Goal: Information Seeking & Learning: Learn about a topic

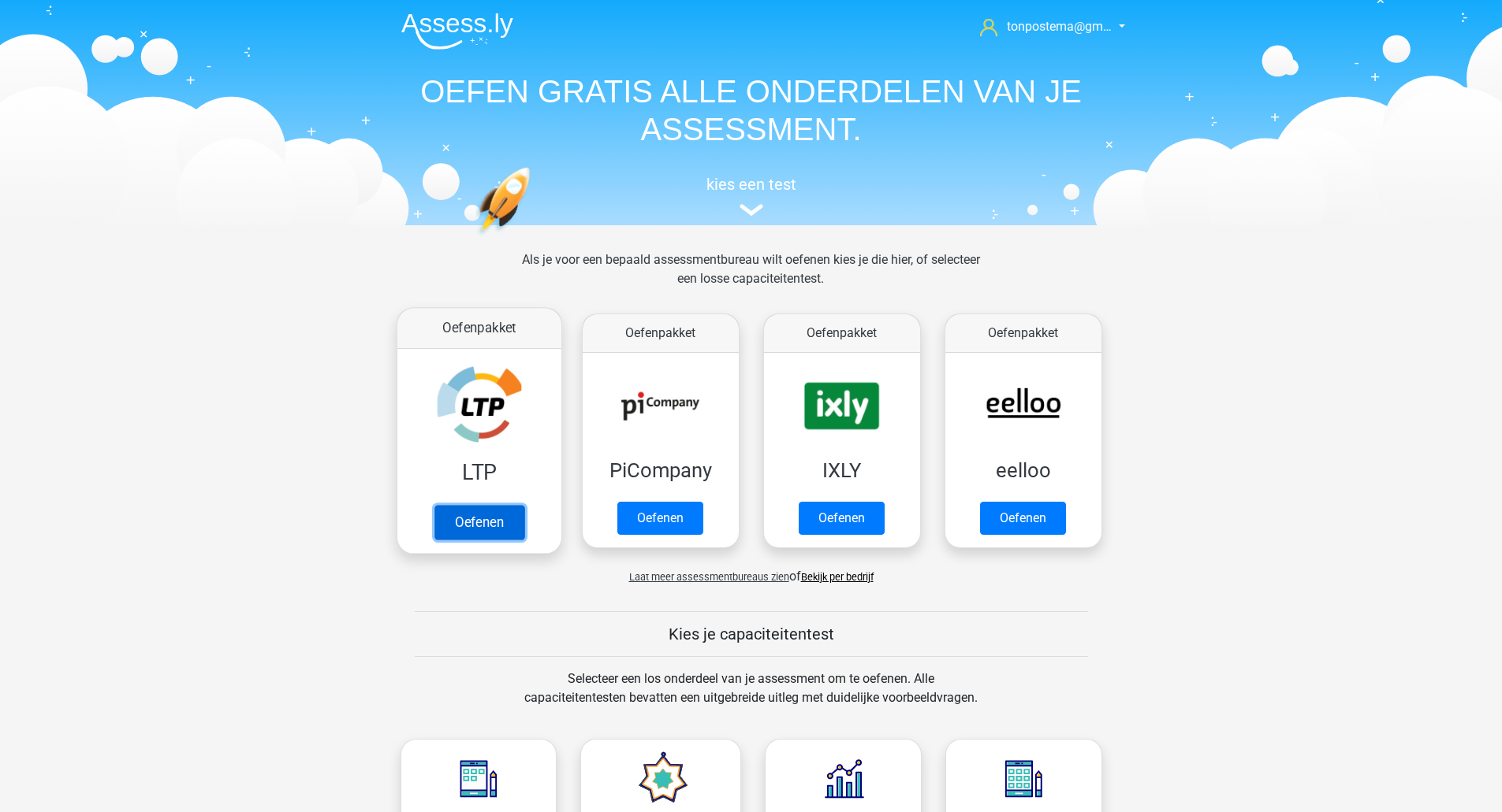
click at [489, 536] on link "Oefenen" at bounding box center [478, 522] width 90 height 34
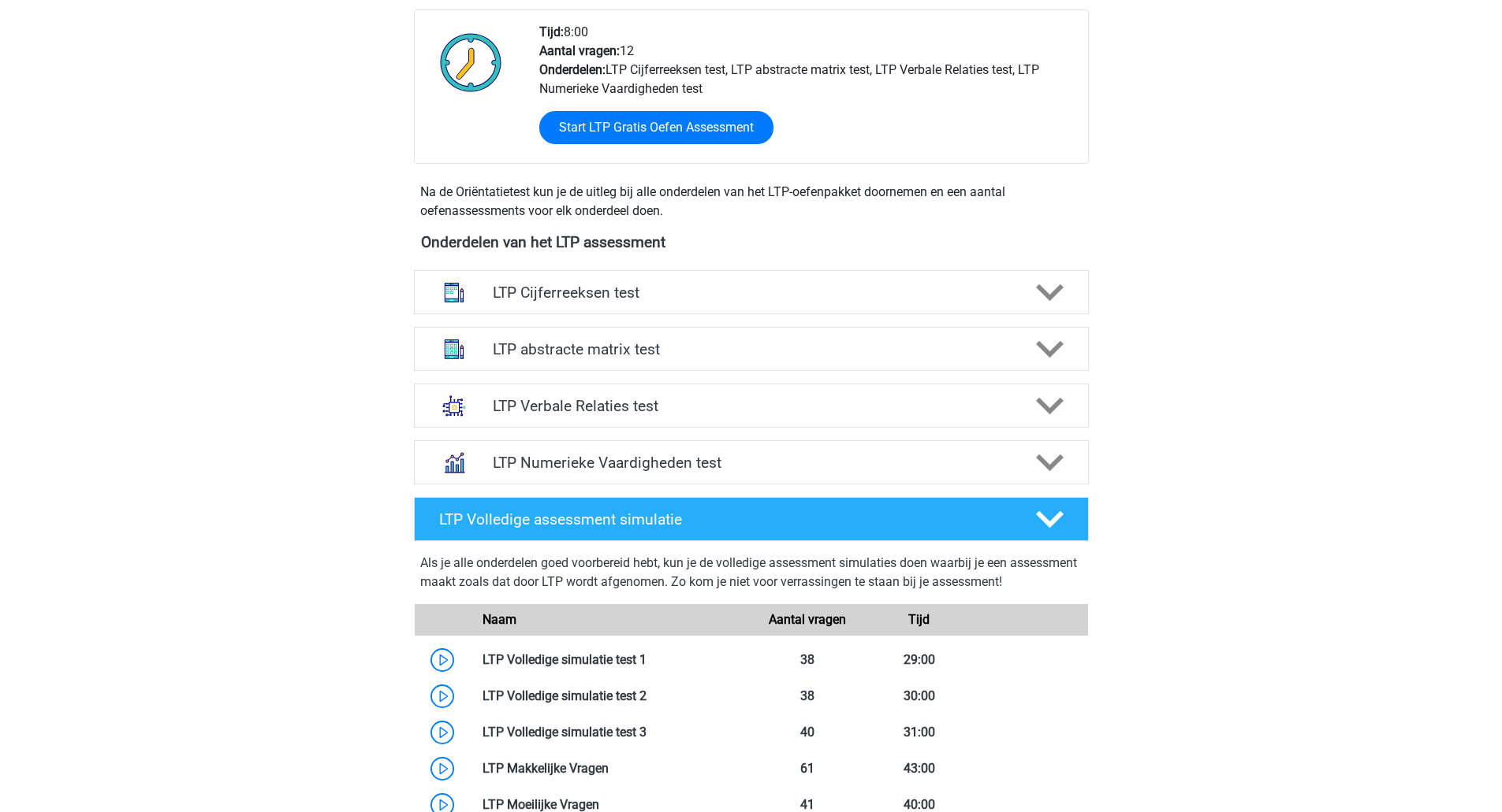
scroll to position [526, 0]
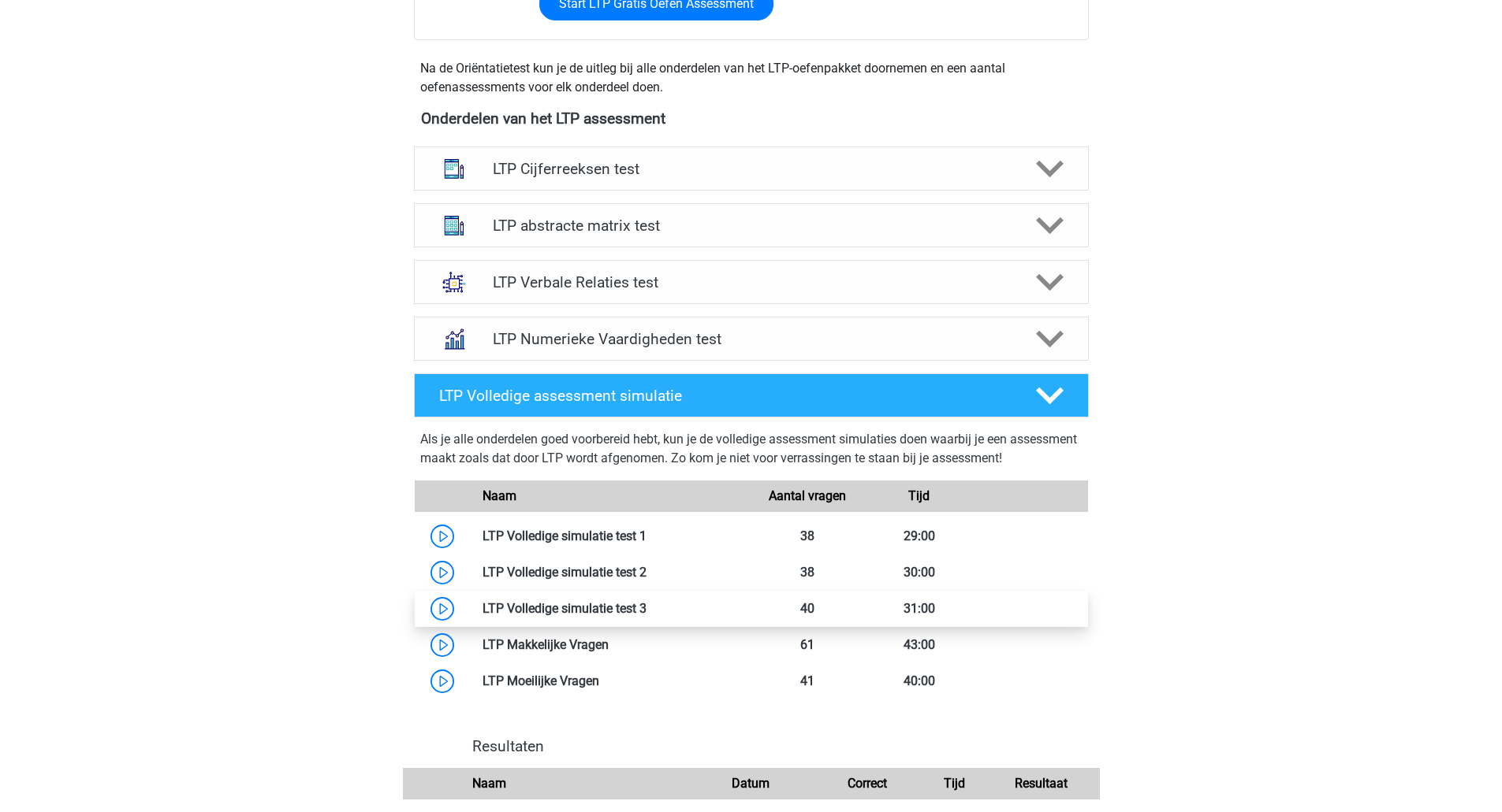
click at [646, 613] on link at bounding box center [646, 608] width 0 height 15
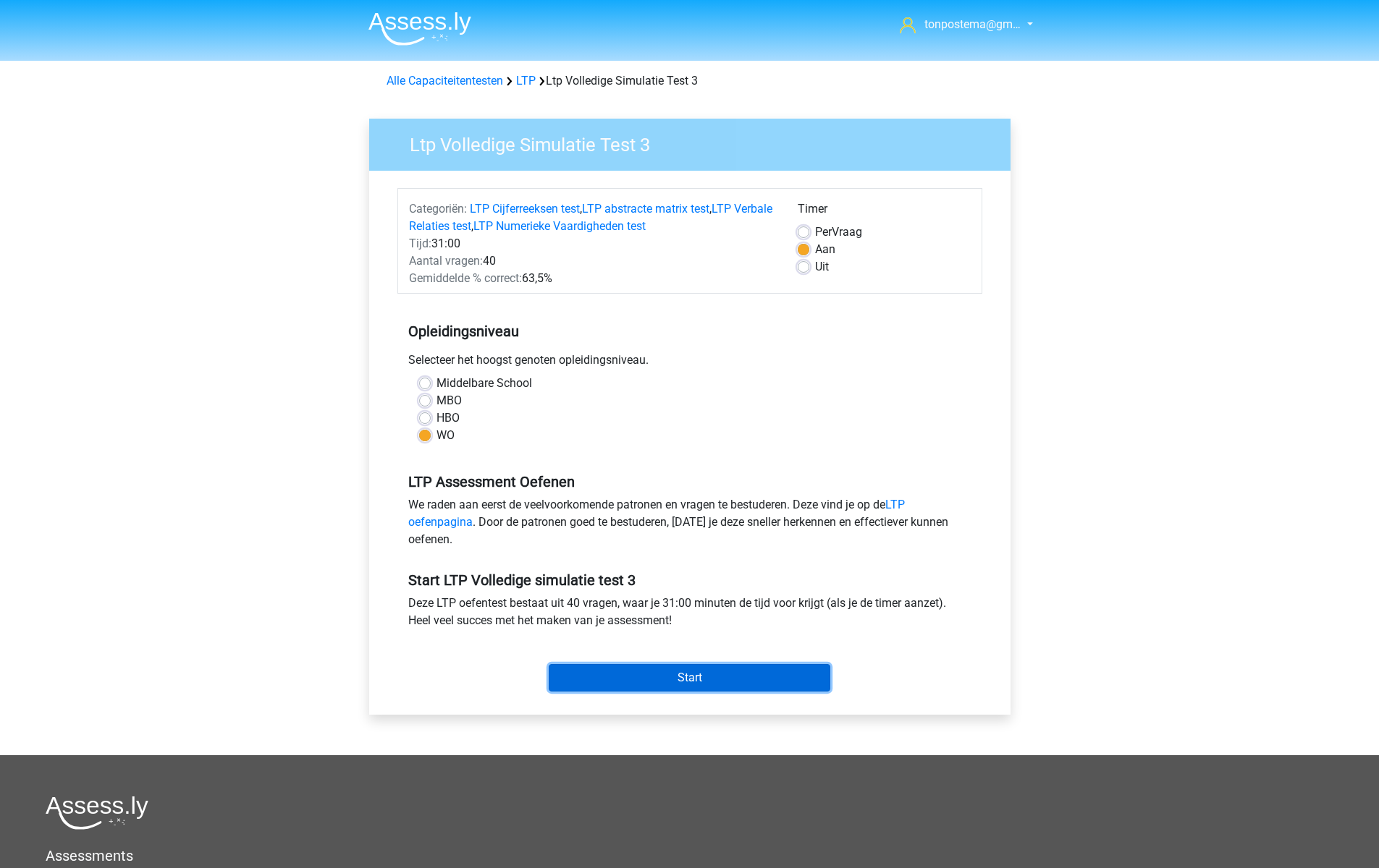
click at [604, 684] on input "Start" at bounding box center [690, 678] width 281 height 28
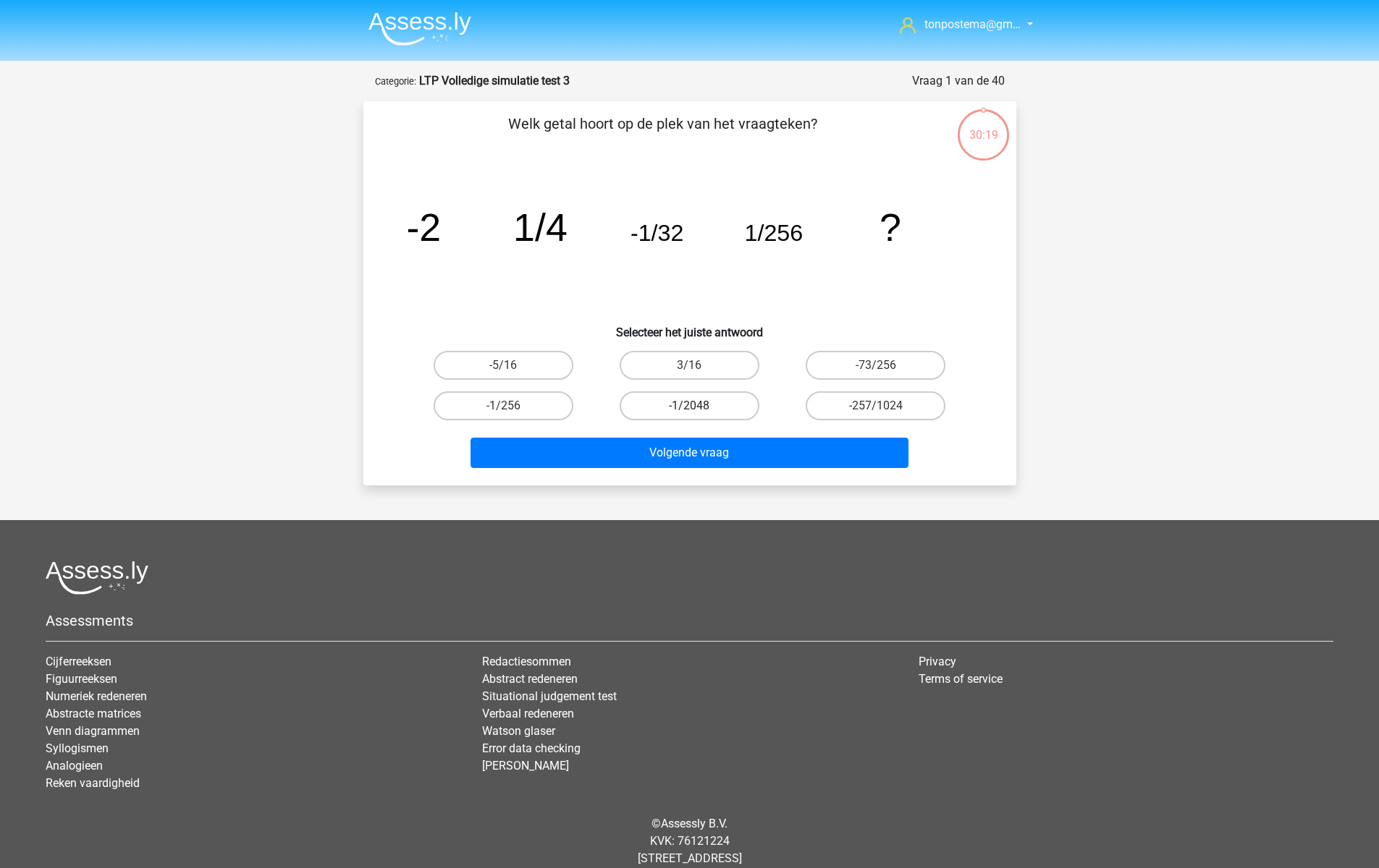
click at [684, 412] on label "-1/2048" at bounding box center [690, 406] width 140 height 29
click at [689, 412] on input "-1/2048" at bounding box center [693, 410] width 10 height 10
radio input "true"
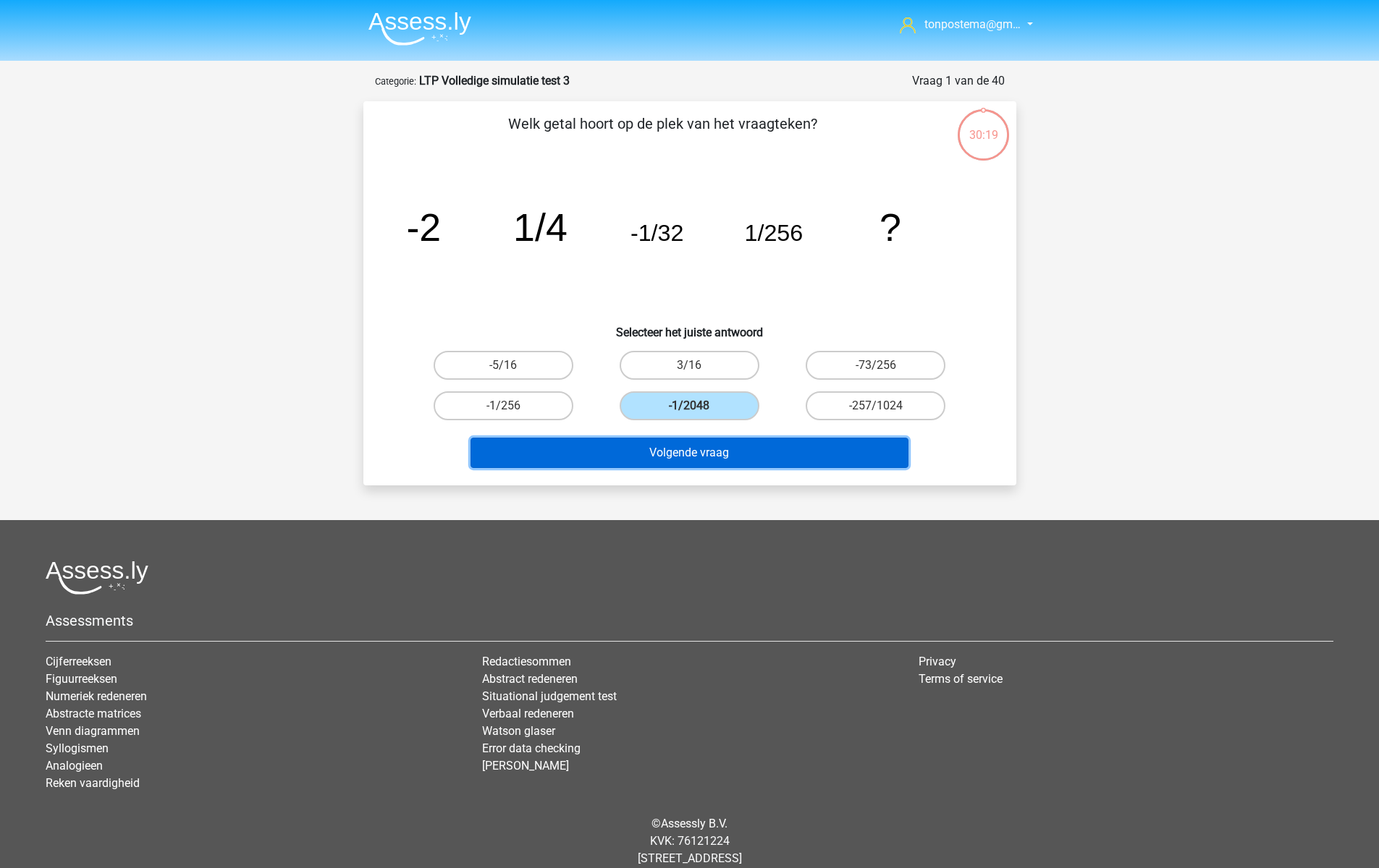
click at [683, 447] on button "Volgende vraag" at bounding box center [690, 452] width 438 height 30
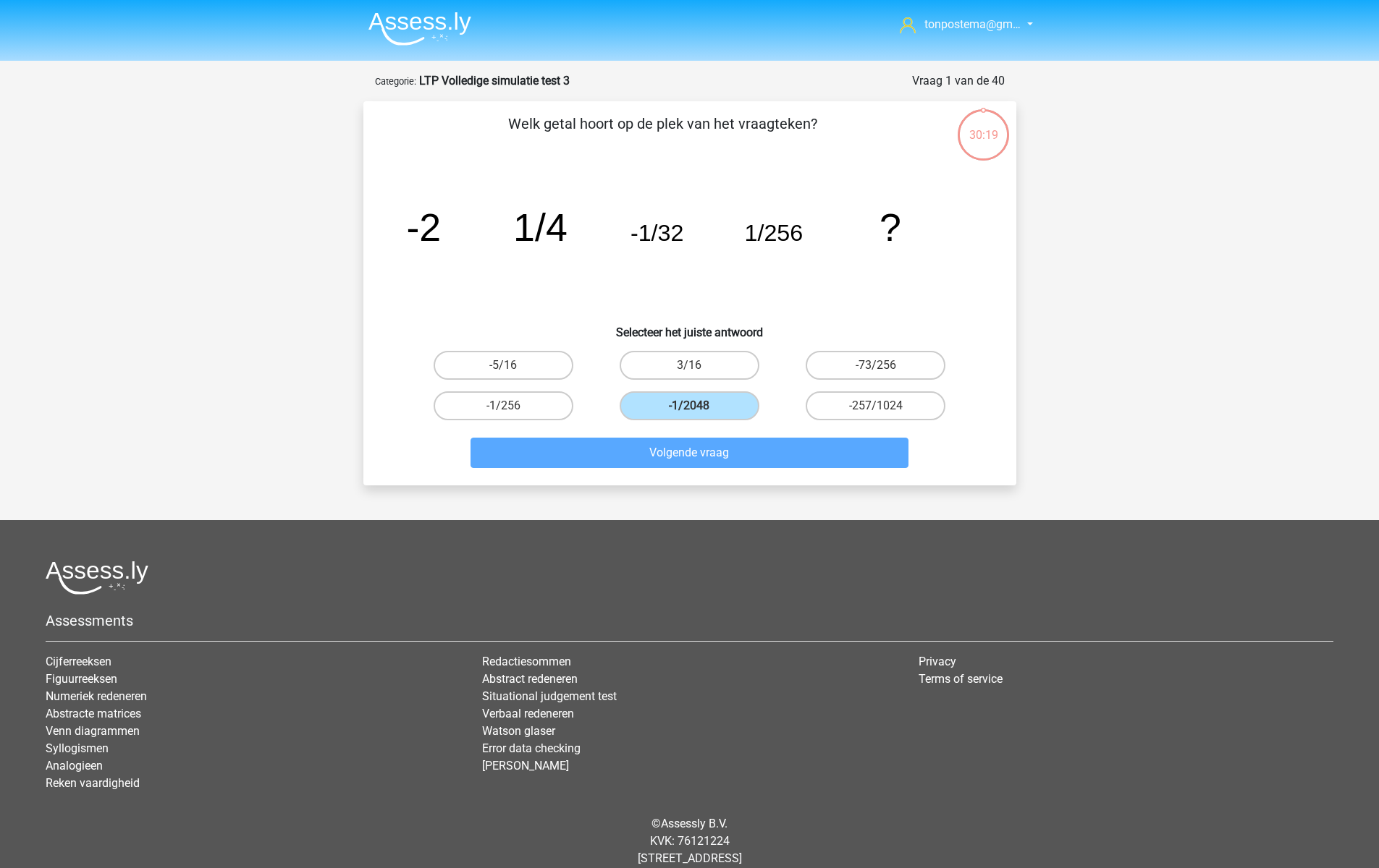
scroll to position [34, 0]
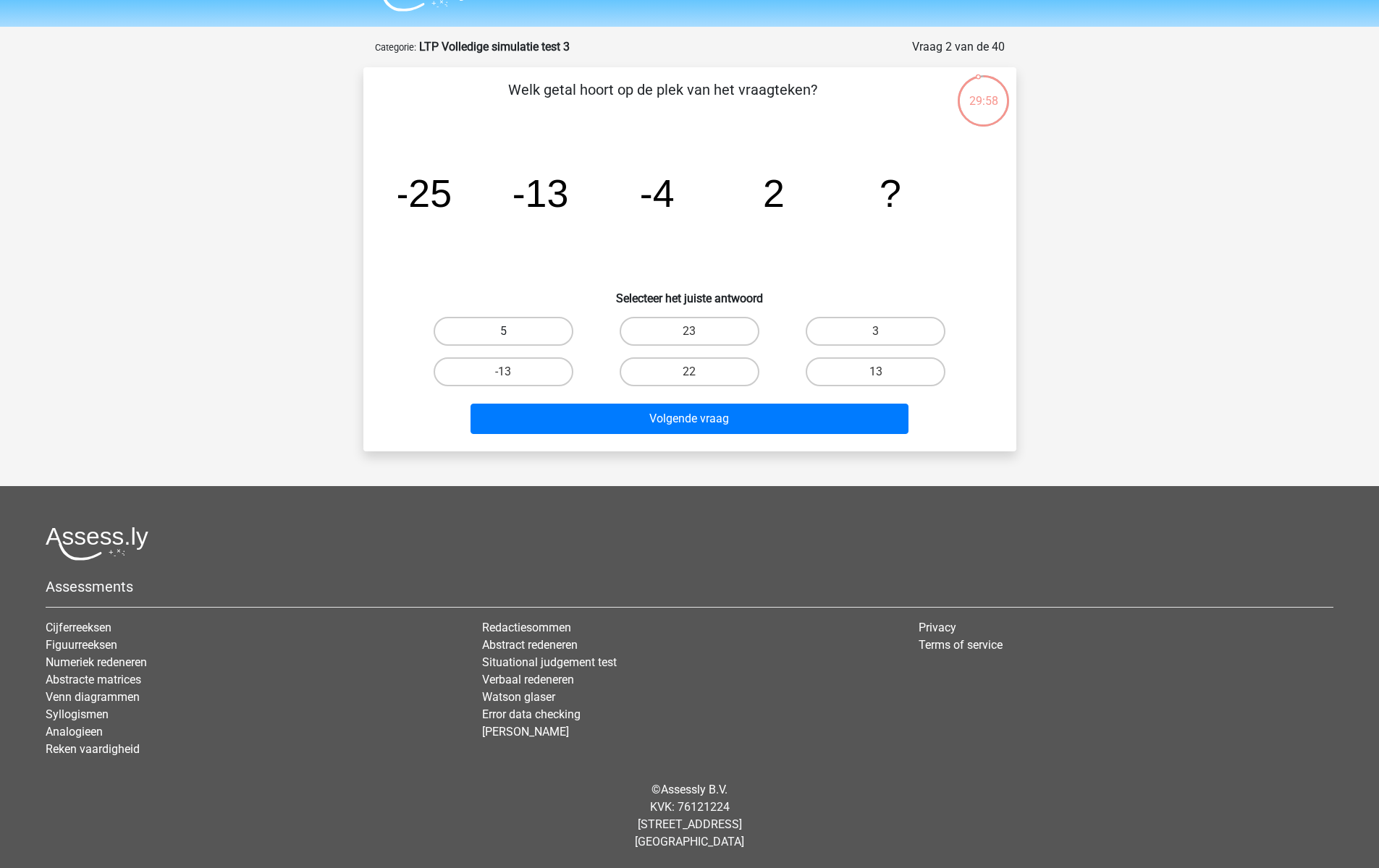
click at [496, 325] on label "5" at bounding box center [504, 331] width 140 height 29
click at [503, 331] on input "5" at bounding box center [508, 336] width 10 height 10
radio input "true"
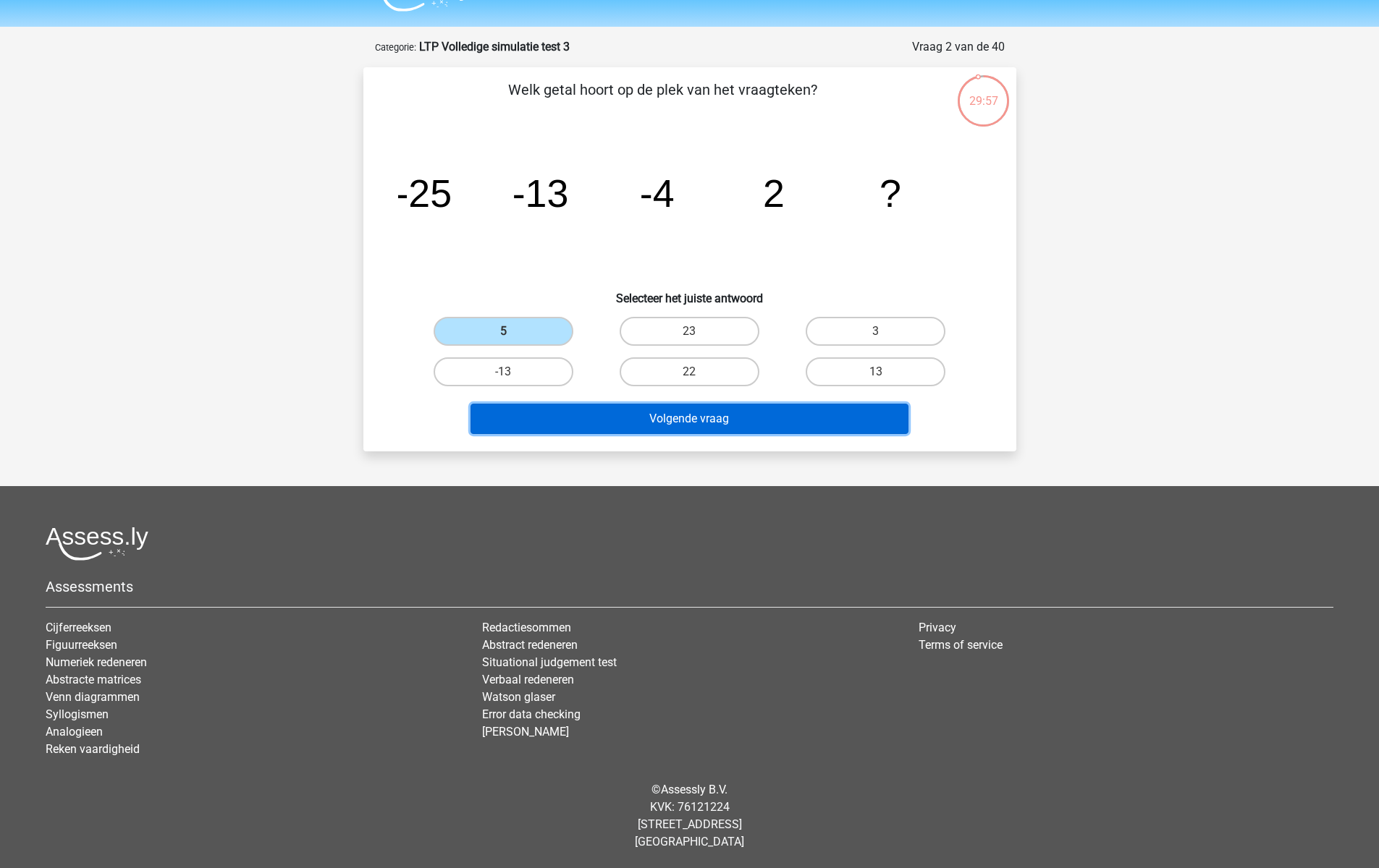
click at [611, 427] on button "Volgende vraag" at bounding box center [690, 419] width 438 height 30
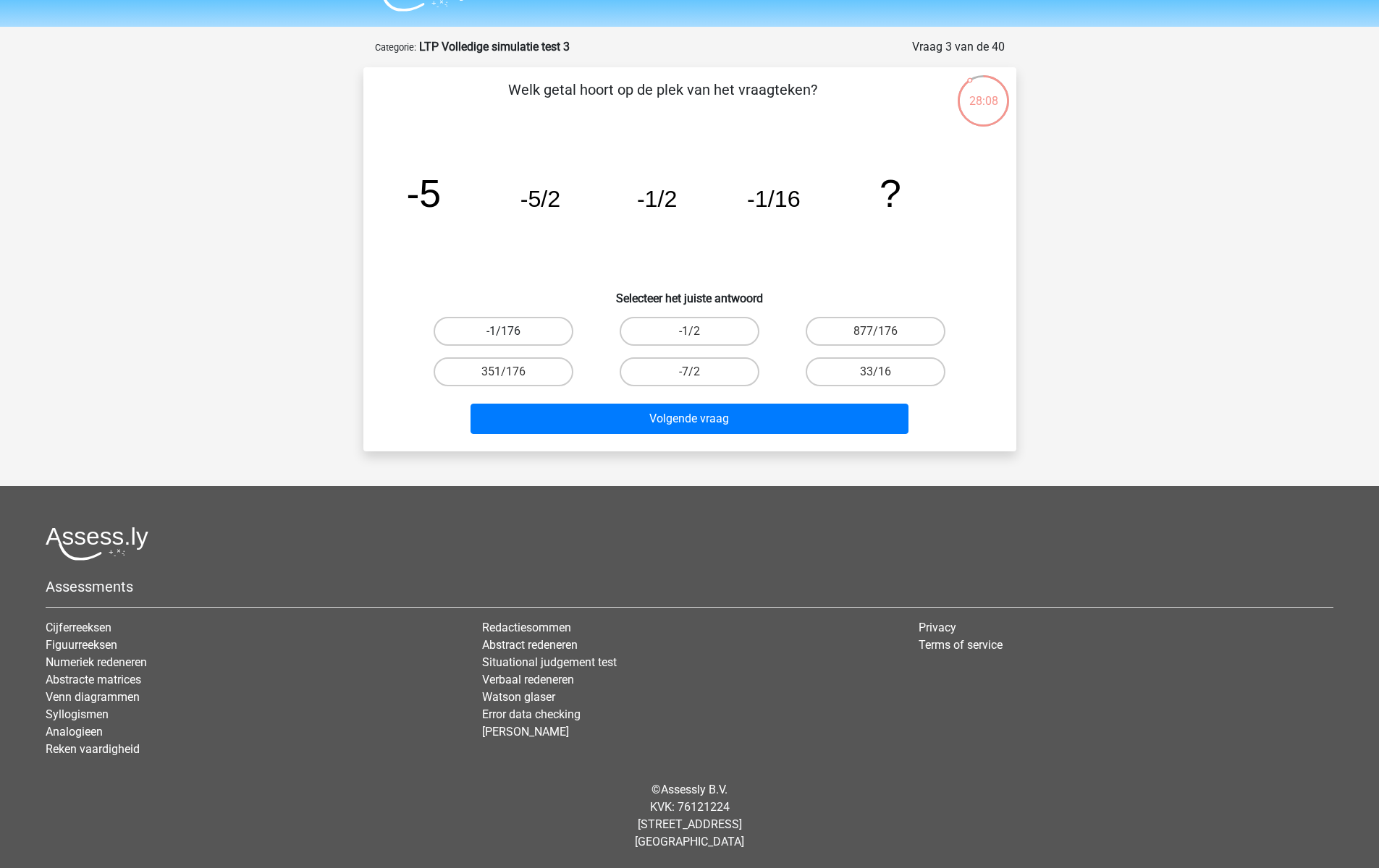
click at [536, 328] on label "-1/176" at bounding box center [504, 331] width 140 height 29
click at [512, 331] on input "-1/176" at bounding box center [508, 336] width 10 height 10
radio input "true"
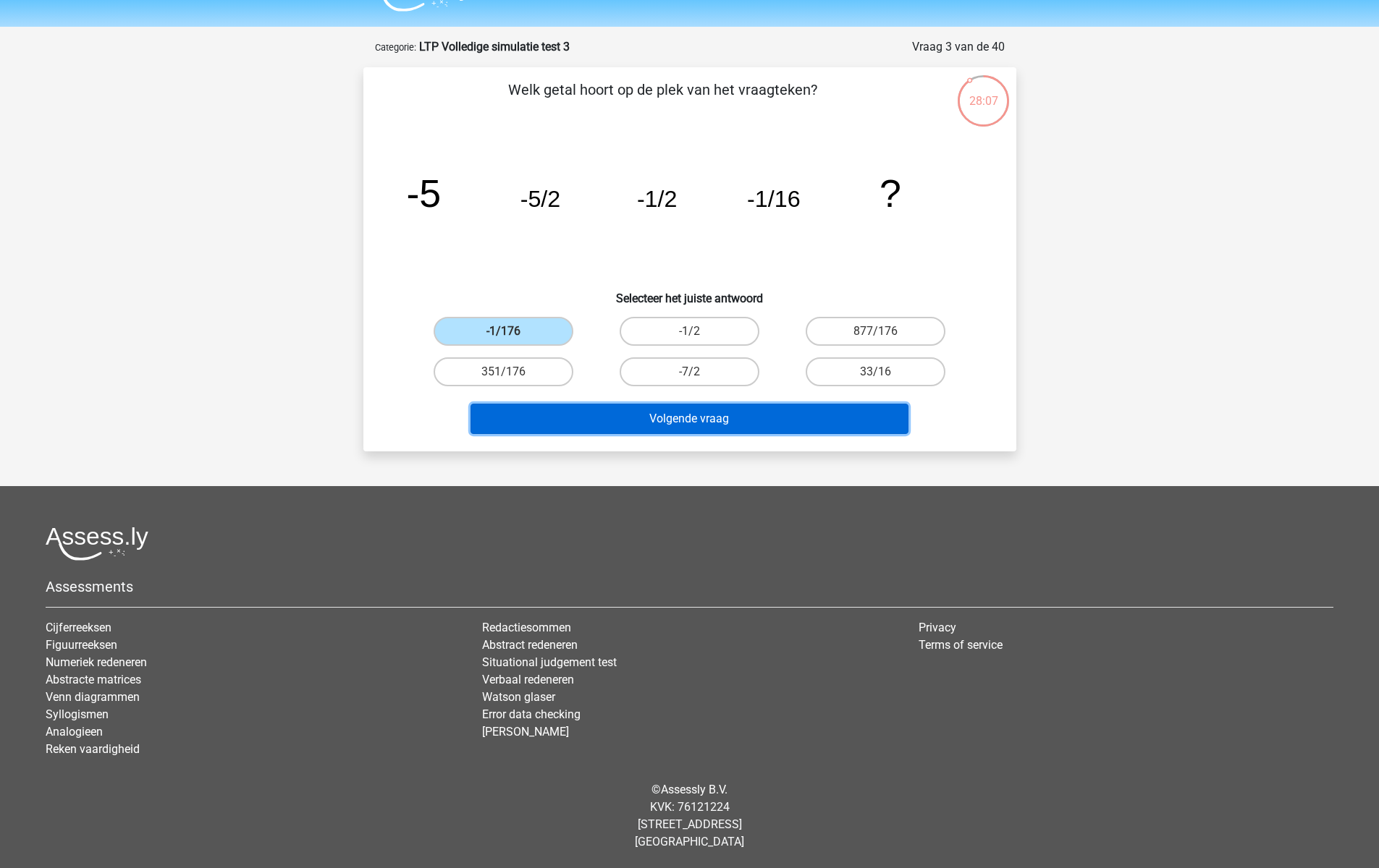
click at [593, 421] on button "Volgende vraag" at bounding box center [690, 419] width 438 height 30
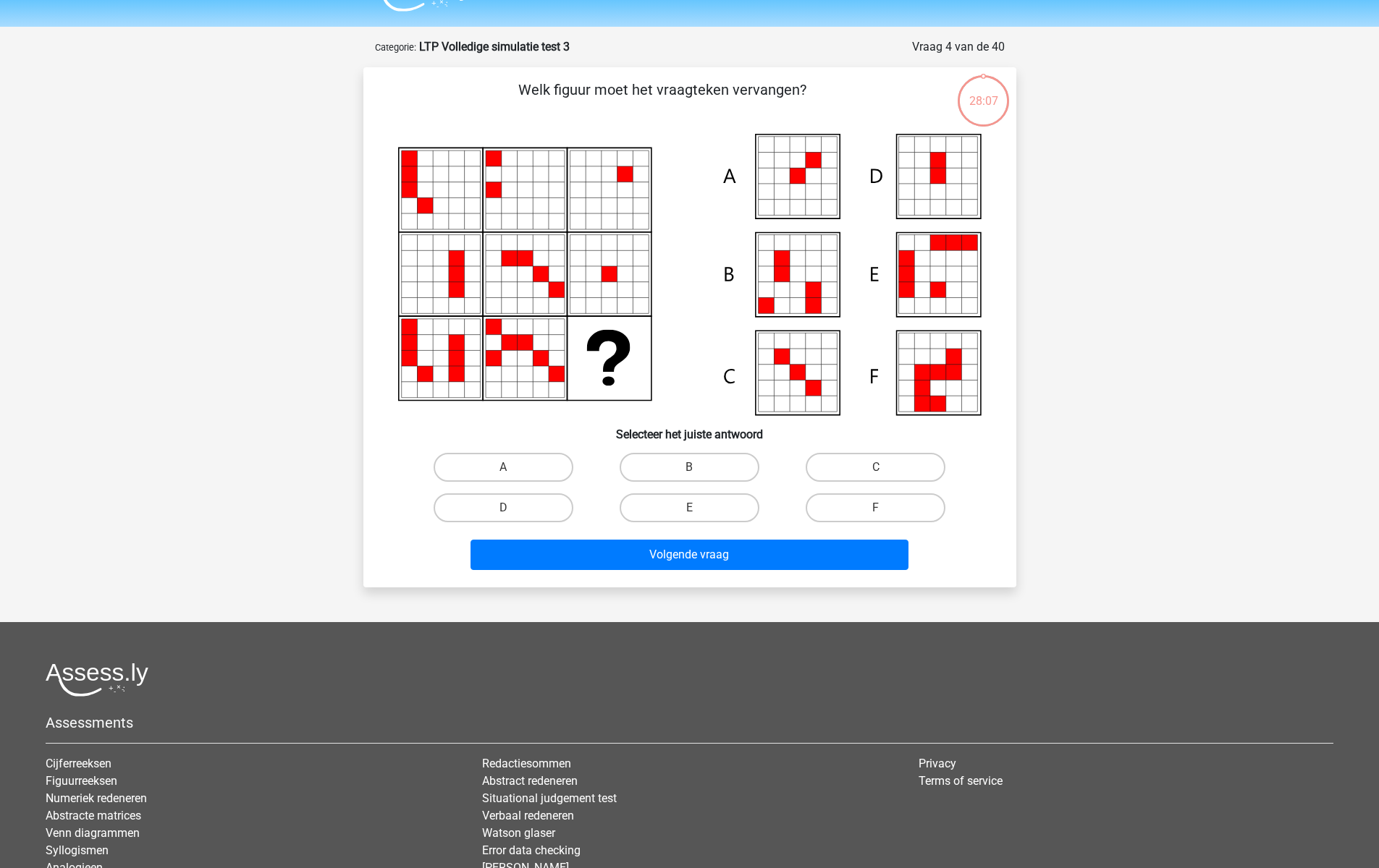
scroll to position [72, 0]
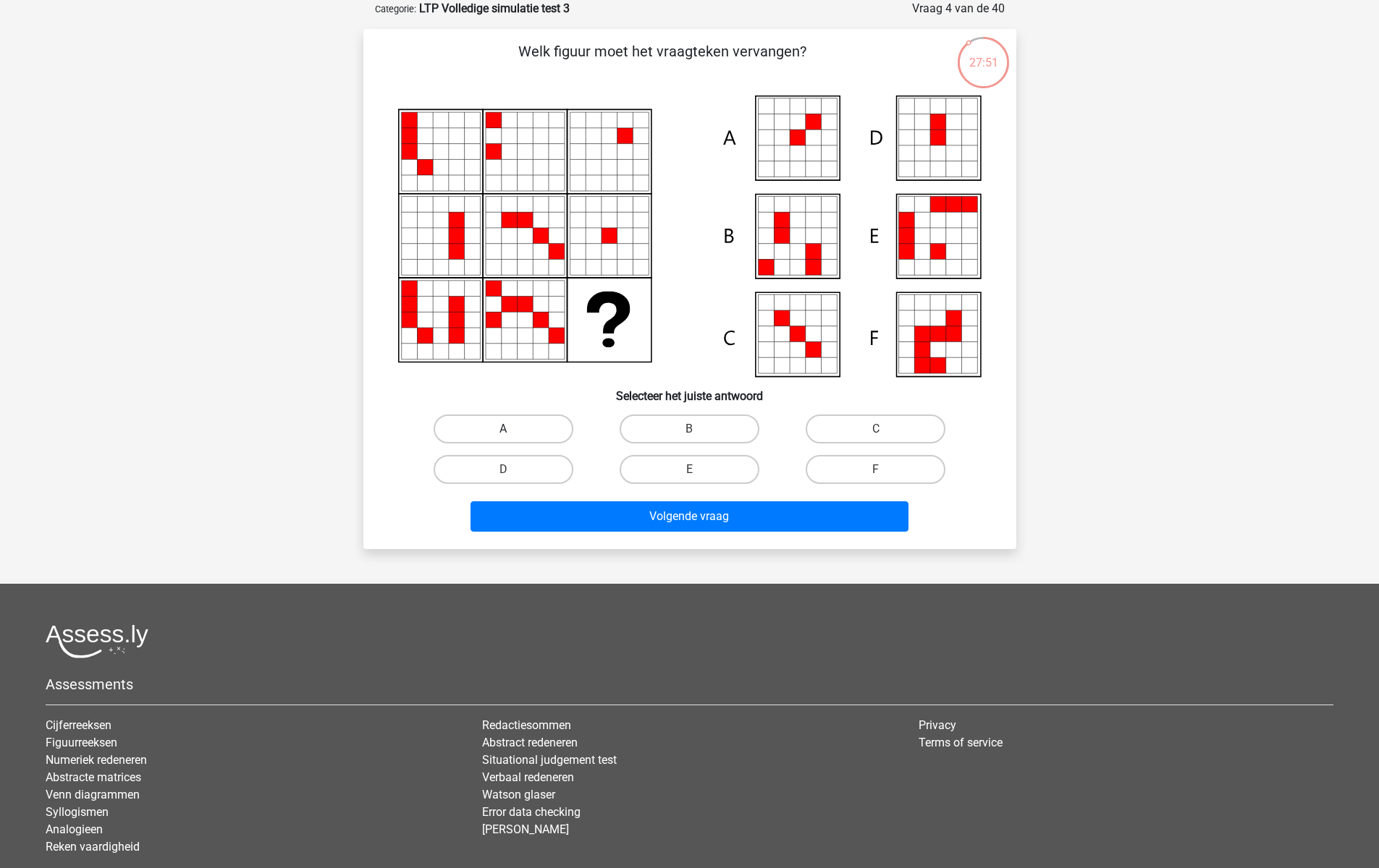
click at [543, 425] on label "A" at bounding box center [504, 429] width 140 height 29
click at [512, 429] on input "A" at bounding box center [508, 434] width 10 height 10
radio input "true"
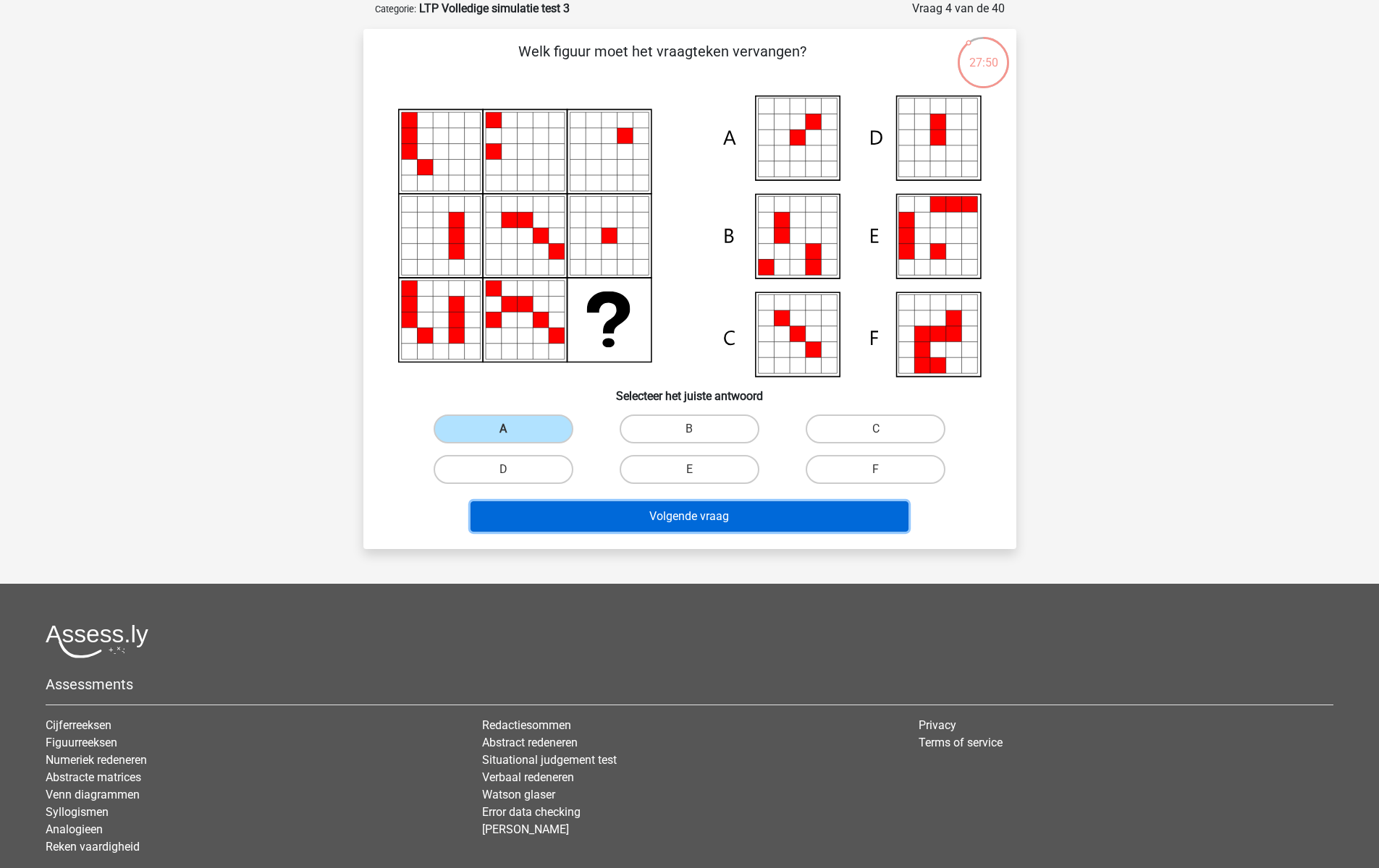
click at [607, 516] on button "Volgende vraag" at bounding box center [690, 516] width 438 height 30
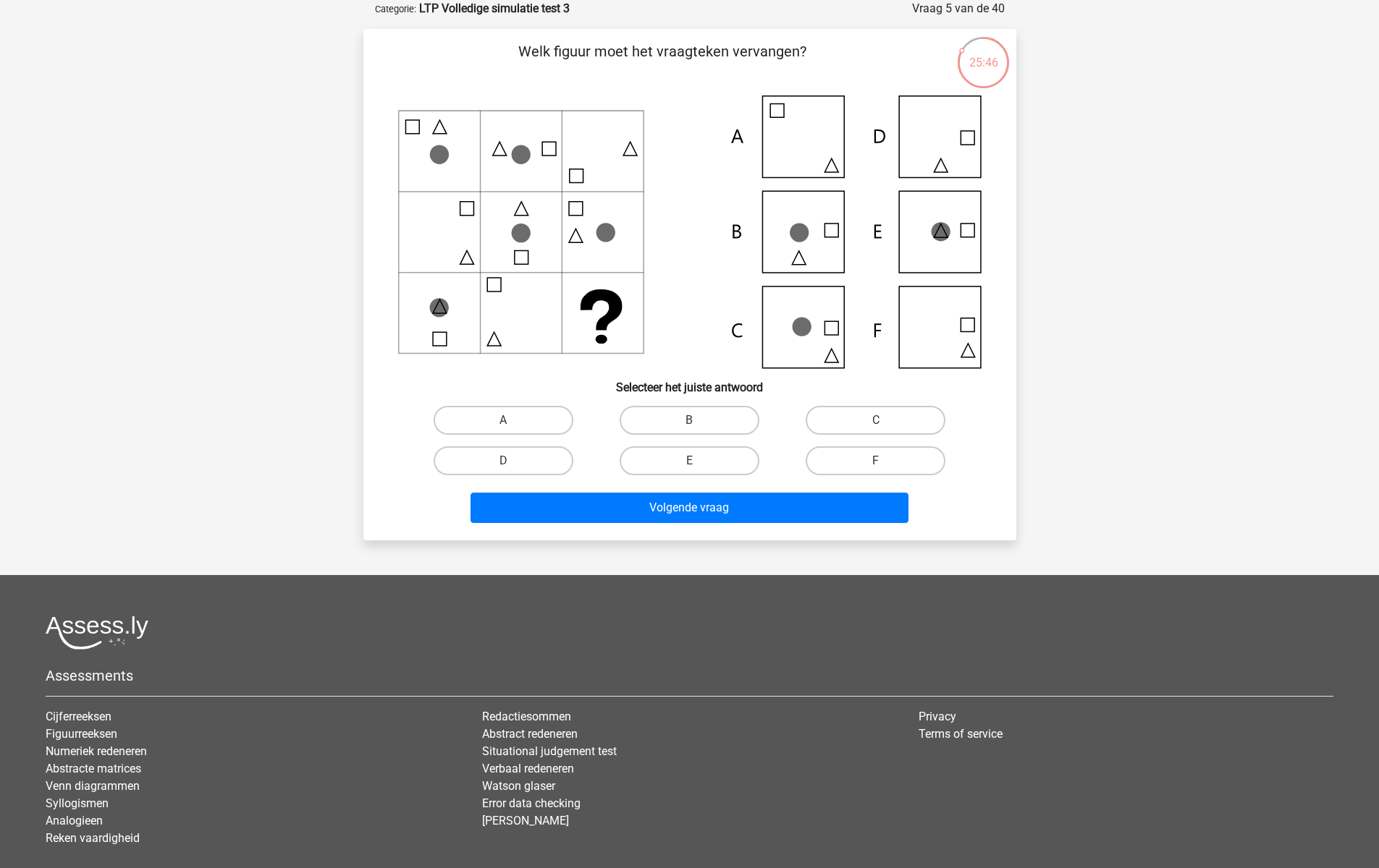
click at [808, 246] on icon at bounding box center [690, 231] width 583 height 273
click at [787, 329] on icon at bounding box center [690, 231] width 583 height 273
click at [874, 418] on label "C" at bounding box center [875, 420] width 140 height 29
click at [876, 420] on input "C" at bounding box center [880, 425] width 10 height 10
radio input "true"
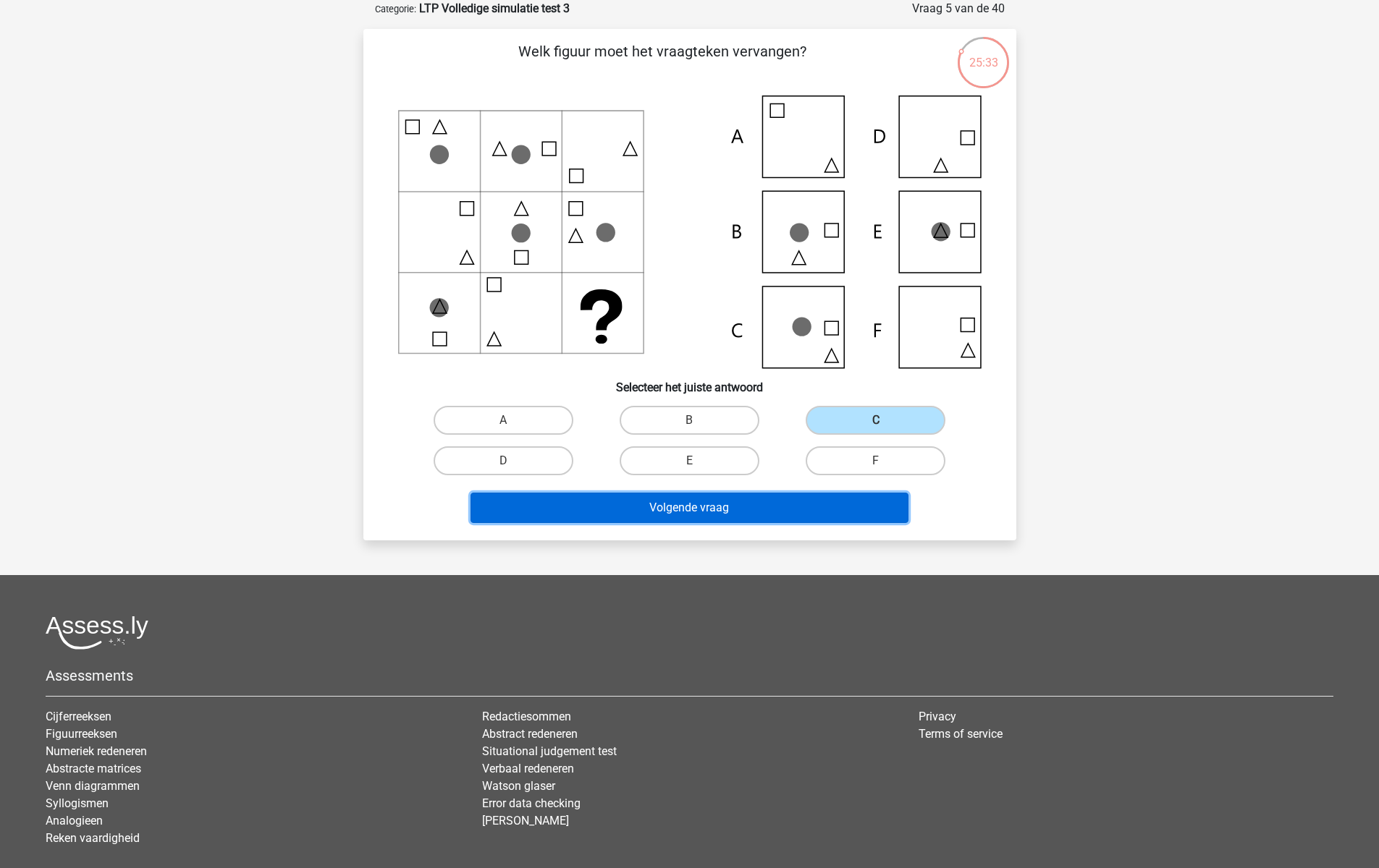
click at [791, 509] on button "Volgende vraag" at bounding box center [690, 507] width 438 height 30
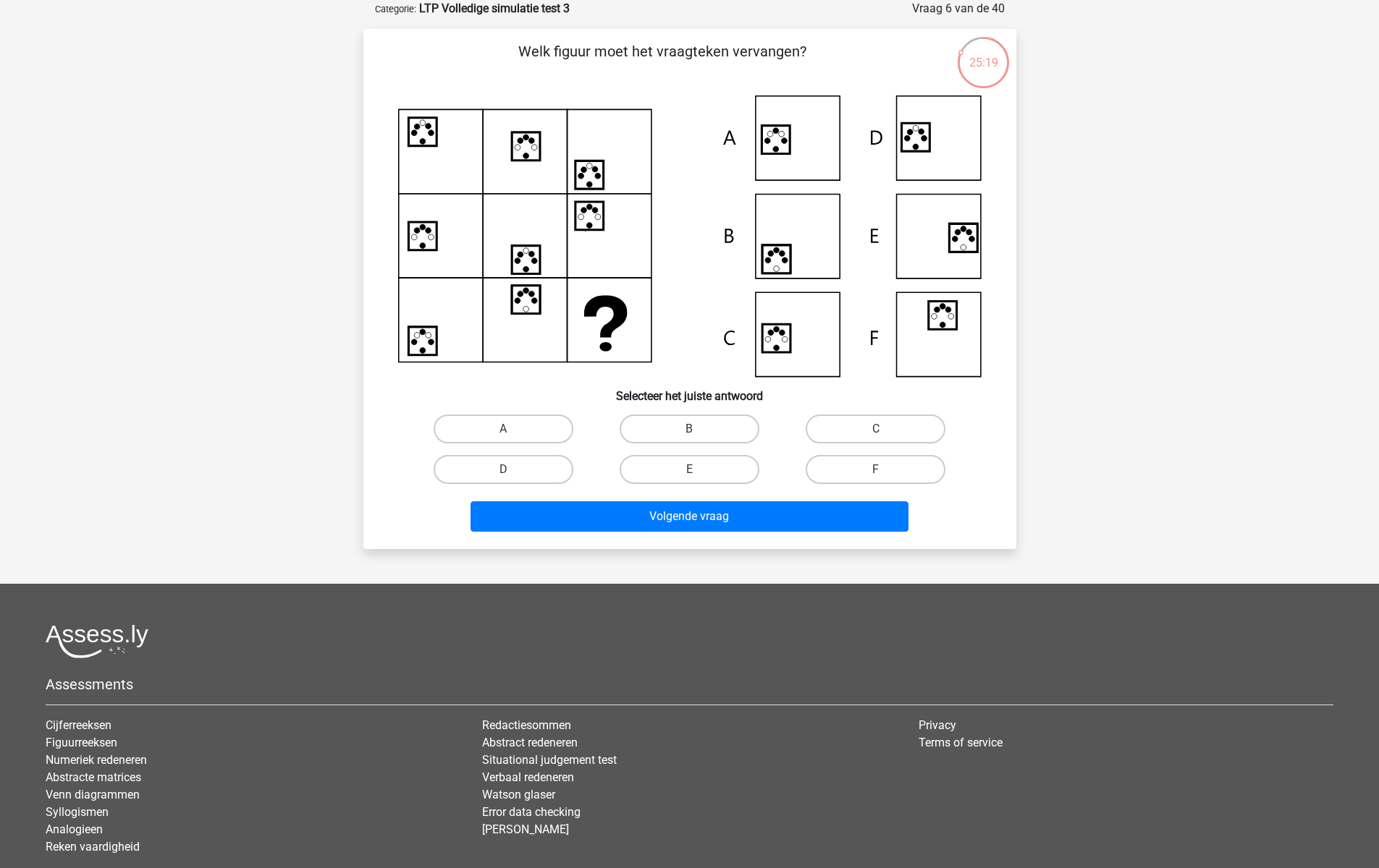
click at [814, 154] on icon at bounding box center [690, 236] width 583 height 281
click at [514, 426] on label "A" at bounding box center [504, 429] width 140 height 29
click at [512, 429] on input "A" at bounding box center [508, 434] width 10 height 10
radio input "true"
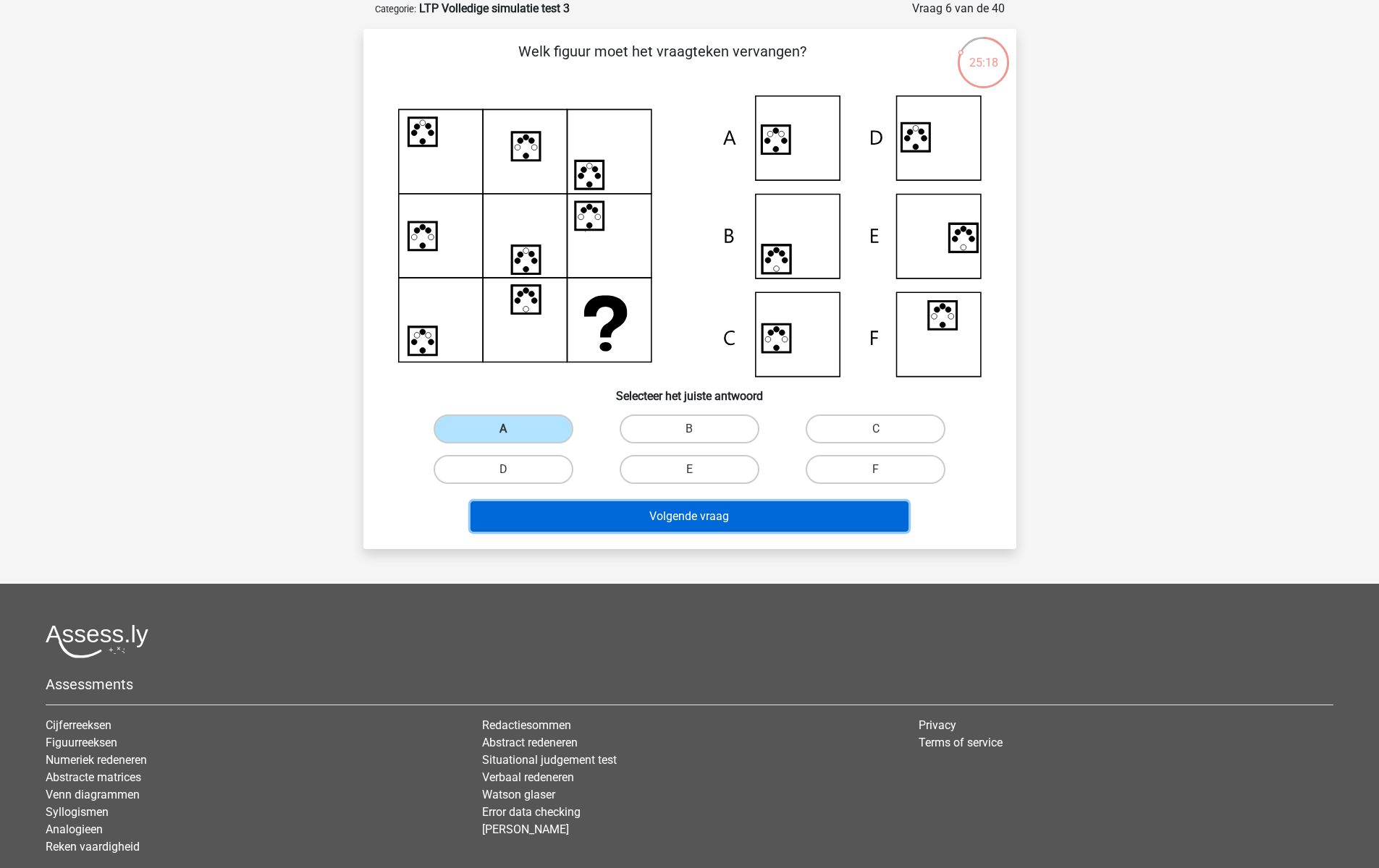
click at [602, 513] on button "Volgende vraag" at bounding box center [690, 516] width 438 height 30
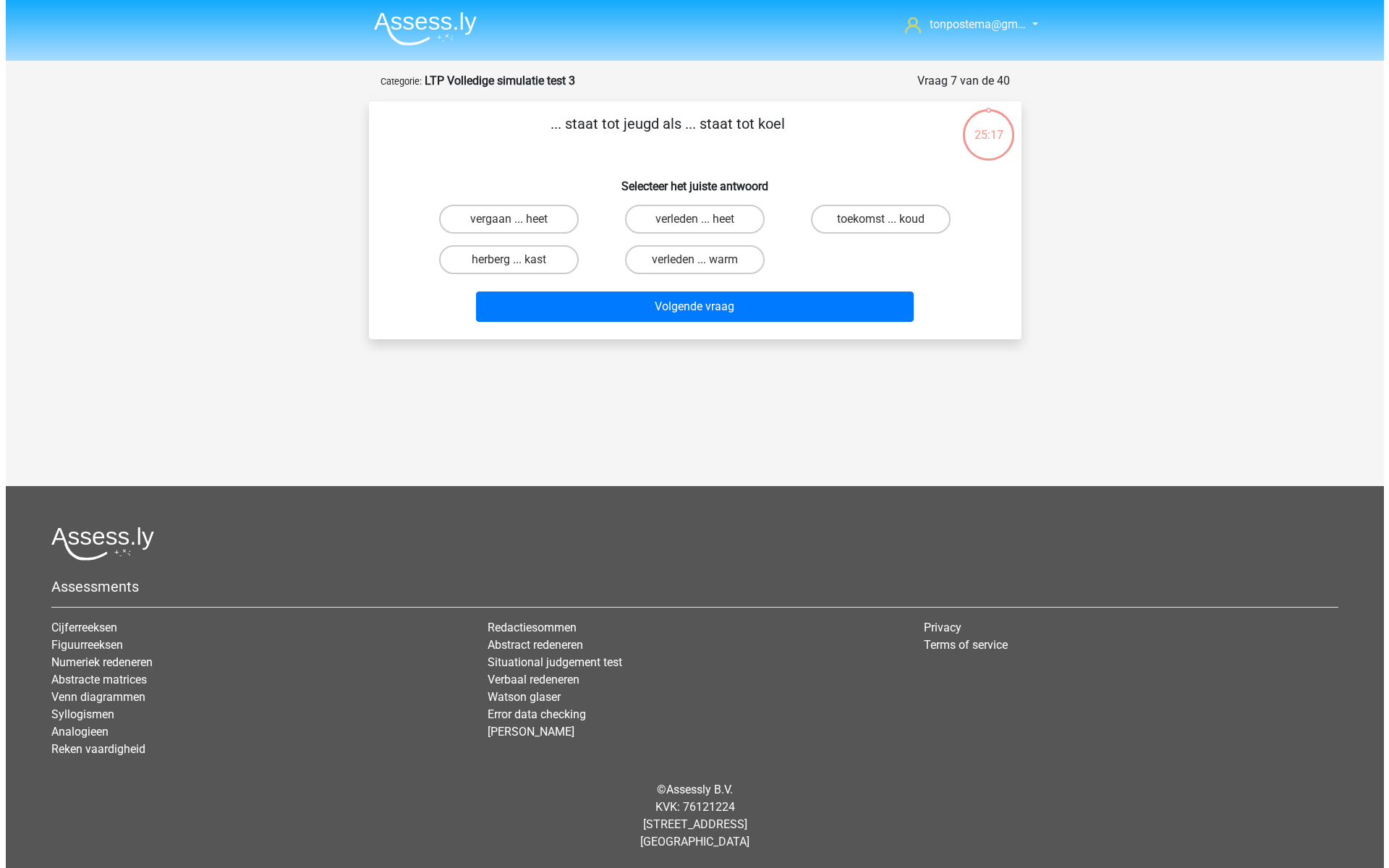
scroll to position [0, 0]
click at [869, 219] on label "toekomst ... koud" at bounding box center [881, 219] width 140 height 29
click at [880, 219] on input "toekomst ... koud" at bounding box center [885, 224] width 10 height 10
radio input "true"
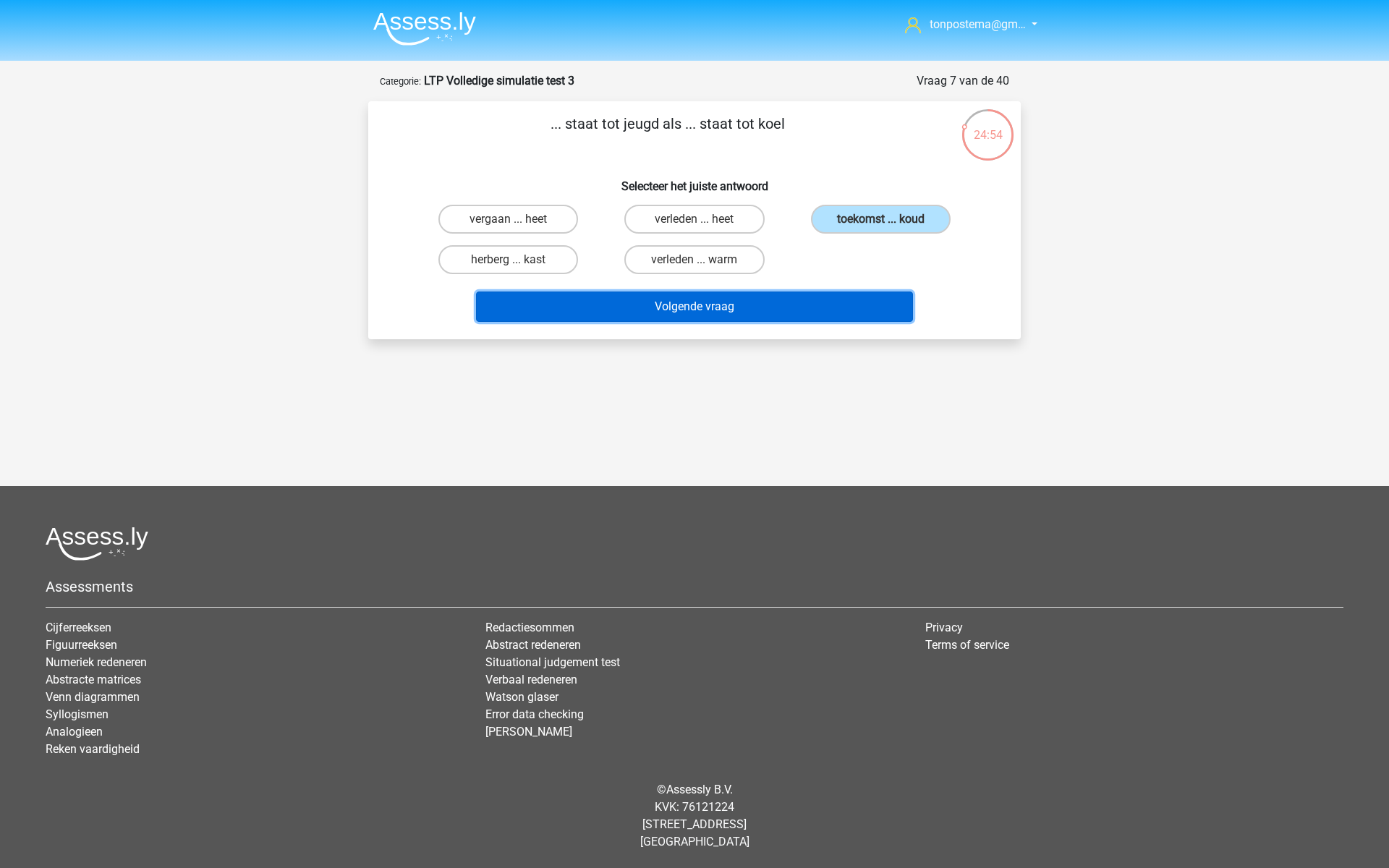
click at [820, 313] on button "Volgende vraag" at bounding box center [694, 307] width 437 height 30
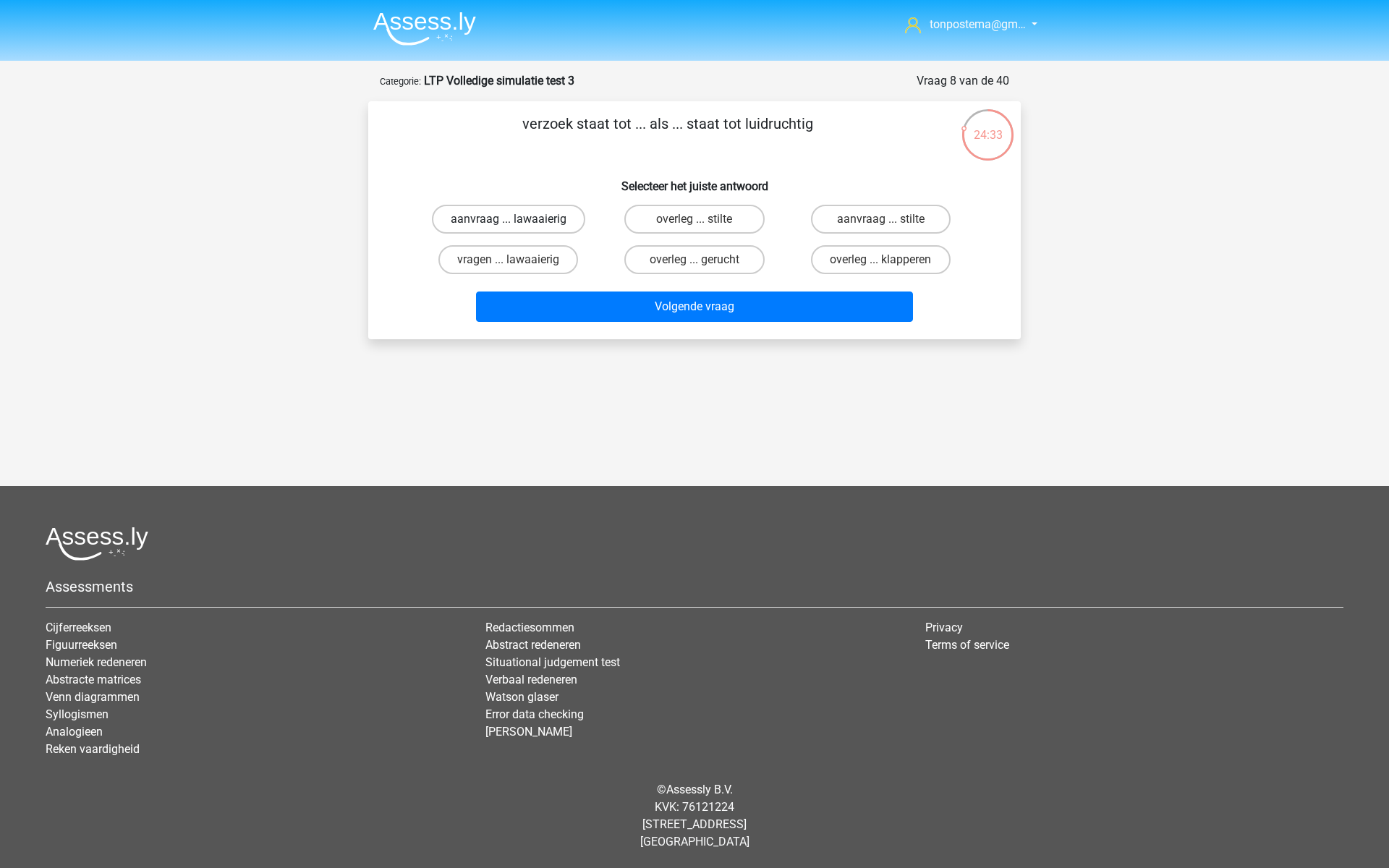
click at [553, 217] on label "aanvraag ... lawaaierig" at bounding box center [509, 219] width 153 height 29
click at [518, 219] on input "aanvraag ... lawaaierig" at bounding box center [513, 224] width 10 height 10
radio input "true"
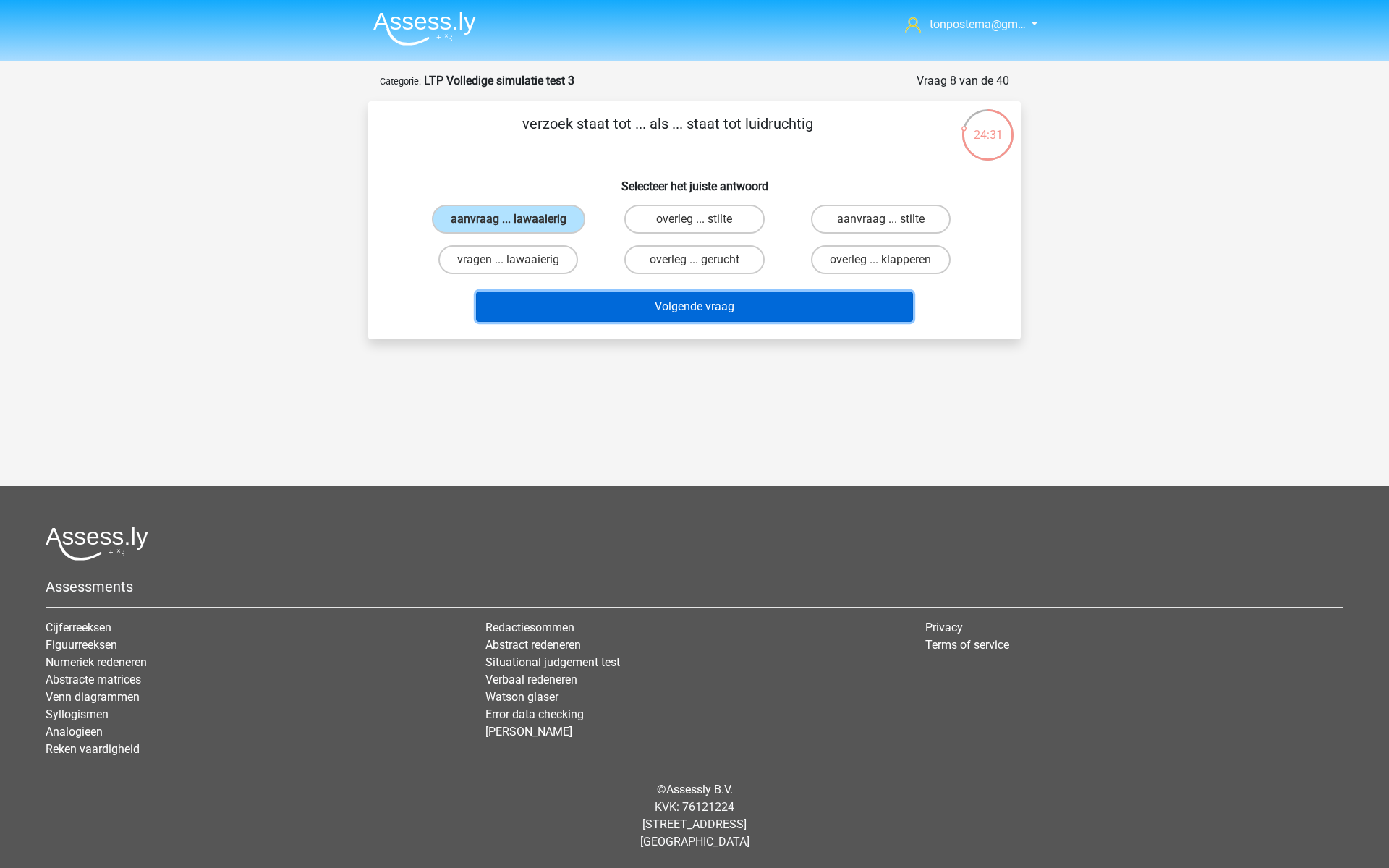
click at [800, 307] on button "Volgende vraag" at bounding box center [694, 307] width 437 height 30
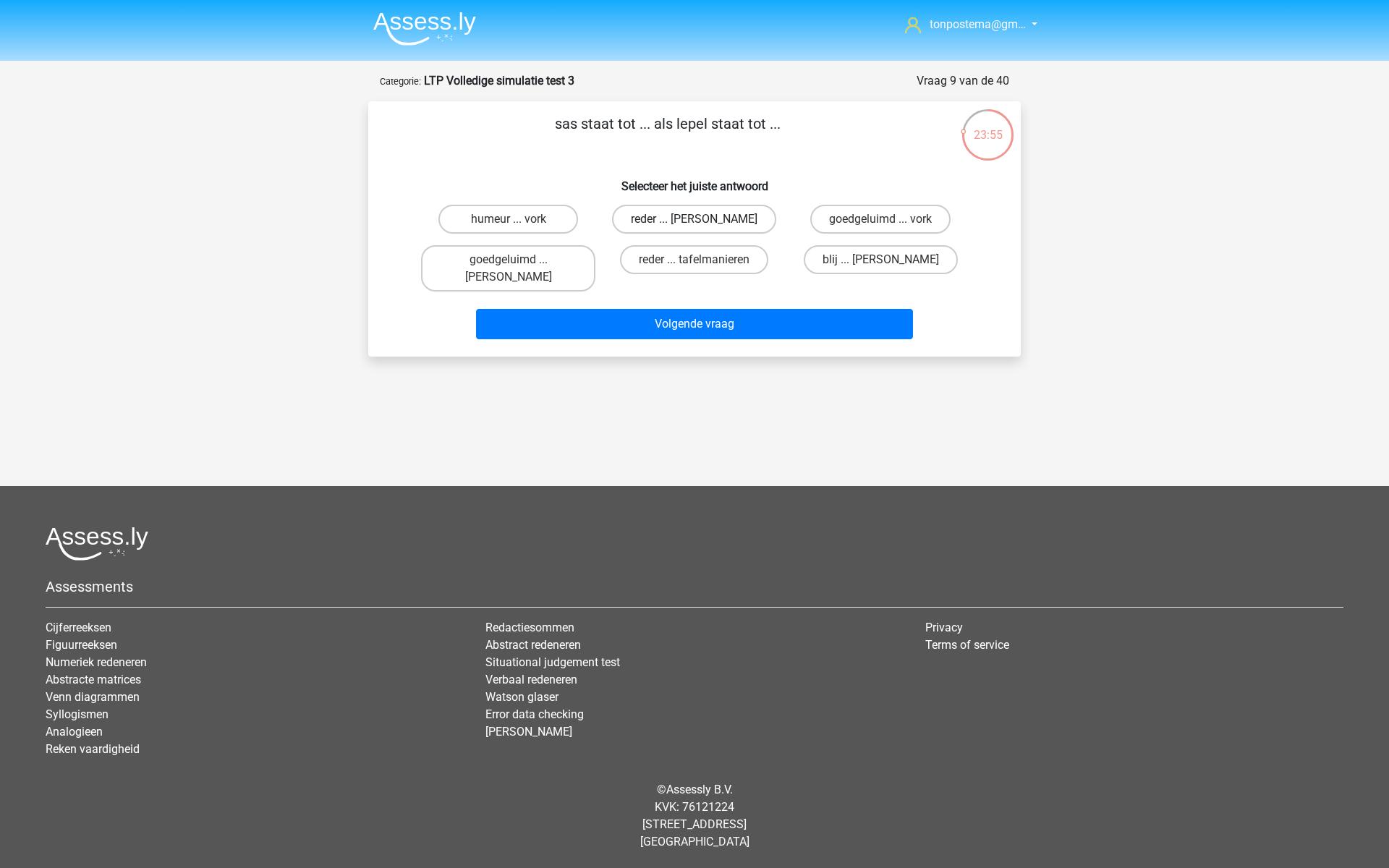
click at [681, 222] on label "reder ... anna" at bounding box center [694, 219] width 164 height 29
click at [694, 222] on input "reder ... anna" at bounding box center [699, 224] width 10 height 10
radio input "true"
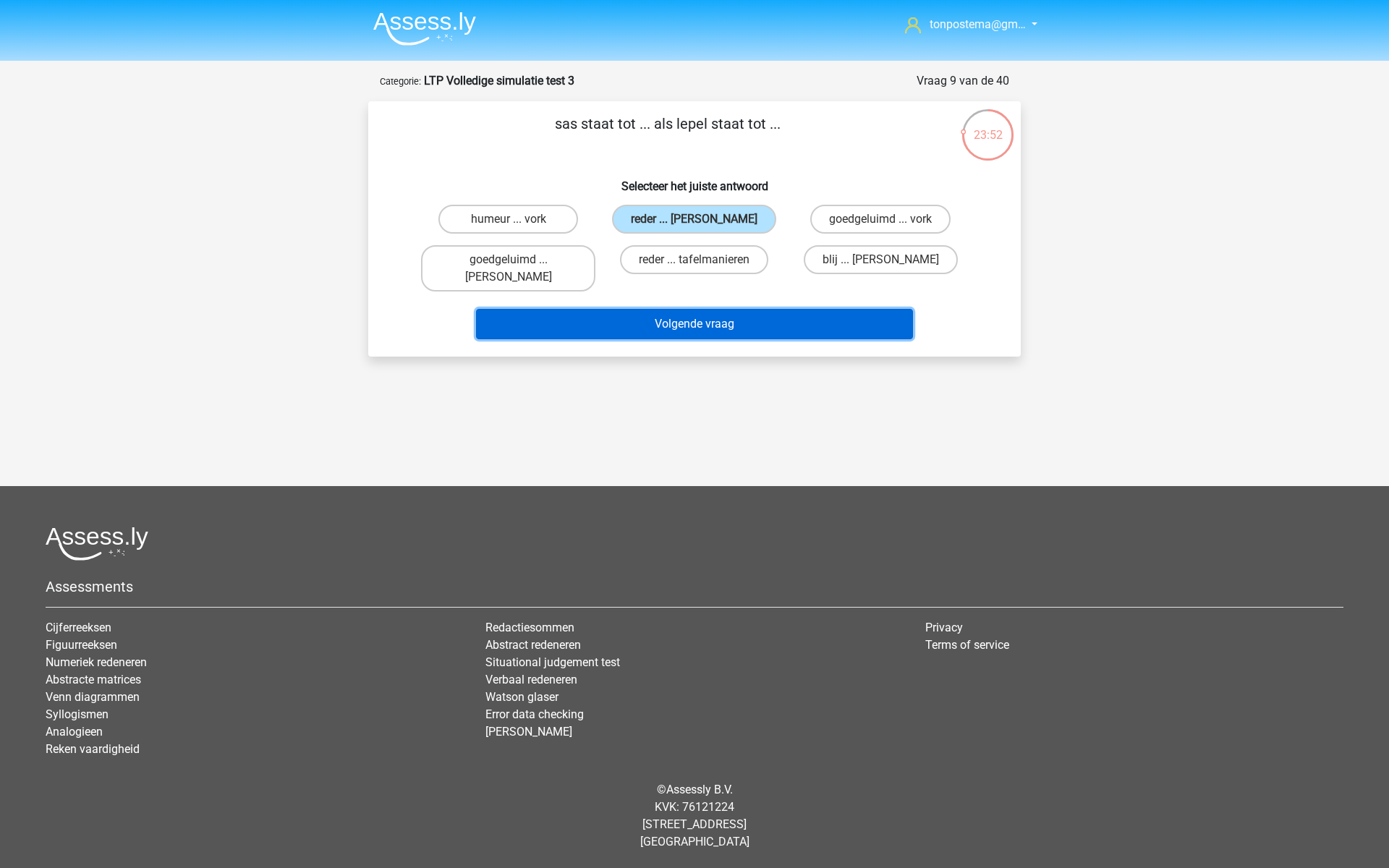
click at [676, 311] on button "Volgende vraag" at bounding box center [694, 324] width 437 height 30
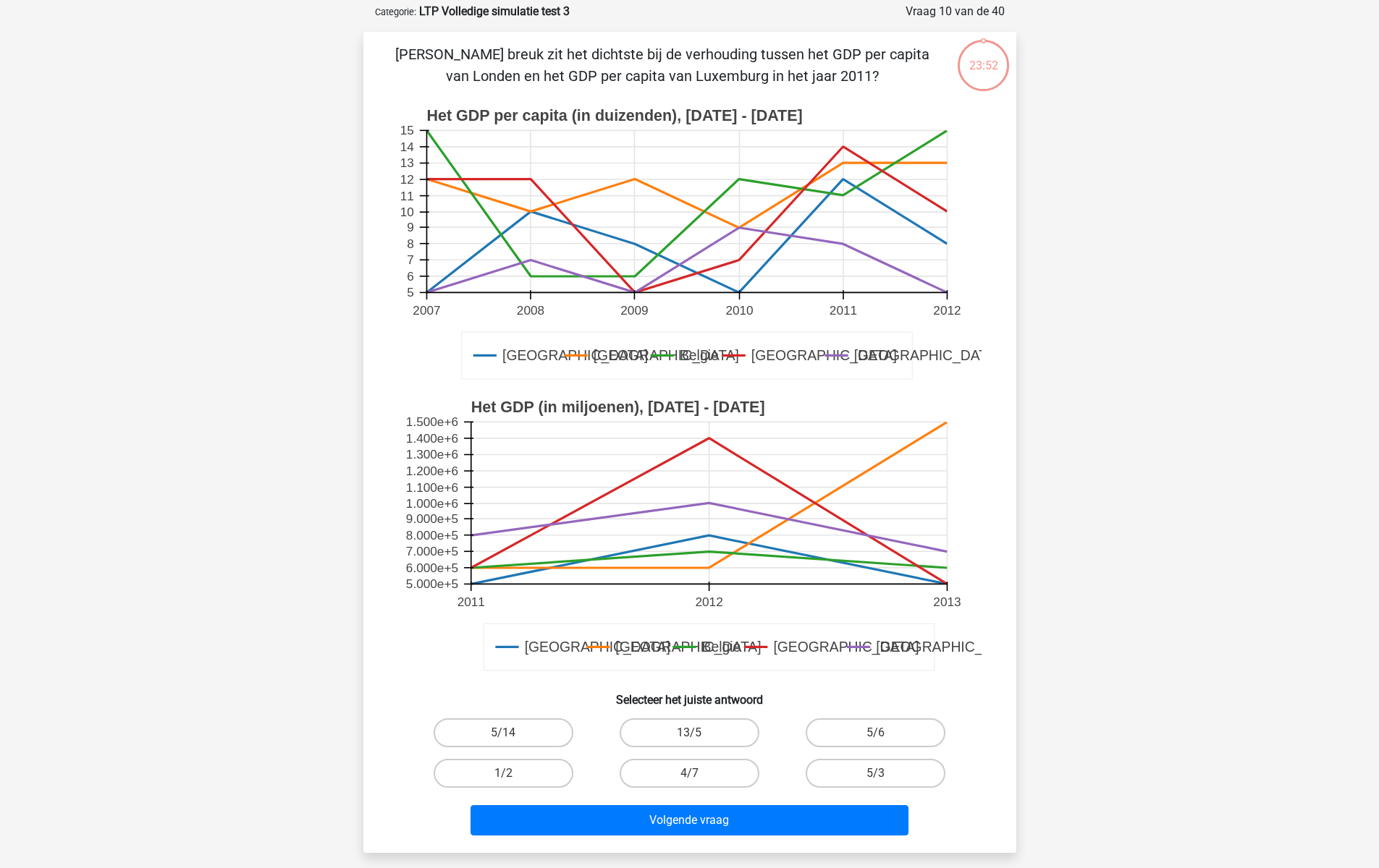
scroll to position [72, 0]
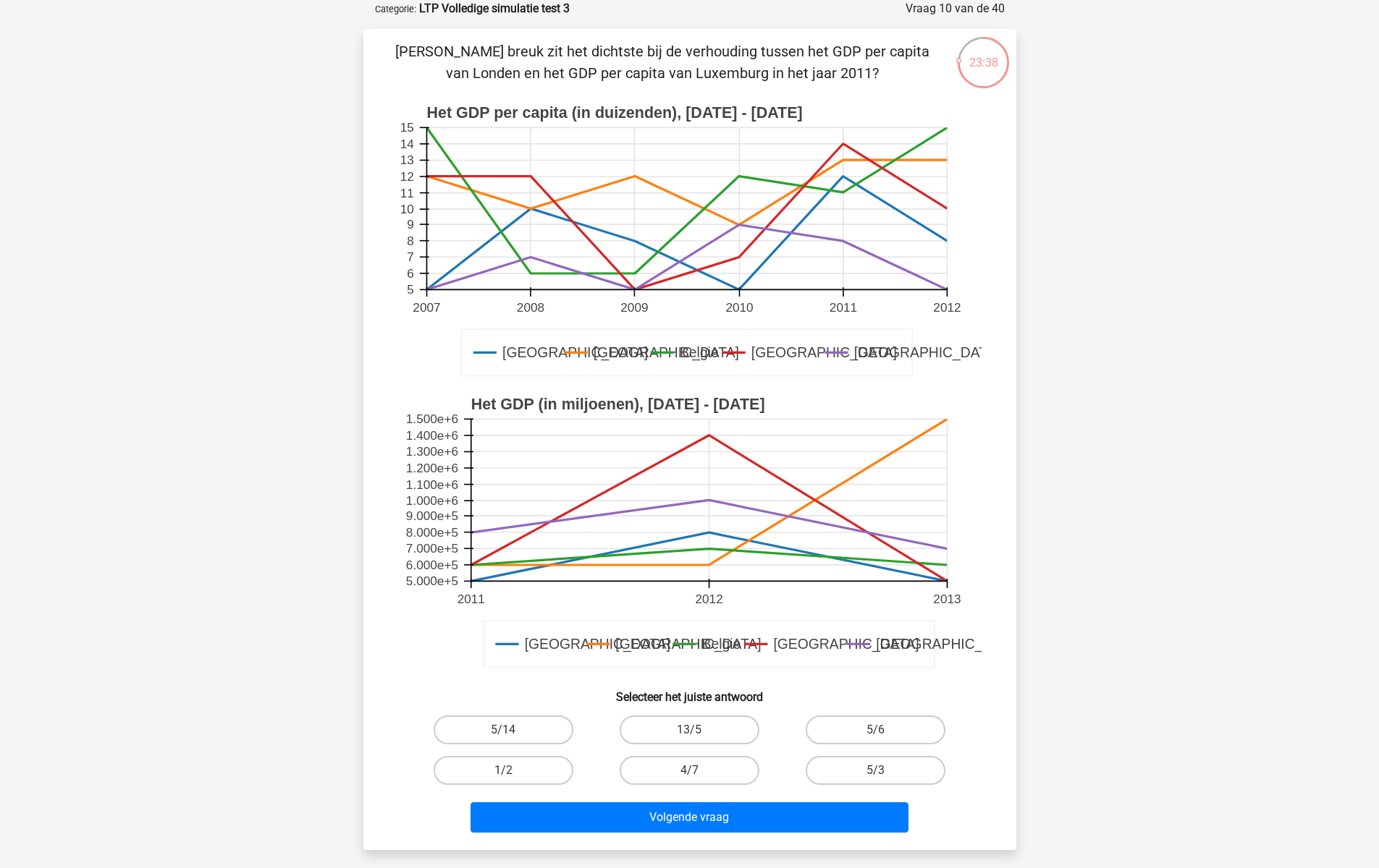
drag, startPoint x: 393, startPoint y: 48, endPoint x: 845, endPoint y: 69, distance: 452.5
click at [845, 69] on p "[PERSON_NAME] breuk zit het dichtste bij de verhouding tussen het GDP per capit…" at bounding box center [662, 62] width 552 height 44
drag, startPoint x: 641, startPoint y: 771, endPoint x: 641, endPoint y: 794, distance: 23.0
click at [642, 771] on label "4/7" at bounding box center [690, 770] width 140 height 29
click at [689, 771] on input "4/7" at bounding box center [693, 775] width 10 height 10
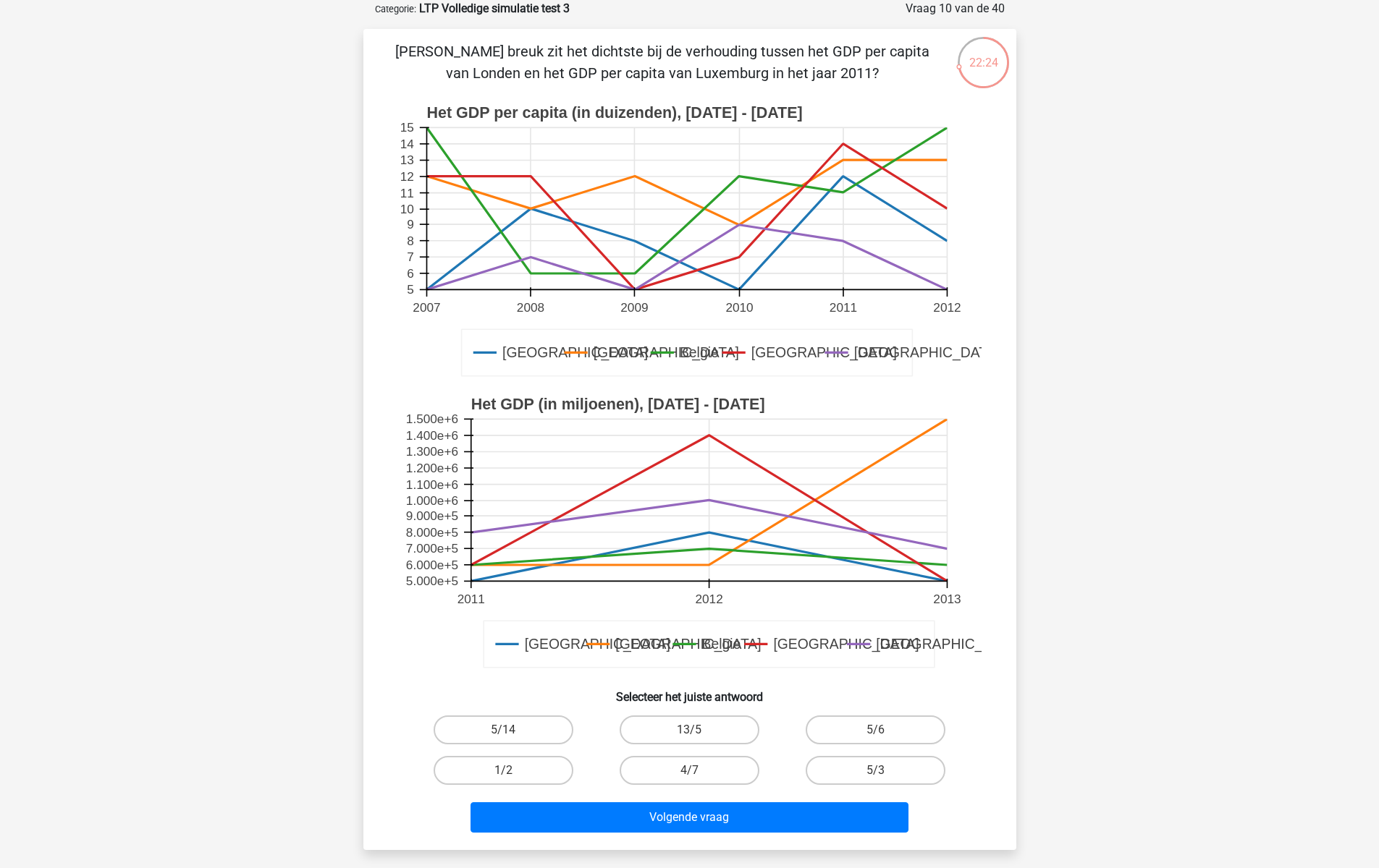
radio input "true"
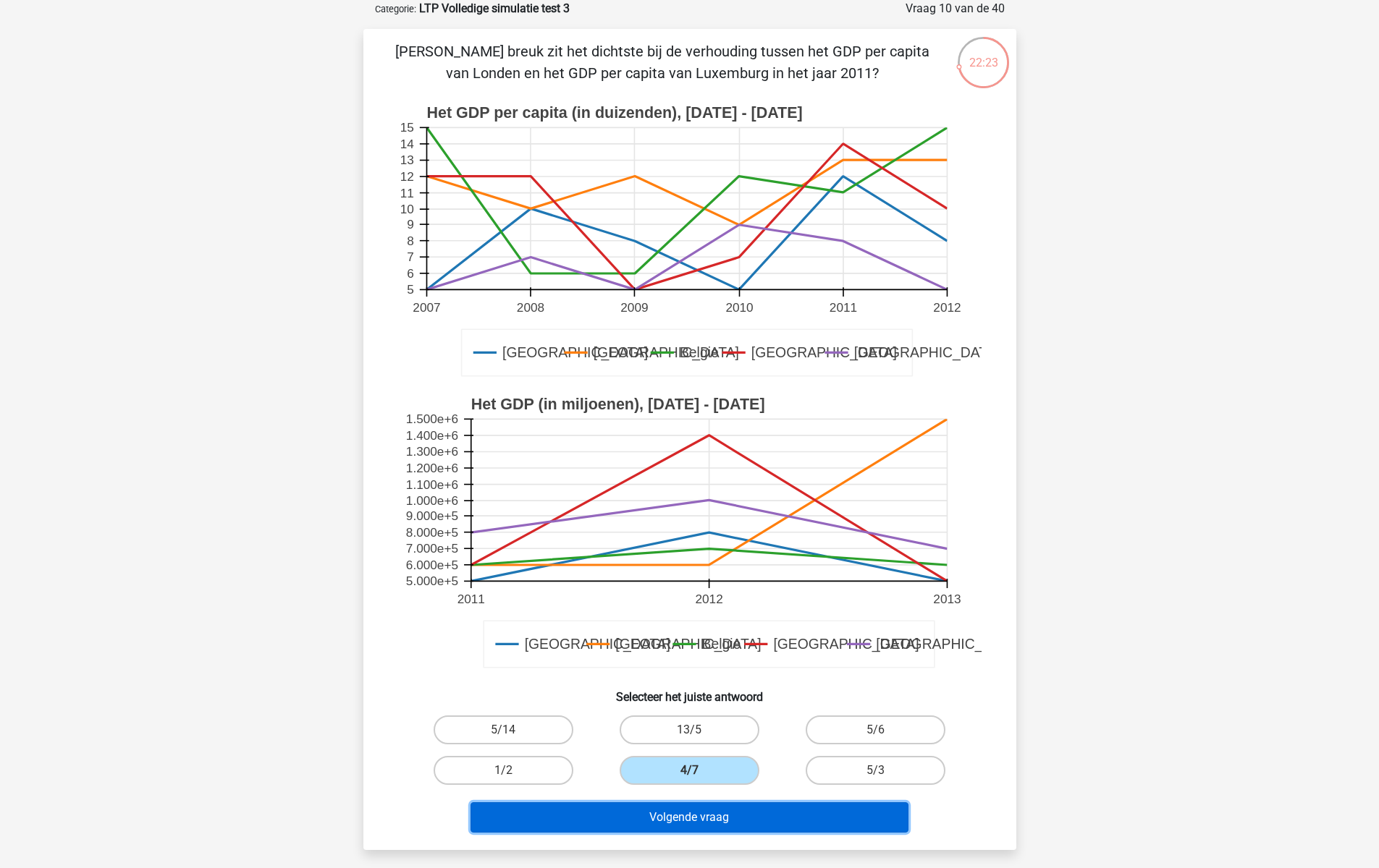
click at [634, 821] on button "Volgende vraag" at bounding box center [690, 817] width 438 height 30
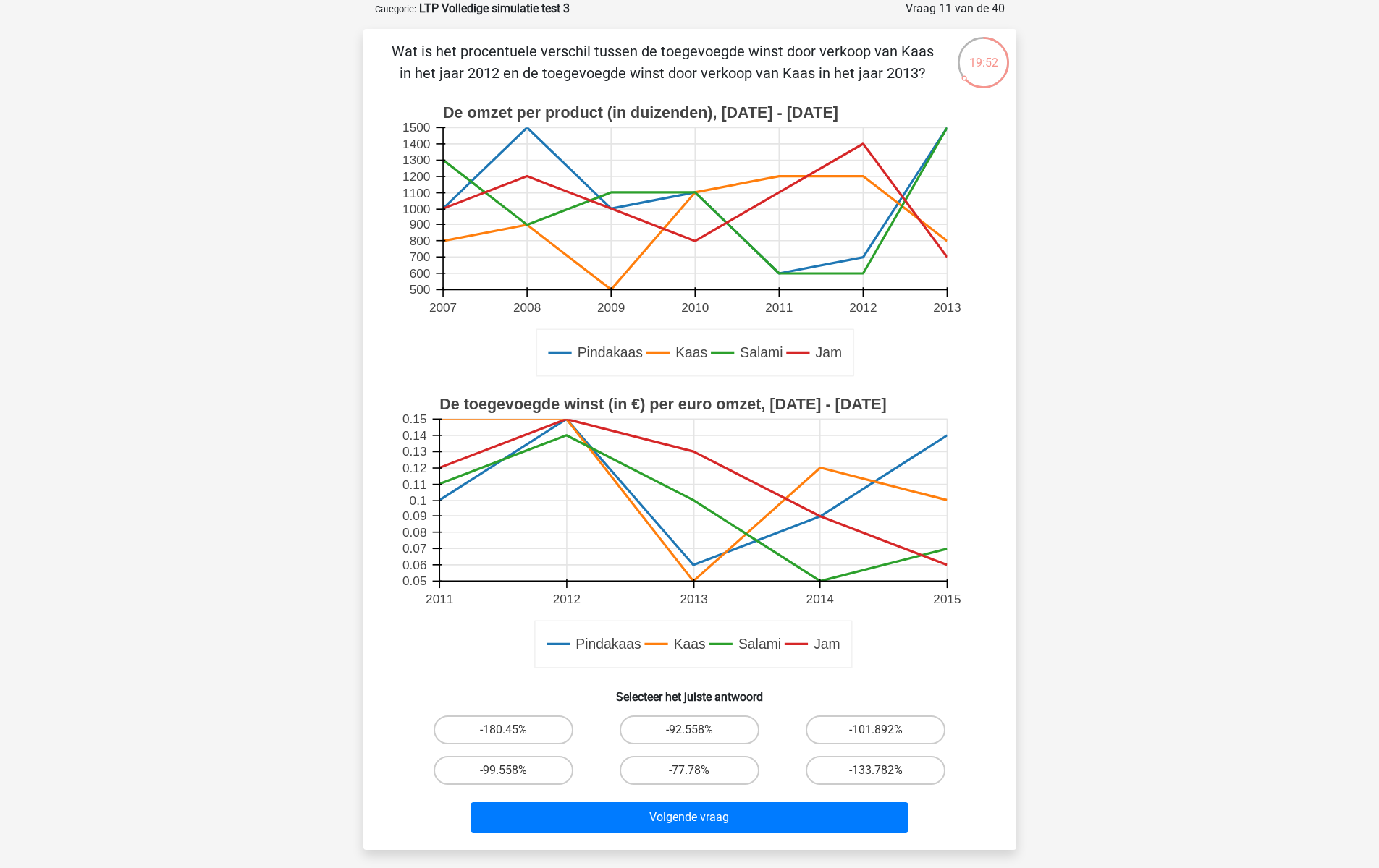
click at [696, 777] on input "-77.78%" at bounding box center [693, 775] width 10 height 10
radio input "true"
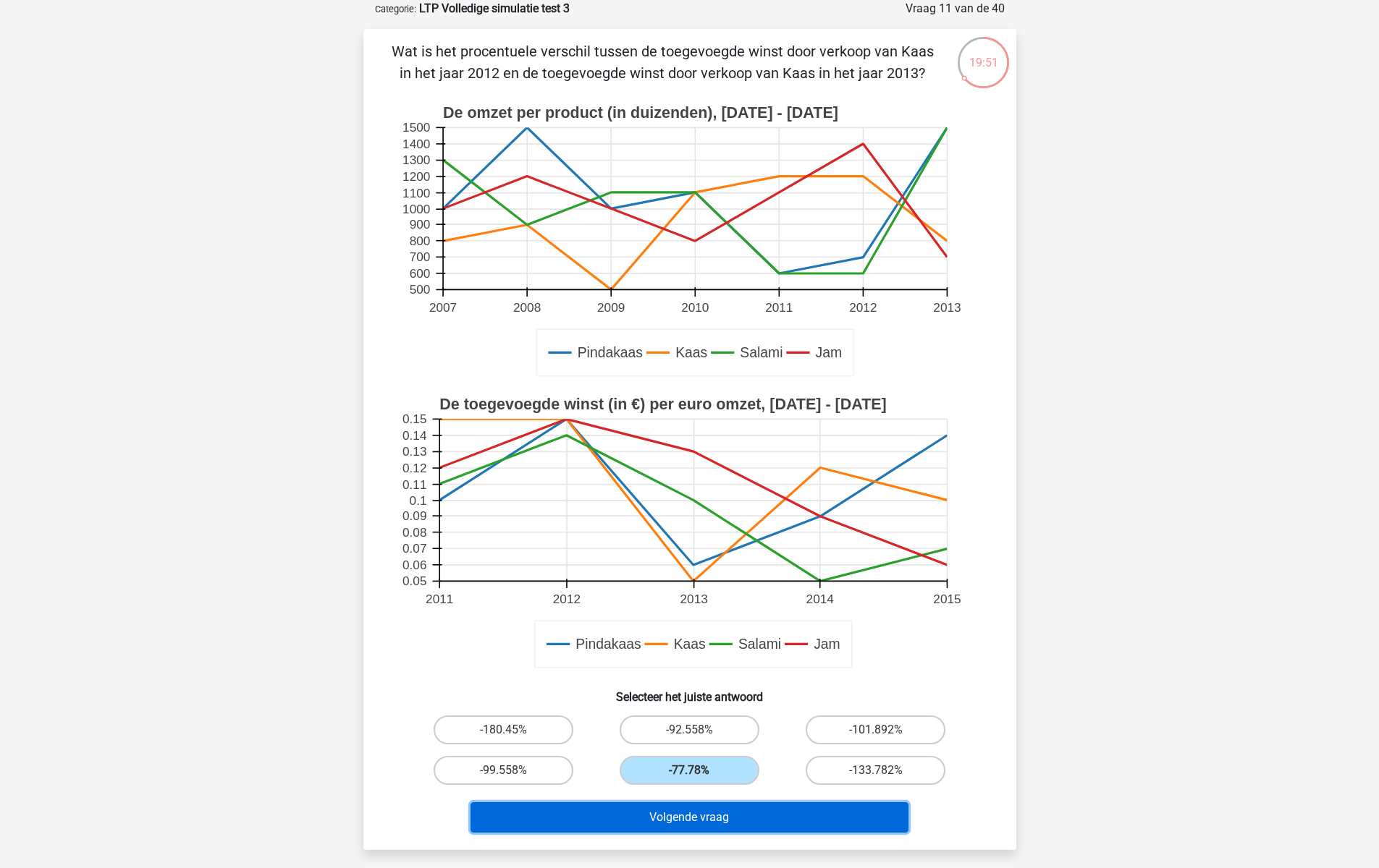
click at [696, 815] on button "Volgende vraag" at bounding box center [690, 817] width 438 height 30
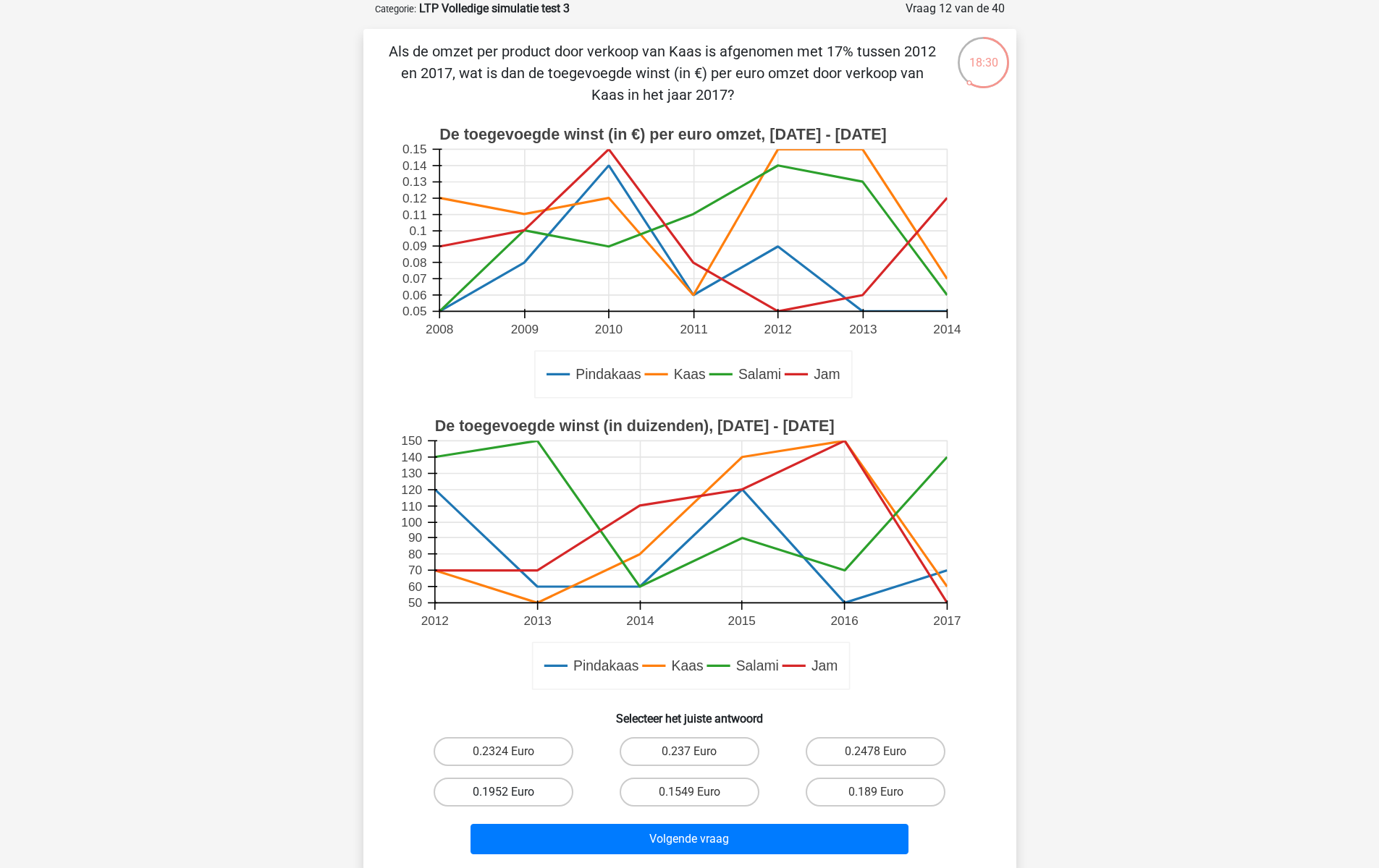
click at [504, 788] on label "0.1952 Euro" at bounding box center [504, 792] width 140 height 29
click at [504, 792] on input "0.1952 Euro" at bounding box center [508, 797] width 10 height 10
radio input "true"
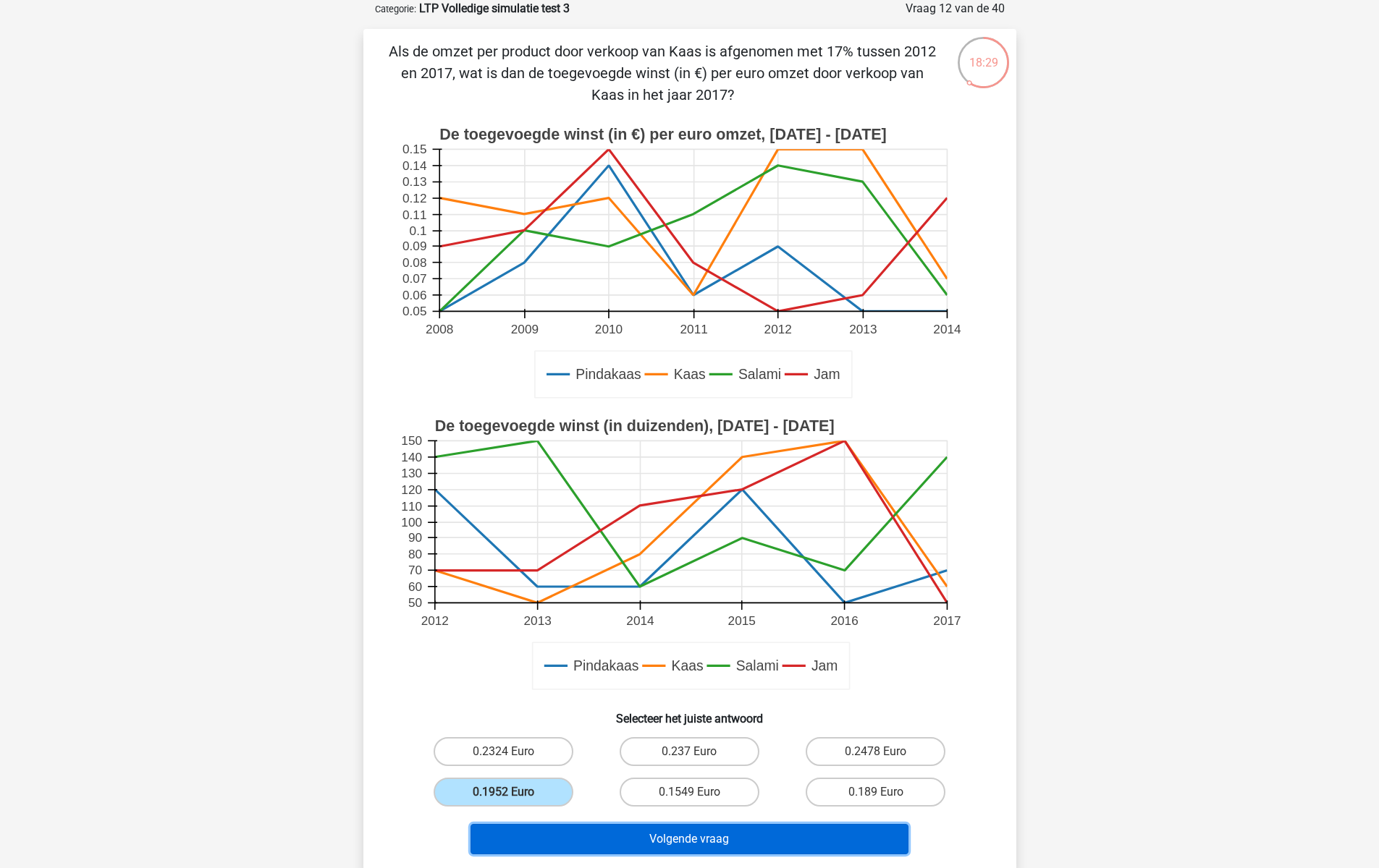
click at [679, 837] on button "Volgende vraag" at bounding box center [690, 839] width 438 height 30
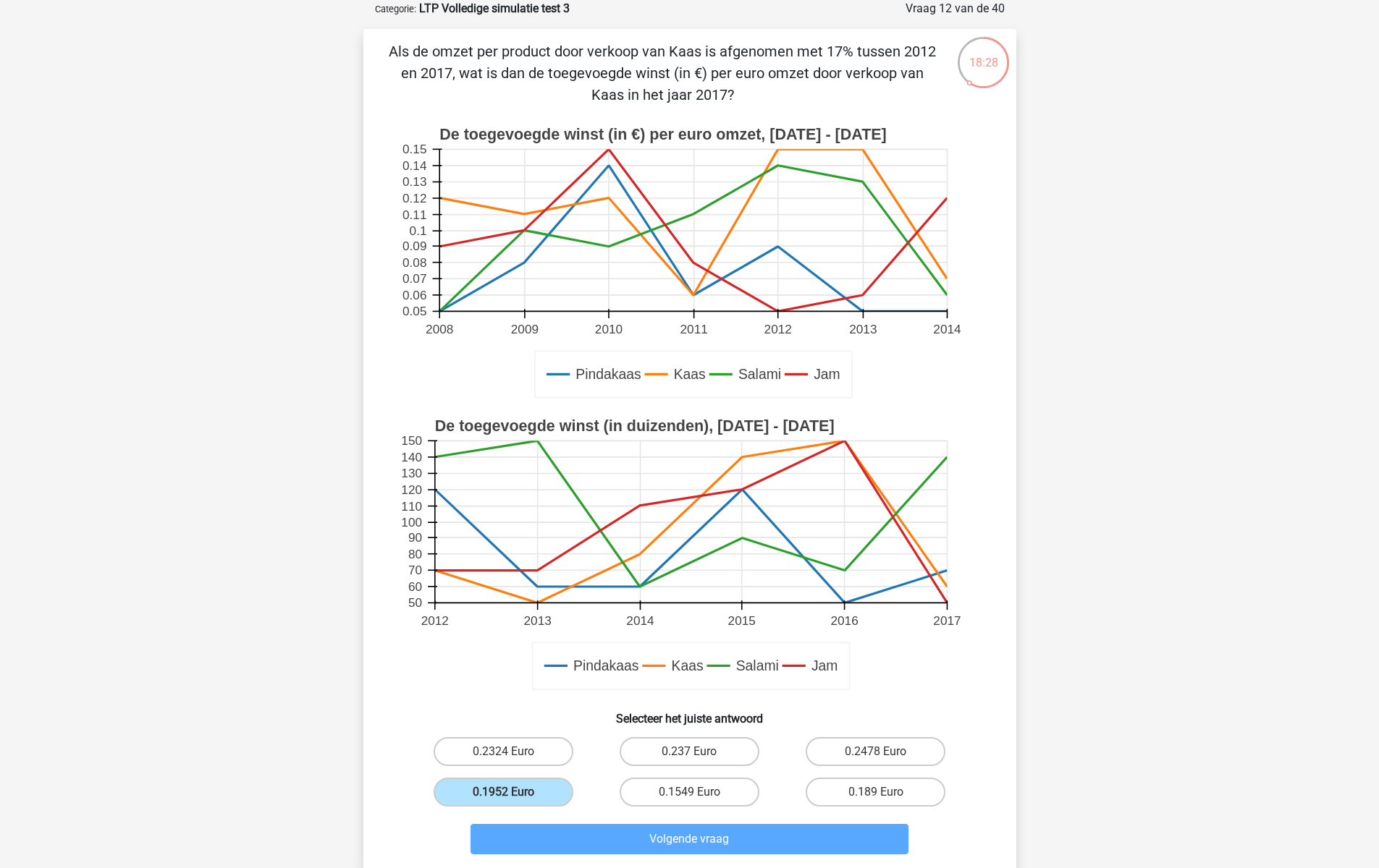
scroll to position [34, 0]
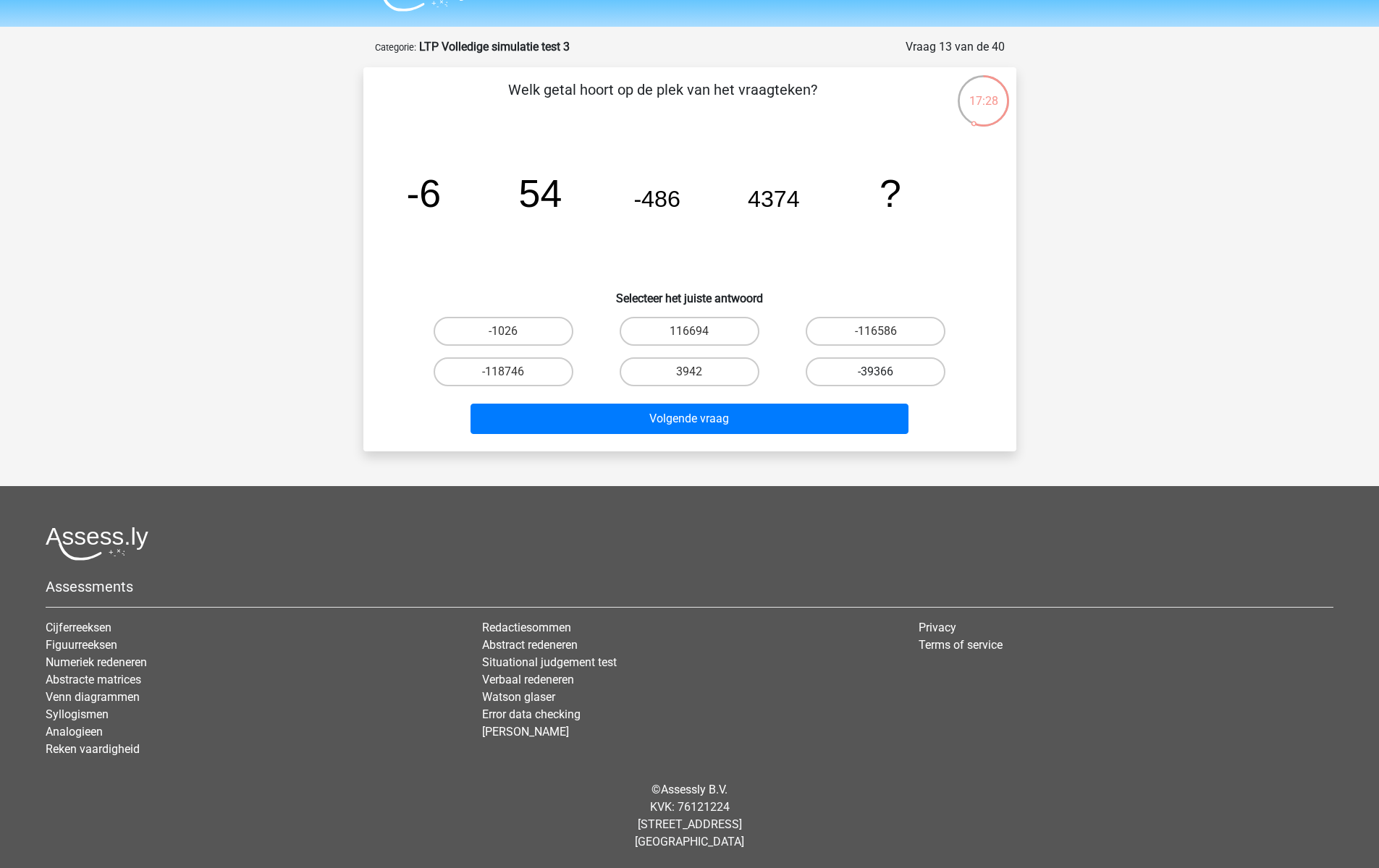
click at [841, 362] on label "-39366" at bounding box center [875, 371] width 140 height 29
click at [876, 372] on input "-39366" at bounding box center [880, 377] width 10 height 10
radio input "true"
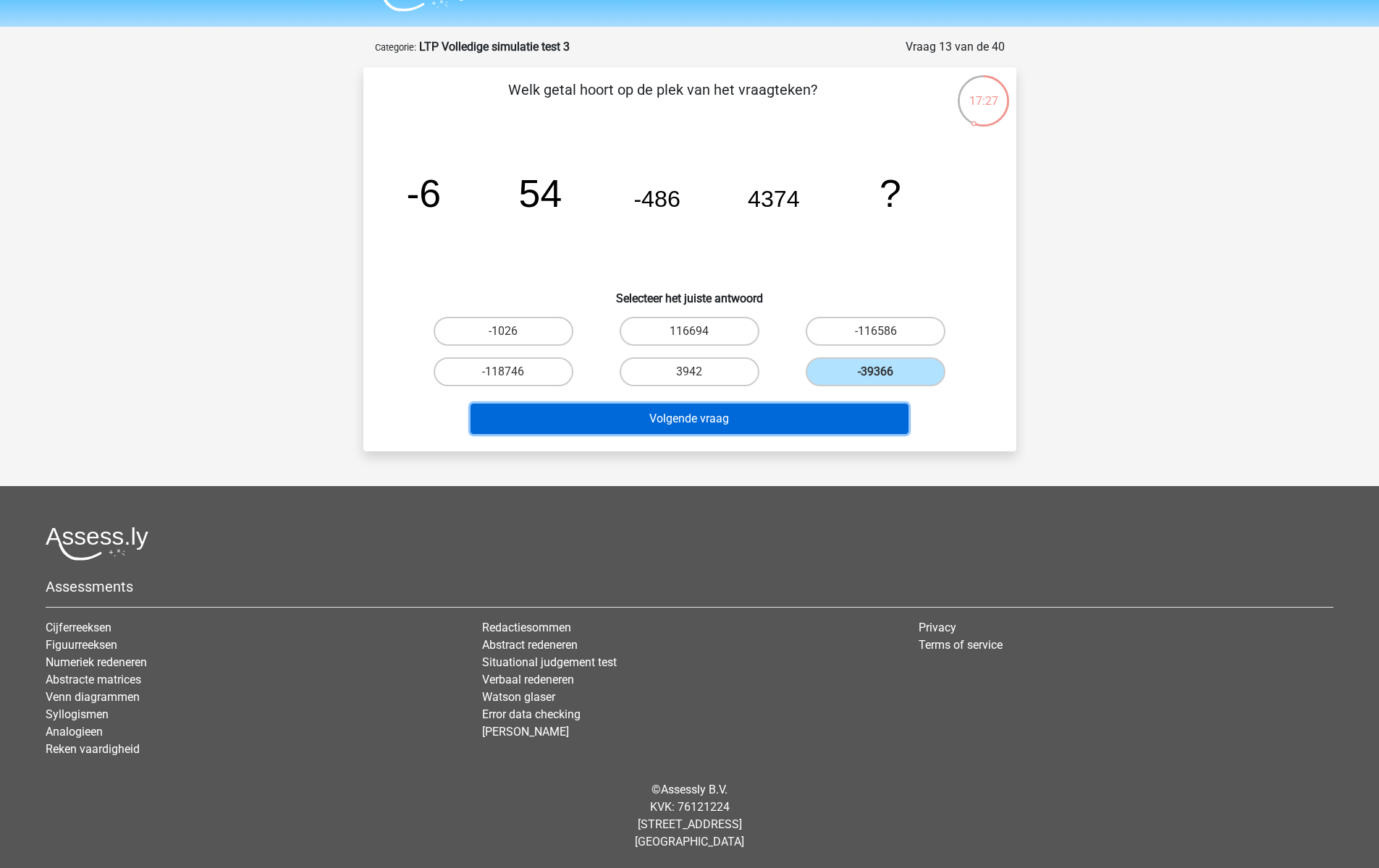
click at [874, 415] on button "Volgende vraag" at bounding box center [690, 419] width 438 height 30
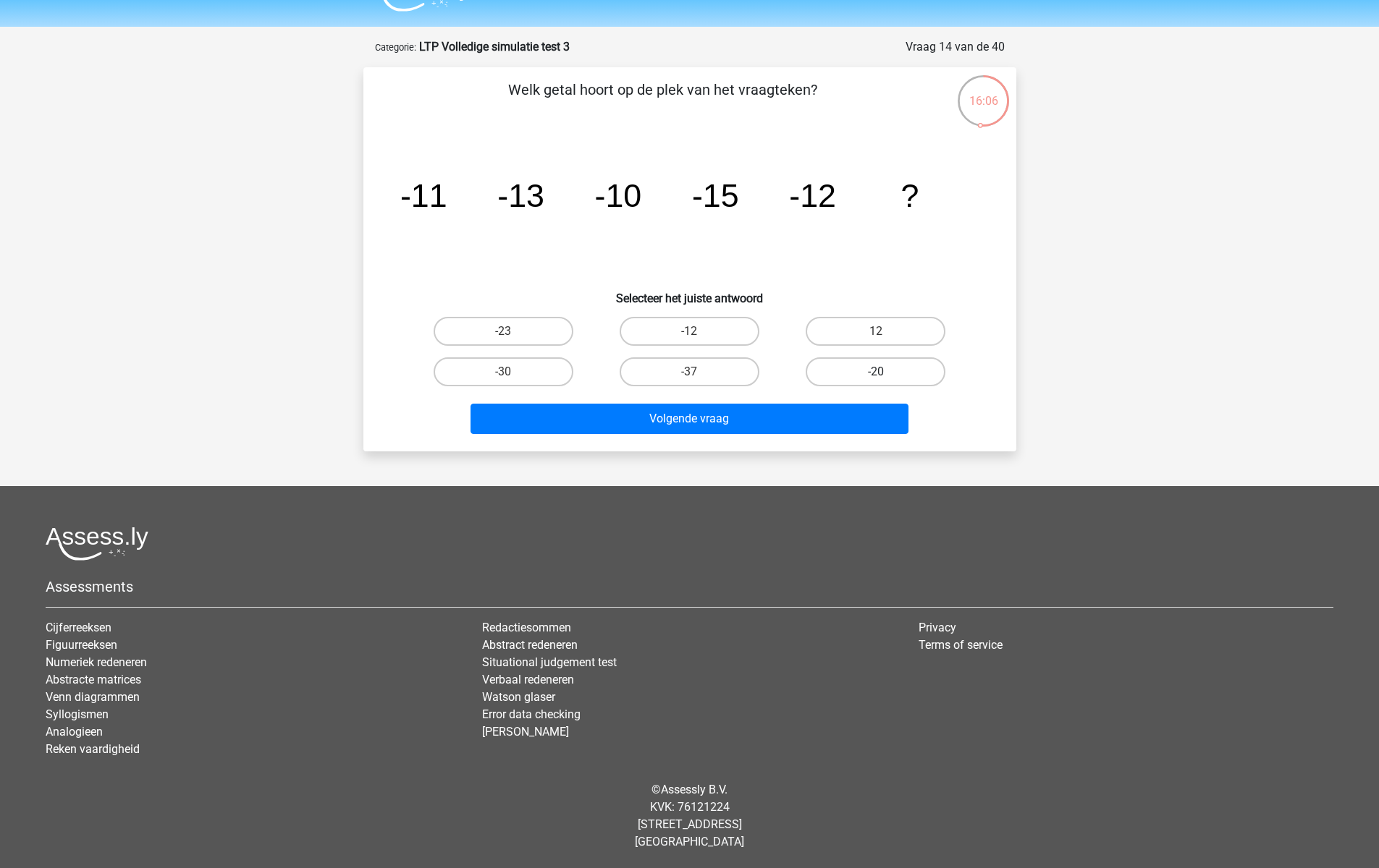
click at [850, 374] on label "-20" at bounding box center [875, 371] width 140 height 29
click at [876, 374] on input "-20" at bounding box center [880, 377] width 10 height 10
radio input "true"
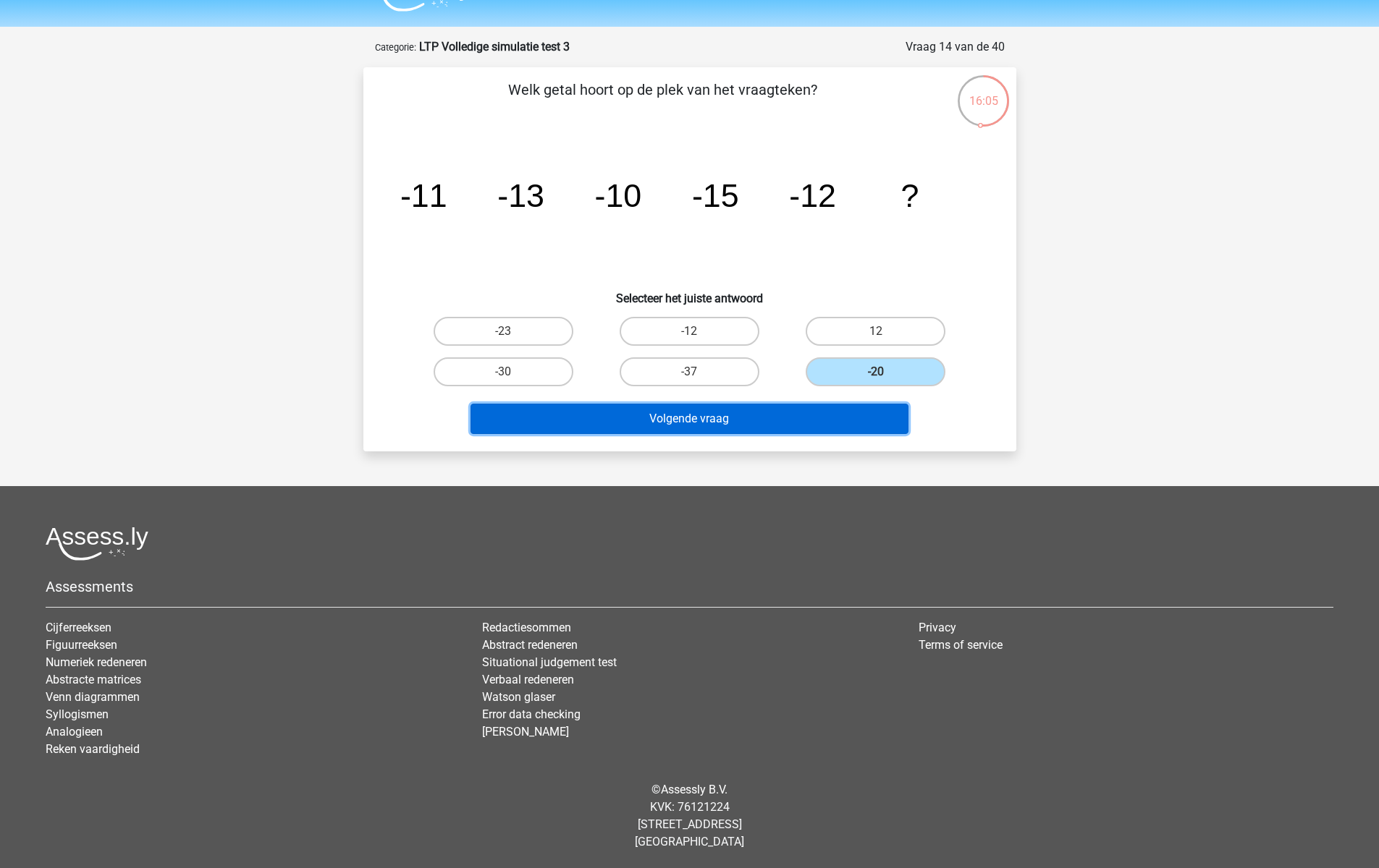
click at [839, 427] on button "Volgende vraag" at bounding box center [690, 419] width 438 height 30
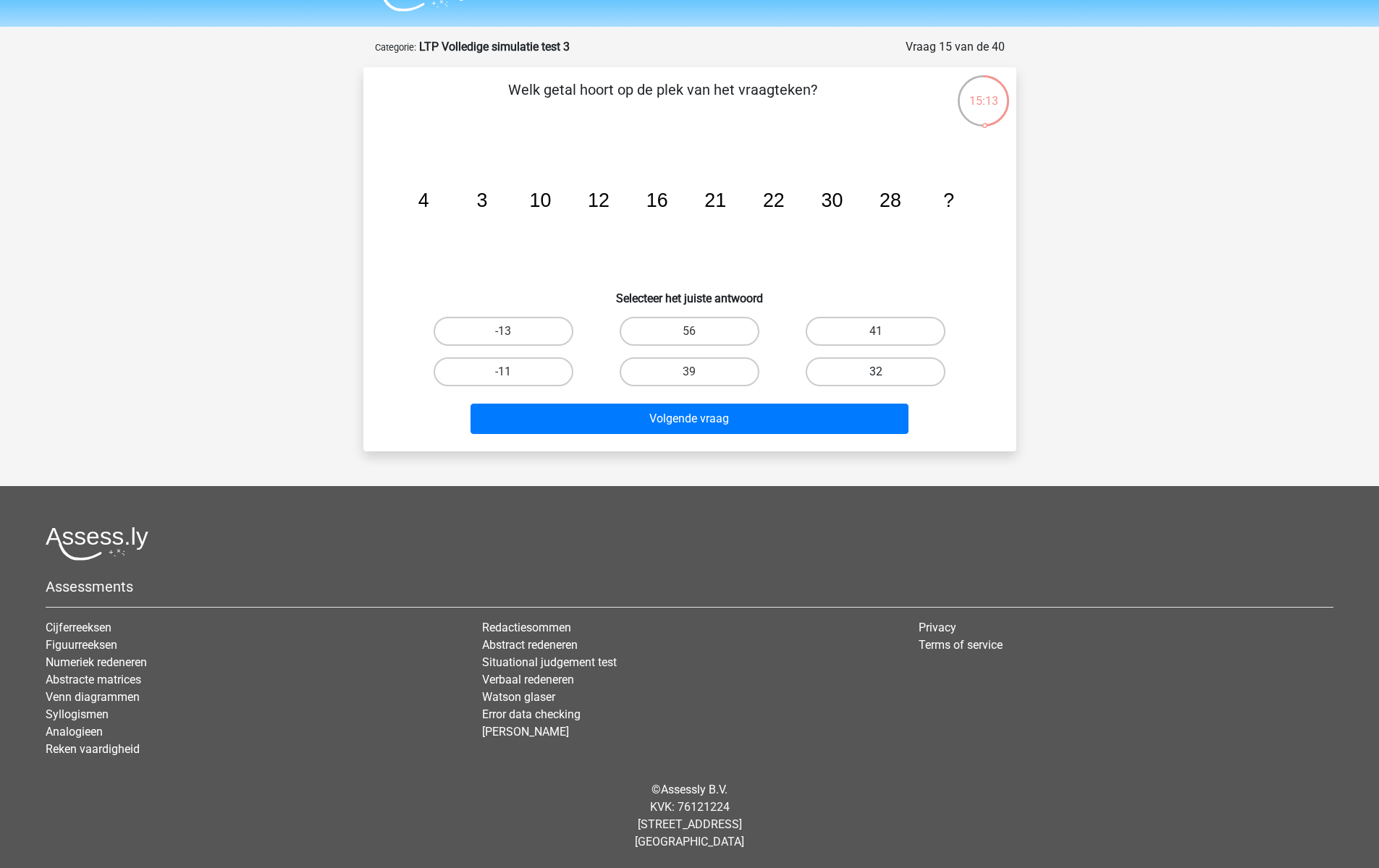
click at [912, 374] on label "32" at bounding box center [875, 371] width 140 height 29
click at [885, 374] on input "32" at bounding box center [880, 377] width 10 height 10
radio input "true"
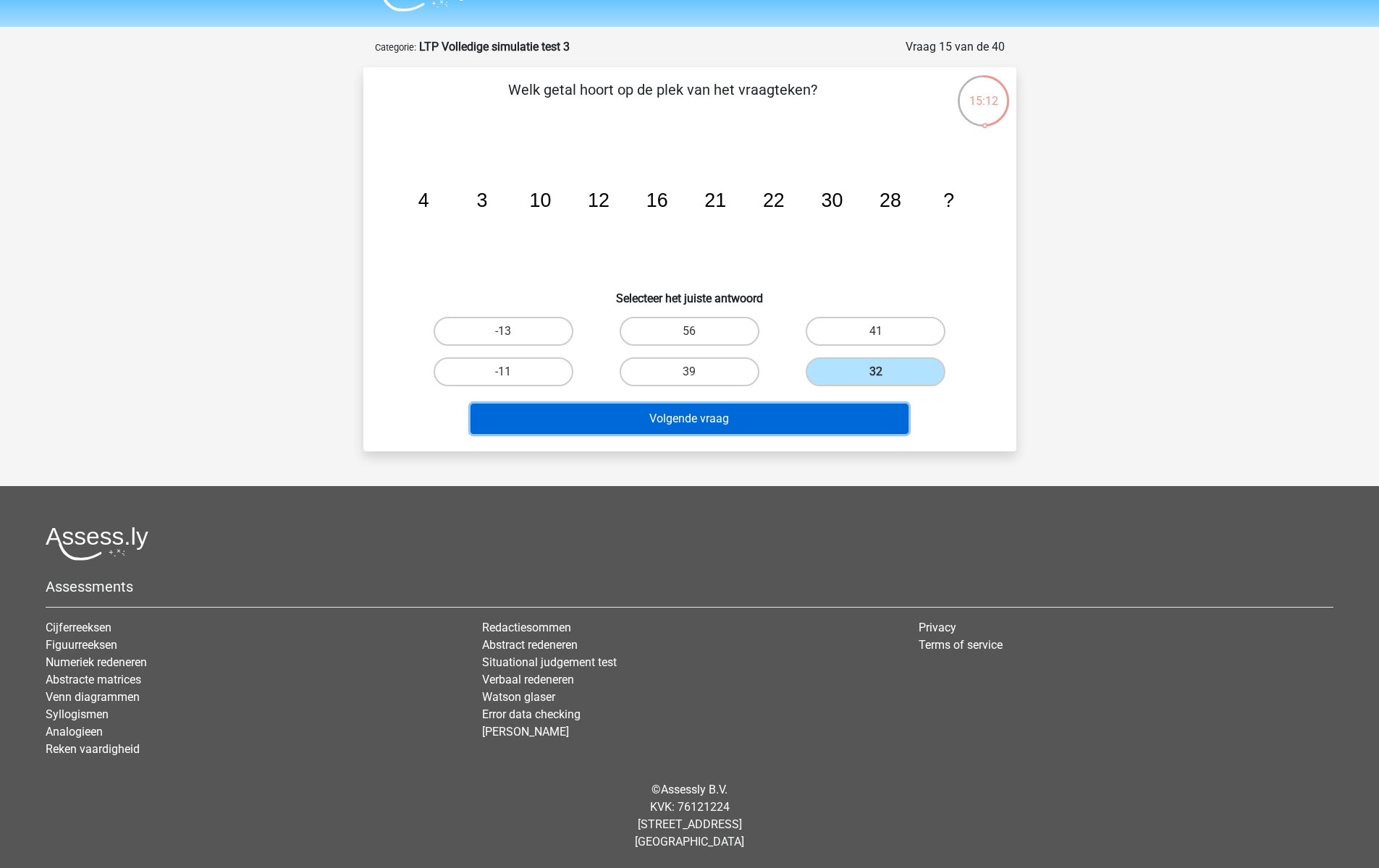
click at [795, 427] on button "Volgende vraag" at bounding box center [690, 419] width 438 height 30
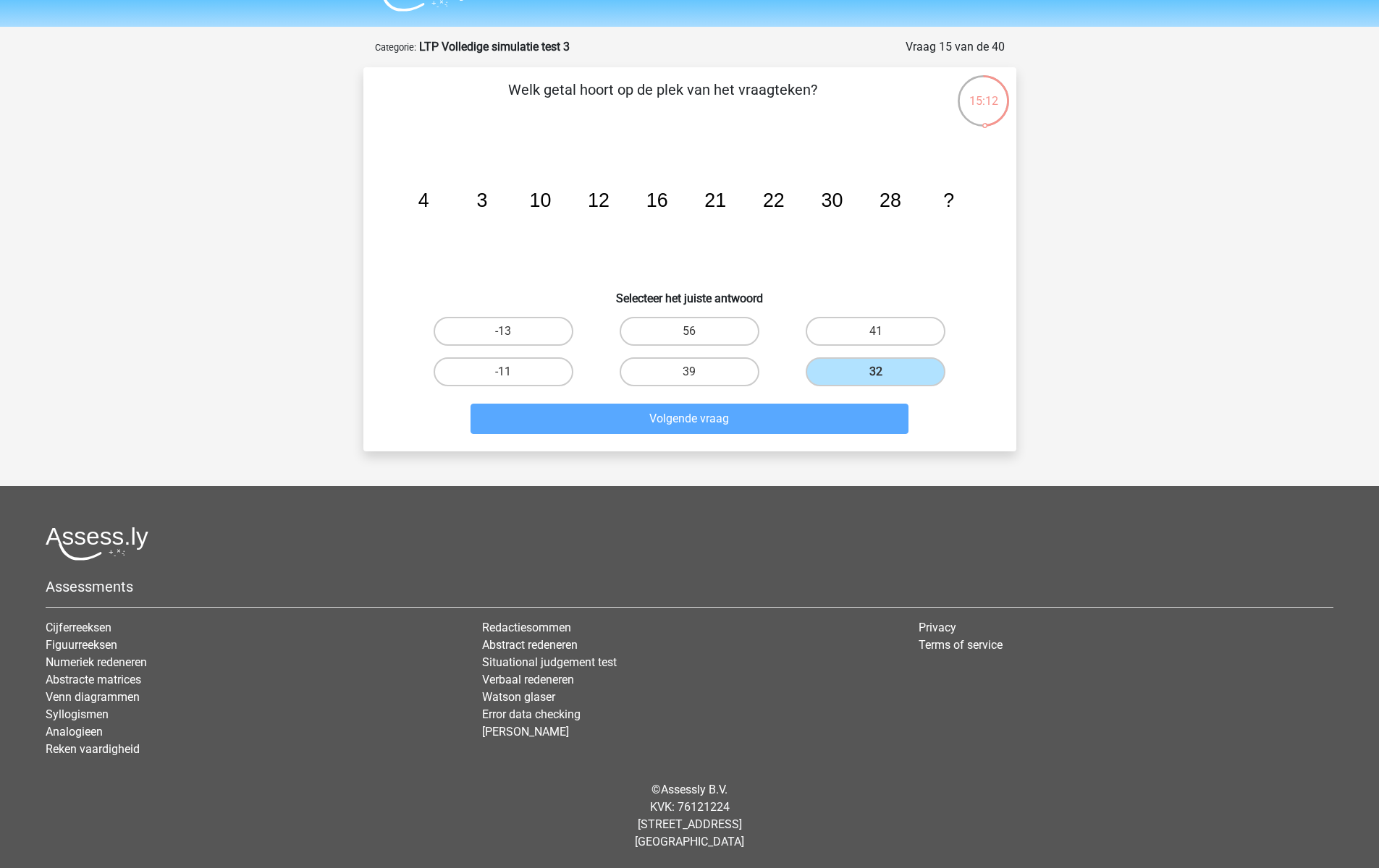
scroll to position [72, 0]
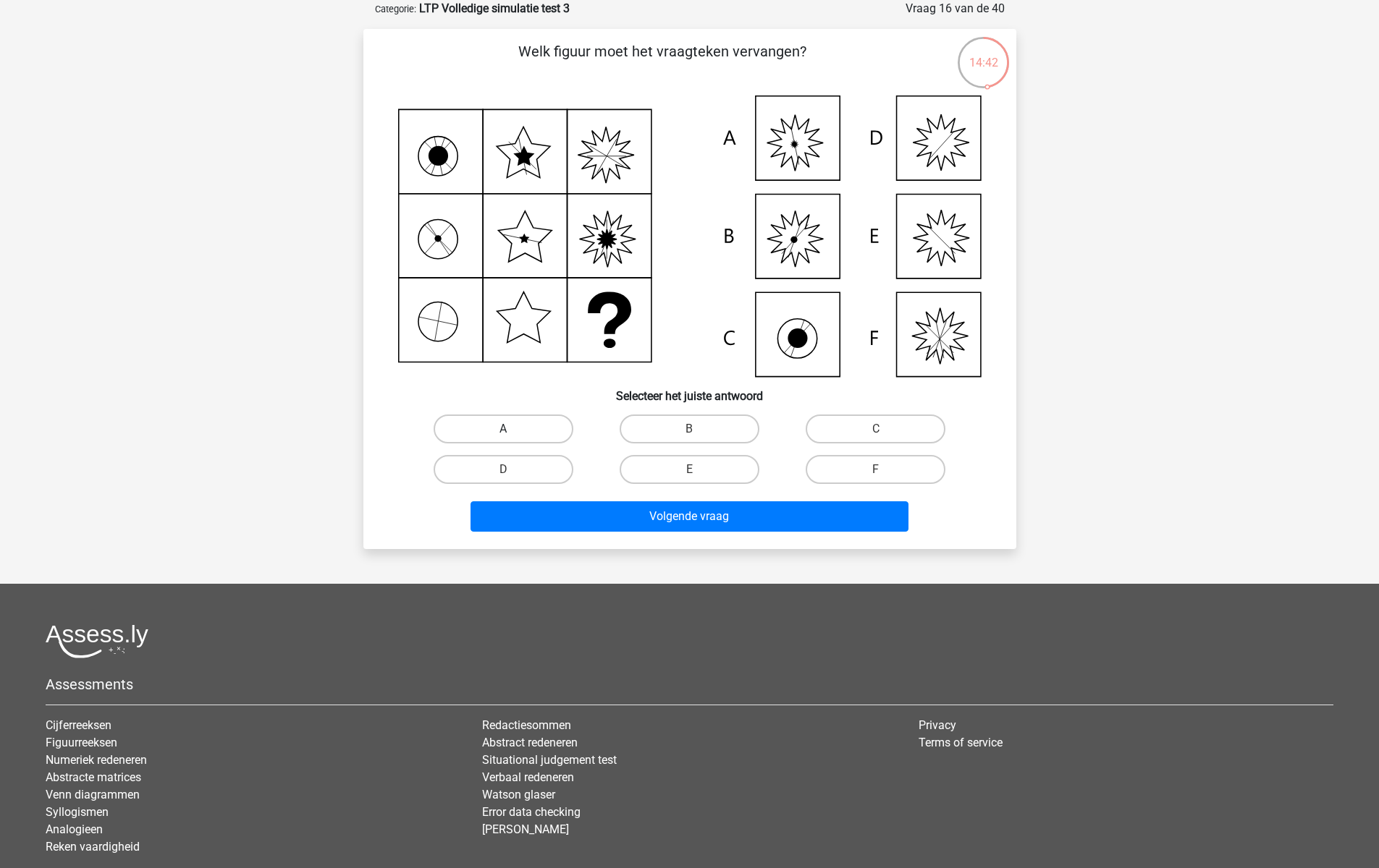
click at [517, 425] on label "A" at bounding box center [504, 429] width 140 height 29
click at [512, 429] on input "A" at bounding box center [508, 434] width 10 height 10
radio input "true"
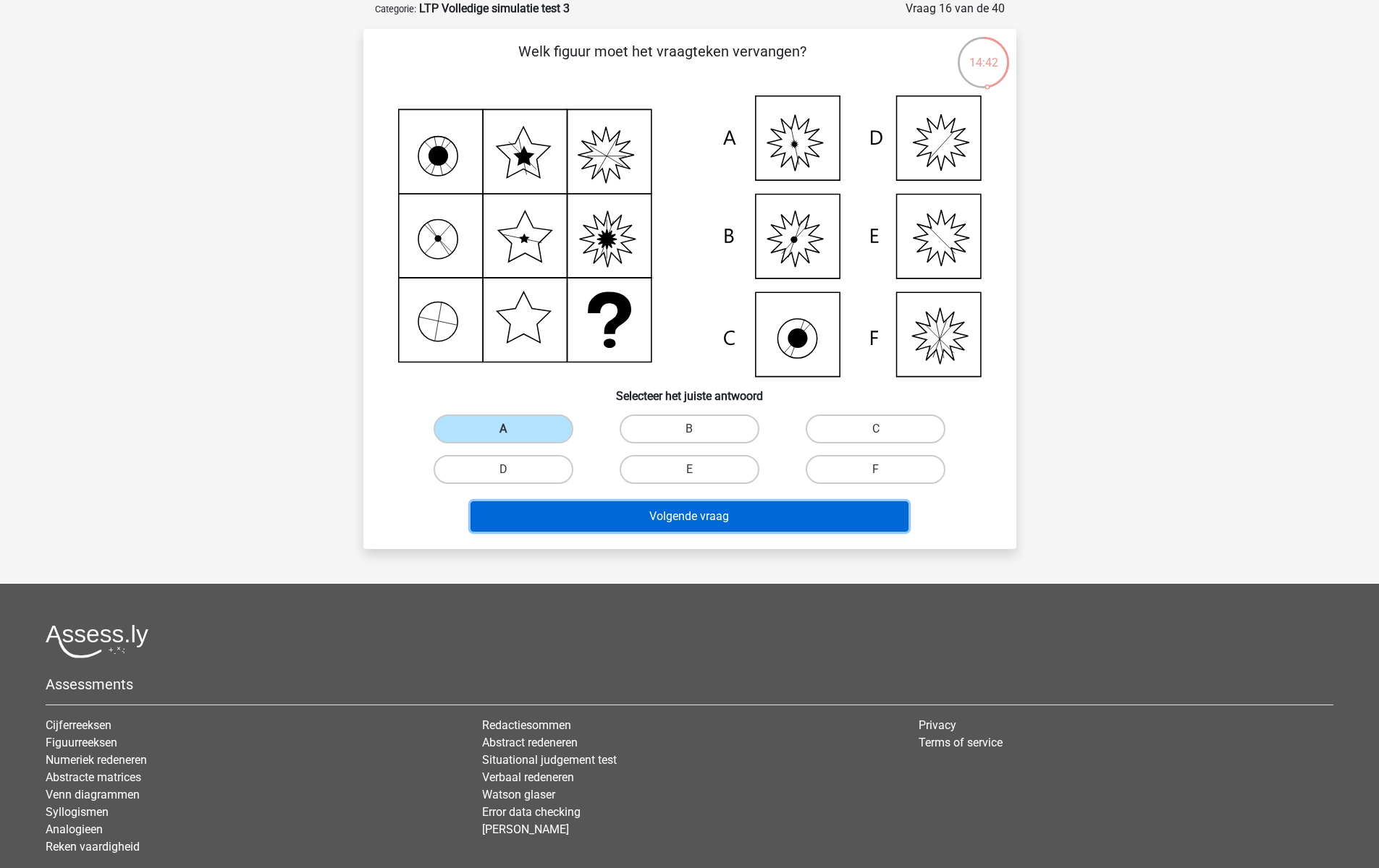
click at [598, 506] on button "Volgende vraag" at bounding box center [690, 516] width 438 height 30
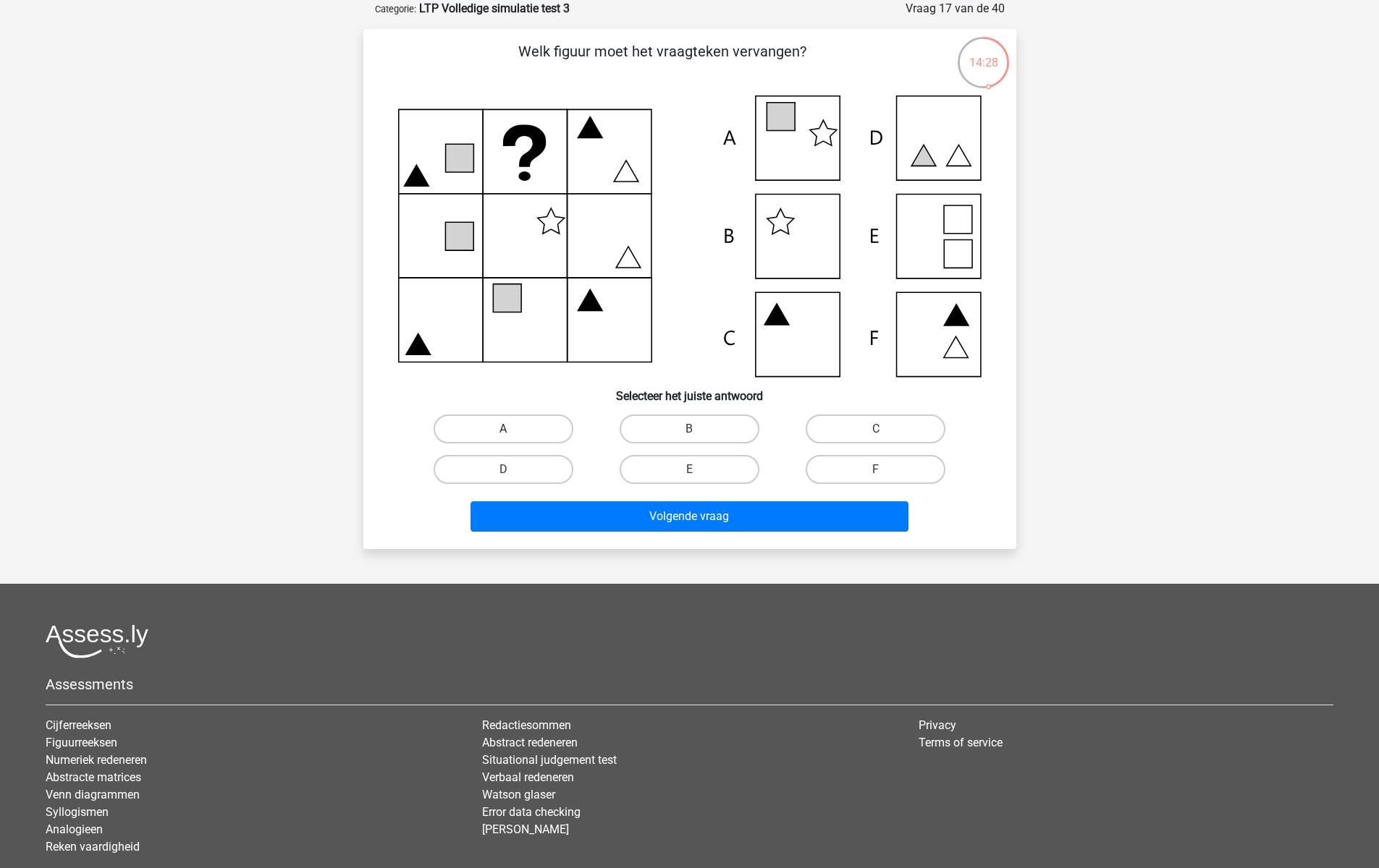
click at [490, 415] on label "A" at bounding box center [504, 429] width 140 height 29
click at [503, 429] on input "A" at bounding box center [508, 434] width 10 height 10
radio input "true"
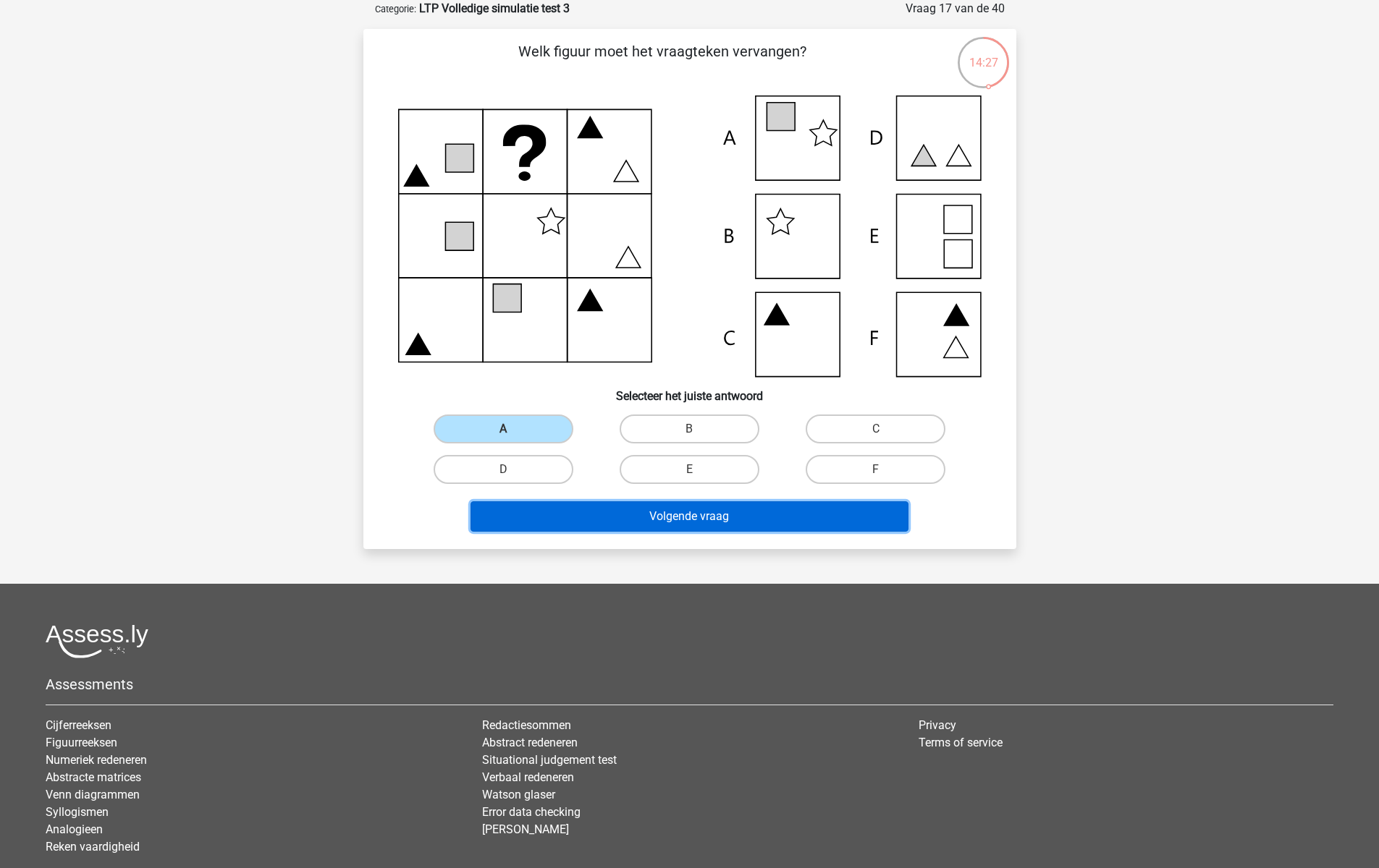
click at [589, 513] on button "Volgende vraag" at bounding box center [690, 516] width 438 height 30
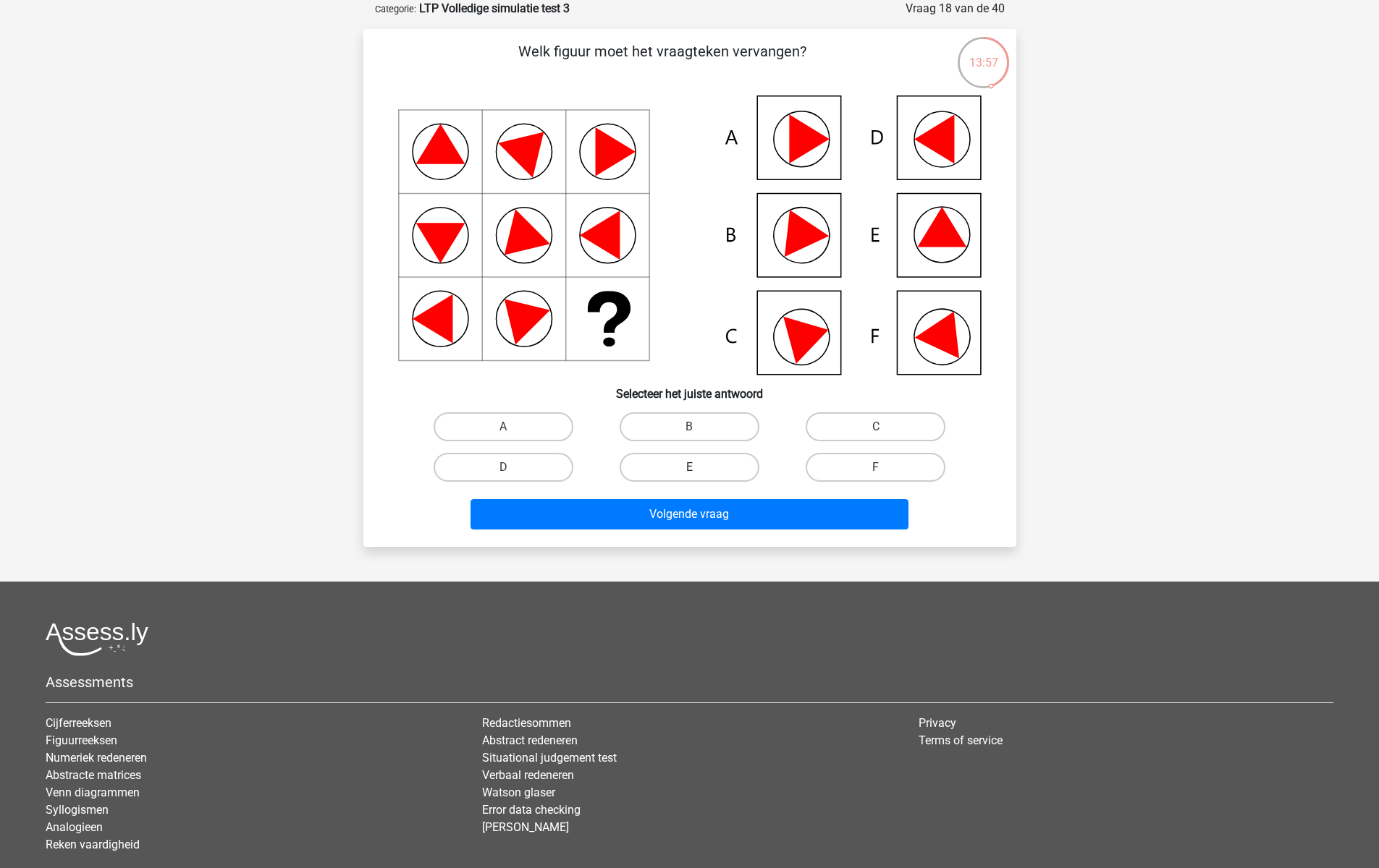
click at [663, 478] on label "E" at bounding box center [690, 467] width 140 height 29
click at [689, 476] on input "E" at bounding box center [693, 472] width 10 height 10
radio input "true"
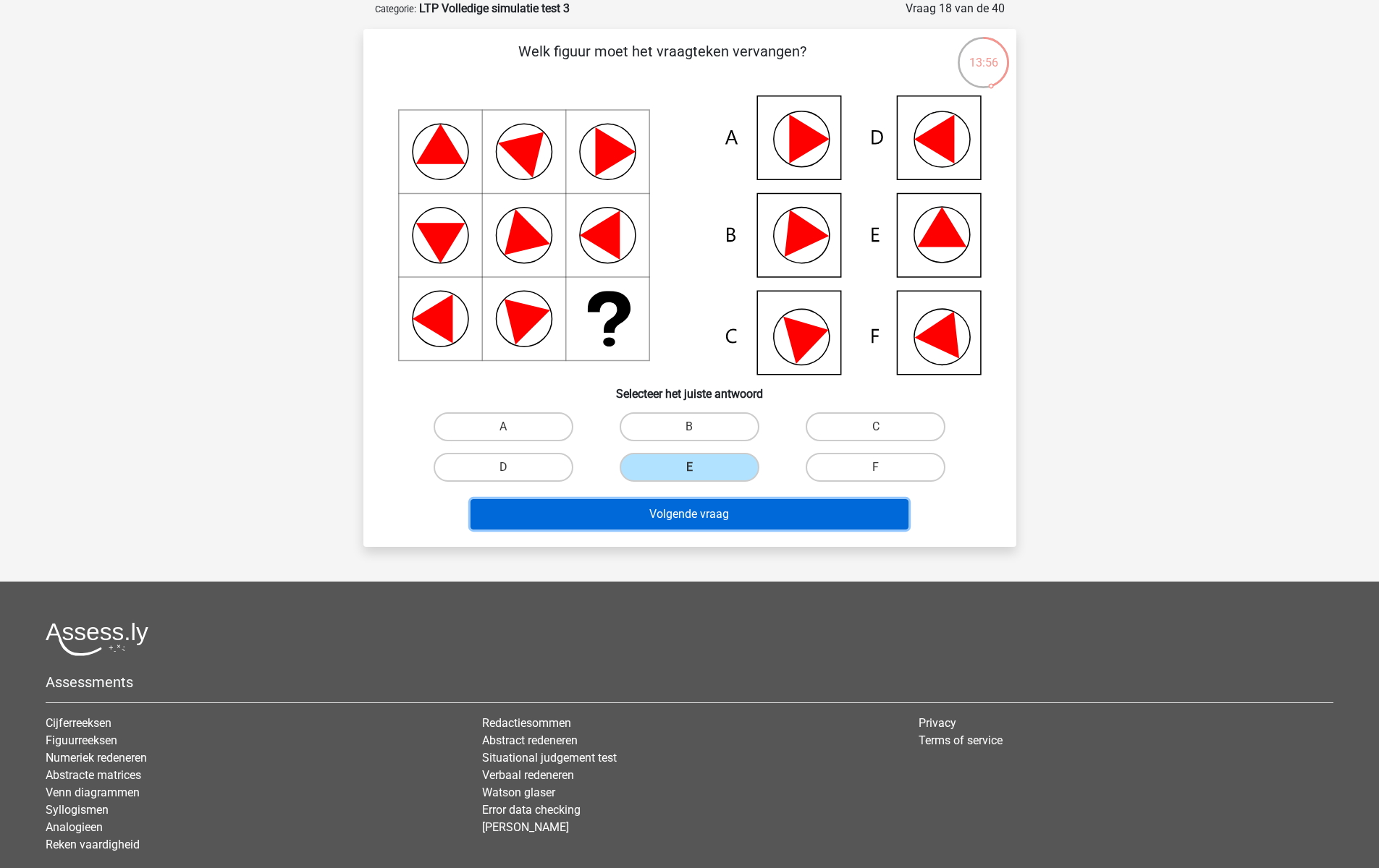
click at [659, 508] on button "Volgende vraag" at bounding box center [690, 514] width 438 height 30
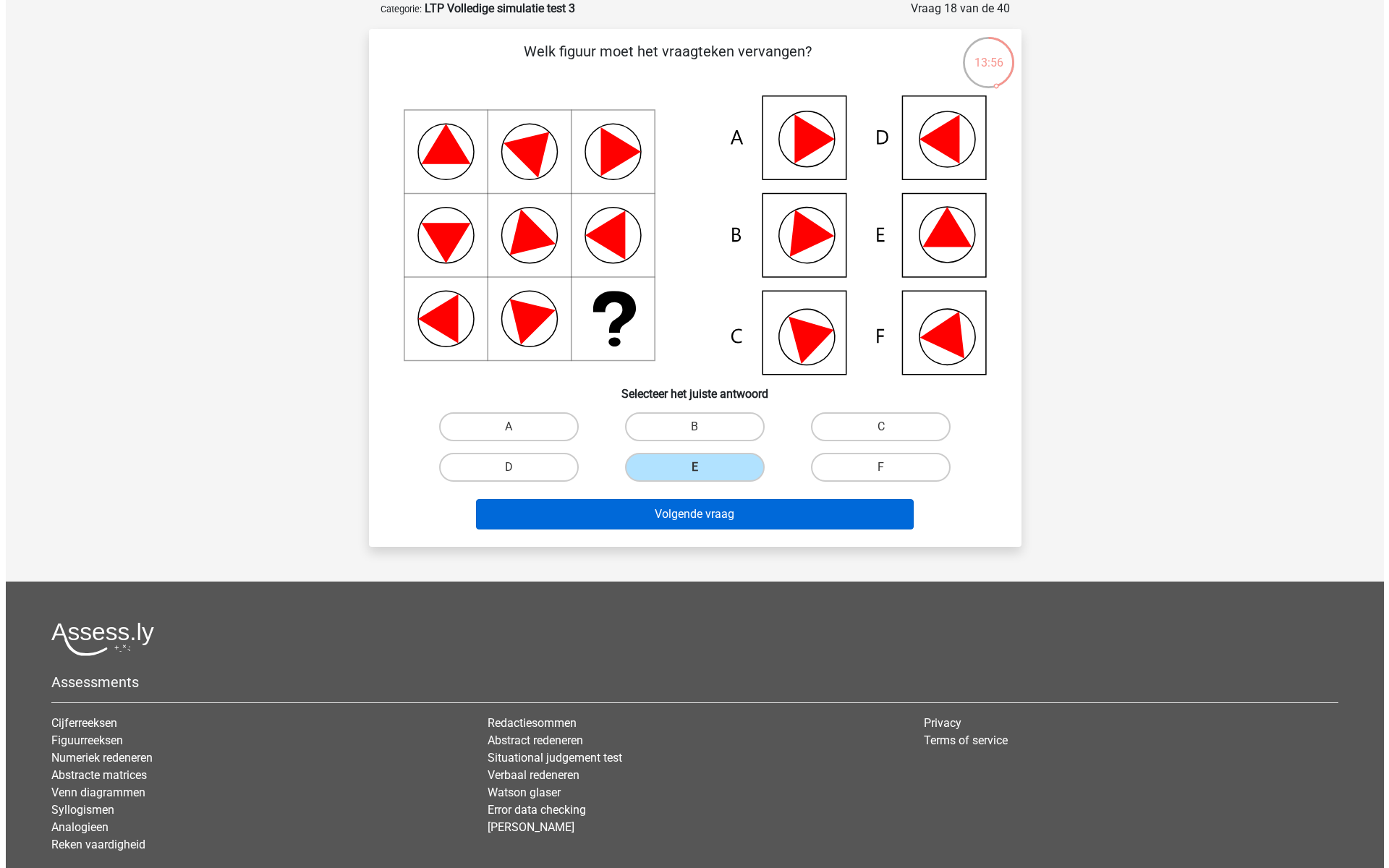
scroll to position [0, 0]
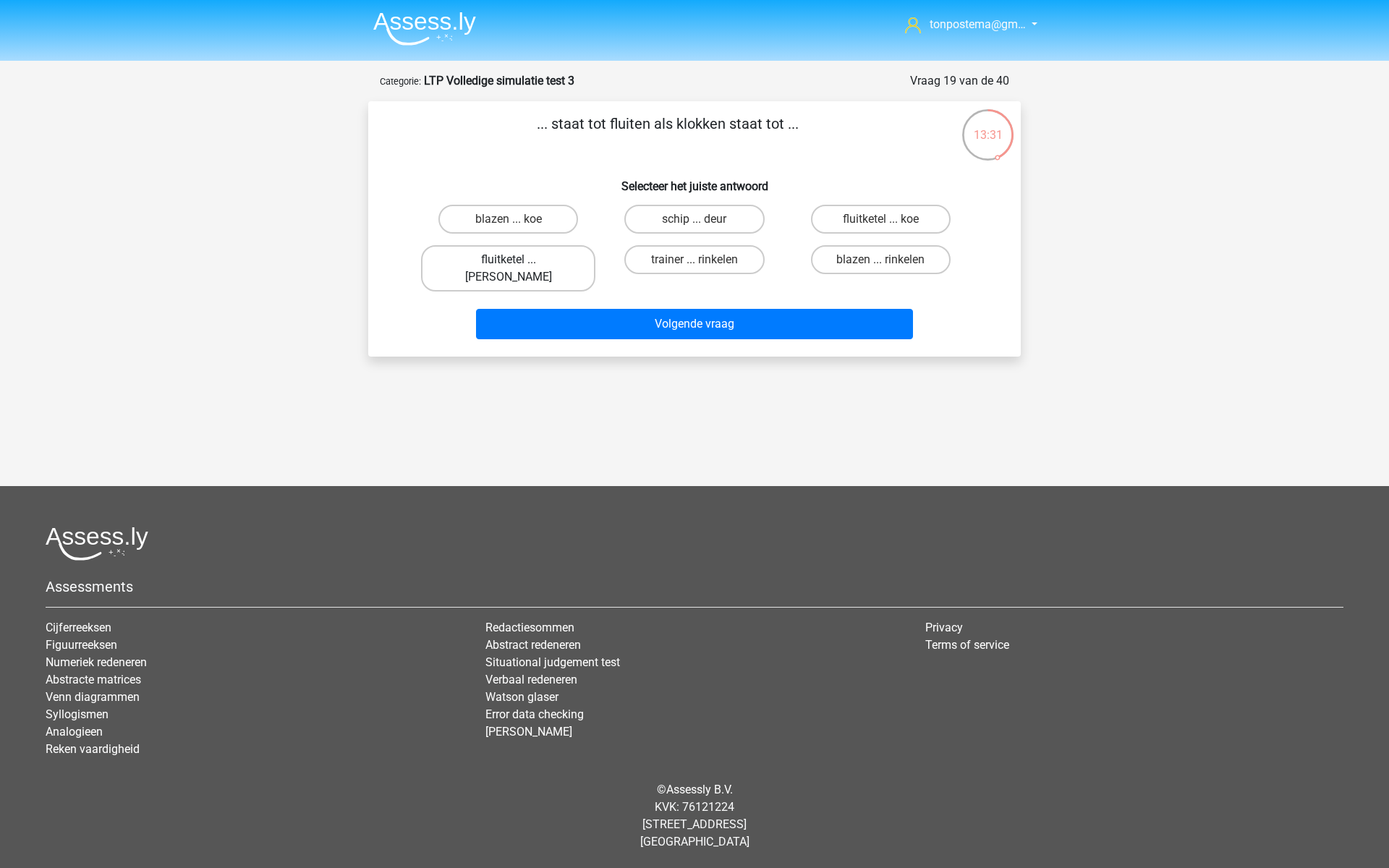
drag, startPoint x: 533, startPoint y: 247, endPoint x: 567, endPoint y: 270, distance: 41.0
click at [533, 246] on label "fluitketel ... luiden" at bounding box center [508, 268] width 174 height 47
click at [518, 260] on input "fluitketel ... luiden" at bounding box center [513, 265] width 10 height 10
radio input "true"
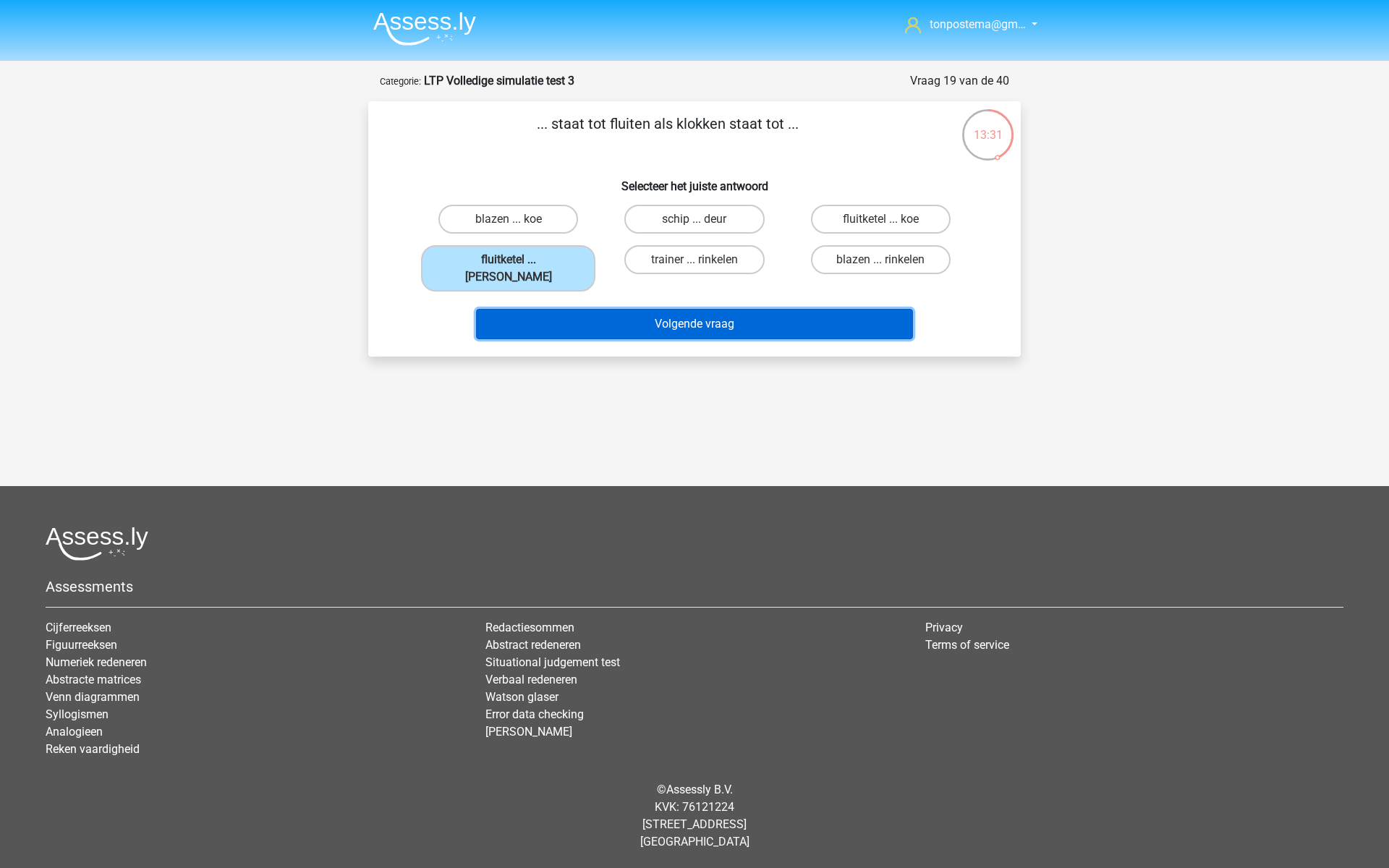
drag, startPoint x: 589, startPoint y: 310, endPoint x: 574, endPoint y: 299, distance: 18.6
click at [589, 309] on button "Volgende vraag" at bounding box center [694, 324] width 437 height 30
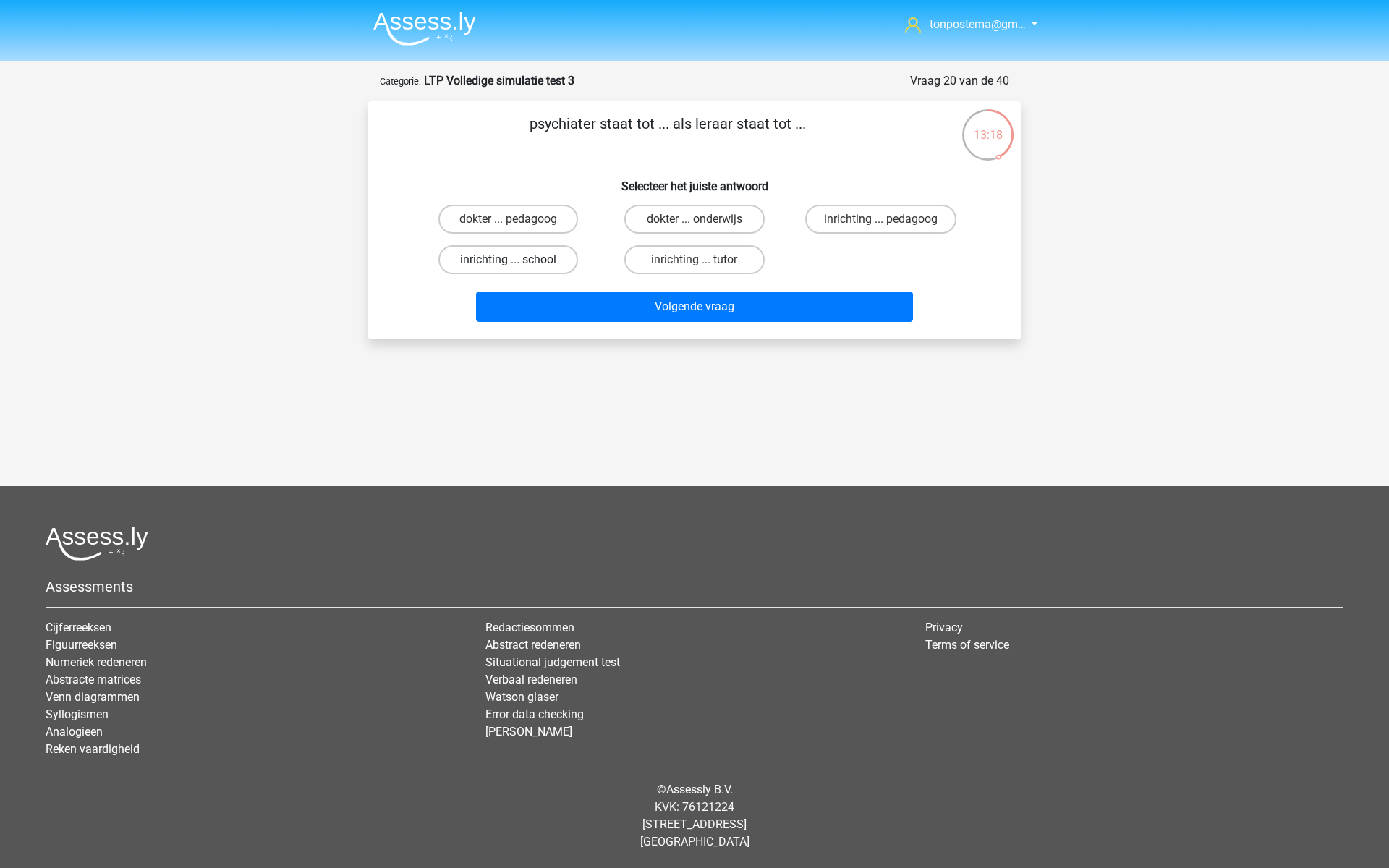
click at [512, 259] on label "inrichting ... school" at bounding box center [508, 259] width 140 height 29
click at [512, 260] on input "inrichting ... school" at bounding box center [513, 265] width 10 height 10
radio input "true"
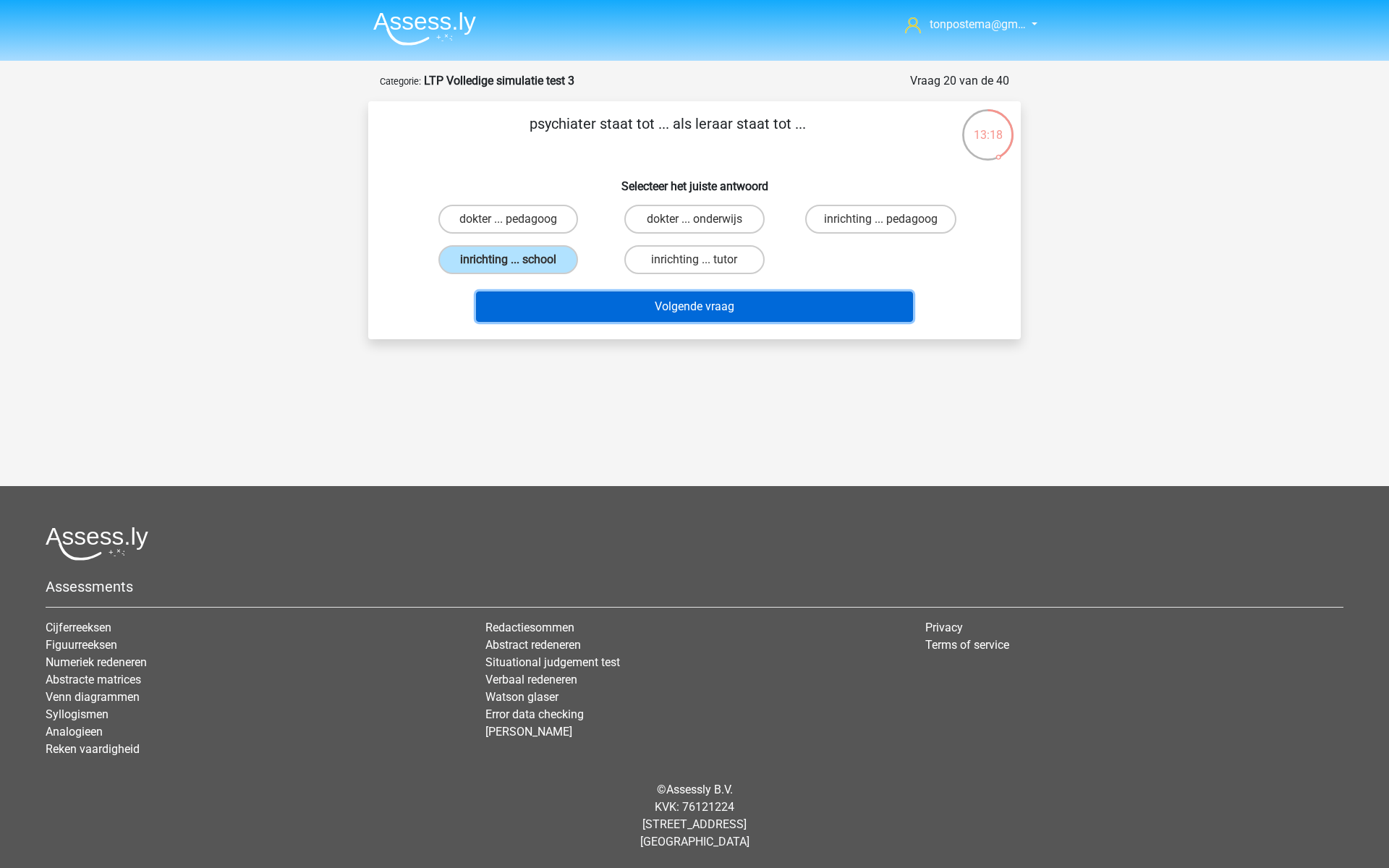
click at [591, 311] on button "Volgende vraag" at bounding box center [694, 307] width 437 height 30
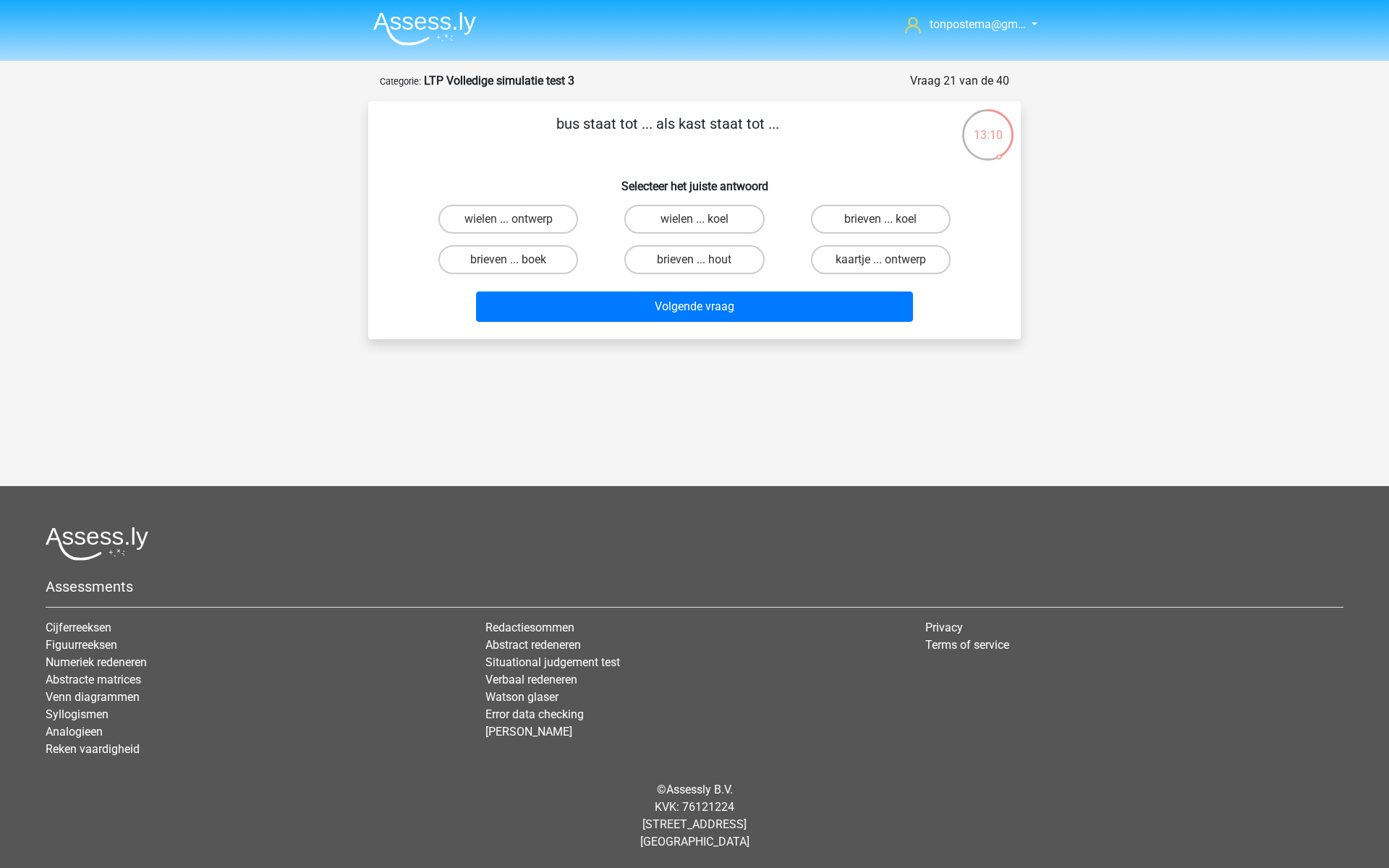
click at [881, 223] on input "brieven ... koel" at bounding box center [885, 224] width 10 height 10
radio input "true"
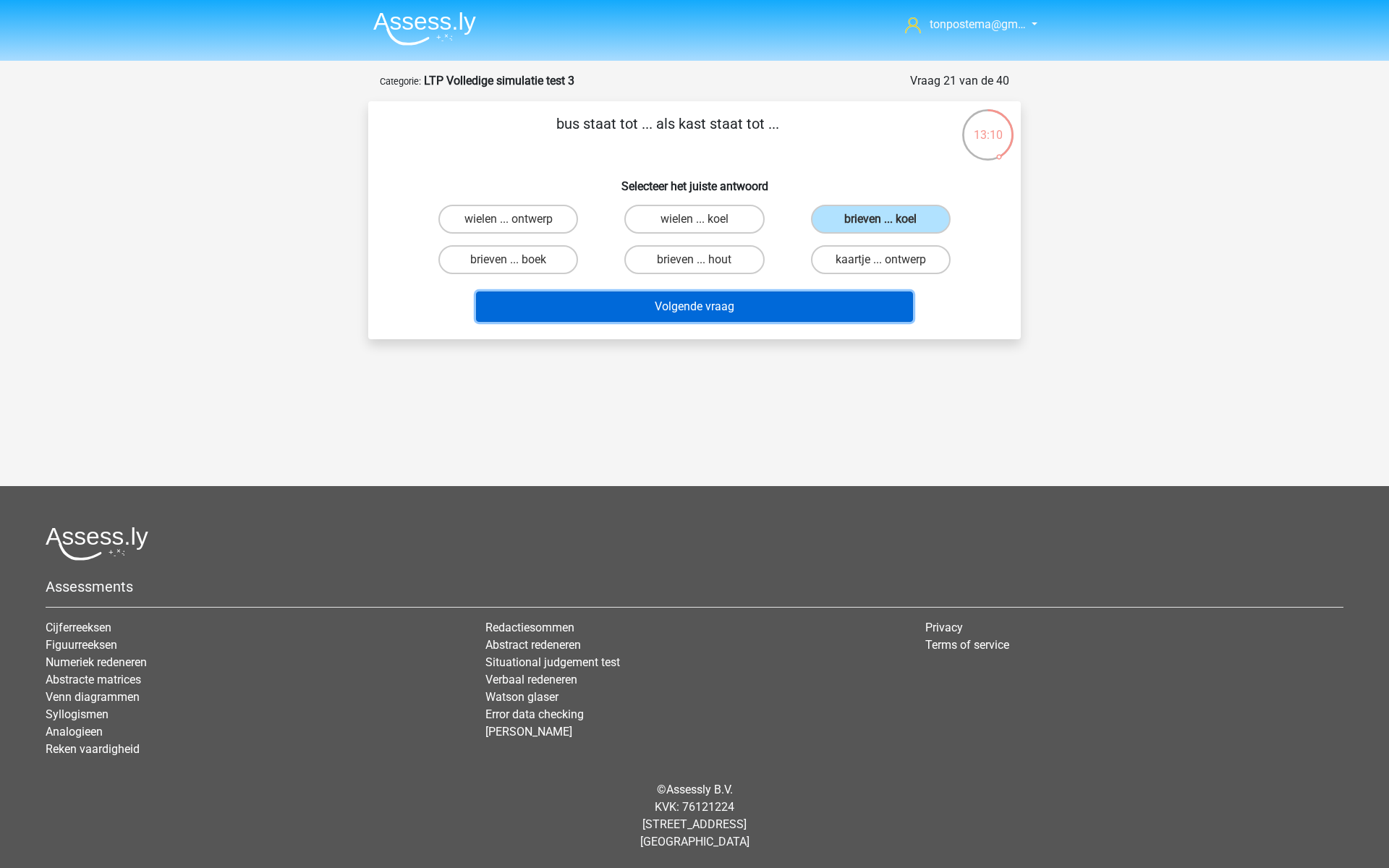
click at [824, 298] on button "Volgende vraag" at bounding box center [694, 307] width 437 height 30
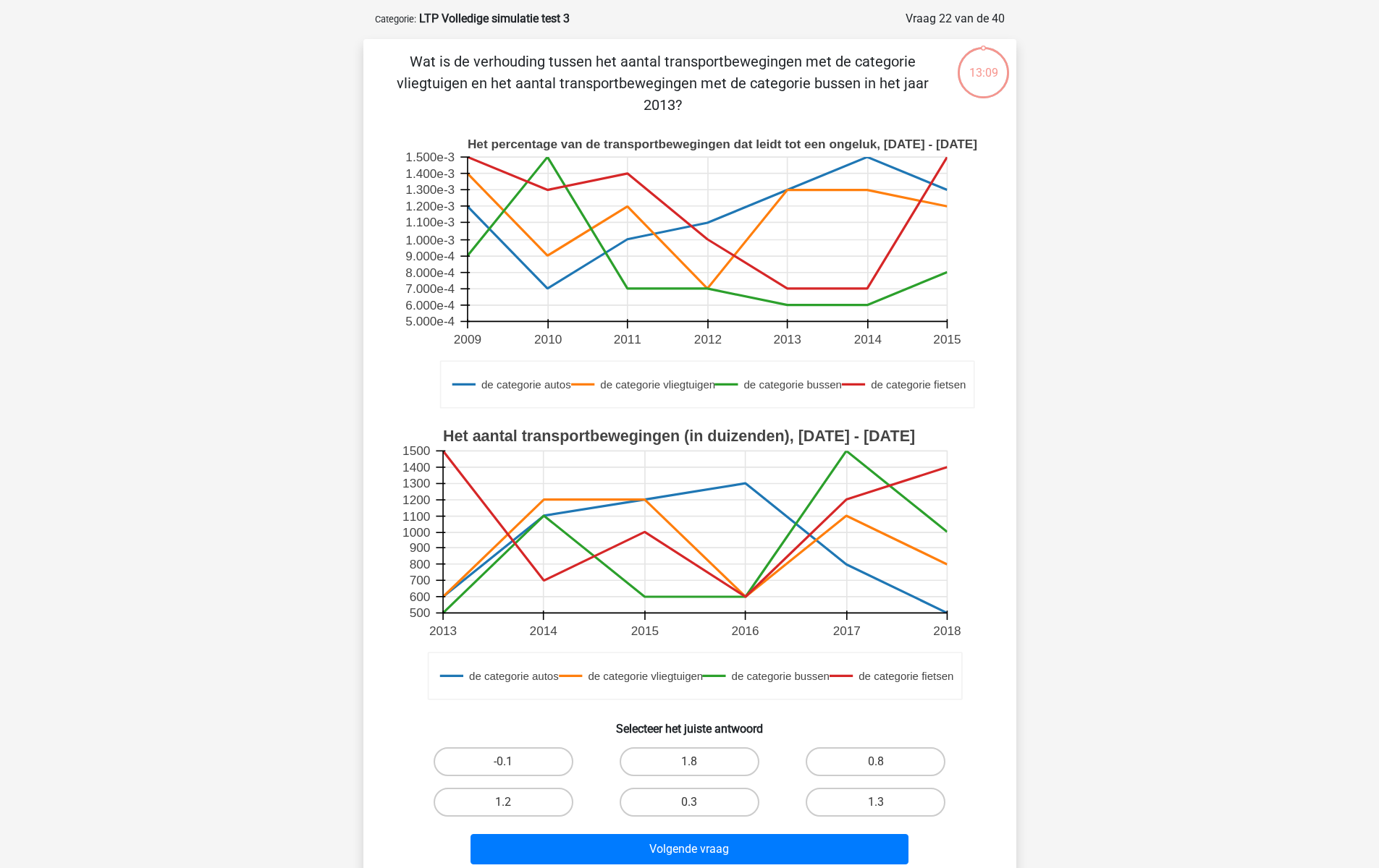
scroll to position [72, 0]
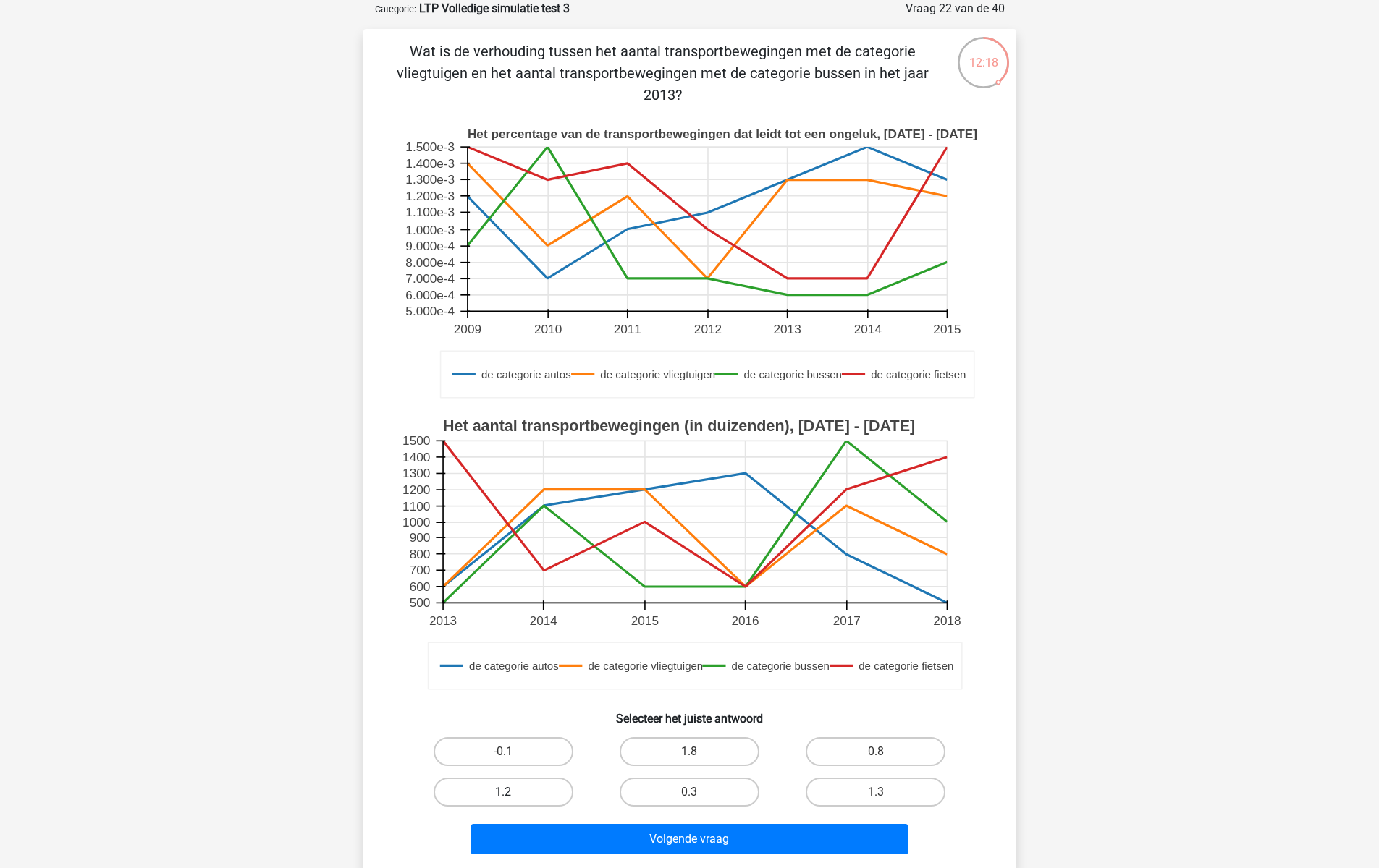
click at [547, 794] on label "1.2" at bounding box center [504, 792] width 140 height 29
click at [512, 794] on input "1.2" at bounding box center [508, 797] width 10 height 10
radio input "true"
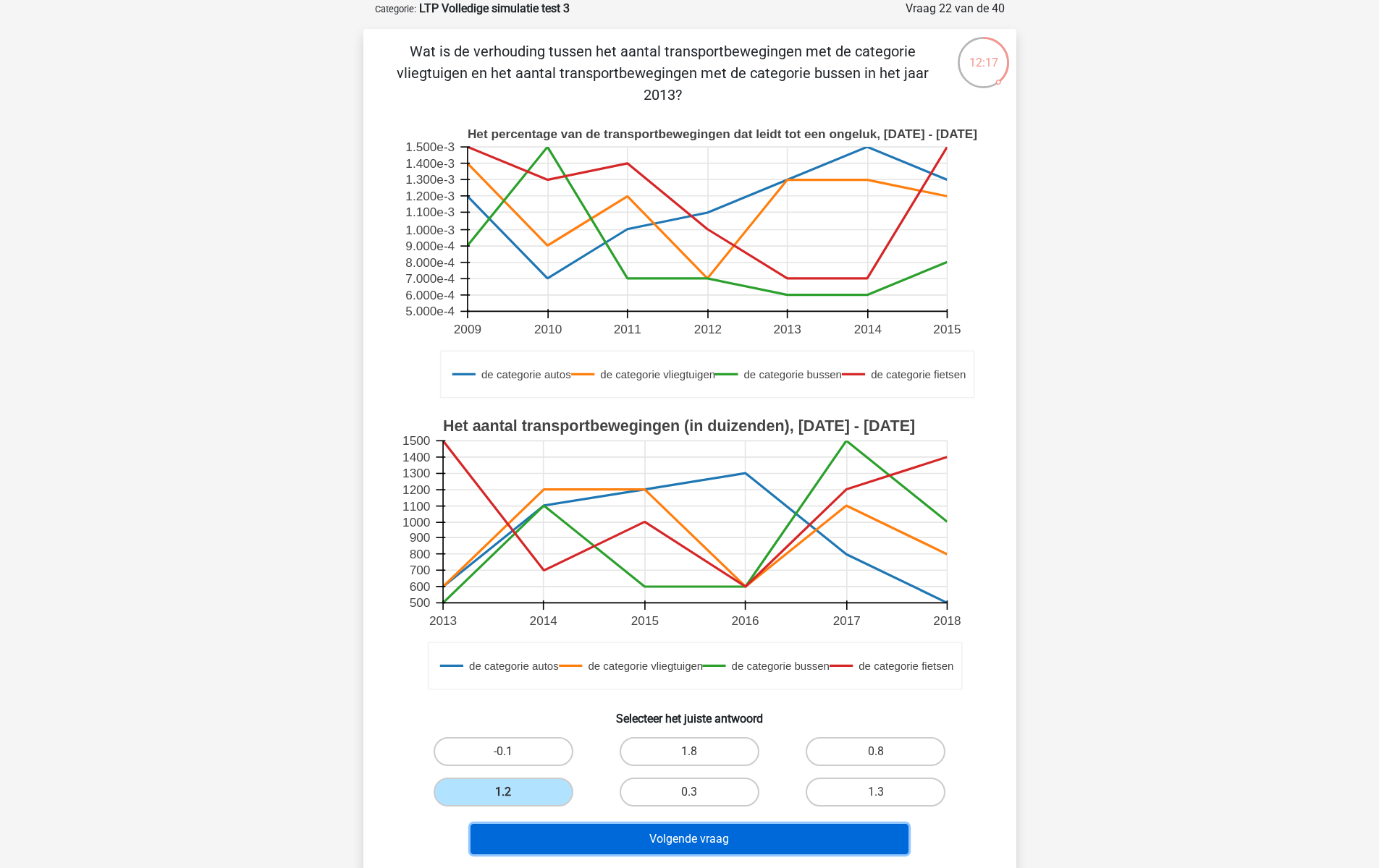
click at [580, 850] on button "Volgende vraag" at bounding box center [690, 839] width 438 height 30
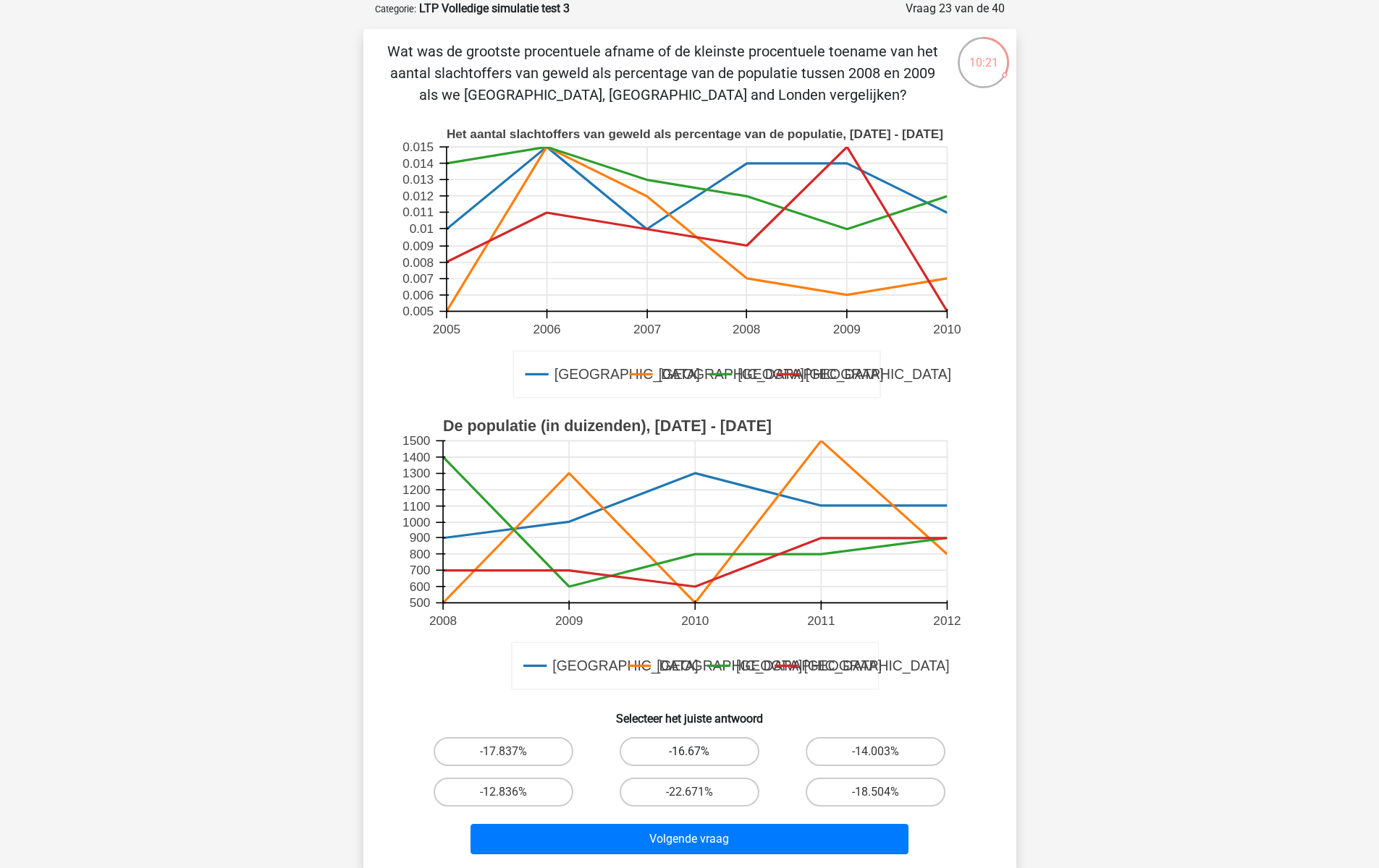
click at [717, 750] on label "-16.67%" at bounding box center [690, 752] width 140 height 29
click at [699, 752] on input "-16.67%" at bounding box center [693, 756] width 10 height 10
radio input "true"
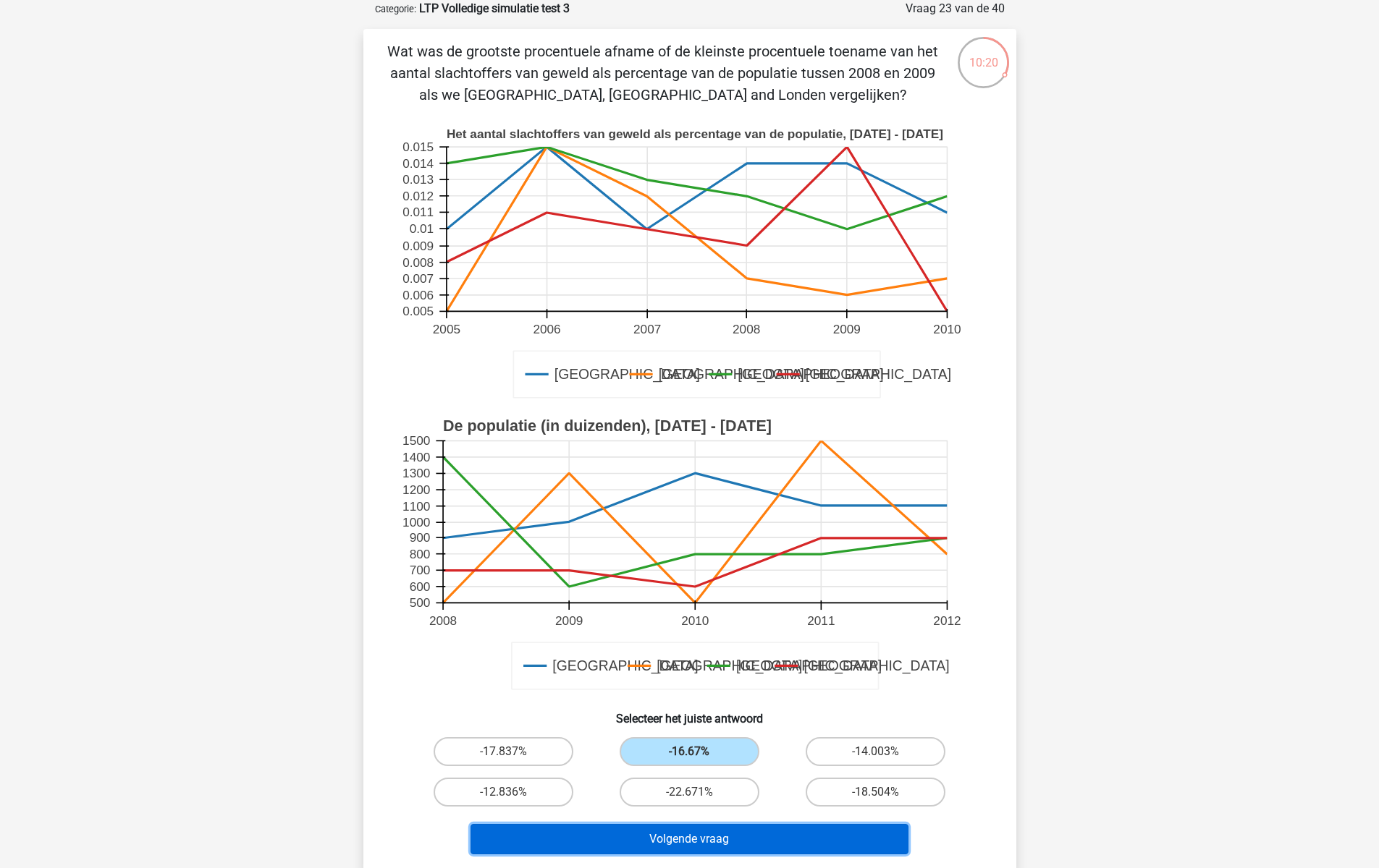
click at [728, 839] on button "Volgende vraag" at bounding box center [690, 839] width 438 height 30
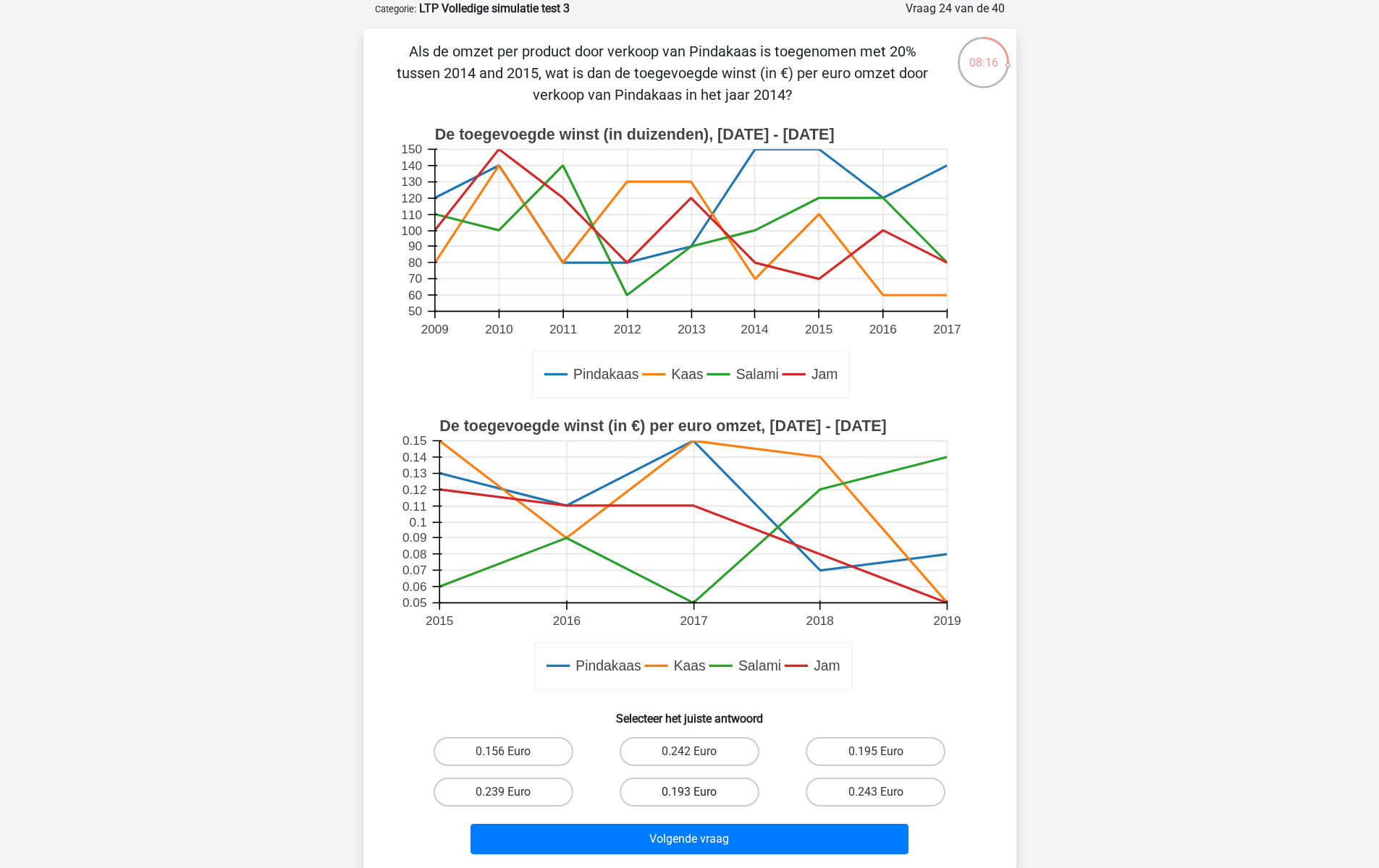
click at [734, 792] on label "0.193 Euro" at bounding box center [690, 792] width 140 height 29
click at [699, 792] on input "0.193 Euro" at bounding box center [693, 797] width 10 height 10
radio input "true"
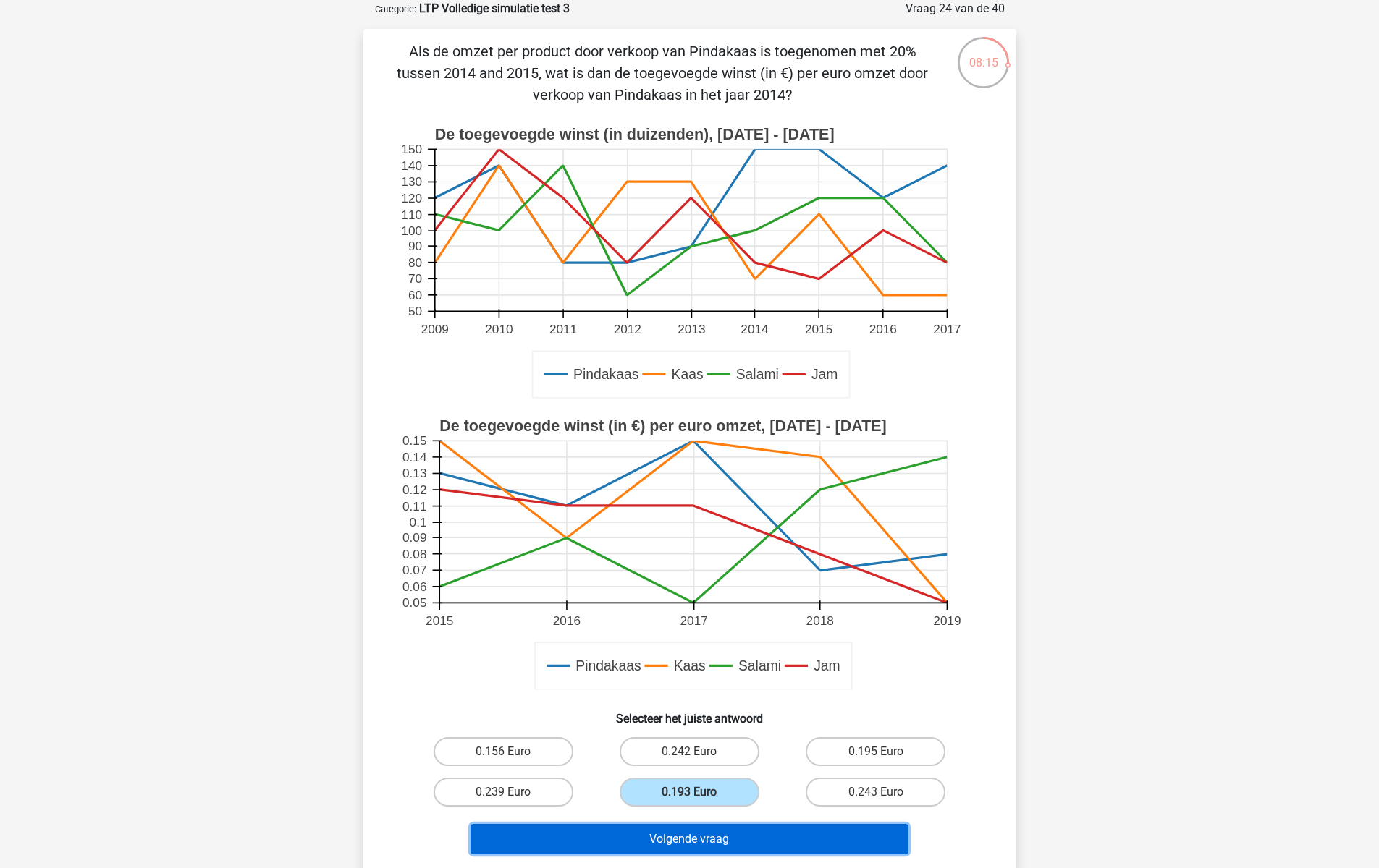
click at [734, 842] on button "Volgende vraag" at bounding box center [690, 839] width 438 height 30
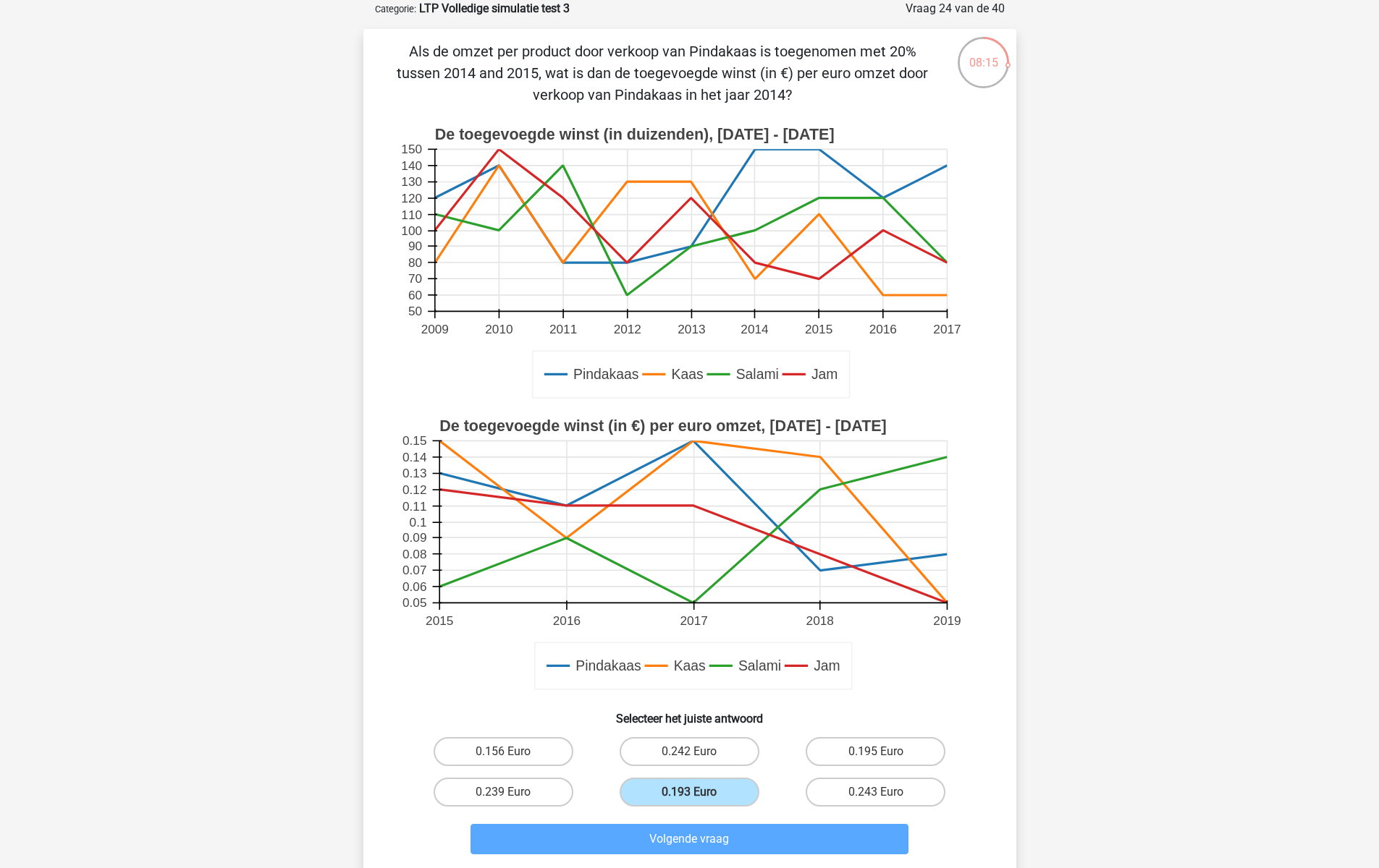
scroll to position [34, 0]
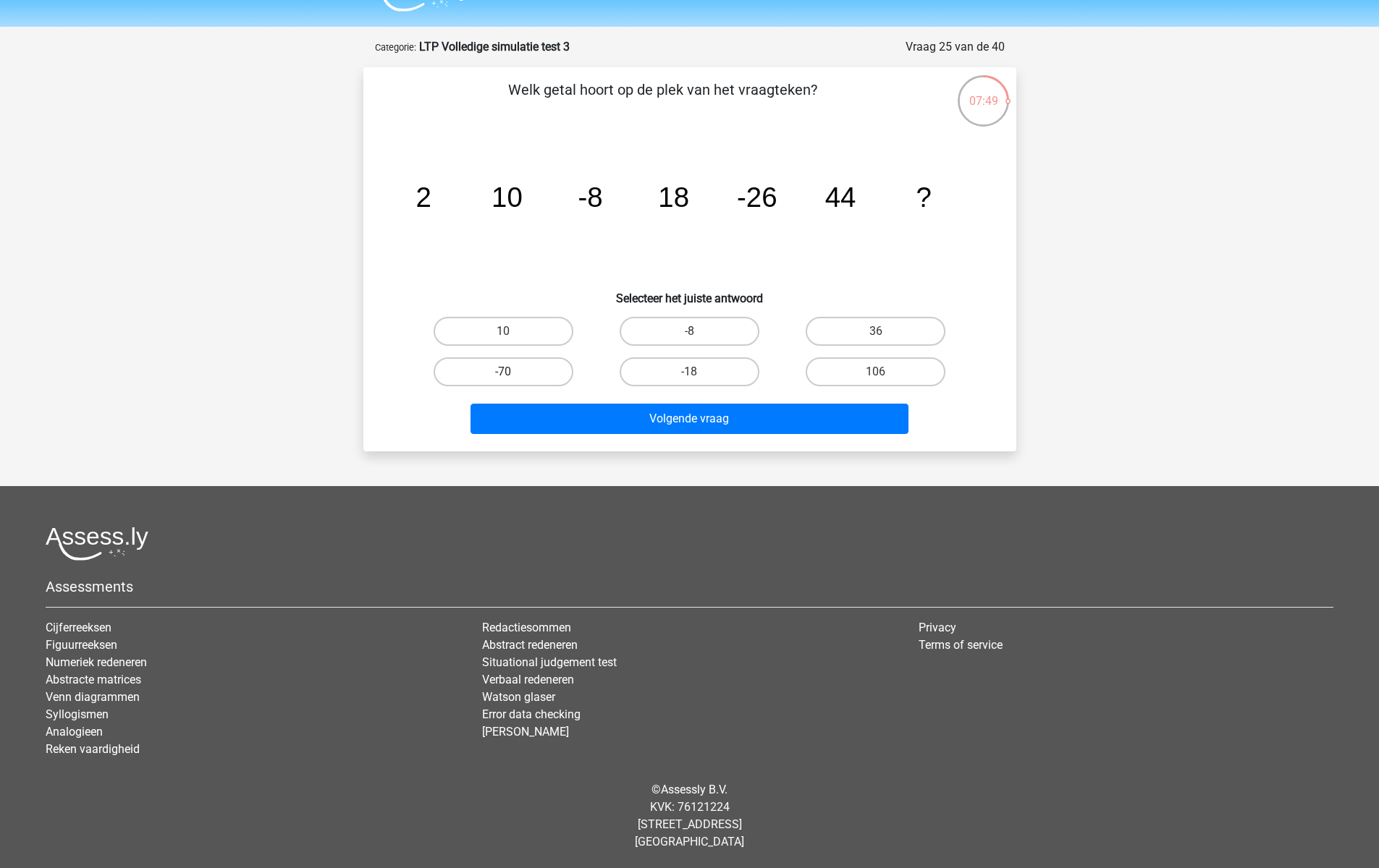
click at [496, 358] on label "-70" at bounding box center [504, 371] width 140 height 29
click at [503, 372] on input "-70" at bounding box center [508, 377] width 10 height 10
radio input "true"
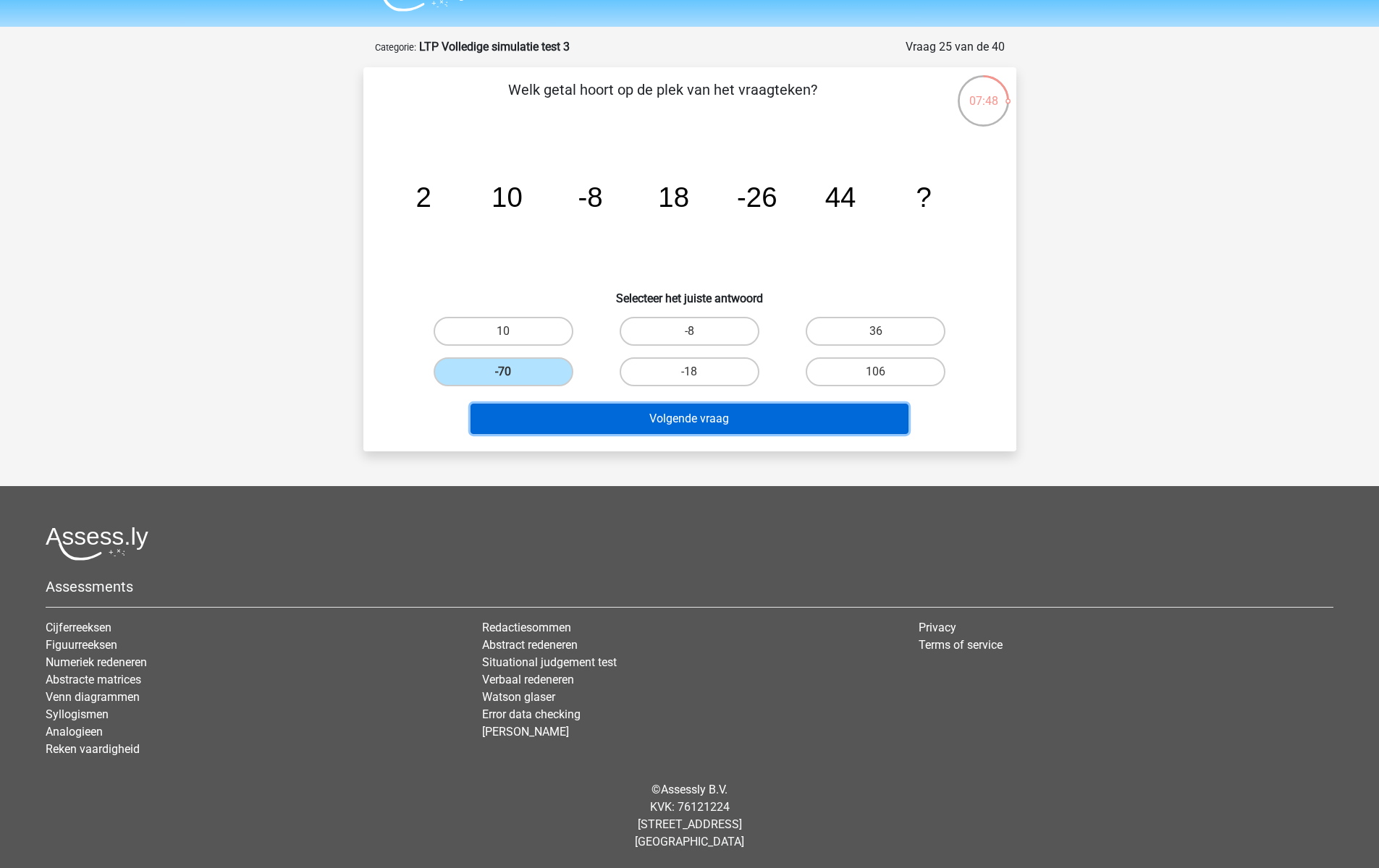
click at [527, 426] on button "Volgende vraag" at bounding box center [690, 419] width 438 height 30
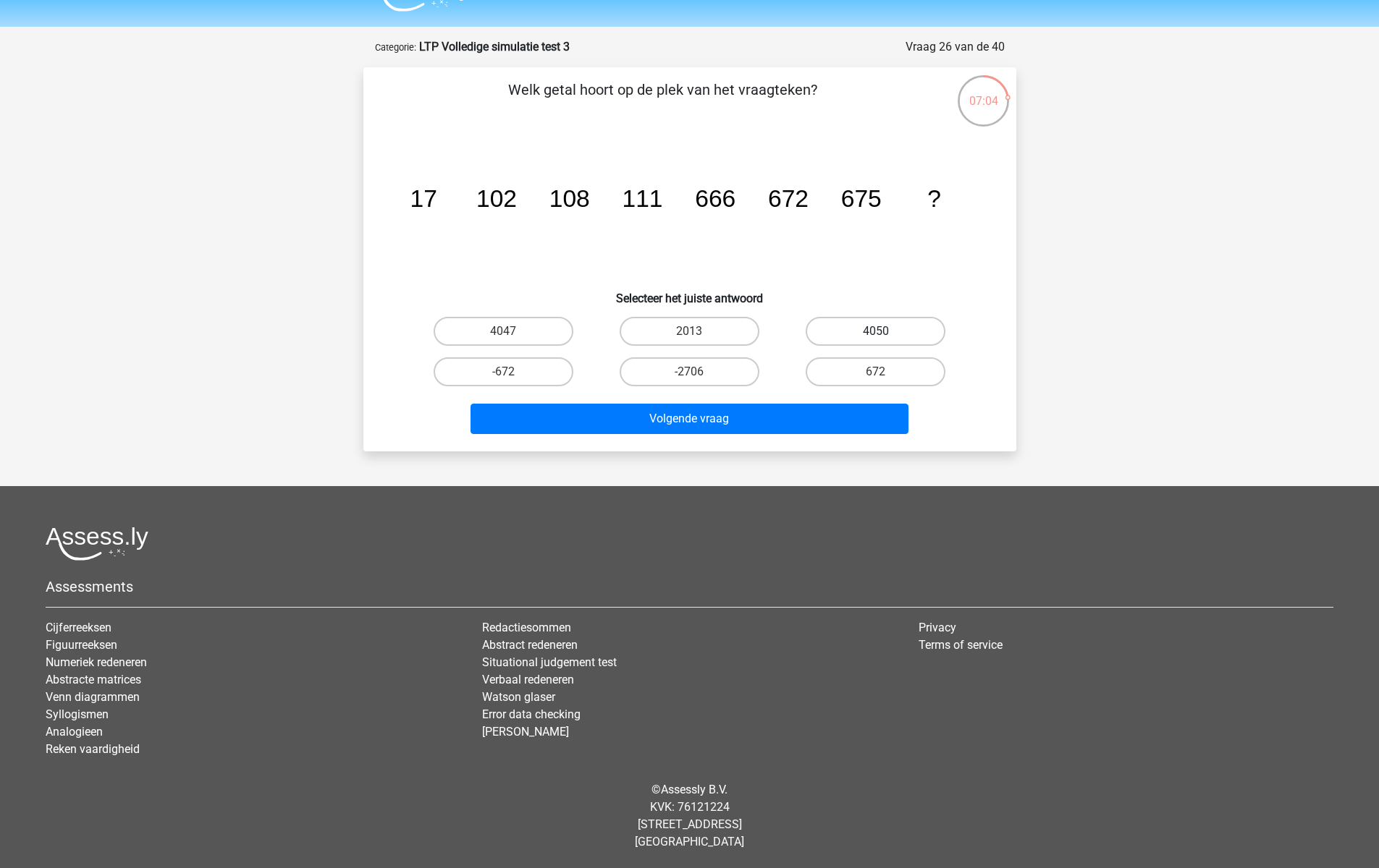
click at [866, 343] on label "4050" at bounding box center [875, 331] width 140 height 29
click at [876, 340] on input "4050" at bounding box center [880, 336] width 10 height 10
radio input "true"
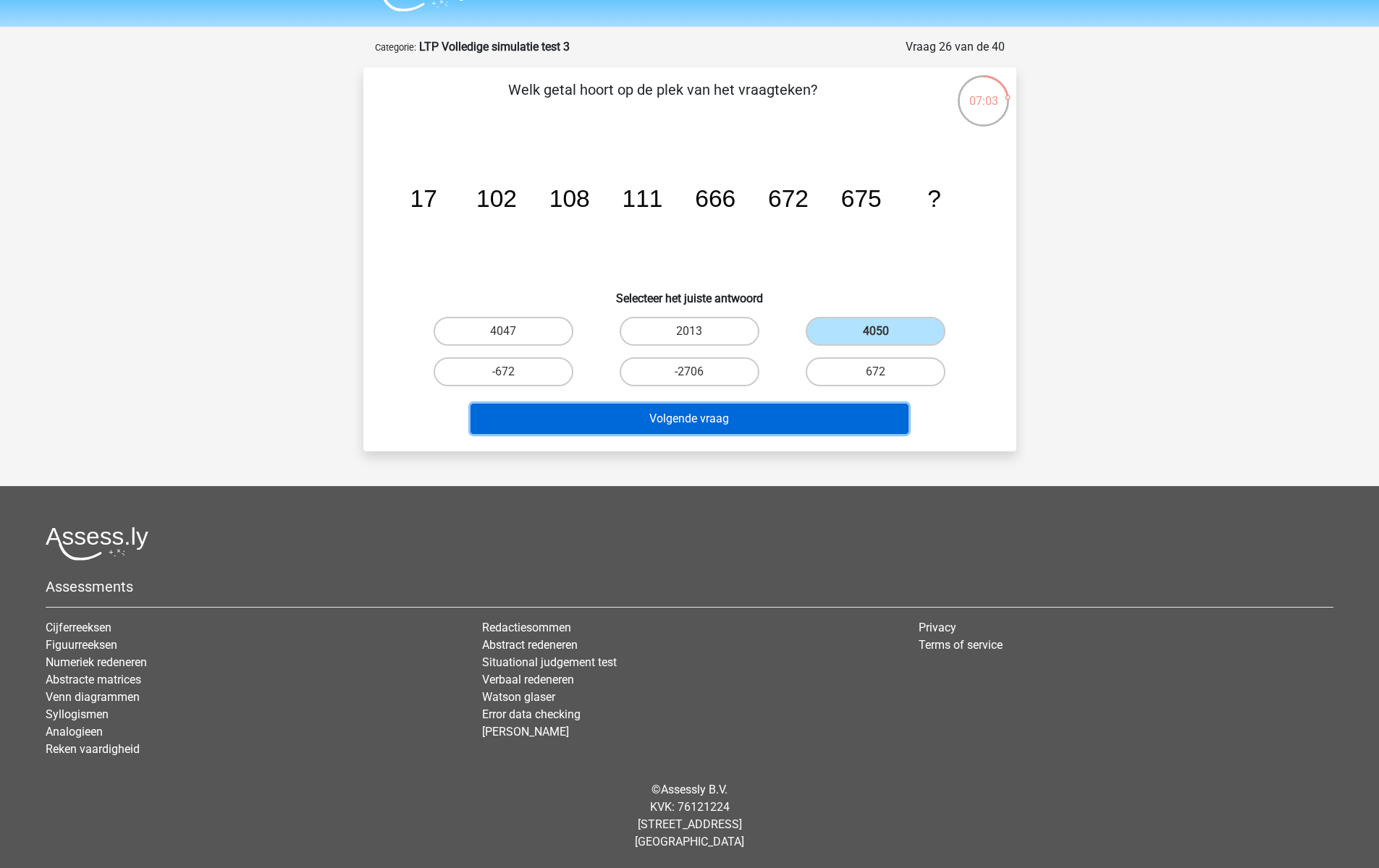
click at [805, 420] on button "Volgende vraag" at bounding box center [690, 419] width 438 height 30
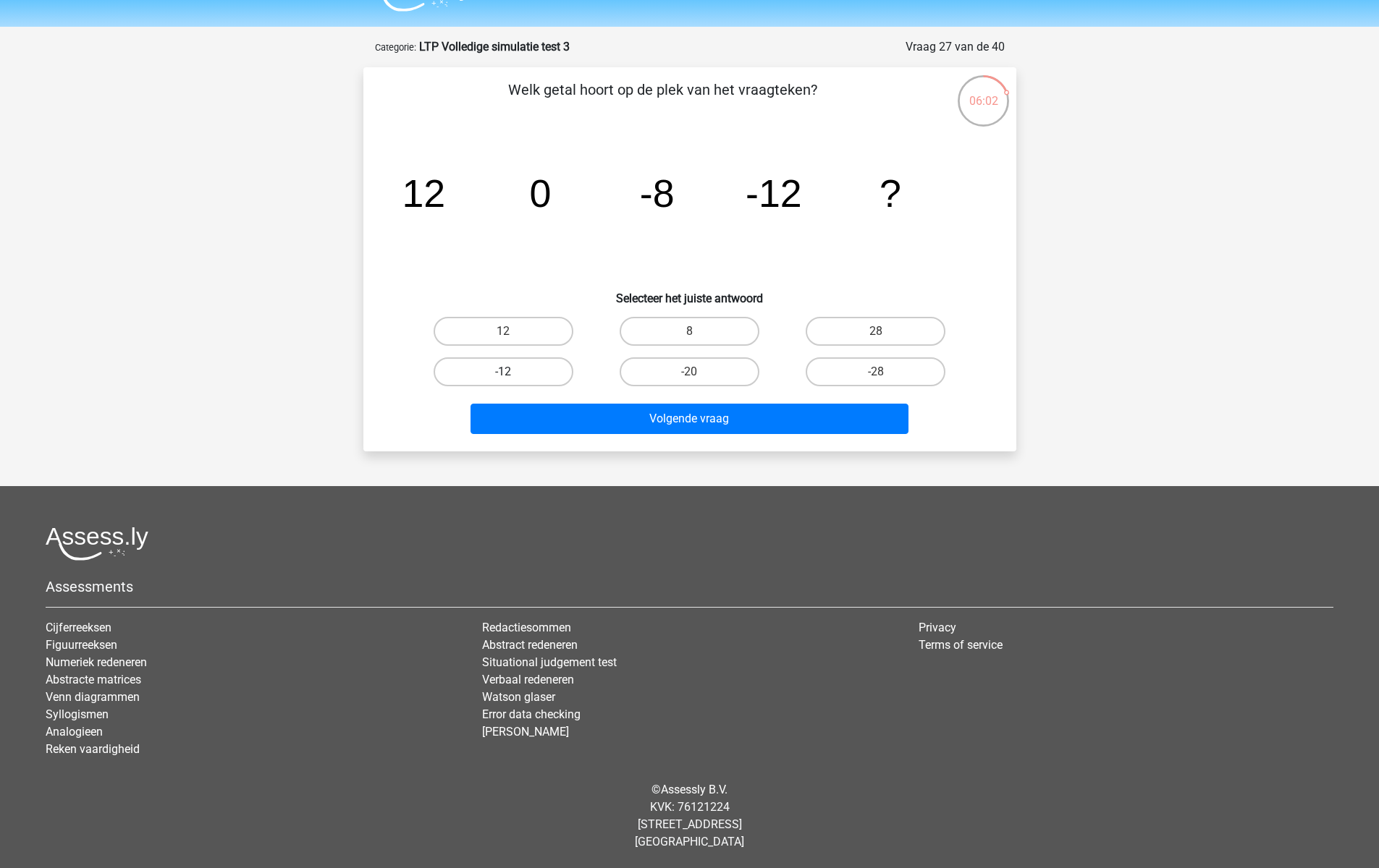
click at [499, 371] on label "-12" at bounding box center [504, 371] width 140 height 29
click at [503, 372] on input "-12" at bounding box center [508, 377] width 10 height 10
radio input "true"
click at [574, 434] on div "Volgende vraag" at bounding box center [690, 422] width 559 height 36
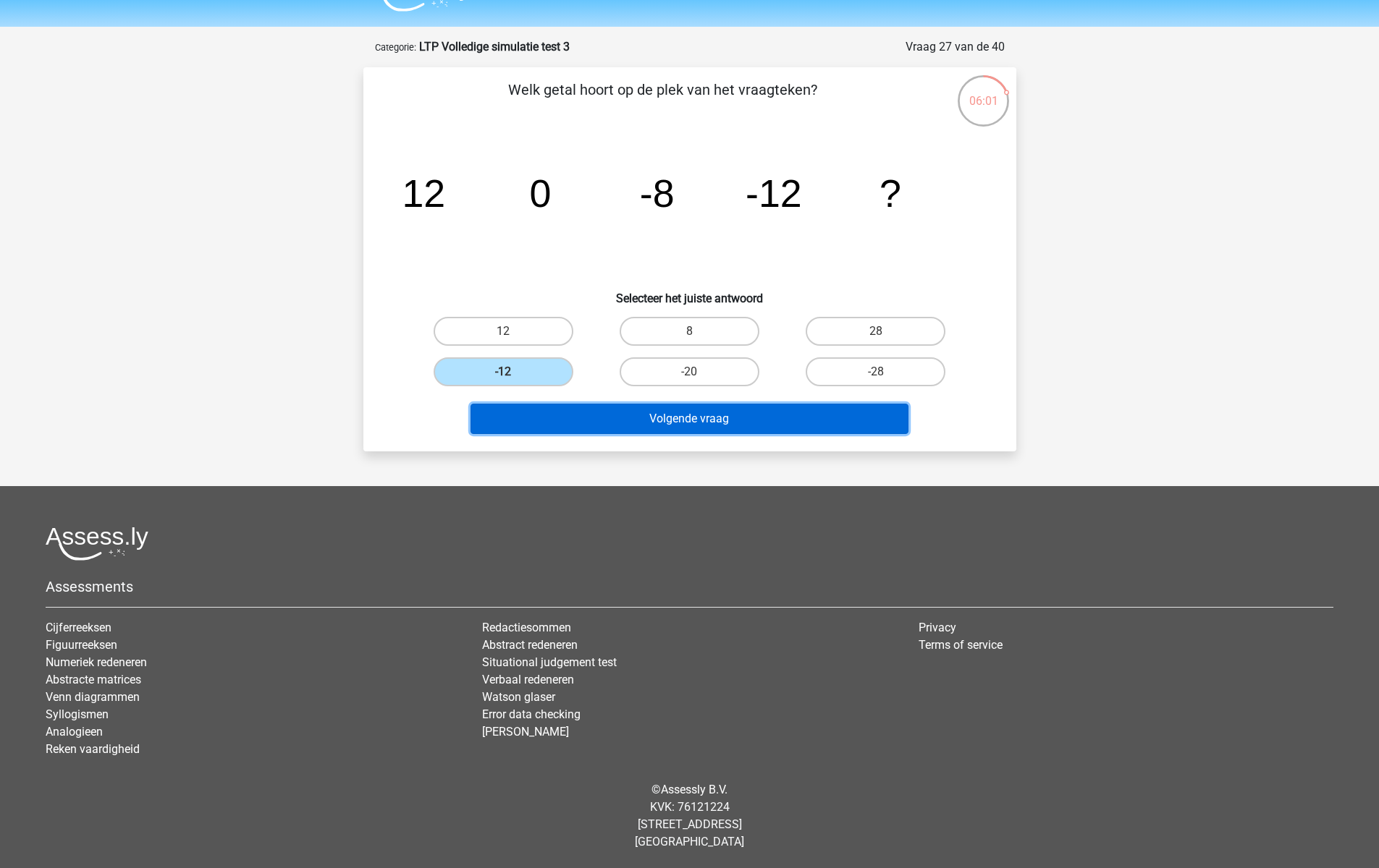
click at [569, 419] on button "Volgende vraag" at bounding box center [690, 419] width 438 height 30
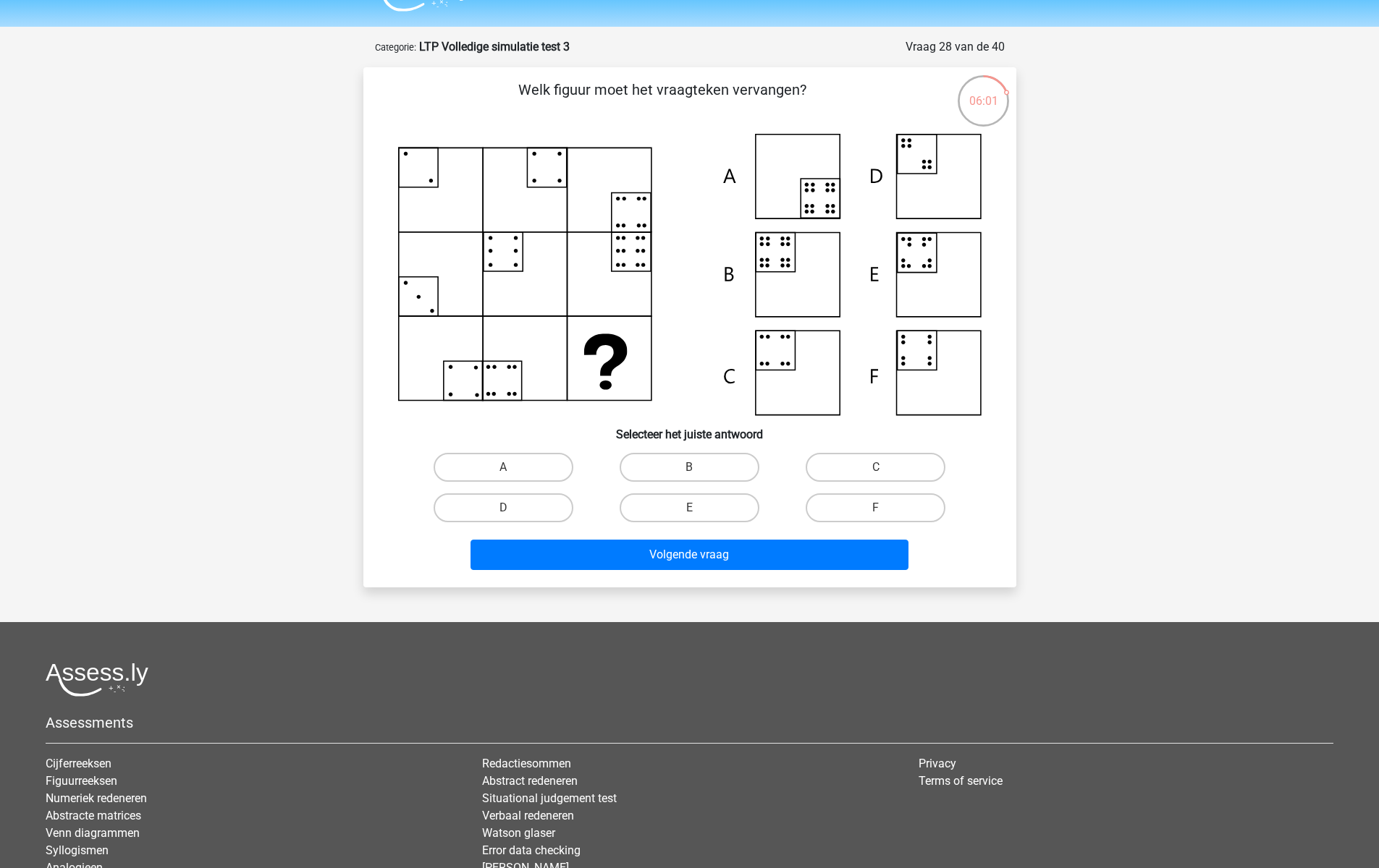
scroll to position [72, 0]
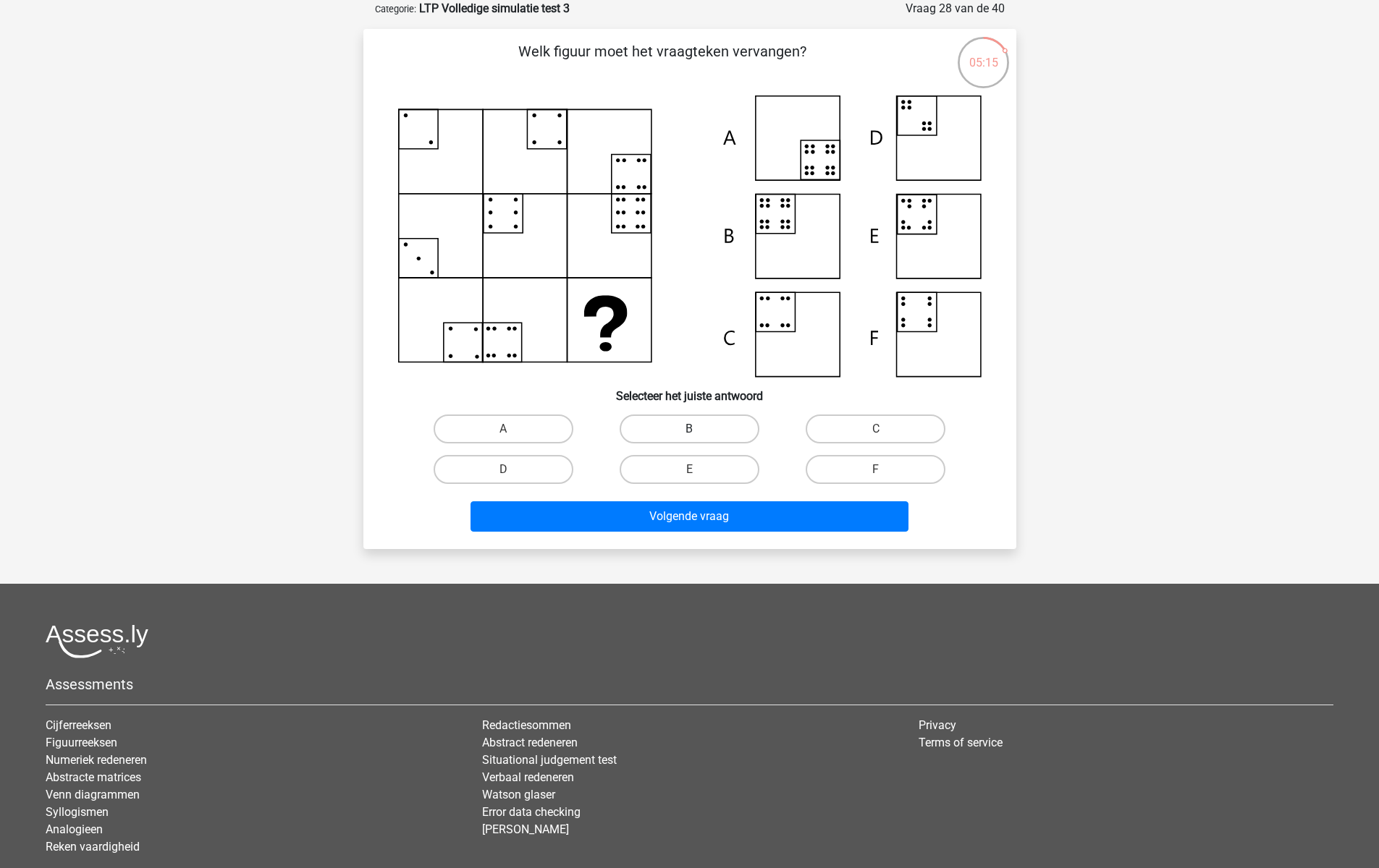
click at [695, 426] on label "B" at bounding box center [690, 429] width 140 height 29
click at [695, 429] on input "B" at bounding box center [693, 434] width 10 height 10
radio input "true"
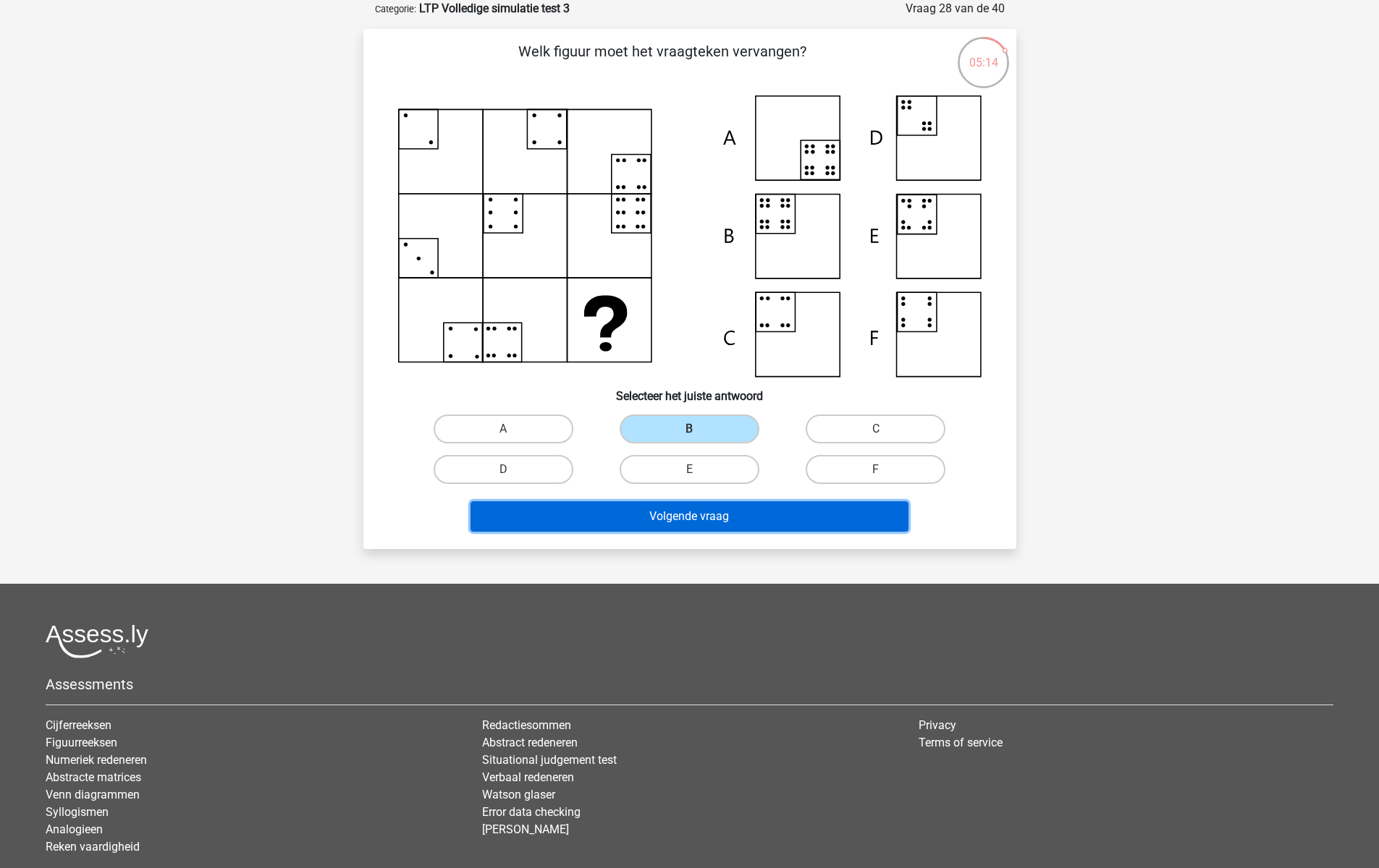
click at [703, 513] on button "Volgende vraag" at bounding box center [690, 516] width 438 height 30
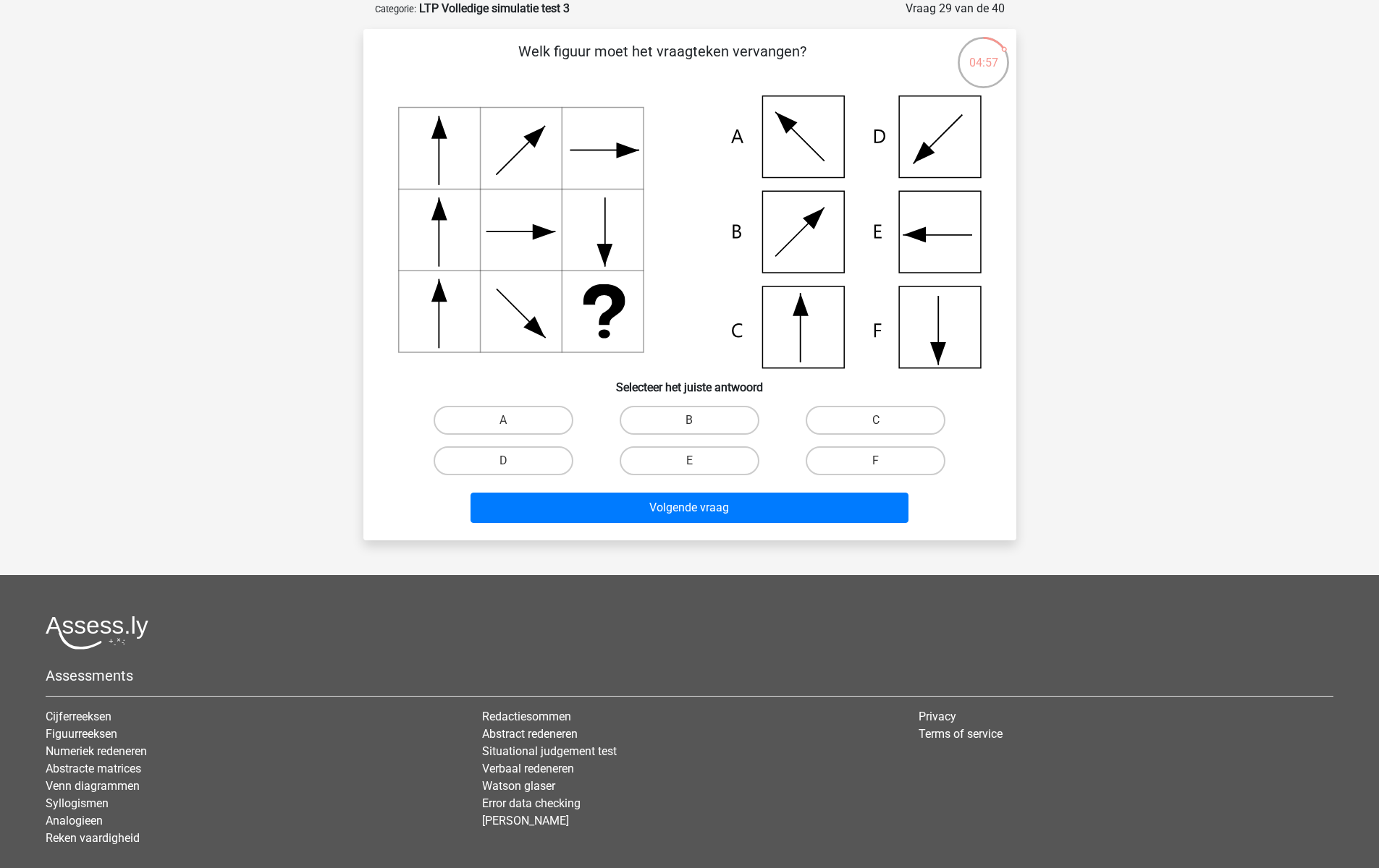
click at [693, 461] on input "E" at bounding box center [693, 465] width 10 height 10
radio input "true"
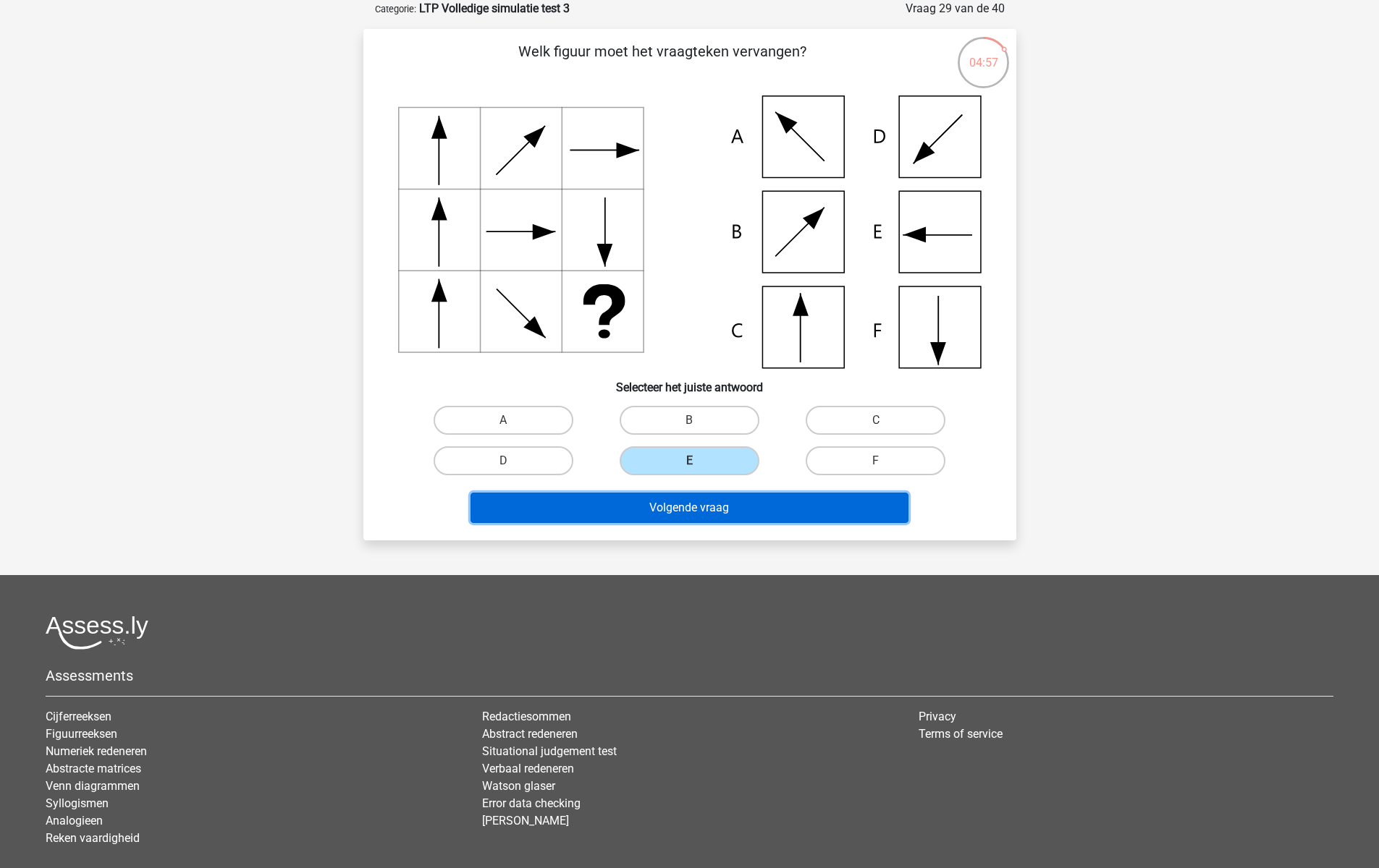
click at [695, 512] on button "Volgende vraag" at bounding box center [690, 507] width 438 height 30
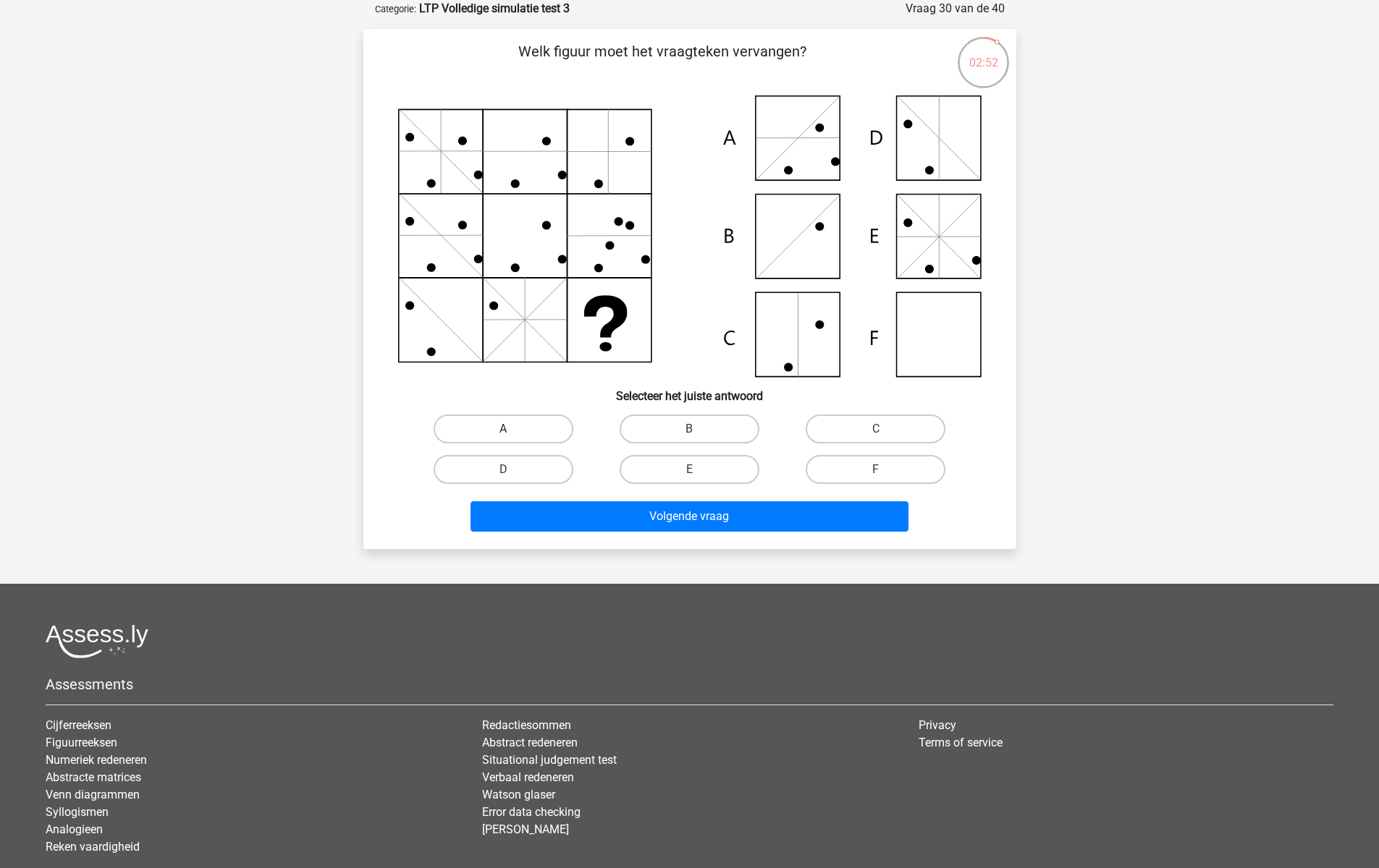
click at [531, 419] on label "A" at bounding box center [504, 429] width 140 height 29
click at [512, 429] on input "A" at bounding box center [508, 434] width 10 height 10
radio input "true"
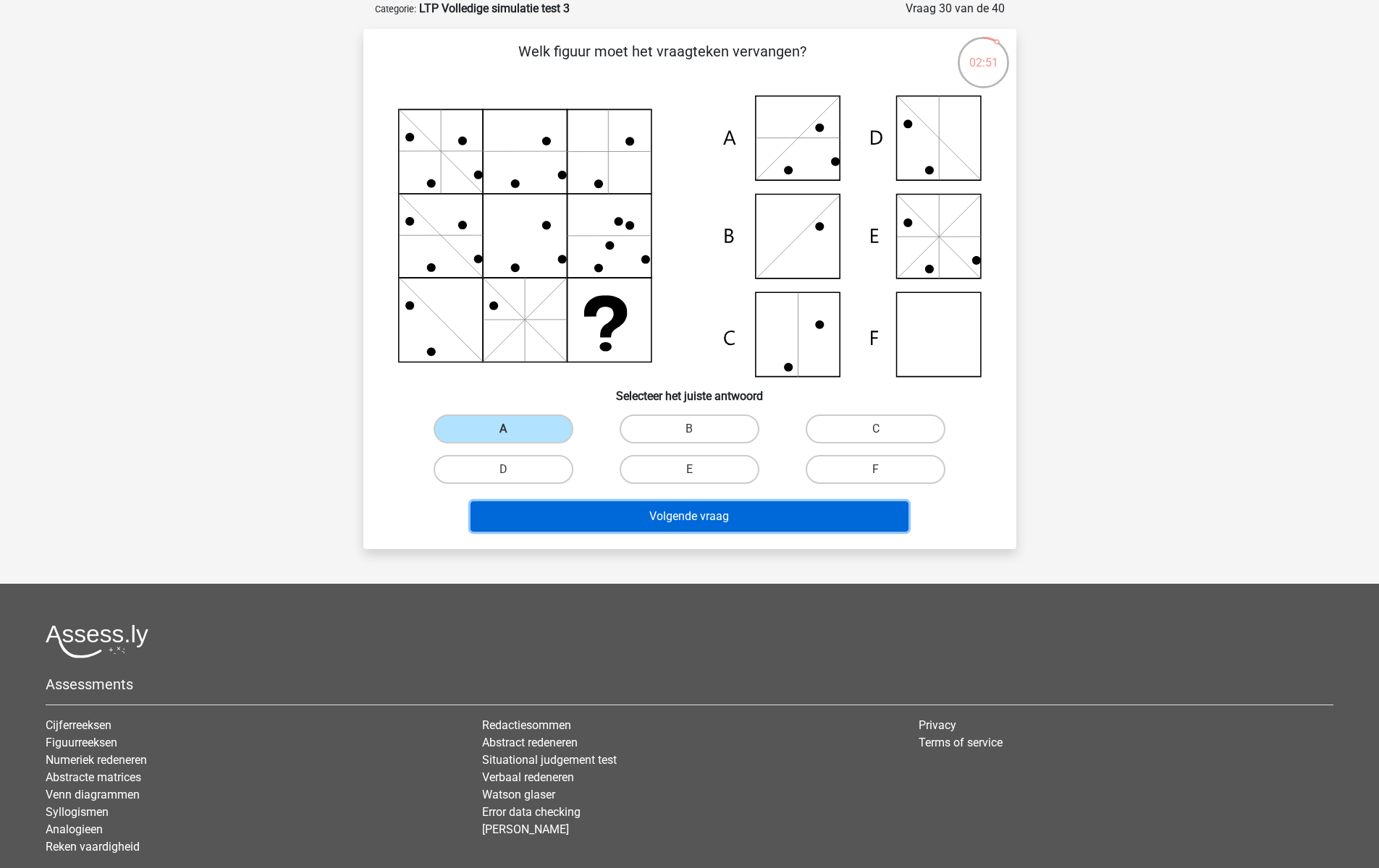
click at [570, 522] on button "Volgende vraag" at bounding box center [690, 516] width 438 height 30
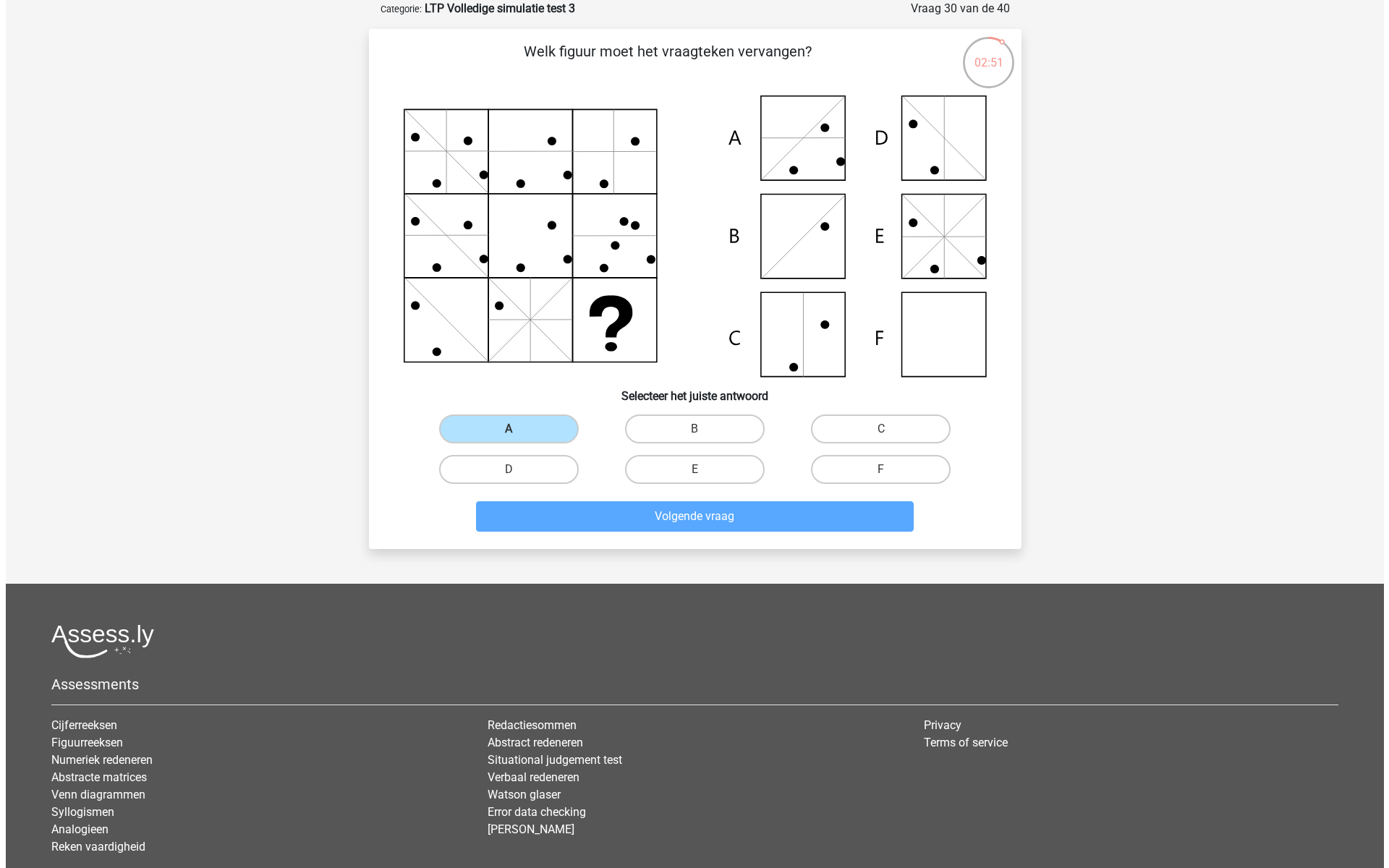
scroll to position [0, 0]
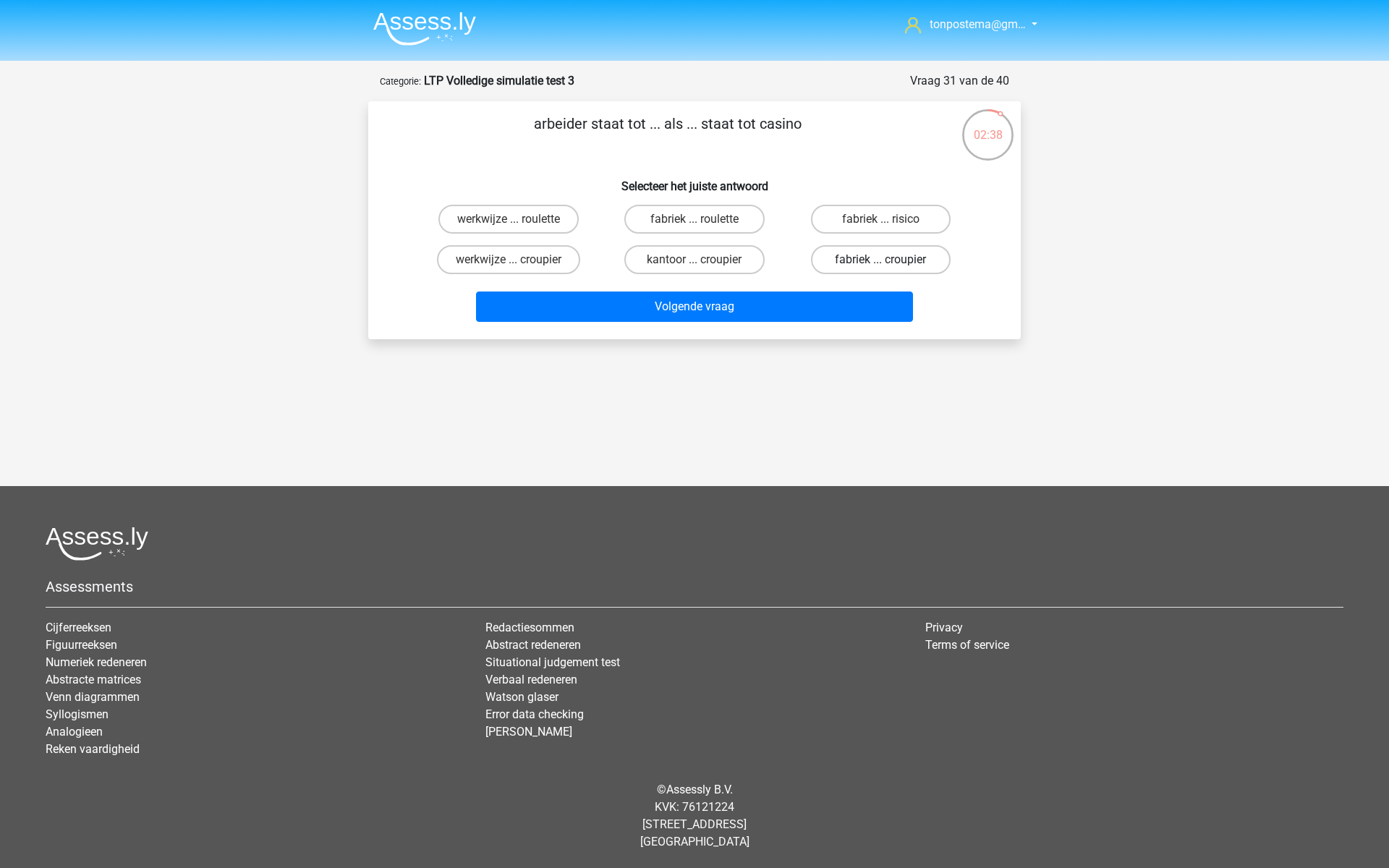
click at [878, 261] on label "fabriek ... croupier" at bounding box center [881, 259] width 140 height 29
click at [880, 261] on input "fabriek ... croupier" at bounding box center [885, 265] width 10 height 10
radio input "true"
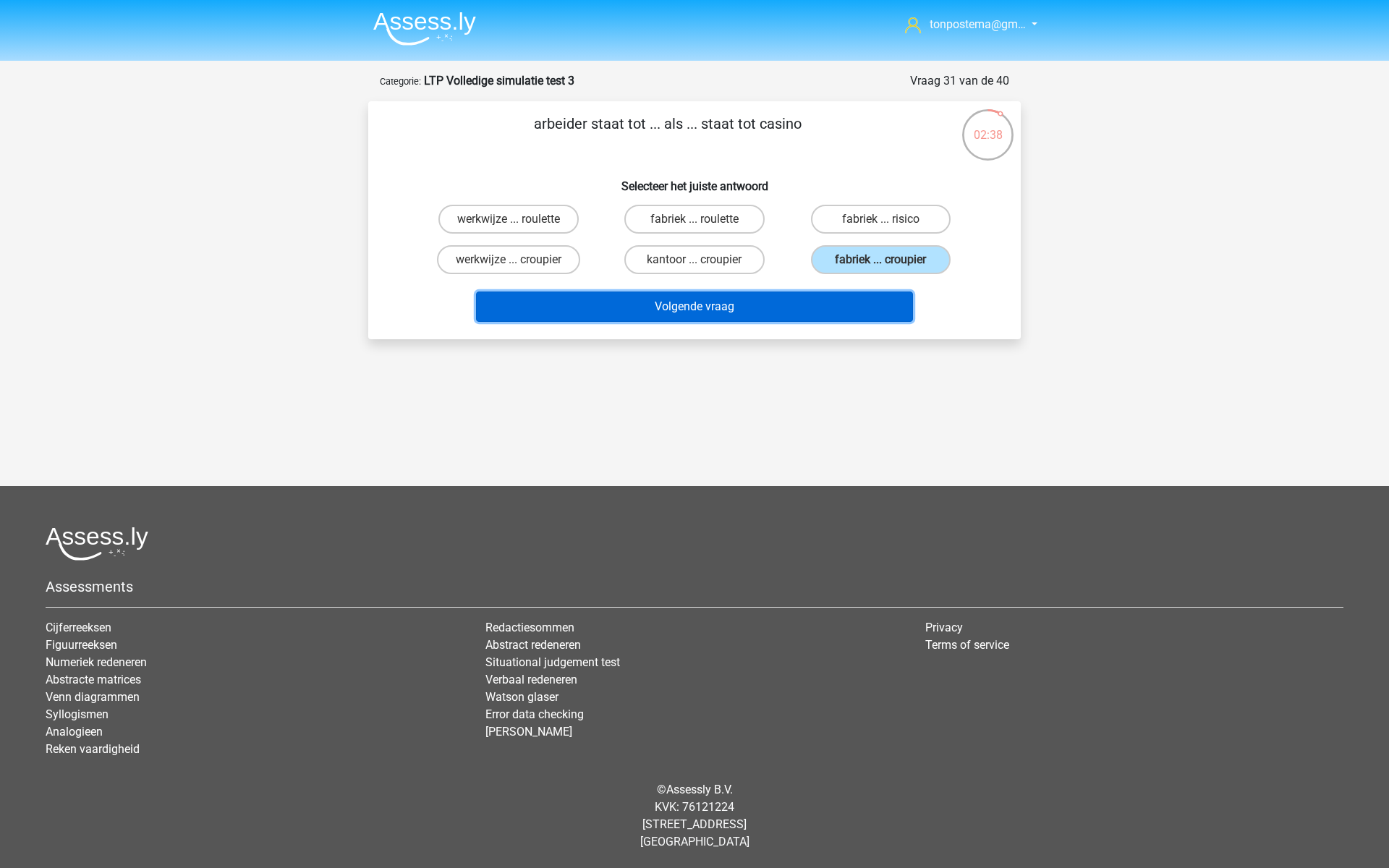
click at [858, 309] on button "Volgende vraag" at bounding box center [694, 307] width 437 height 30
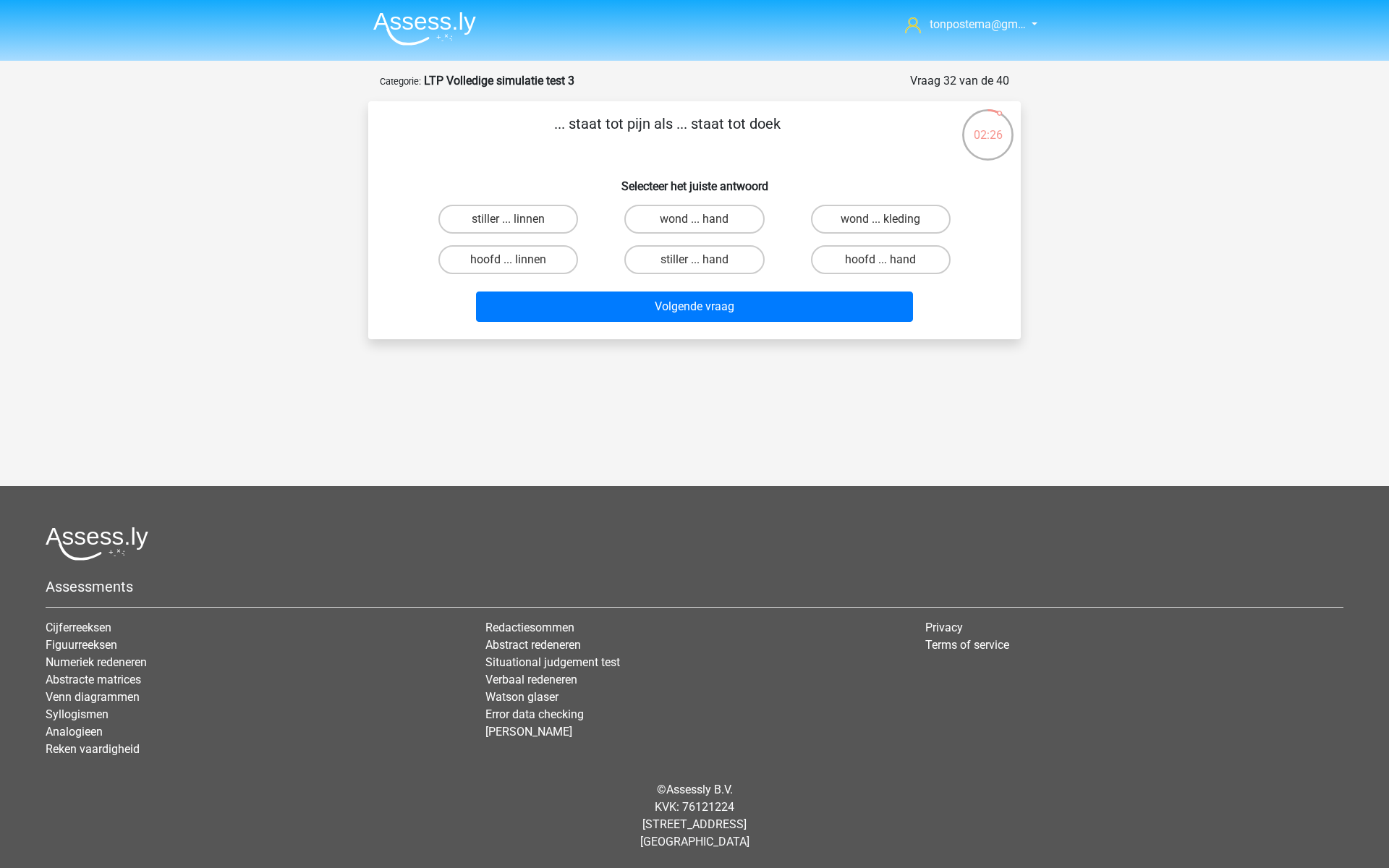
click at [694, 264] on input "stiller ... hand" at bounding box center [699, 265] width 10 height 10
radio input "true"
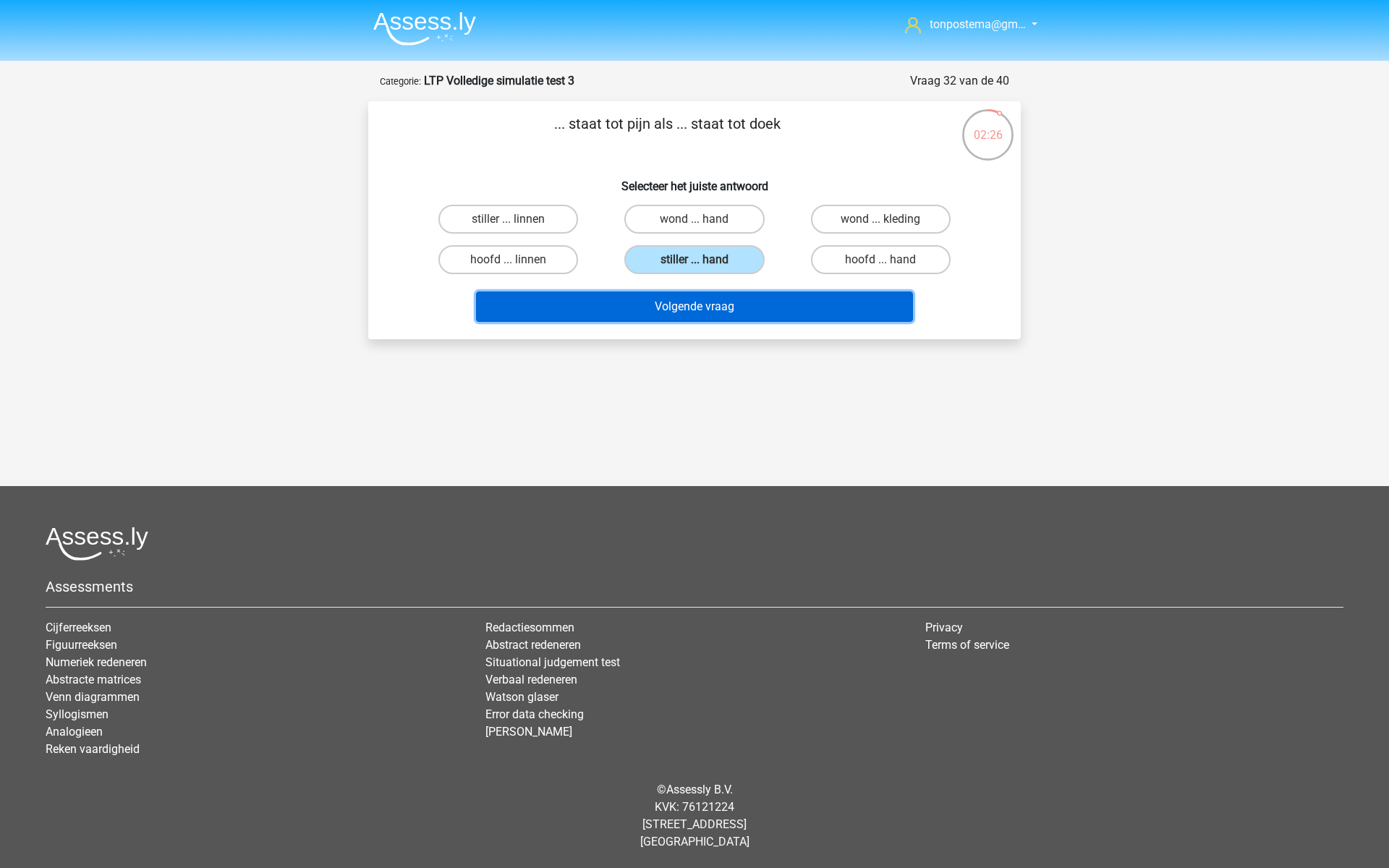
click at [704, 309] on button "Volgende vraag" at bounding box center [694, 307] width 437 height 30
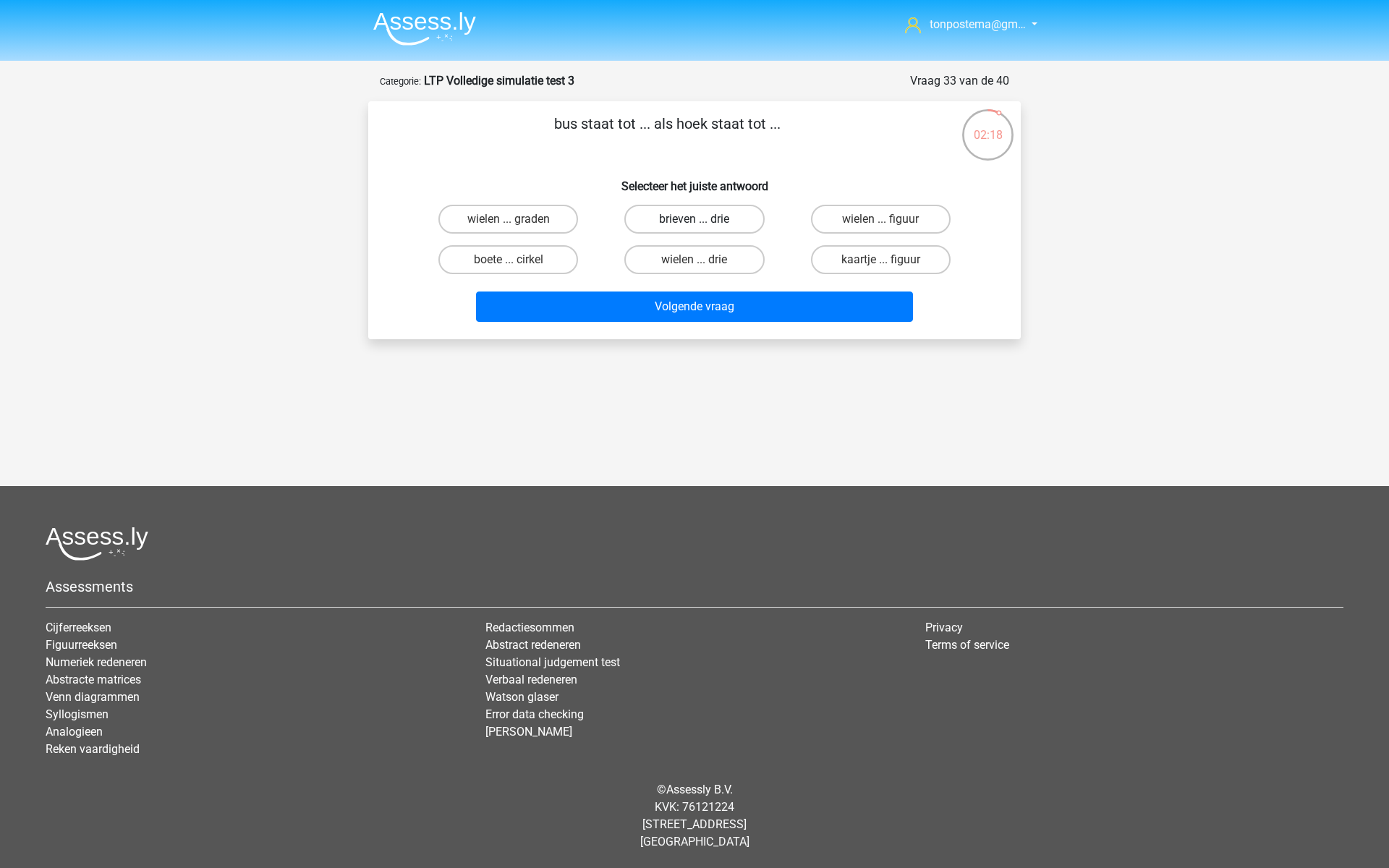
click at [688, 216] on label "brieven ... drie" at bounding box center [694, 219] width 140 height 29
click at [694, 219] on input "brieven ... drie" at bounding box center [699, 224] width 10 height 10
radio input "true"
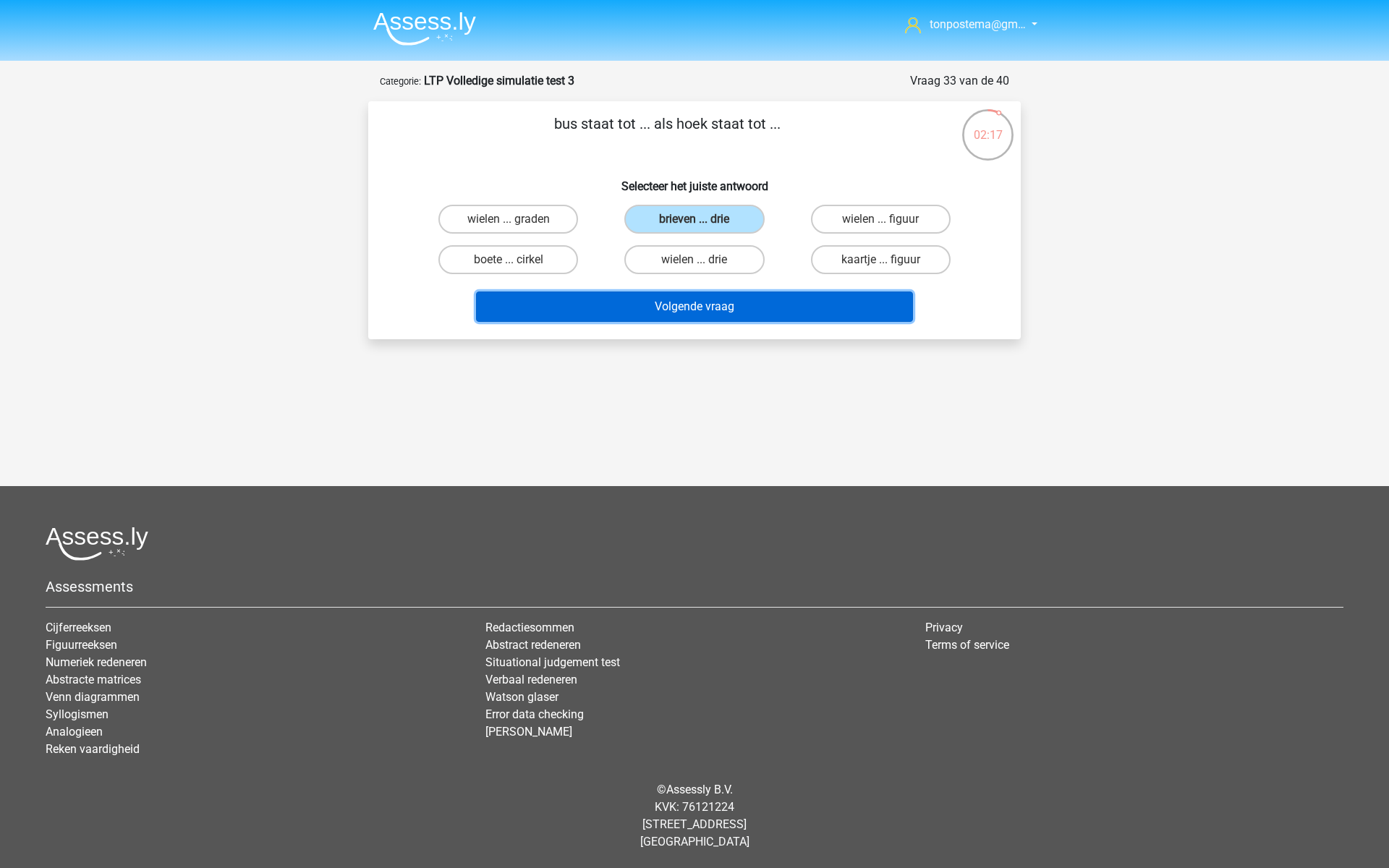
click at [705, 313] on button "Volgende vraag" at bounding box center [694, 307] width 437 height 30
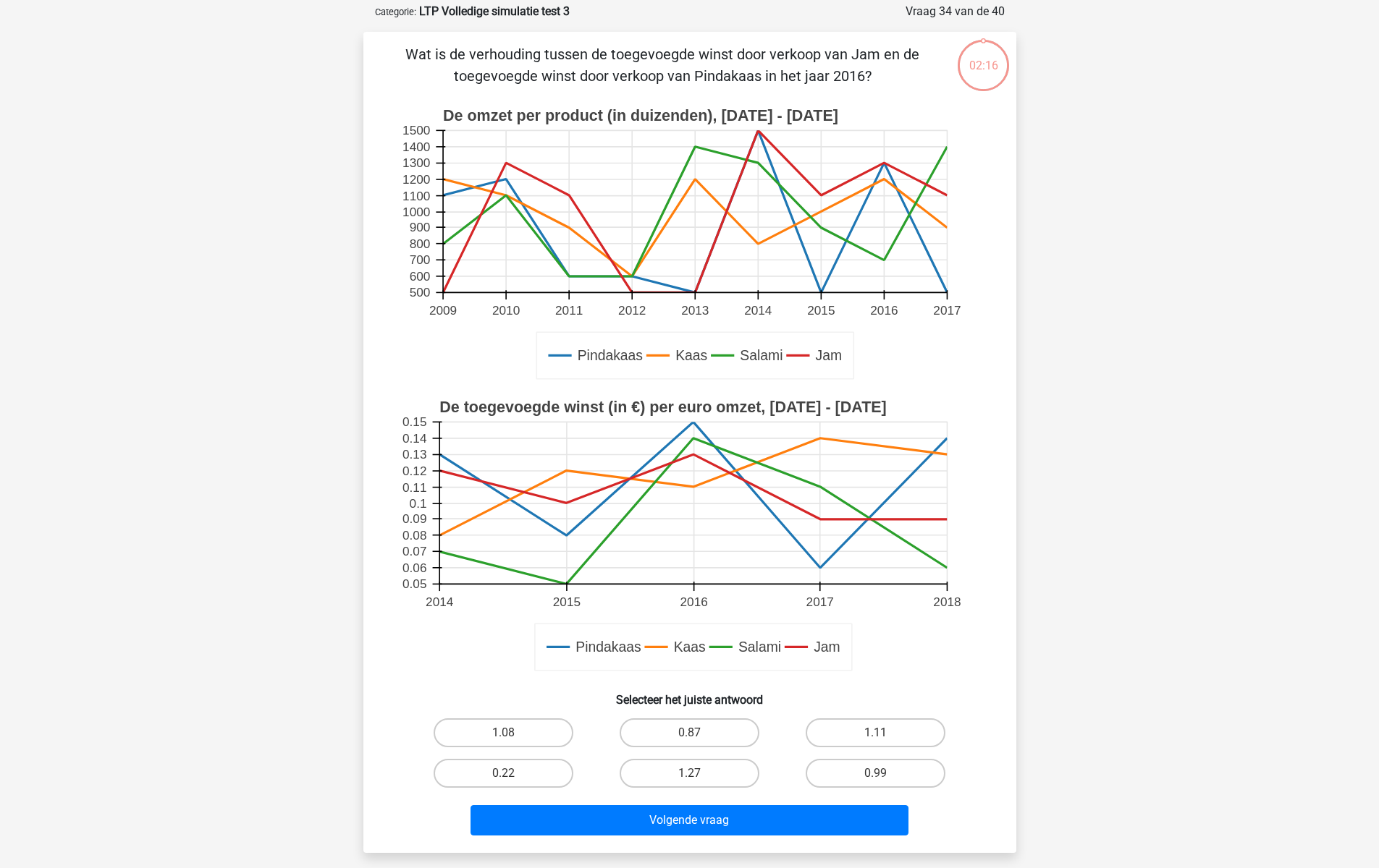
scroll to position [72, 0]
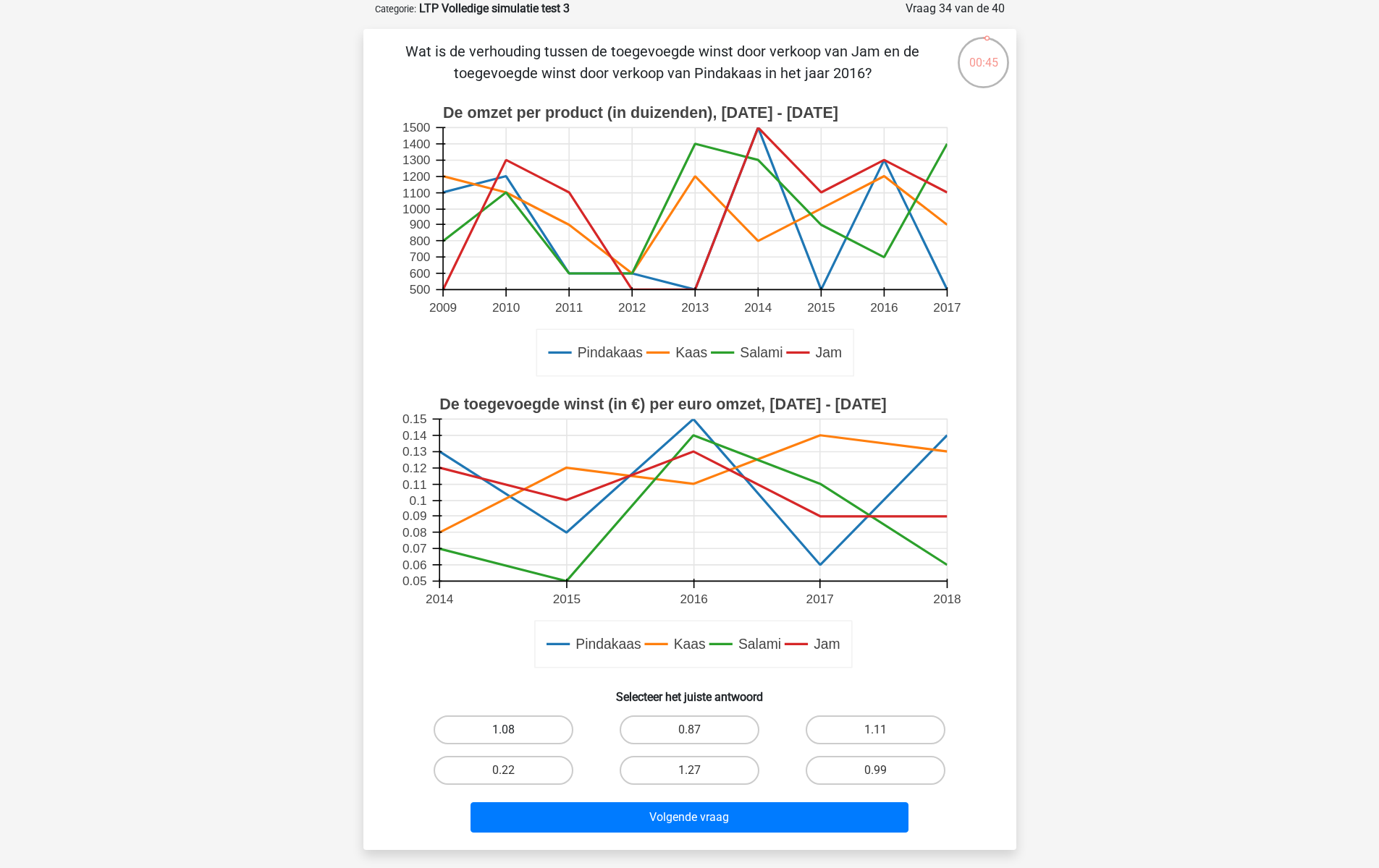
click at [502, 729] on label "1.08" at bounding box center [504, 730] width 140 height 29
click at [503, 730] on input "1.08" at bounding box center [508, 734] width 10 height 10
radio input "true"
click at [730, 728] on label "0.87" at bounding box center [690, 730] width 140 height 29
click at [699, 730] on input "0.87" at bounding box center [693, 734] width 10 height 10
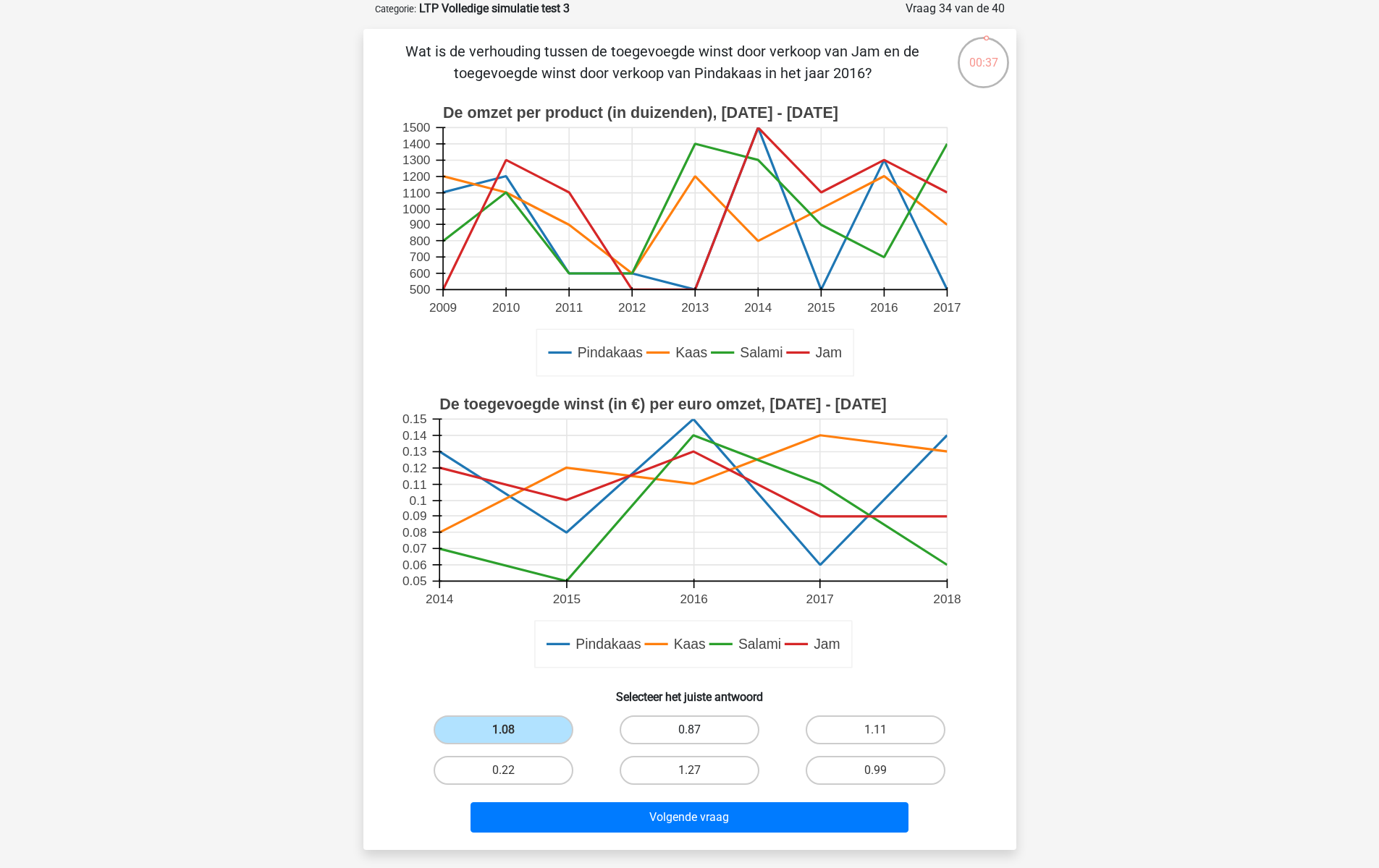
radio input "true"
click at [704, 777] on label "1.27" at bounding box center [690, 770] width 140 height 29
click at [699, 777] on input "1.27" at bounding box center [693, 775] width 10 height 10
radio input "true"
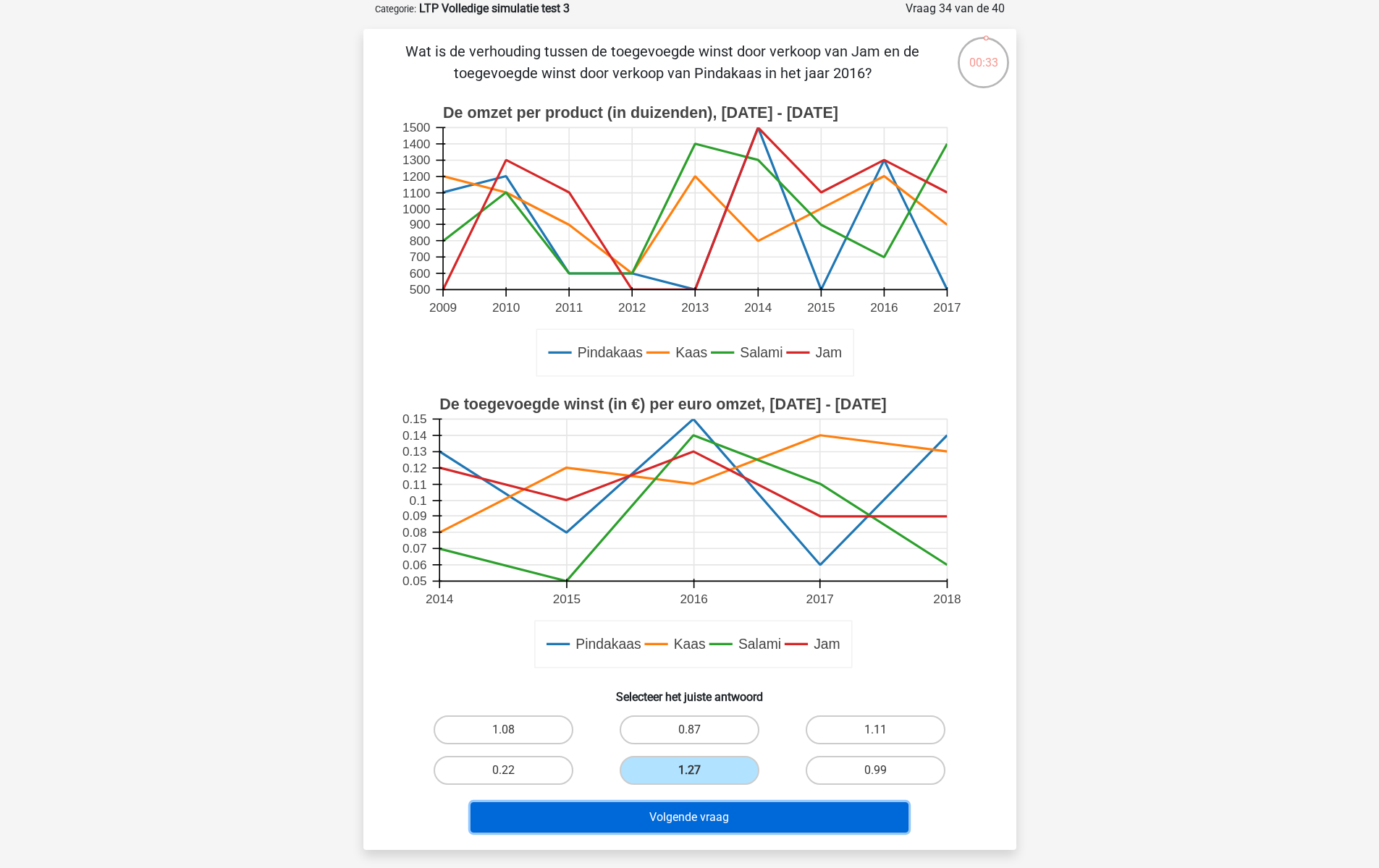
click at [703, 812] on button "Volgende vraag" at bounding box center [690, 817] width 438 height 30
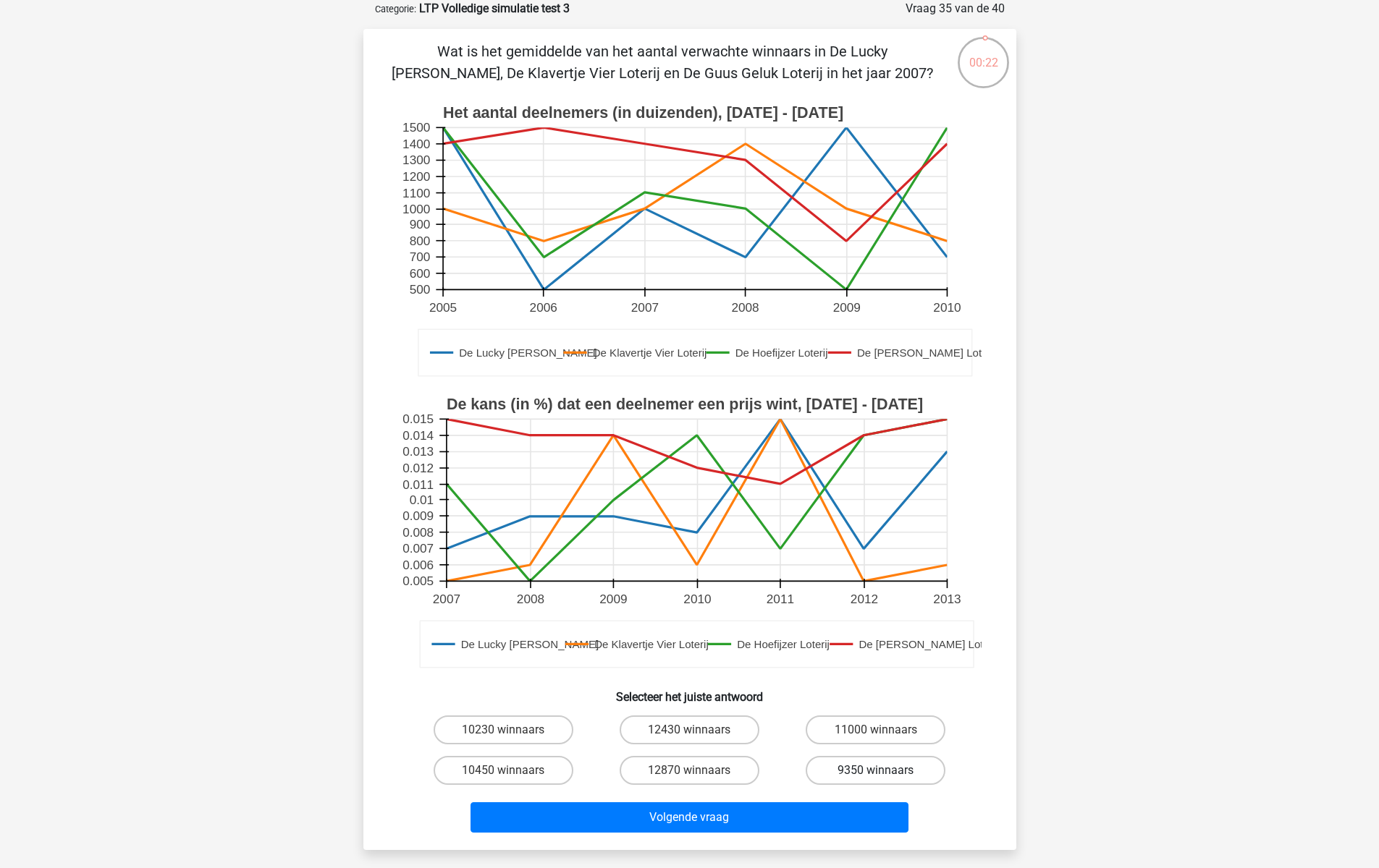
click at [847, 768] on label "9350 winnaars" at bounding box center [875, 770] width 140 height 29
click at [876, 770] on input "9350 winnaars" at bounding box center [880, 775] width 10 height 10
radio input "true"
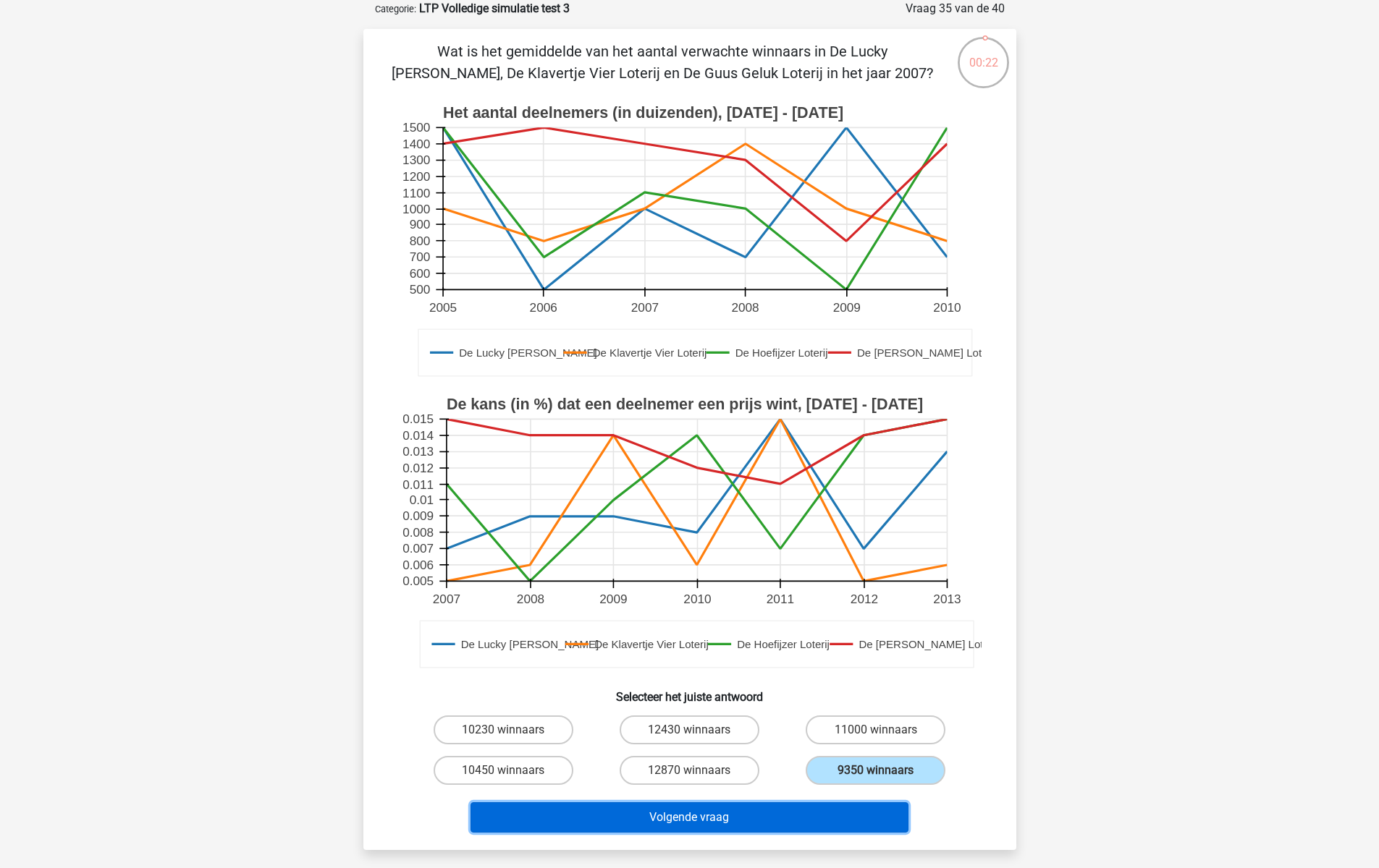
click at [817, 811] on button "Volgende vraag" at bounding box center [690, 817] width 438 height 30
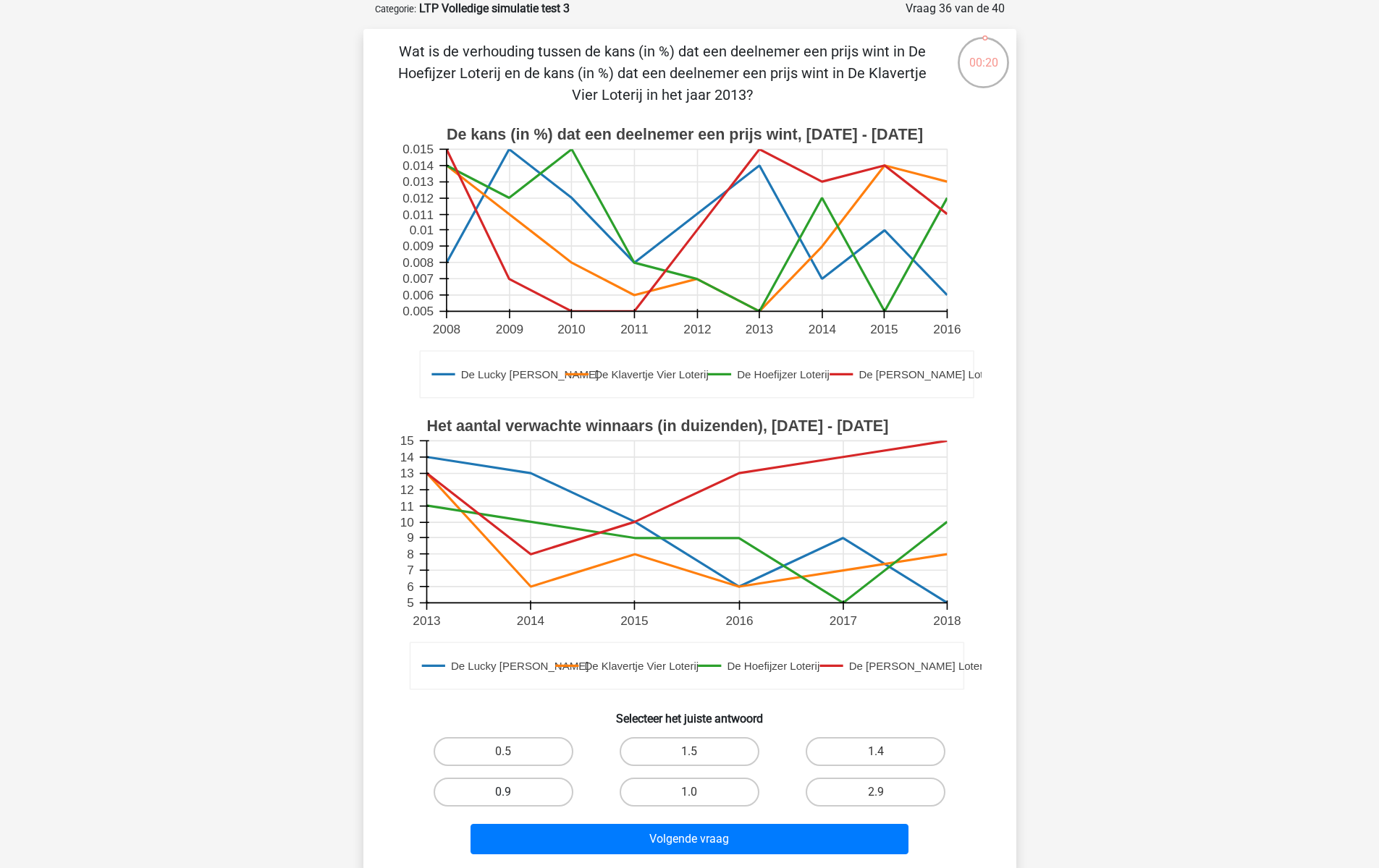
drag, startPoint x: 520, startPoint y: 794, endPoint x: 575, endPoint y: 830, distance: 65.7
click at [521, 794] on label "0.9" at bounding box center [504, 792] width 140 height 29
click at [512, 794] on input "0.9" at bounding box center [508, 797] width 10 height 10
radio input "true"
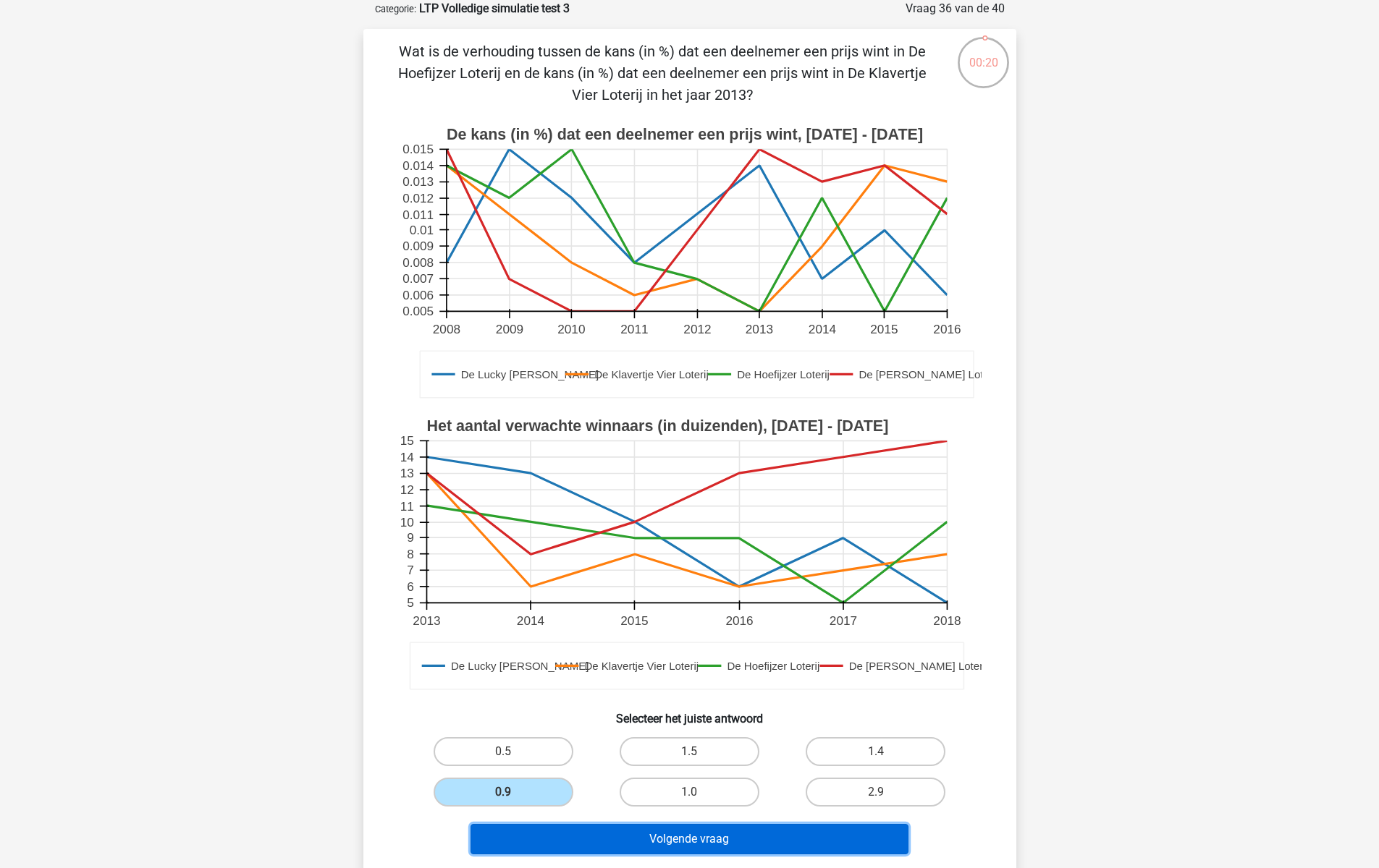
click at [577, 830] on button "Volgende vraag" at bounding box center [690, 839] width 438 height 30
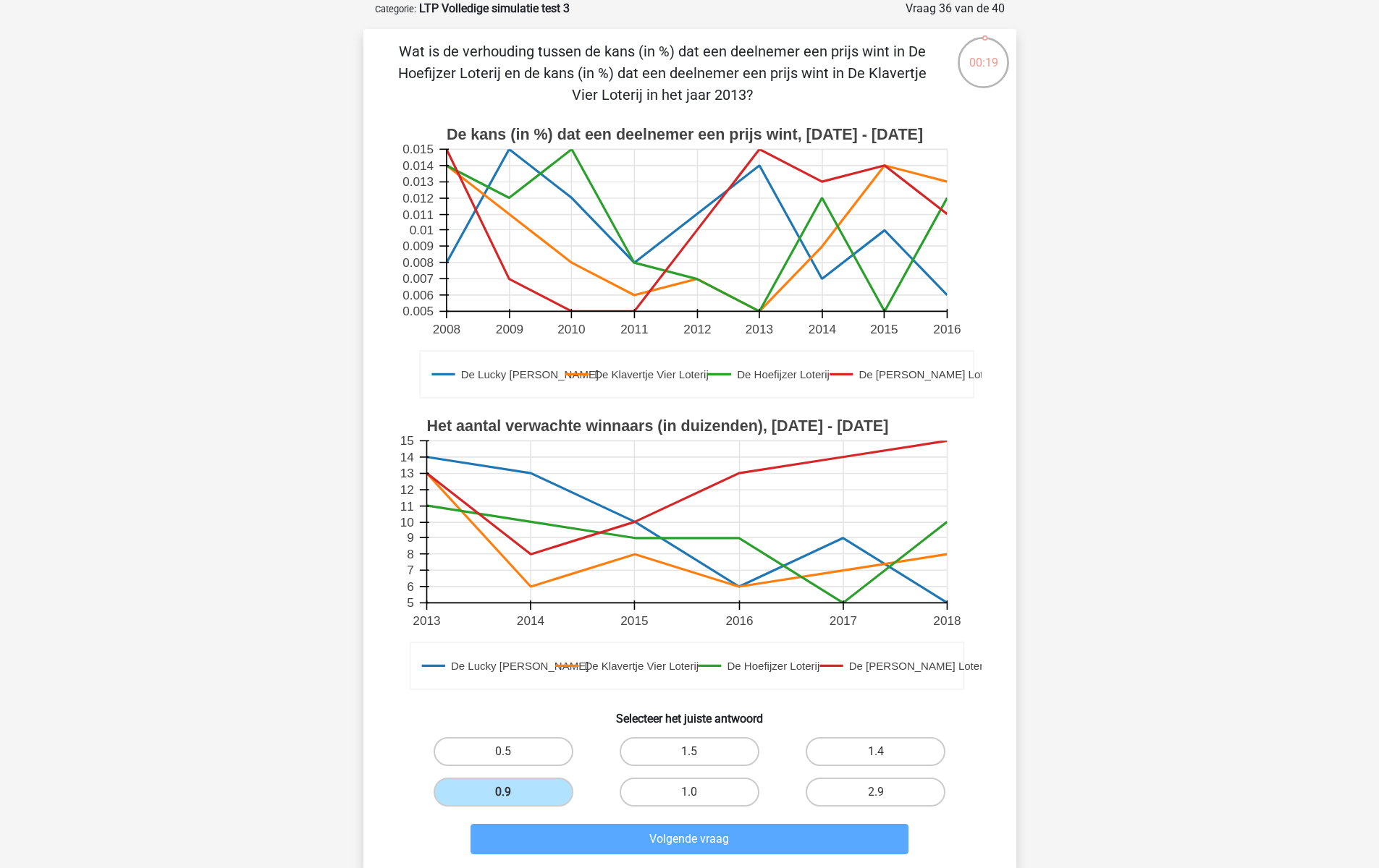
scroll to position [34, 0]
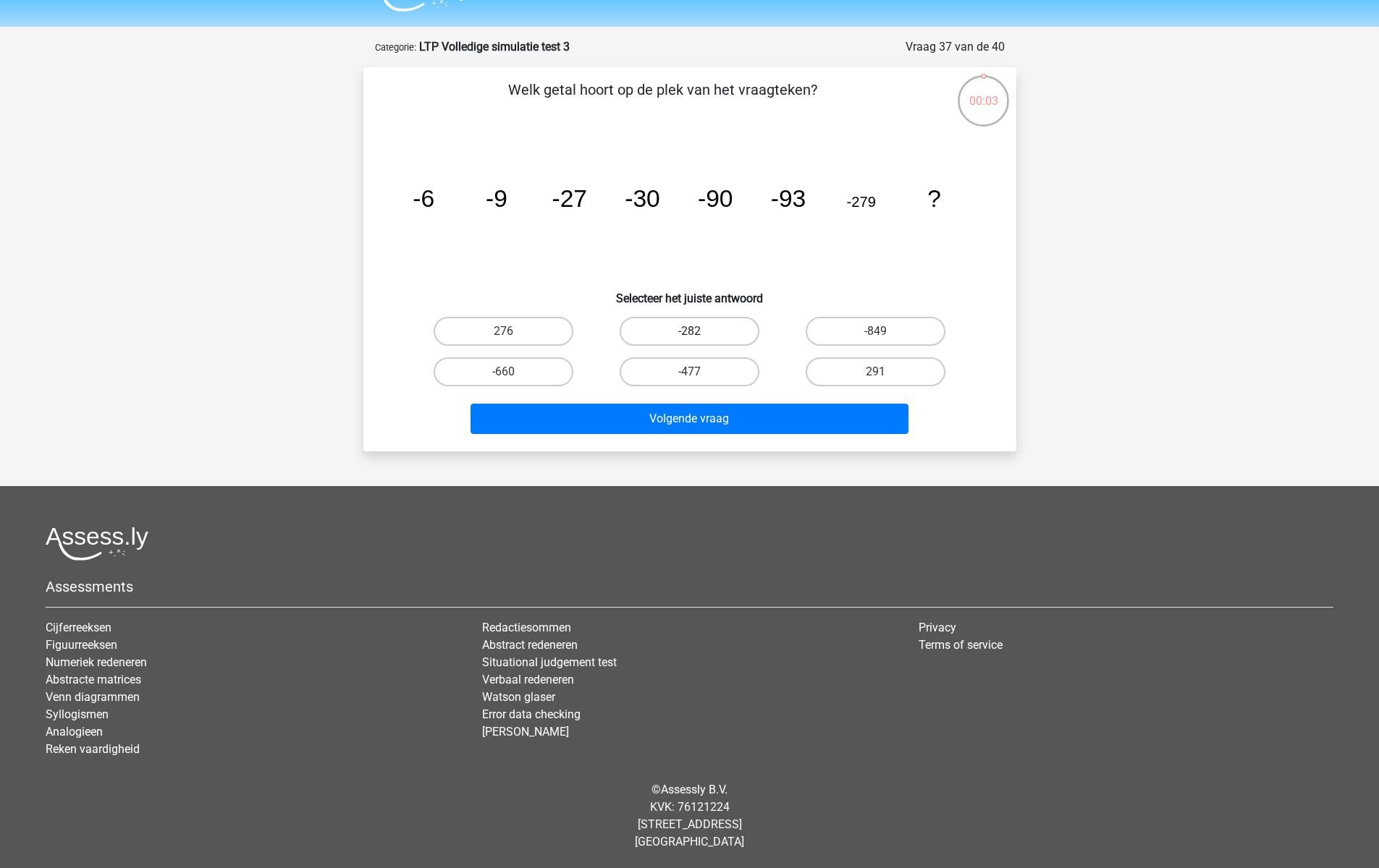
click at [730, 331] on label "-282" at bounding box center [690, 331] width 140 height 29
click at [699, 331] on input "-282" at bounding box center [693, 336] width 10 height 10
radio input "true"
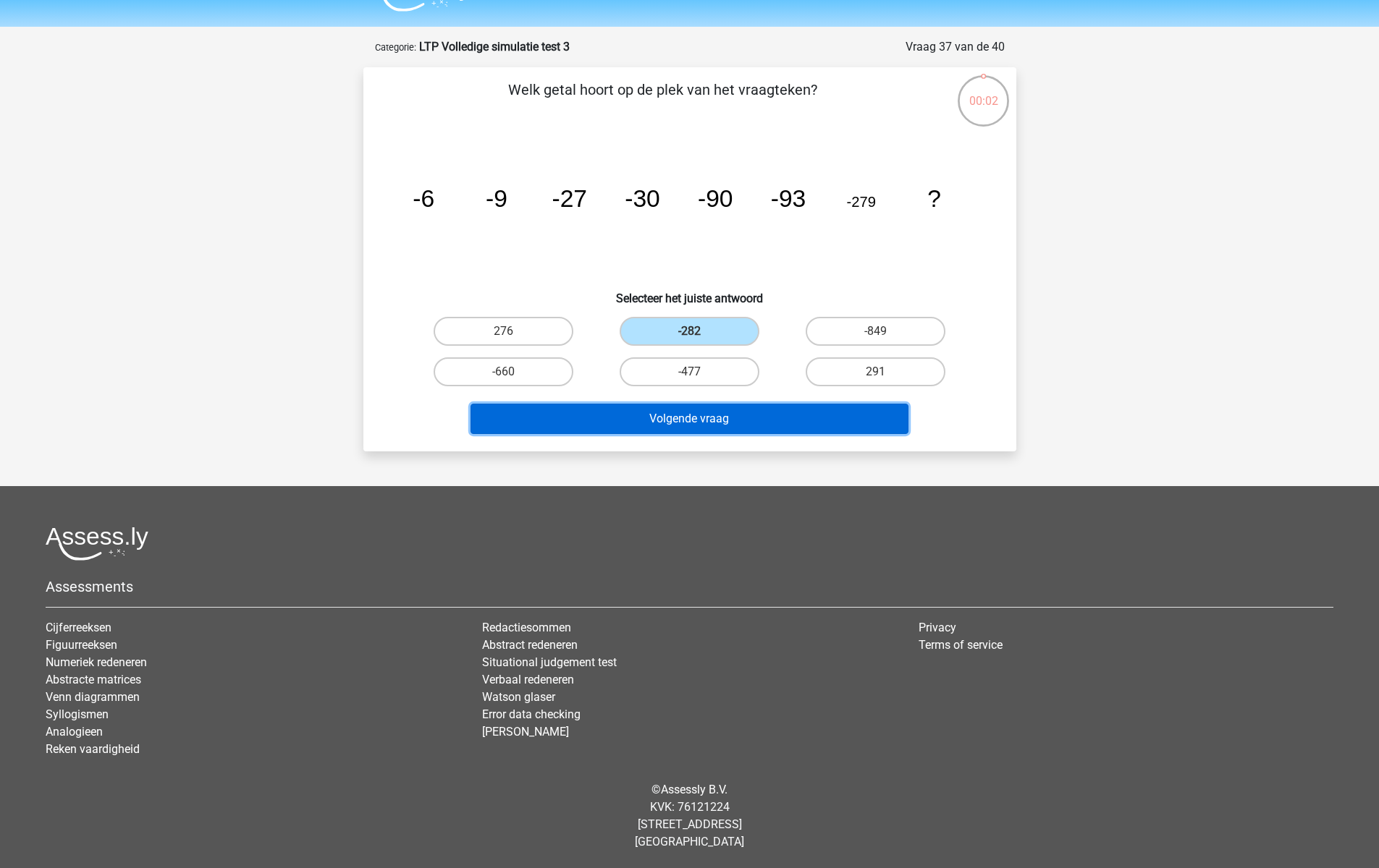
click at [740, 416] on button "Volgende vraag" at bounding box center [690, 419] width 438 height 30
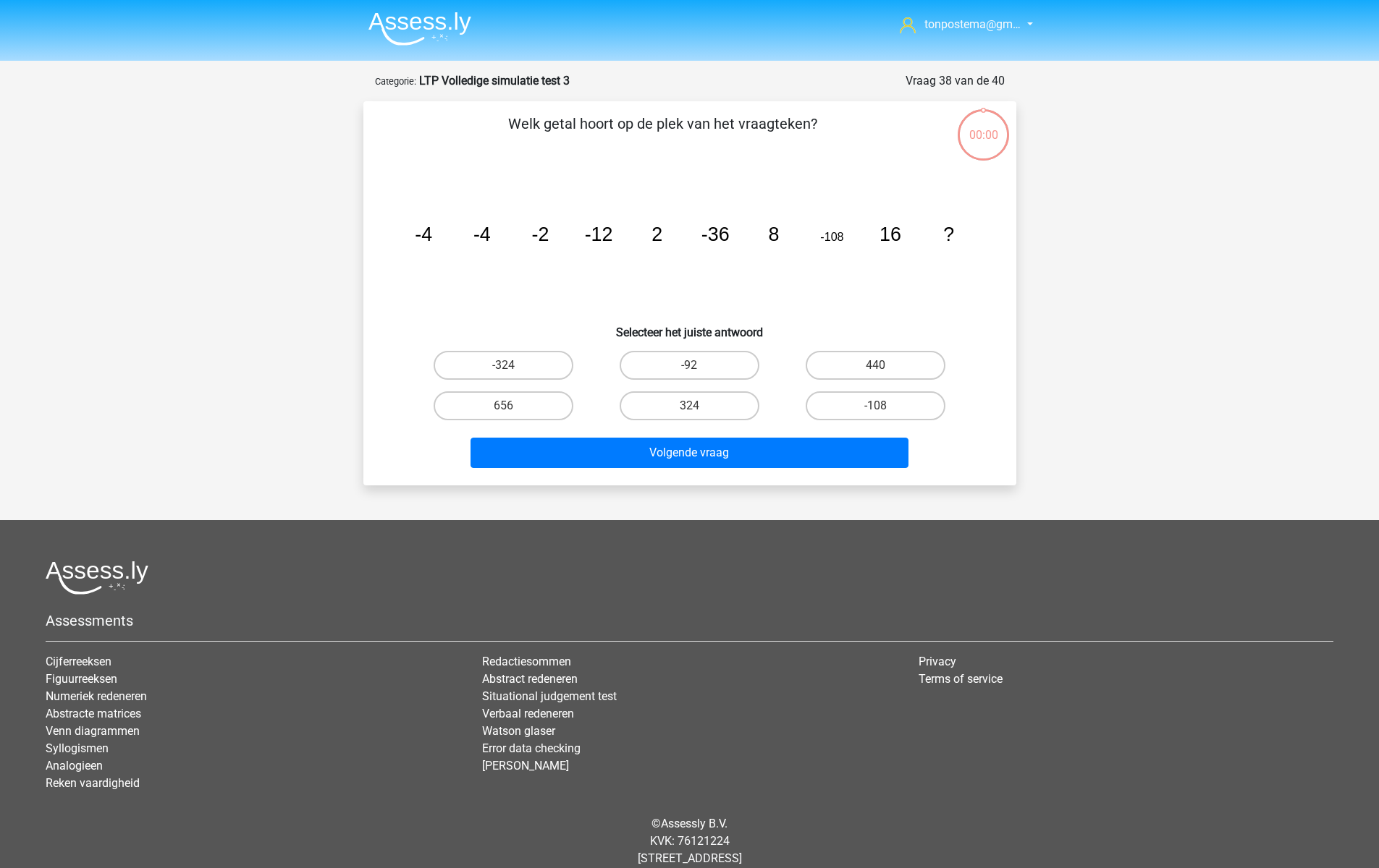
scroll to position [34, 0]
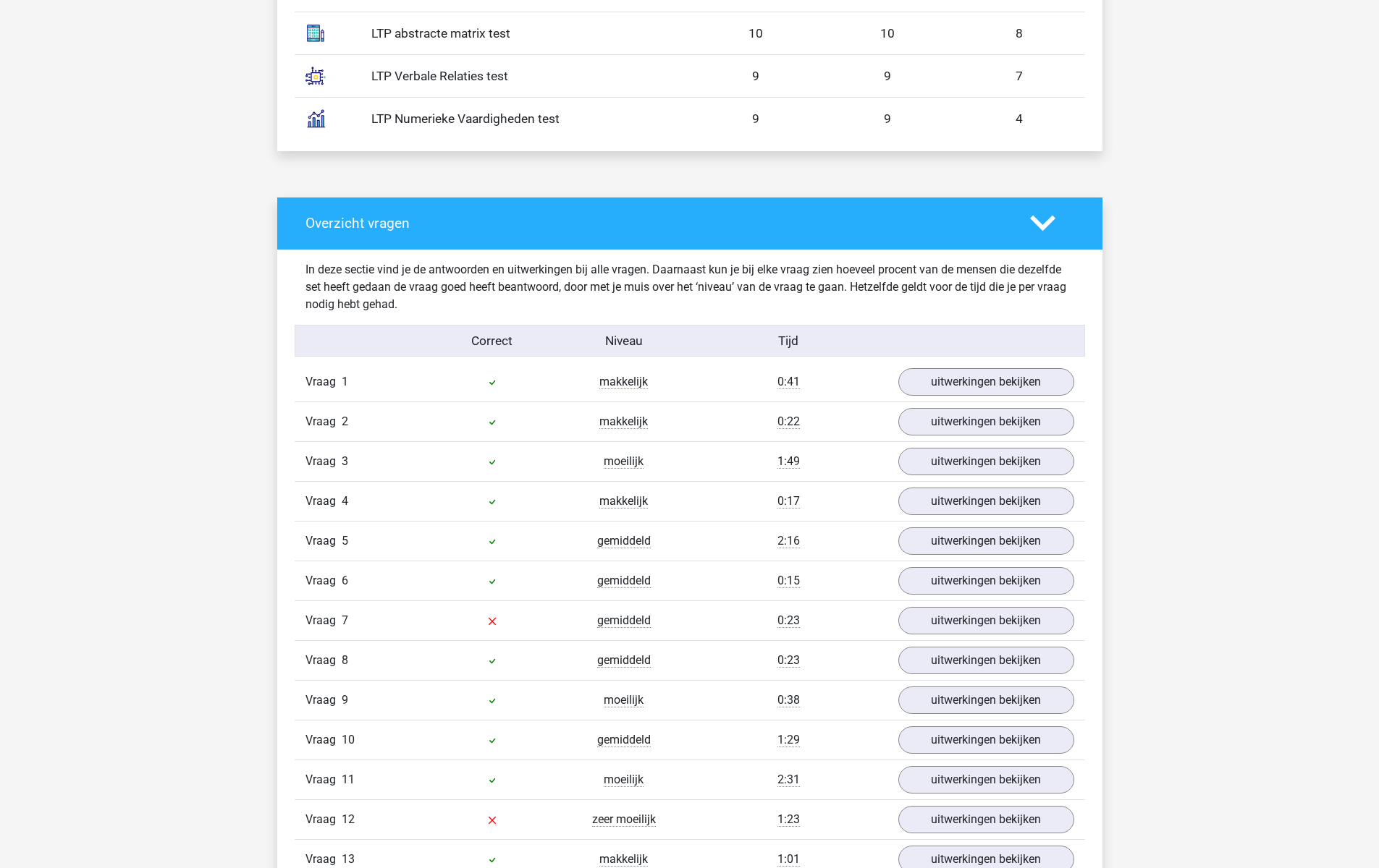
scroll to position [1206, 0]
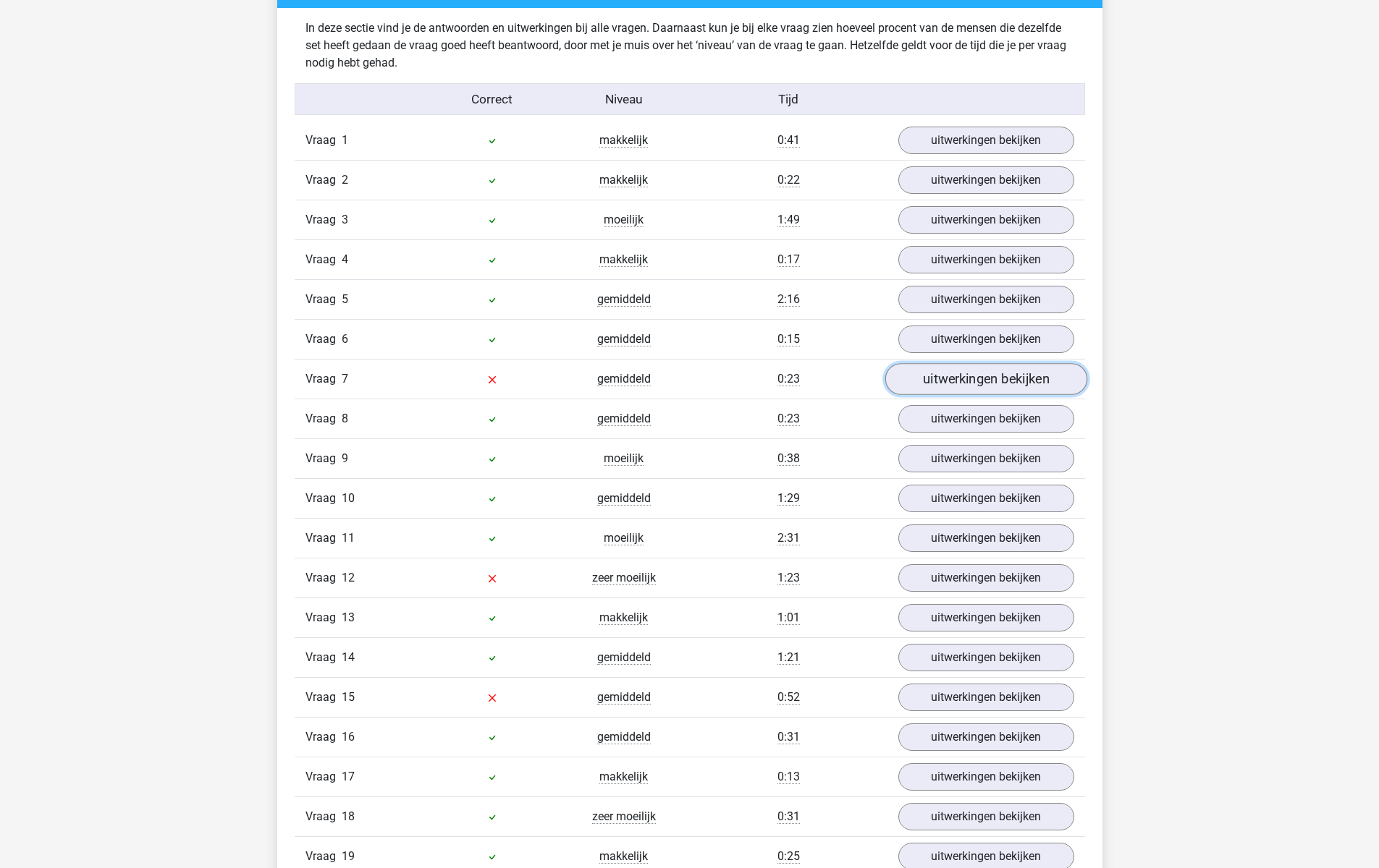
click at [994, 375] on link "uitwerkingen bekijken" at bounding box center [985, 379] width 202 height 32
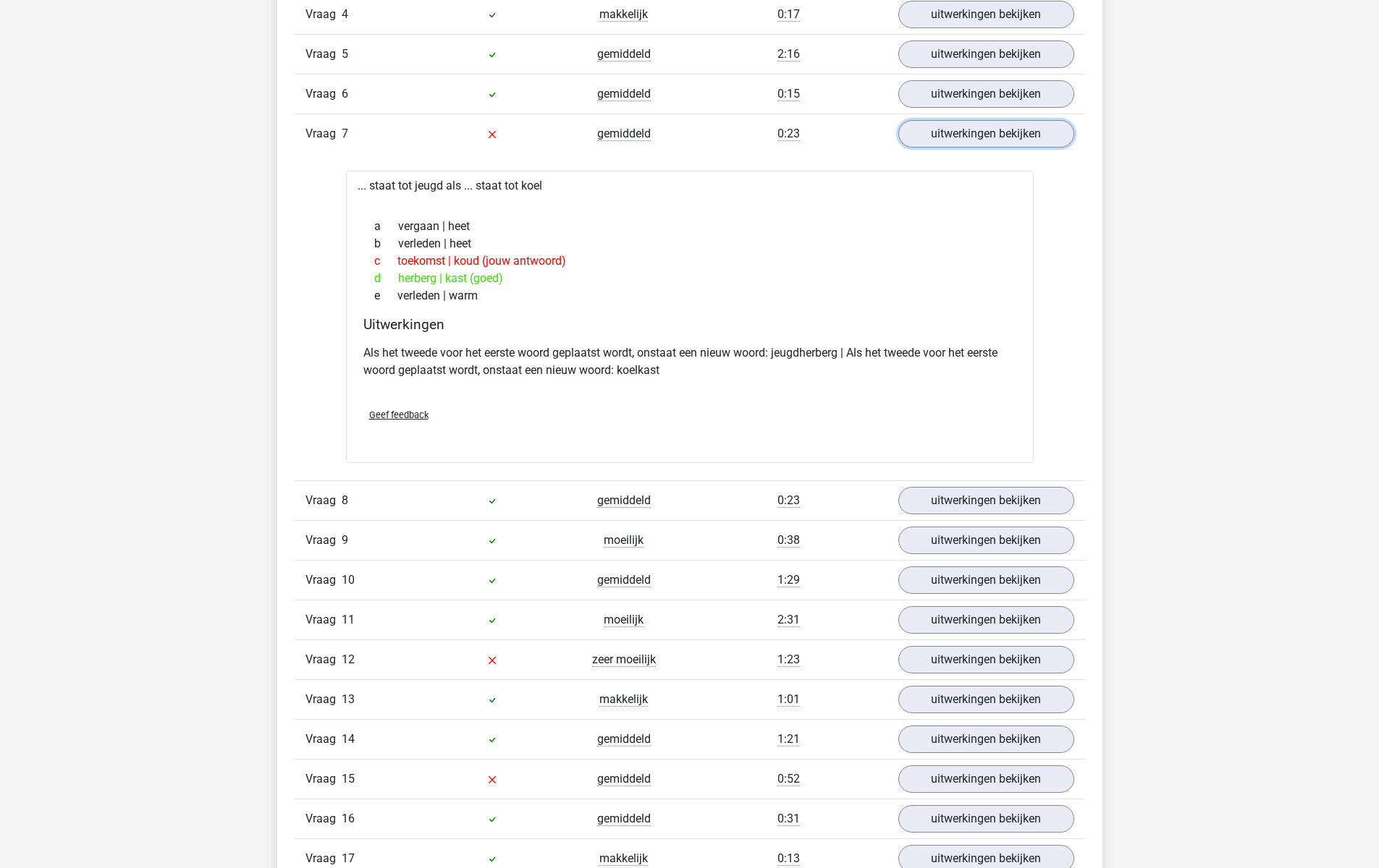
scroll to position [1688, 0]
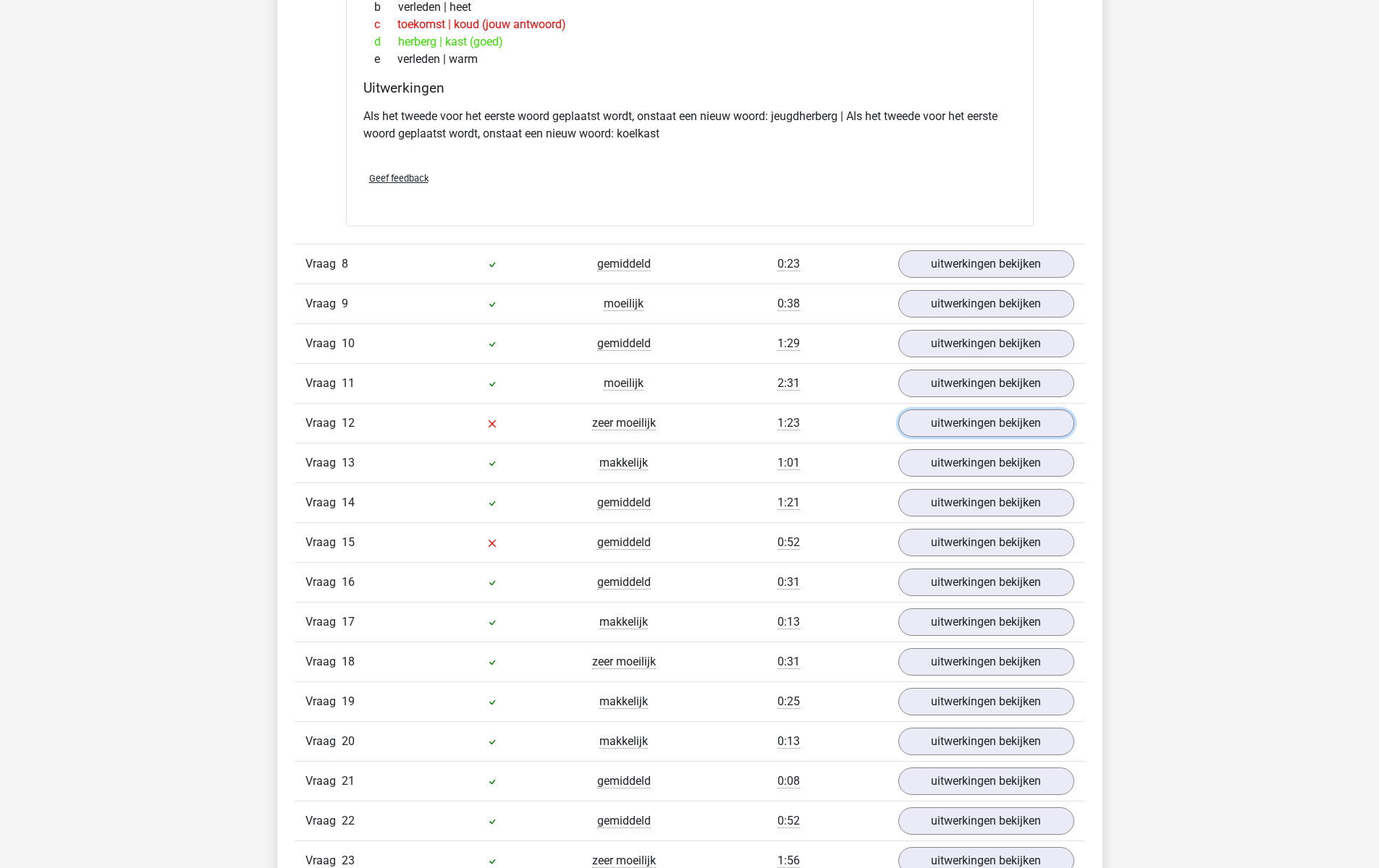
drag, startPoint x: 1005, startPoint y: 435, endPoint x: 959, endPoint y: 456, distance: 50.6
click at [1005, 435] on link "uitwerkingen bekijken" at bounding box center [986, 423] width 176 height 28
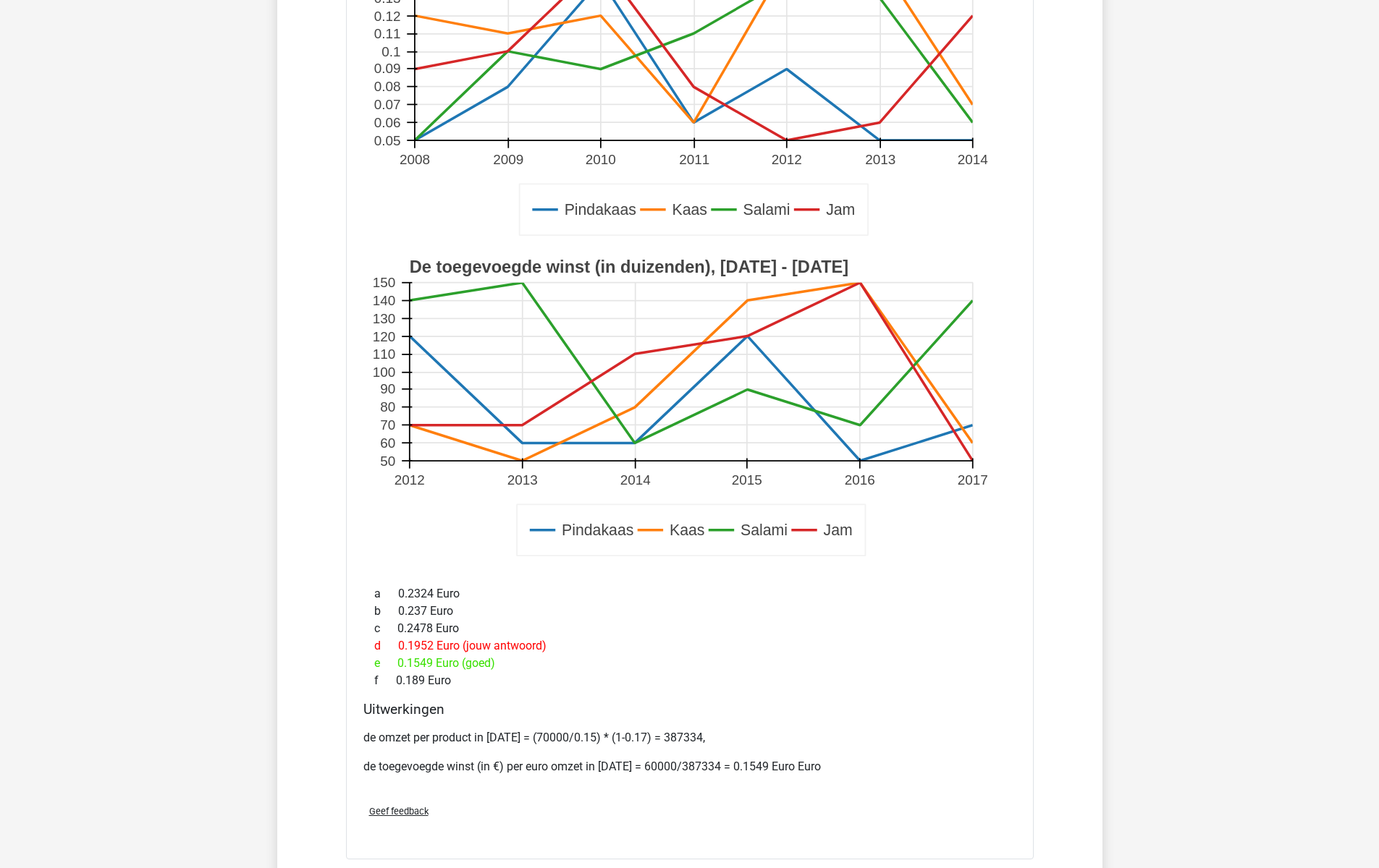
scroll to position [2026, 0]
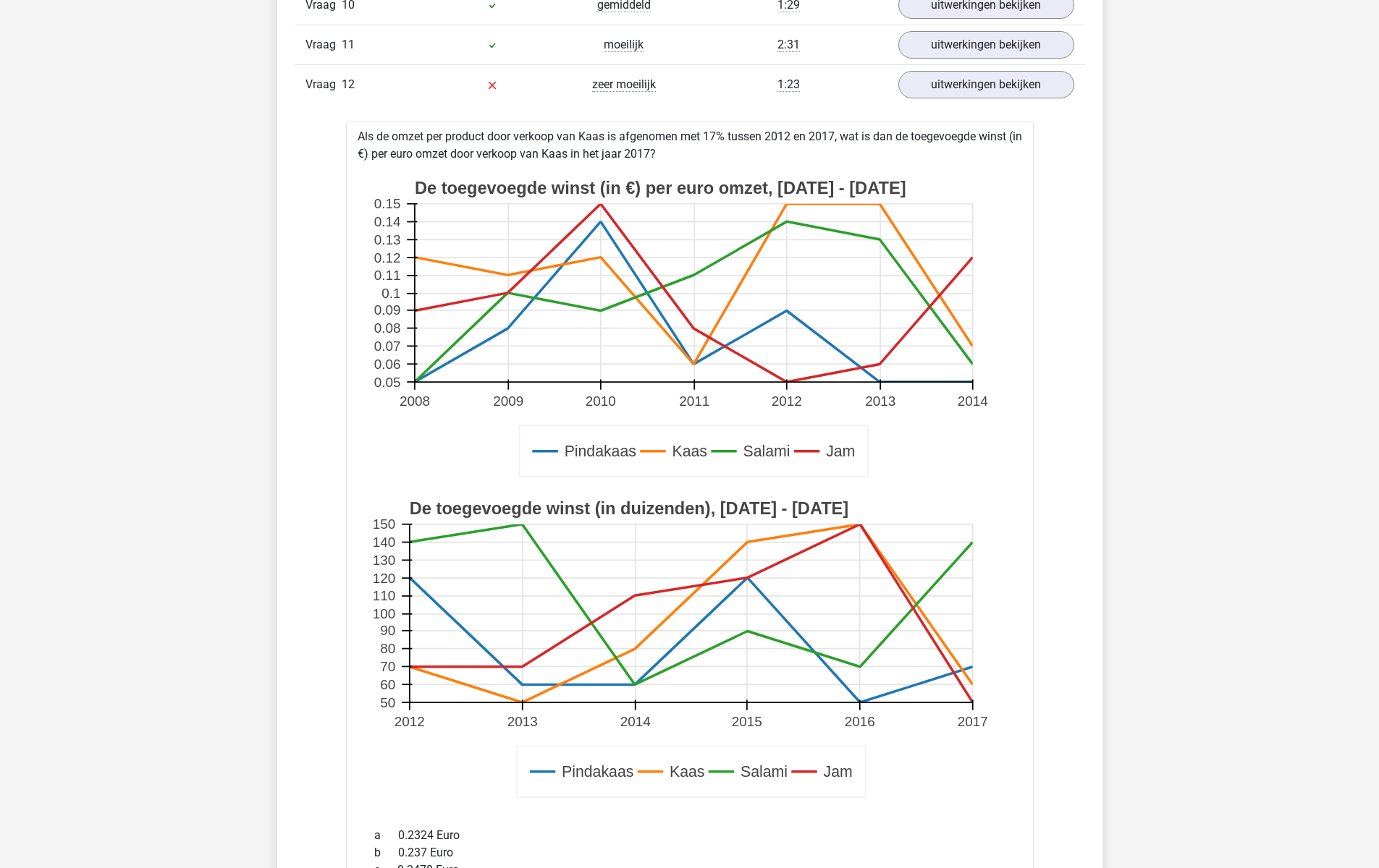
drag, startPoint x: 471, startPoint y: 156, endPoint x: 675, endPoint y: 149, distance: 204.1
click at [675, 149] on div "Als de omzet per product door verkoop van Kaas is afgenomen met 17% tussen 2012…" at bounding box center [690, 611] width 687 height 979
click at [420, 135] on div "Als de omzet per product door verkoop van Kaas is afgenomen met 17% tussen 2012…" at bounding box center [690, 611] width 687 height 979
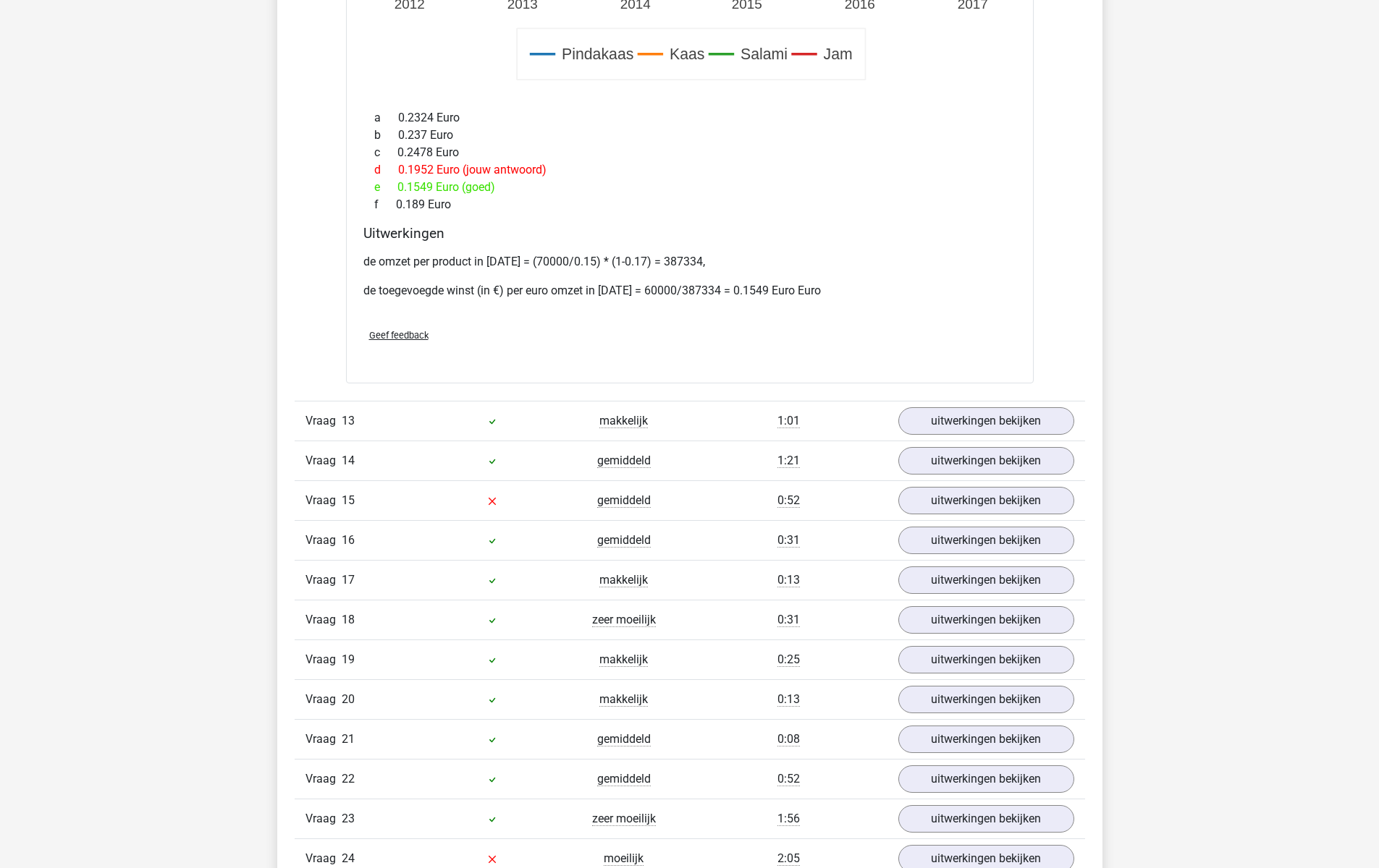
scroll to position [2750, 0]
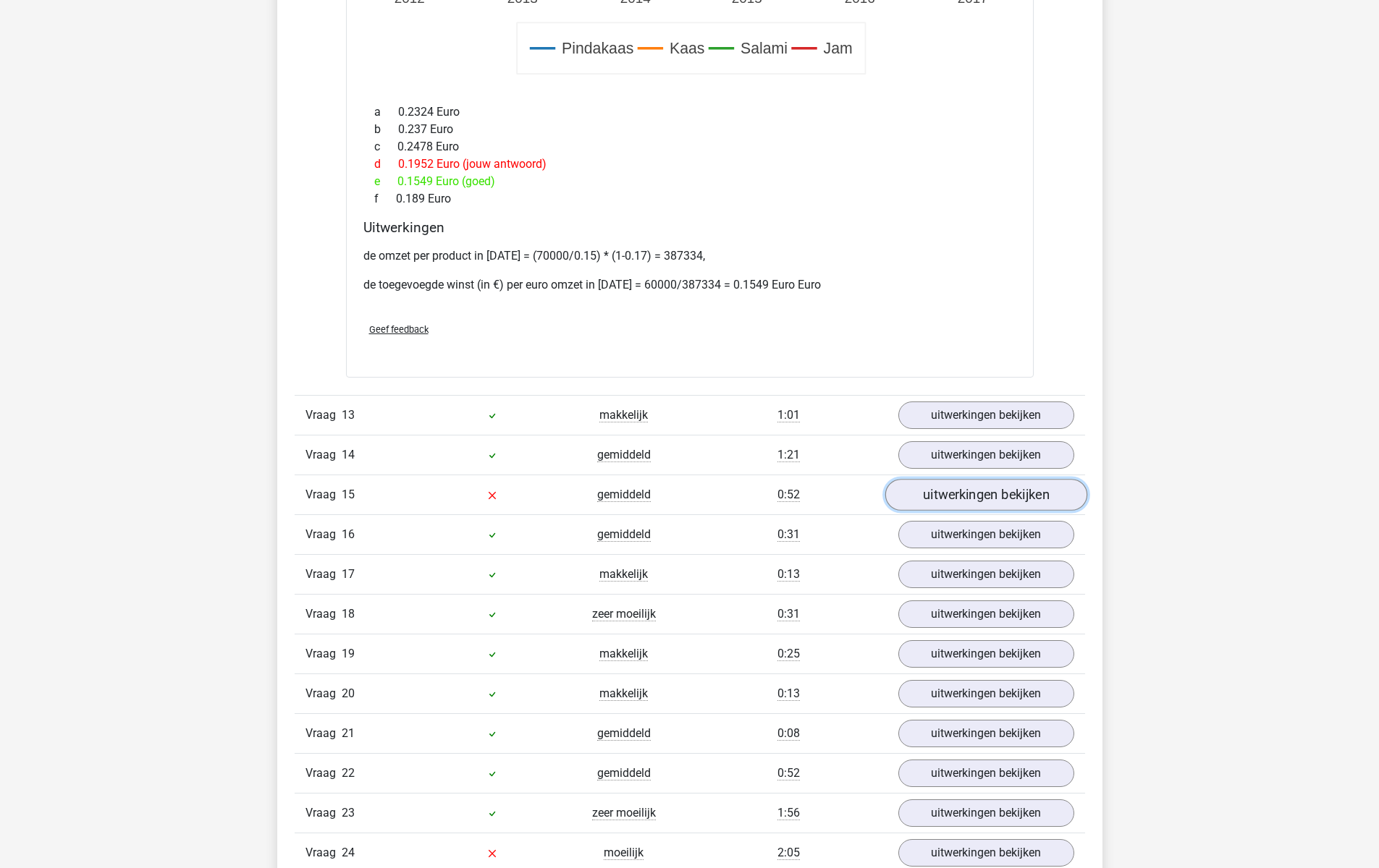
click at [1019, 493] on link "uitwerkingen bekijken" at bounding box center [985, 494] width 202 height 32
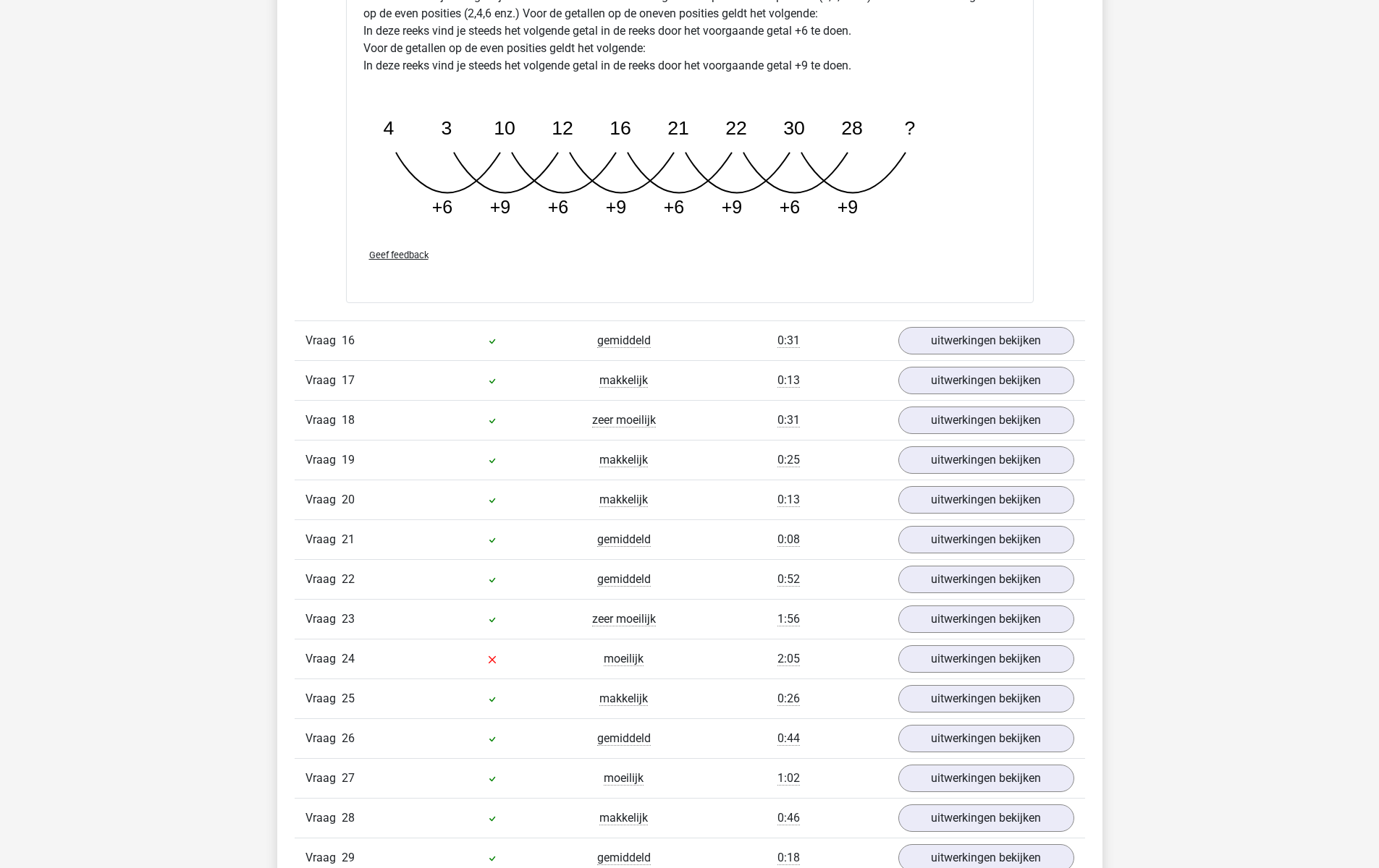
scroll to position [3924, 0]
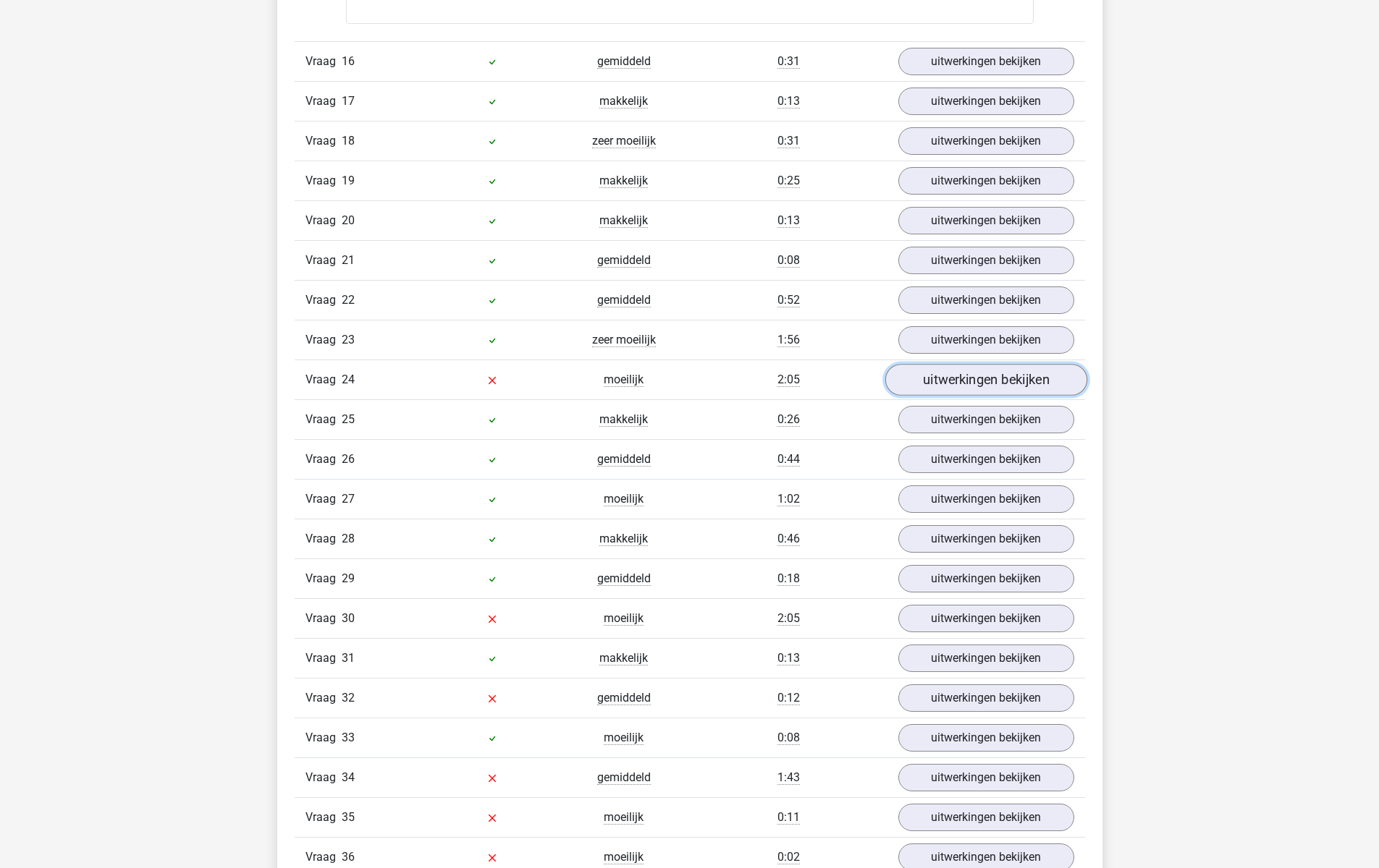
click at [997, 377] on link "uitwerkingen bekijken" at bounding box center [985, 380] width 202 height 32
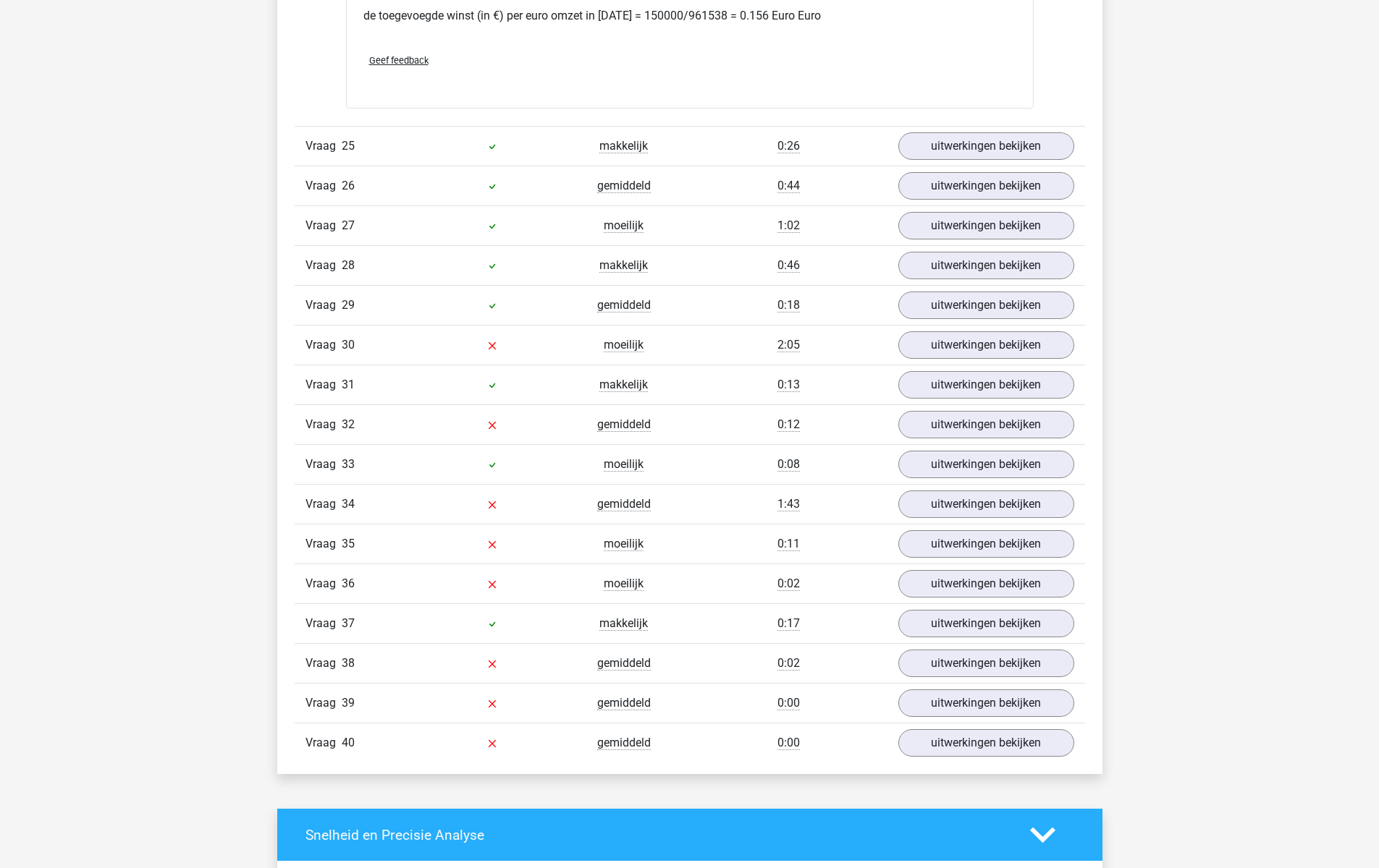
scroll to position [5225, 0]
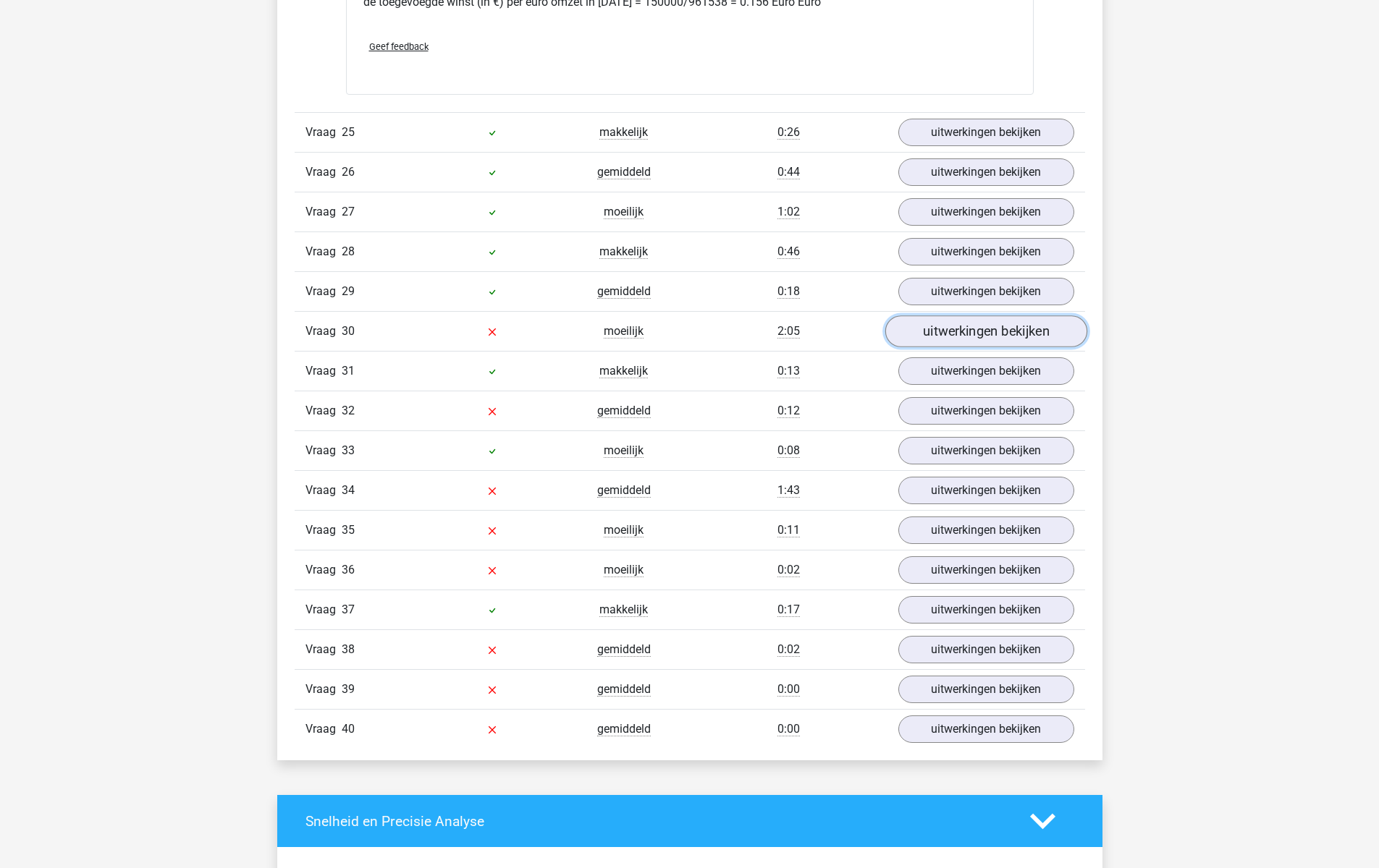
click at [993, 332] on link "uitwerkingen bekijken" at bounding box center [985, 331] width 202 height 32
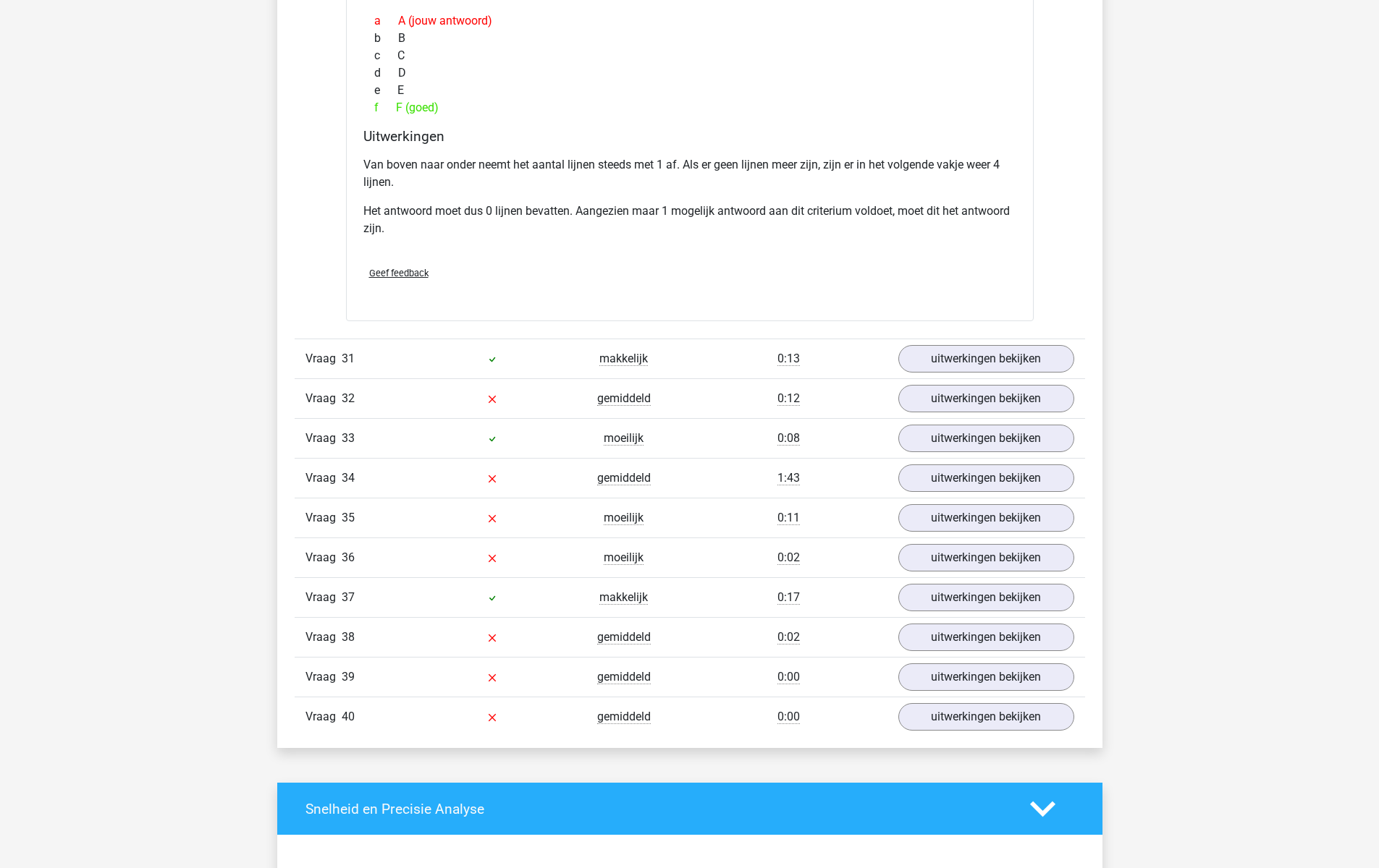
scroll to position [5949, 0]
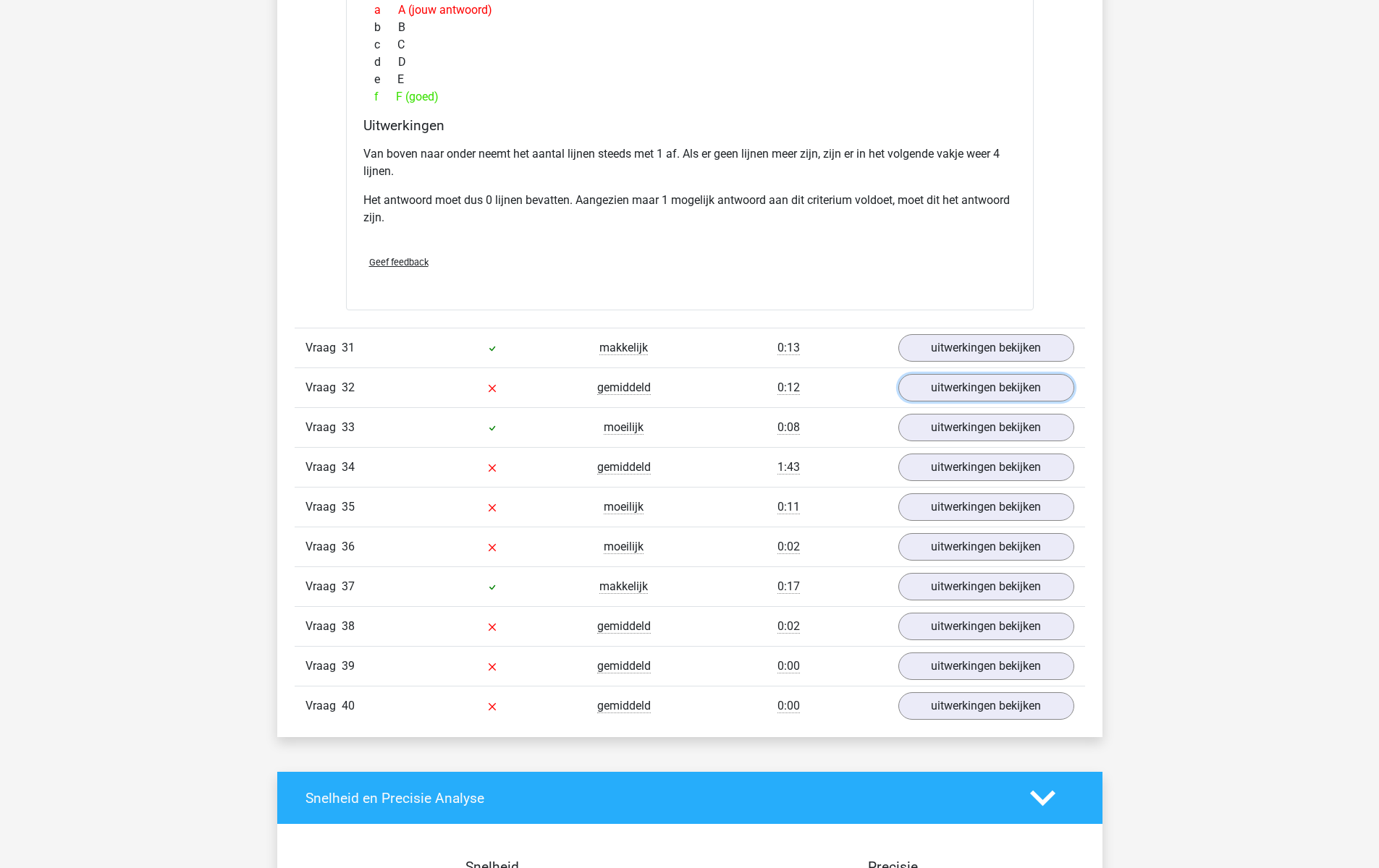
drag, startPoint x: 962, startPoint y: 390, endPoint x: 766, endPoint y: 434, distance: 200.9
click at [962, 390] on link "uitwerkingen bekijken" at bounding box center [986, 388] width 176 height 28
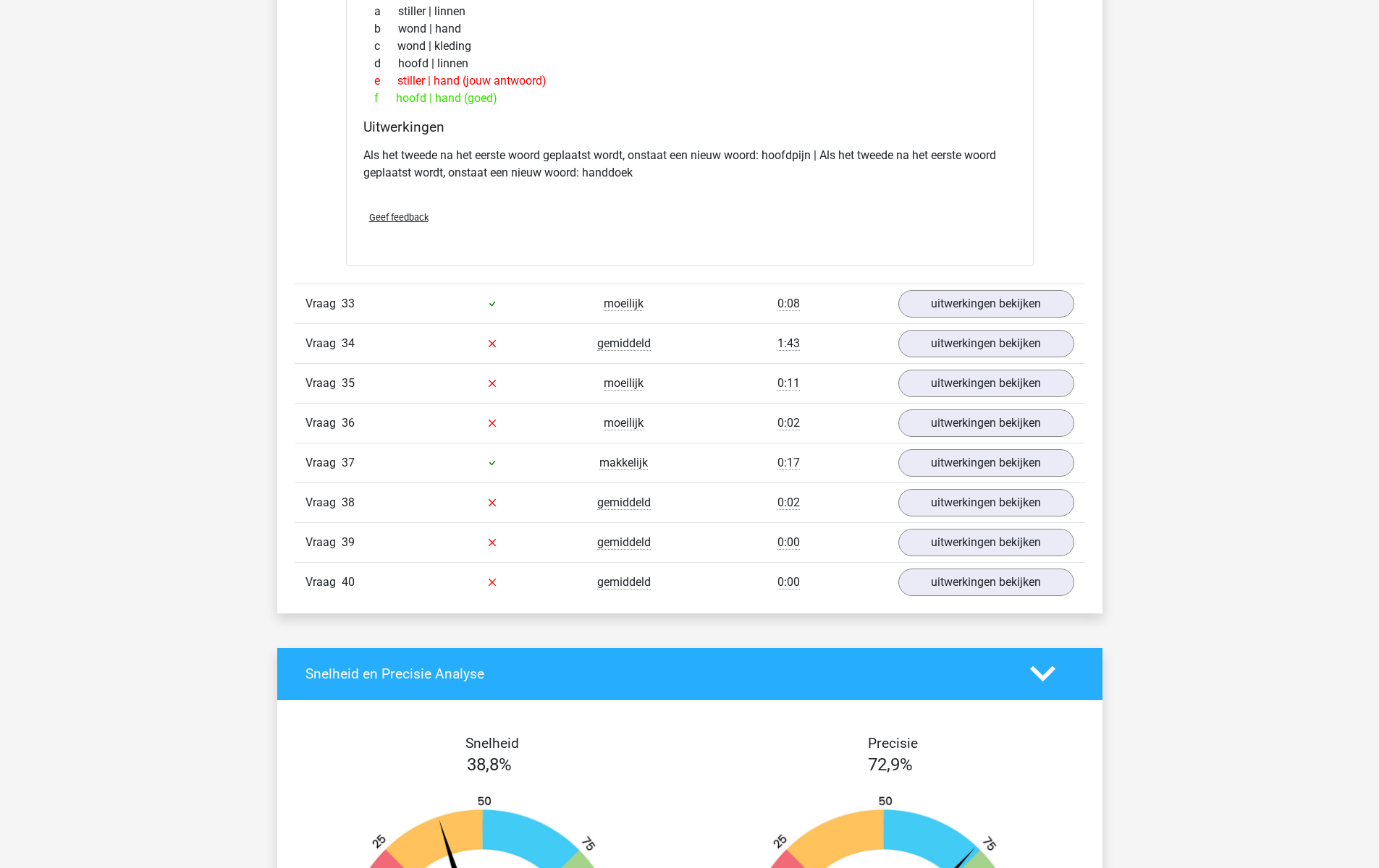
scroll to position [6431, 0]
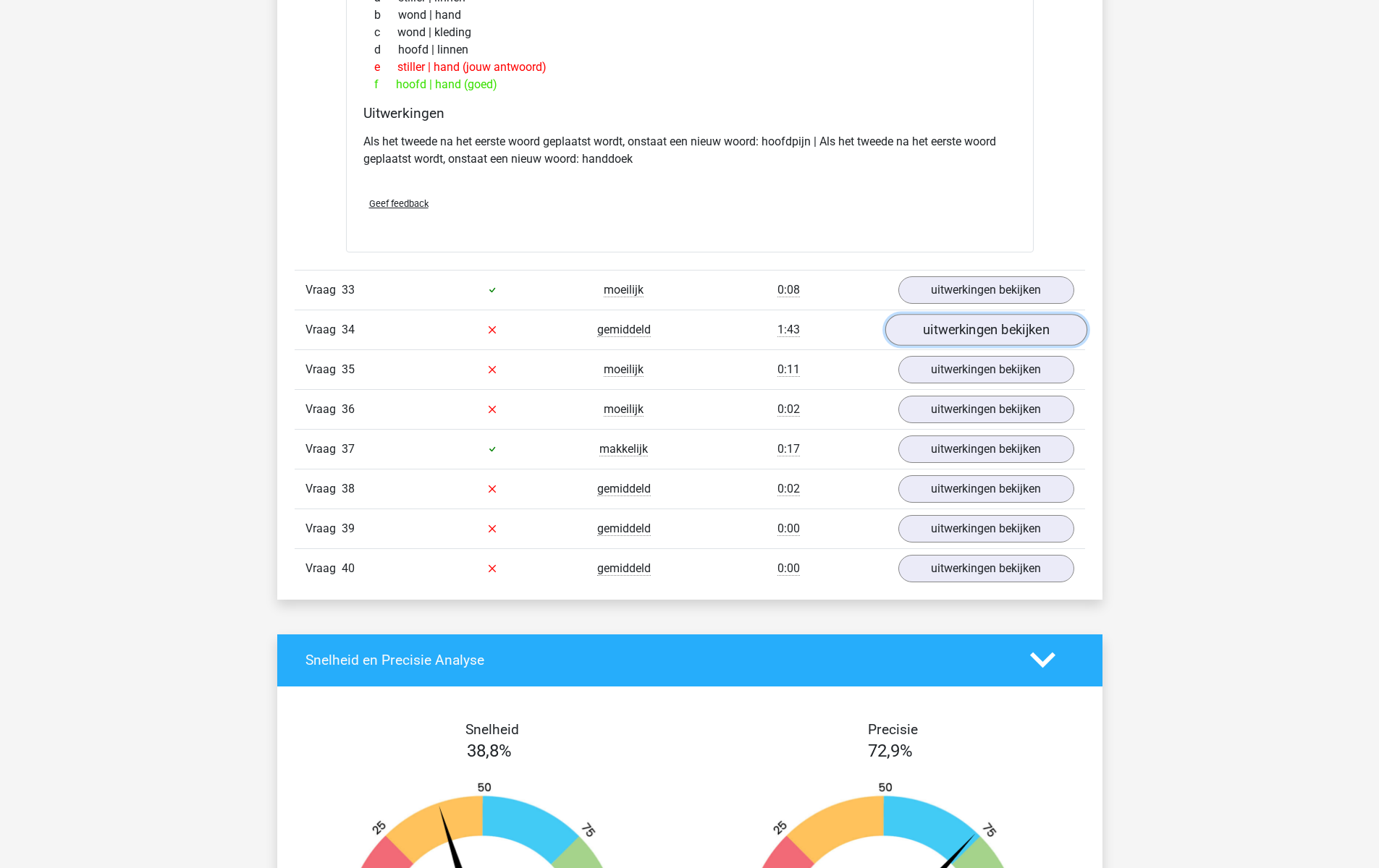
click at [981, 330] on link "uitwerkingen bekijken" at bounding box center [985, 330] width 202 height 32
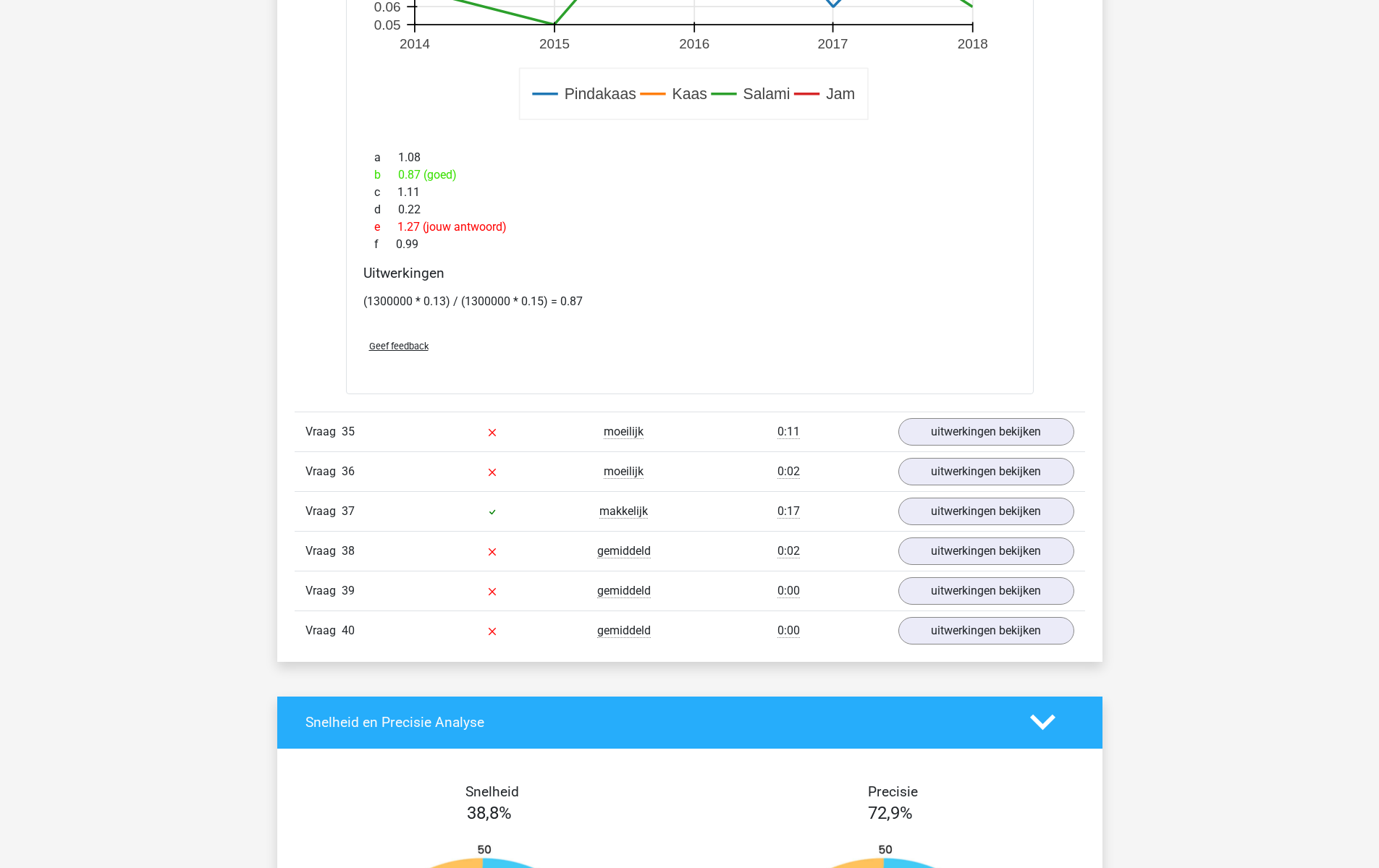
scroll to position [7396, 0]
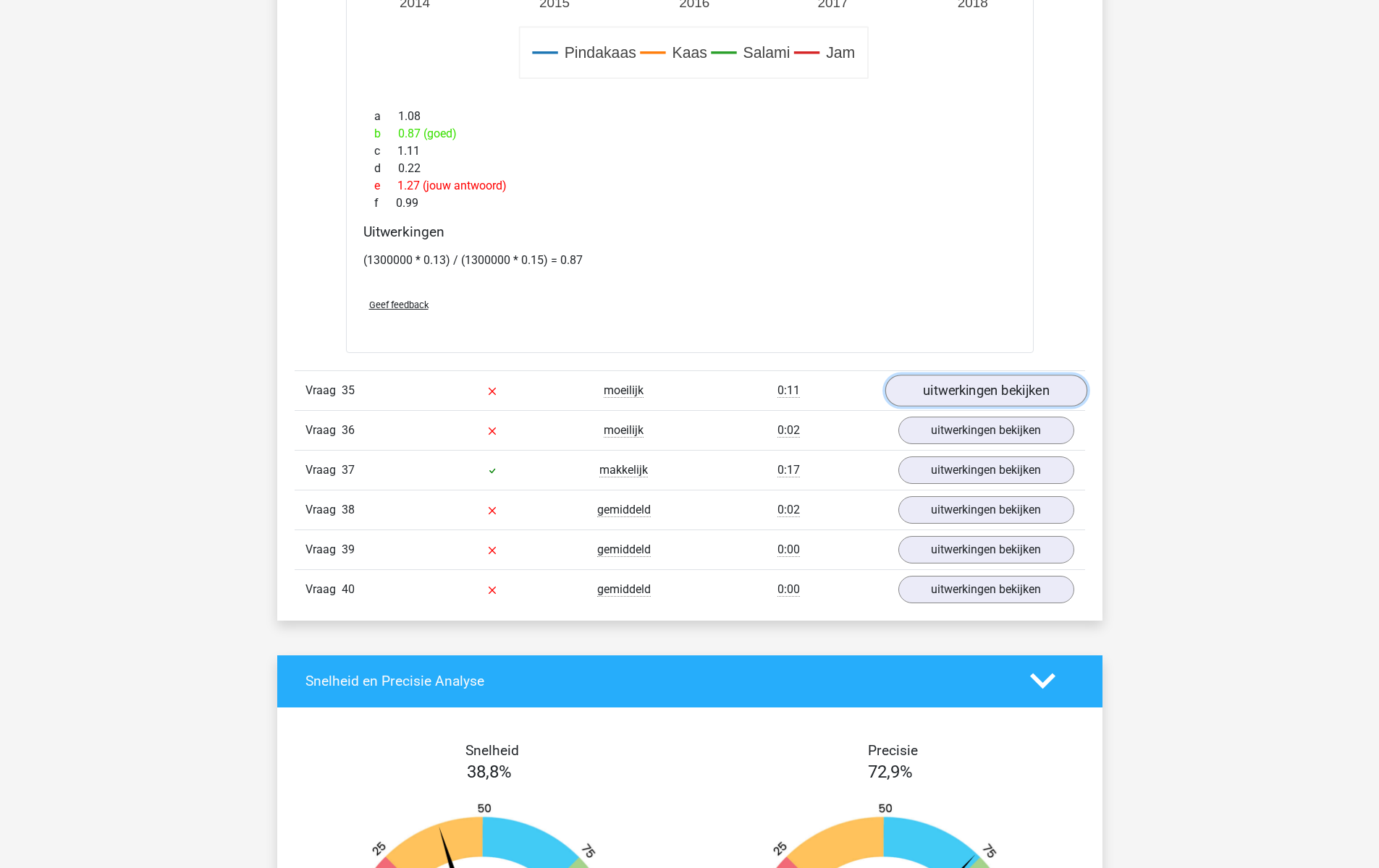
click at [971, 384] on link "uitwerkingen bekijken" at bounding box center [985, 391] width 202 height 32
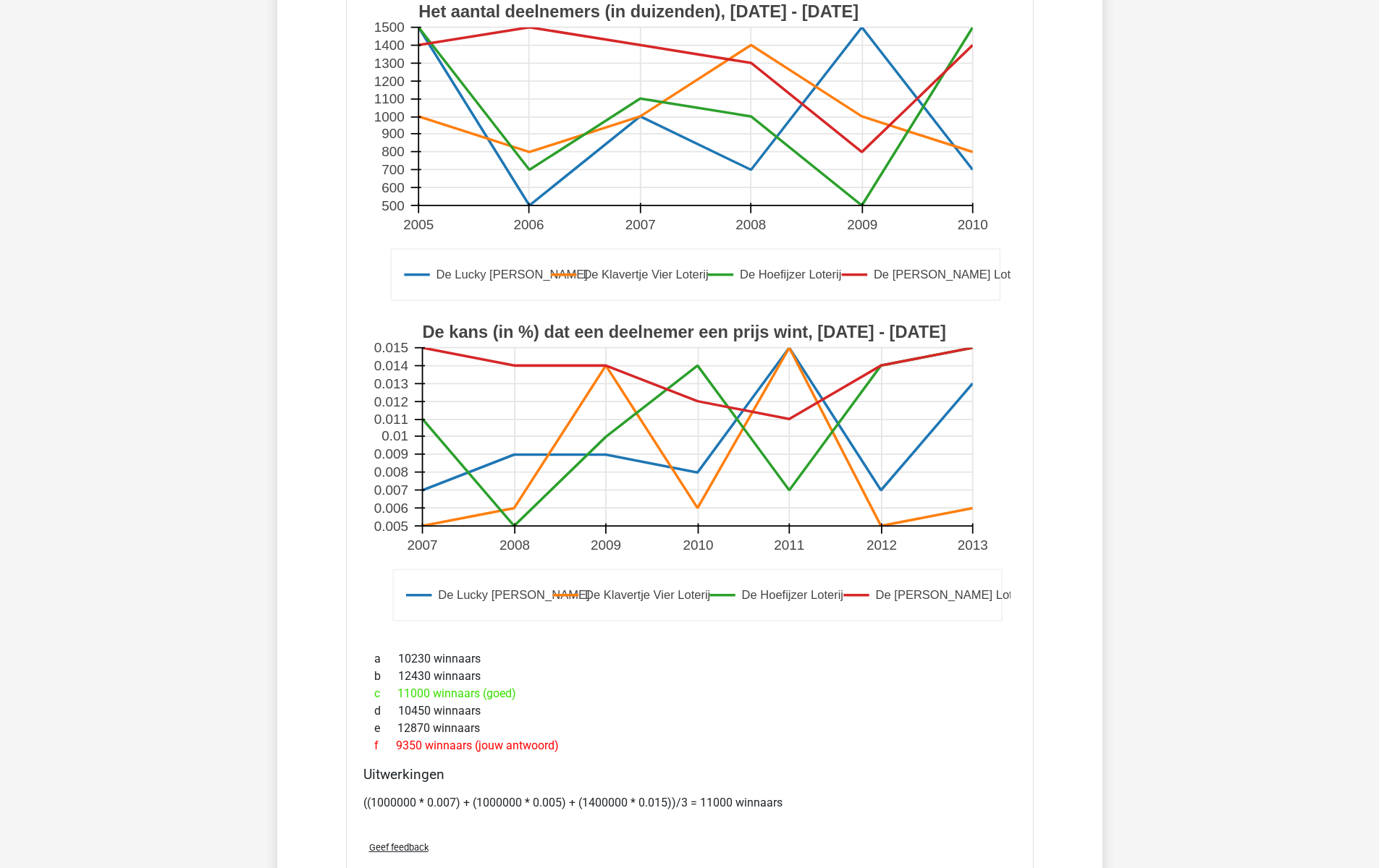
scroll to position [8360, 0]
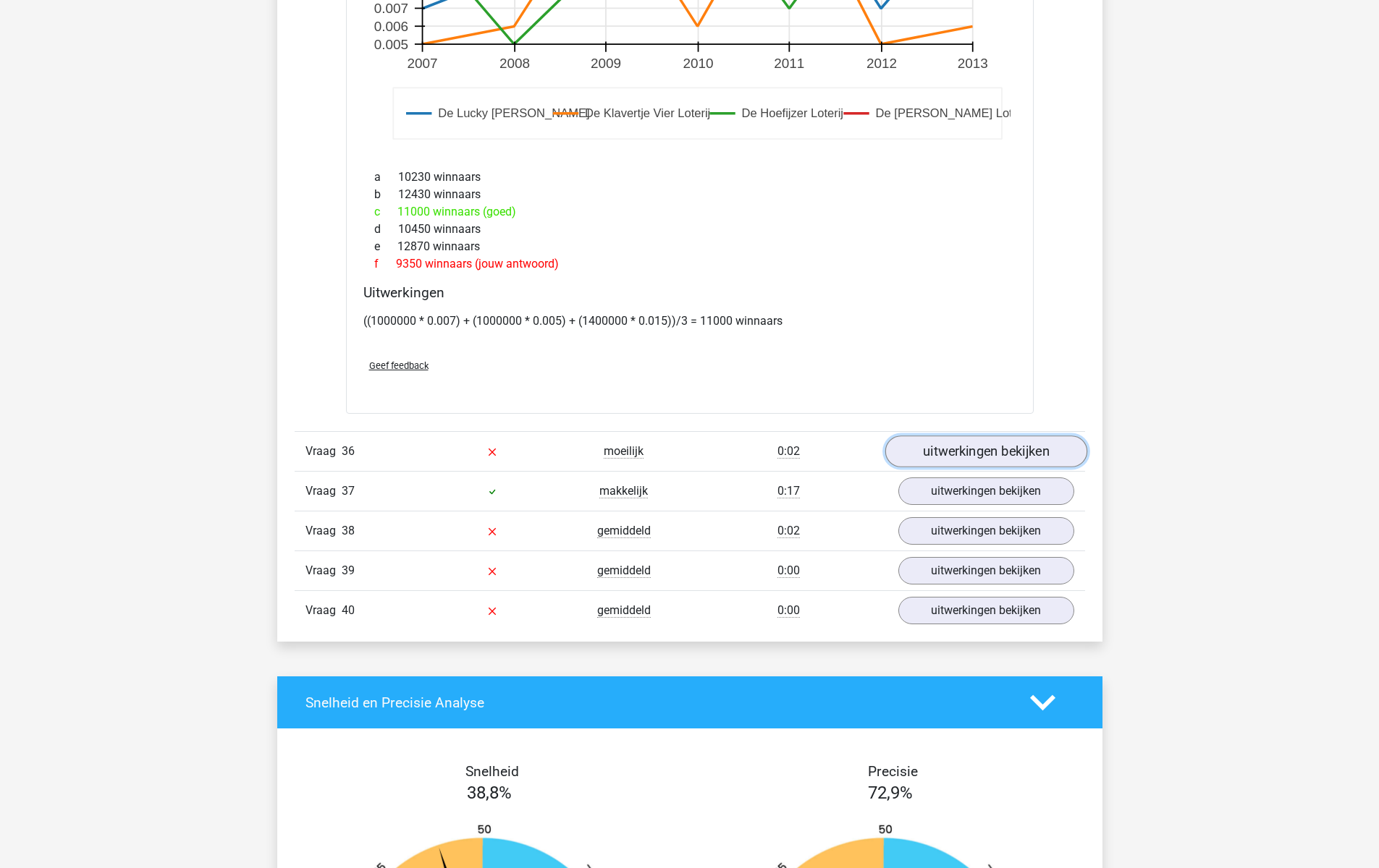
click at [956, 446] on link "uitwerkingen bekijken" at bounding box center [985, 451] width 202 height 32
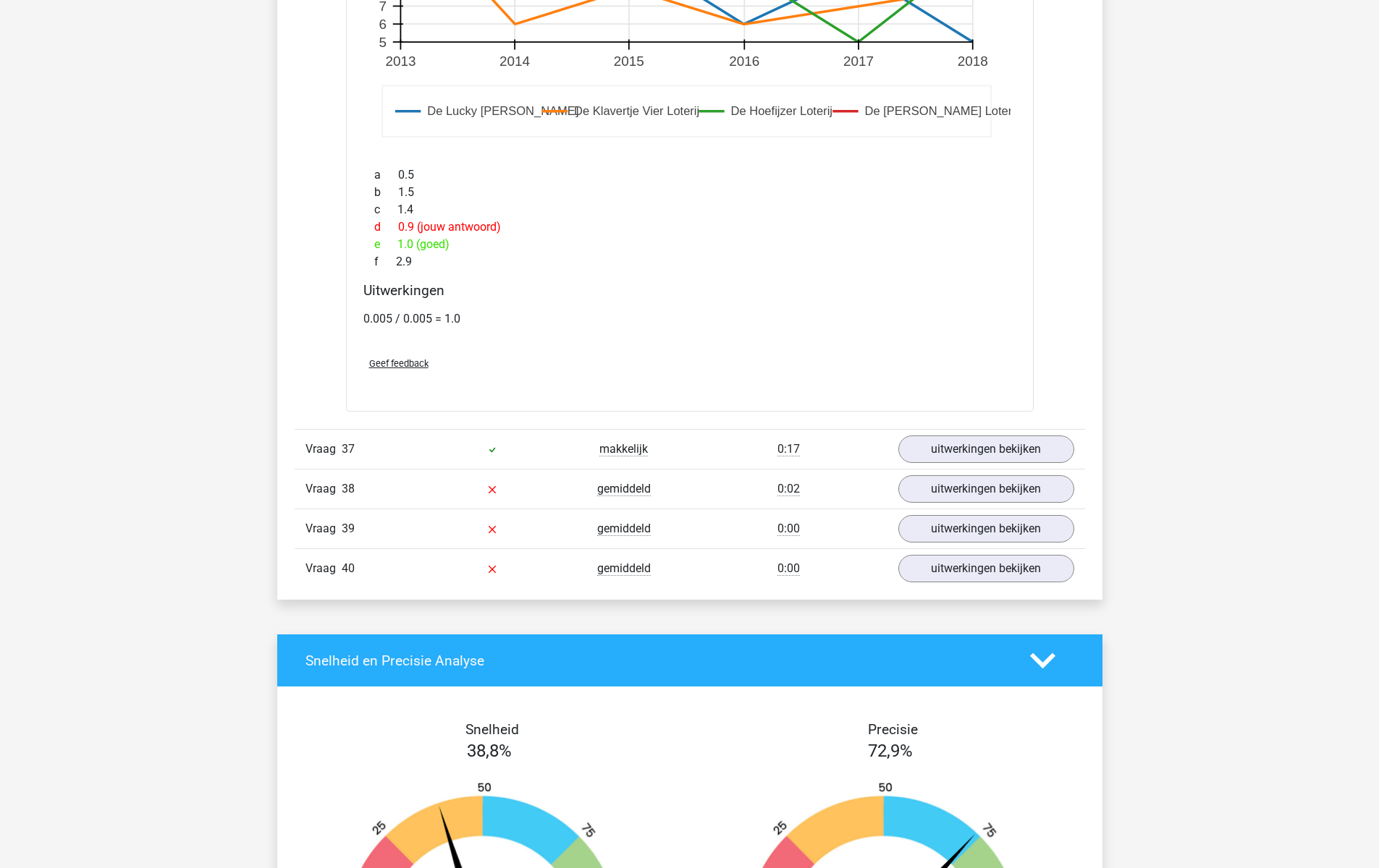
scroll to position [9389, 0]
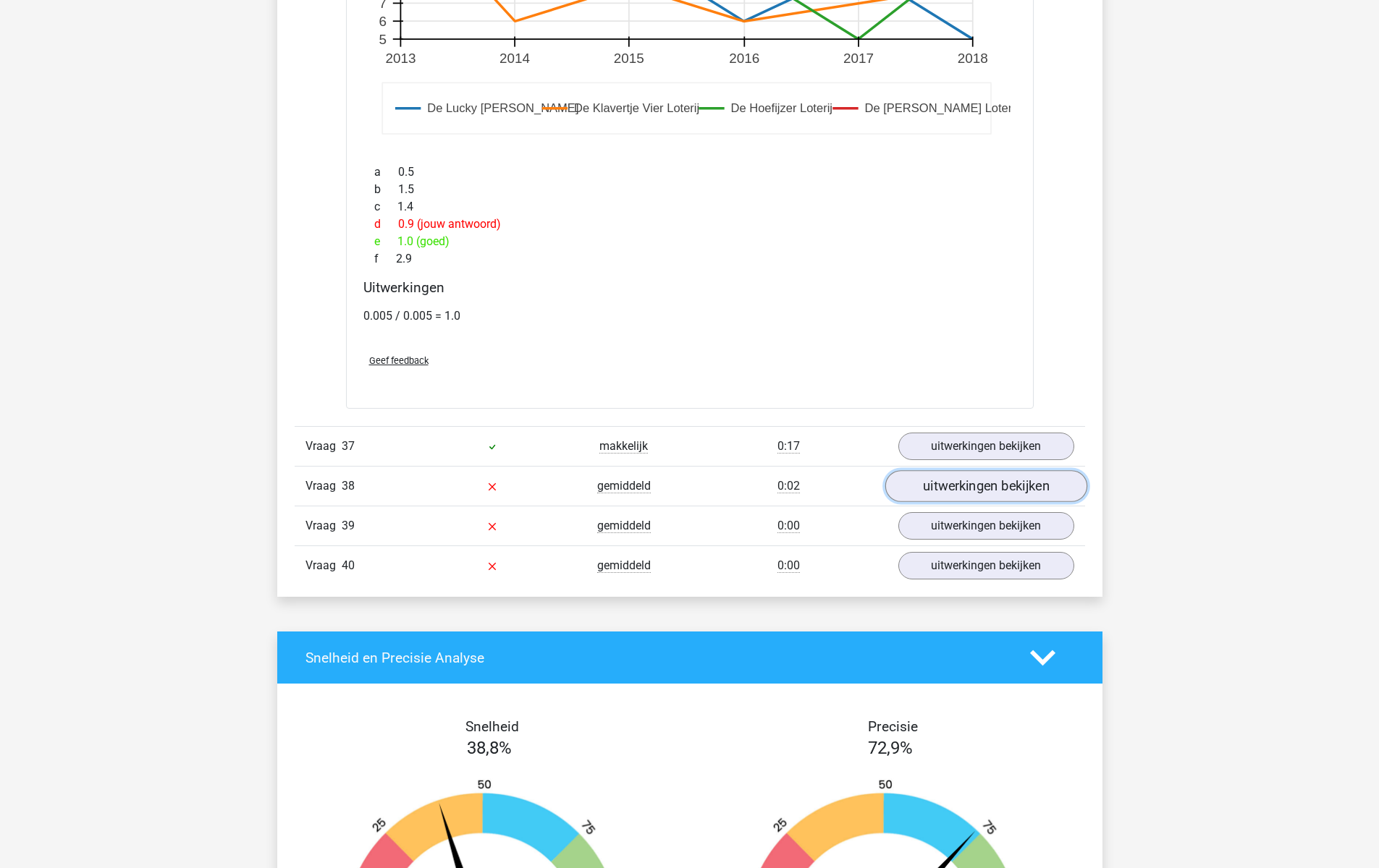
click at [972, 489] on link "uitwerkingen bekijken" at bounding box center [985, 486] width 202 height 32
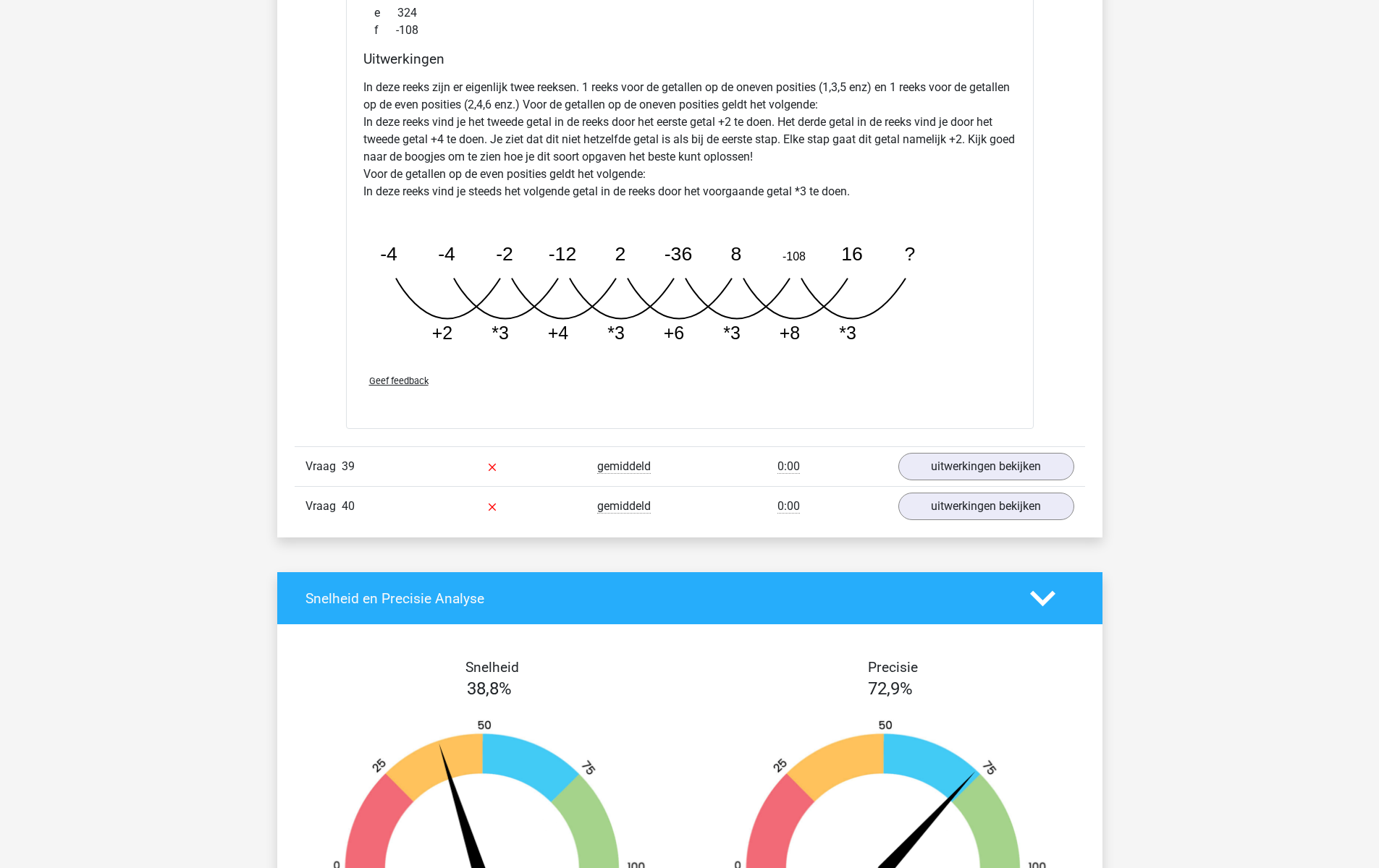
scroll to position [10200, 0]
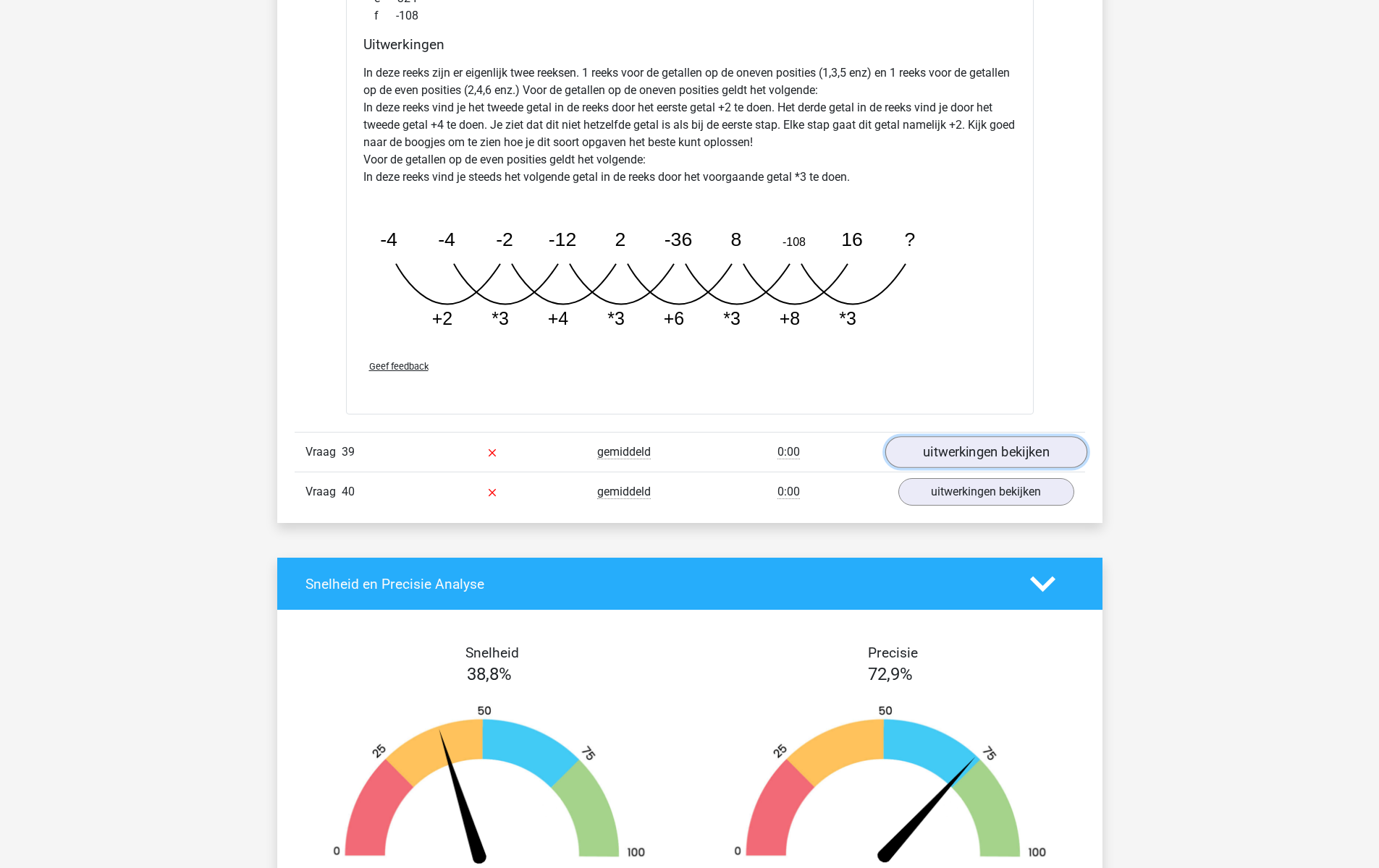
click at [999, 444] on link "uitwerkingen bekijken" at bounding box center [985, 452] width 202 height 32
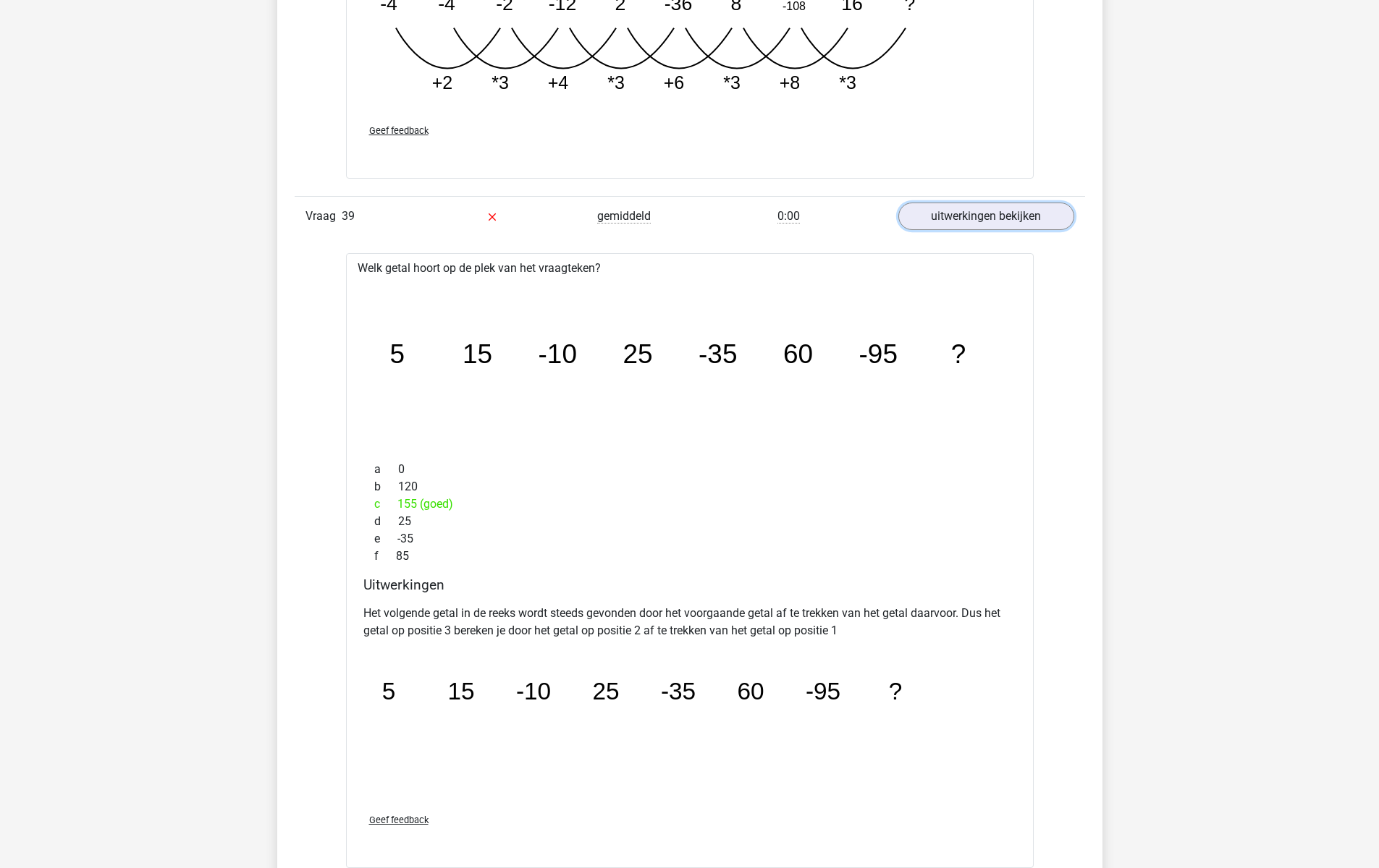
scroll to position [10441, 0]
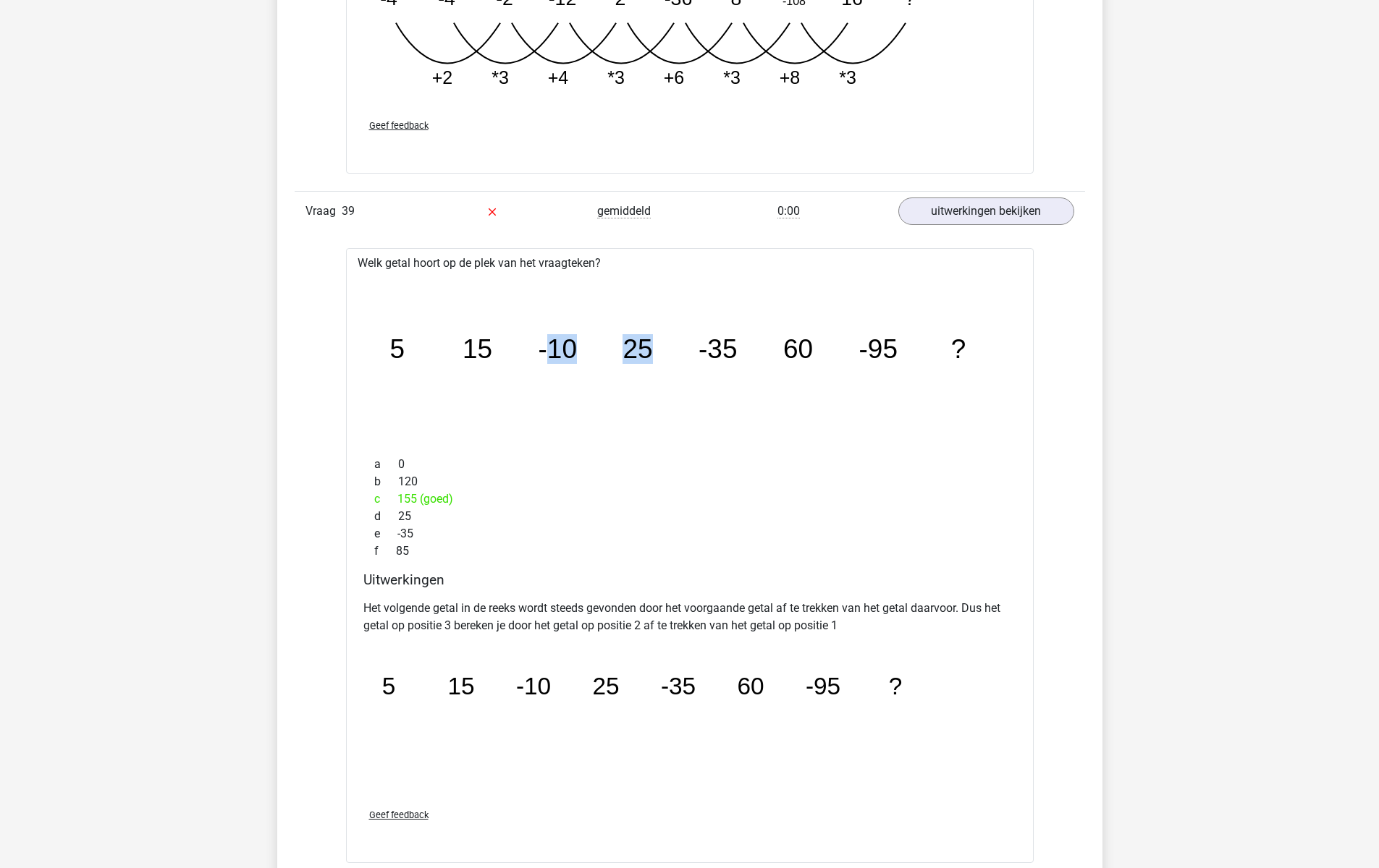
drag, startPoint x: 597, startPoint y: 349, endPoint x: 684, endPoint y: 347, distance: 87.0
click at [684, 347] on icon "image/svg+xml 5 15 -10 25 -35 60 -95 ?" at bounding box center [690, 358] width 641 height 161
click at [743, 374] on icon "image/svg+xml 5 15 -10 25 -35 60 -95 ?" at bounding box center [690, 358] width 641 height 161
drag, startPoint x: 610, startPoint y: 352, endPoint x: 774, endPoint y: 350, distance: 164.0
click at [774, 350] on icon "image/svg+xml 5 15 -10 25 -35 60 -95 ?" at bounding box center [690, 358] width 641 height 161
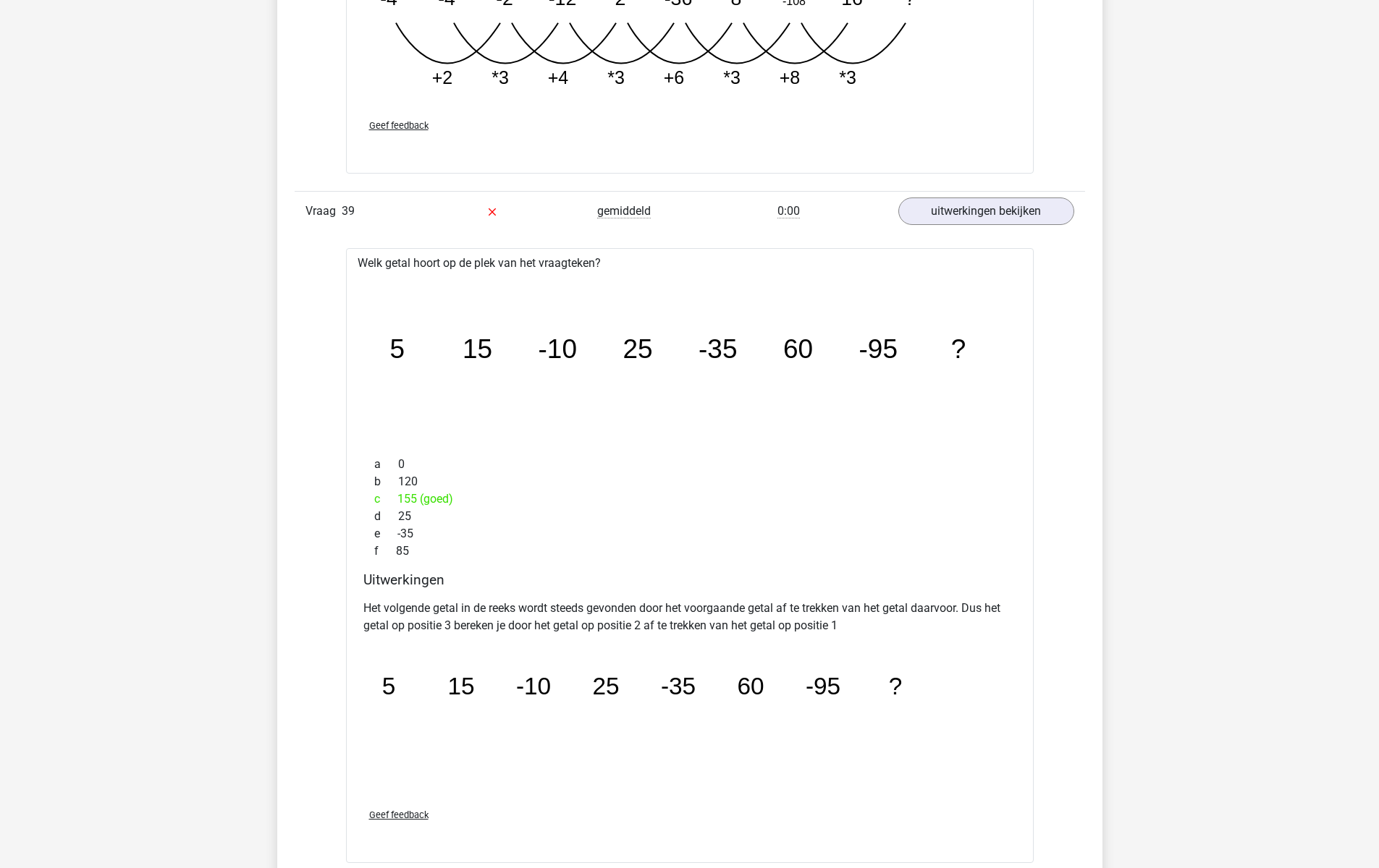
click at [831, 428] on icon "image/svg+xml 5 15 -10 25 -35 60 -95 ?" at bounding box center [690, 358] width 641 height 161
drag, startPoint x: 712, startPoint y: 352, endPoint x: 808, endPoint y: 355, distance: 96.0
click at [808, 355] on g "5 15 -10 25 -35 60 -95 ?" at bounding box center [677, 349] width 576 height 29
click at [862, 360] on tspan "-95" at bounding box center [877, 349] width 38 height 29
click at [953, 351] on g "5 15 -10 25 -35 60 -95 ?" at bounding box center [677, 349] width 576 height 29
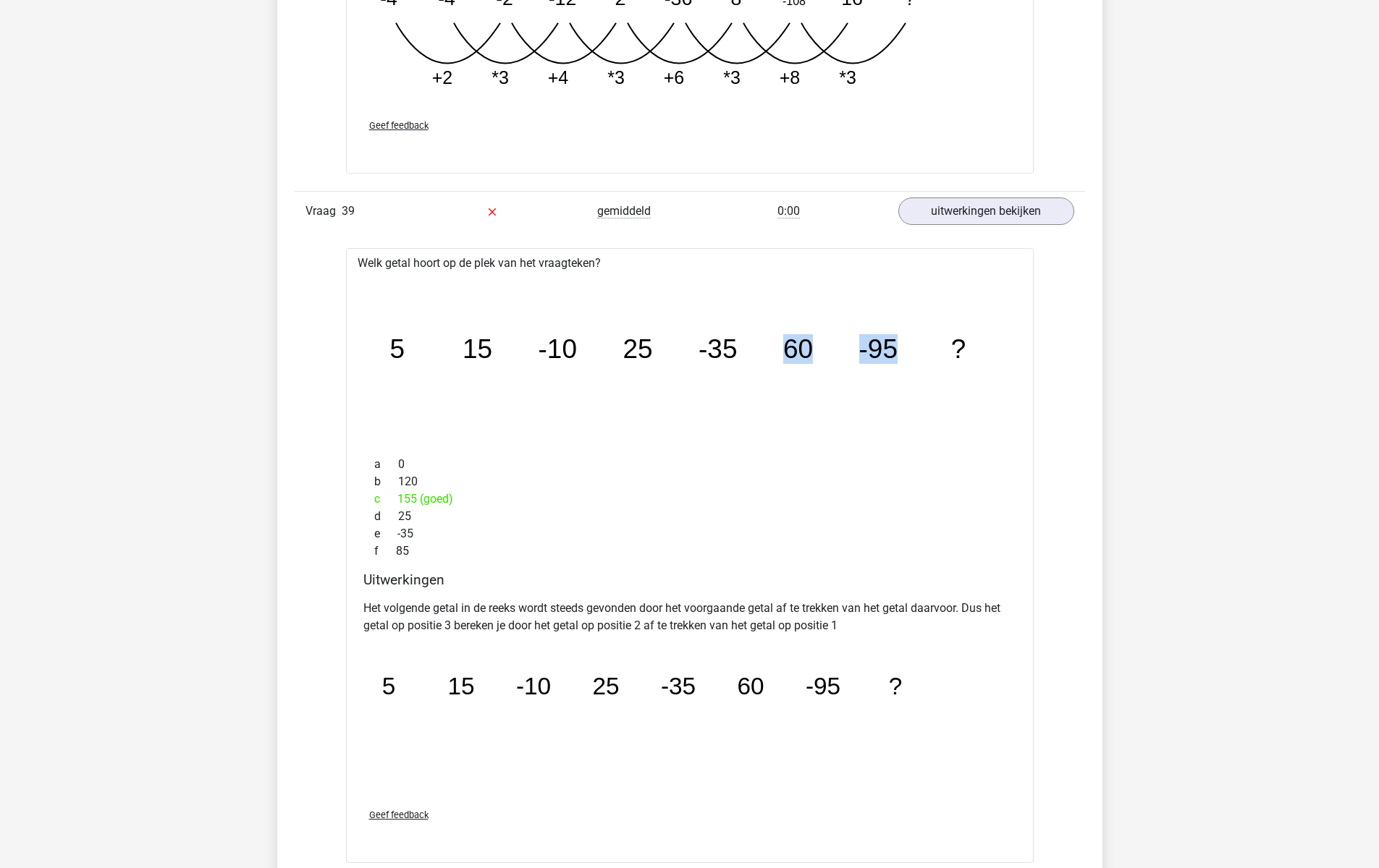
drag, startPoint x: 782, startPoint y: 350, endPoint x: 893, endPoint y: 352, distance: 111.0
click at [893, 352] on icon "image/svg+xml 5 15 -10 25 -35 60 -95 ?" at bounding box center [690, 358] width 641 height 161
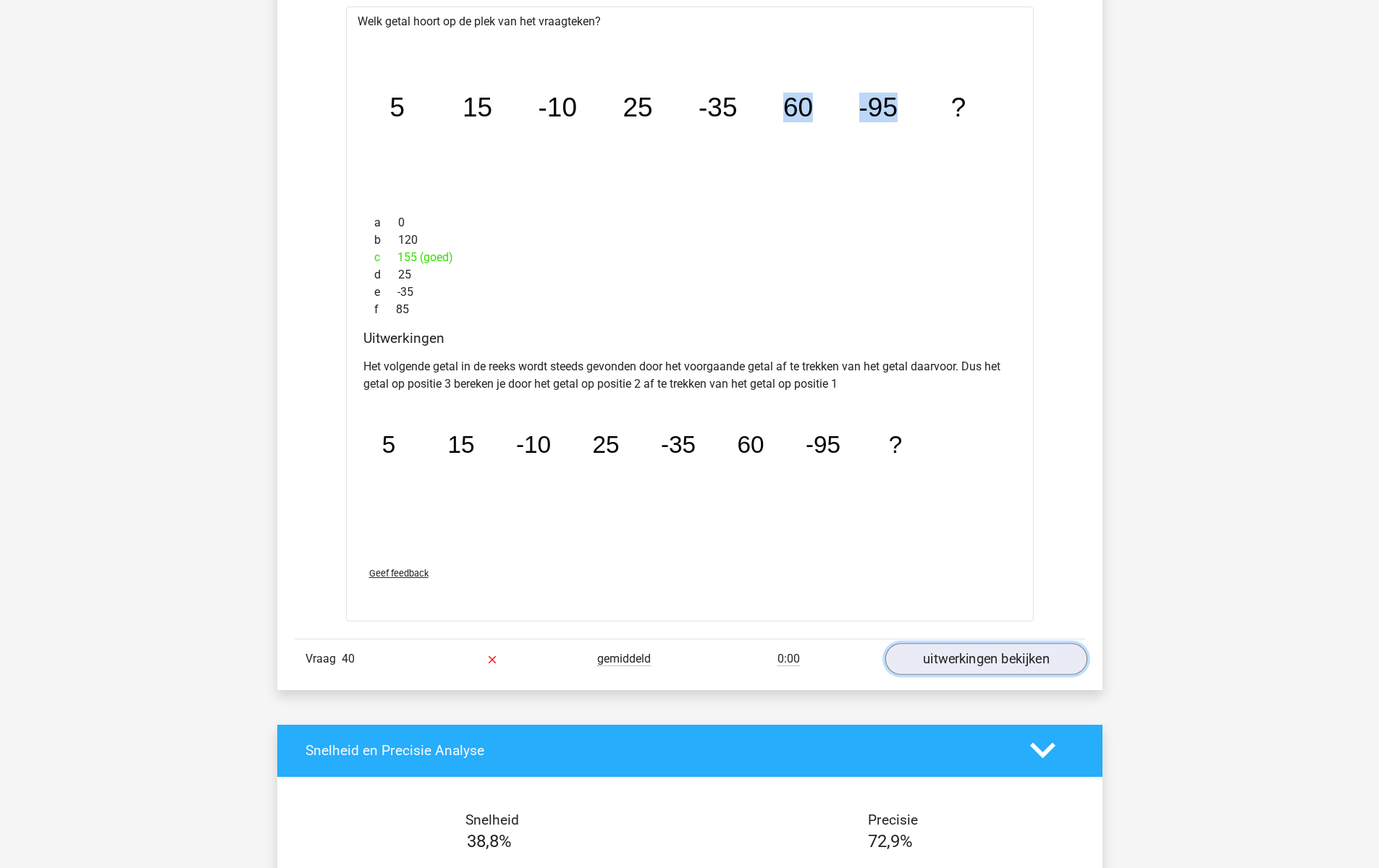
click at [928, 663] on link "uitwerkingen bekijken" at bounding box center [985, 659] width 202 height 32
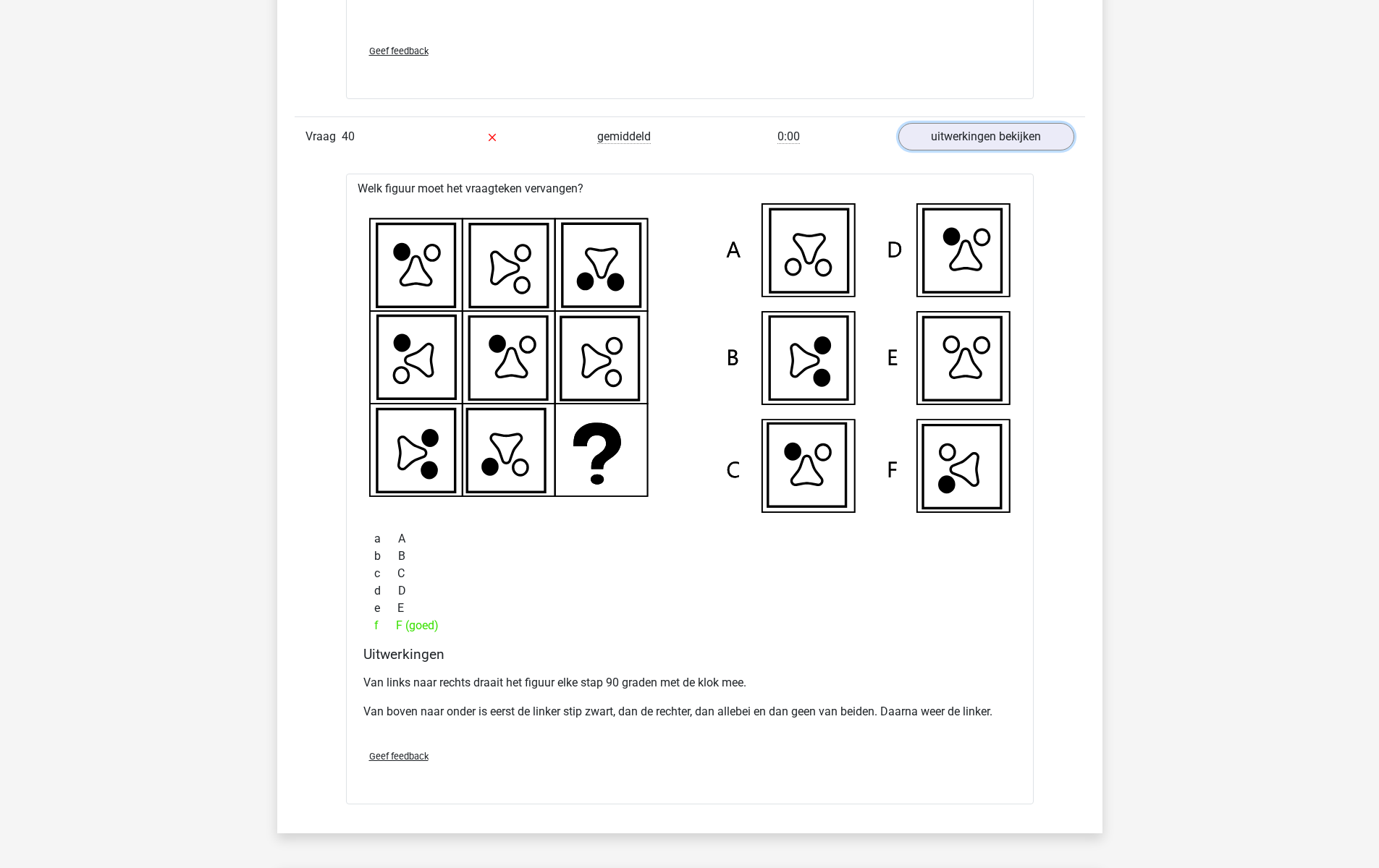
scroll to position [11164, 0]
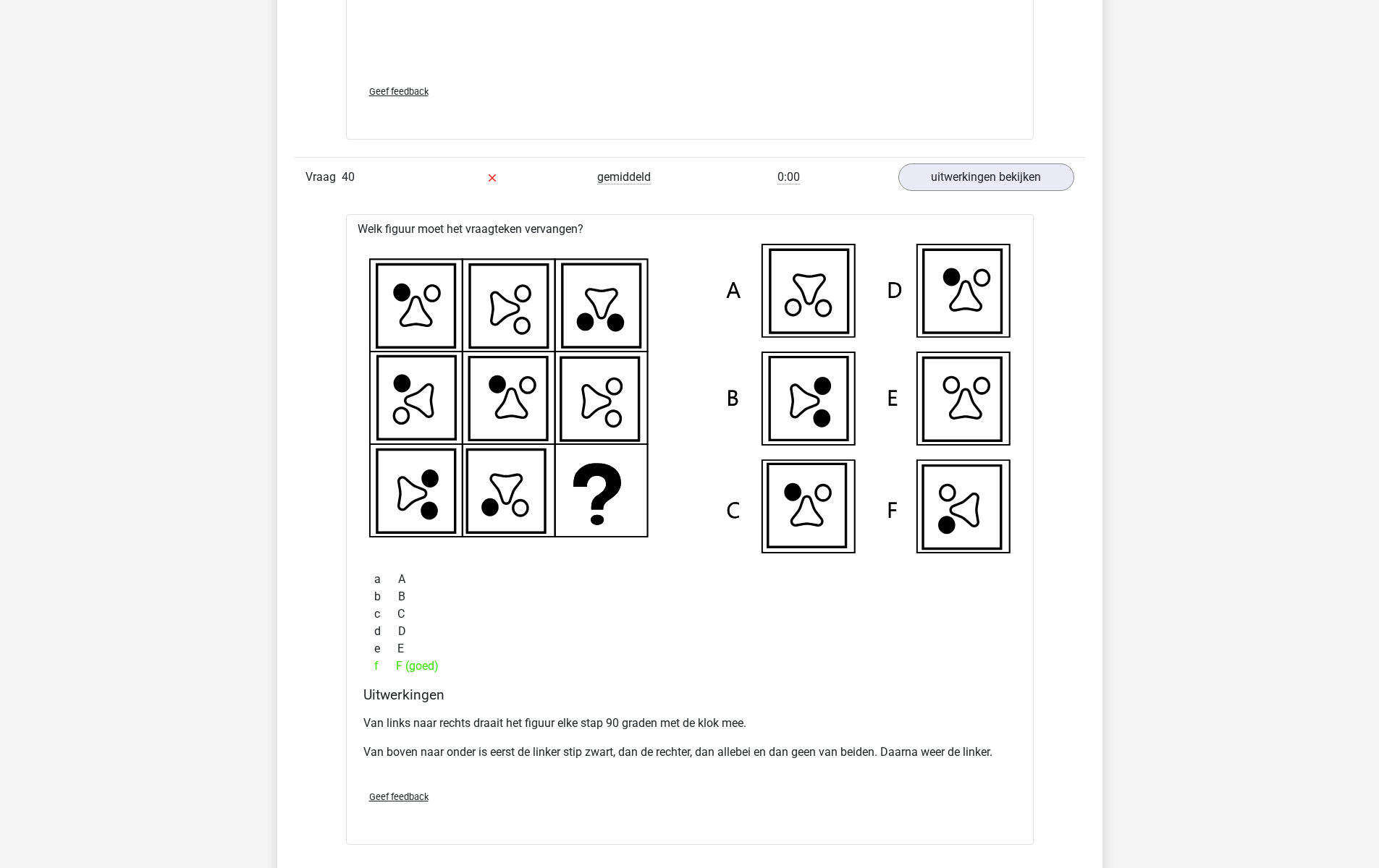
click at [954, 492] on icon at bounding box center [946, 492] width 14 height 16
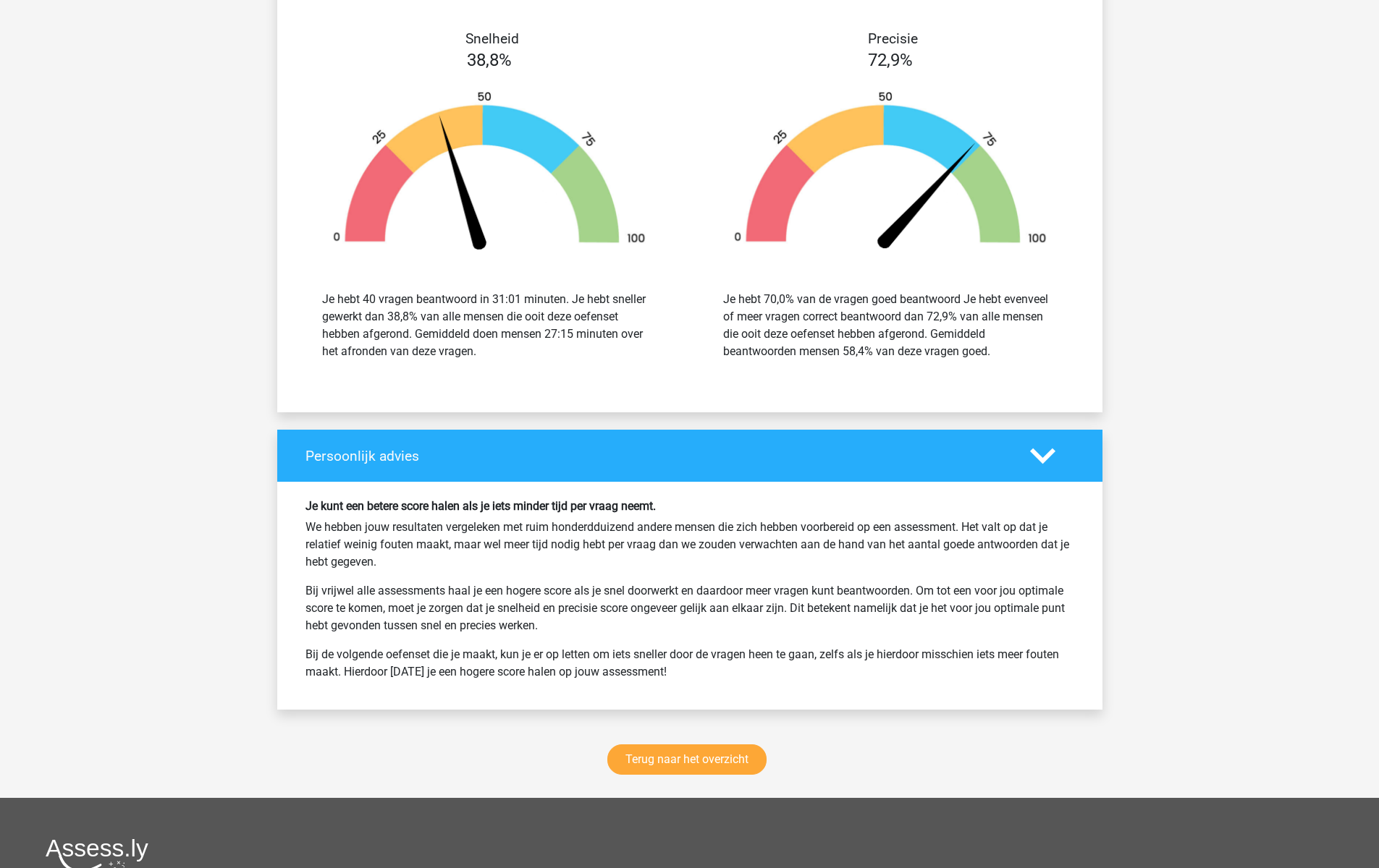
scroll to position [12370, 0]
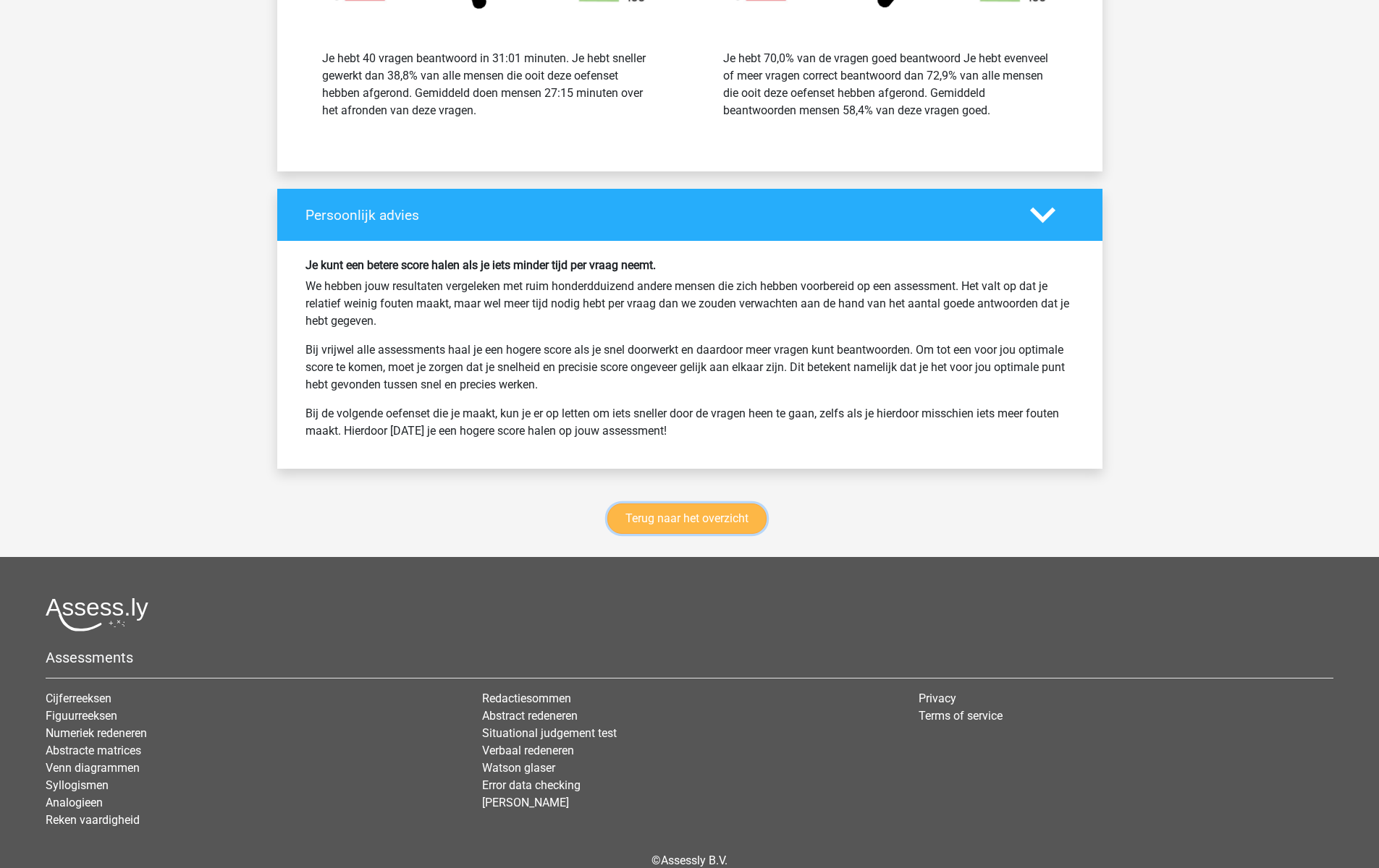
click at [733, 518] on link "Terug naar het overzicht" at bounding box center [687, 519] width 159 height 30
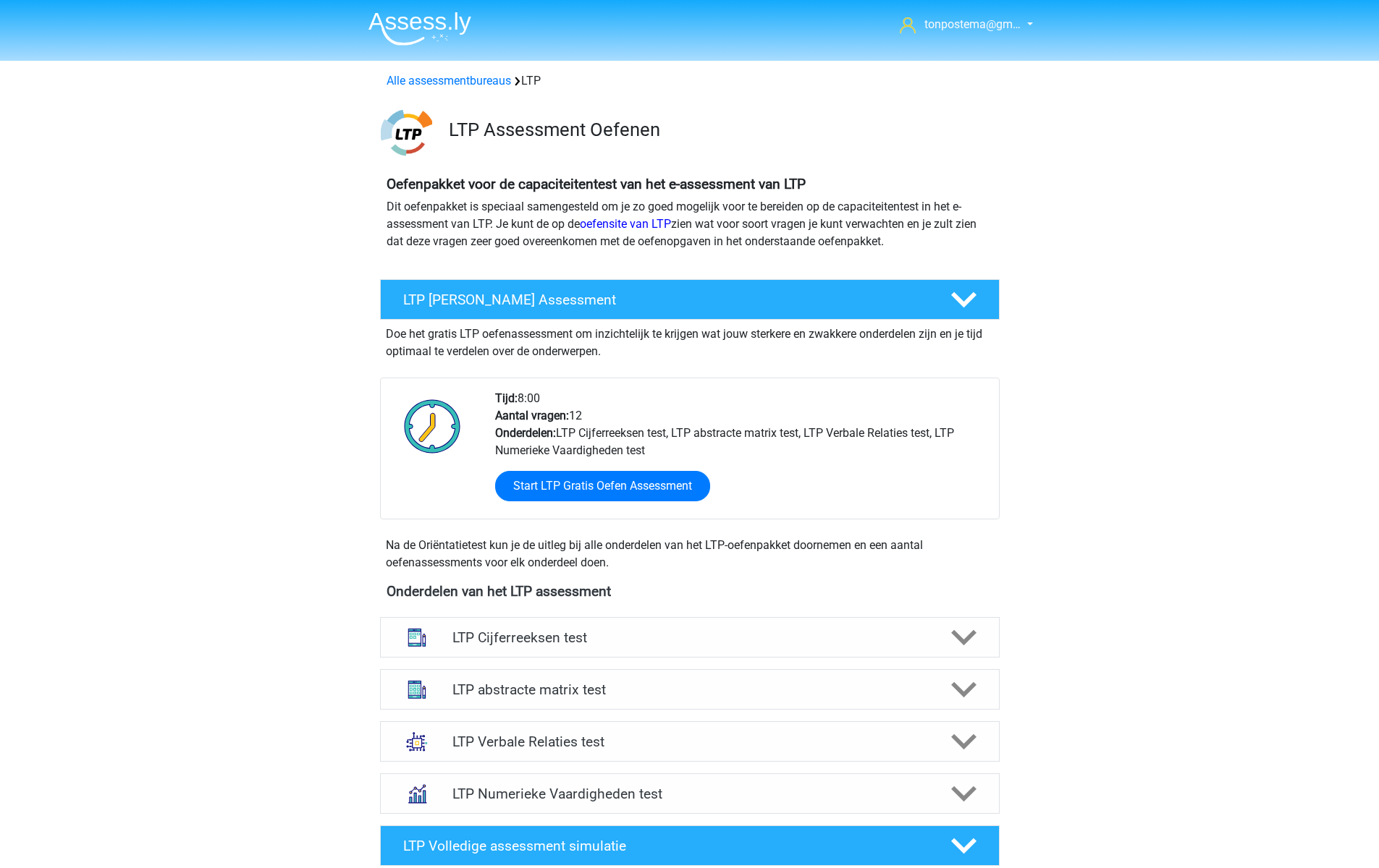
click at [1234, 219] on div "tonpostema@gm… tonpostema@gmail.com Nederlands" at bounding box center [690, 867] width 1379 height 1735
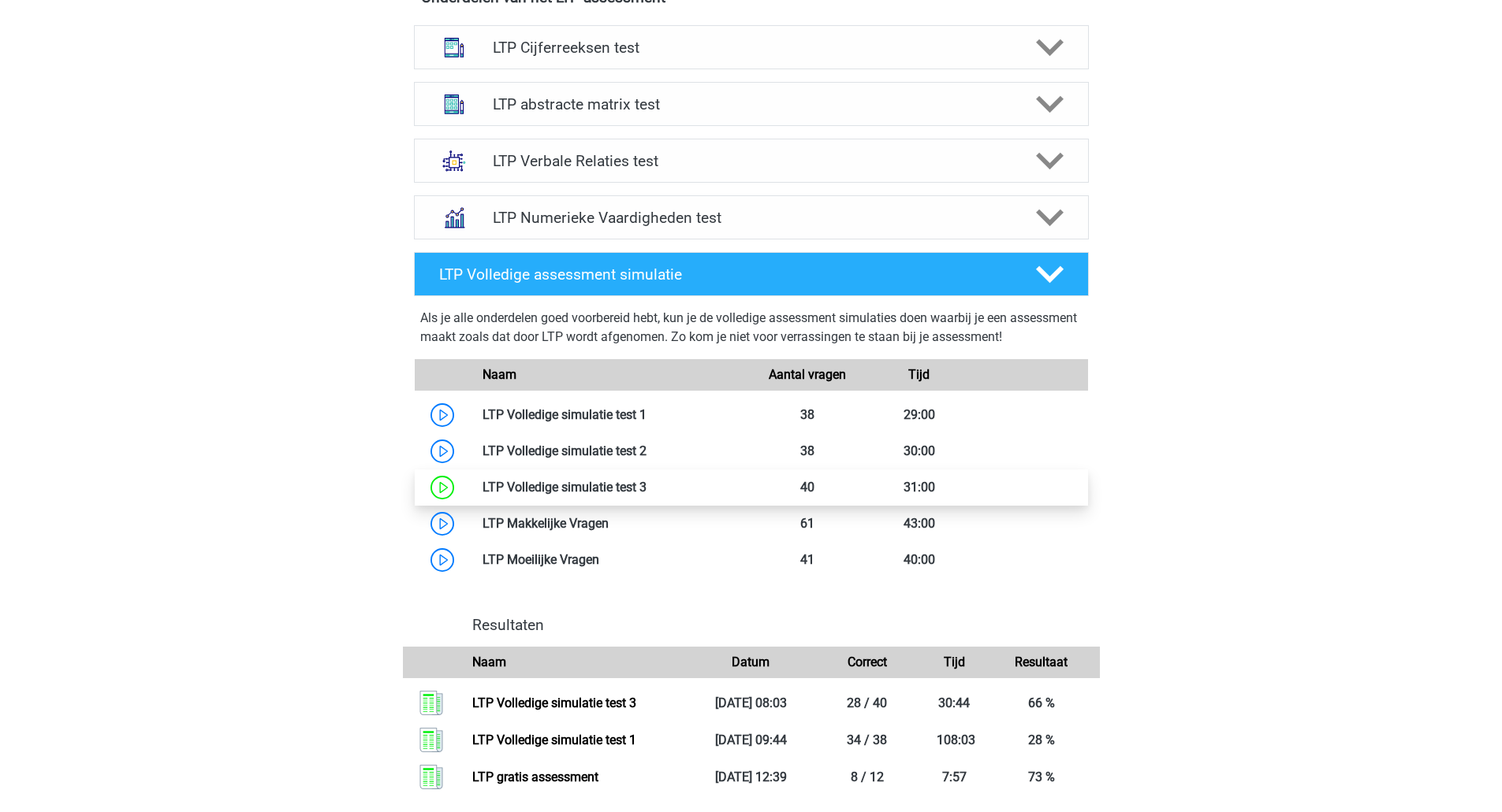
scroll to position [788, 0]
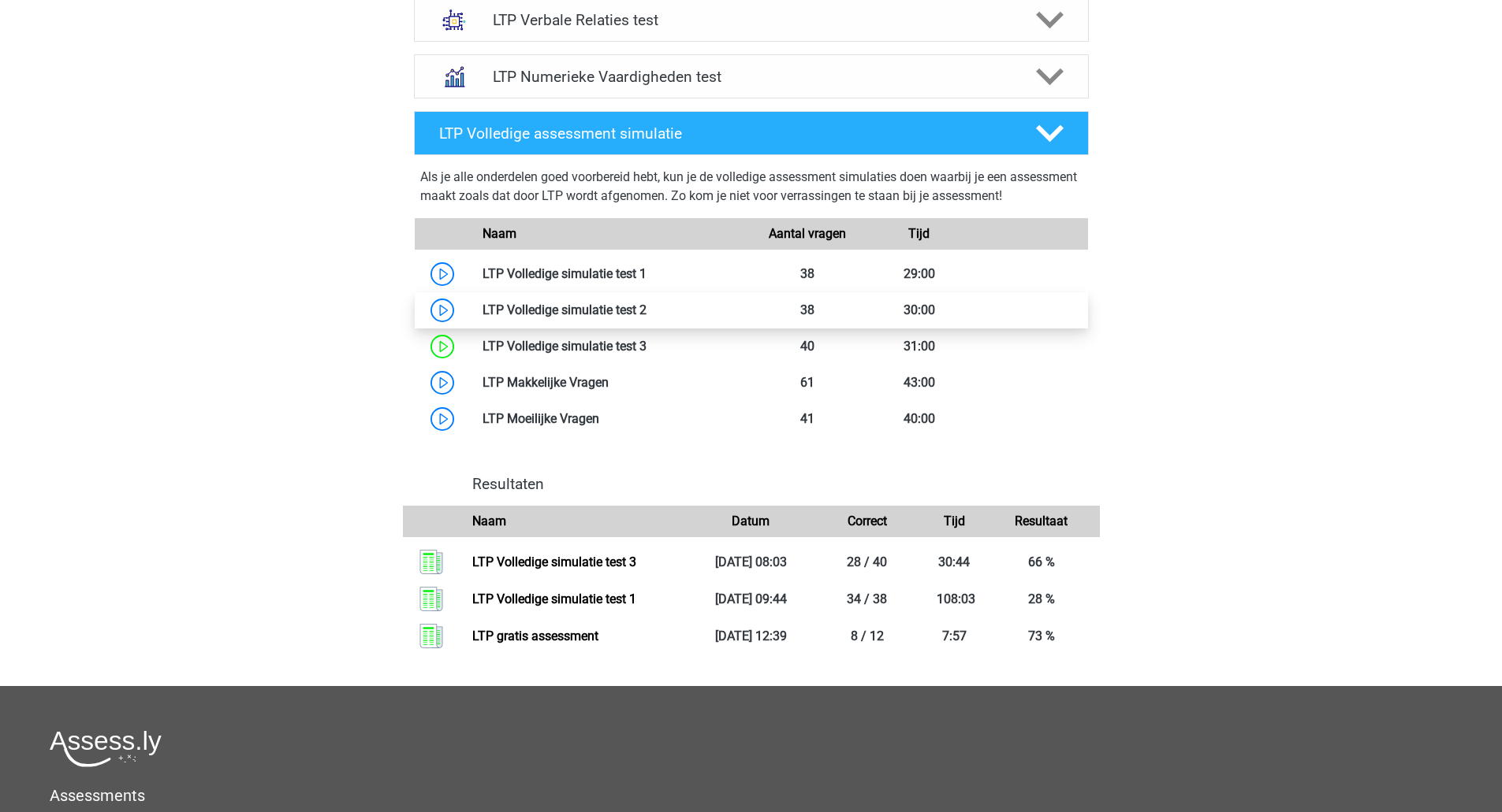
click at [646, 309] on link at bounding box center [646, 310] width 0 height 15
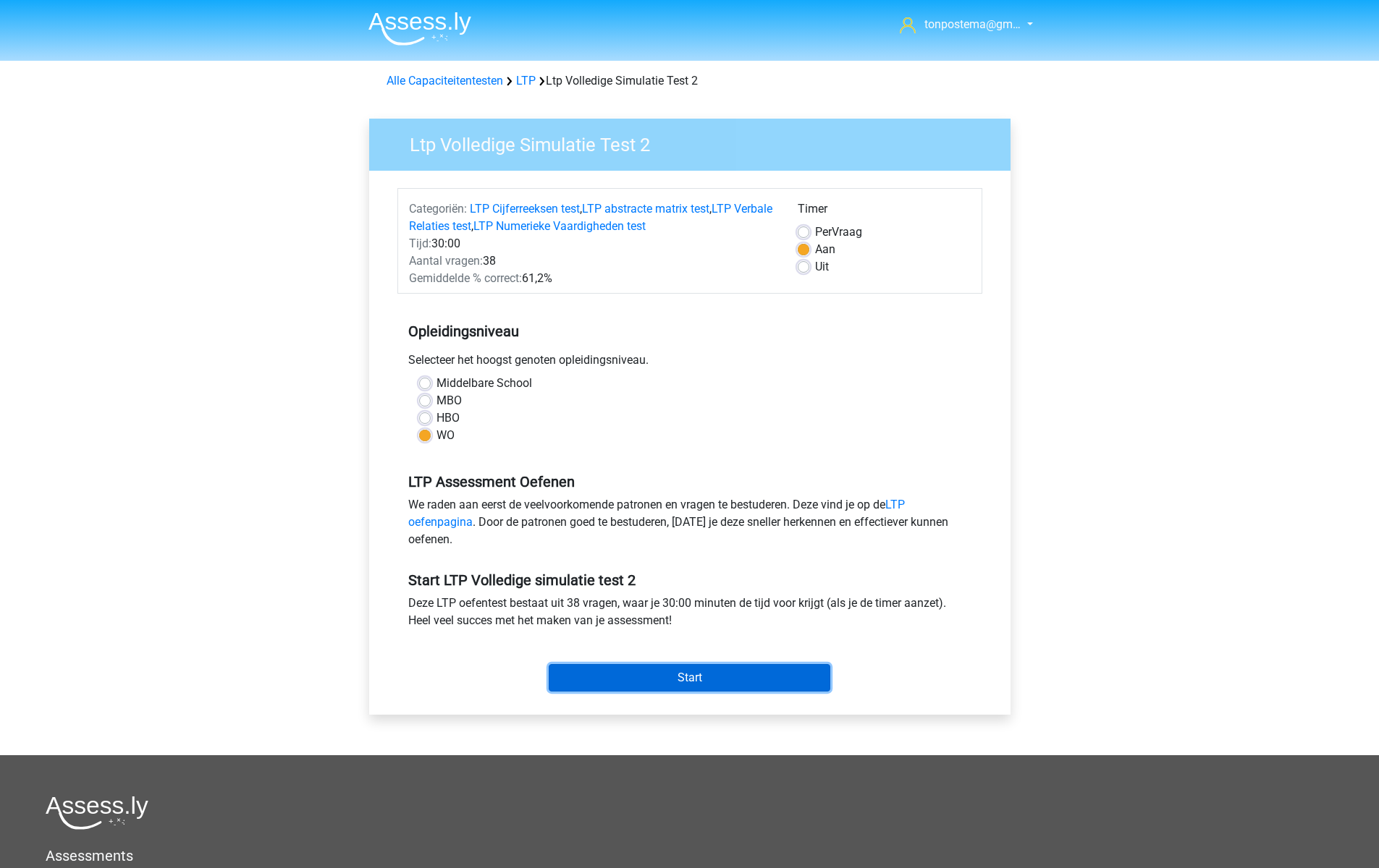
click at [741, 688] on input "Start" at bounding box center [690, 678] width 281 height 28
click at [815, 268] on label "Uit" at bounding box center [822, 267] width 14 height 17
click at [805, 268] on input "Uit" at bounding box center [803, 265] width 11 height 14
radio input "true"
click at [660, 676] on input "Start" at bounding box center [690, 678] width 281 height 28
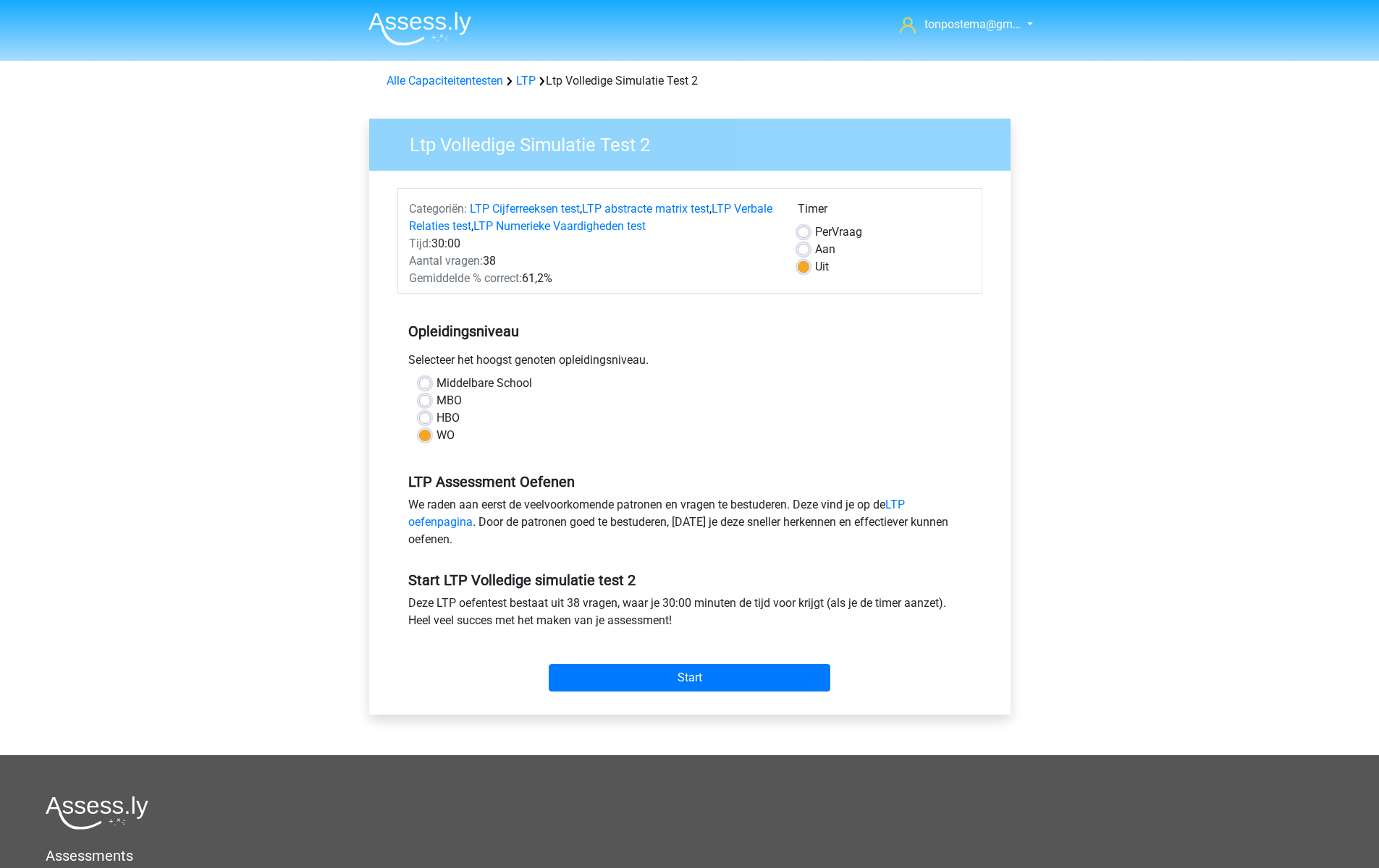
click at [810, 249] on div "Aan" at bounding box center [884, 250] width 173 height 17
click at [815, 251] on label "Aan" at bounding box center [825, 250] width 20 height 17
click at [802, 251] on input "Aan" at bounding box center [803, 248] width 11 height 14
radio input "true"
click at [729, 681] on input "Start" at bounding box center [690, 678] width 281 height 28
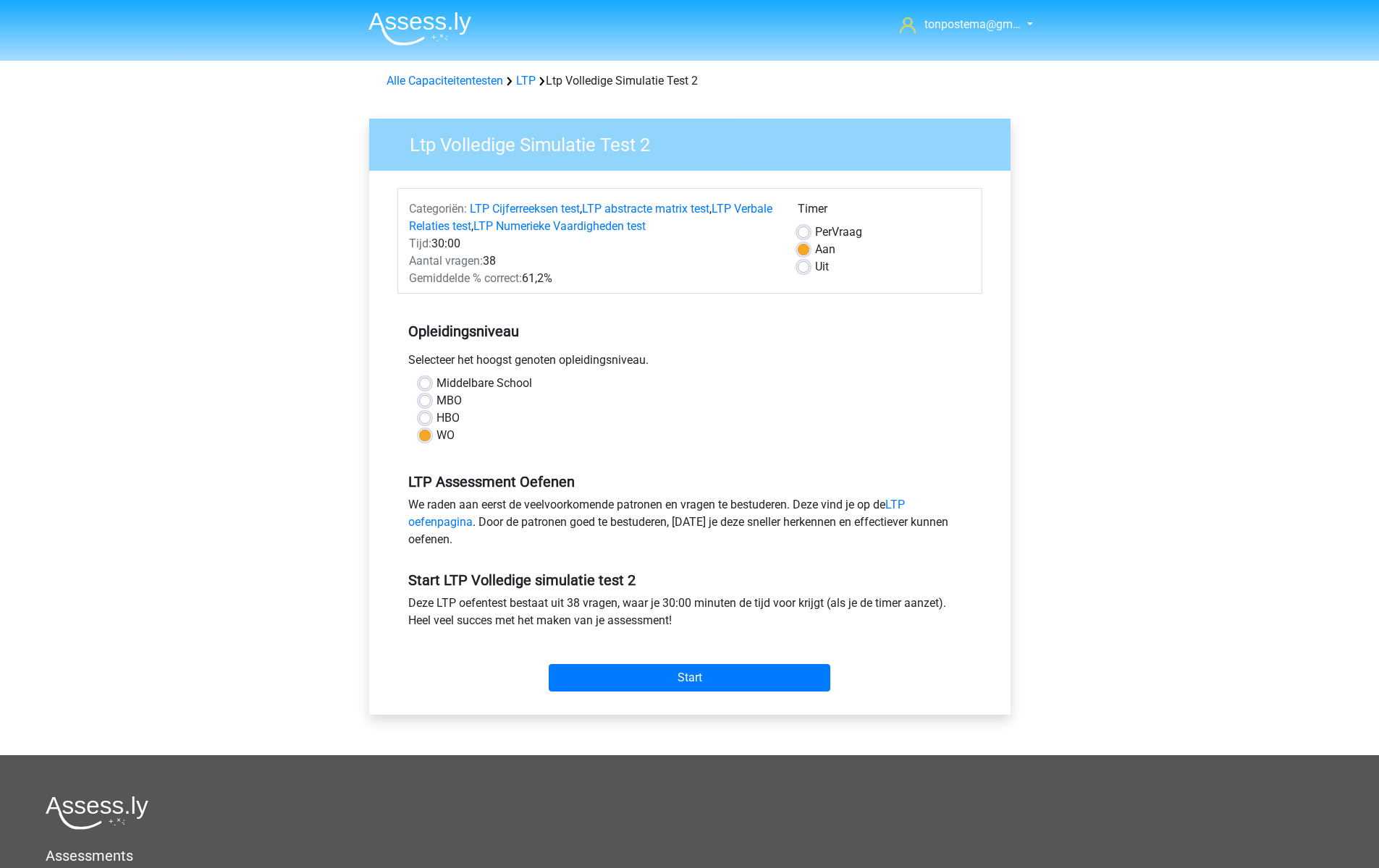
click at [805, 275] on div "Uit" at bounding box center [884, 267] width 173 height 17
click at [815, 265] on label "Uit" at bounding box center [822, 267] width 14 height 17
click at [805, 265] on input "Uit" at bounding box center [803, 265] width 11 height 14
radio input "true"
click at [721, 675] on input "Start" at bounding box center [690, 678] width 281 height 28
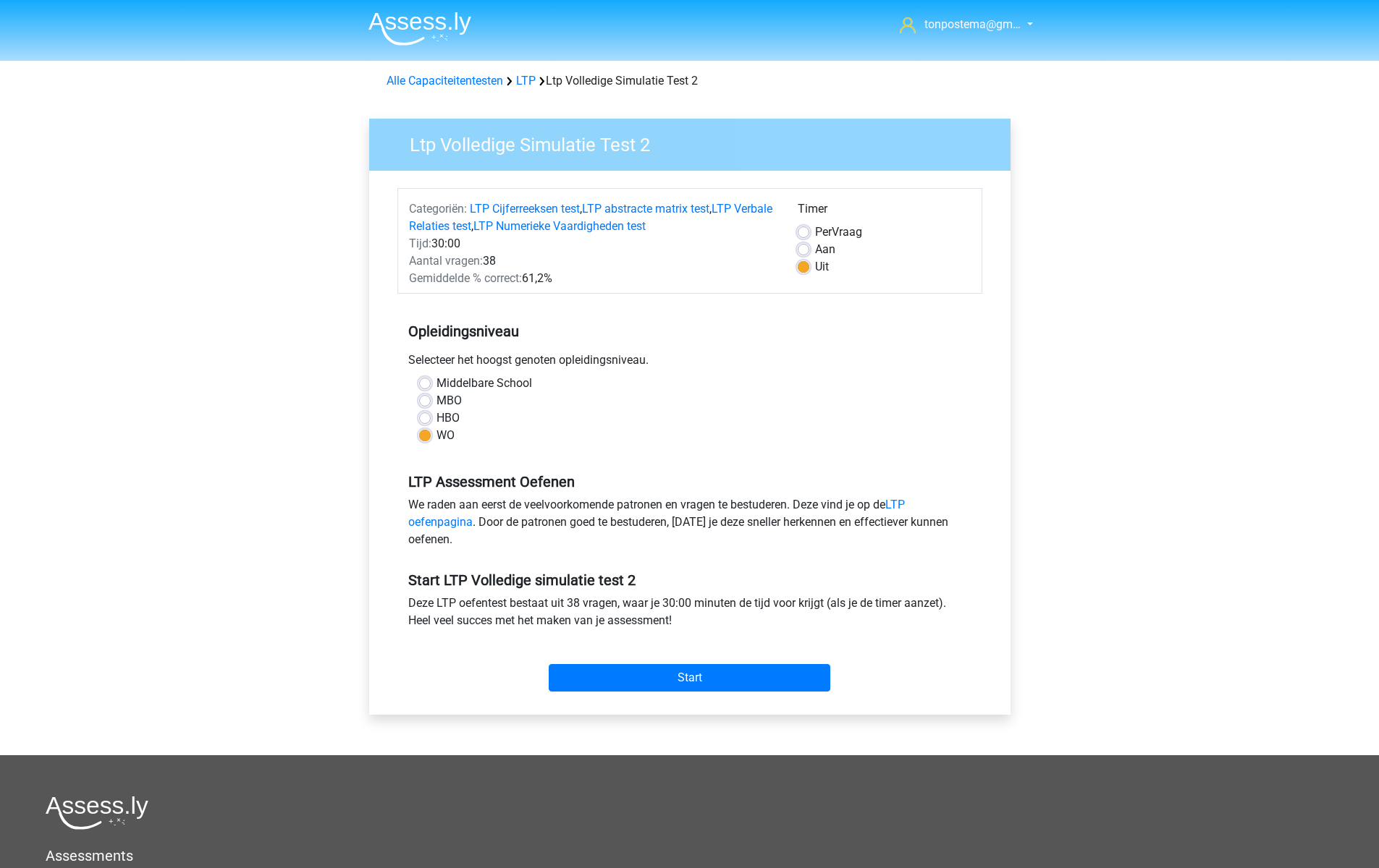
click at [815, 243] on label "Aan" at bounding box center [825, 250] width 20 height 17
click at [808, 243] on input "Aan" at bounding box center [803, 248] width 11 height 14
radio input "true"
click at [720, 679] on input "Start" at bounding box center [690, 678] width 281 height 28
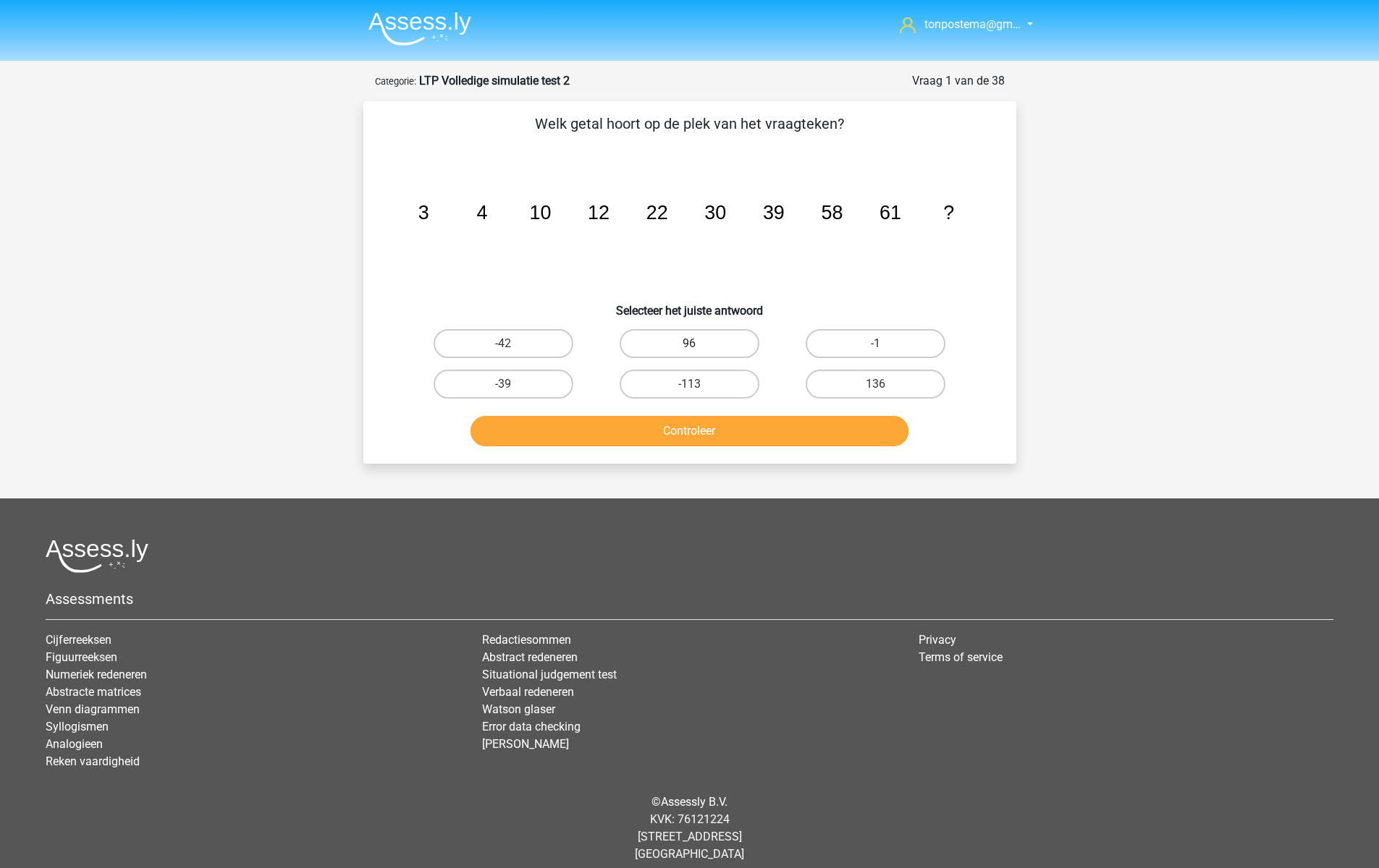
click at [667, 342] on label "96" at bounding box center [690, 343] width 140 height 29
click at [689, 343] on input "96" at bounding box center [693, 348] width 10 height 10
radio input "true"
click at [647, 450] on div "Controleer" at bounding box center [690, 434] width 559 height 36
click at [647, 434] on button "Controleer" at bounding box center [690, 431] width 438 height 30
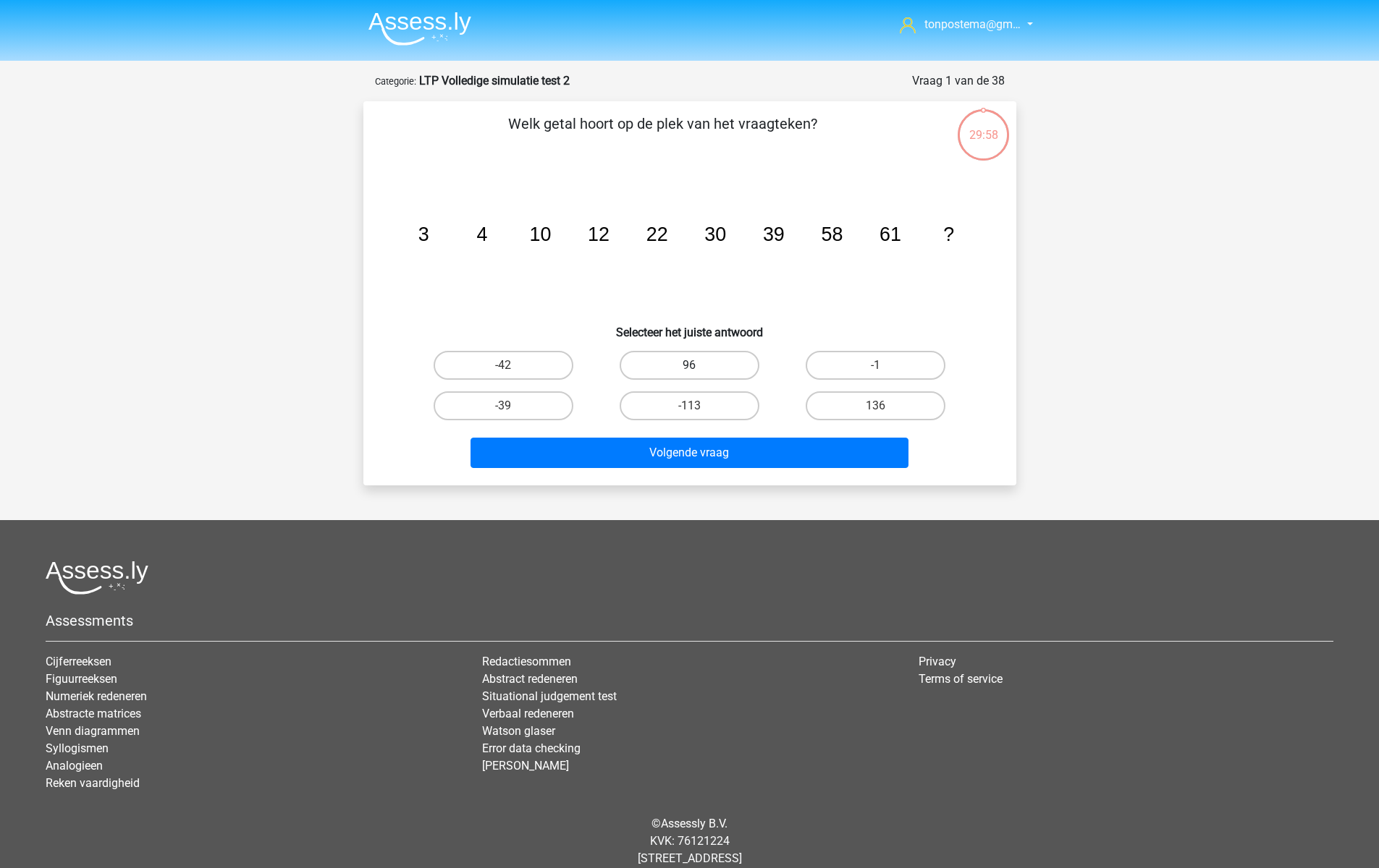
click at [723, 368] on label "96" at bounding box center [690, 365] width 140 height 29
click at [699, 368] on input "96" at bounding box center [693, 370] width 10 height 10
radio input "true"
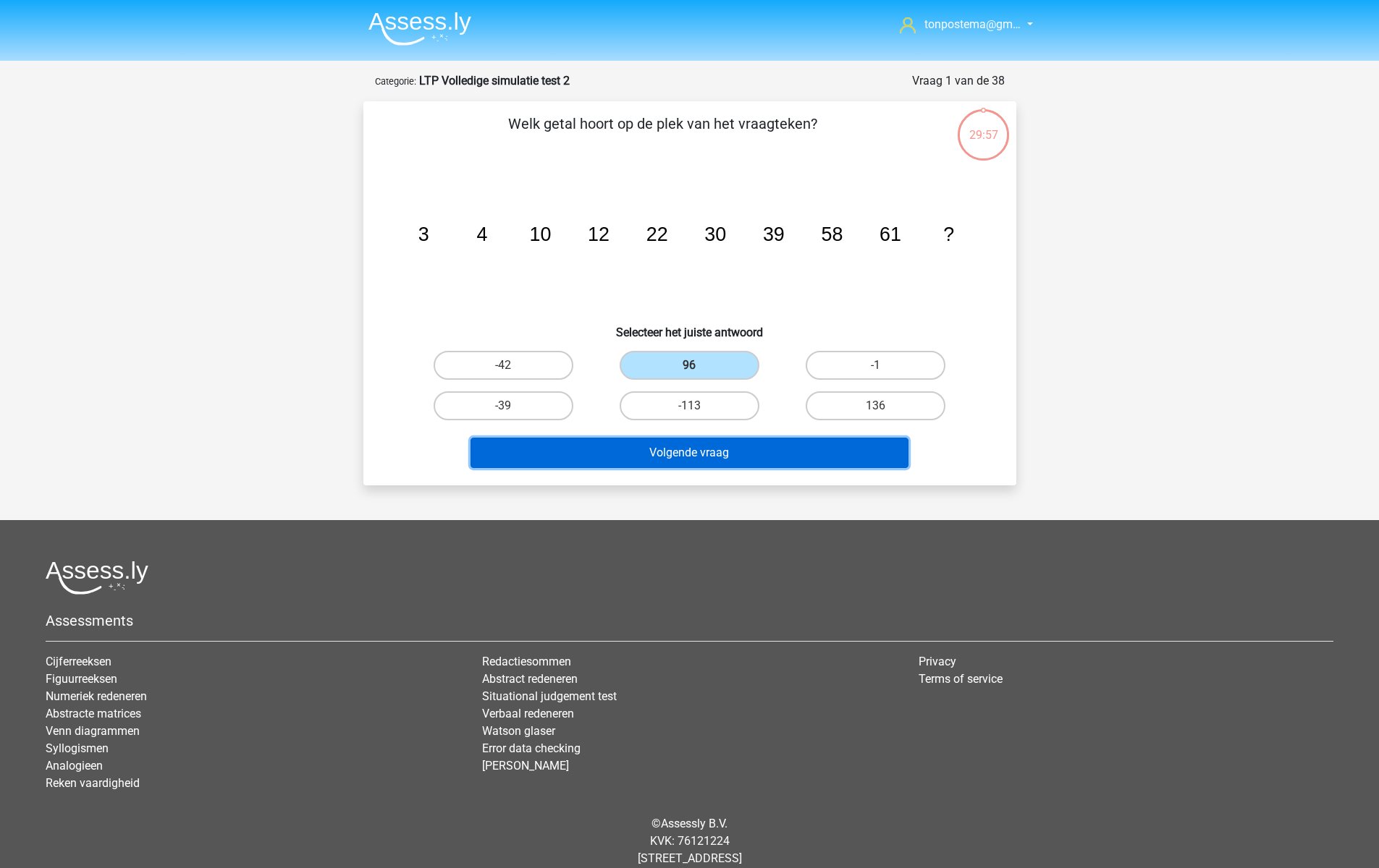
click at [686, 455] on button "Volgende vraag" at bounding box center [690, 452] width 438 height 30
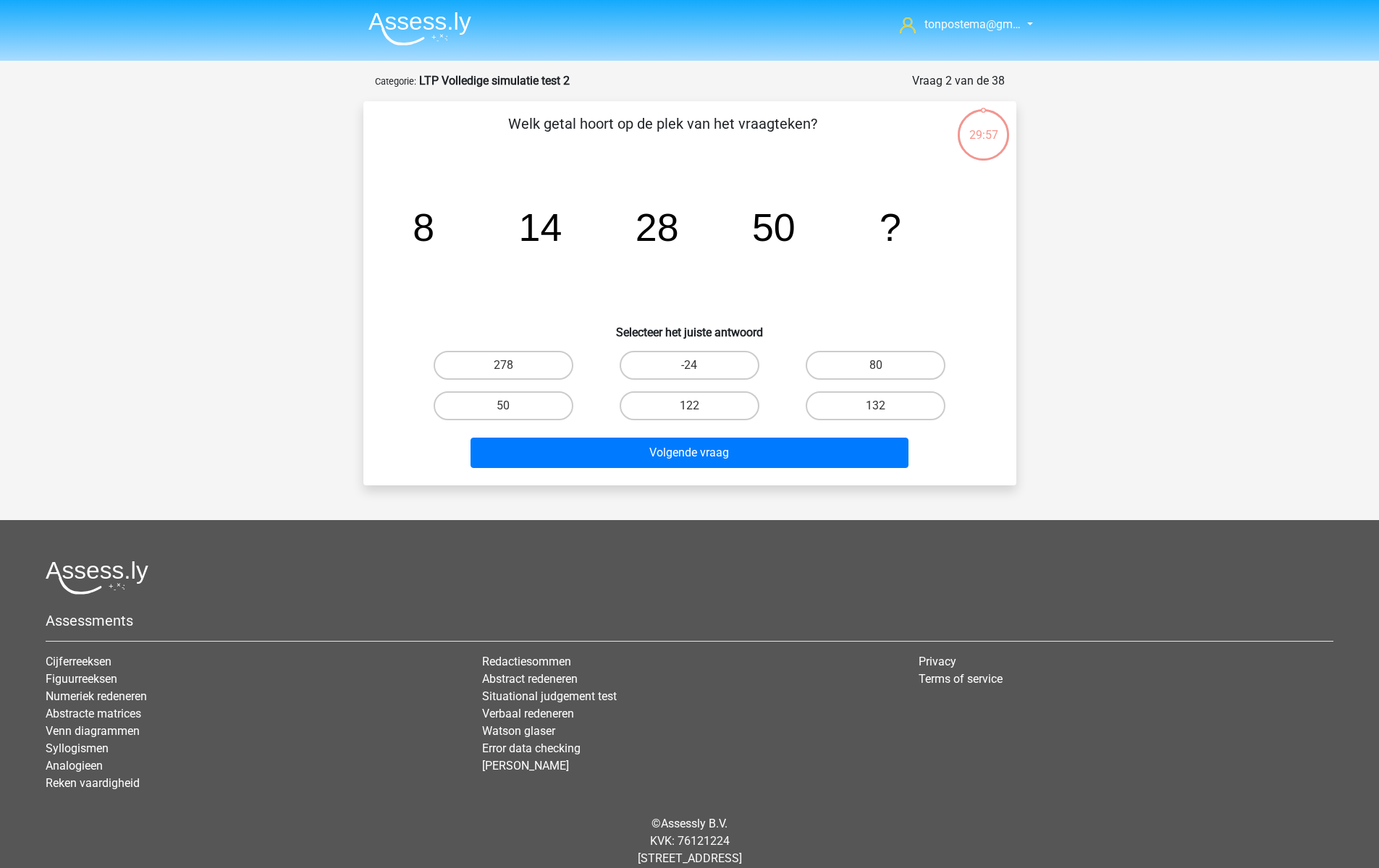
scroll to position [34, 0]
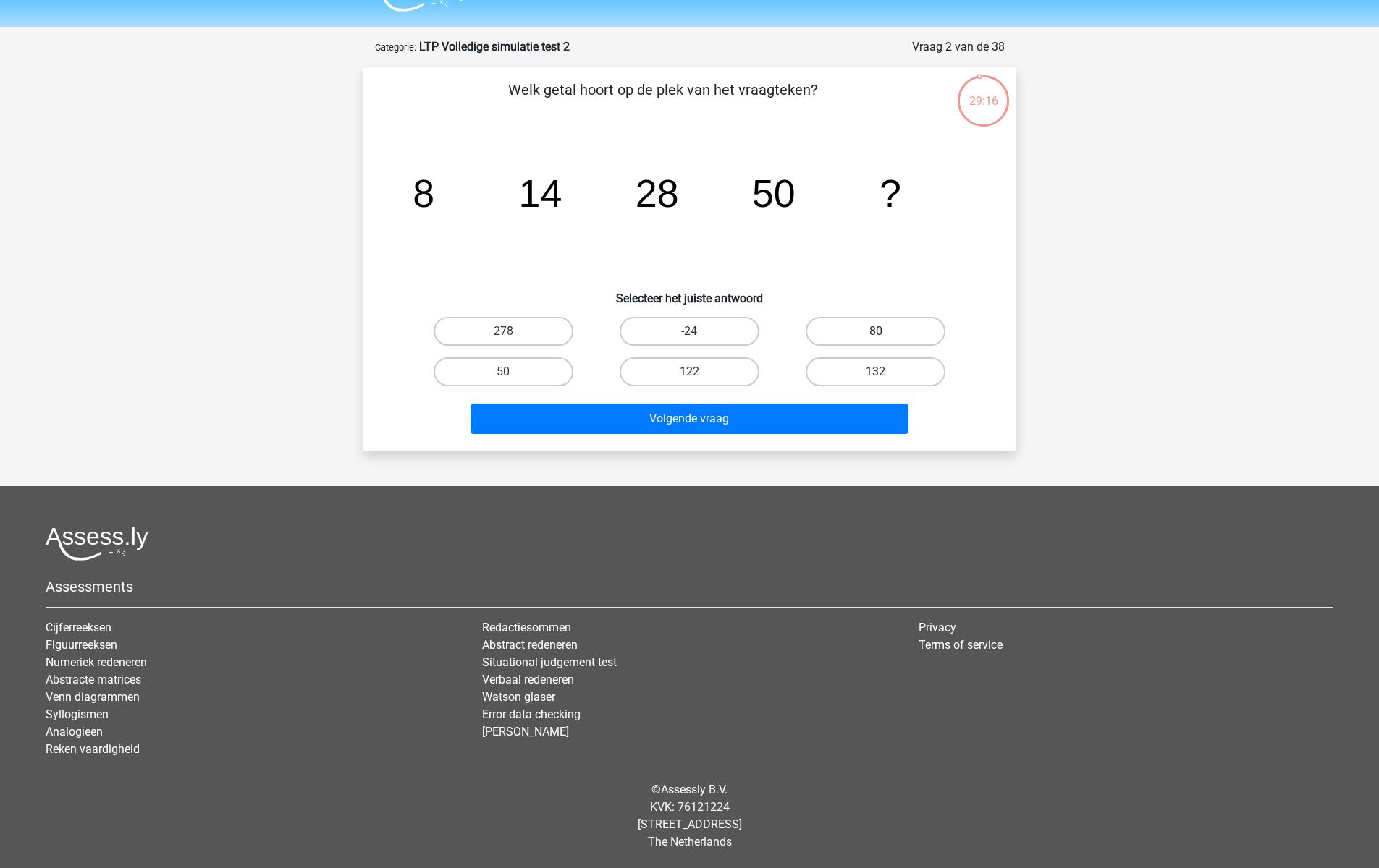
click at [874, 339] on label "80" at bounding box center [875, 331] width 140 height 29
click at [876, 339] on input "80" at bounding box center [880, 336] width 10 height 10
radio input "true"
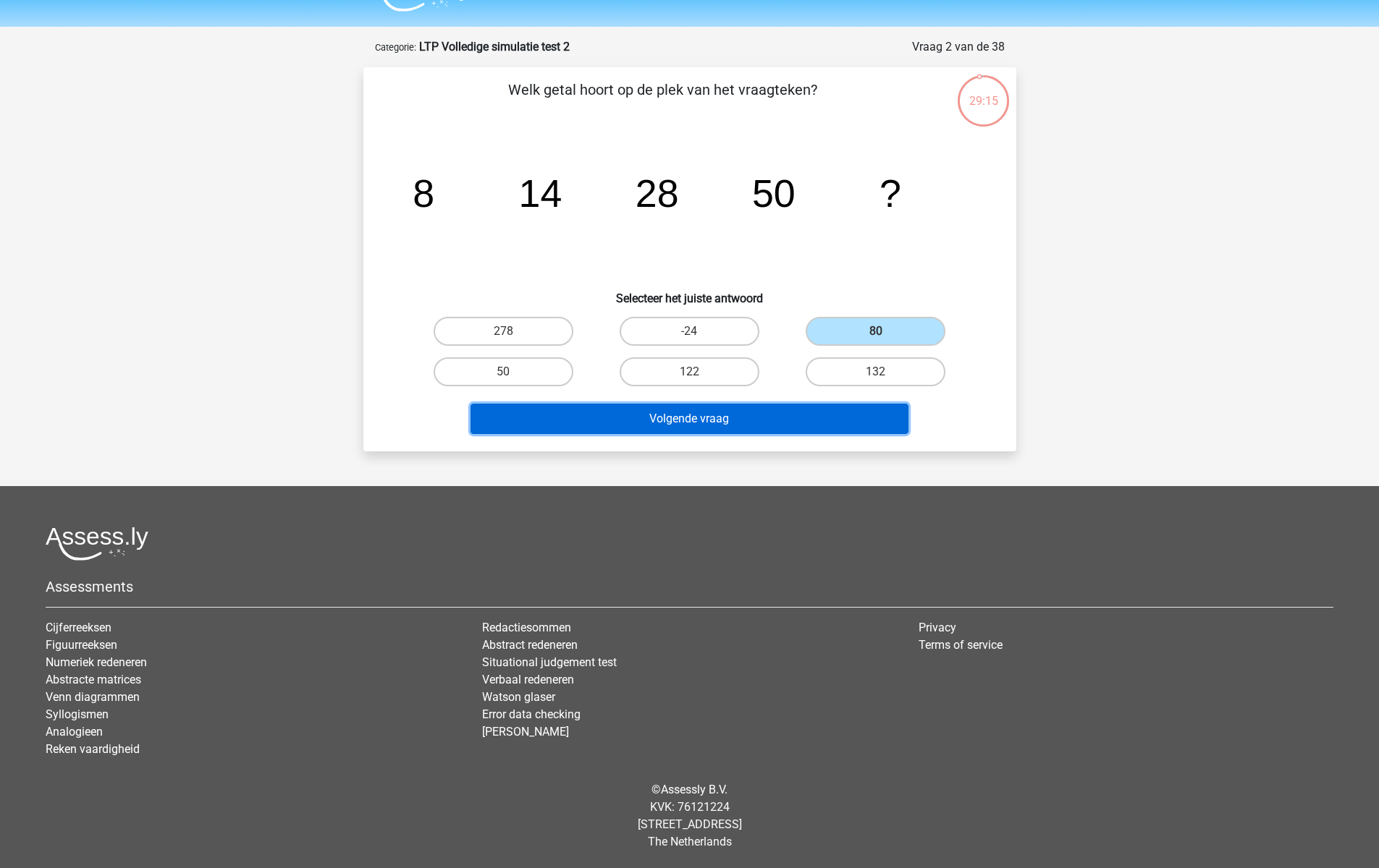
click at [810, 423] on button "Volgende vraag" at bounding box center [690, 419] width 438 height 30
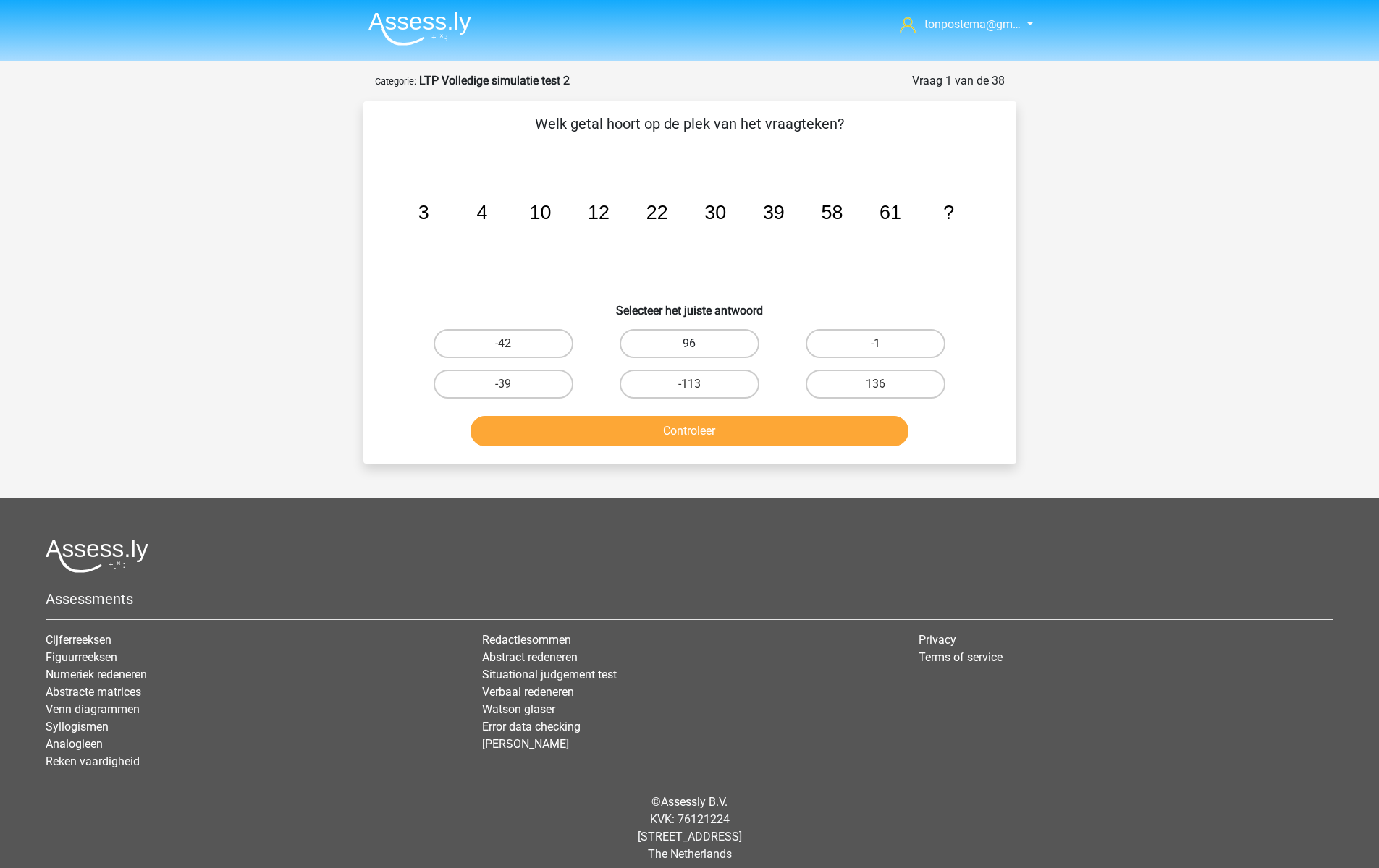
click at [714, 343] on label "96" at bounding box center [690, 343] width 140 height 29
click at [699, 343] on input "96" at bounding box center [693, 348] width 10 height 10
radio input "true"
click at [712, 432] on button "Controleer" at bounding box center [690, 431] width 438 height 30
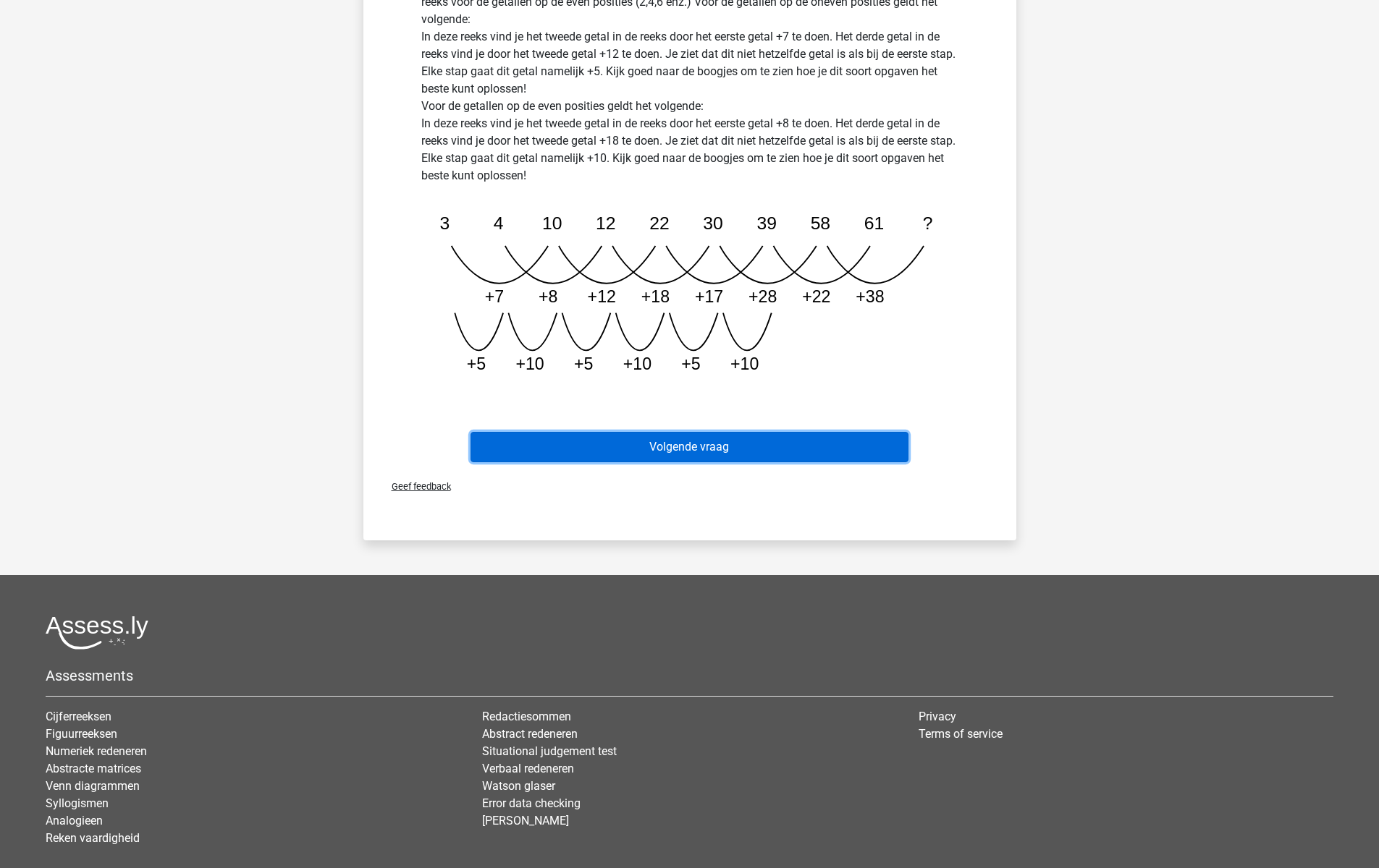
click at [782, 459] on button "Volgende vraag" at bounding box center [690, 447] width 438 height 30
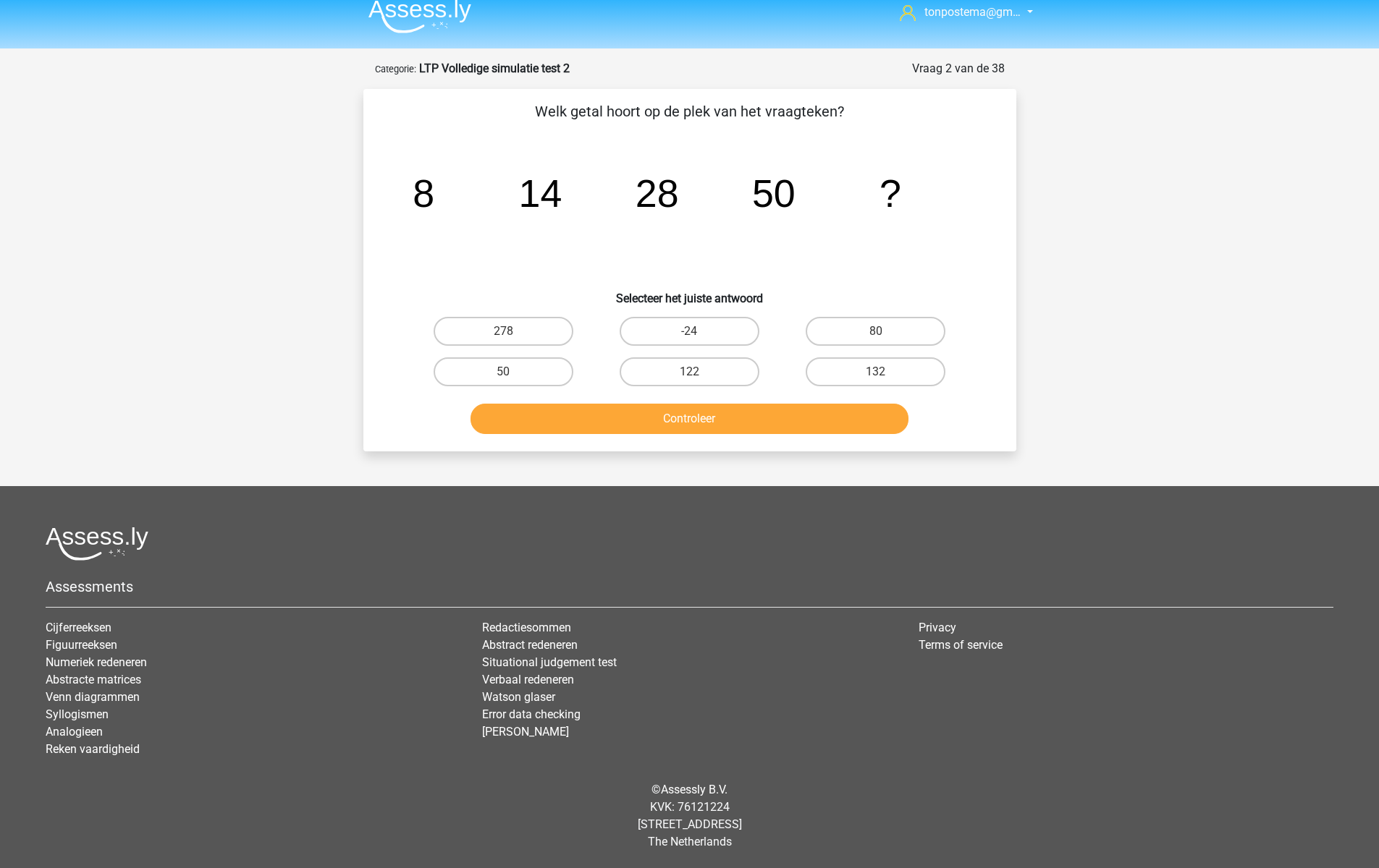
scroll to position [12, 0]
click at [877, 334] on input "80" at bounding box center [880, 336] width 10 height 10
radio input "true"
click at [814, 431] on button "Controleer" at bounding box center [690, 419] width 438 height 30
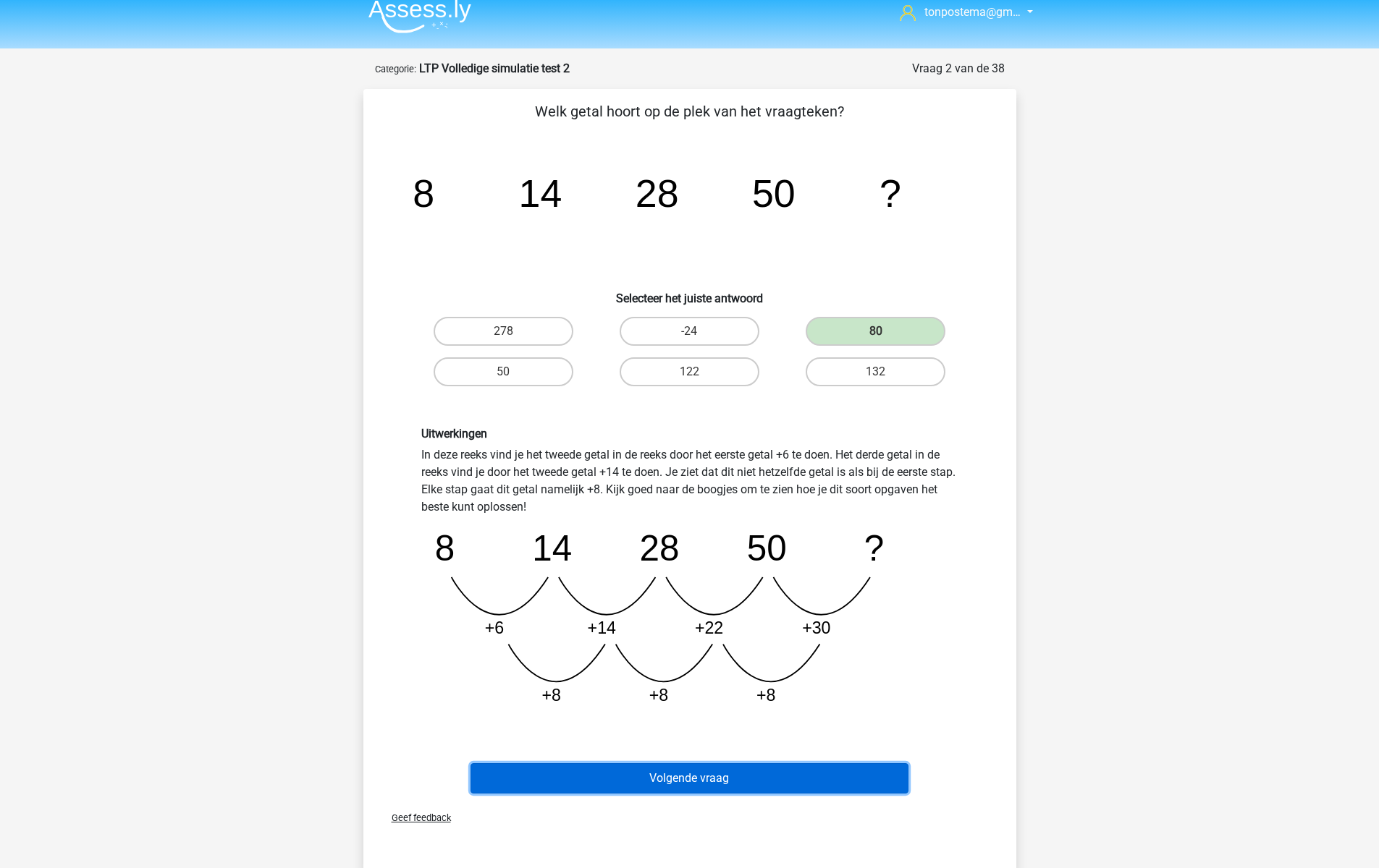
click at [756, 777] on button "Volgende vraag" at bounding box center [690, 778] width 438 height 30
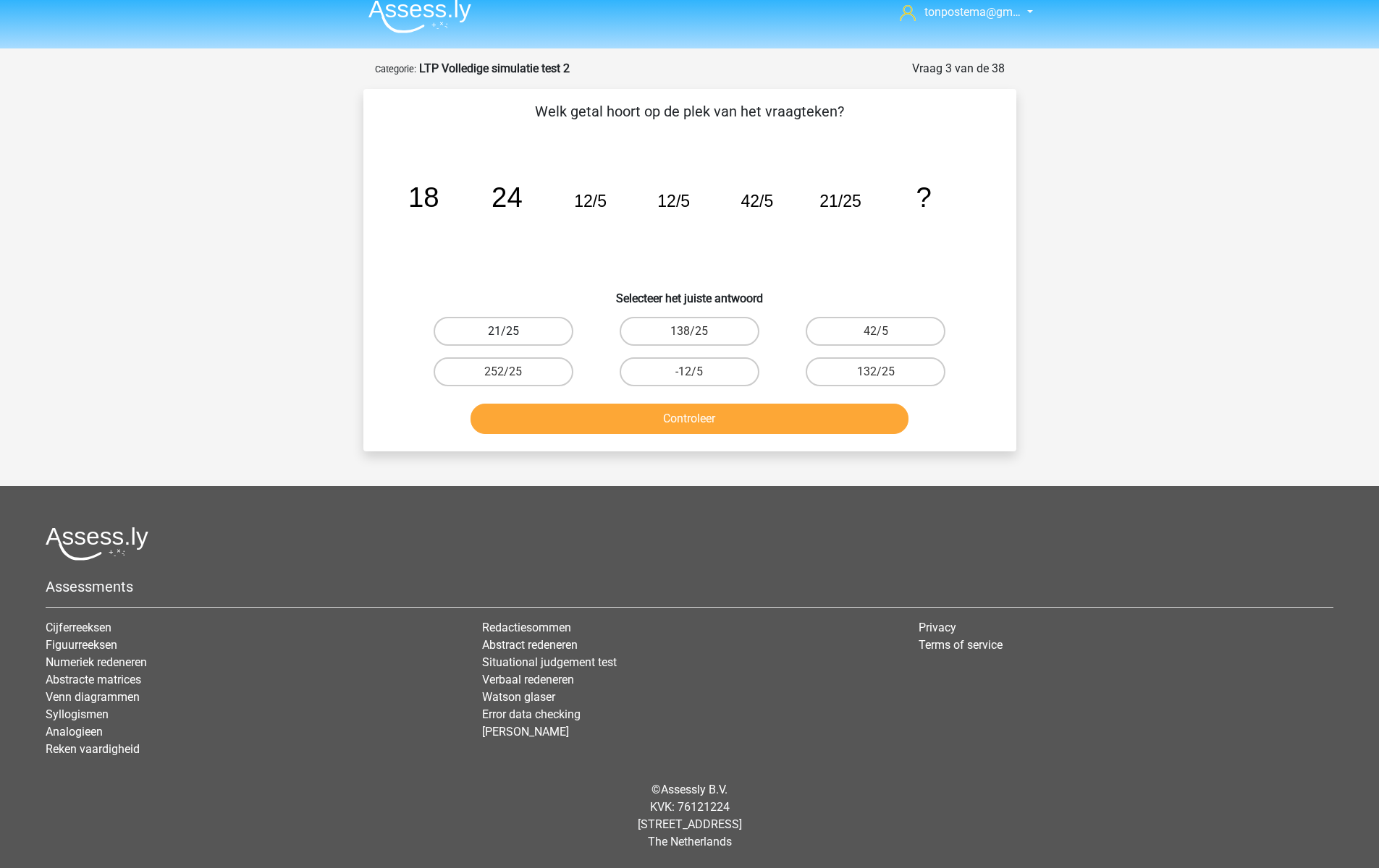
click at [541, 334] on label "21/25" at bounding box center [504, 331] width 140 height 29
click at [512, 334] on input "21/25" at bounding box center [508, 336] width 10 height 10
radio input "true"
click at [569, 416] on button "Controleer" at bounding box center [690, 419] width 438 height 30
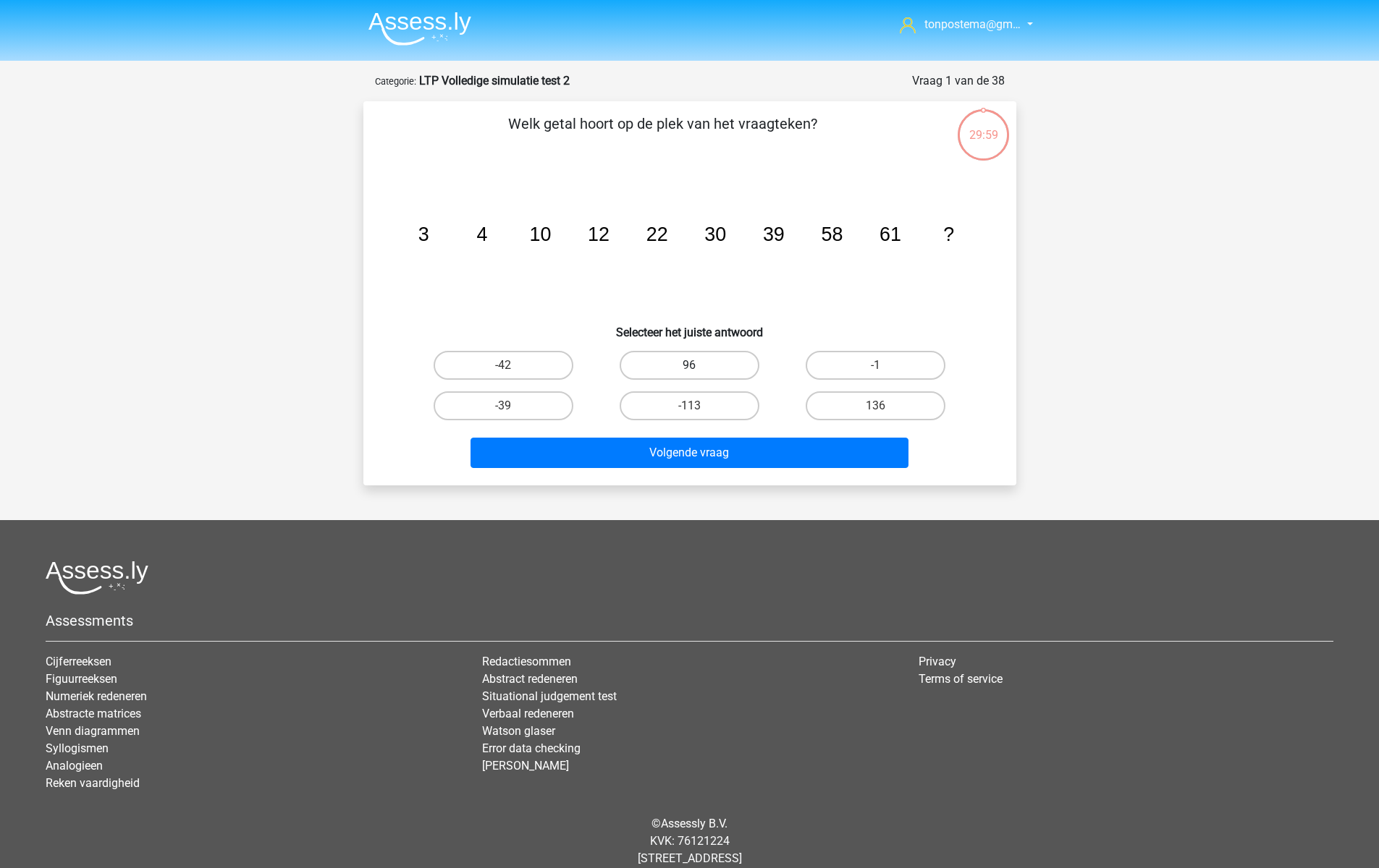
click at [714, 361] on label "96" at bounding box center [690, 365] width 140 height 29
click at [699, 365] on input "96" at bounding box center [693, 370] width 10 height 10
radio input "true"
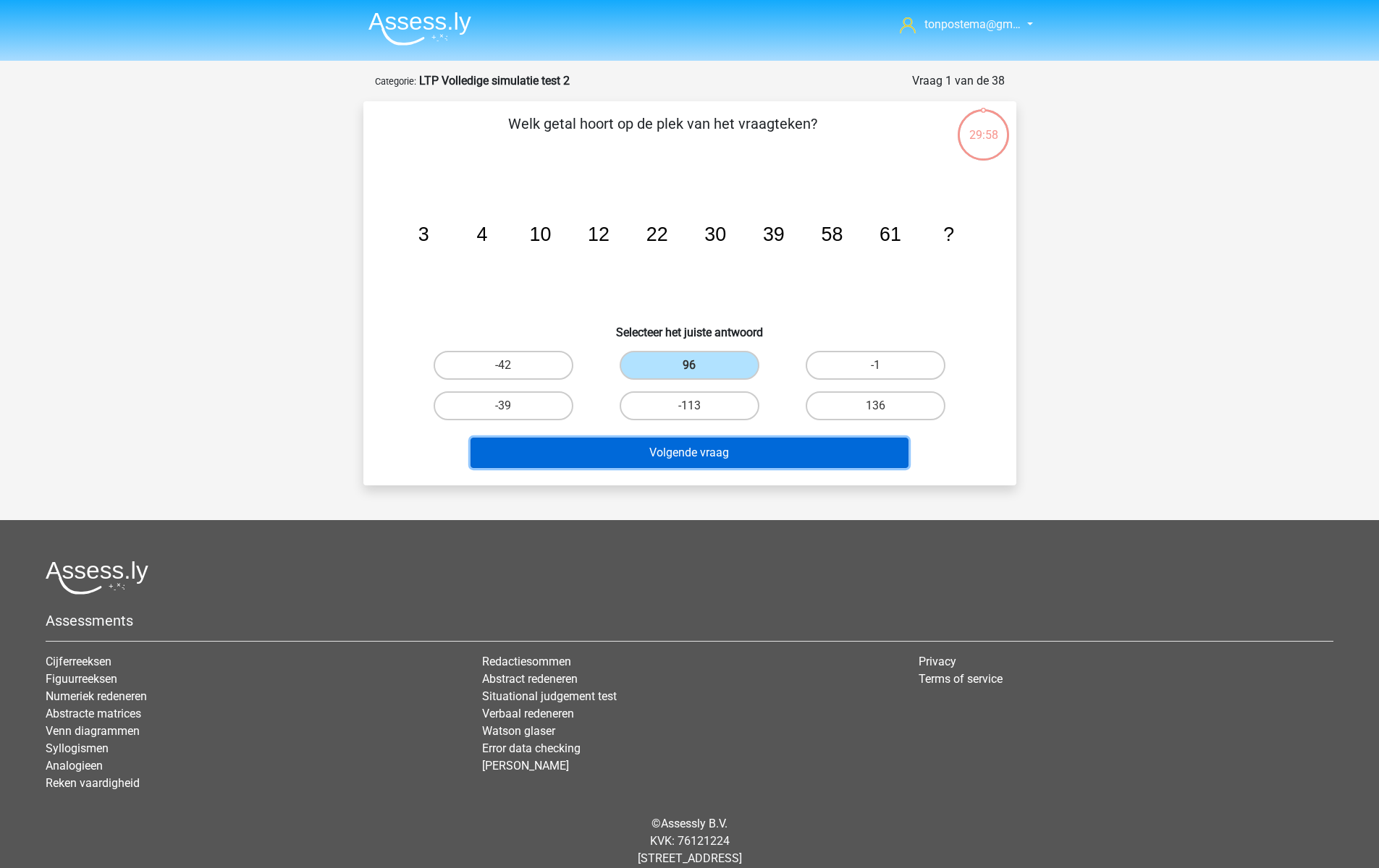
click at [716, 459] on button "Volgende vraag" at bounding box center [690, 452] width 438 height 30
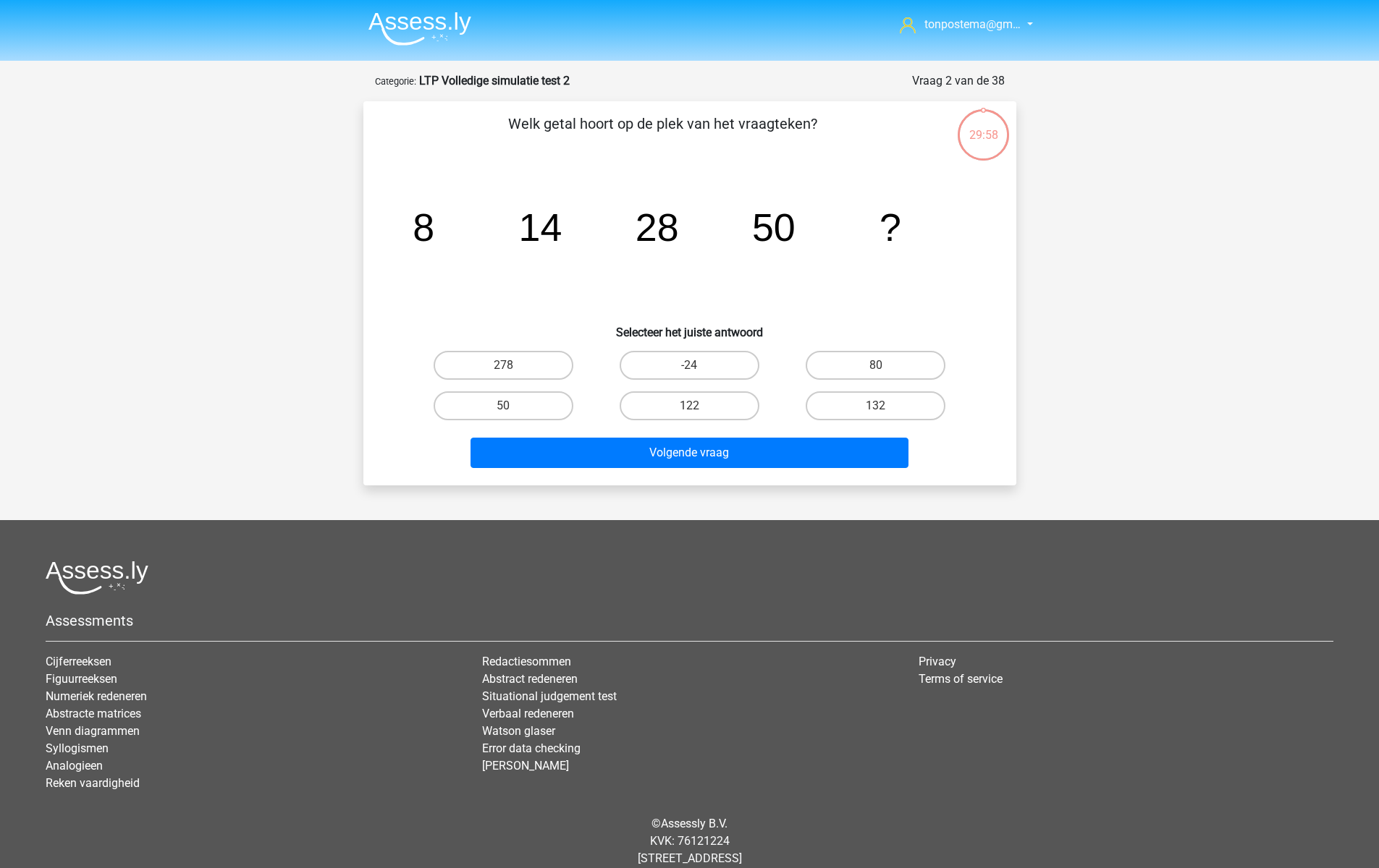
scroll to position [34, 0]
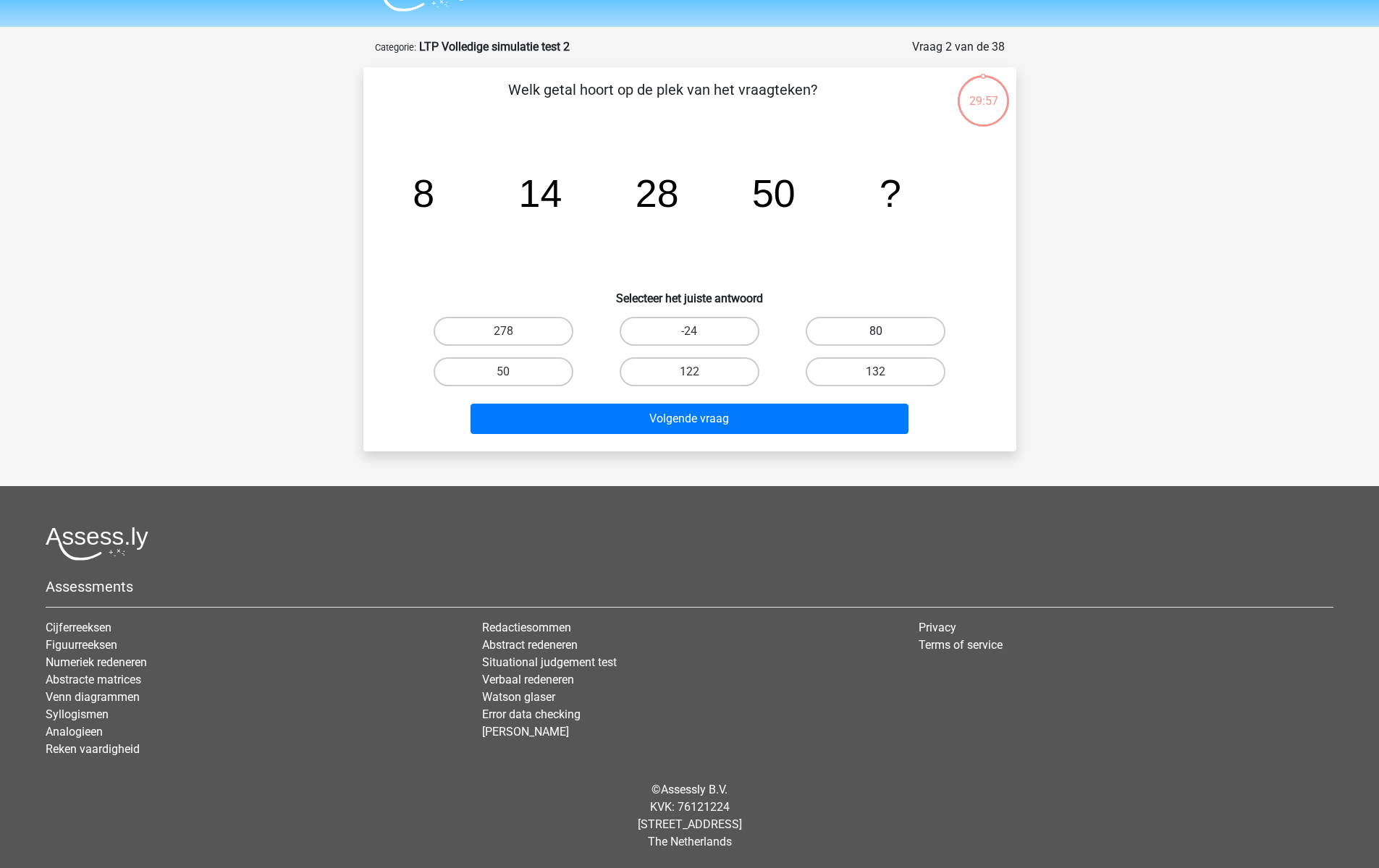
click at [854, 332] on label "80" at bounding box center [875, 331] width 140 height 29
click at [876, 332] on input "80" at bounding box center [880, 336] width 10 height 10
radio input "true"
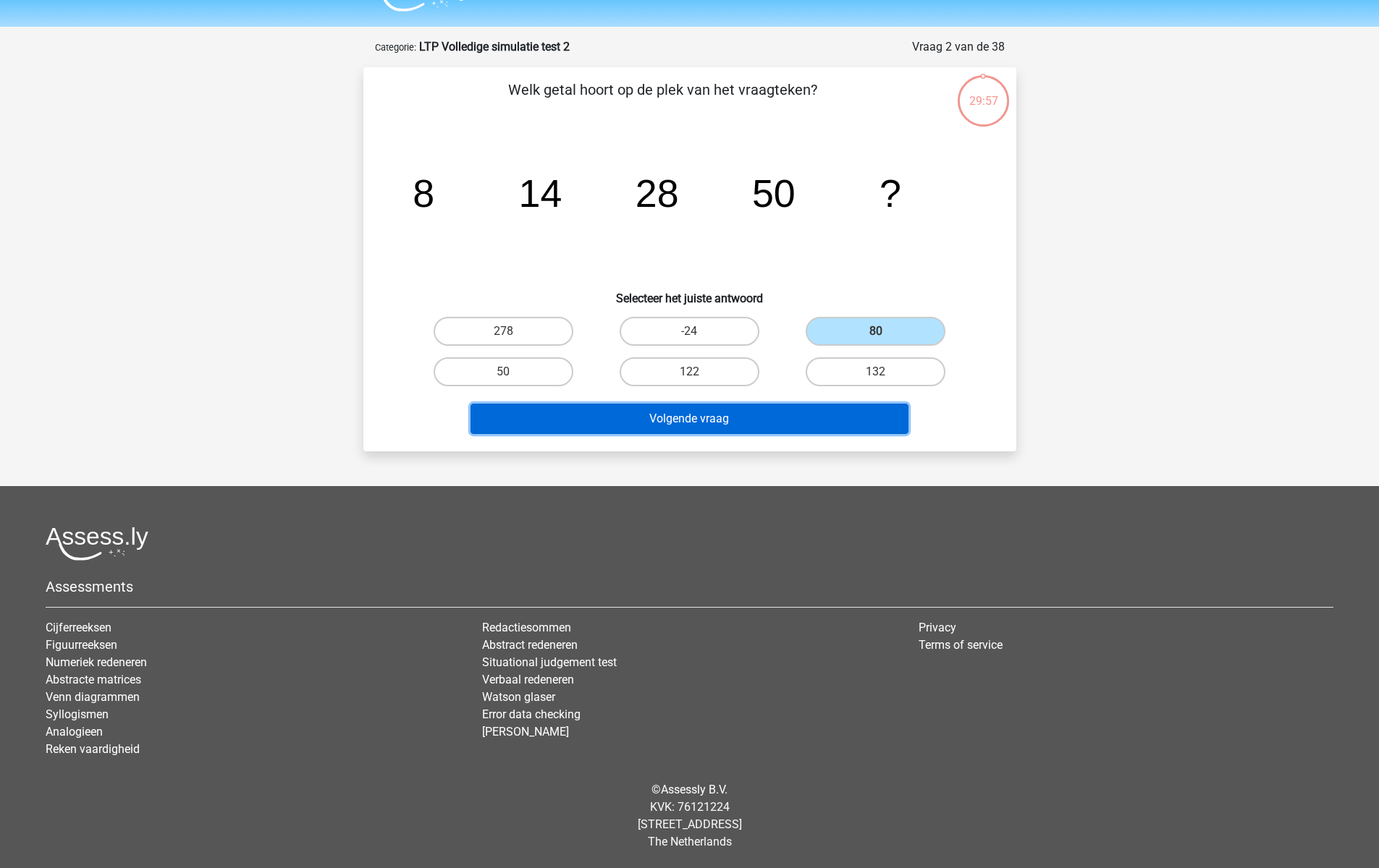
click at [805, 415] on button "Volgende vraag" at bounding box center [690, 419] width 438 height 30
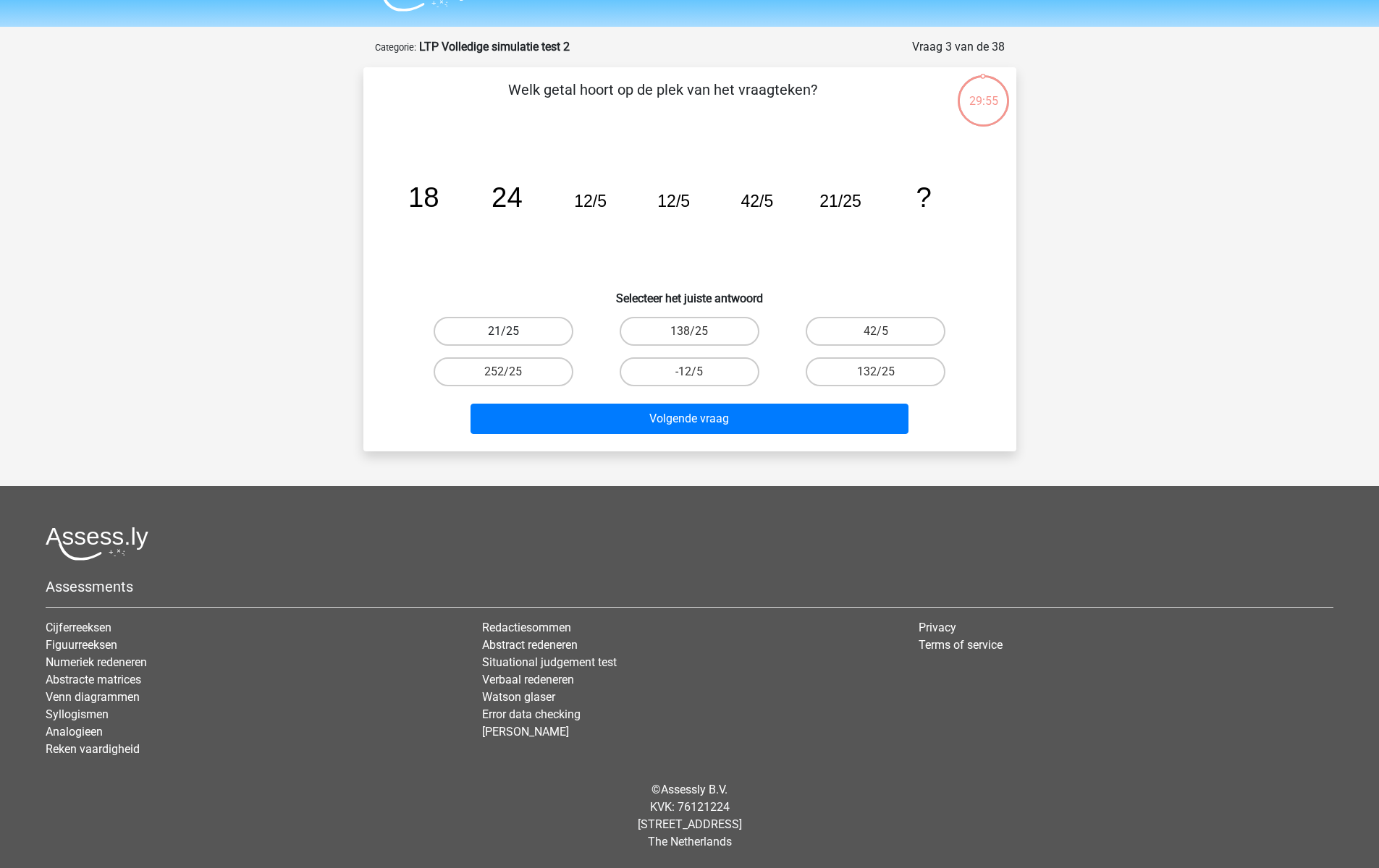
click at [529, 331] on label "21/25" at bounding box center [504, 331] width 140 height 29
click at [512, 331] on input "21/25" at bounding box center [508, 336] width 10 height 10
radio input "true"
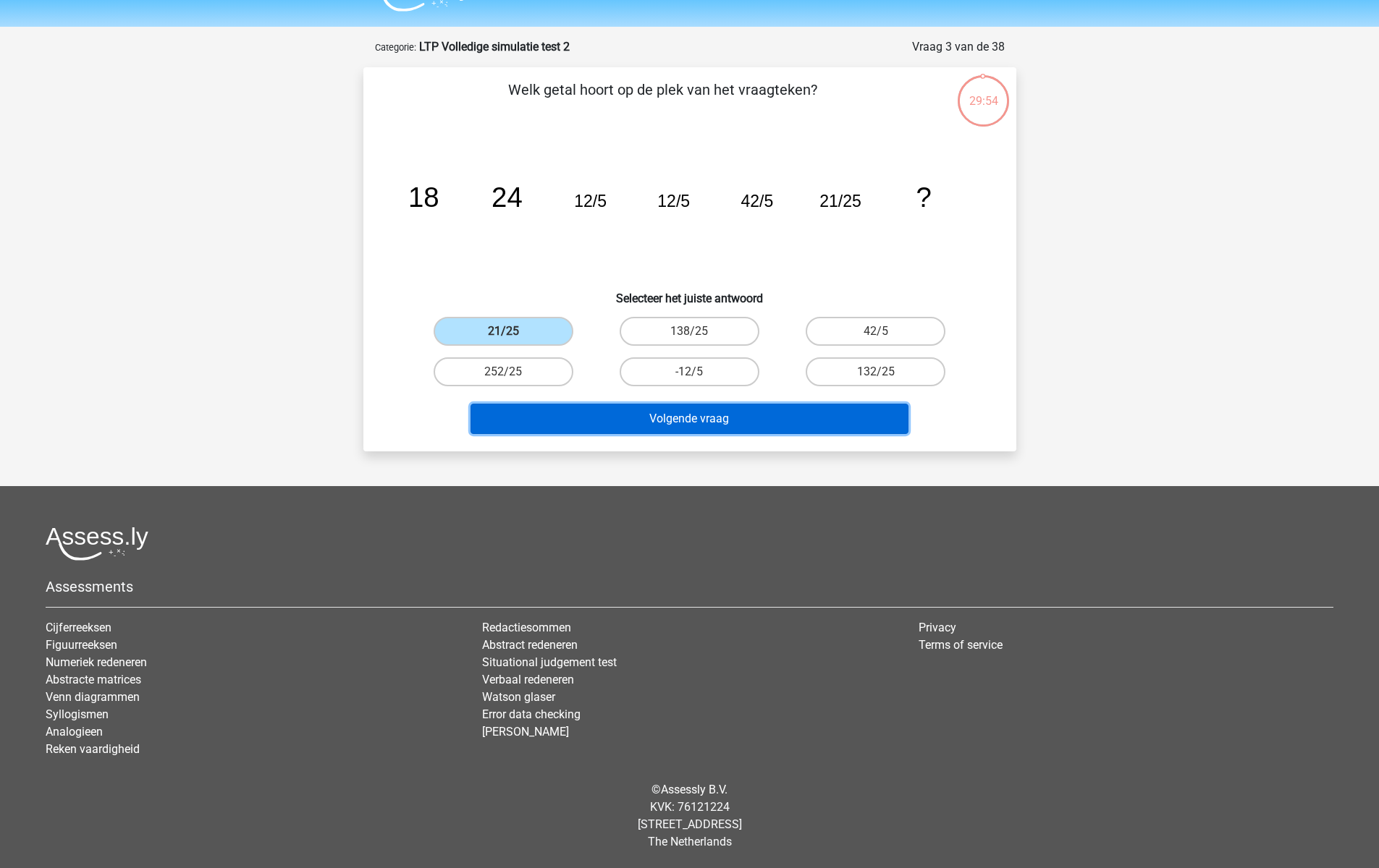
click at [581, 430] on button "Volgende vraag" at bounding box center [690, 419] width 438 height 30
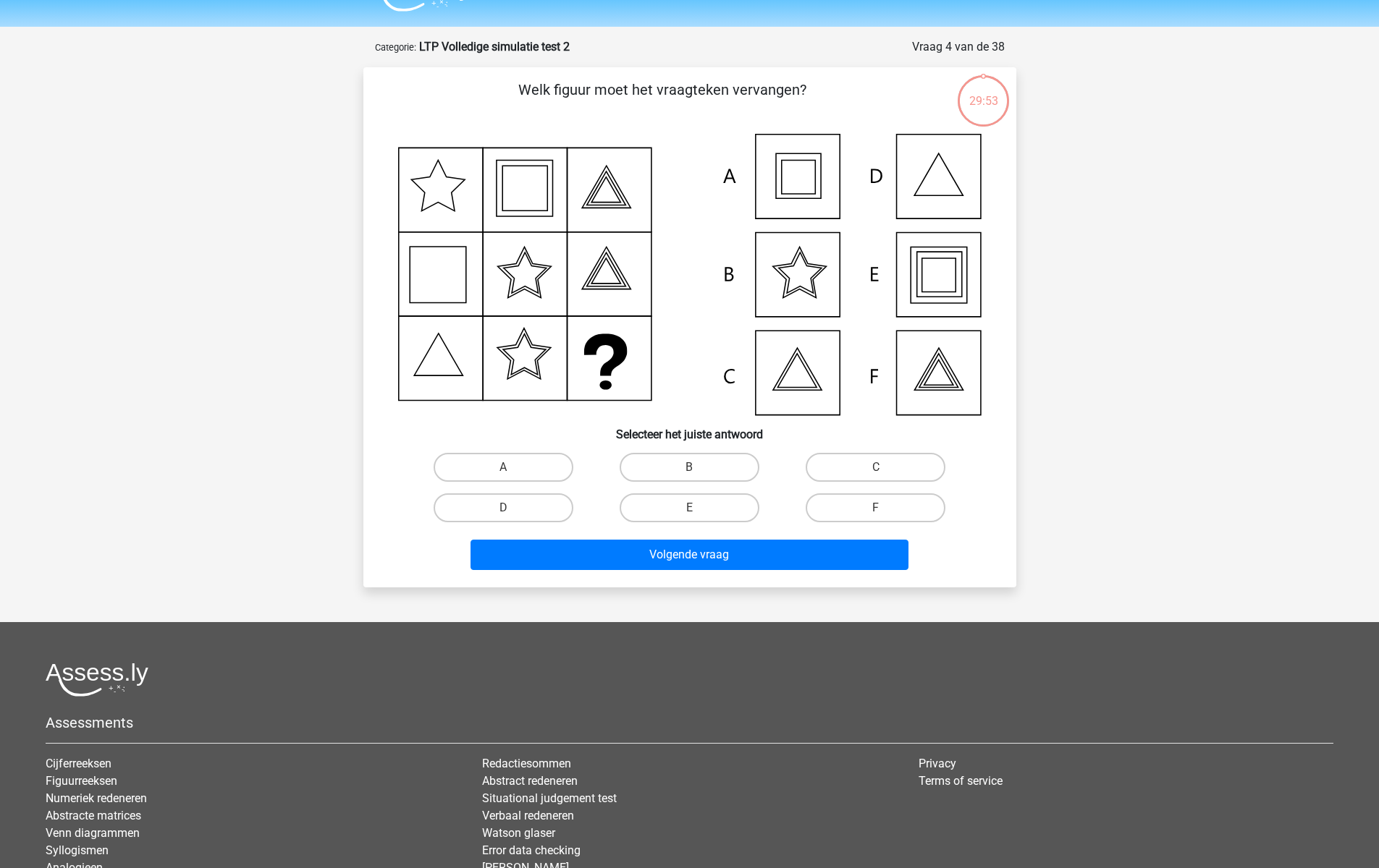
scroll to position [72, 0]
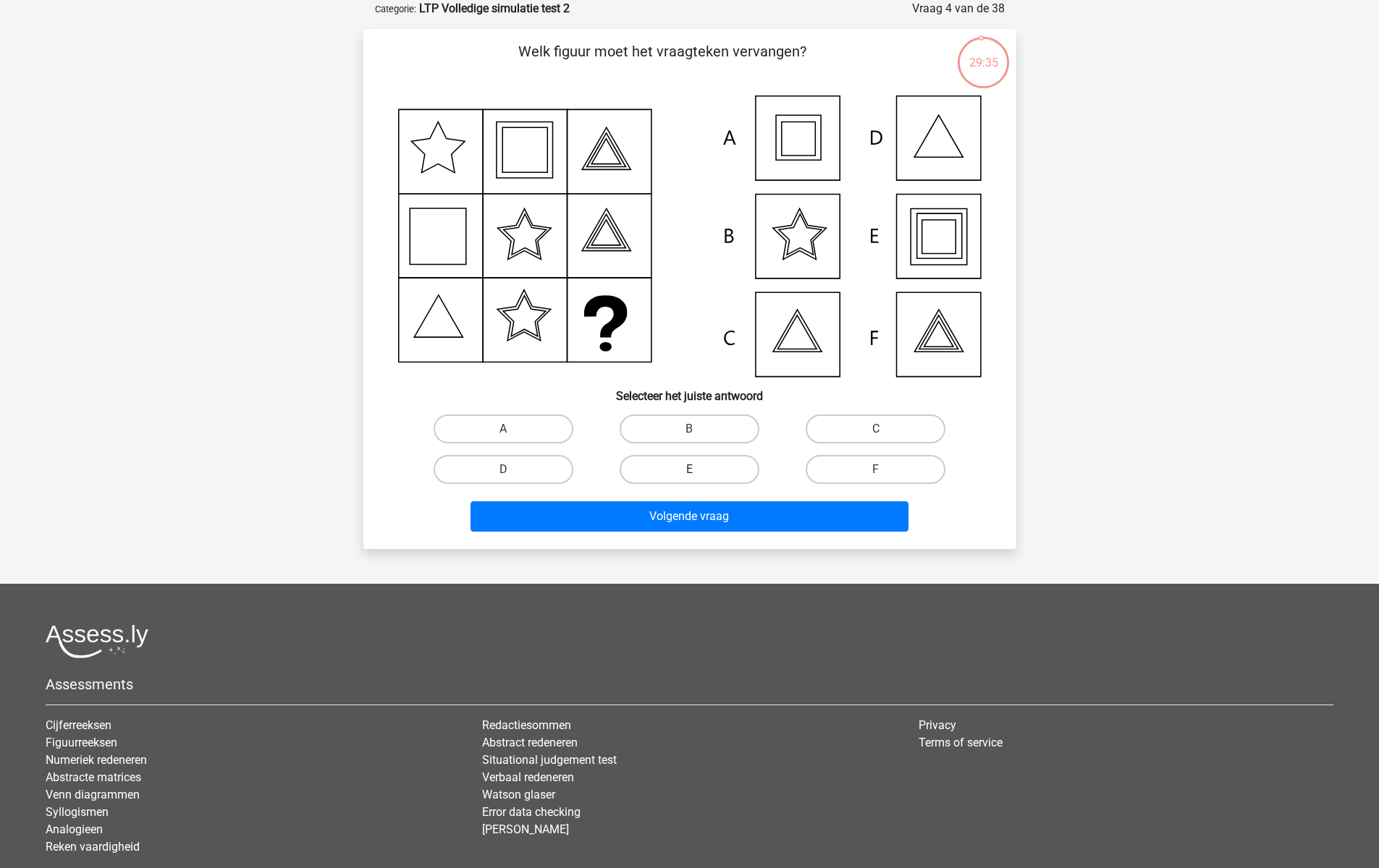
click at [677, 470] on label "E" at bounding box center [690, 469] width 140 height 29
click at [689, 470] on input "E" at bounding box center [693, 474] width 10 height 10
radio input "true"
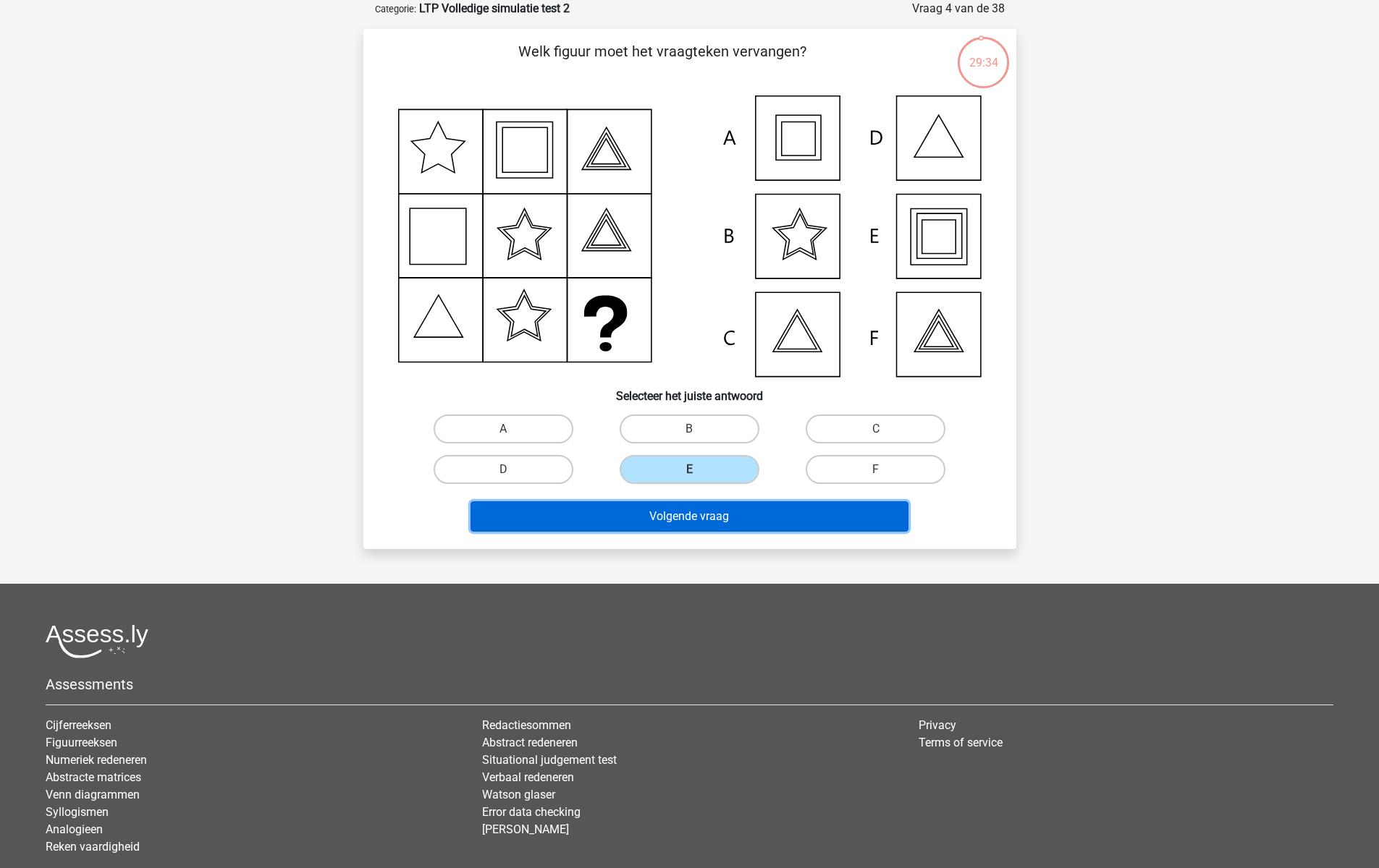
click at [683, 522] on button "Volgende vraag" at bounding box center [690, 516] width 438 height 30
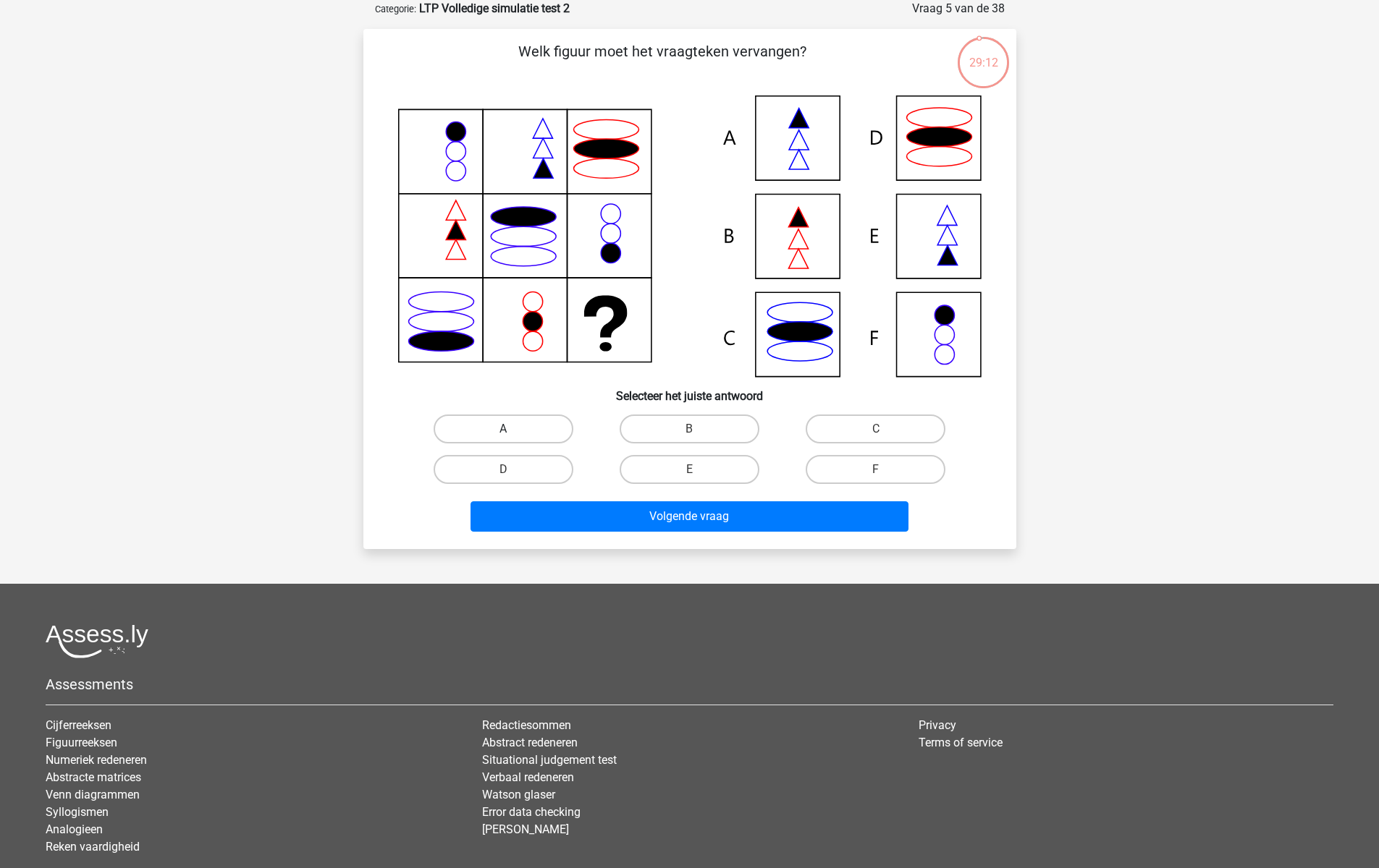
click at [531, 424] on label "A" at bounding box center [504, 429] width 140 height 29
click at [512, 429] on input "A" at bounding box center [508, 434] width 10 height 10
radio input "true"
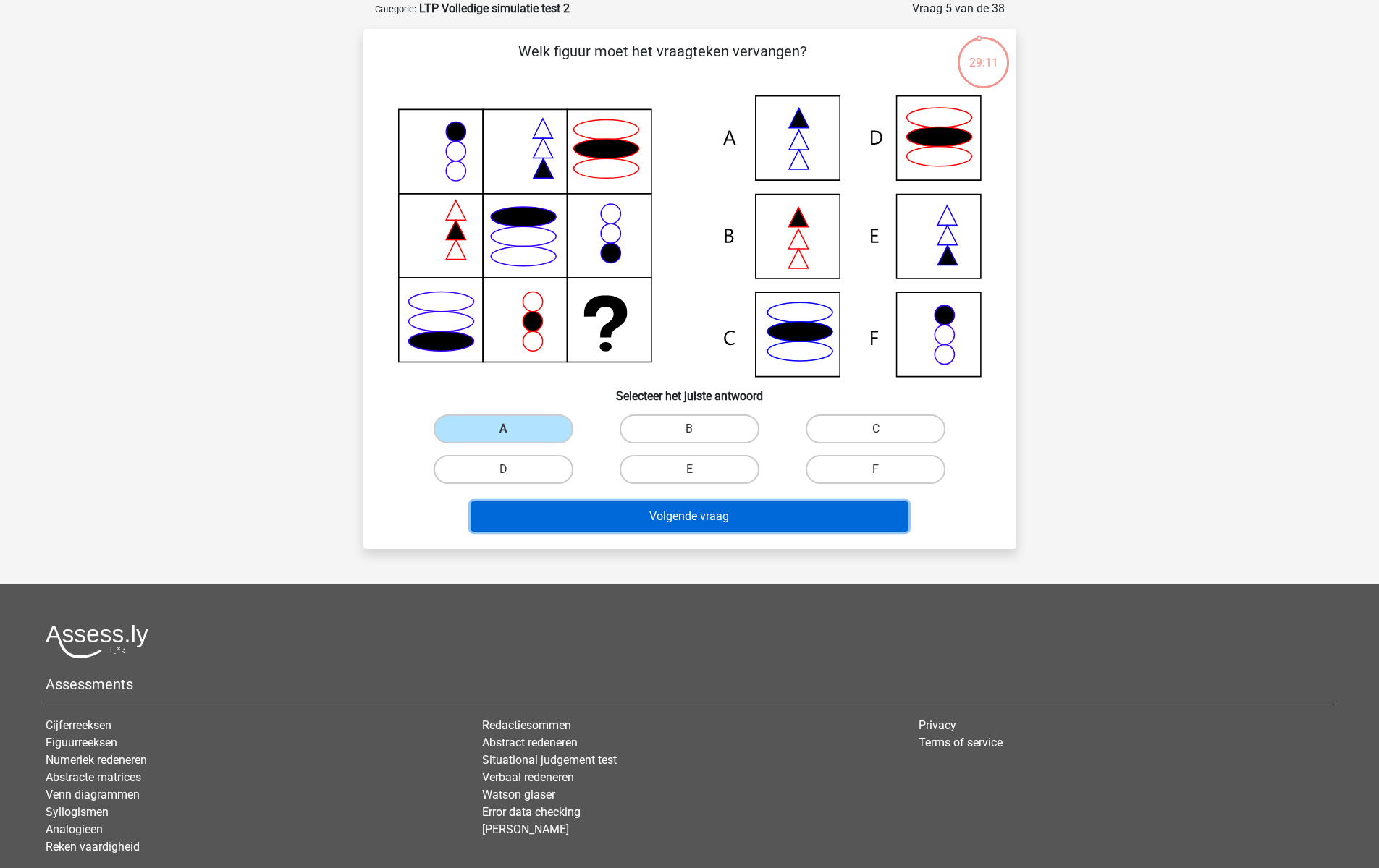
click at [580, 507] on button "Volgende vraag" at bounding box center [690, 516] width 438 height 30
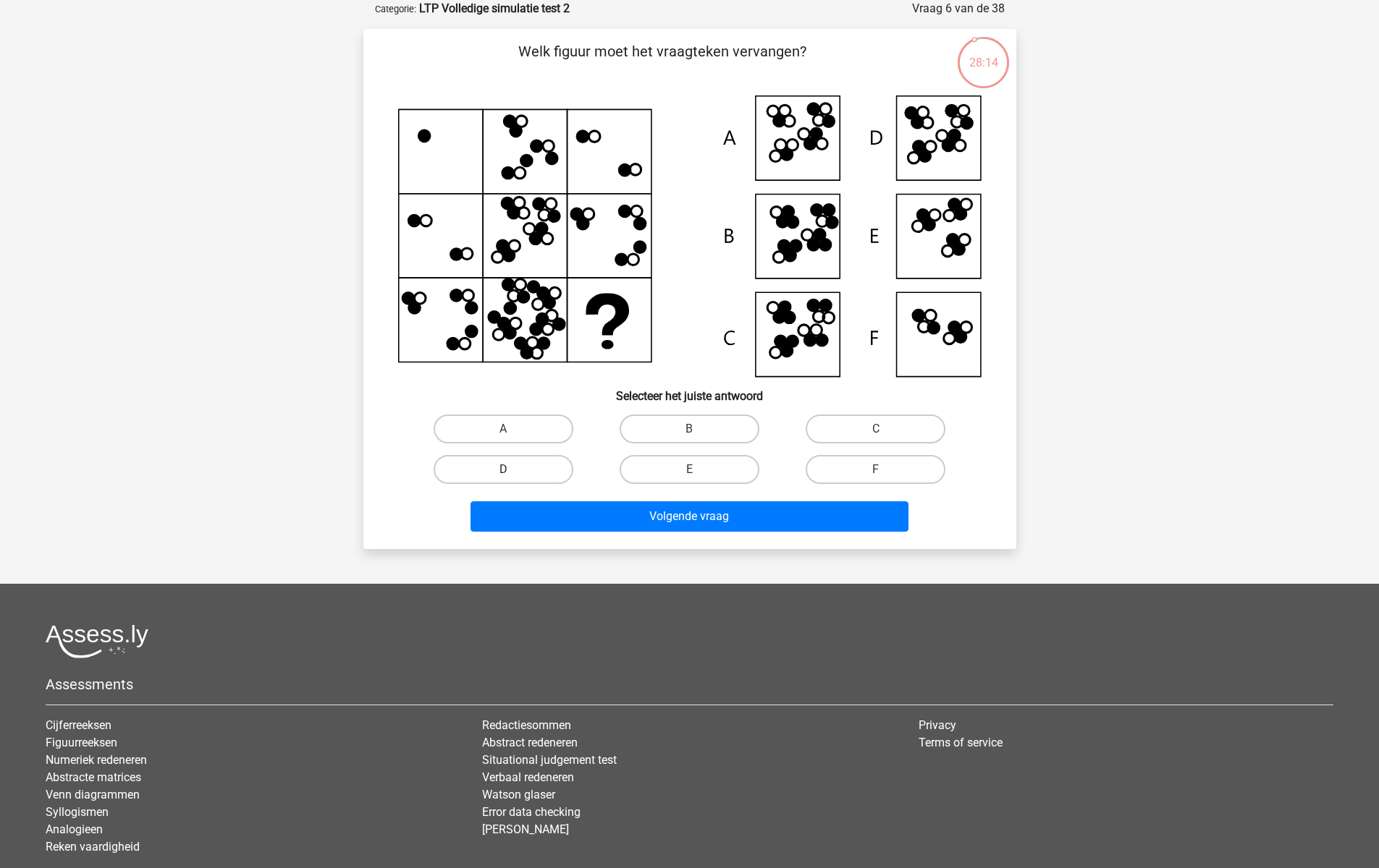
click at [532, 473] on label "D" at bounding box center [504, 469] width 140 height 29
click at [512, 473] on input "D" at bounding box center [508, 474] width 10 height 10
radio input "true"
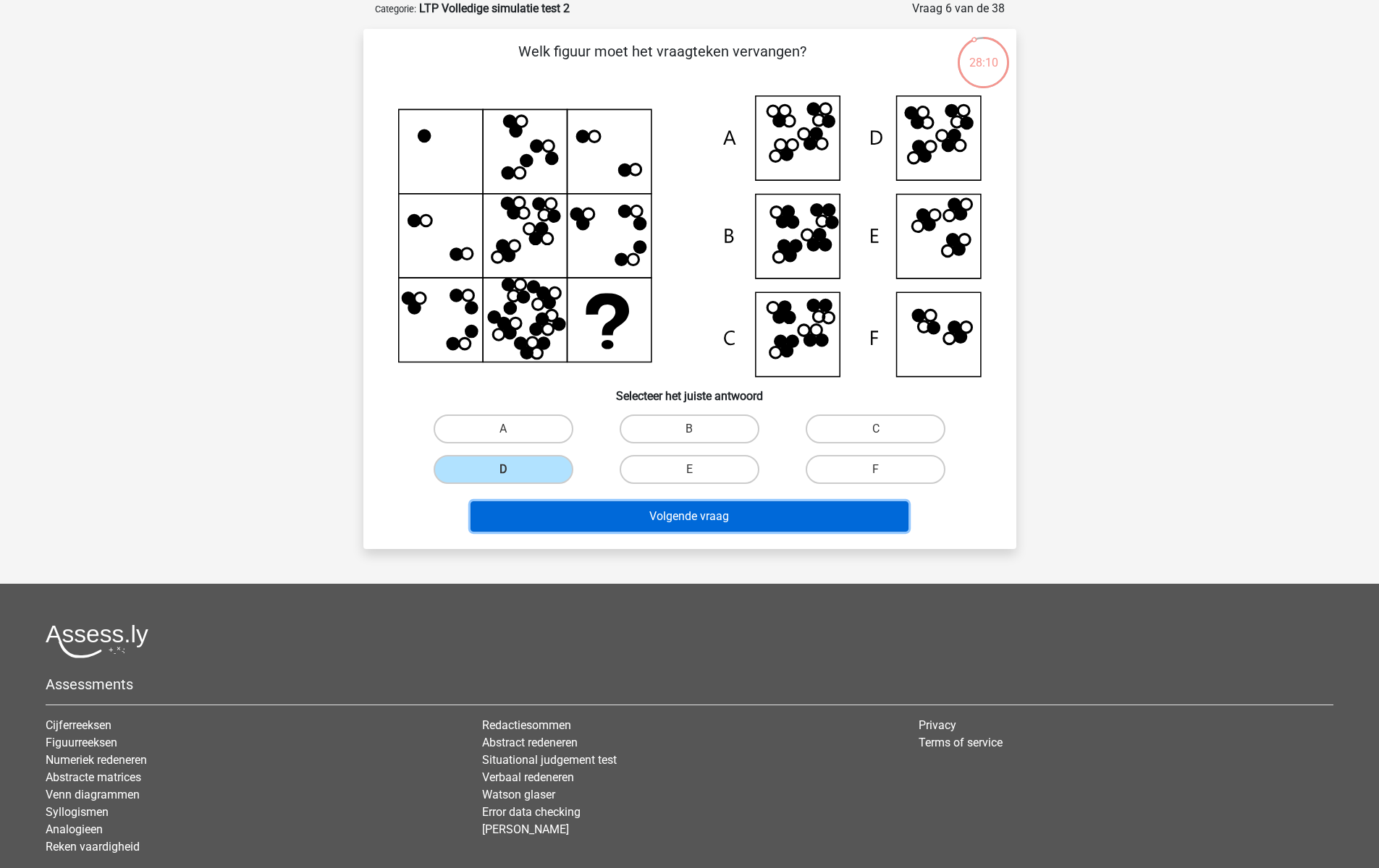
click at [653, 520] on button "Volgende vraag" at bounding box center [690, 516] width 438 height 30
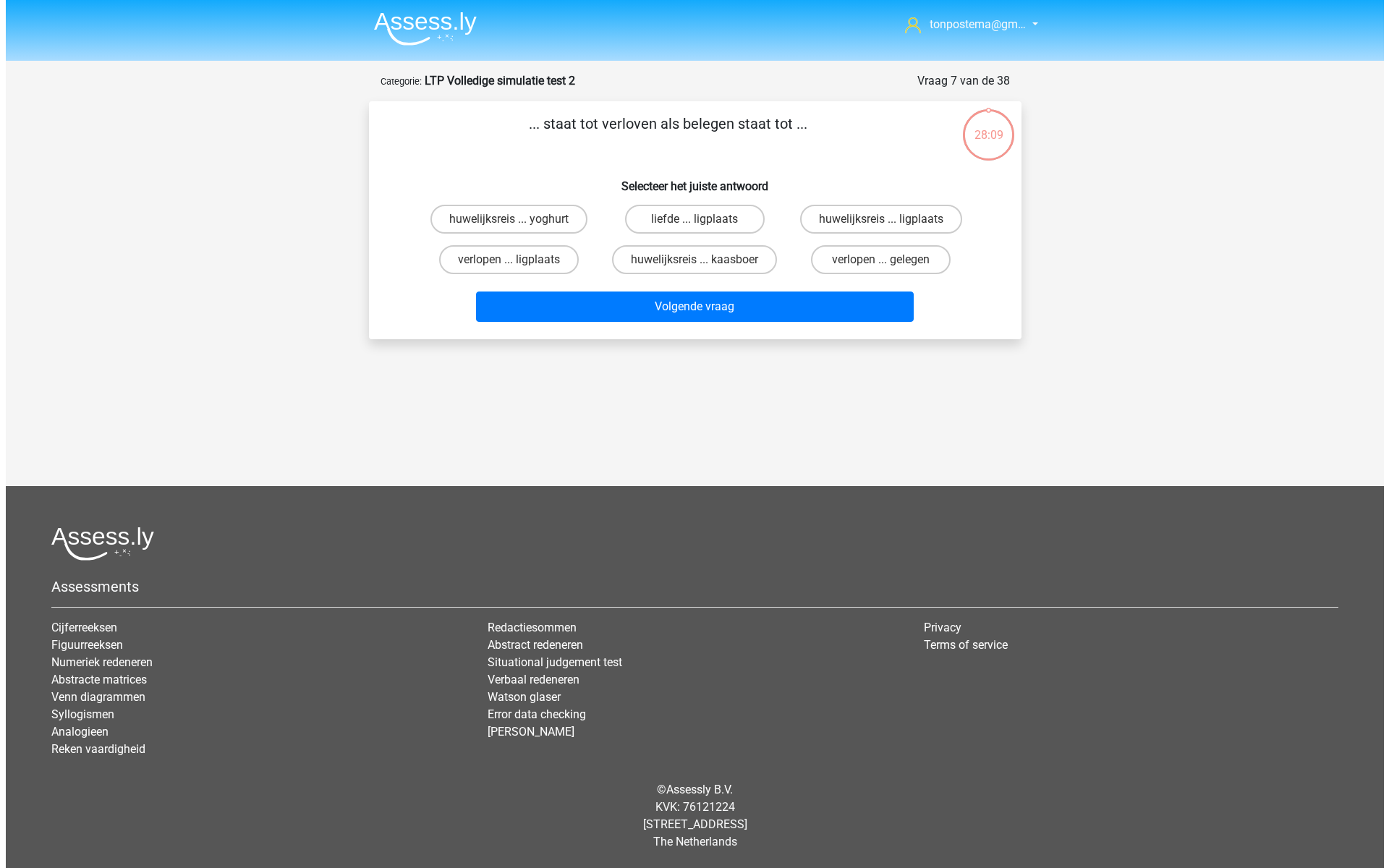
scroll to position [0, 0]
click at [865, 265] on label "verlopen ... gelegen" at bounding box center [881, 259] width 140 height 29
click at [880, 265] on input "verlopen ... gelegen" at bounding box center [885, 265] width 10 height 10
radio input "true"
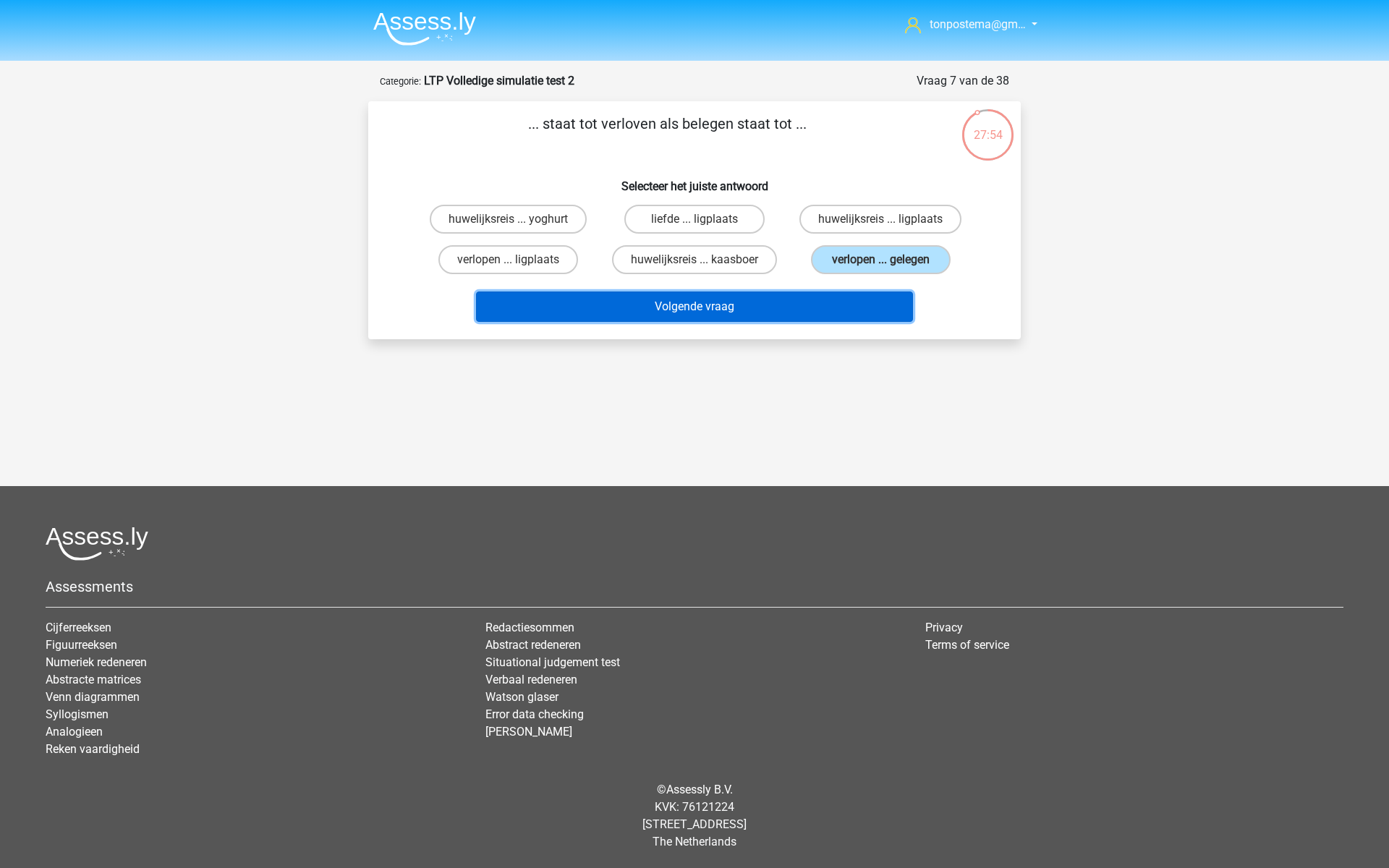
click at [846, 305] on button "Volgende vraag" at bounding box center [694, 307] width 437 height 30
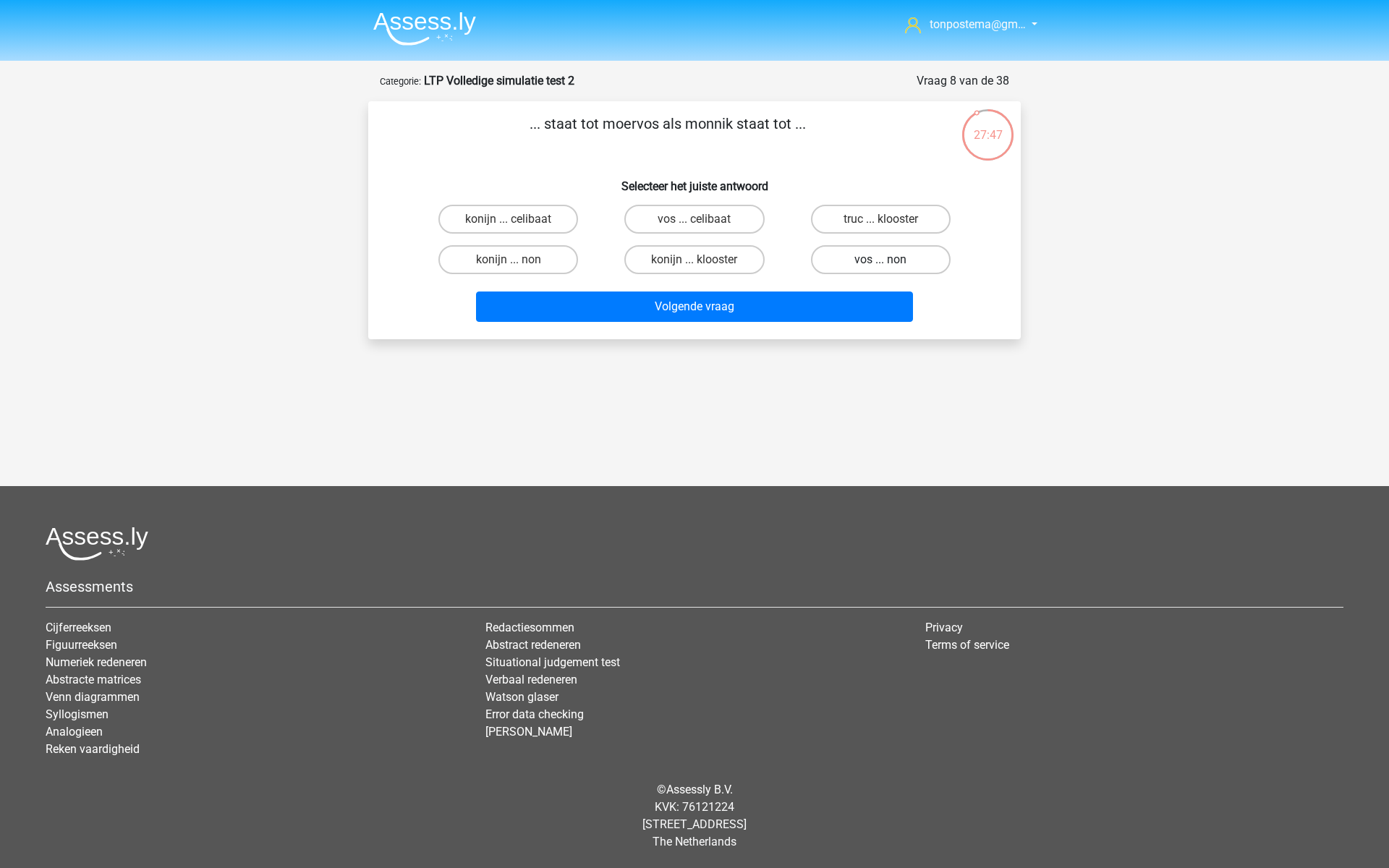
click at [904, 256] on label "vos ... non" at bounding box center [881, 259] width 140 height 29
click at [890, 260] on input "vos ... non" at bounding box center [885, 265] width 10 height 10
radio input "true"
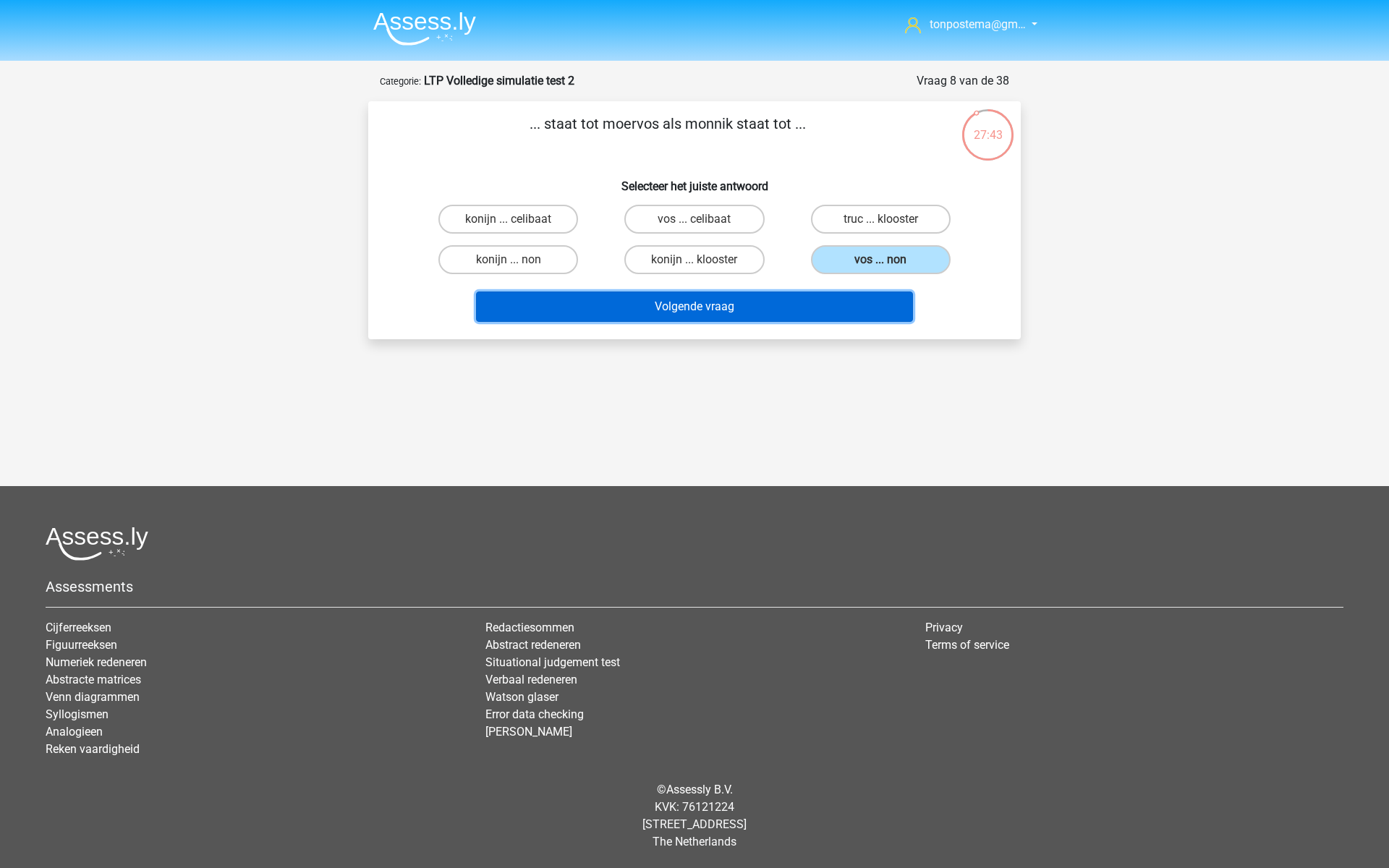
click at [837, 307] on button "Volgende vraag" at bounding box center [694, 307] width 437 height 30
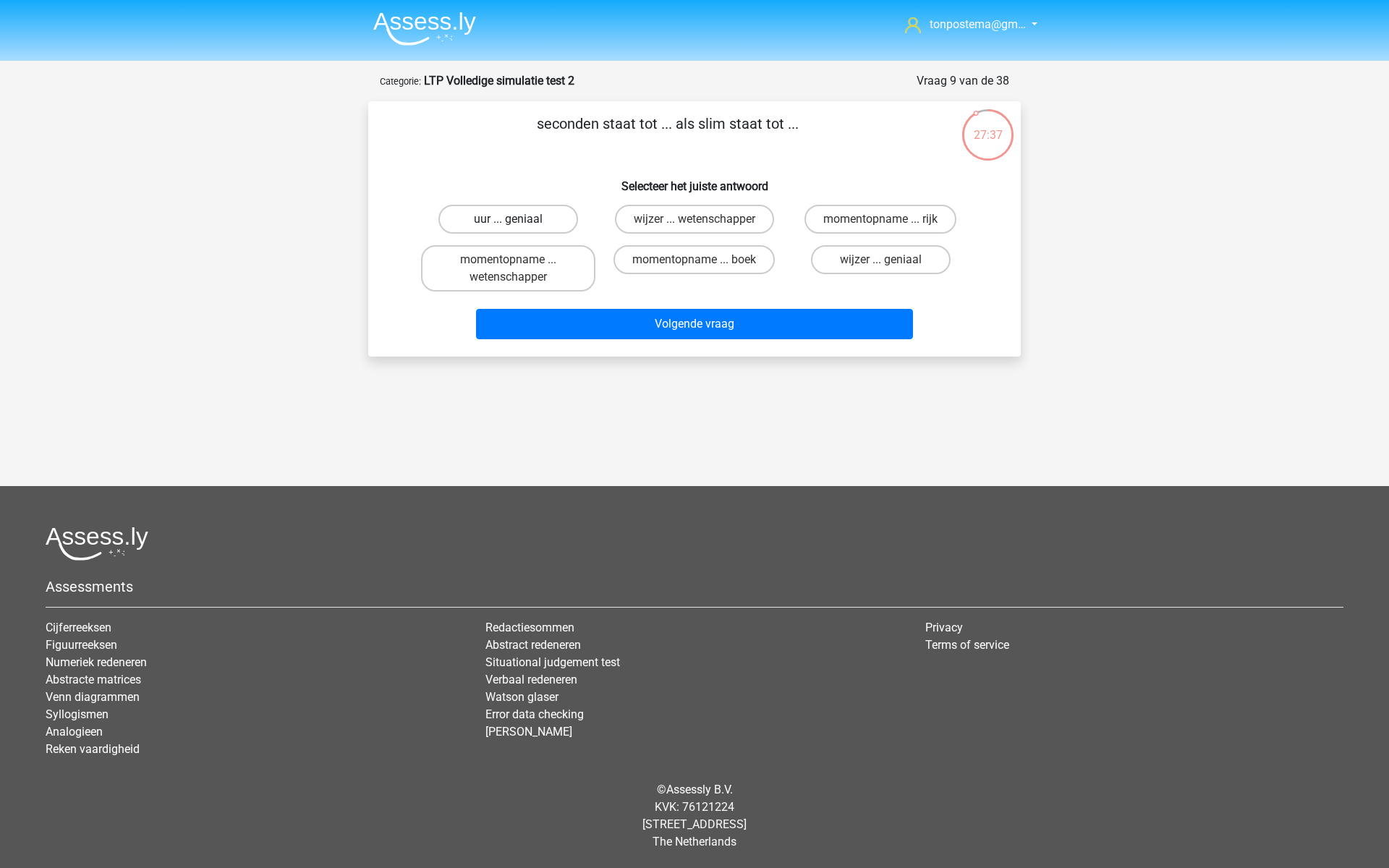
click at [519, 222] on div "uur ... geniaal" at bounding box center [508, 219] width 174 height 29
click at [531, 223] on label "uur ... geniaal" at bounding box center [508, 219] width 140 height 29
click at [518, 223] on input "uur ... geniaal" at bounding box center [513, 224] width 10 height 10
radio input "true"
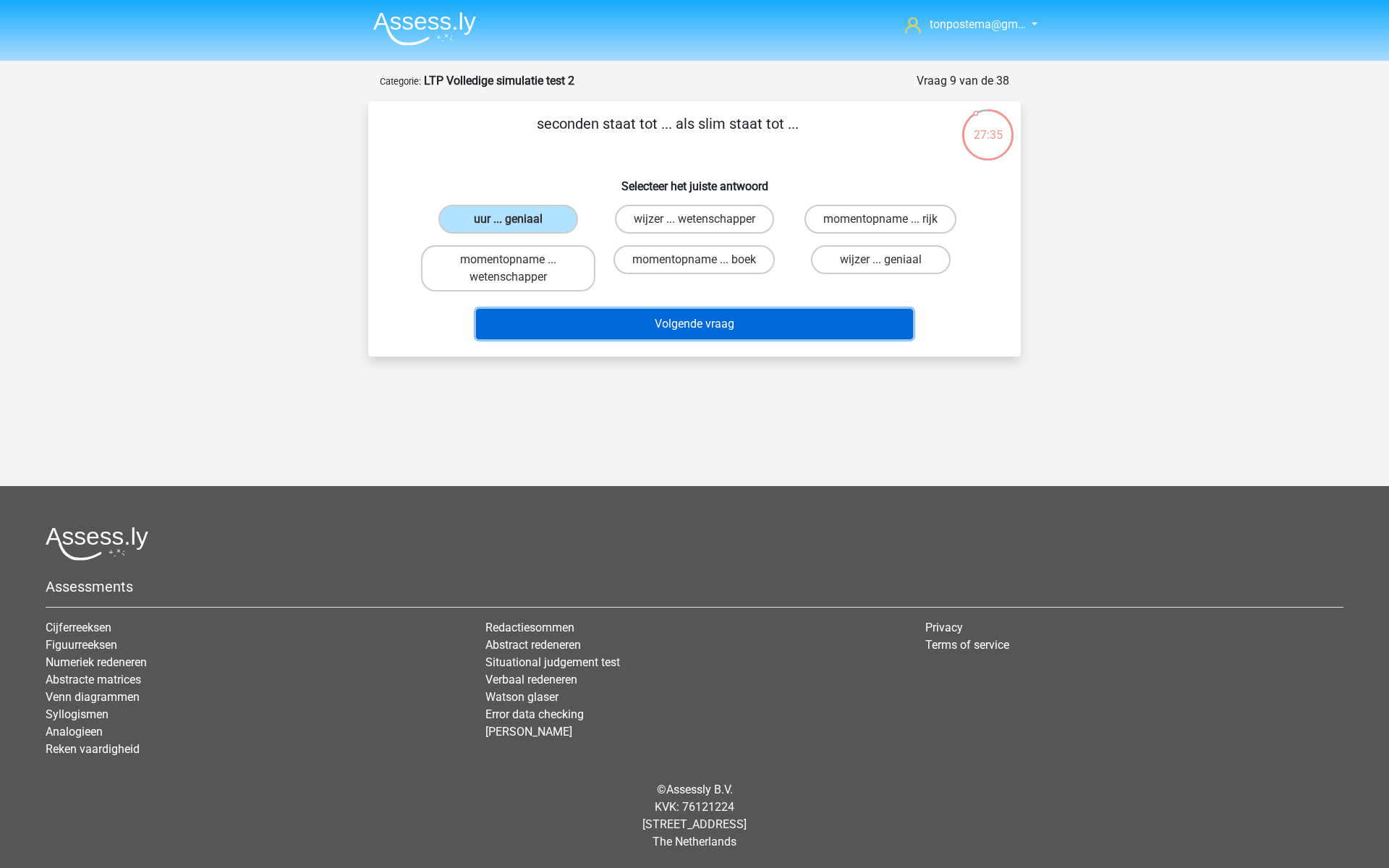
click at [605, 326] on button "Volgende vraag" at bounding box center [694, 324] width 437 height 30
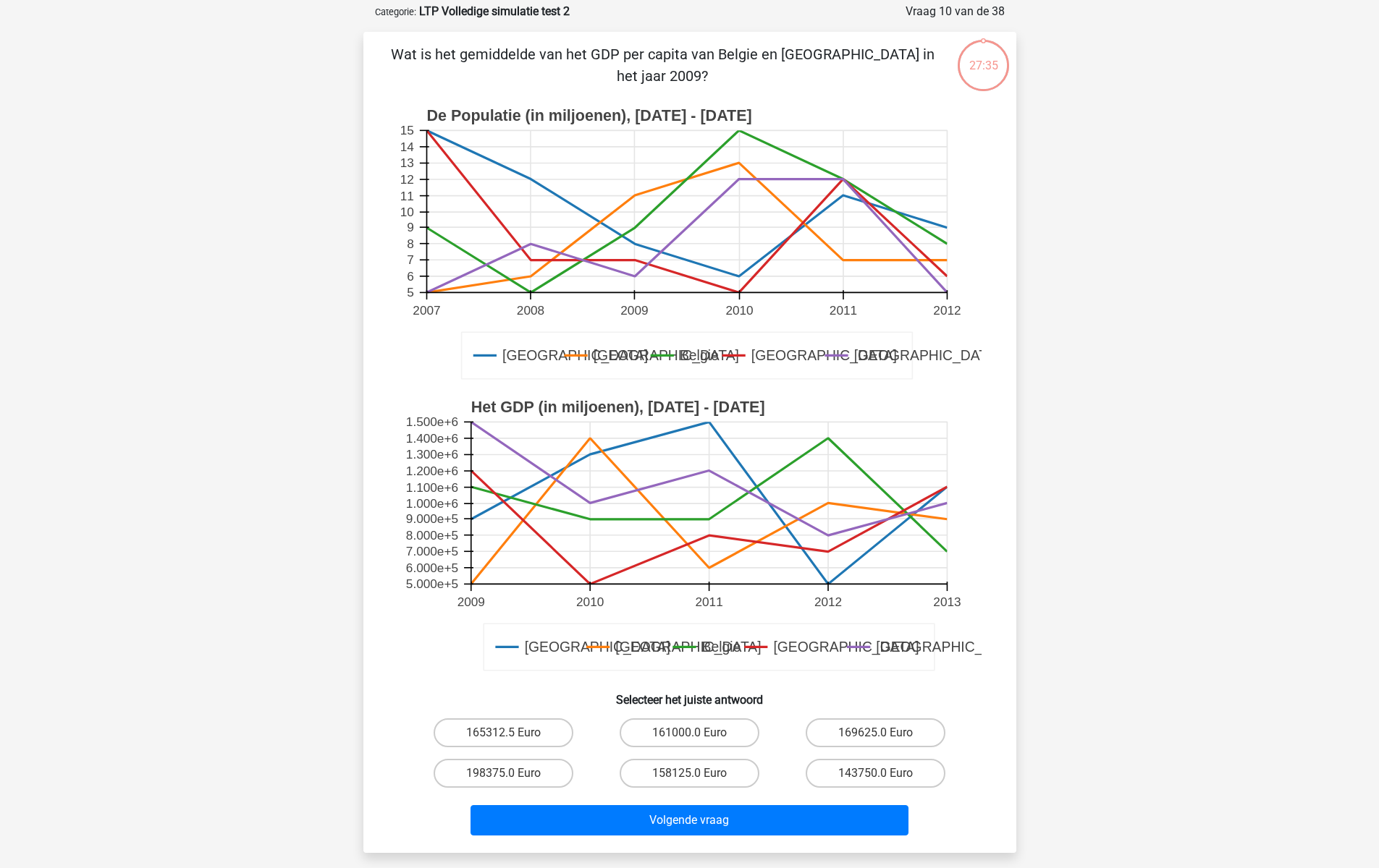
scroll to position [72, 0]
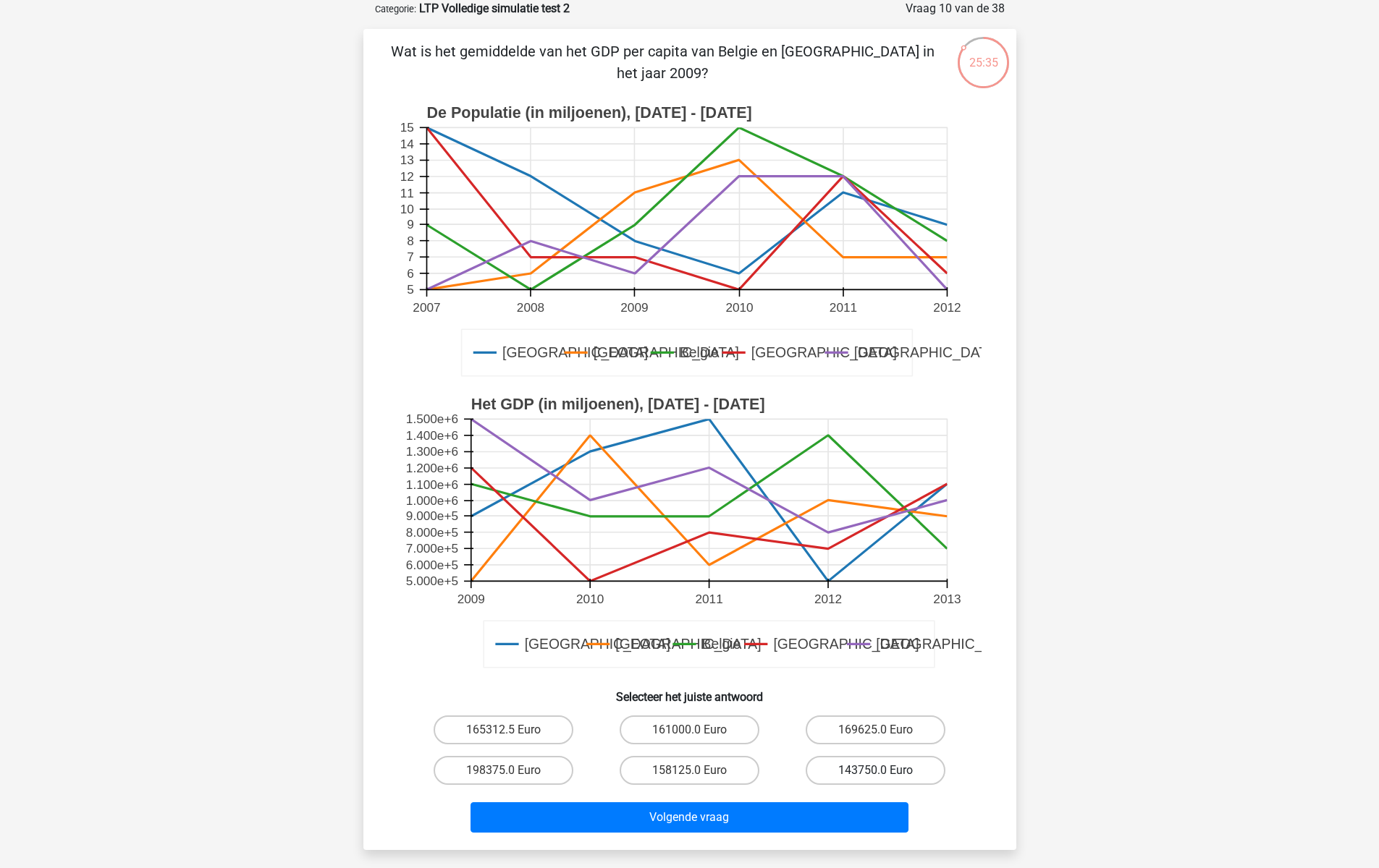
click at [897, 768] on label "143750.0 Euro" at bounding box center [875, 770] width 140 height 29
click at [885, 770] on input "143750.0 Euro" at bounding box center [880, 775] width 10 height 10
radio input "true"
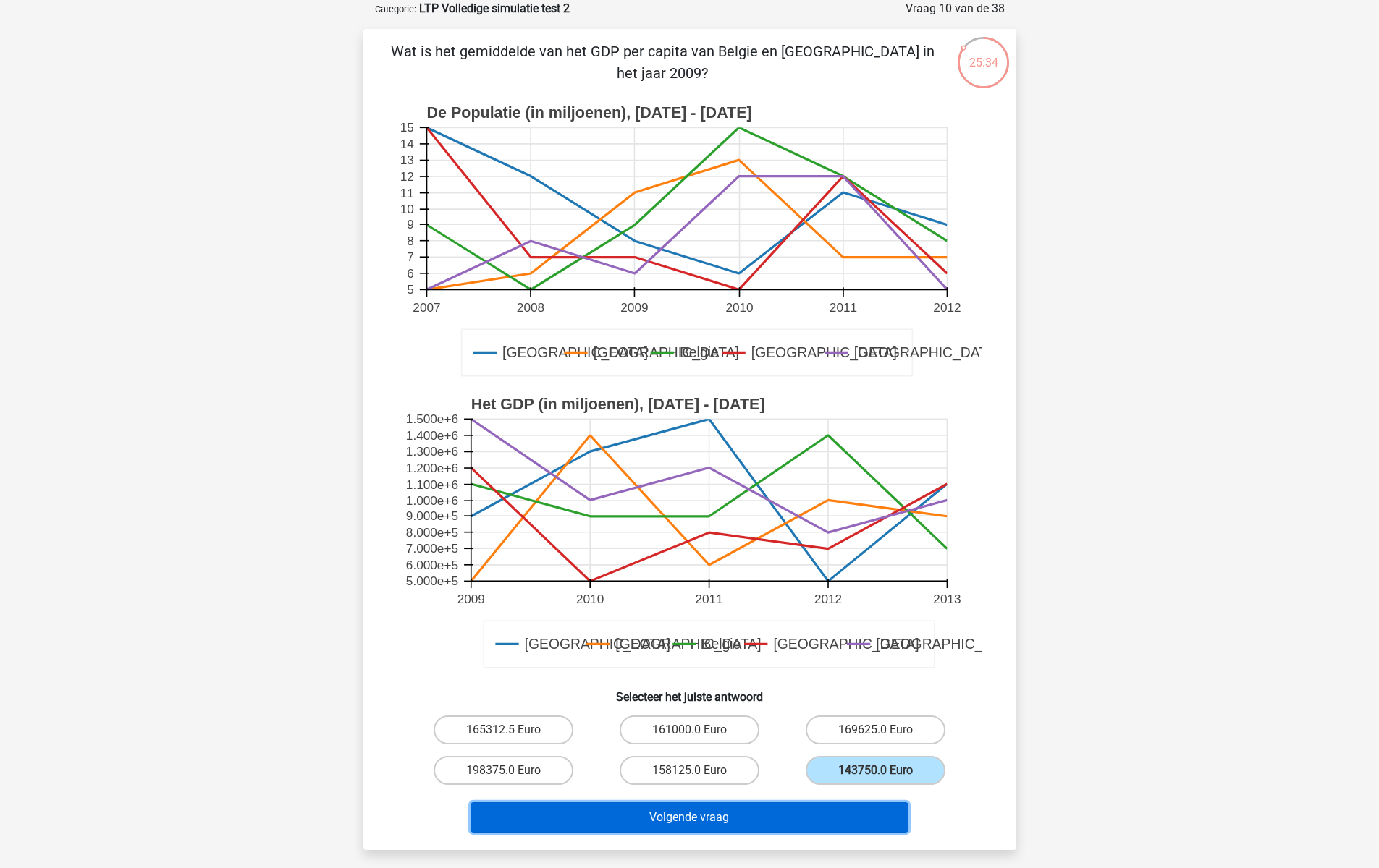
click at [772, 820] on button "Volgende vraag" at bounding box center [690, 817] width 438 height 30
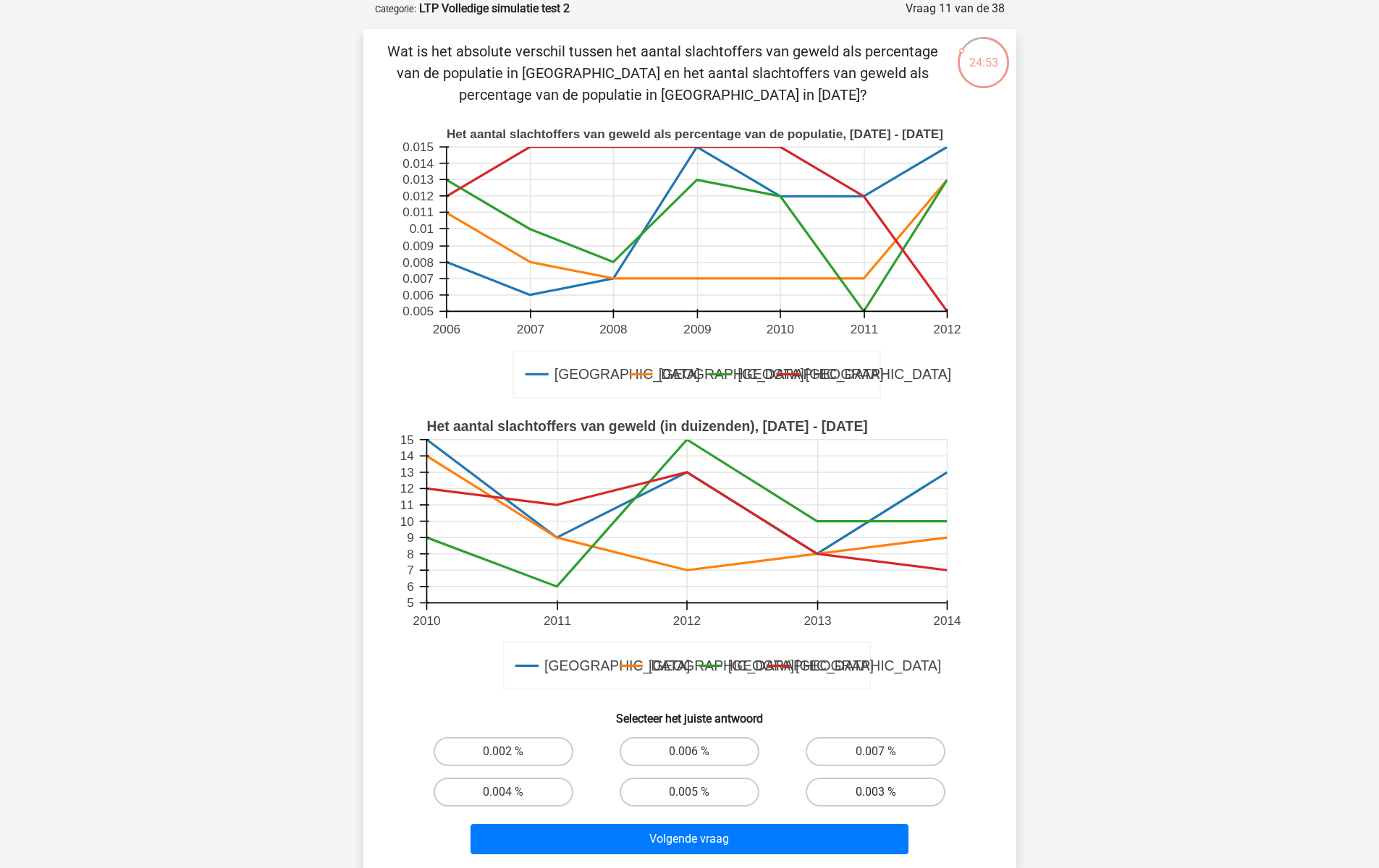
click at [840, 791] on label "0.003 %" at bounding box center [875, 792] width 140 height 29
click at [876, 792] on input "0.003 %" at bounding box center [880, 797] width 10 height 10
radio input "true"
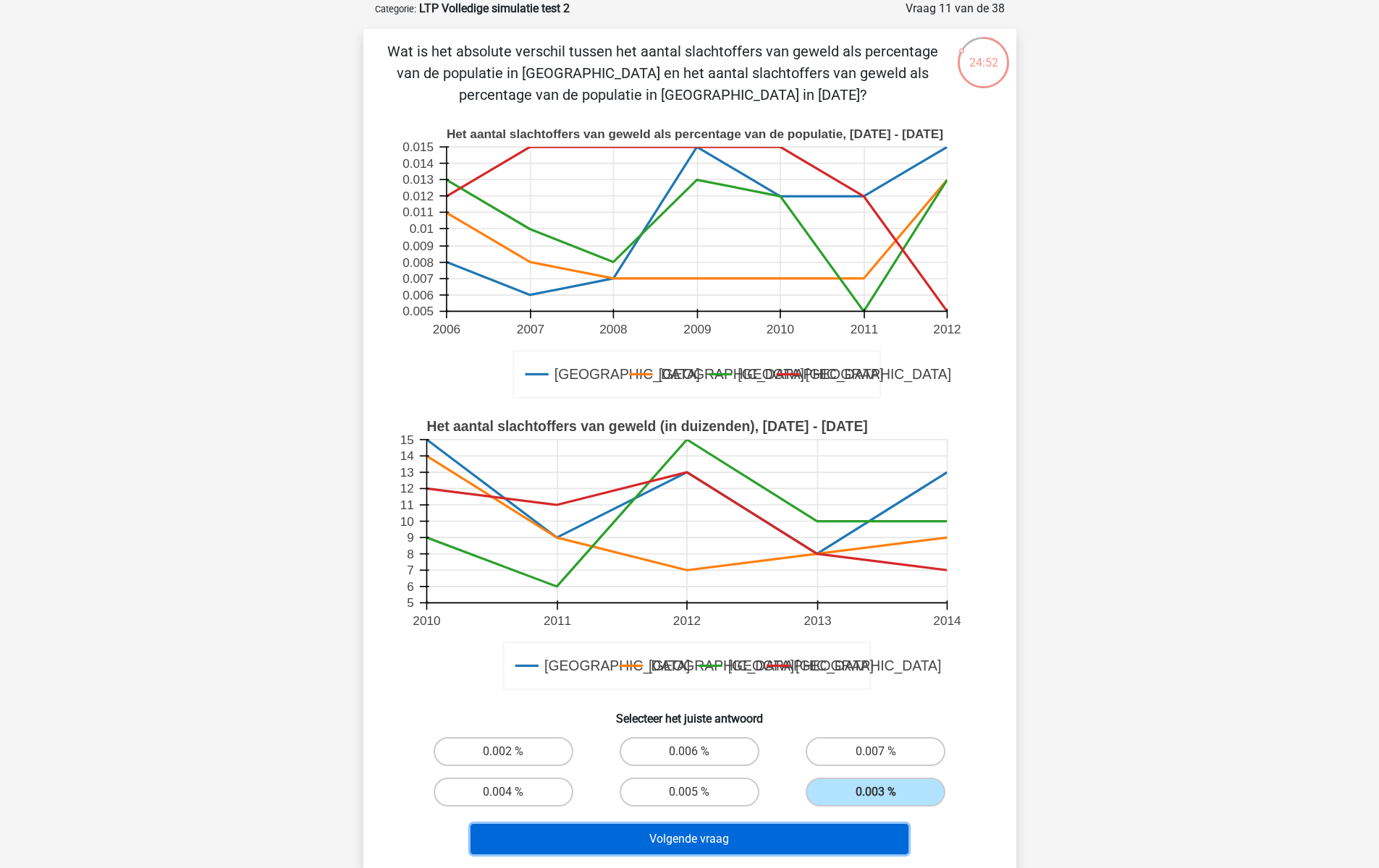
click at [825, 836] on button "Volgende vraag" at bounding box center [690, 839] width 438 height 30
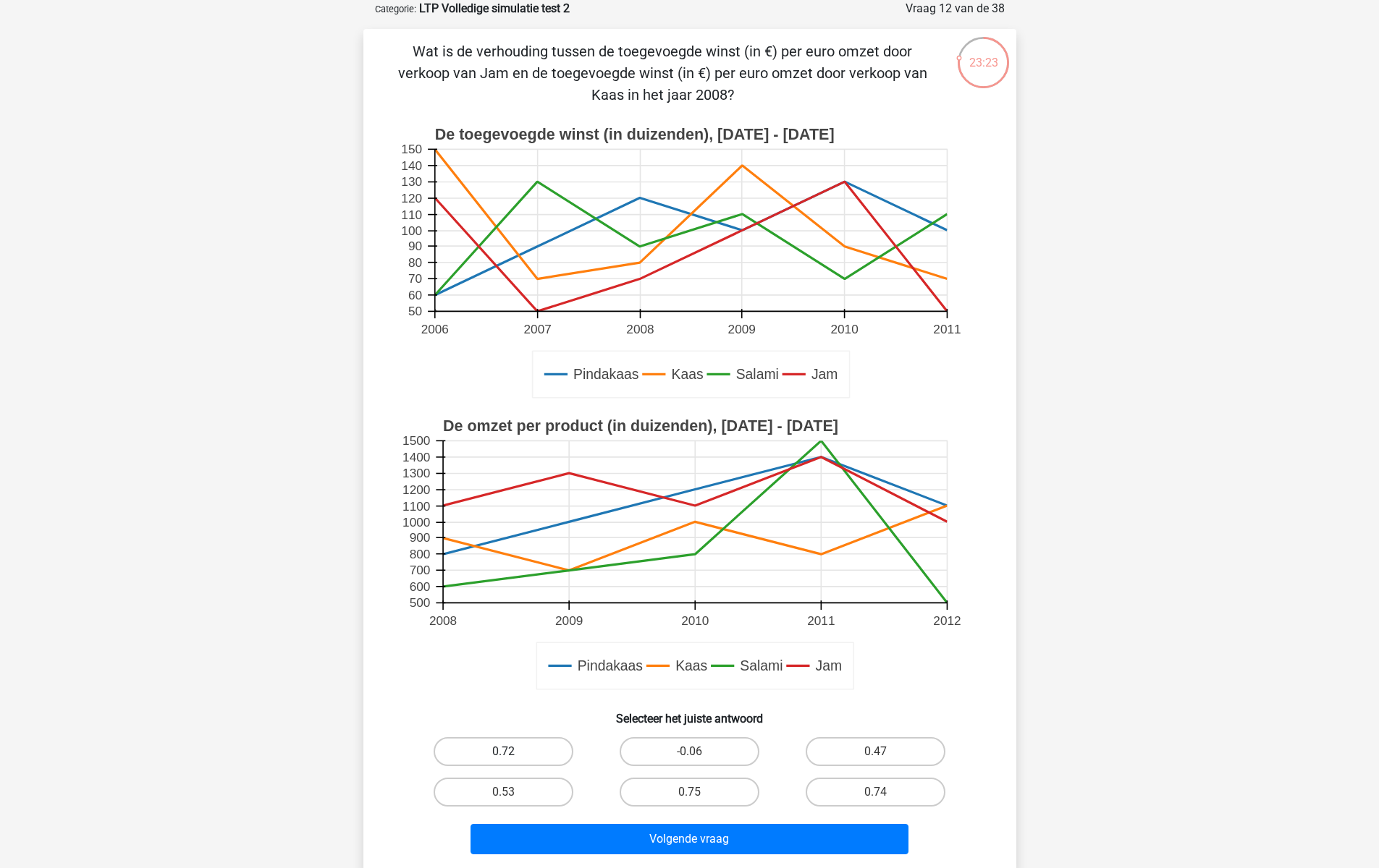
click at [542, 749] on label "0.72" at bounding box center [504, 752] width 140 height 29
click at [512, 752] on input "0.72" at bounding box center [508, 756] width 10 height 10
radio input "true"
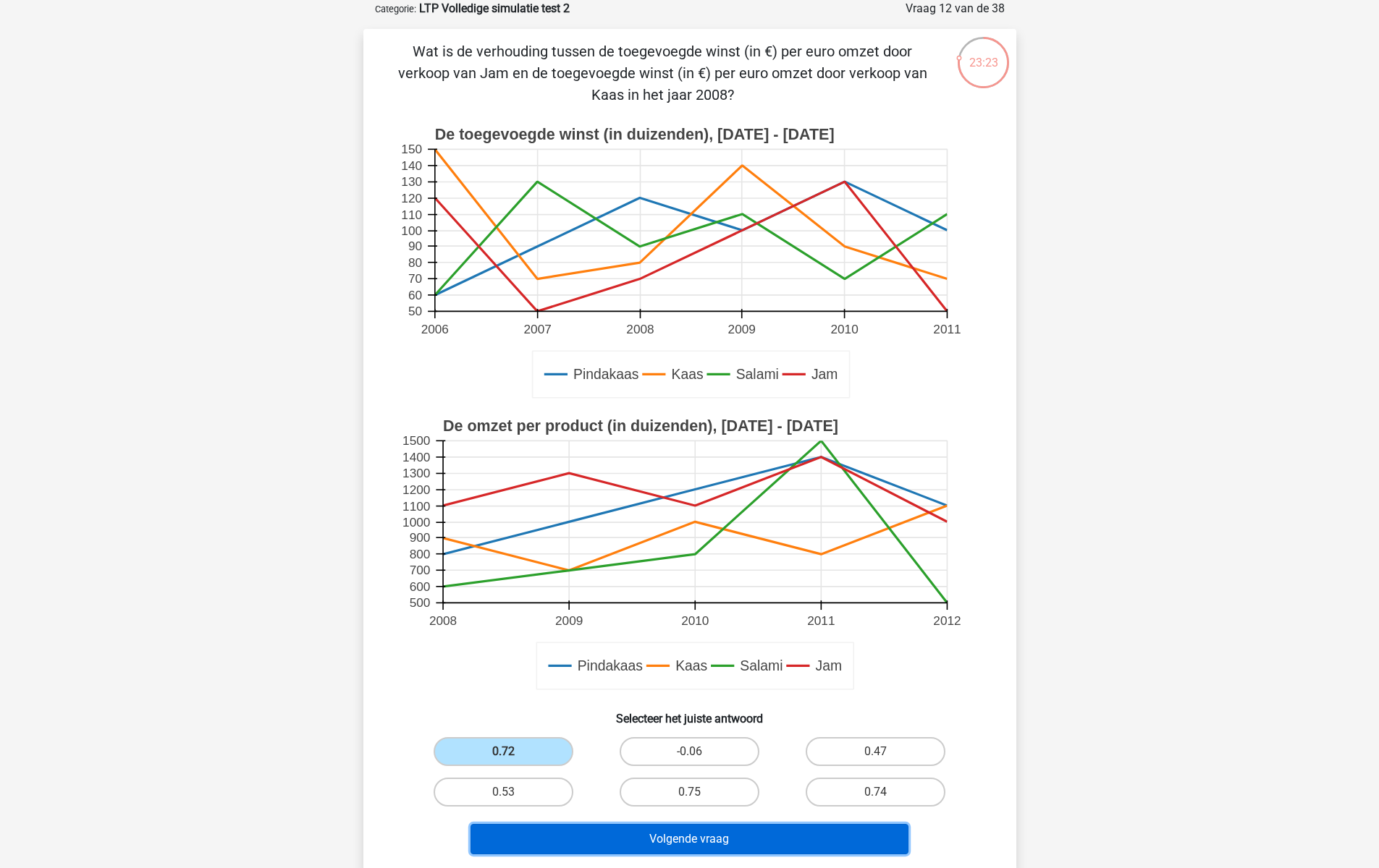
click at [602, 830] on button "Volgende vraag" at bounding box center [690, 839] width 438 height 30
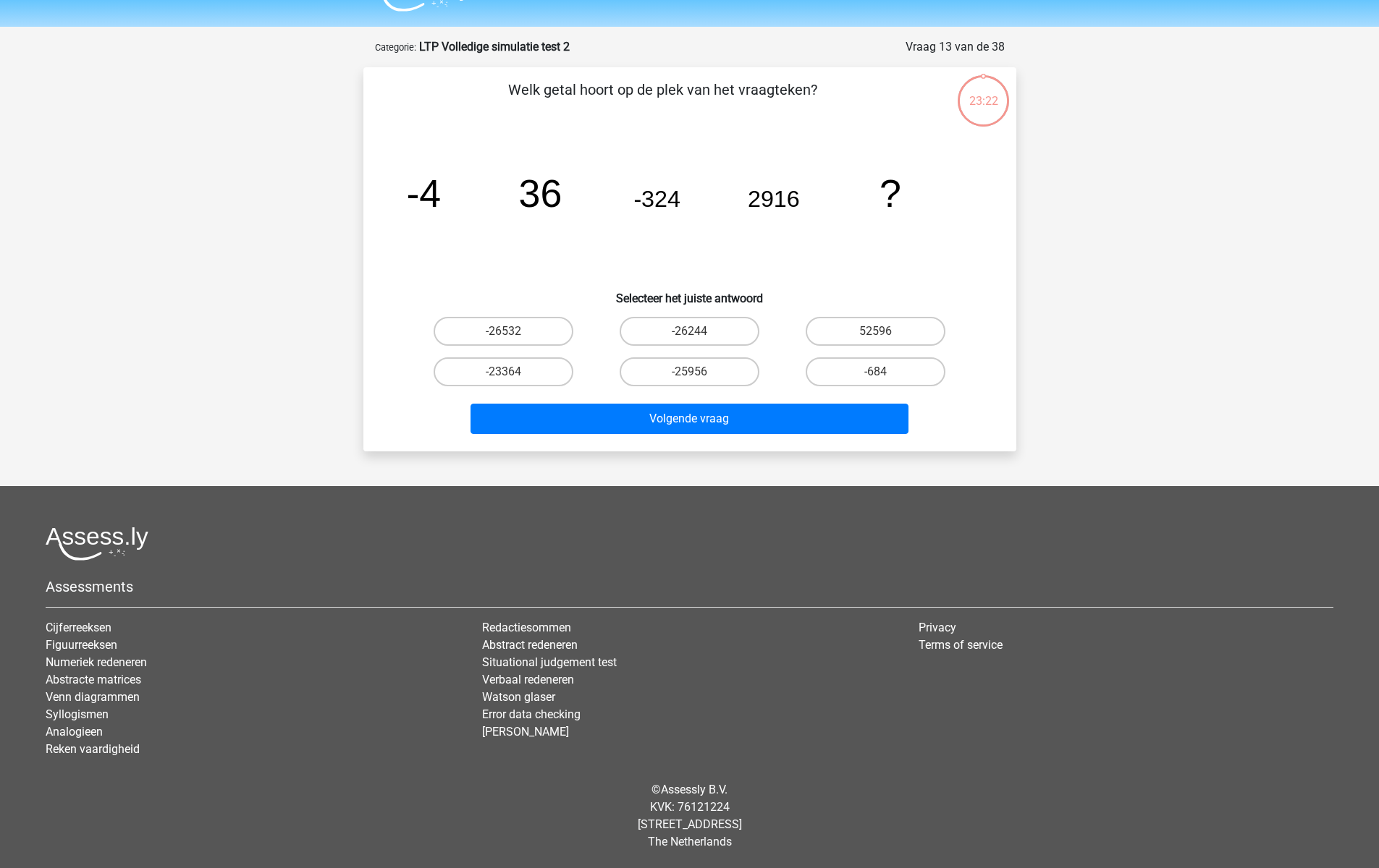
scroll to position [34, 0]
click at [693, 334] on input "-26244" at bounding box center [693, 336] width 10 height 10
radio input "true"
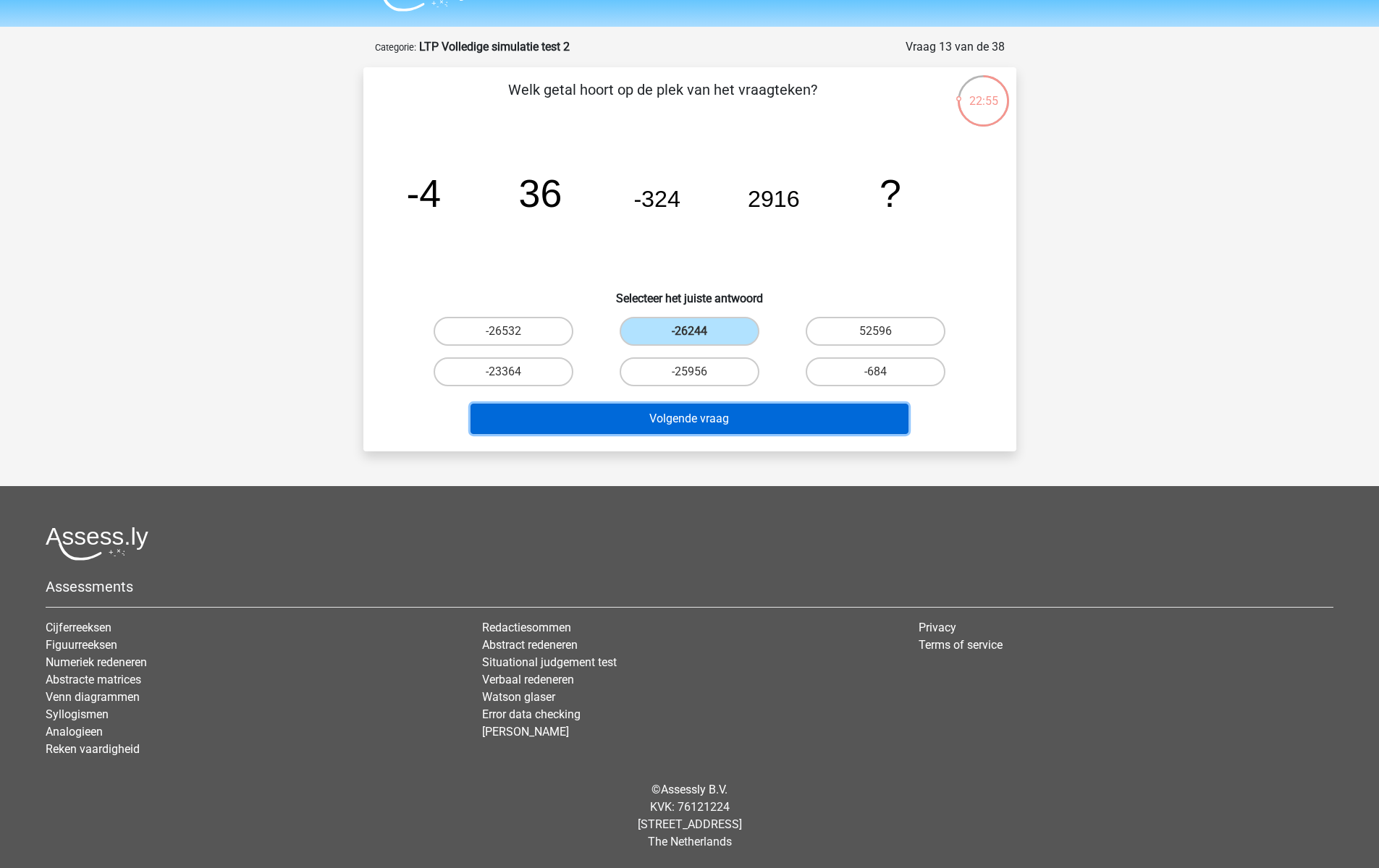
click at [716, 418] on button "Volgende vraag" at bounding box center [690, 419] width 438 height 30
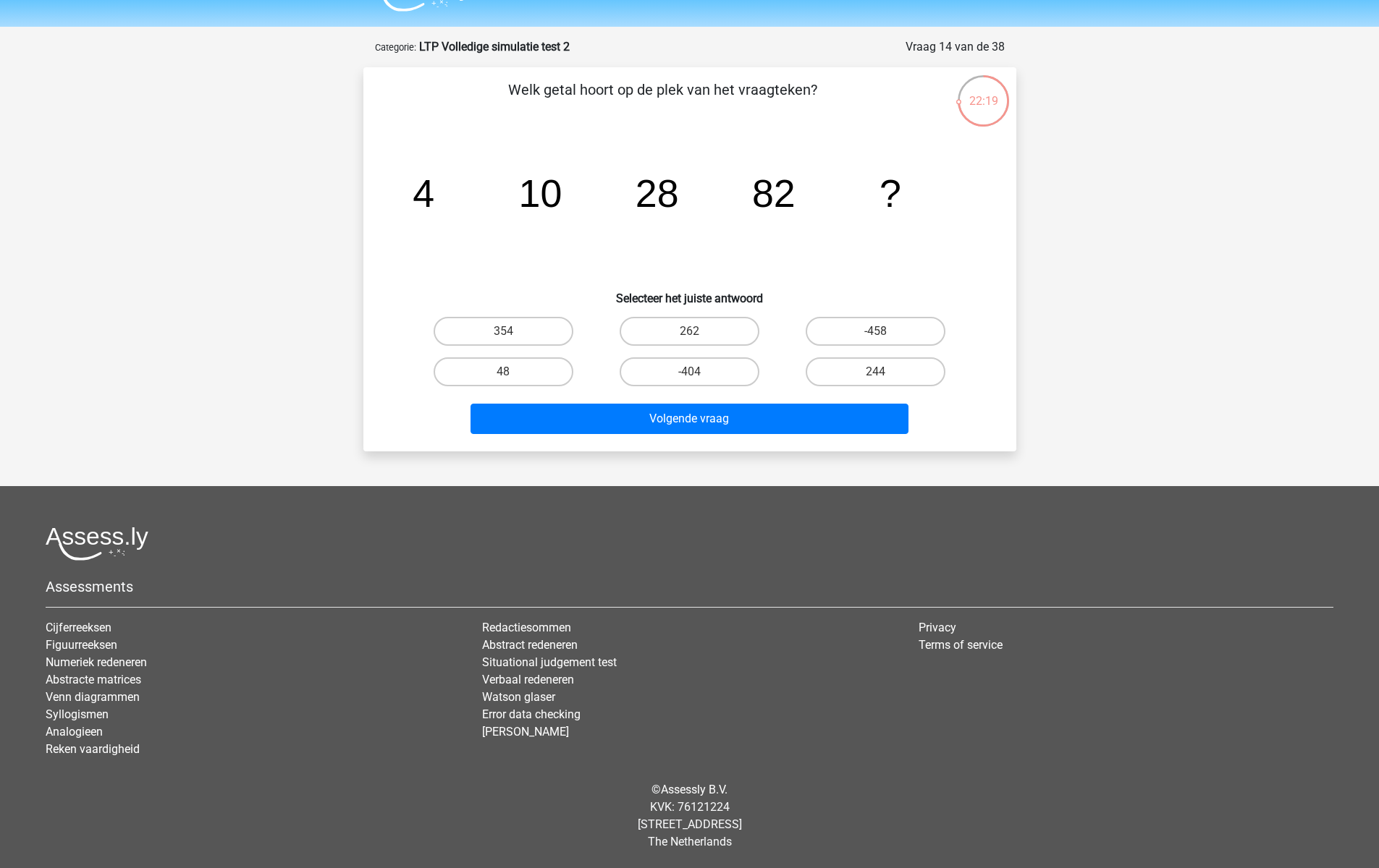
click at [880, 373] on input "244" at bounding box center [880, 377] width 10 height 10
radio input "true"
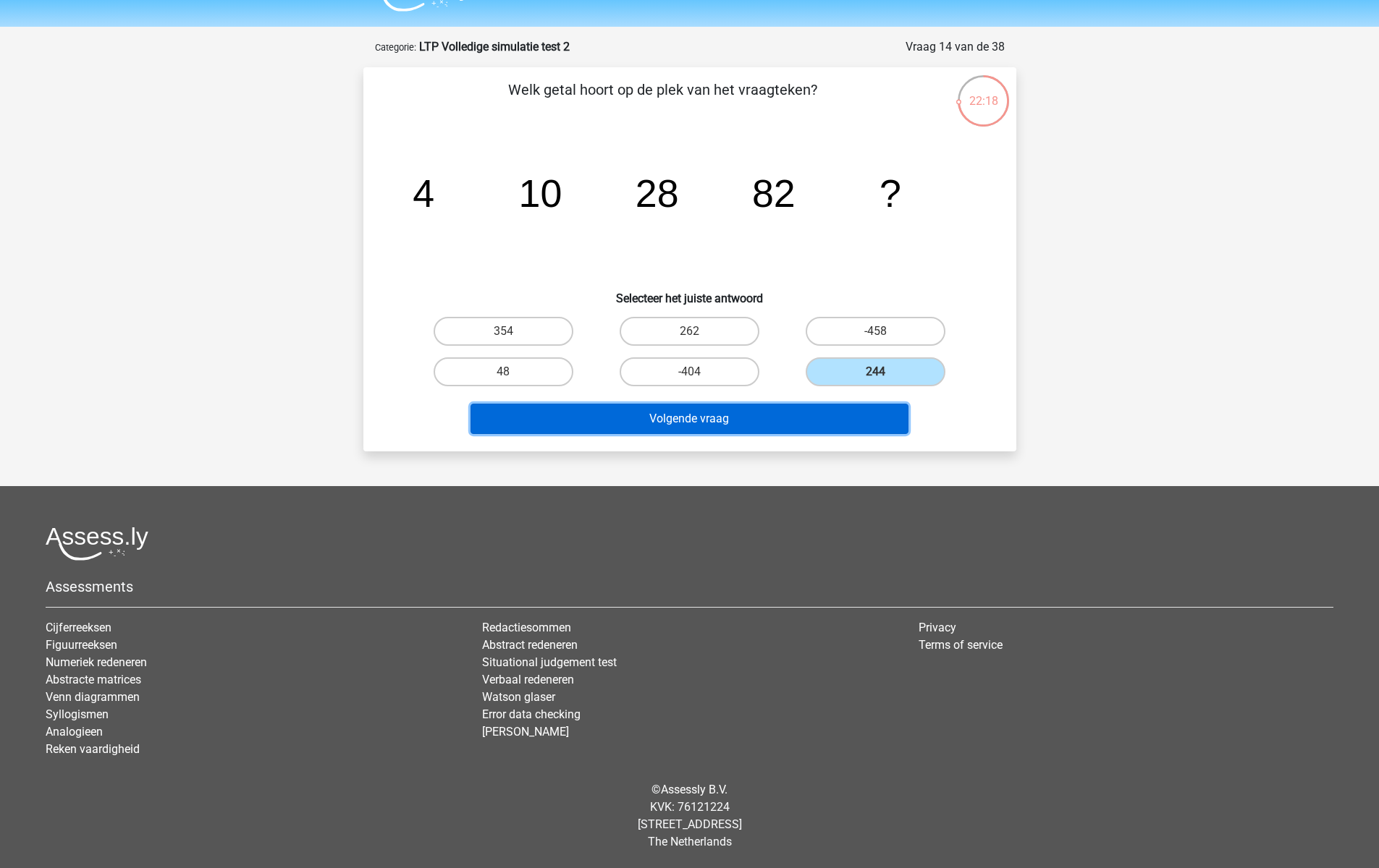
click at [817, 427] on button "Volgende vraag" at bounding box center [690, 419] width 438 height 30
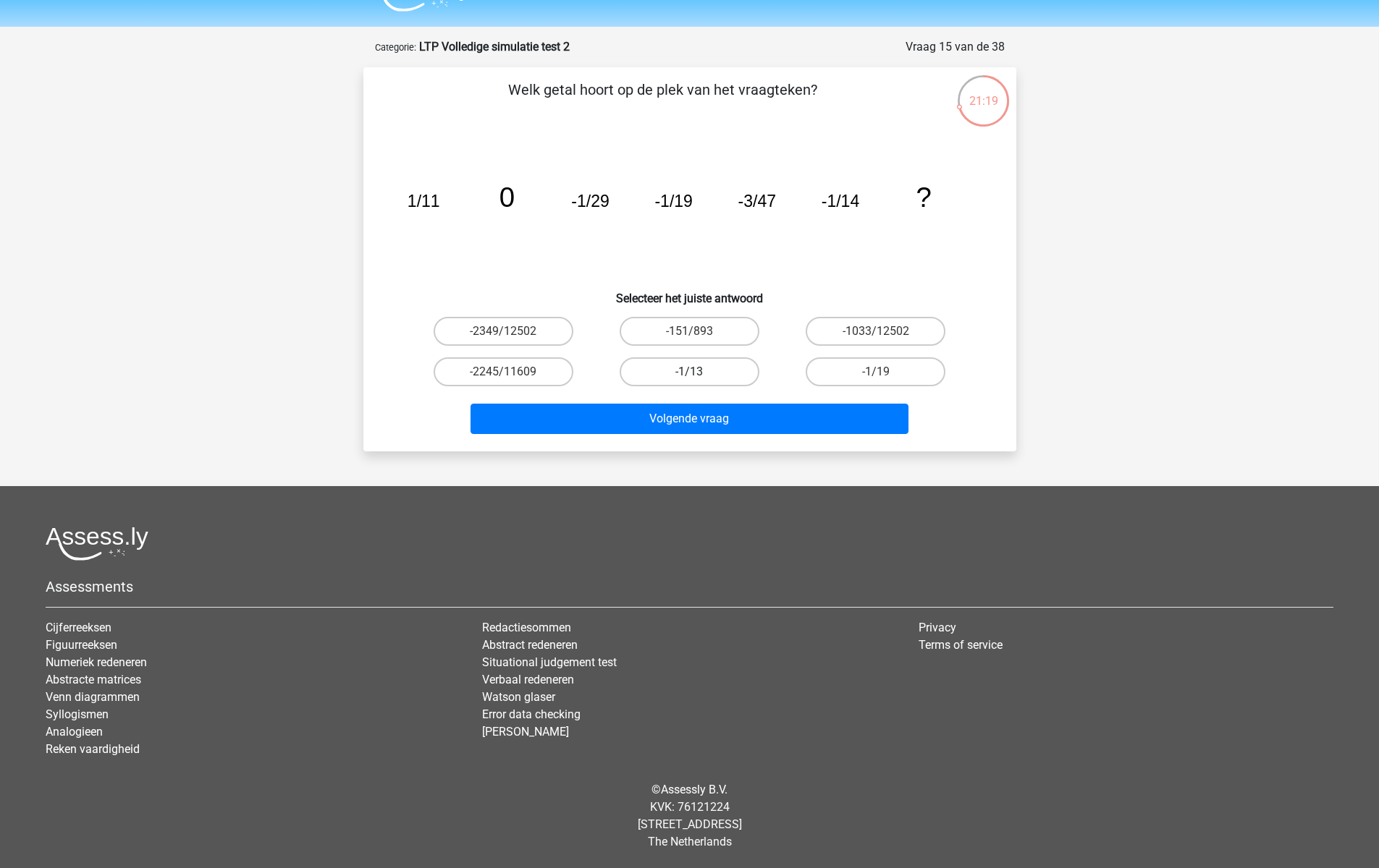
click at [736, 369] on label "-1/13" at bounding box center [690, 371] width 140 height 29
click at [699, 372] on input "-1/13" at bounding box center [693, 377] width 10 height 10
radio input "true"
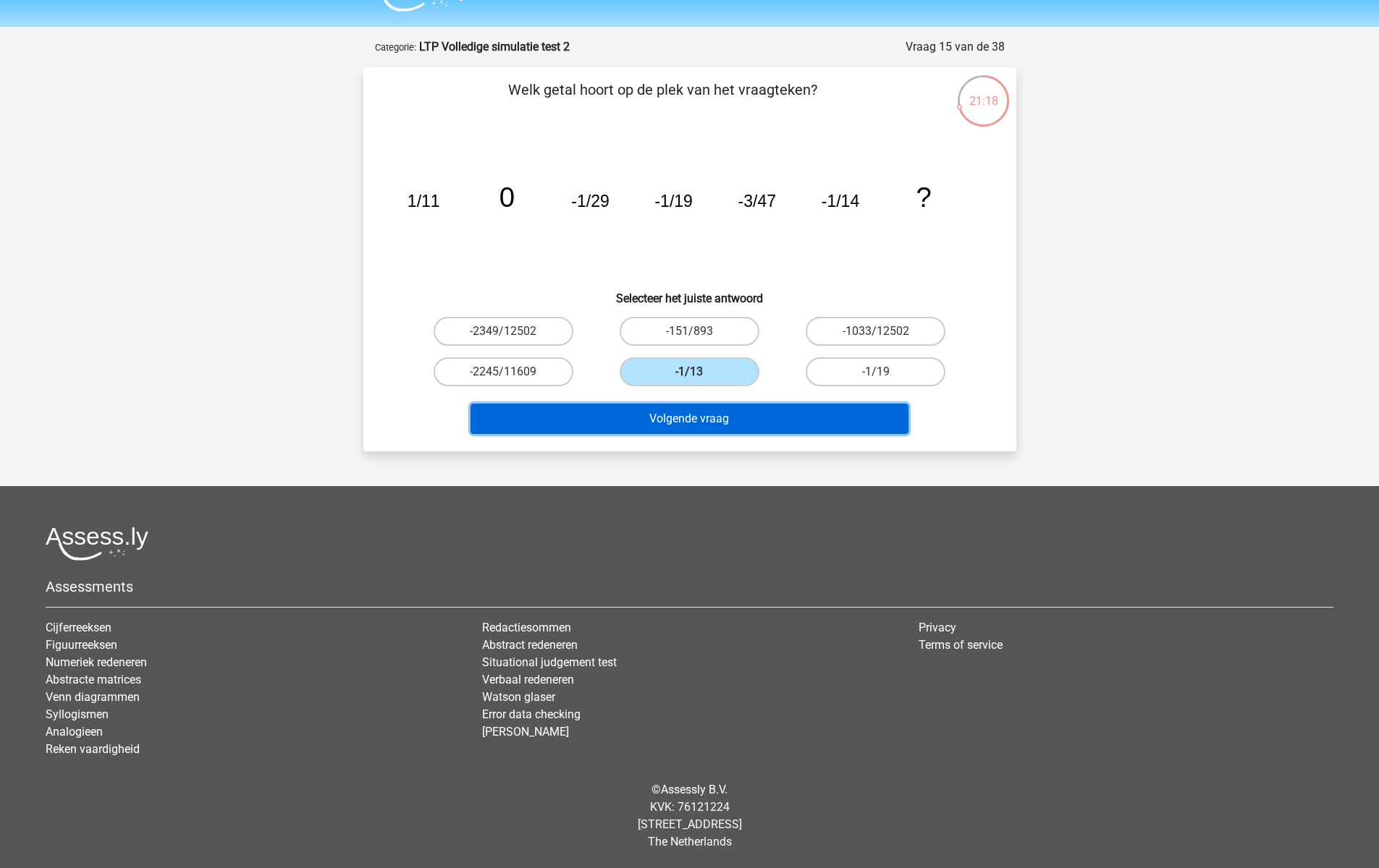
click at [743, 415] on button "Volgende vraag" at bounding box center [690, 419] width 438 height 30
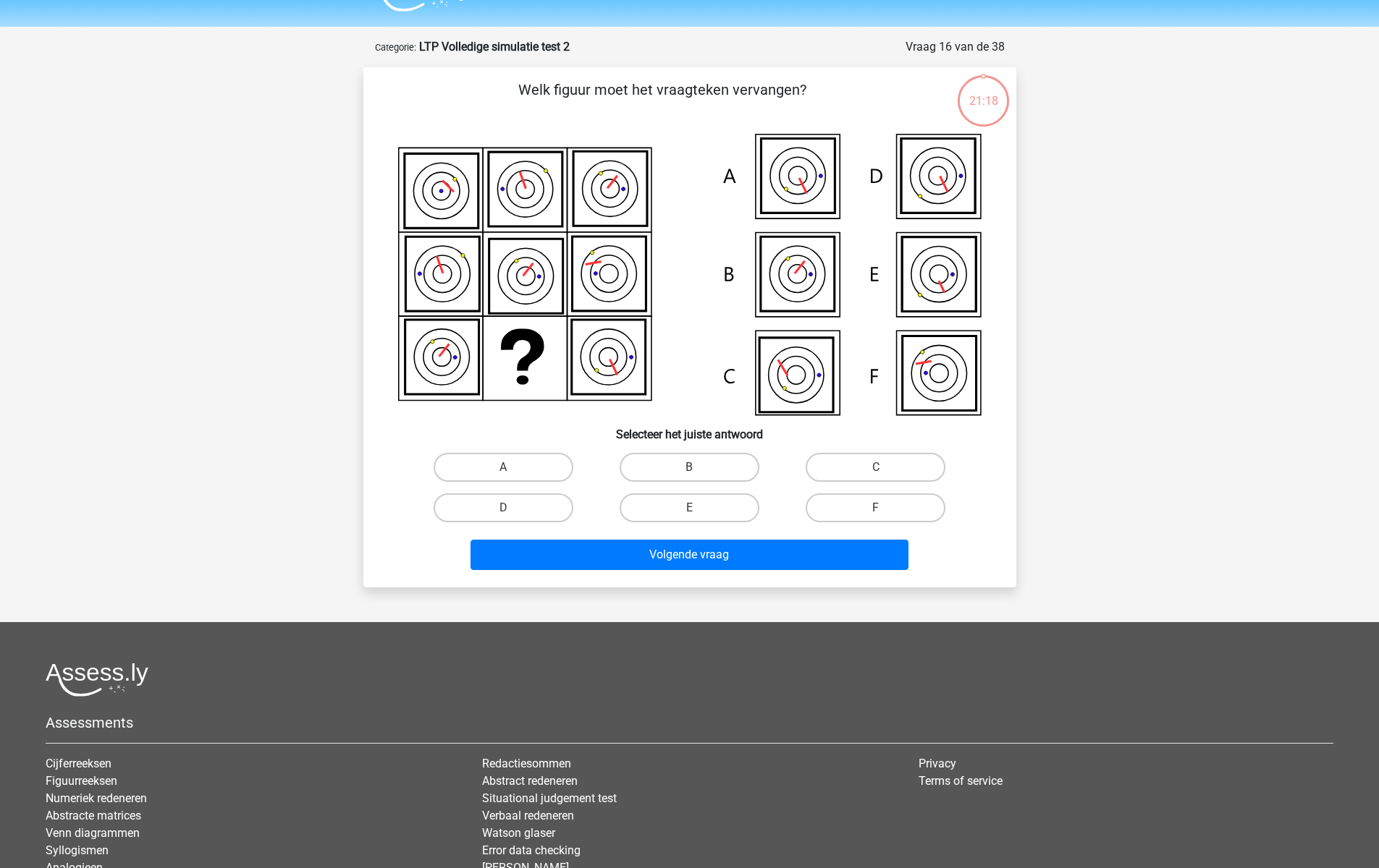
scroll to position [72, 0]
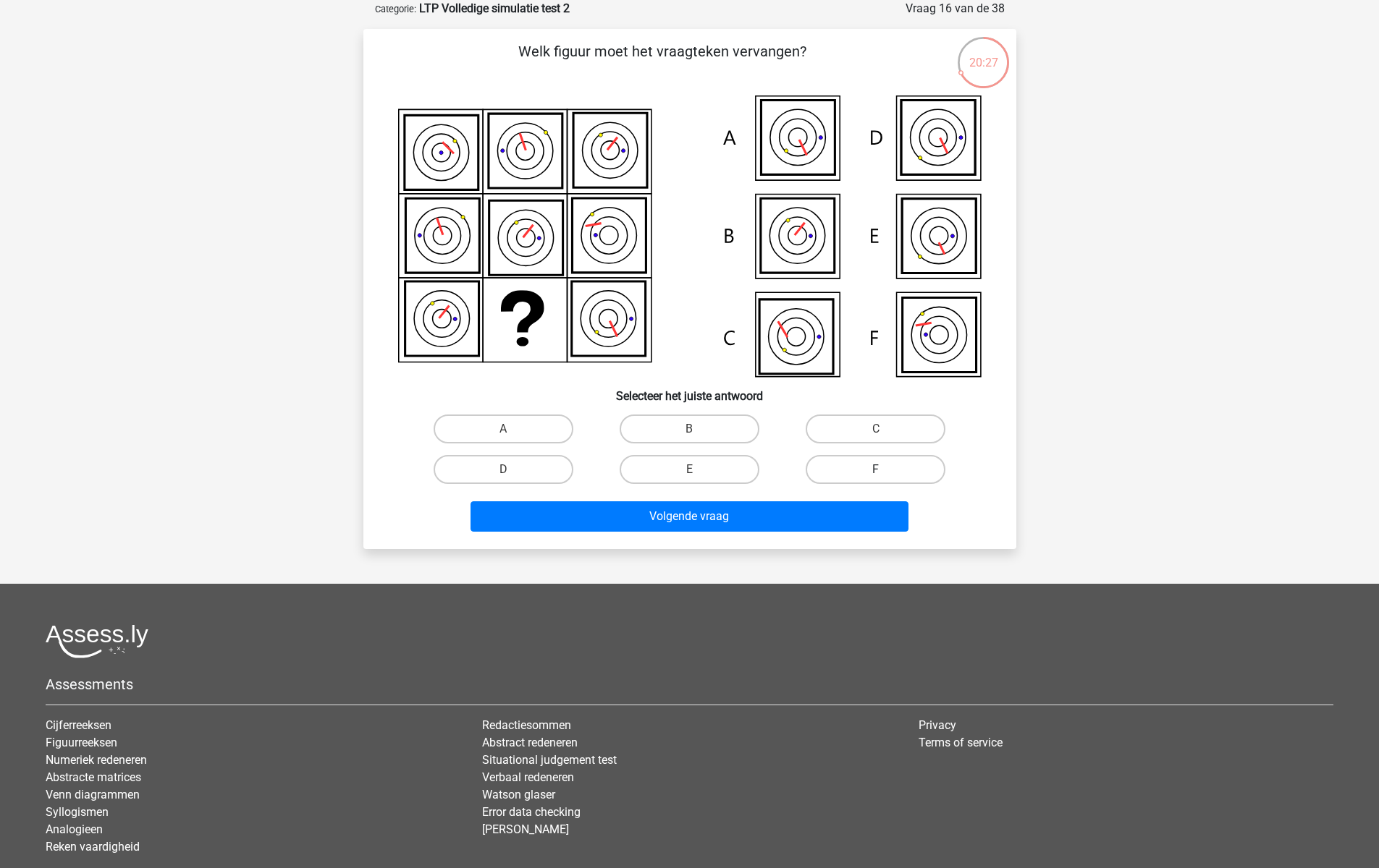
click at [901, 471] on label "F" at bounding box center [875, 469] width 140 height 29
click at [885, 471] on input "F" at bounding box center [880, 474] width 10 height 10
radio input "true"
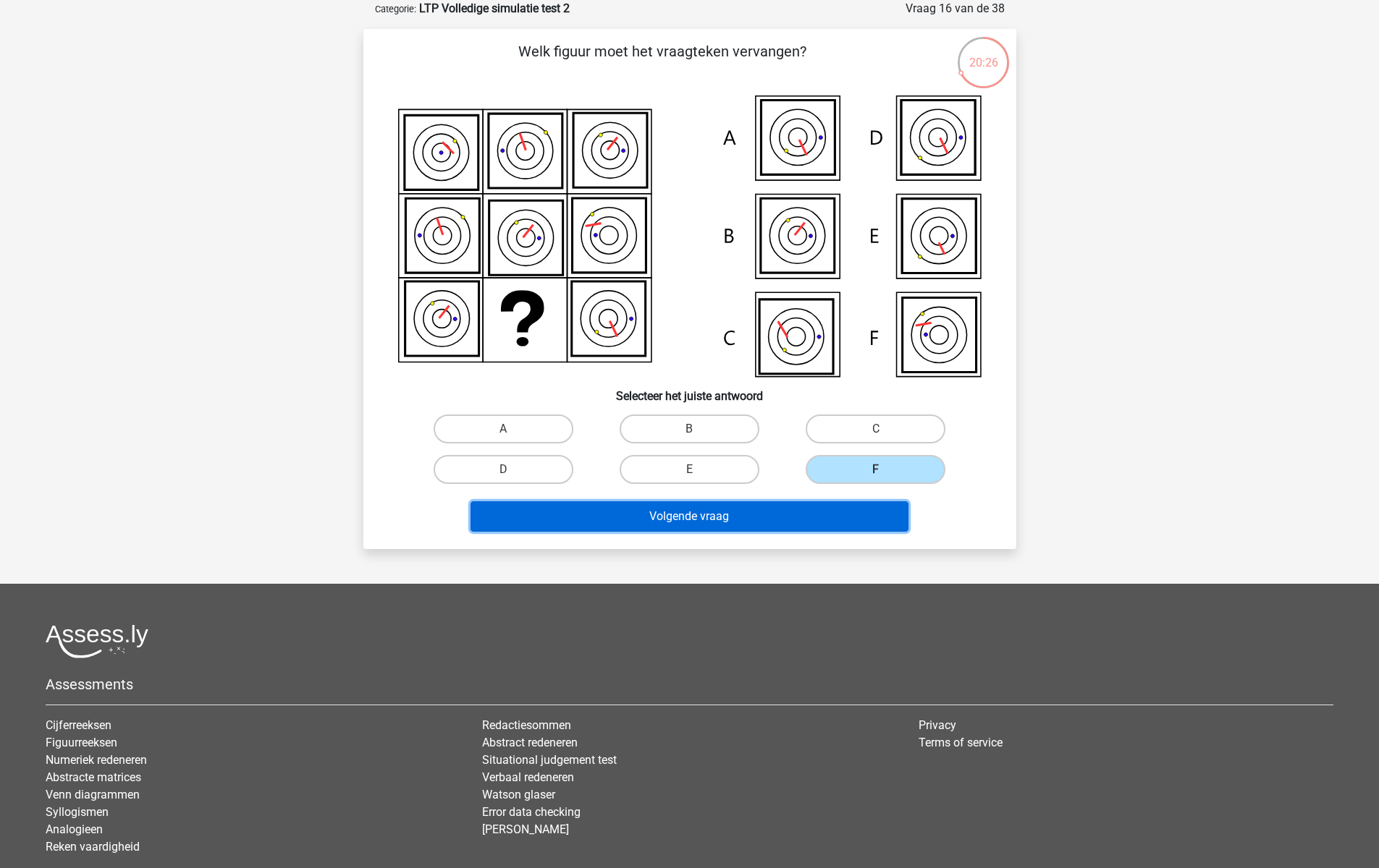
click at [733, 508] on button "Volgende vraag" at bounding box center [690, 516] width 438 height 30
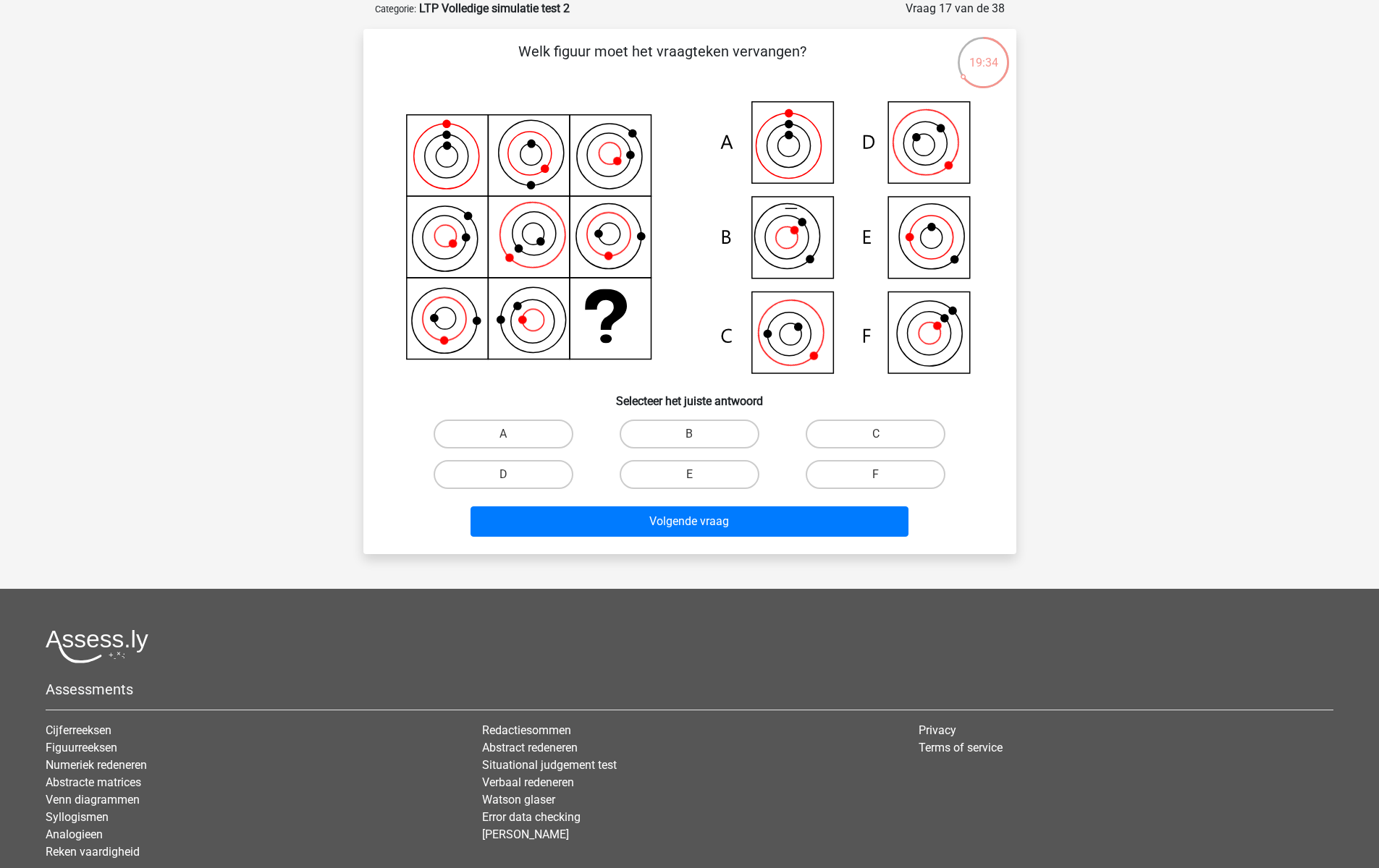
click at [911, 150] on icon at bounding box center [690, 239] width 583 height 287
click at [784, 333] on icon at bounding box center [690, 239] width 583 height 287
click at [916, 440] on label "C" at bounding box center [875, 434] width 140 height 29
click at [885, 440] on input "C" at bounding box center [880, 439] width 10 height 10
radio input "true"
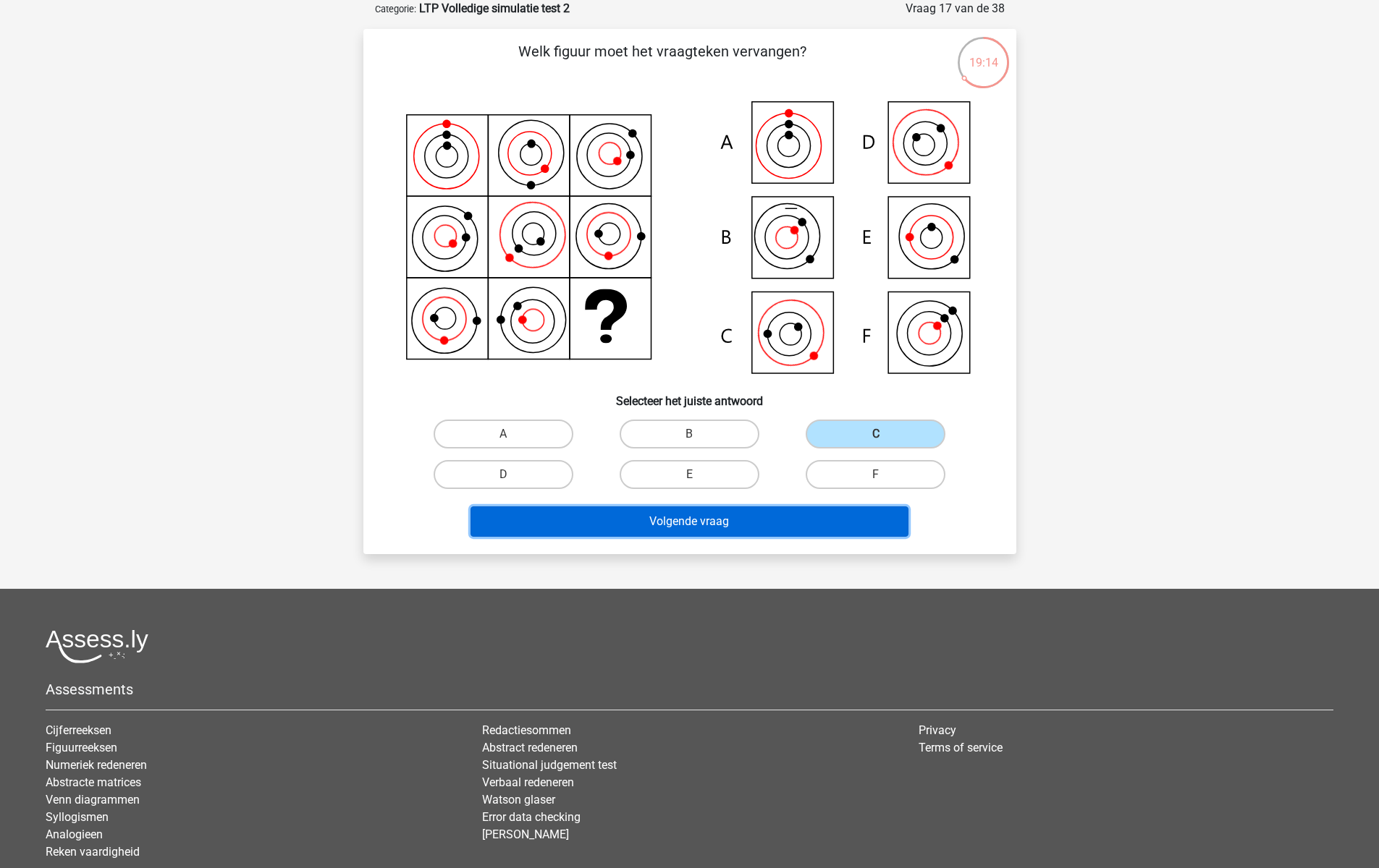
click at [814, 525] on button "Volgende vraag" at bounding box center [690, 522] width 438 height 30
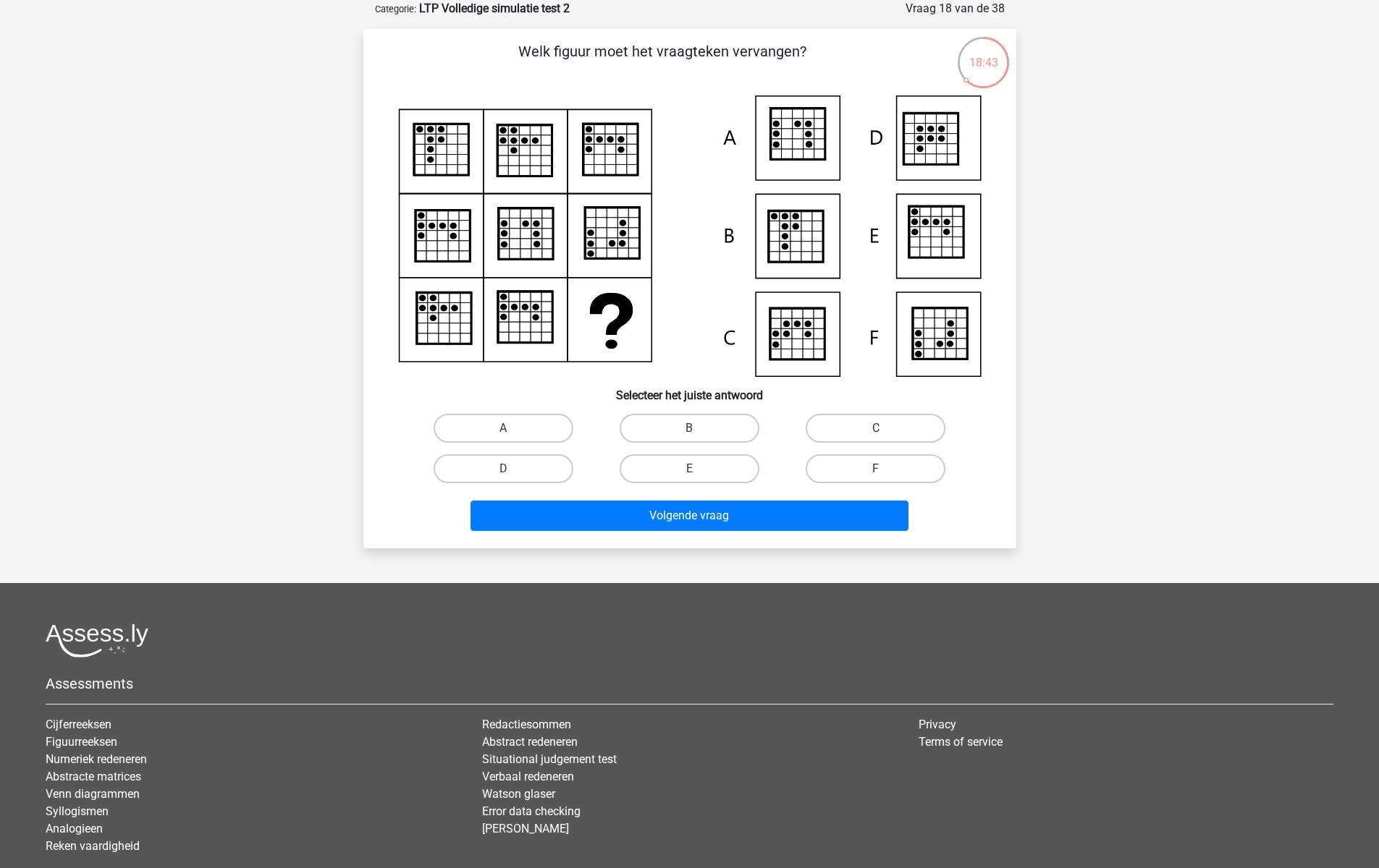
click at [793, 138] on icon at bounding box center [797, 134] width 54 height 51
click at [545, 428] on label "A" at bounding box center [504, 428] width 140 height 29
click at [512, 428] on input "A" at bounding box center [508, 433] width 10 height 10
radio input "true"
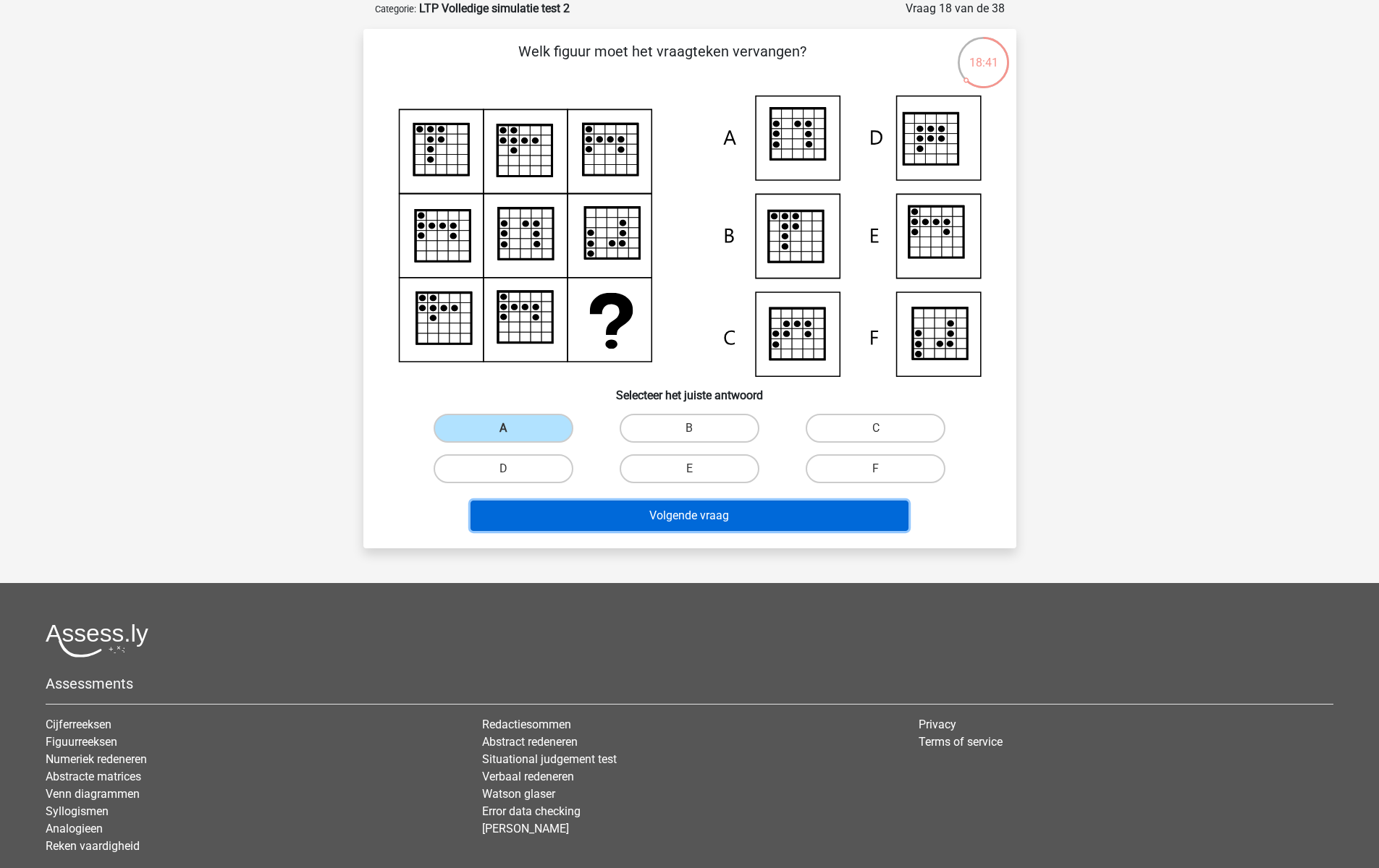
click at [560, 510] on button "Volgende vraag" at bounding box center [690, 516] width 438 height 30
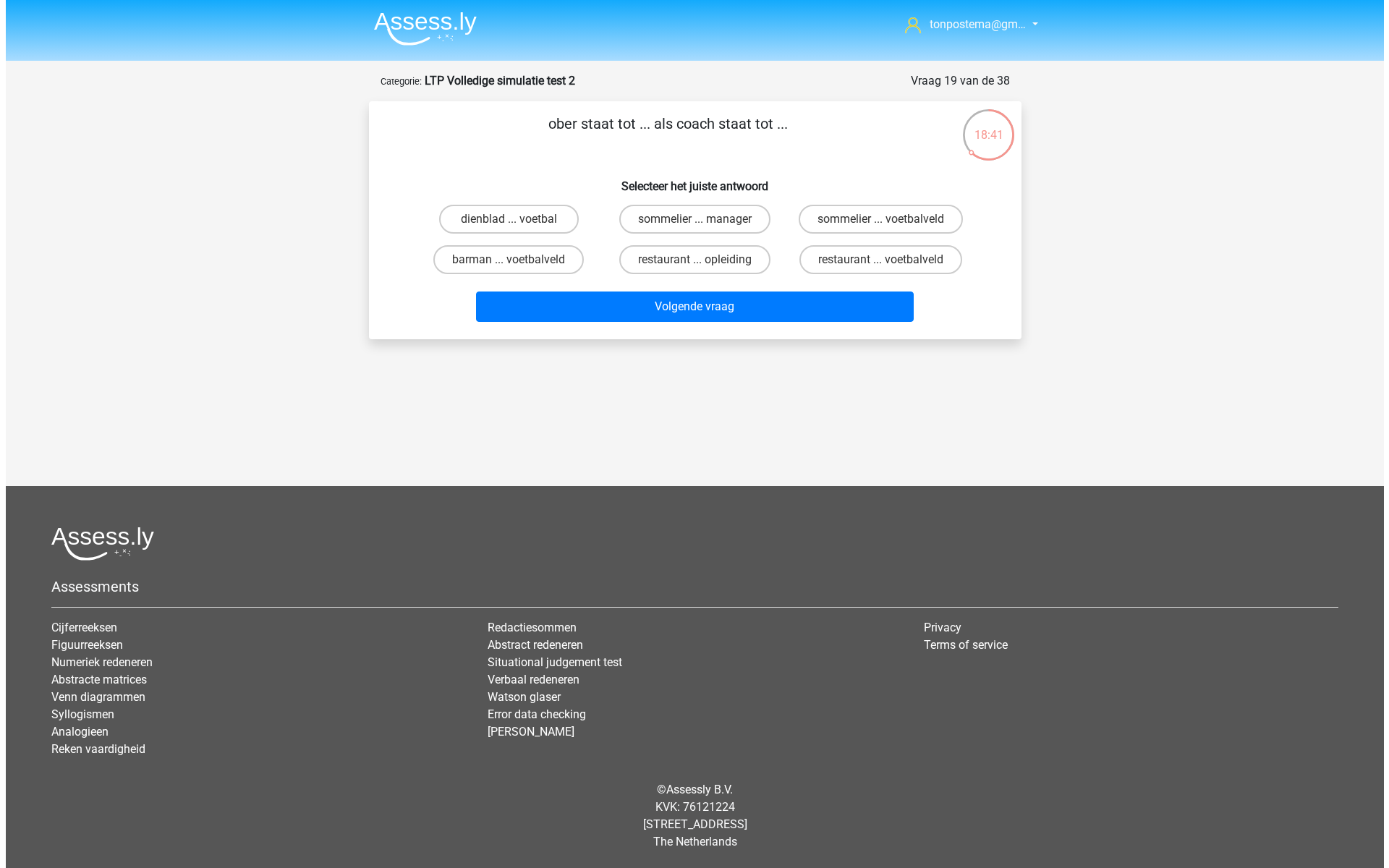
scroll to position [0, 0]
click at [924, 259] on label "restaurant ... voetbalveld" at bounding box center [881, 259] width 163 height 29
click at [890, 260] on input "restaurant ... voetbalveld" at bounding box center [885, 265] width 10 height 10
radio input "true"
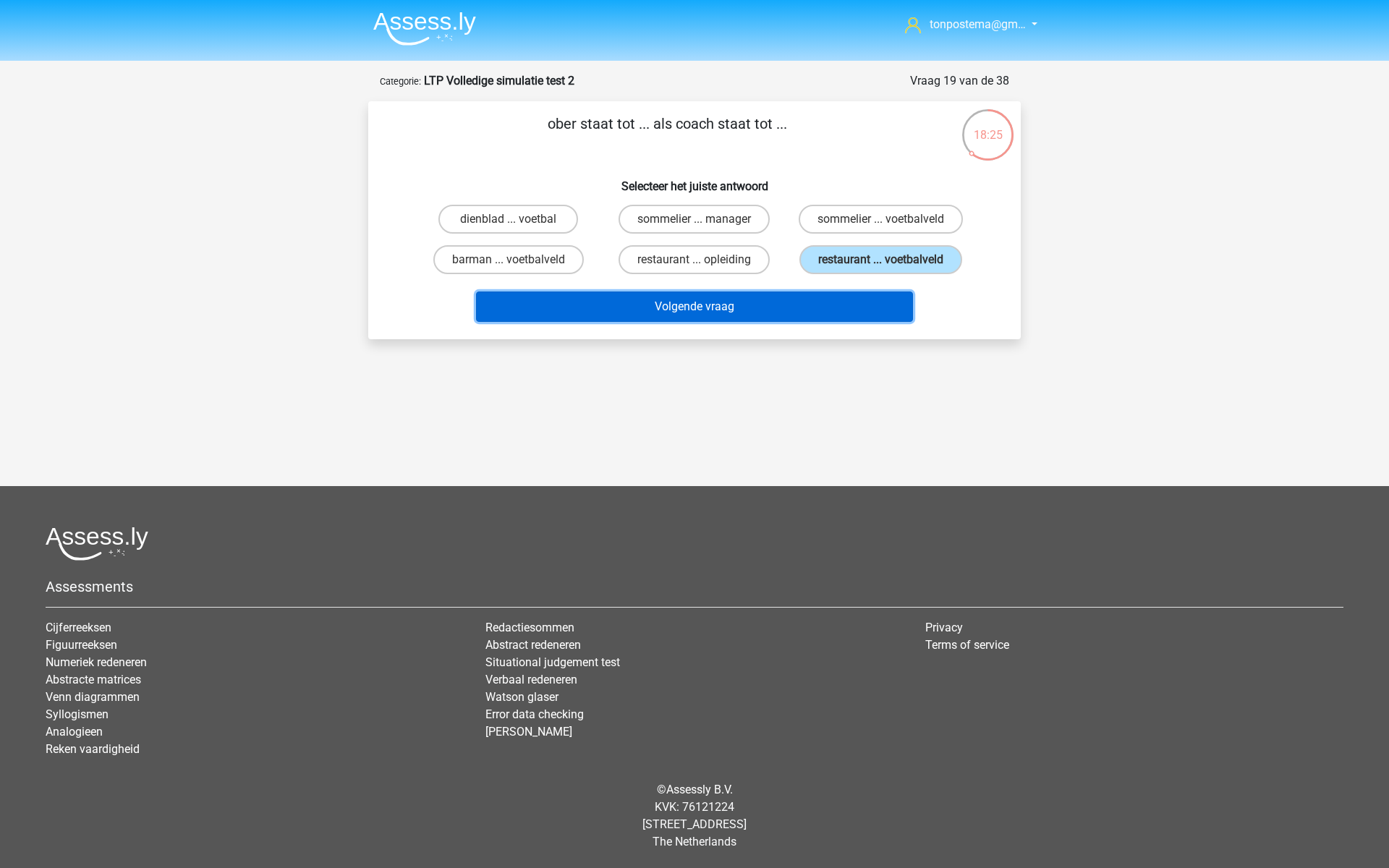
click at [701, 307] on button "Volgende vraag" at bounding box center [694, 307] width 437 height 30
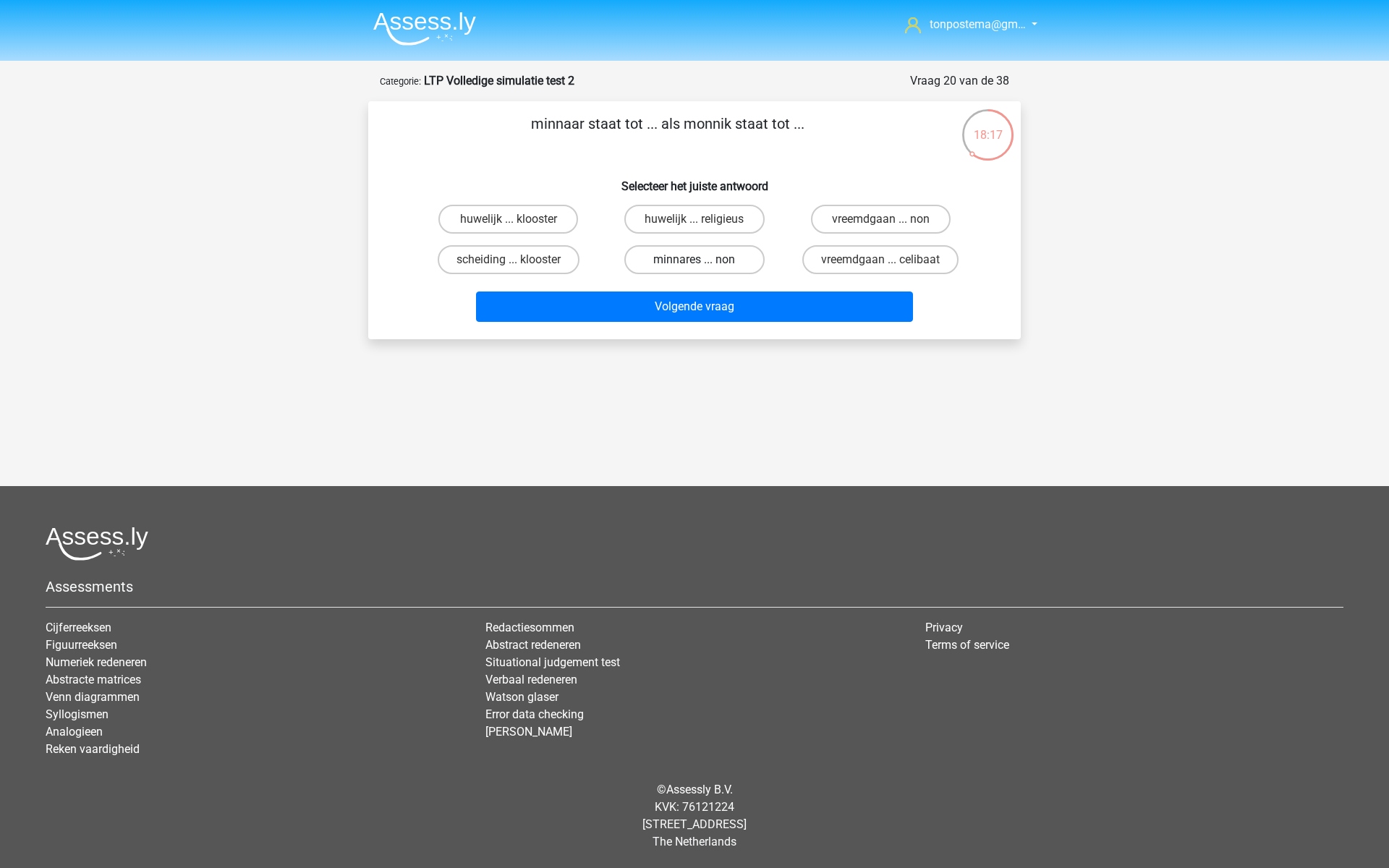
click at [717, 259] on label "minnares ... non" at bounding box center [694, 259] width 140 height 29
click at [704, 260] on input "minnares ... non" at bounding box center [699, 265] width 10 height 10
radio input "true"
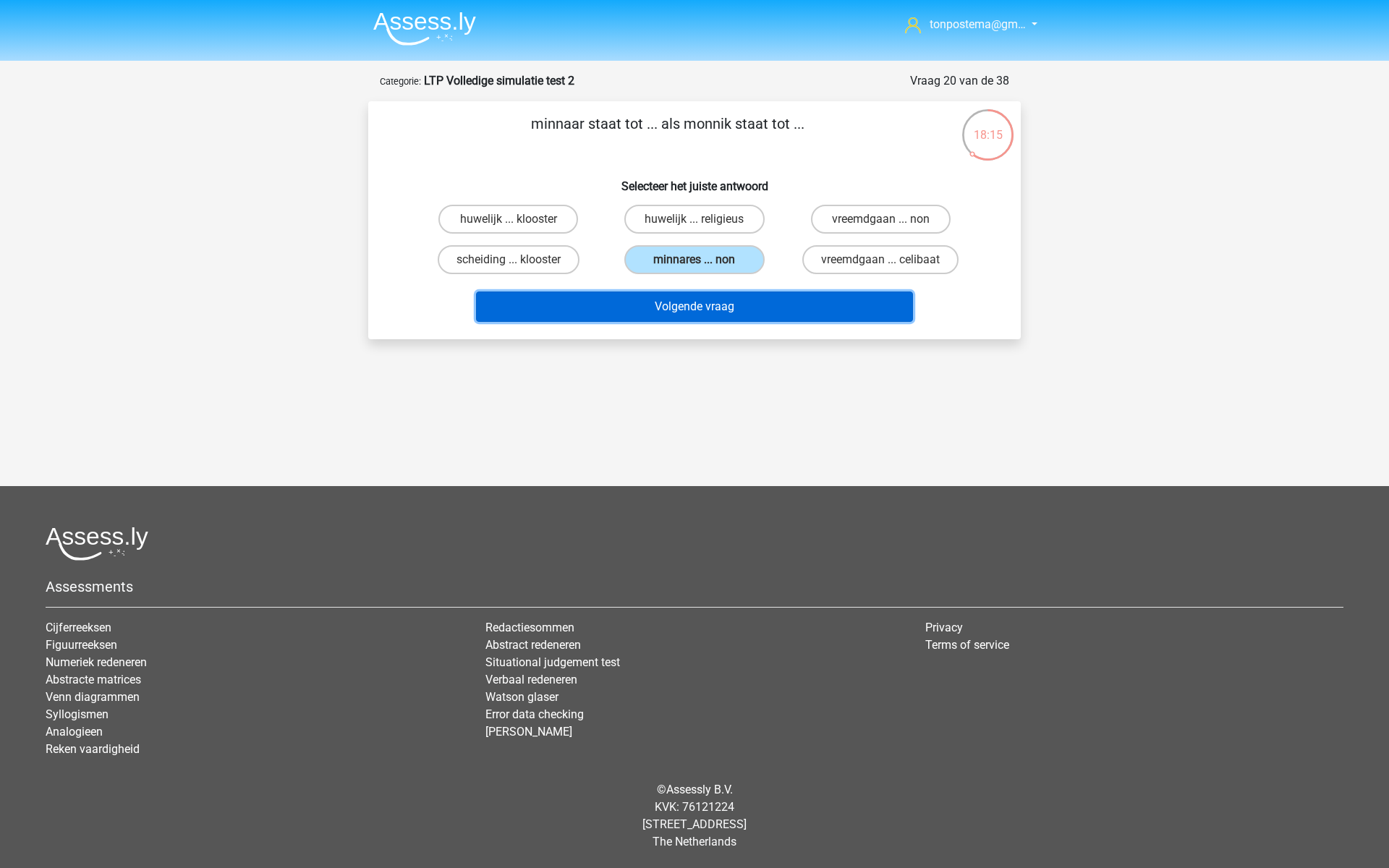
click at [731, 307] on button "Volgende vraag" at bounding box center [694, 307] width 437 height 30
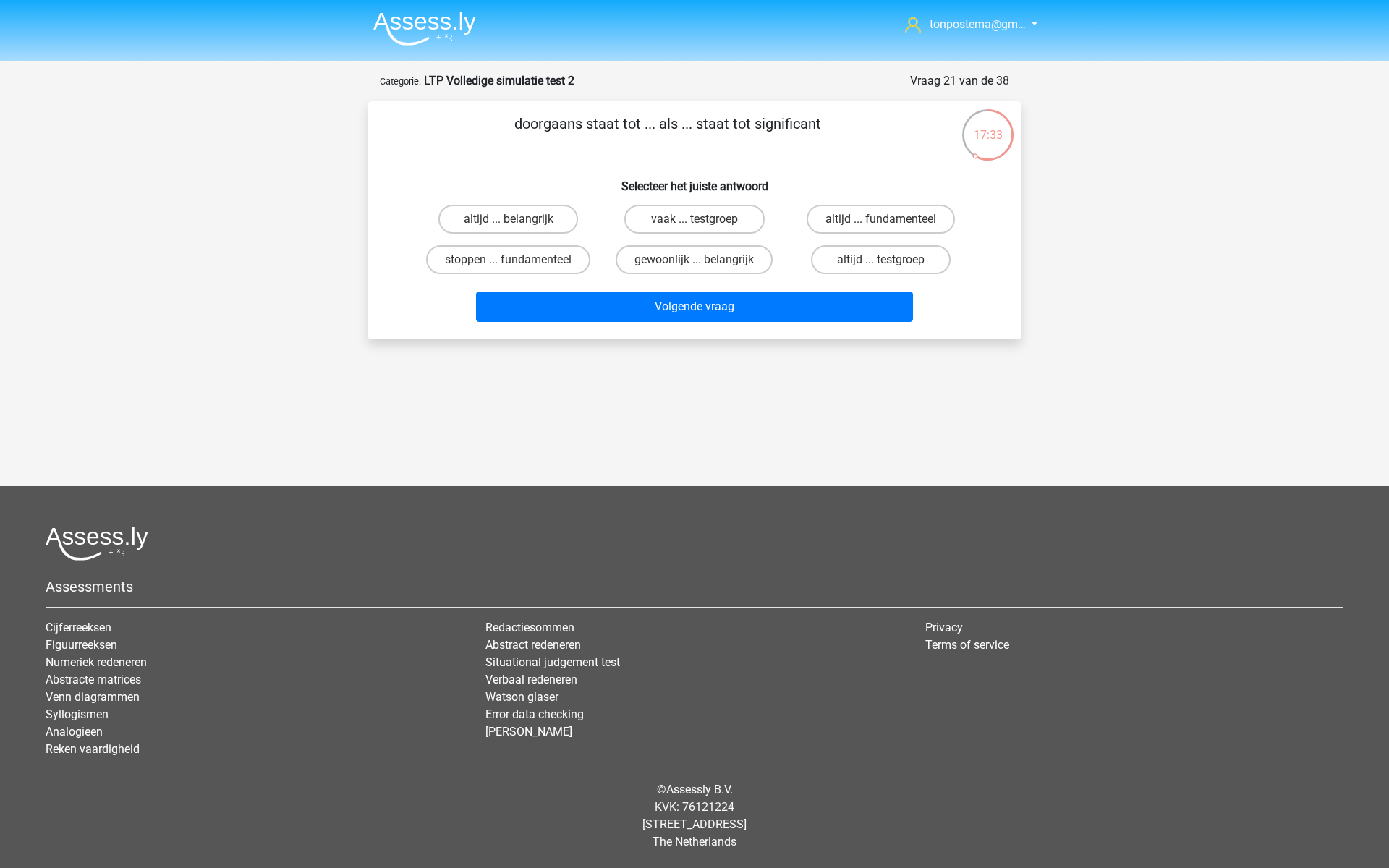
click at [700, 268] on input "gewoonlijk ... belangrijk" at bounding box center [699, 265] width 10 height 10
radio input "true"
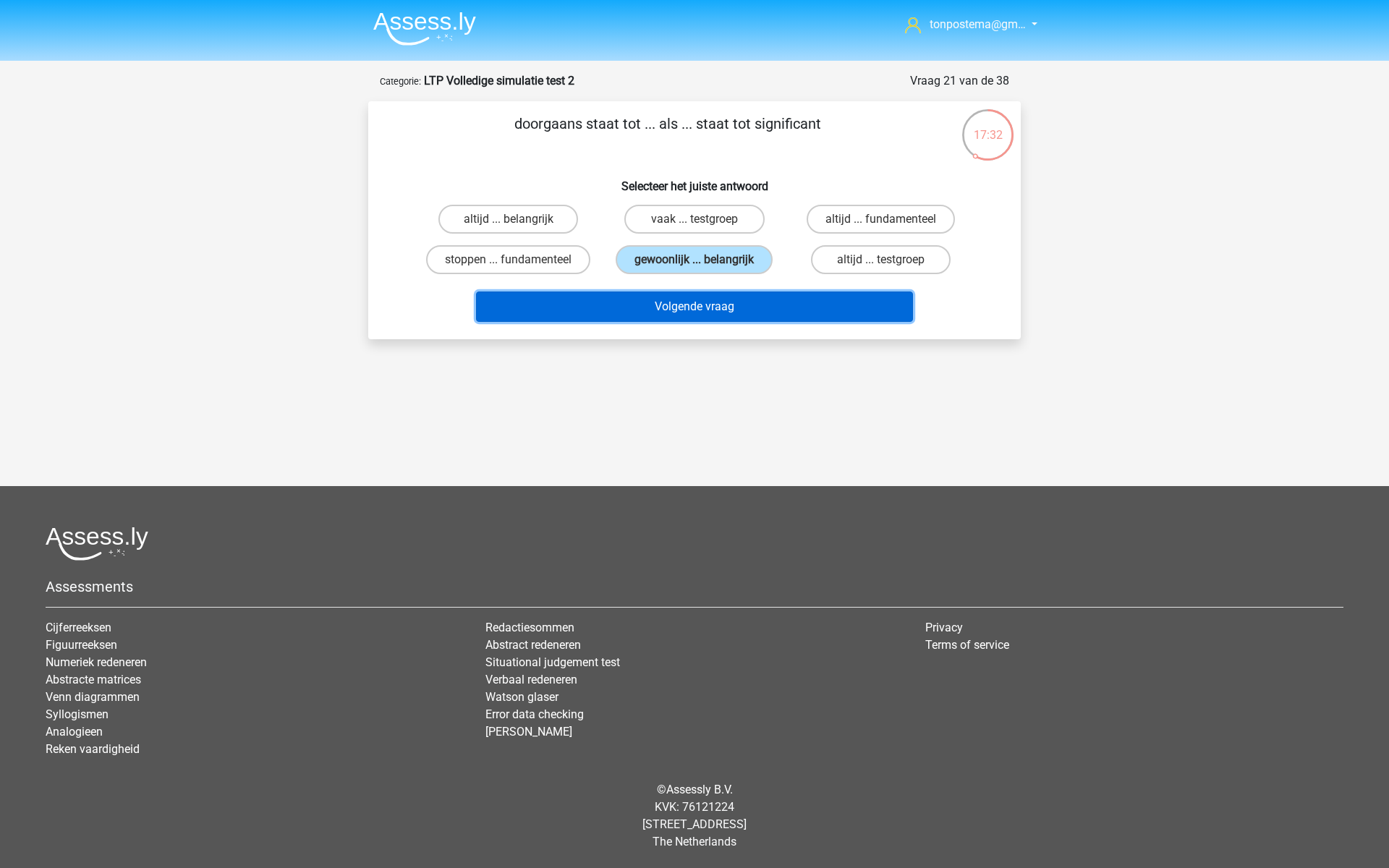
click at [710, 305] on button "Volgende vraag" at bounding box center [694, 307] width 437 height 30
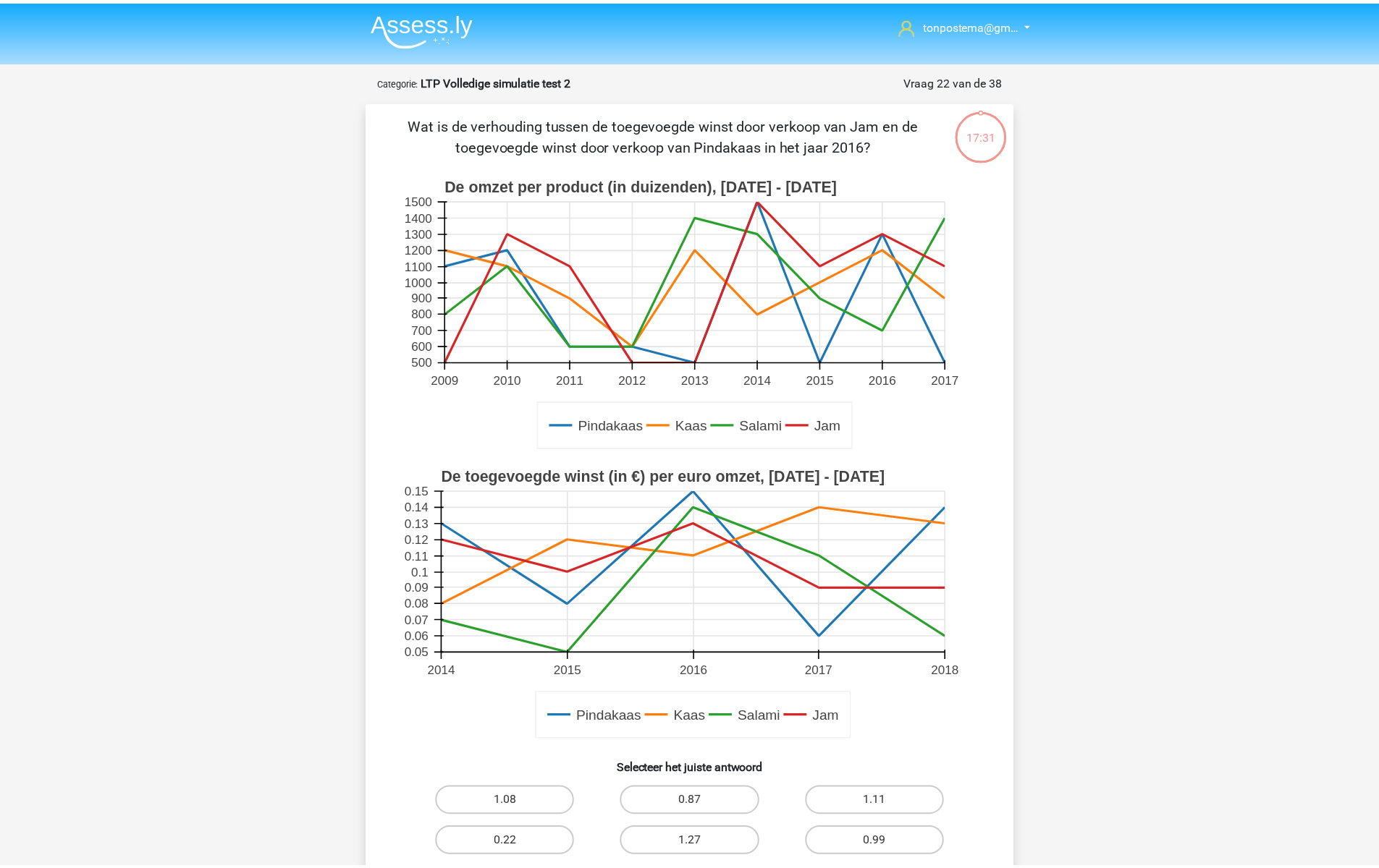
scroll to position [72, 0]
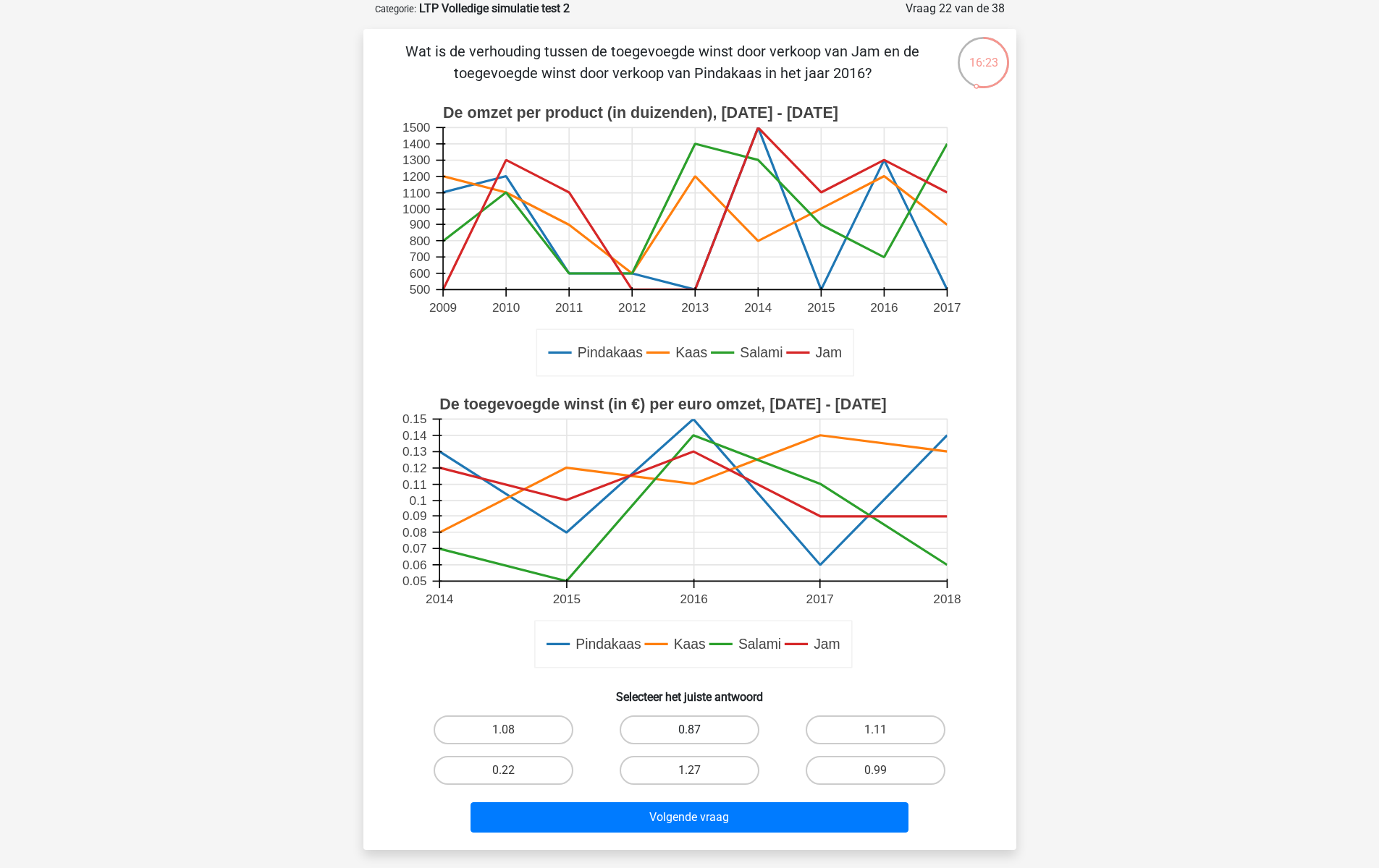
click at [733, 724] on label "0.87" at bounding box center [690, 730] width 140 height 29
click at [699, 730] on input "0.87" at bounding box center [693, 734] width 10 height 10
radio input "true"
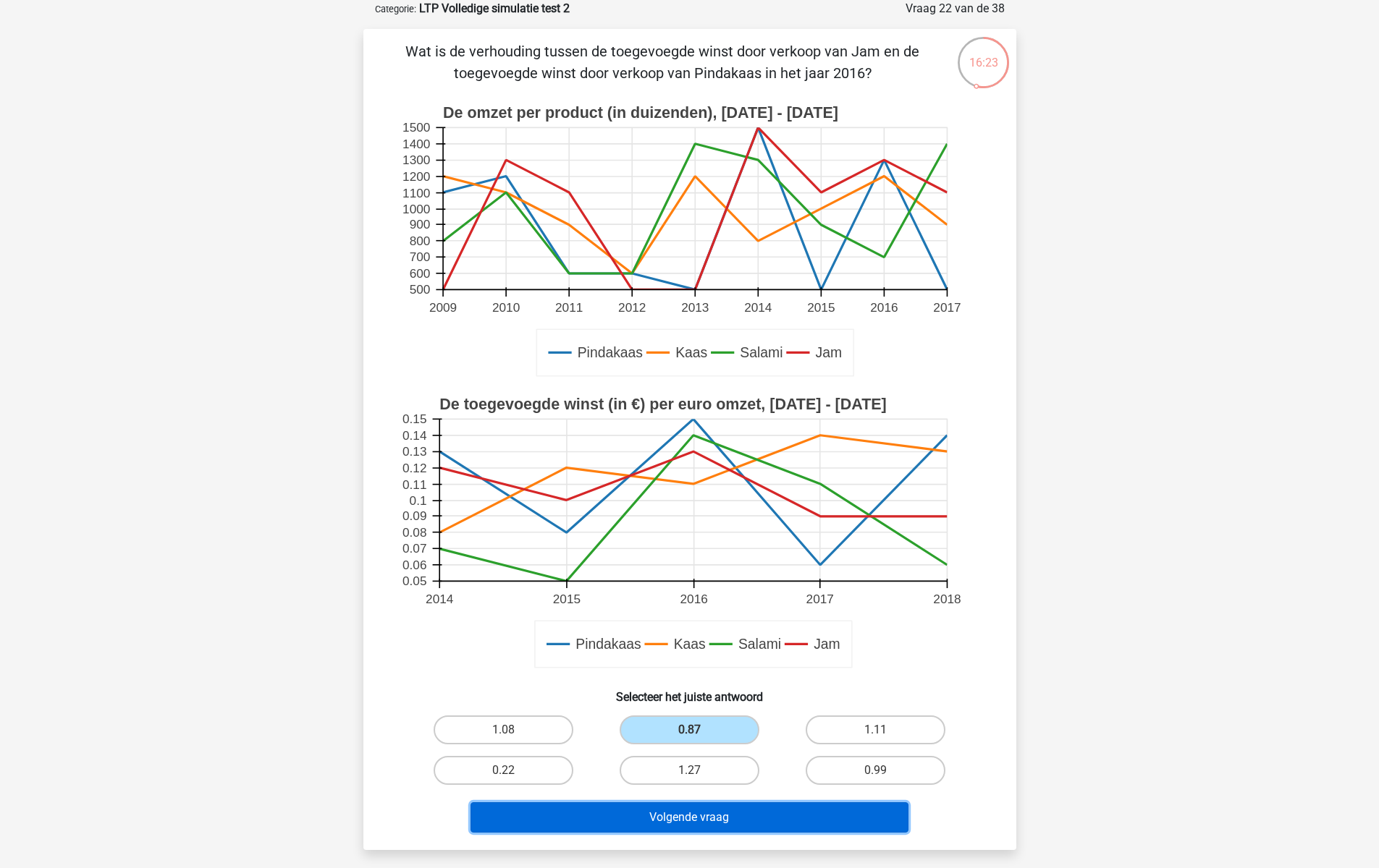
click at [757, 822] on button "Volgende vraag" at bounding box center [690, 817] width 438 height 30
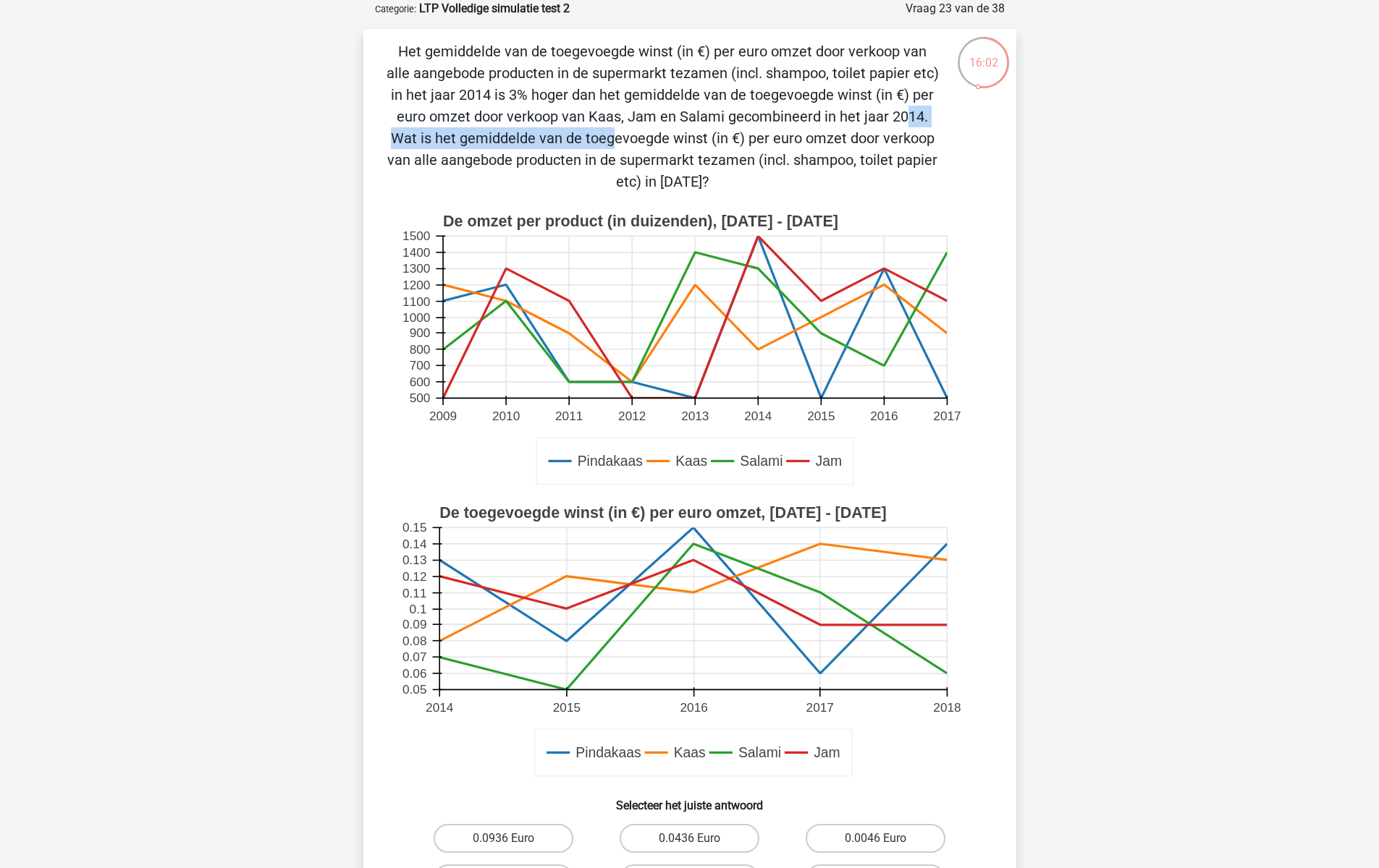
drag, startPoint x: 598, startPoint y: 115, endPoint x: 855, endPoint y: 116, distance: 257.0
click at [855, 116] on p "Het gemiddelde van de toegevoegde winst (in €) per euro omzet door verkoop van …" at bounding box center [662, 116] width 552 height 152
click at [657, 135] on p "Het gemiddelde van de toegevoegde winst (in €) per euro omzet door verkoop van …" at bounding box center [662, 116] width 552 height 152
drag, startPoint x: 584, startPoint y: 113, endPoint x: 934, endPoint y: 114, distance: 350.0
click at [934, 114] on p "Het gemiddelde van de toegevoegde winst (in €) per euro omzet door verkoop van …" at bounding box center [662, 116] width 552 height 152
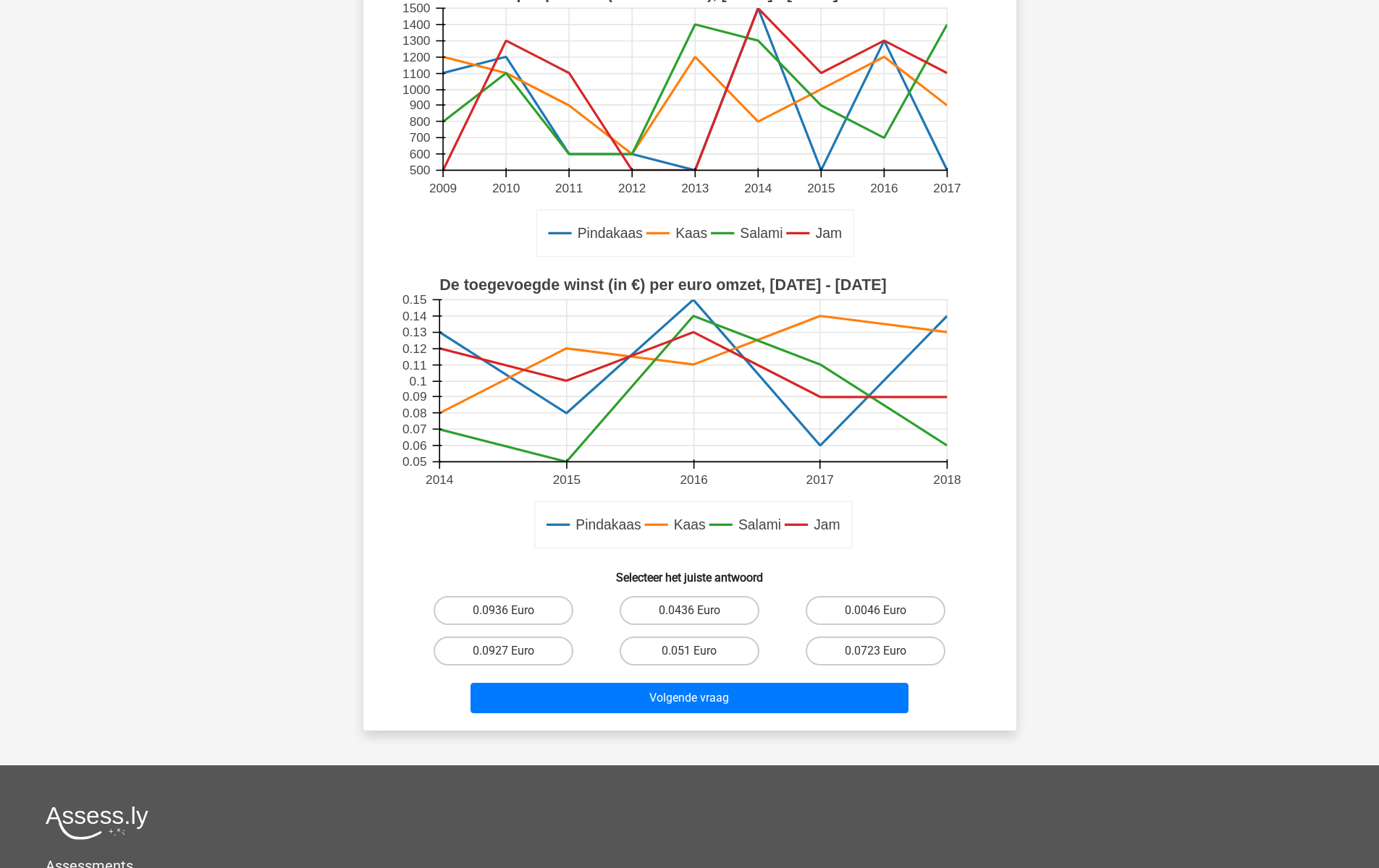
scroll to position [314, 0]
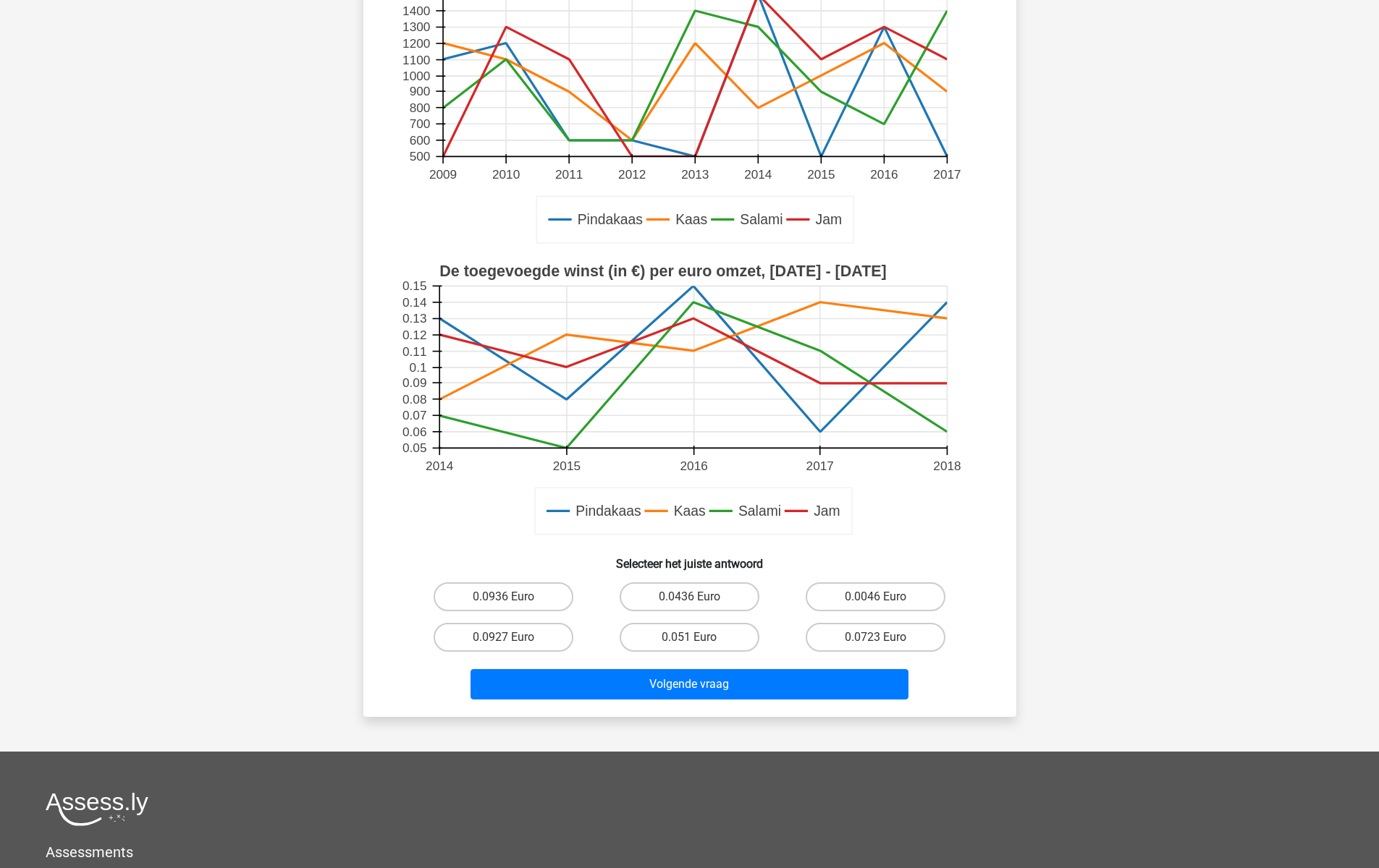
click at [525, 621] on div "0.0927 Euro" at bounding box center [503, 637] width 186 height 41
click at [524, 636] on label "0.0927 Euro" at bounding box center [504, 637] width 140 height 29
click at [512, 637] on input "0.0927 Euro" at bounding box center [508, 642] width 10 height 10
radio input "true"
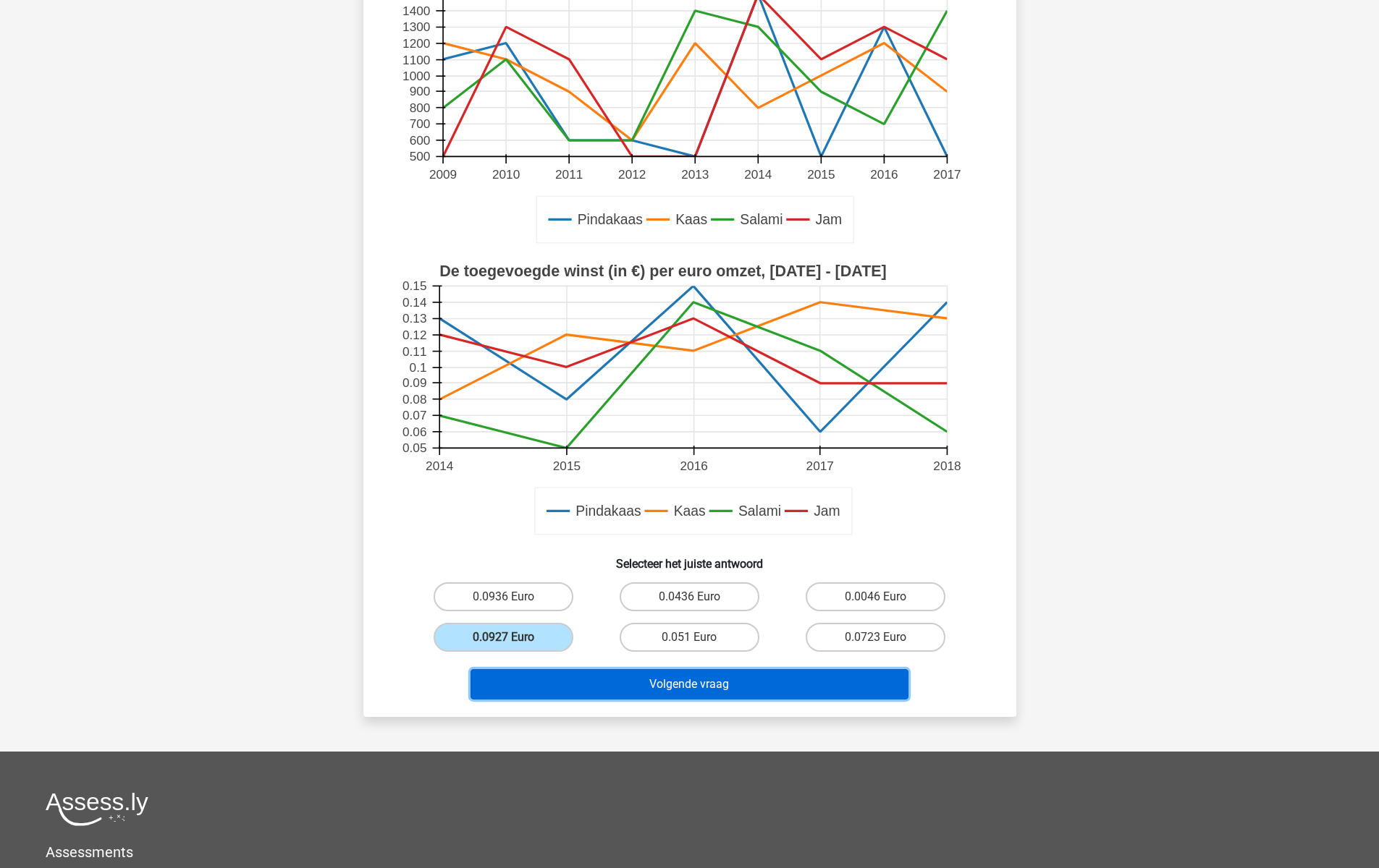
click at [536, 674] on button "Volgende vraag" at bounding box center [690, 684] width 438 height 30
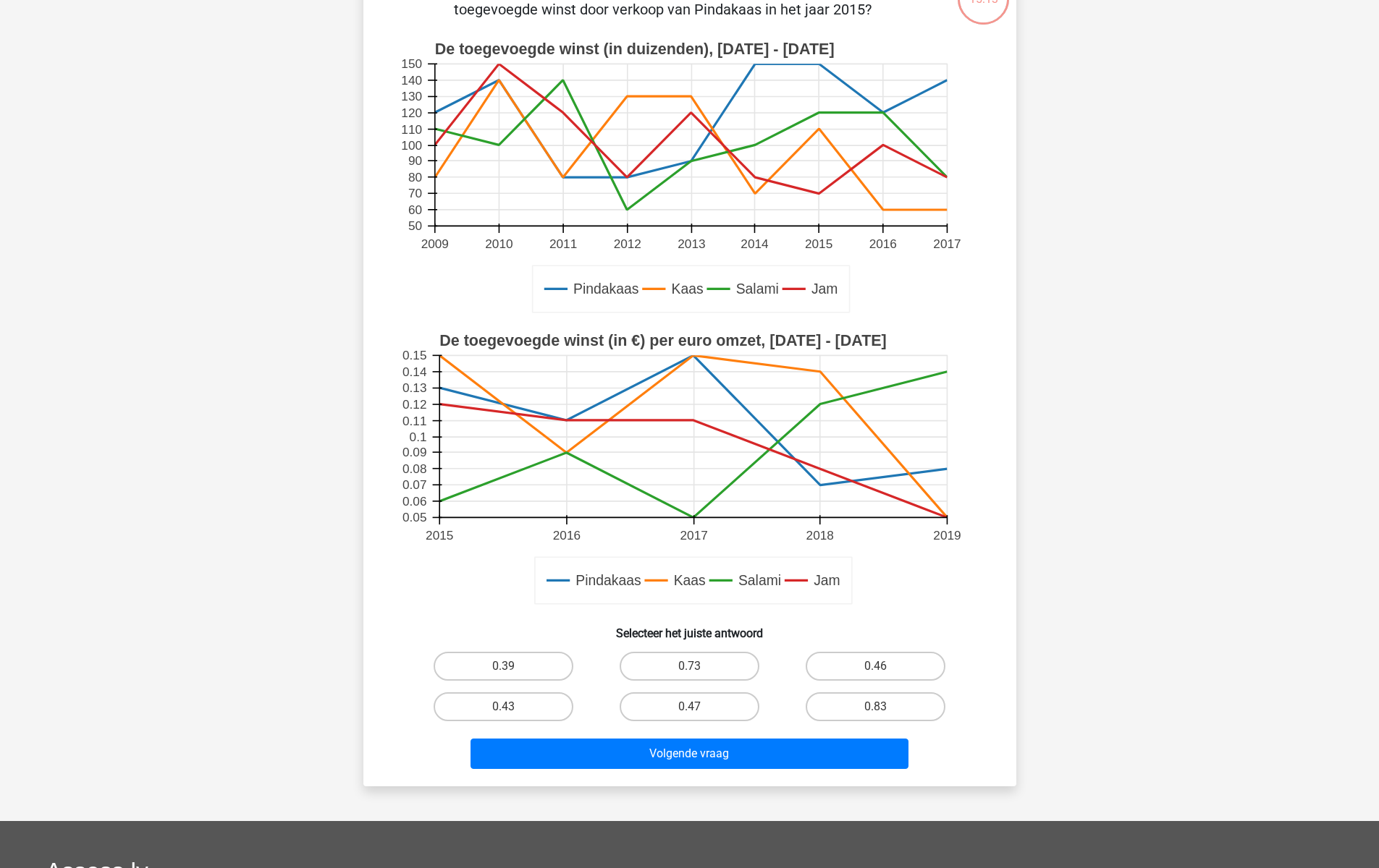
scroll to position [72, 0]
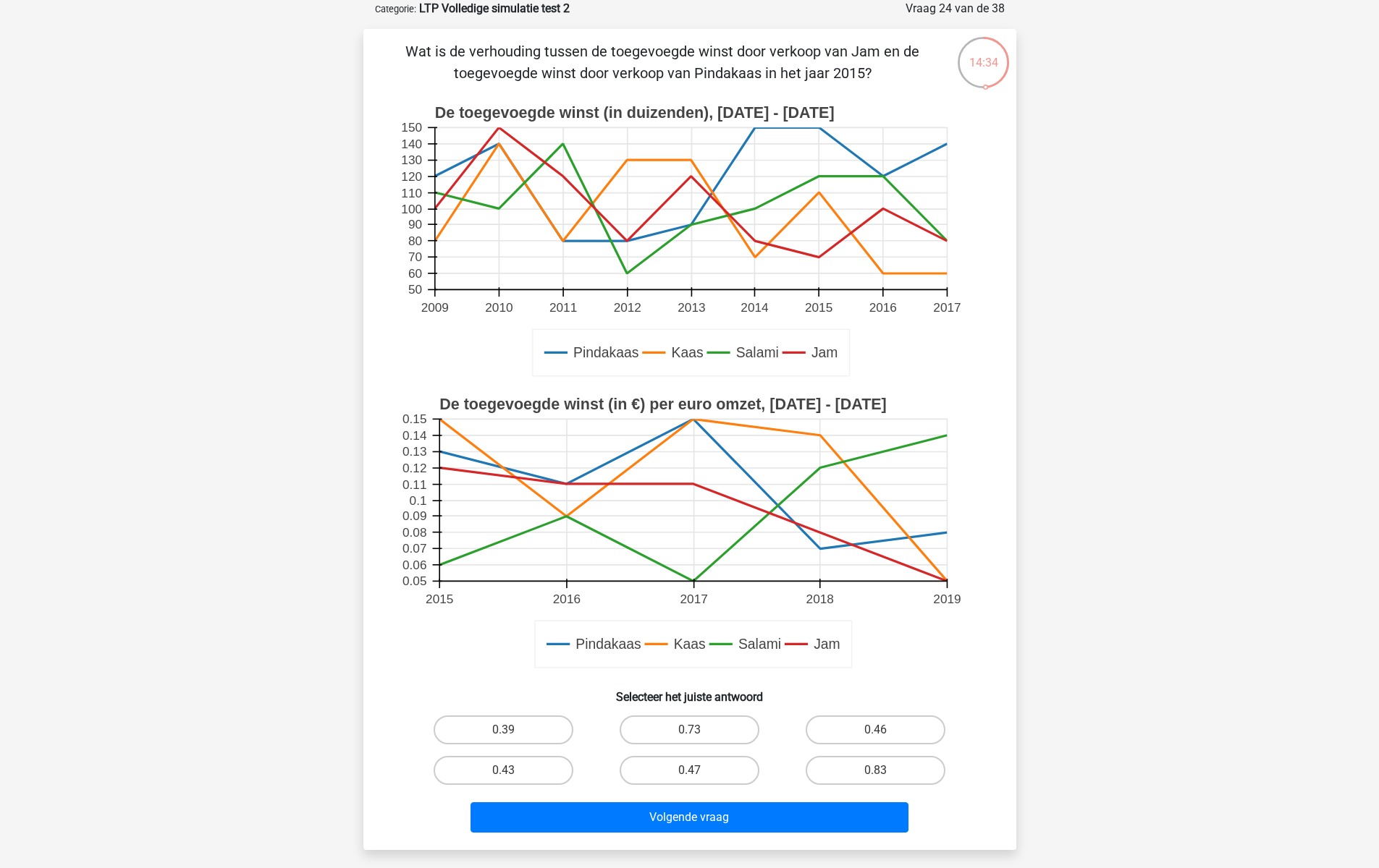
click at [882, 733] on input "0.46" at bounding box center [880, 734] width 10 height 10
radio input "true"
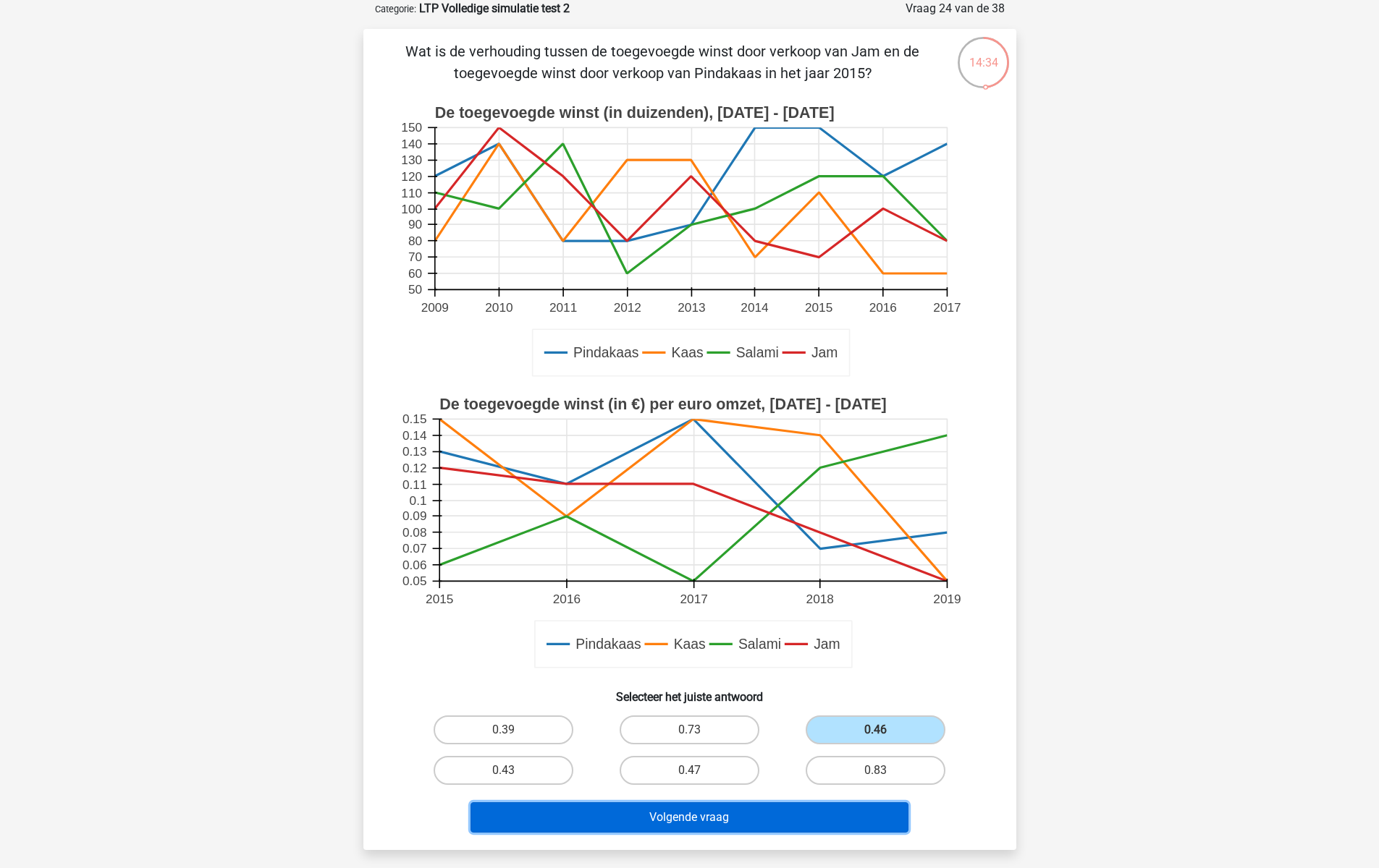
click at [791, 816] on button "Volgende vraag" at bounding box center [690, 817] width 438 height 30
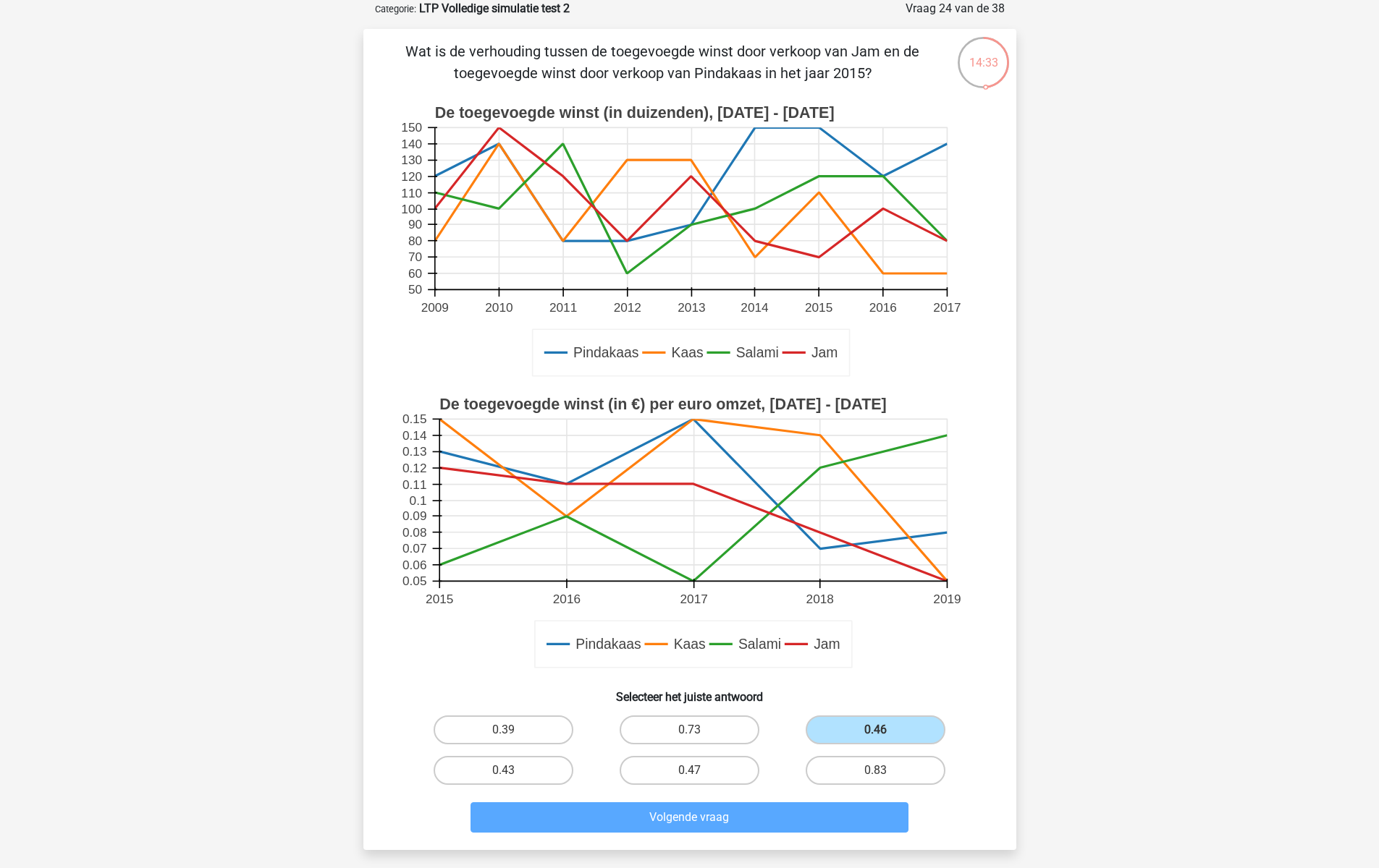
scroll to position [34, 0]
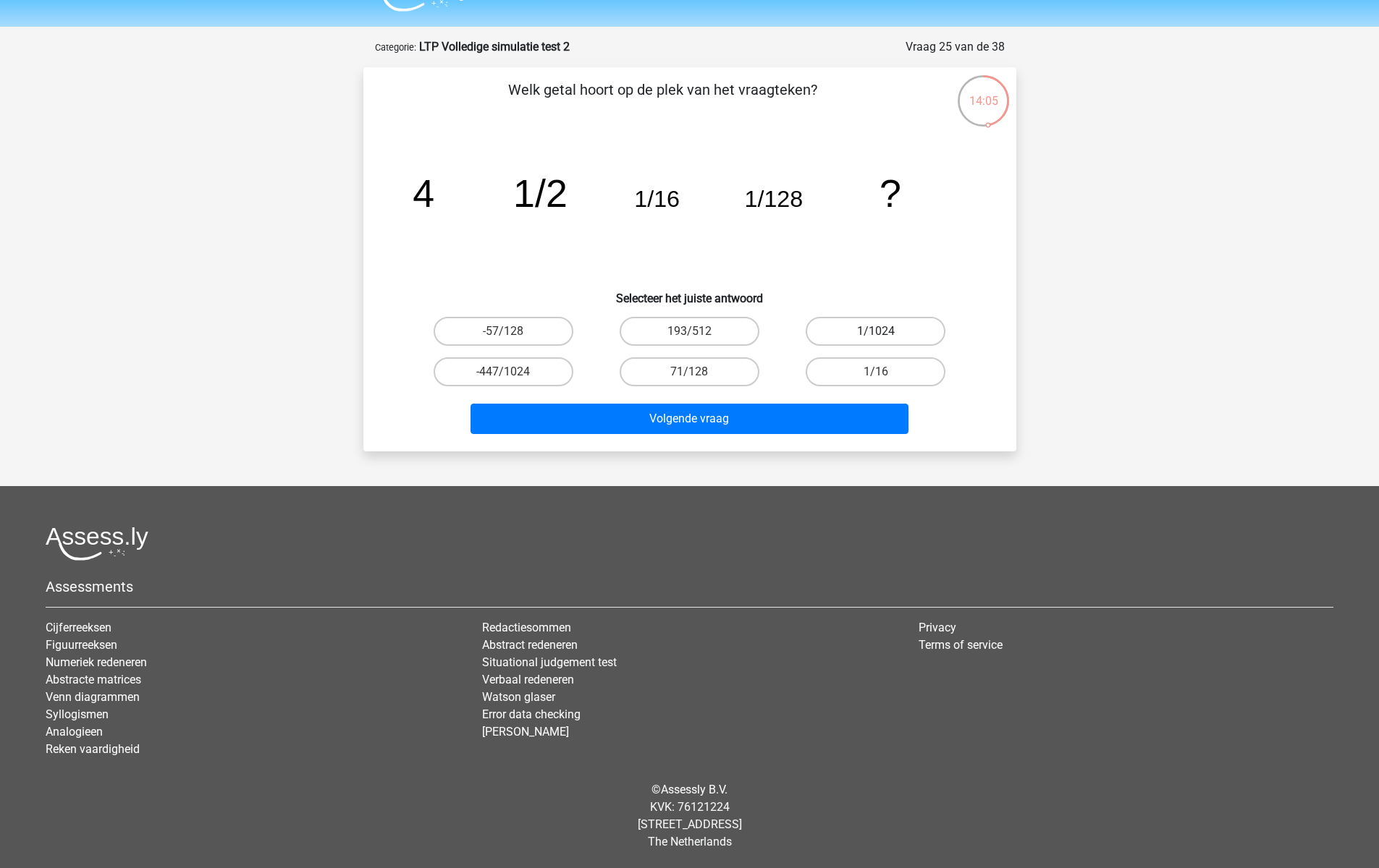
click at [868, 326] on label "1/1024" at bounding box center [875, 331] width 140 height 29
click at [876, 331] on input "1/1024" at bounding box center [880, 336] width 10 height 10
radio input "true"
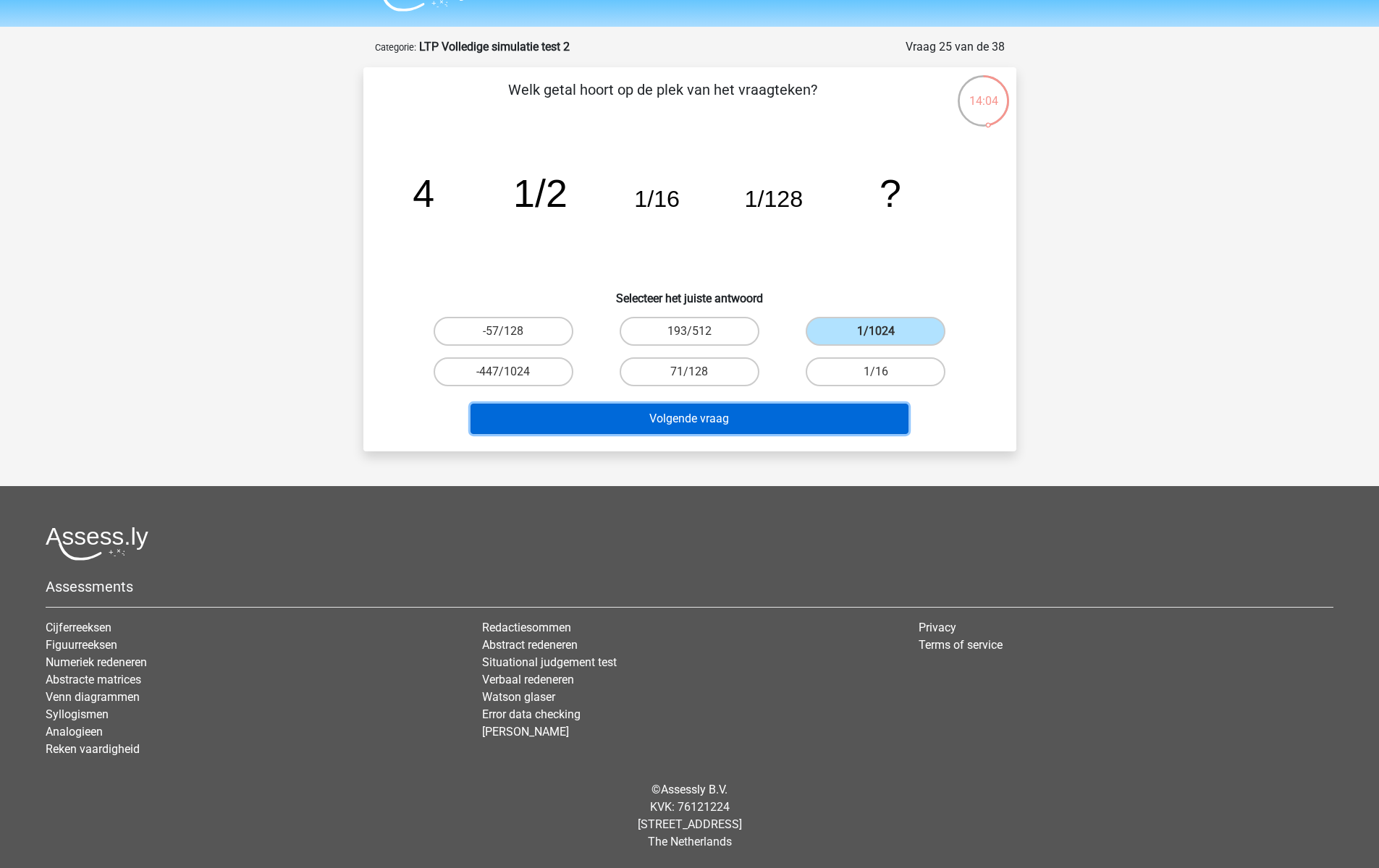
click at [811, 420] on button "Volgende vraag" at bounding box center [690, 419] width 438 height 30
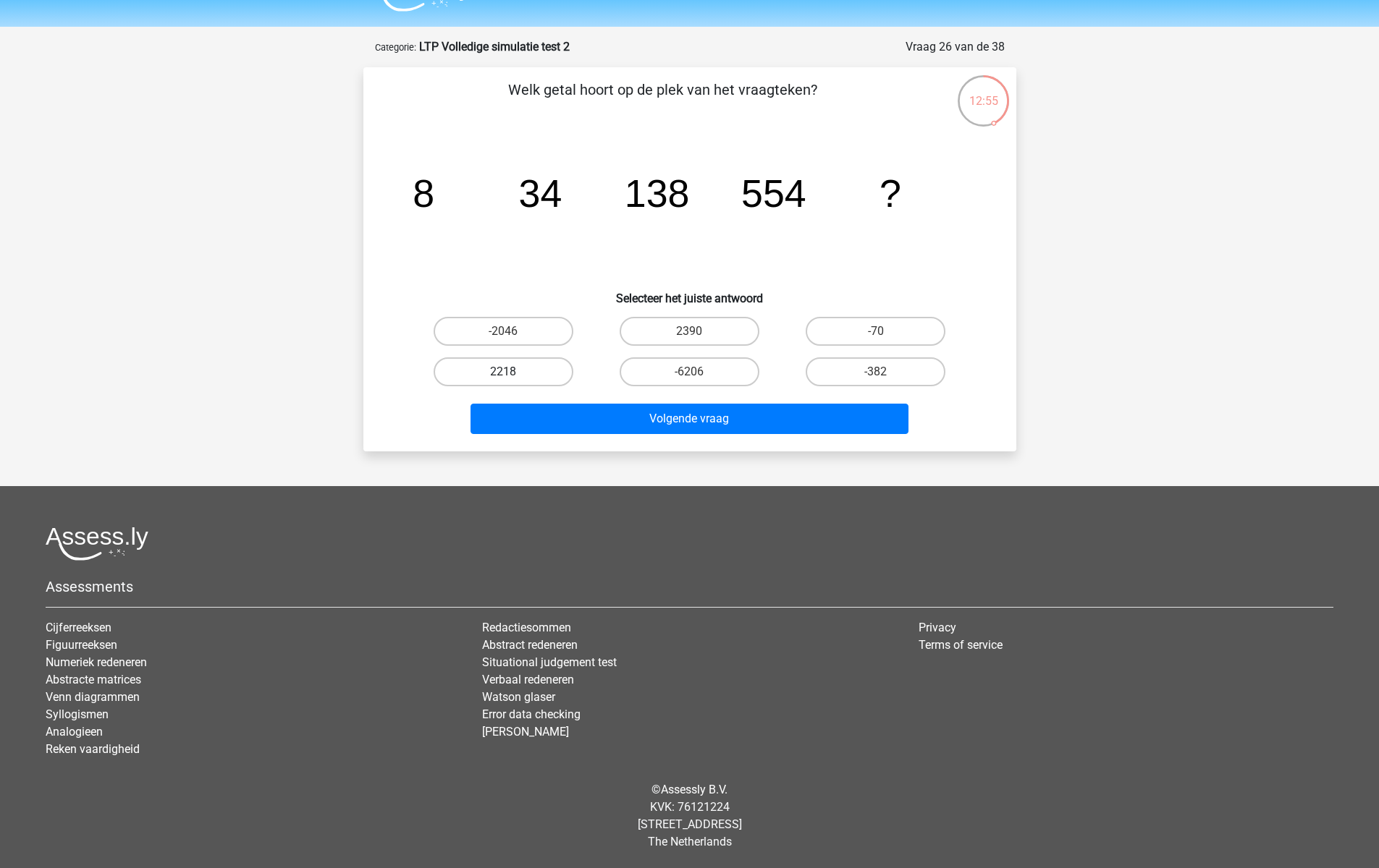
click at [511, 367] on label "2218" at bounding box center [504, 371] width 140 height 29
click at [511, 372] on input "2218" at bounding box center [508, 377] width 10 height 10
radio input "true"
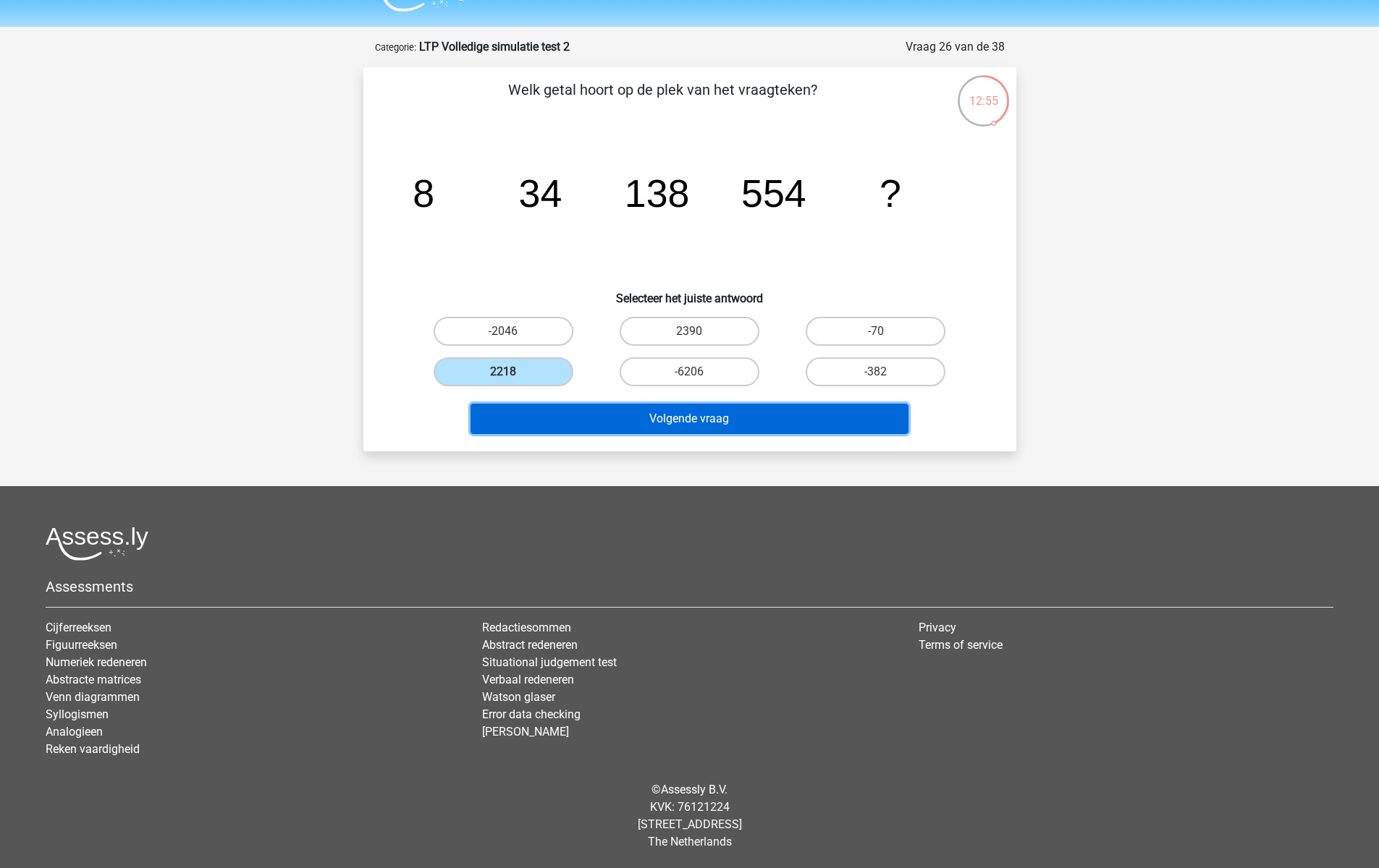
click at [547, 405] on button "Volgende vraag" at bounding box center [690, 419] width 438 height 30
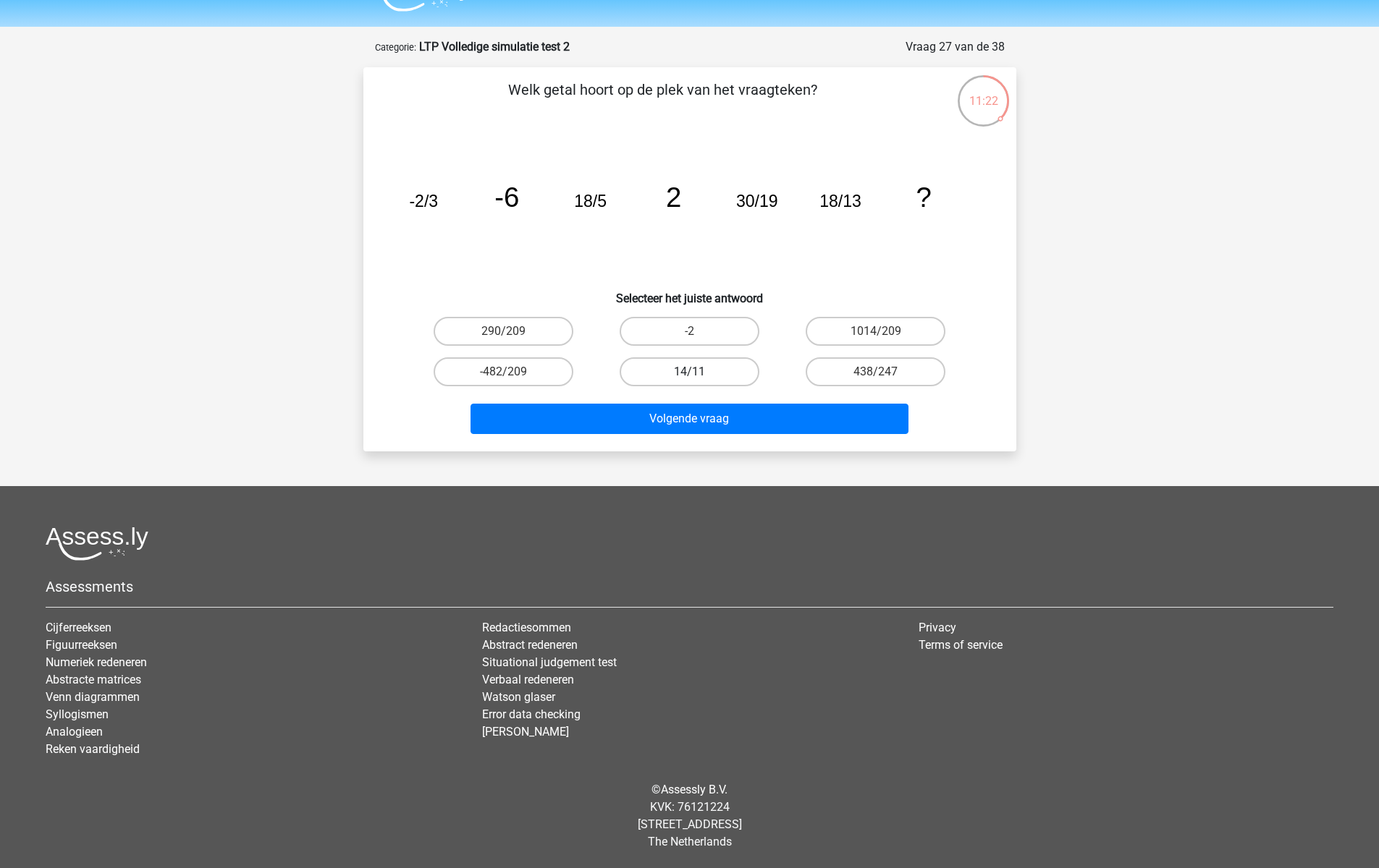
click at [734, 367] on label "14/11" at bounding box center [690, 371] width 140 height 29
click at [699, 372] on input "14/11" at bounding box center [693, 377] width 10 height 10
radio input "true"
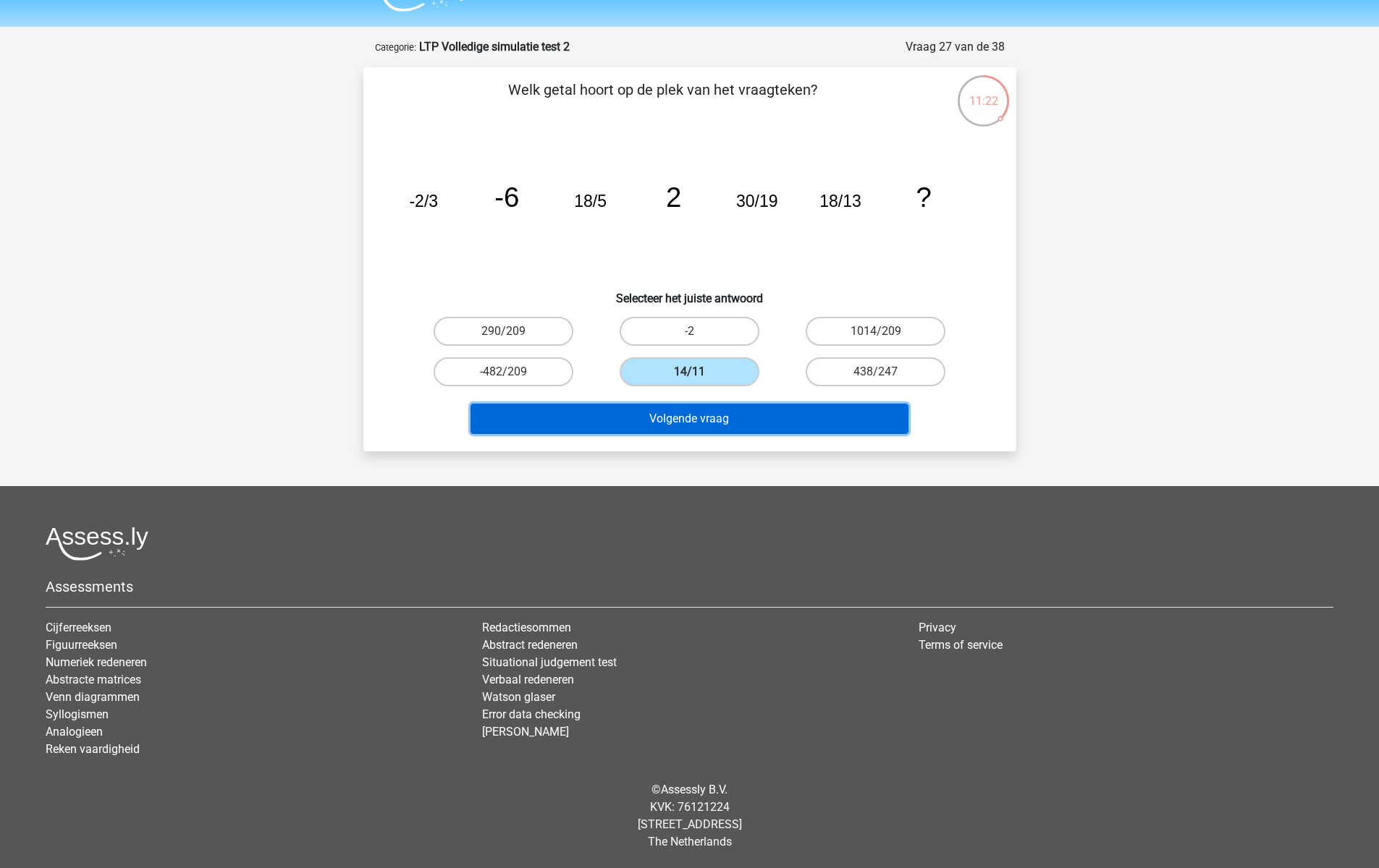
click at [738, 422] on button "Volgende vraag" at bounding box center [690, 419] width 438 height 30
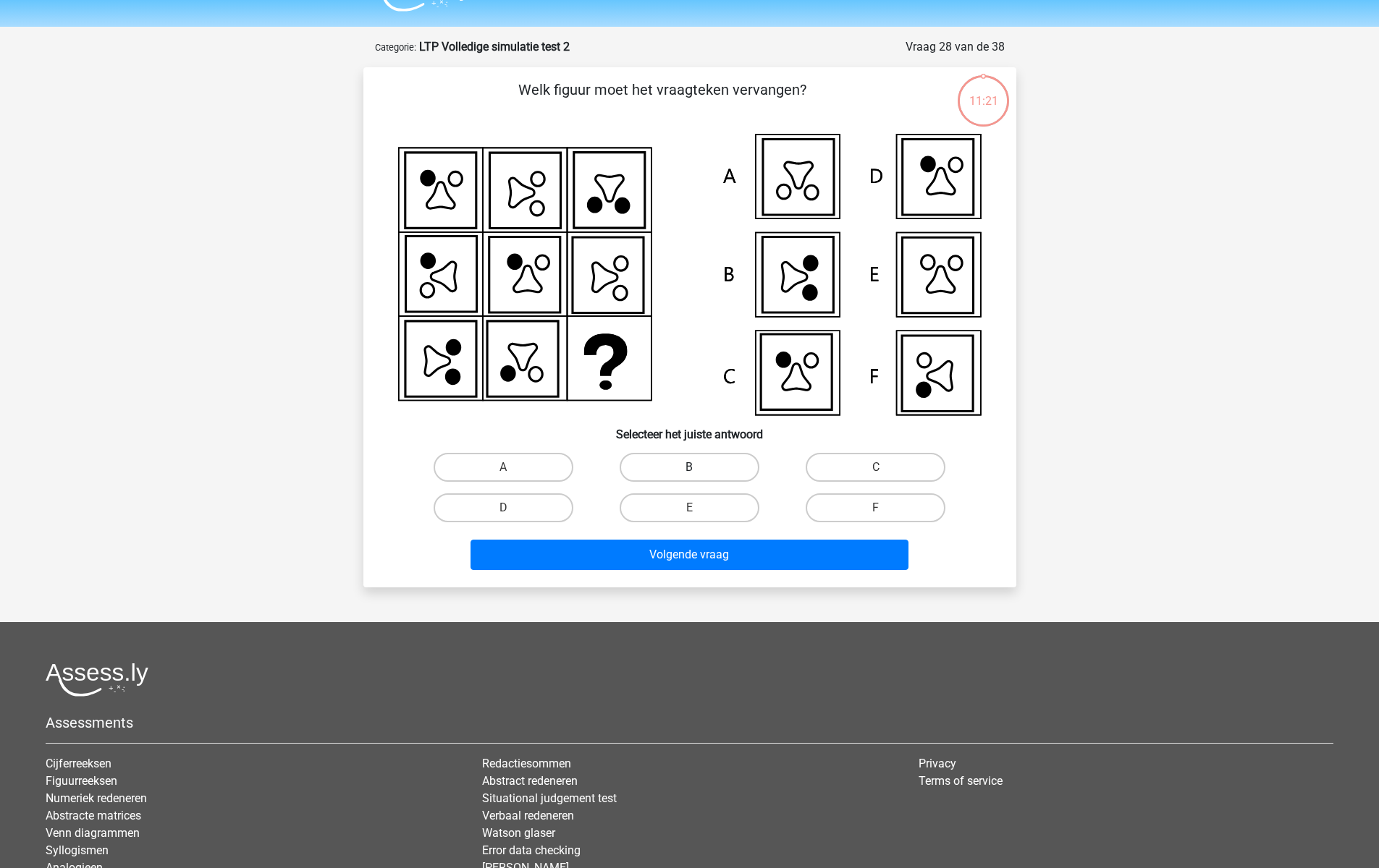
scroll to position [72, 0]
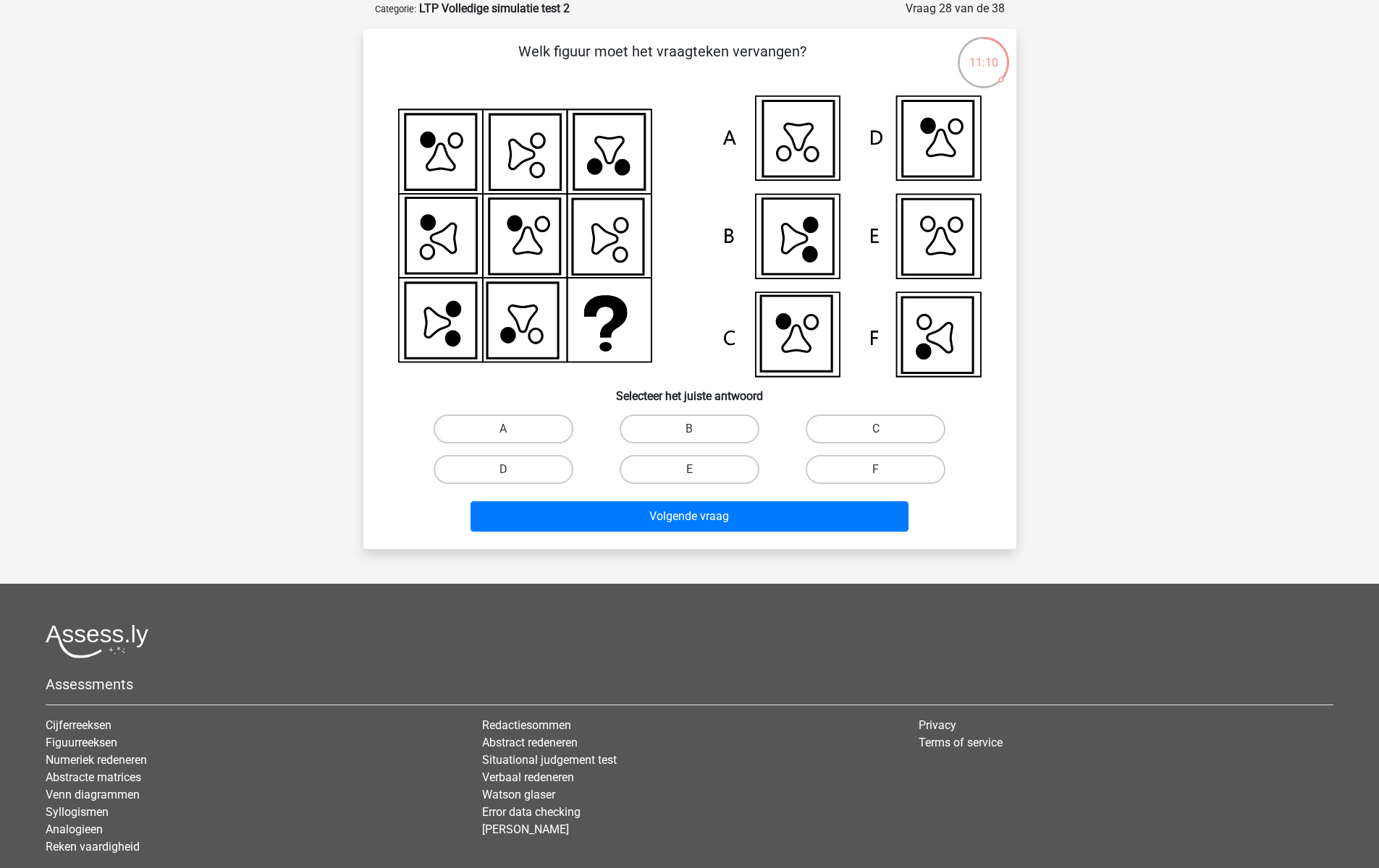
click at [877, 491] on div "Volgende vraag" at bounding box center [690, 514] width 607 height 48
click at [880, 464] on label "F" at bounding box center [875, 469] width 140 height 29
click at [880, 470] on input "F" at bounding box center [880, 474] width 10 height 10
radio input "true"
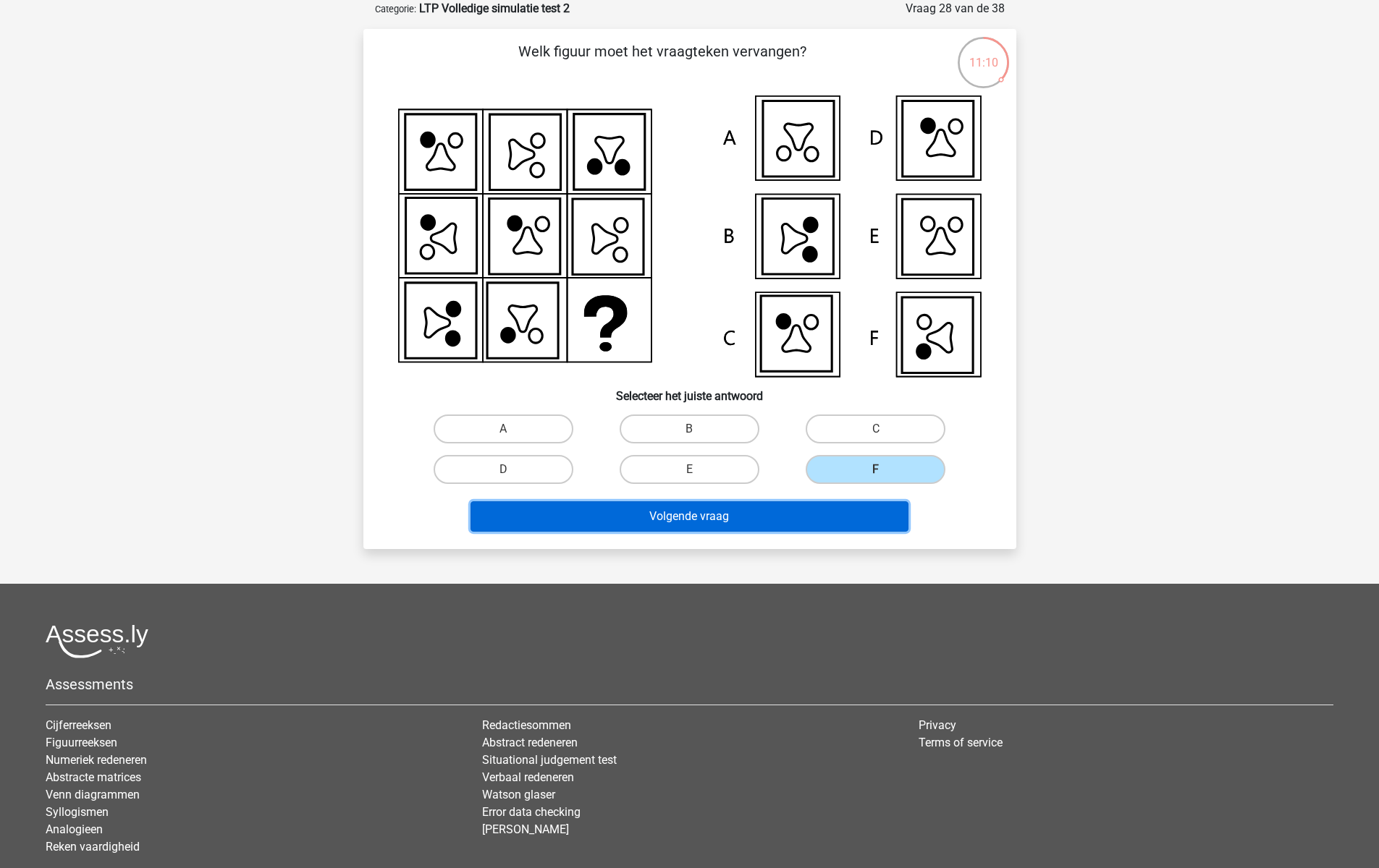
click at [830, 508] on button "Volgende vraag" at bounding box center [690, 516] width 438 height 30
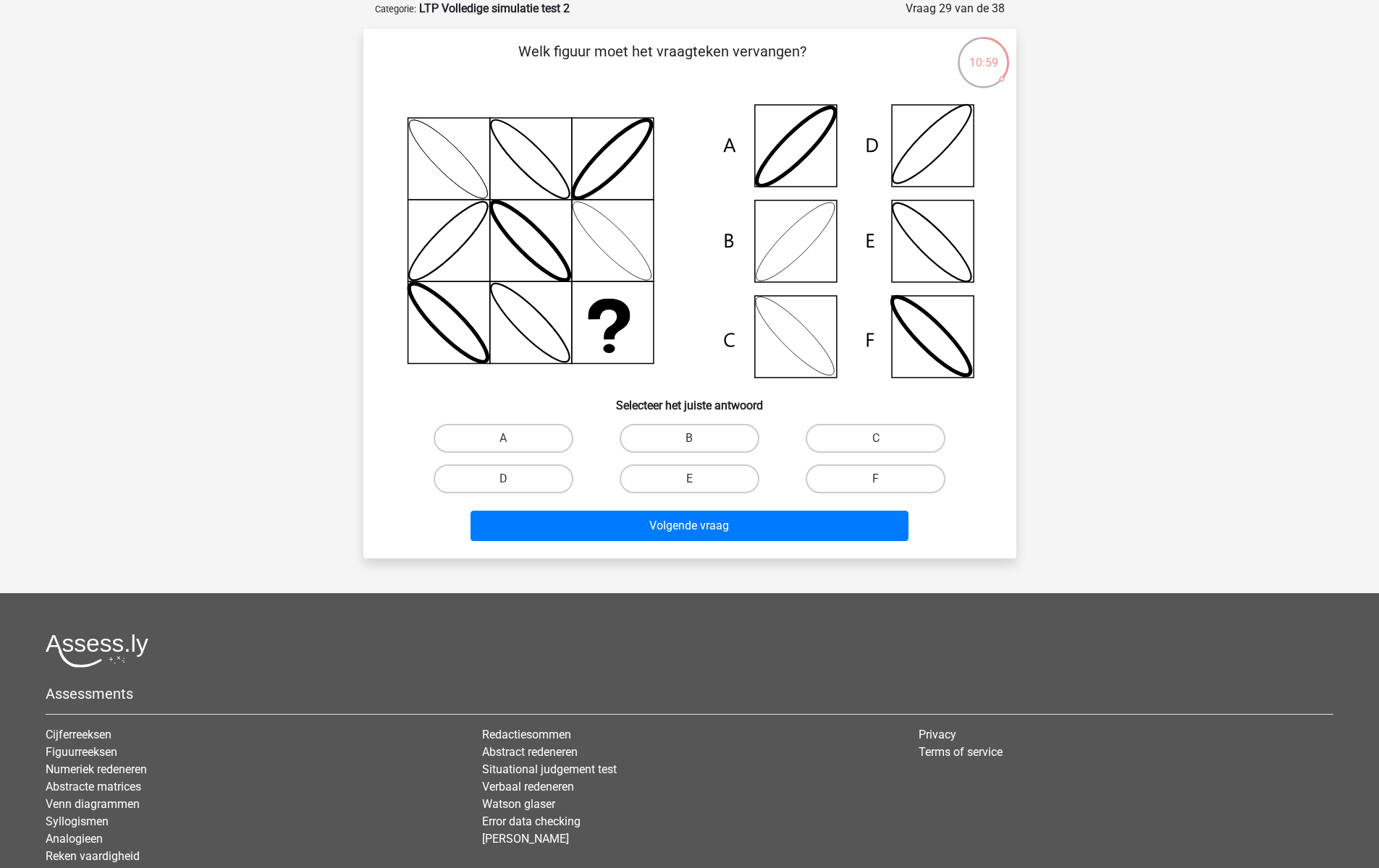
click at [806, 238] on icon at bounding box center [690, 241] width 583 height 292
click at [728, 435] on label "B" at bounding box center [690, 438] width 140 height 29
click at [699, 438] on input "B" at bounding box center [693, 443] width 10 height 10
radio input "true"
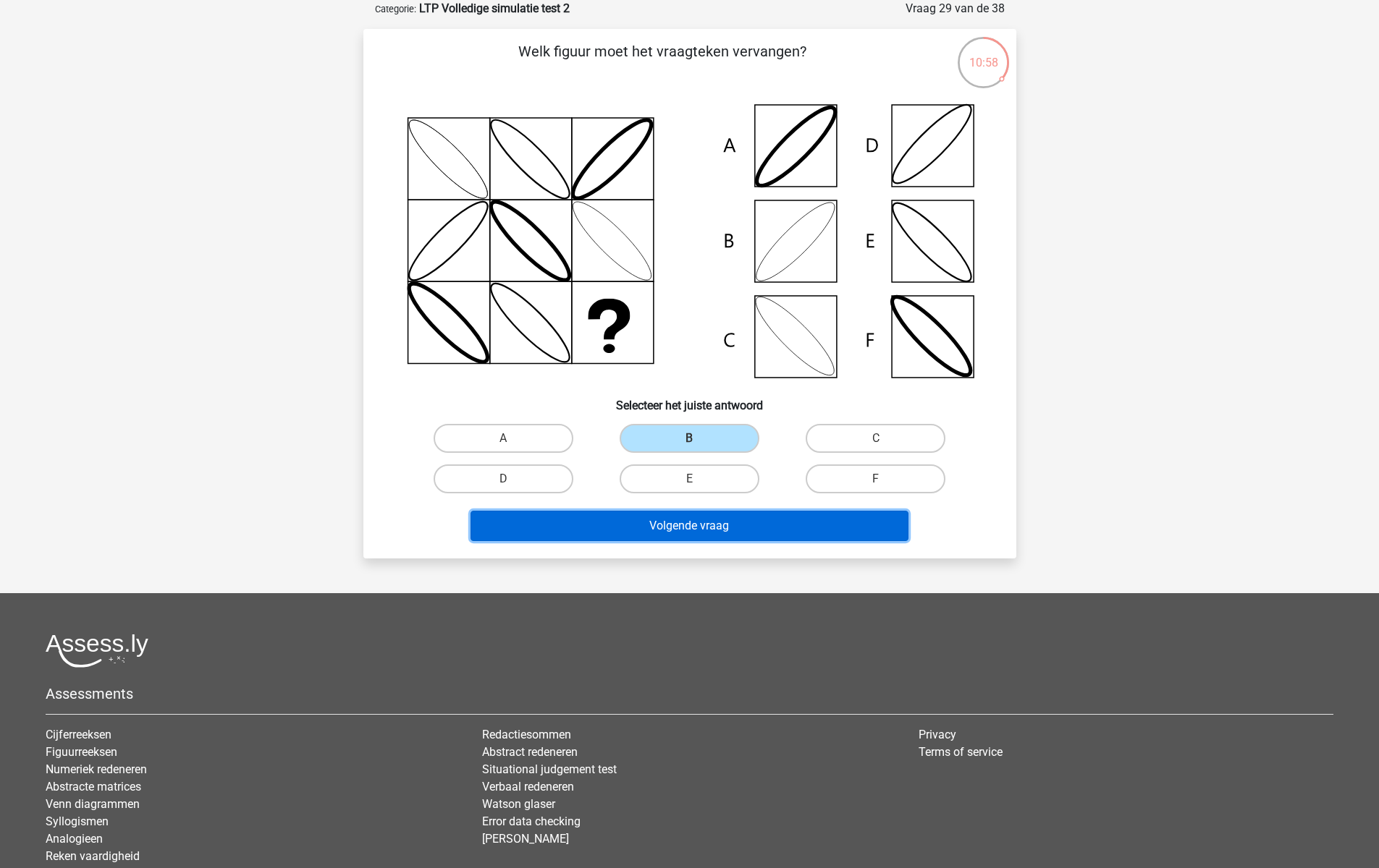
click at [728, 530] on button "Volgende vraag" at bounding box center [690, 526] width 438 height 30
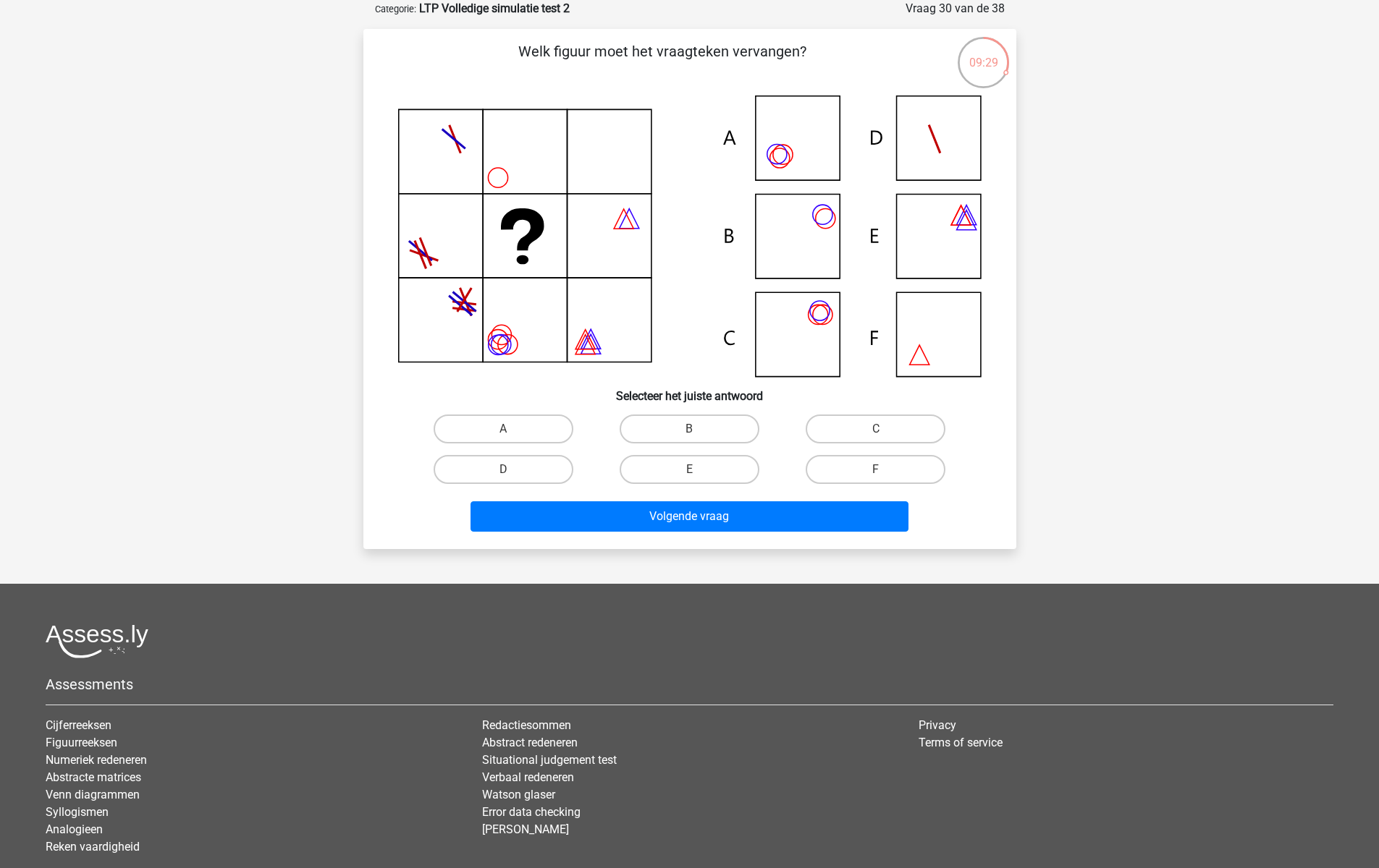
click at [809, 358] on icon at bounding box center [690, 236] width 583 height 281
click at [908, 427] on label "C" at bounding box center [875, 429] width 140 height 29
click at [885, 429] on input "C" at bounding box center [880, 434] width 10 height 10
radio input "true"
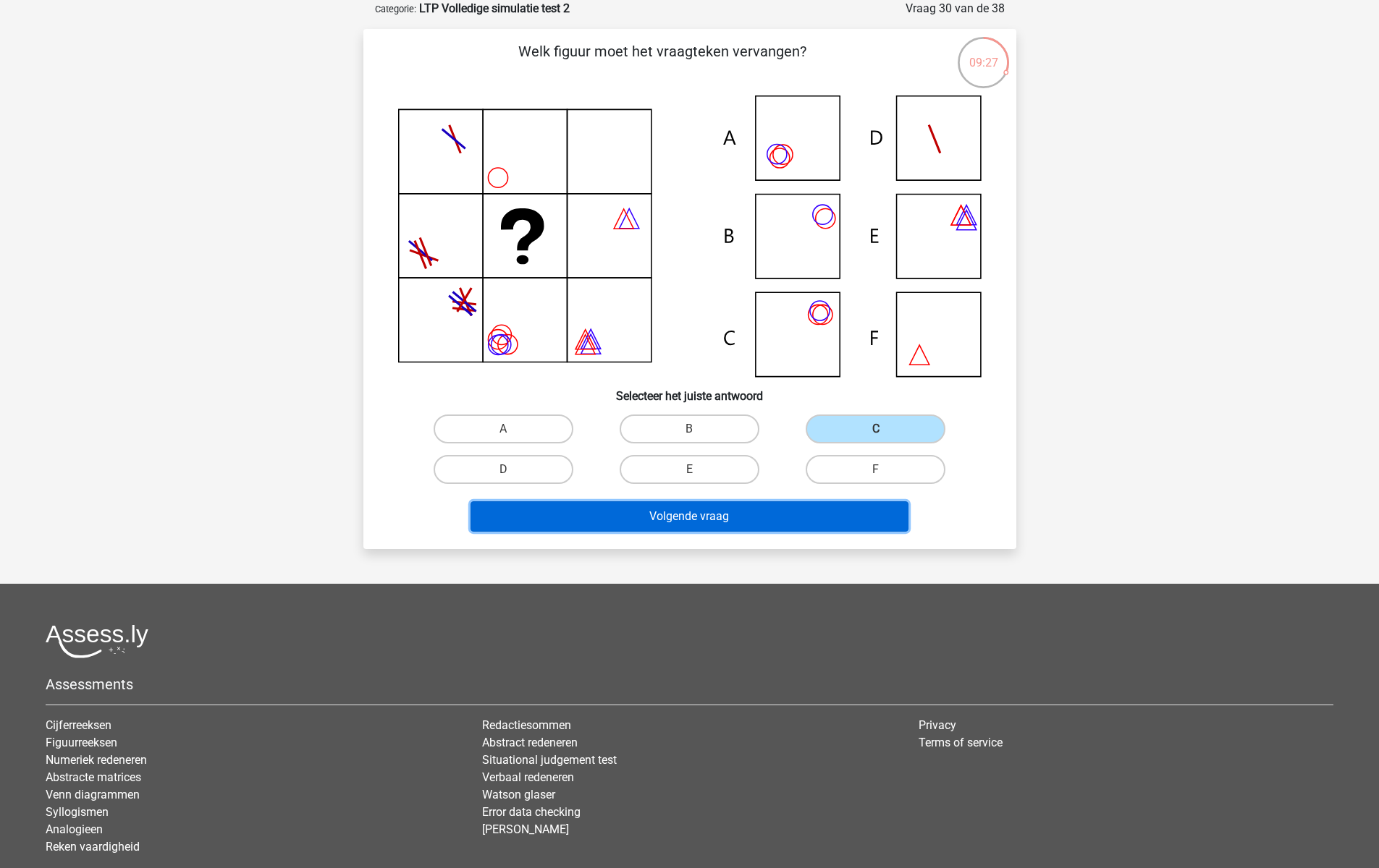
click at [744, 516] on button "Volgende vraag" at bounding box center [690, 516] width 438 height 30
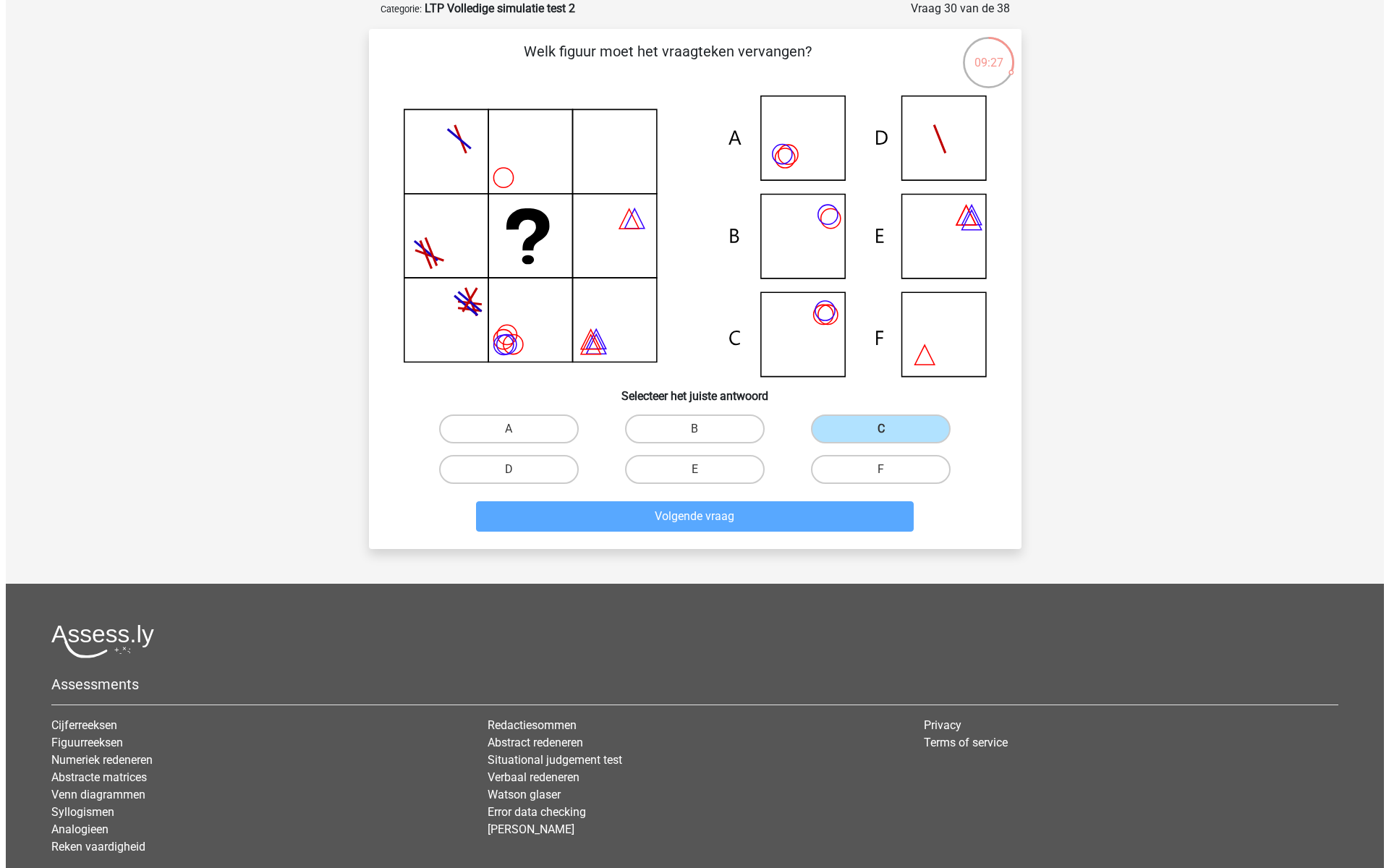
scroll to position [0, 0]
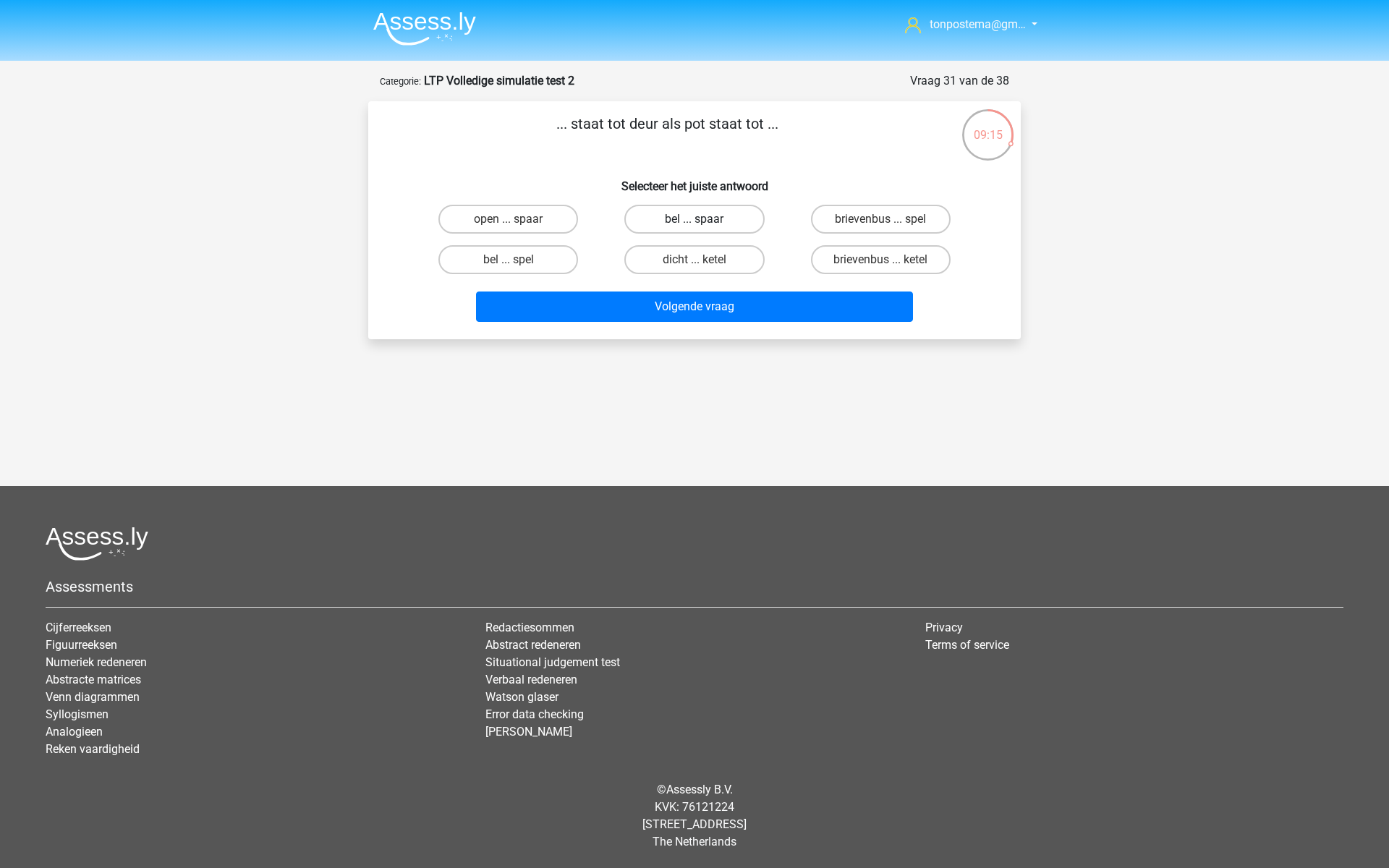
click at [688, 222] on label "bel ... spaar" at bounding box center [694, 219] width 140 height 29
click at [694, 222] on input "bel ... spaar" at bounding box center [699, 224] width 10 height 10
radio input "true"
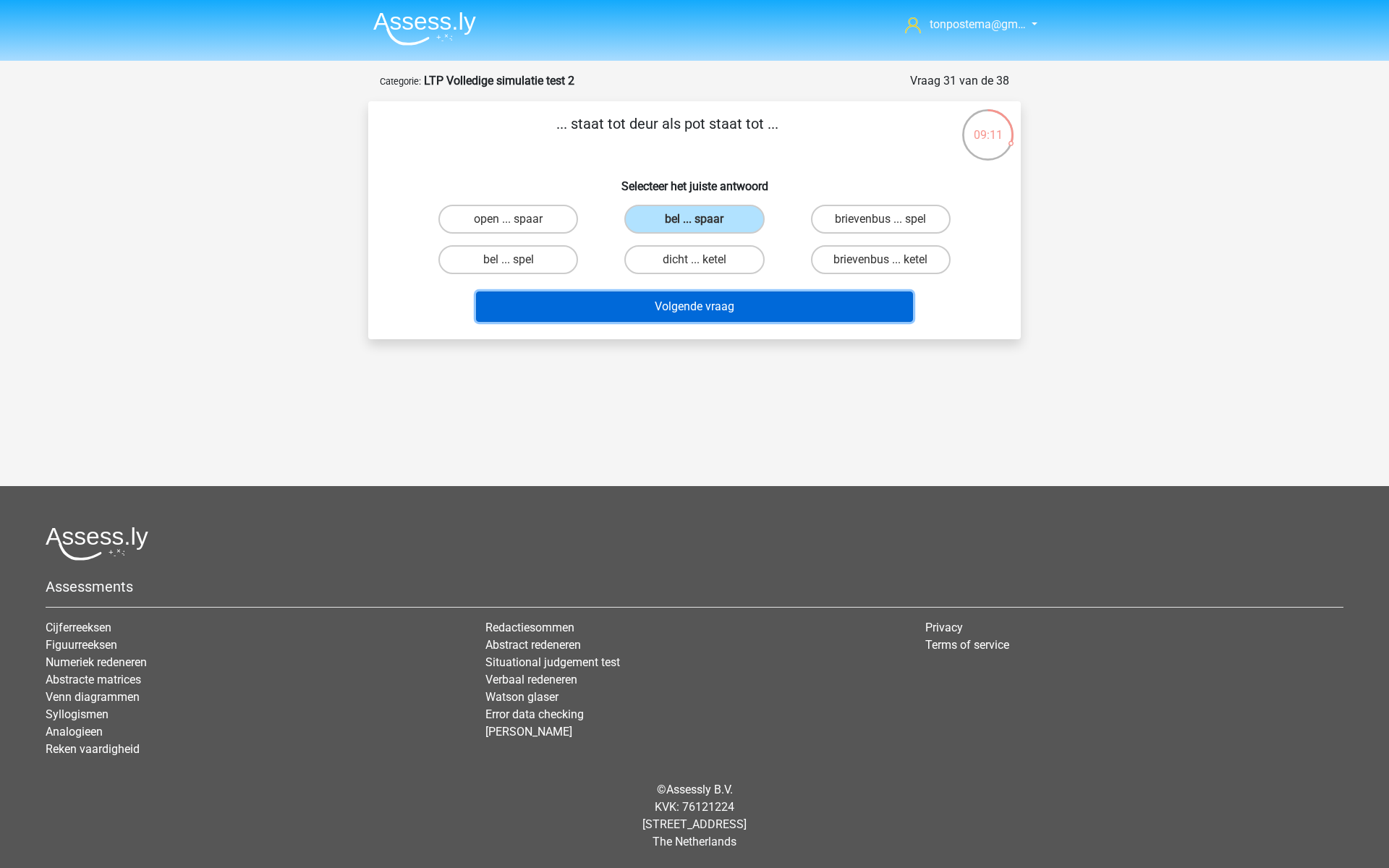
click at [667, 312] on button "Volgende vraag" at bounding box center [694, 307] width 437 height 30
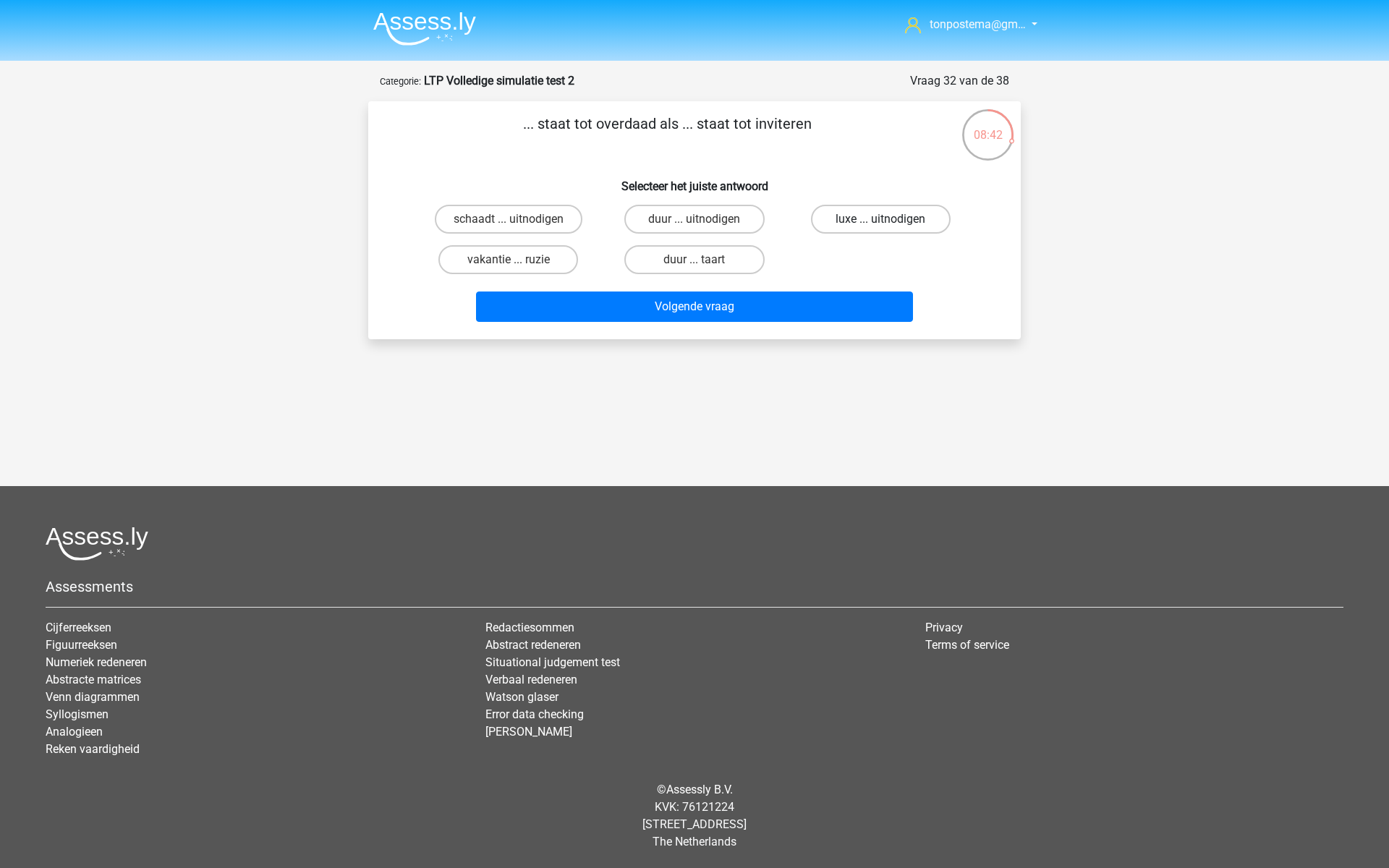
click at [847, 210] on label "luxe ... uitnodigen" at bounding box center [881, 219] width 140 height 29
click at [880, 219] on input "luxe ... uitnodigen" at bounding box center [885, 224] width 10 height 10
radio input "true"
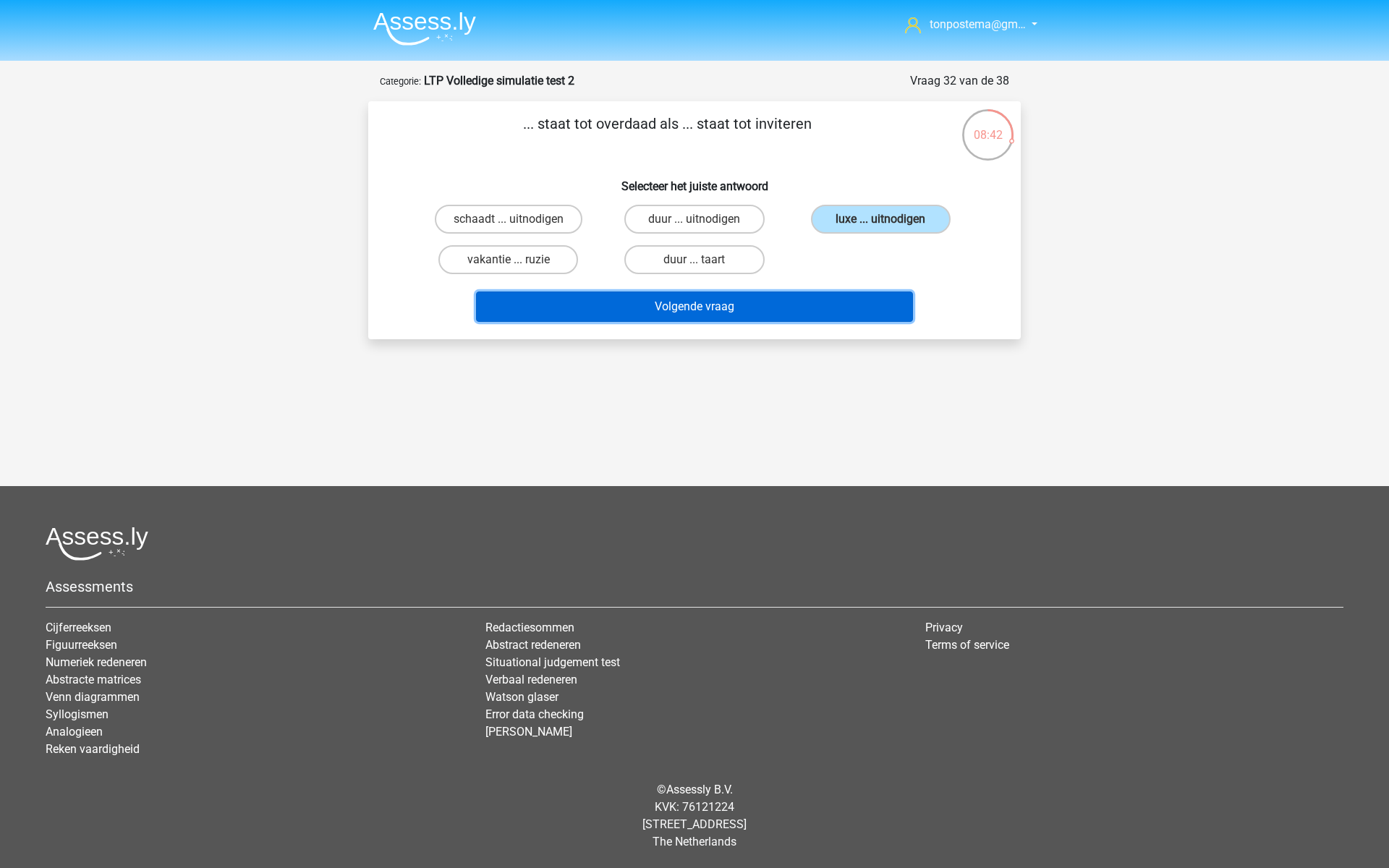
click at [805, 309] on button "Volgende vraag" at bounding box center [694, 307] width 437 height 30
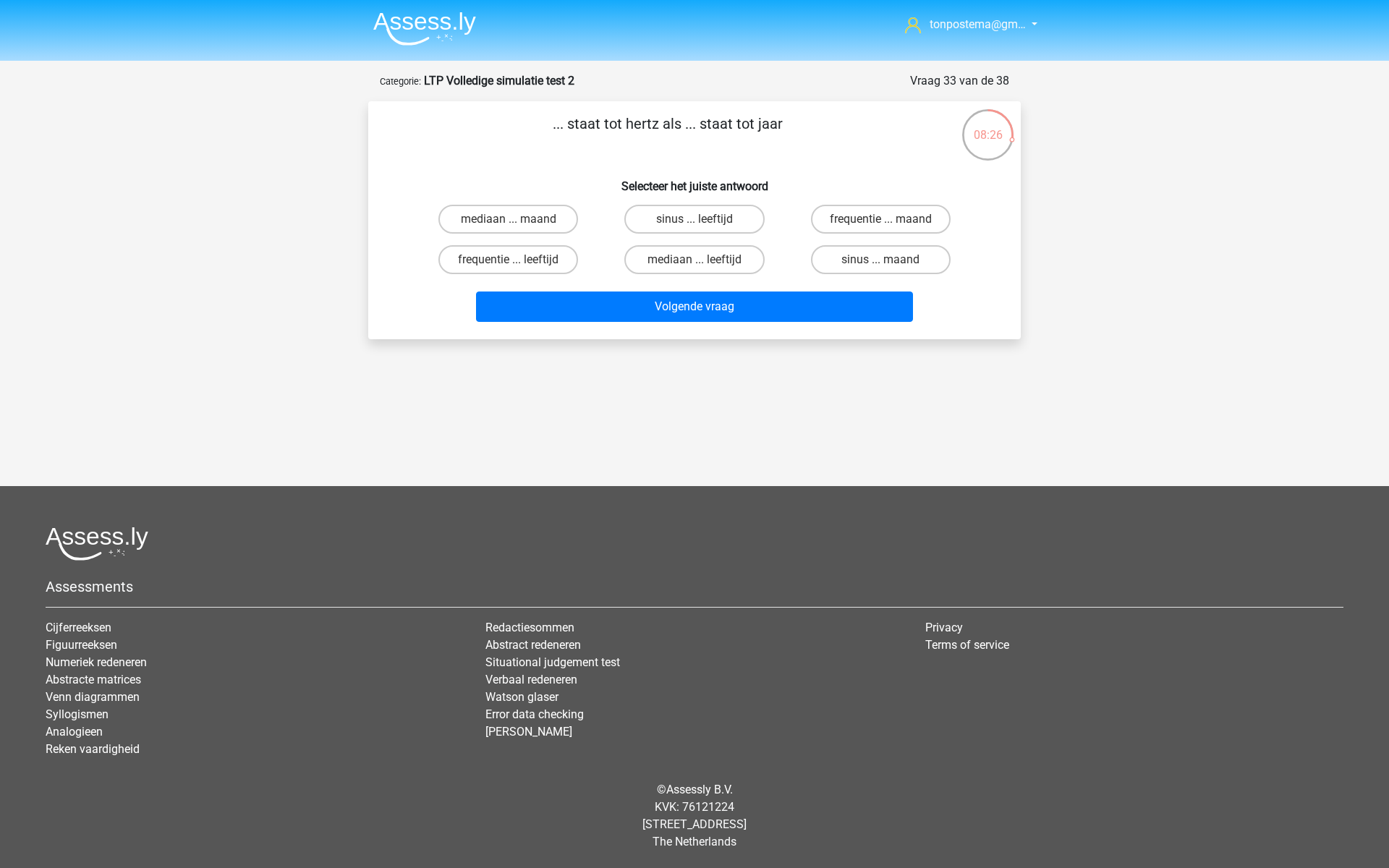
click at [516, 260] on input "frequentie ... leeftijd" at bounding box center [513, 265] width 10 height 10
radio input "true"
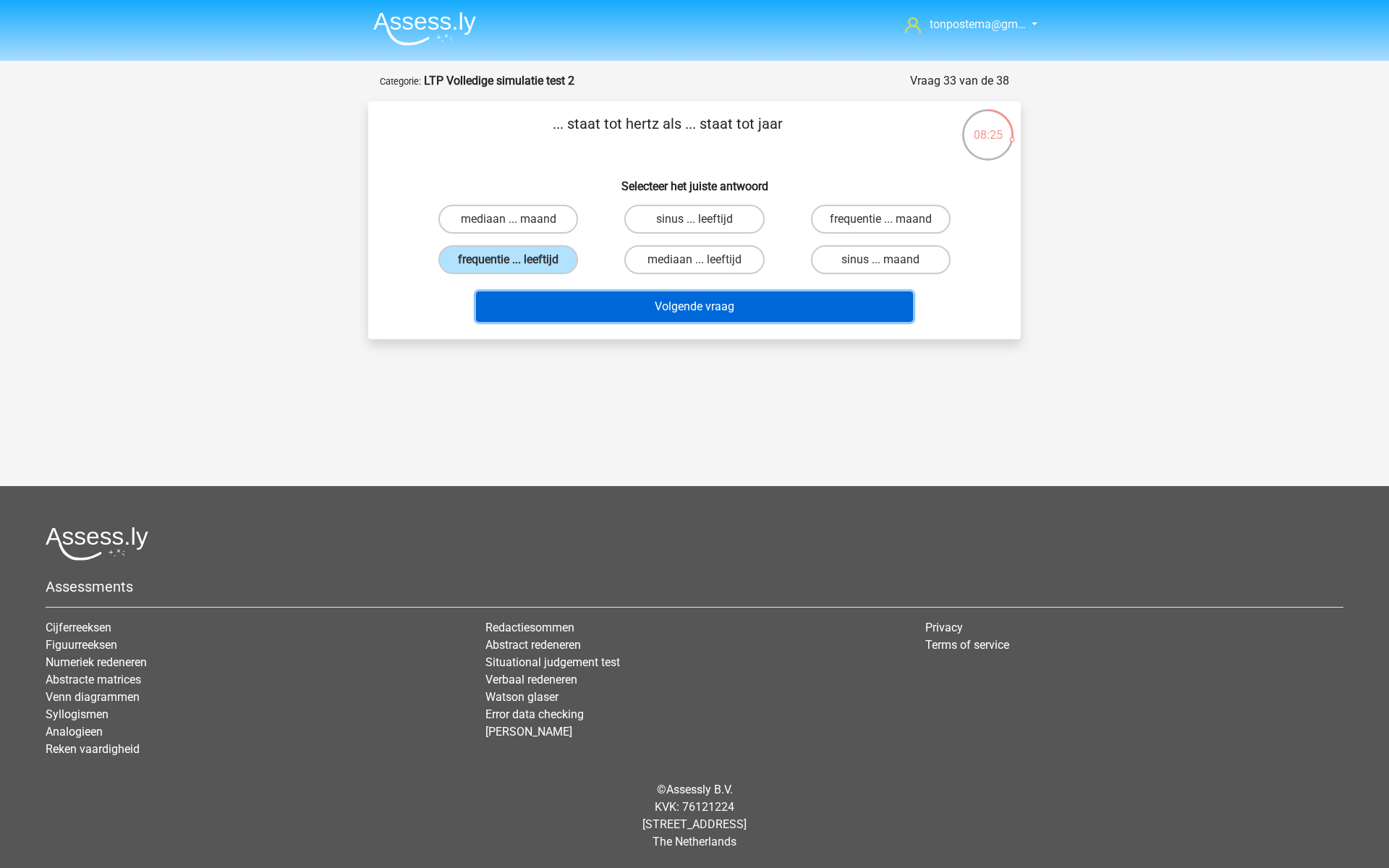
click at [800, 301] on button "Volgende vraag" at bounding box center [694, 307] width 437 height 30
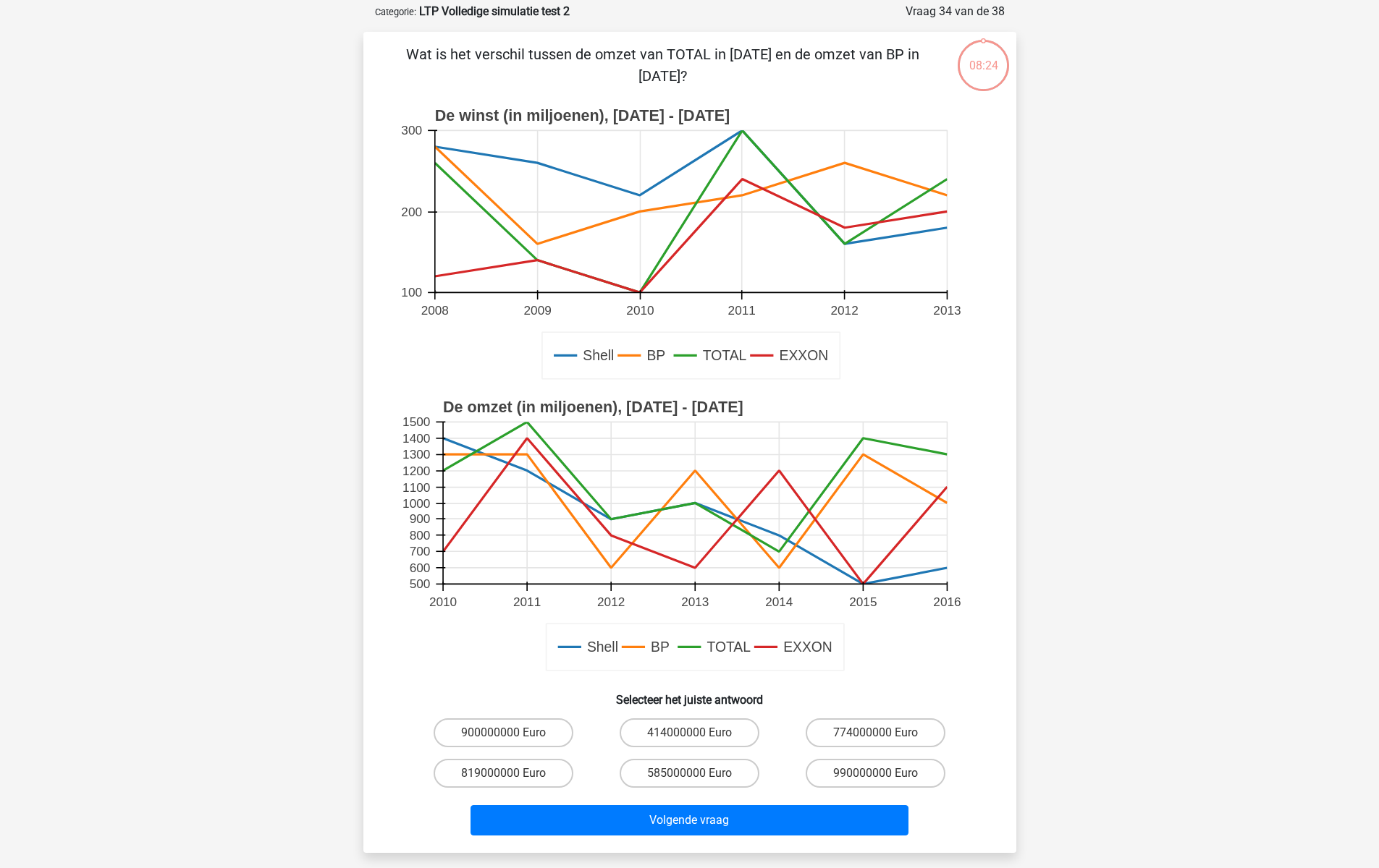
scroll to position [72, 0]
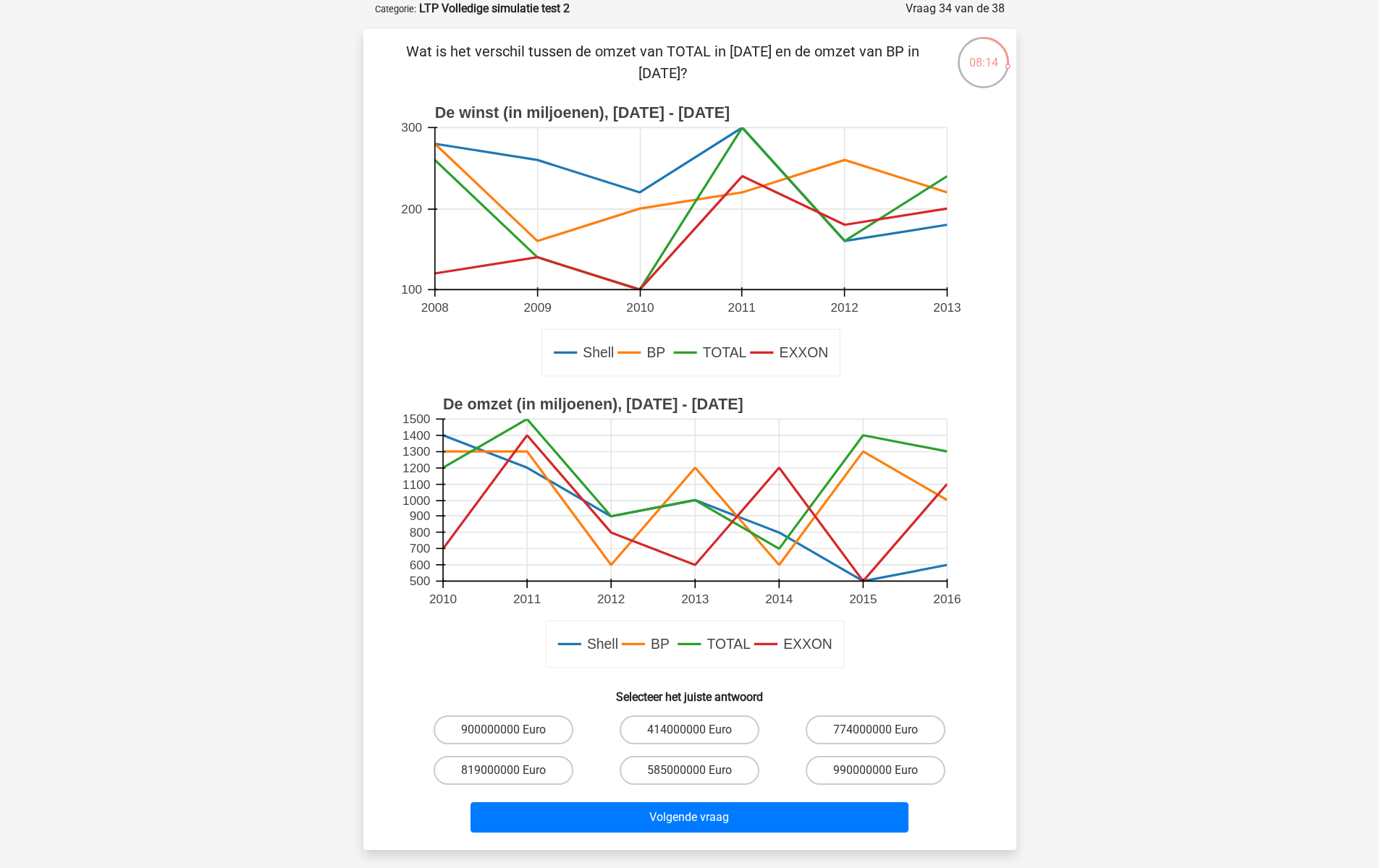
drag, startPoint x: 666, startPoint y: 50, endPoint x: 942, endPoint y: 41, distance: 276.1
click at [942, 41] on div "Wat is het verschil tussen de omzet van TOTAL in 2011 en de omzet van BP in 201…" at bounding box center [690, 440] width 641 height 798
click at [507, 724] on label "900000000 Euro" at bounding box center [504, 730] width 140 height 29
click at [507, 730] on input "900000000 Euro" at bounding box center [508, 734] width 10 height 10
radio input "true"
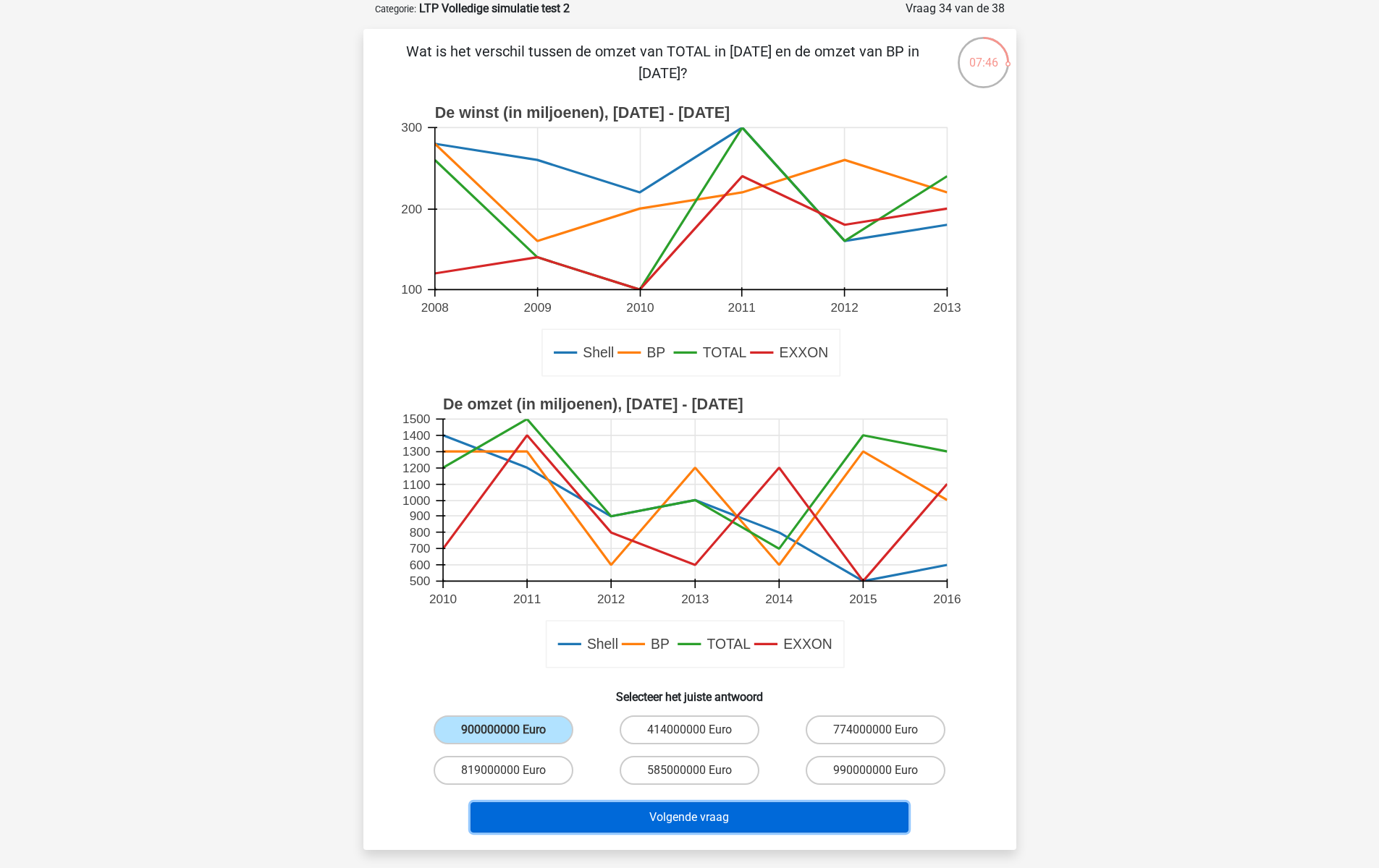
click at [618, 821] on button "Volgende vraag" at bounding box center [690, 817] width 438 height 30
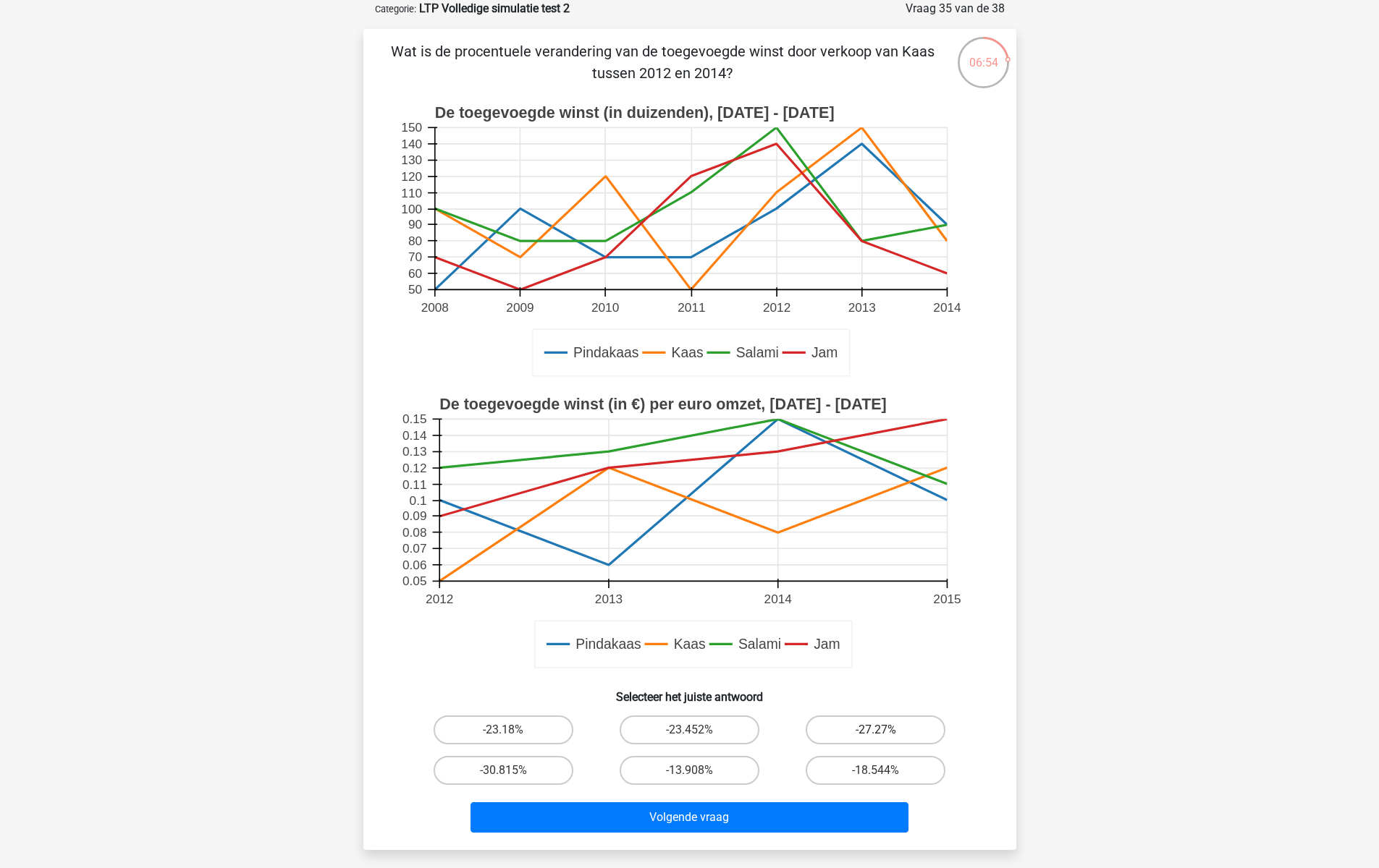
click at [888, 739] on label "-27.27%" at bounding box center [875, 730] width 140 height 29
click at [885, 739] on input "-27.27%" at bounding box center [880, 734] width 10 height 10
radio input "true"
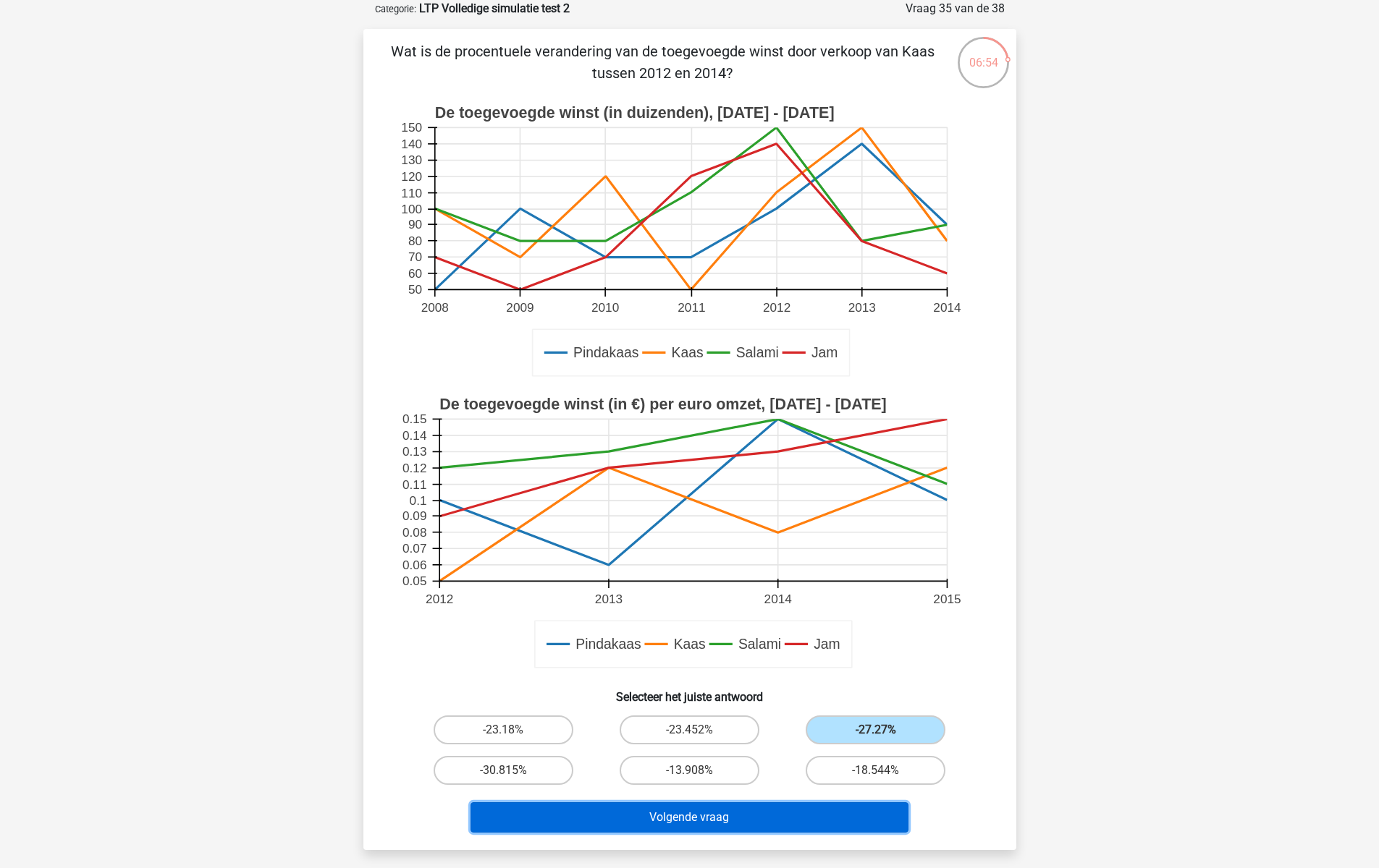
click at [849, 811] on button "Volgende vraag" at bounding box center [690, 817] width 438 height 30
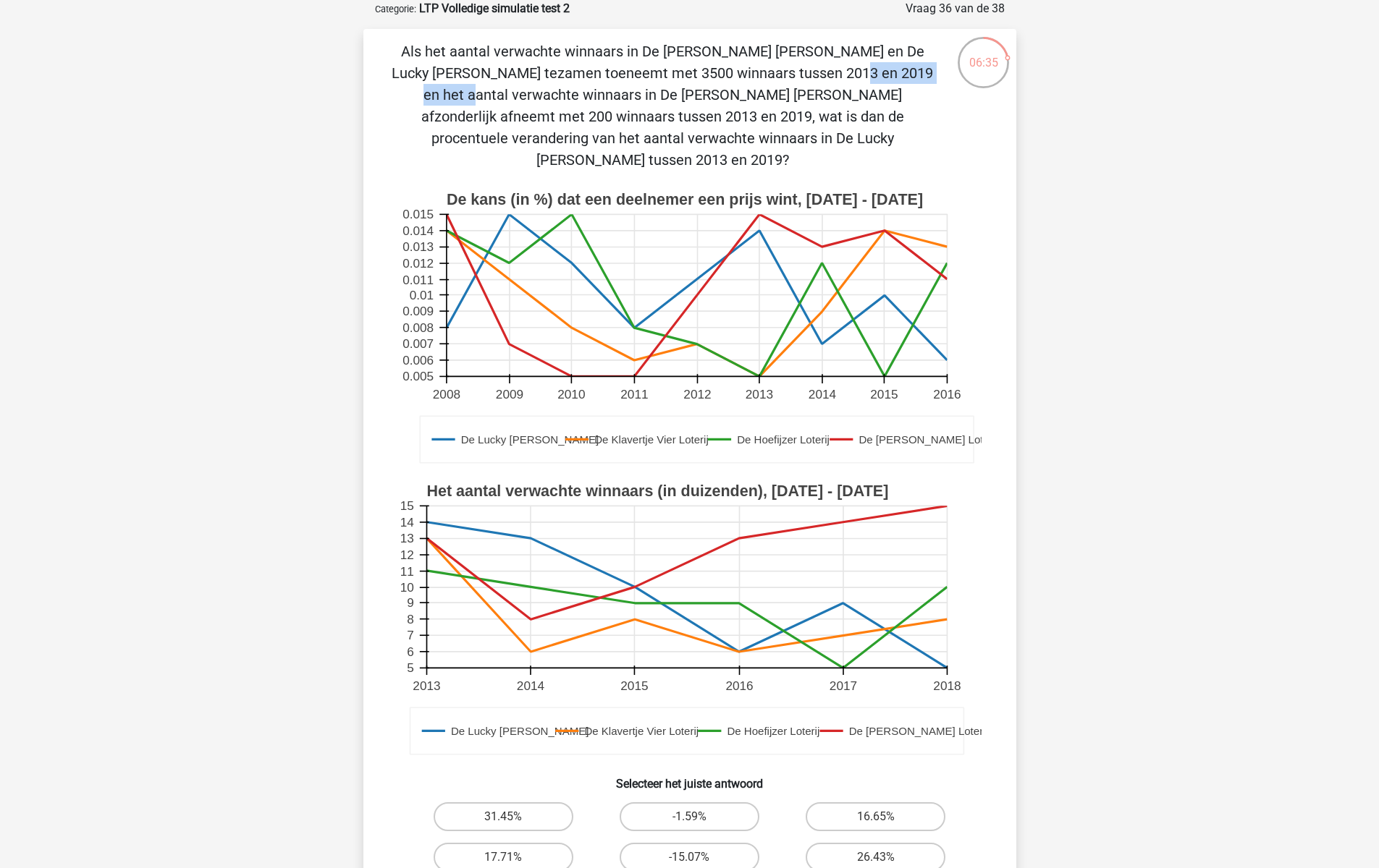
drag, startPoint x: 591, startPoint y: 71, endPoint x: 458, endPoint y: 78, distance: 133.2
click at [458, 78] on p "Als het aantal verwachte winnaars in De Guus Geluk Loterij en De Lucky Luke Lot…" at bounding box center [662, 105] width 552 height 130
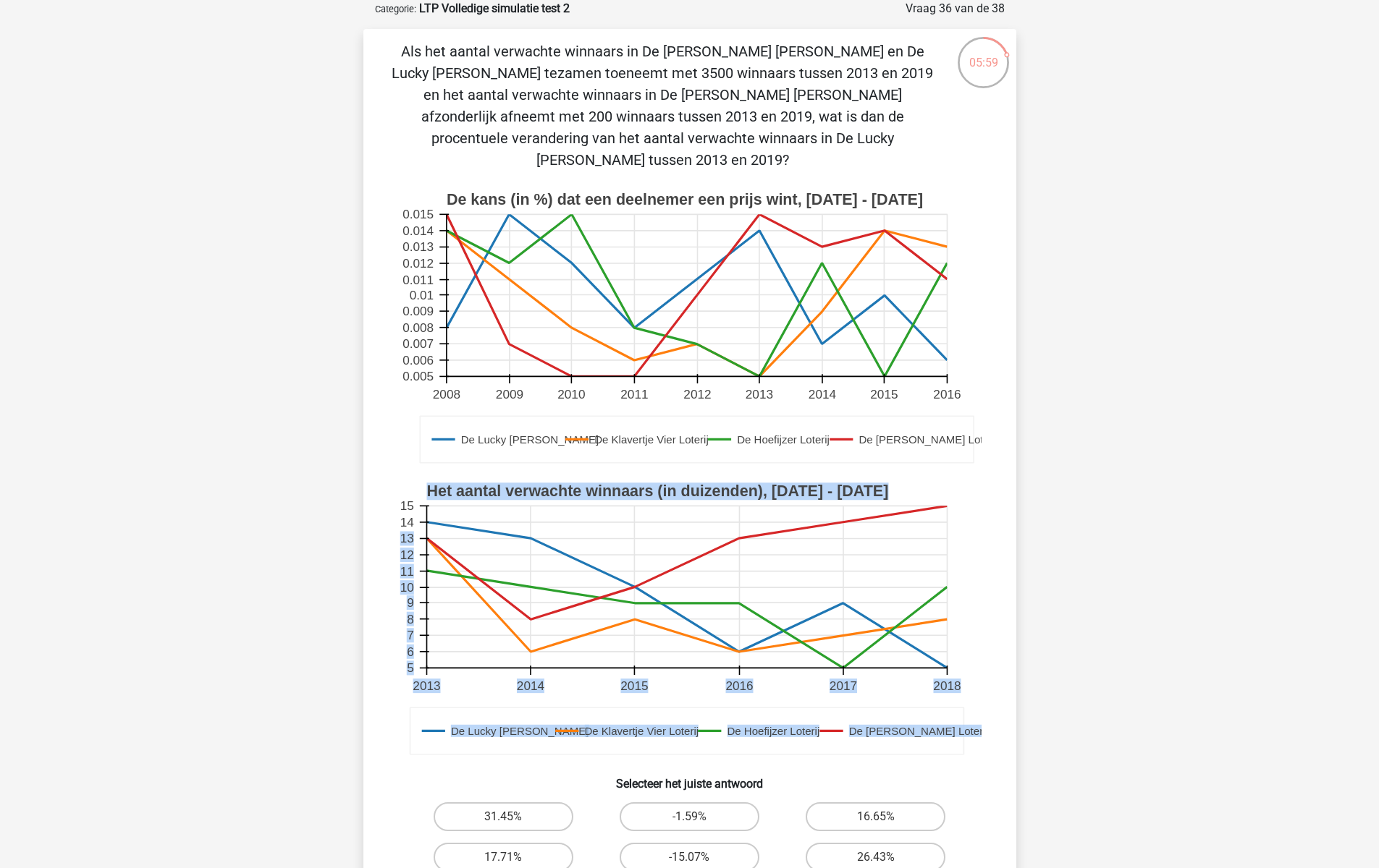
drag, startPoint x: 417, startPoint y: 502, endPoint x: 400, endPoint y: 500, distance: 17.1
click at [400, 500] on g "De Lucky Luke Loterij De Klavertje Vier Loterij De Hoefijzer Loterij De Guus Ge…" at bounding box center [692, 620] width 589 height 292
click at [400, 515] on text "14" at bounding box center [406, 522] width 14 height 14
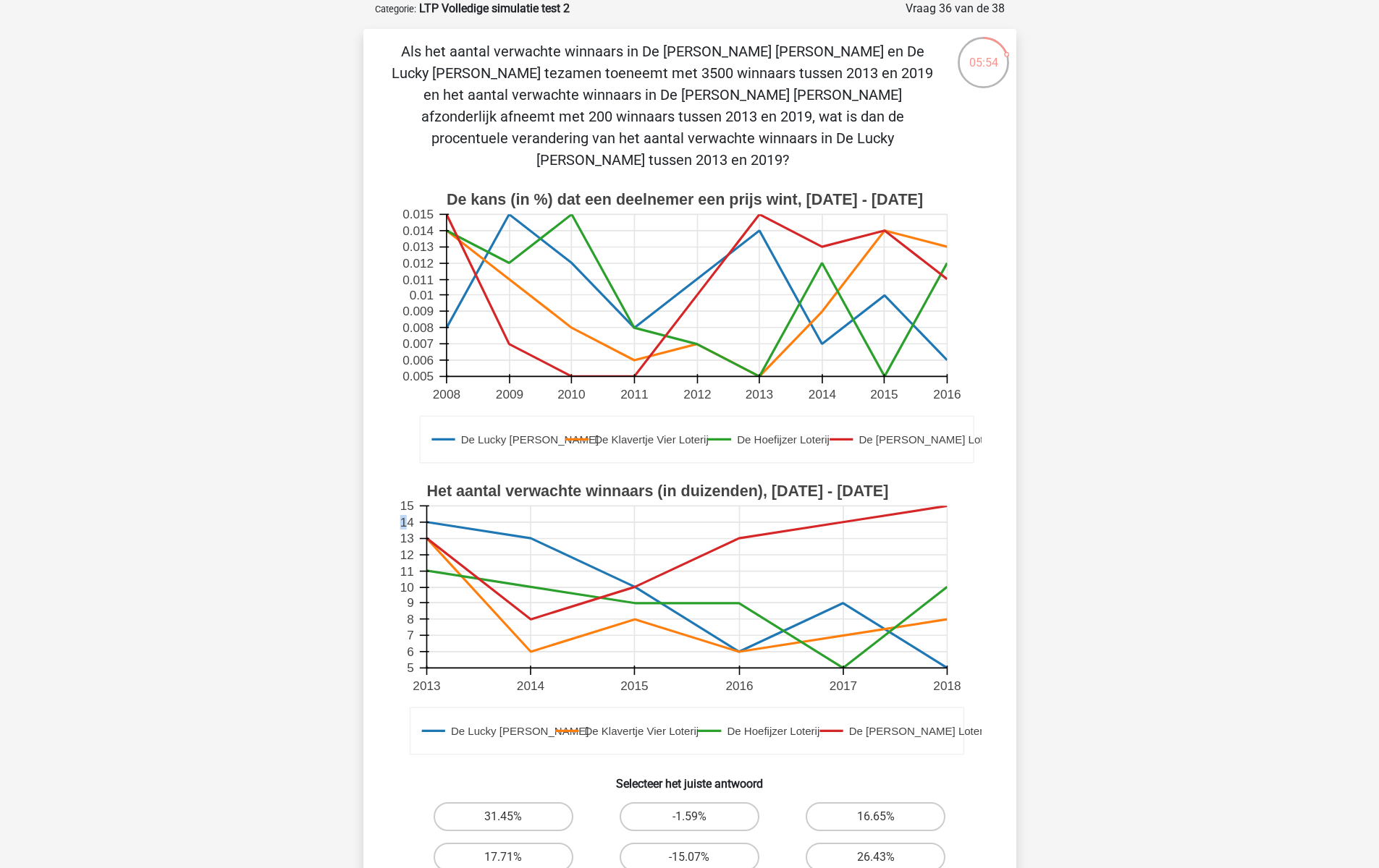
click at [404, 515] on text "14" at bounding box center [406, 522] width 14 height 14
drag, startPoint x: 512, startPoint y: 116, endPoint x: 850, endPoint y: 138, distance: 338.7
click at [850, 138] on p "Als het aantal verwachte winnaars in De Guus Geluk Loterij en De Lucky Luke Lot…" at bounding box center [662, 105] width 552 height 130
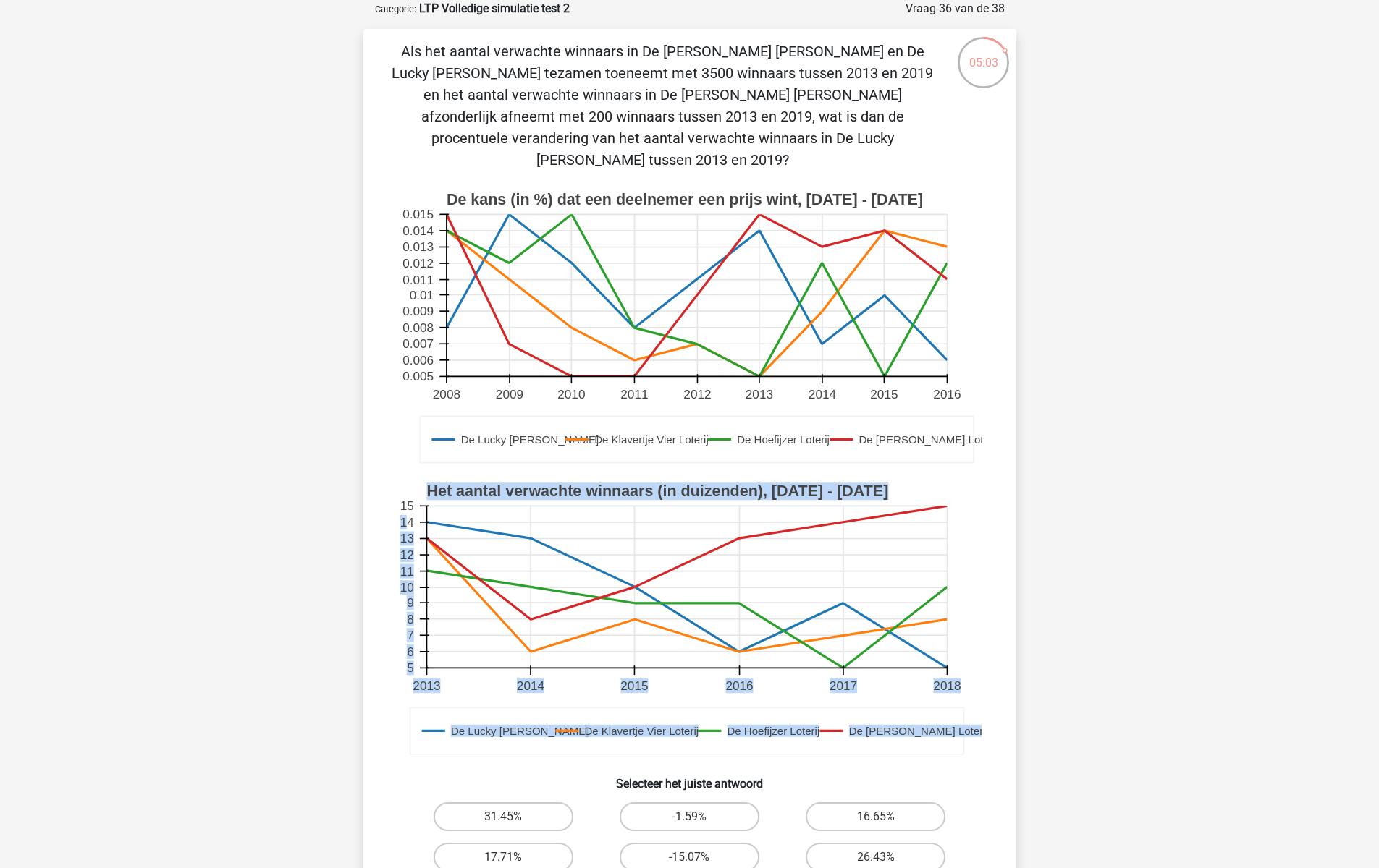
drag, startPoint x: 403, startPoint y: 501, endPoint x: 429, endPoint y: 496, distance: 26.5
click at [429, 496] on g "De Lucky Luke Loterij De Klavertje Vier Loterij De Hoefijzer Loterij De Guus Ge…" at bounding box center [692, 620] width 589 height 292
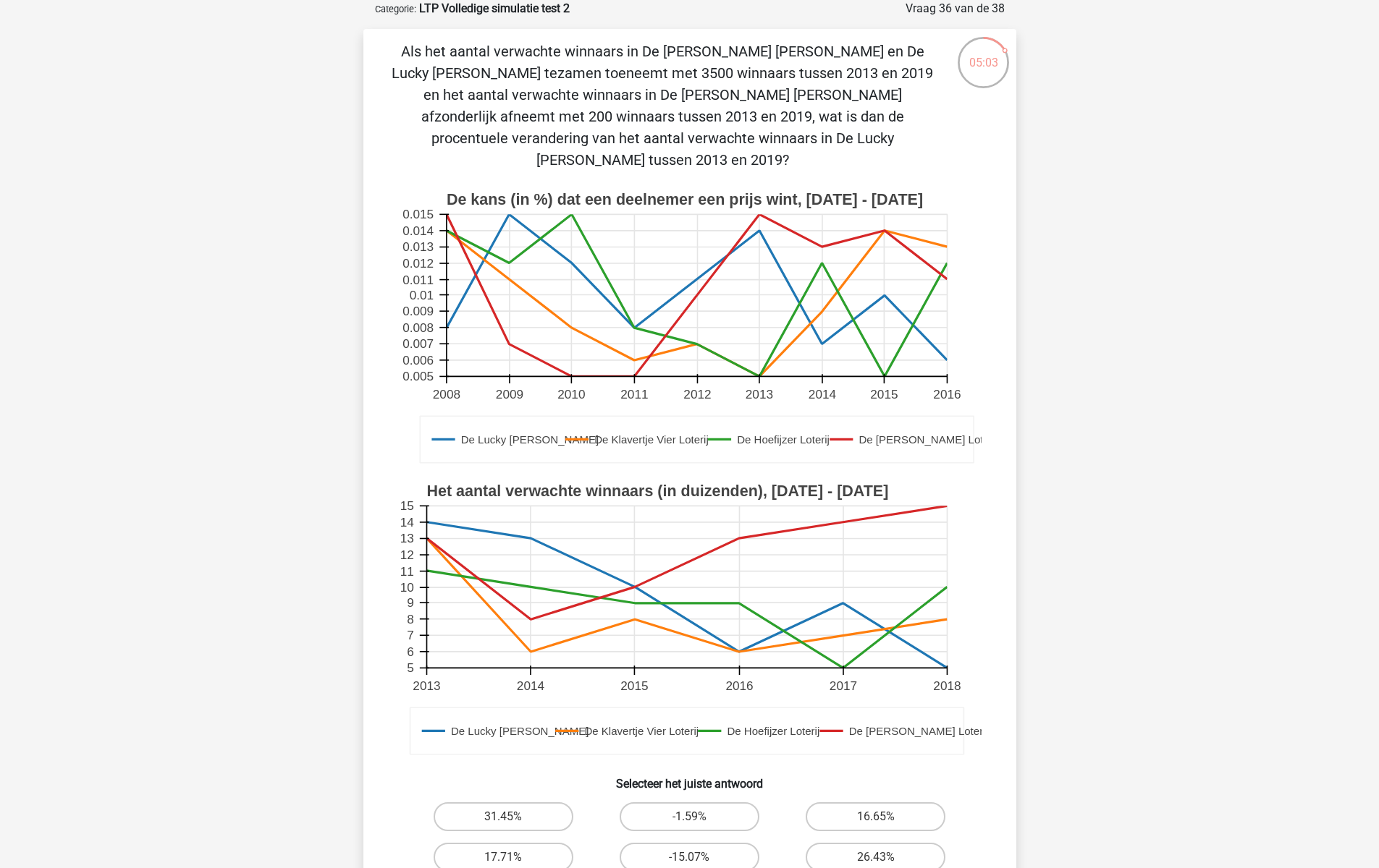
click at [420, 498] on rect at bounding box center [690, 620] width 583 height 292
click at [851, 842] on label "26.43%" at bounding box center [875, 857] width 140 height 29
click at [876, 857] on input "26.43%" at bounding box center [880, 862] width 10 height 10
radio input "true"
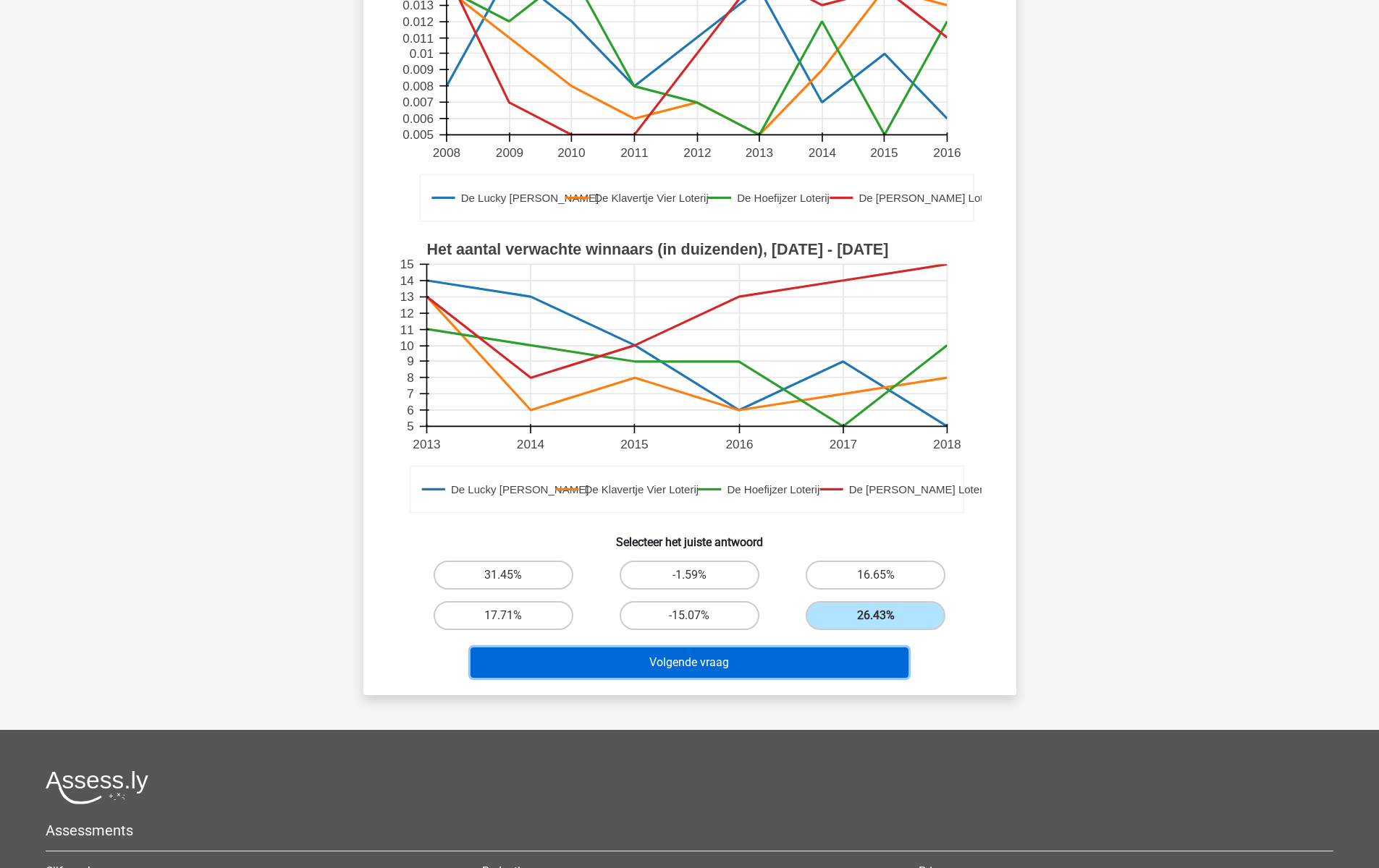
click at [728, 647] on button "Volgende vraag" at bounding box center [690, 662] width 438 height 30
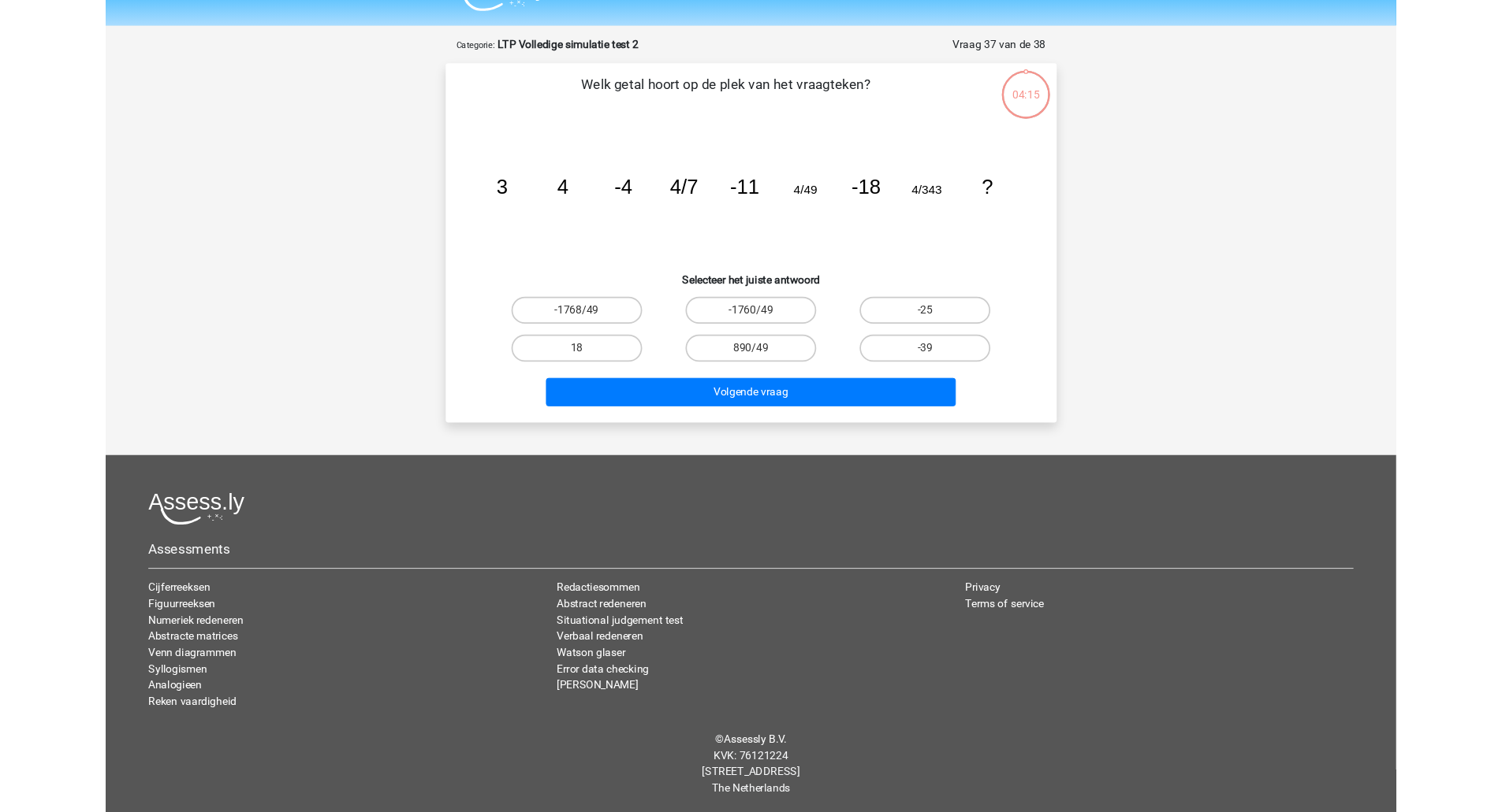
scroll to position [37, 0]
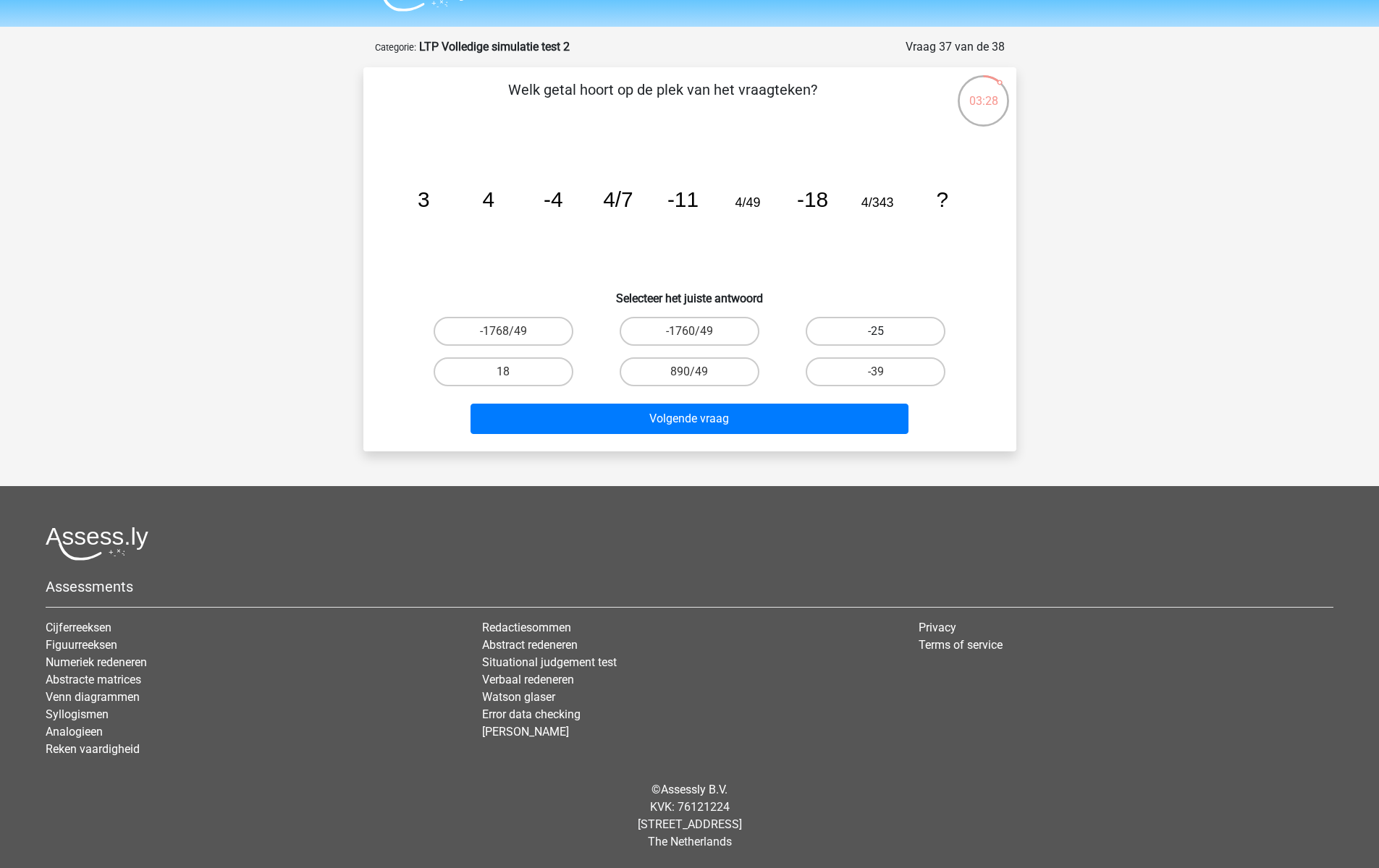
click at [928, 323] on label "-25" at bounding box center [875, 331] width 140 height 29
click at [885, 331] on input "-25" at bounding box center [880, 336] width 10 height 10
radio input "true"
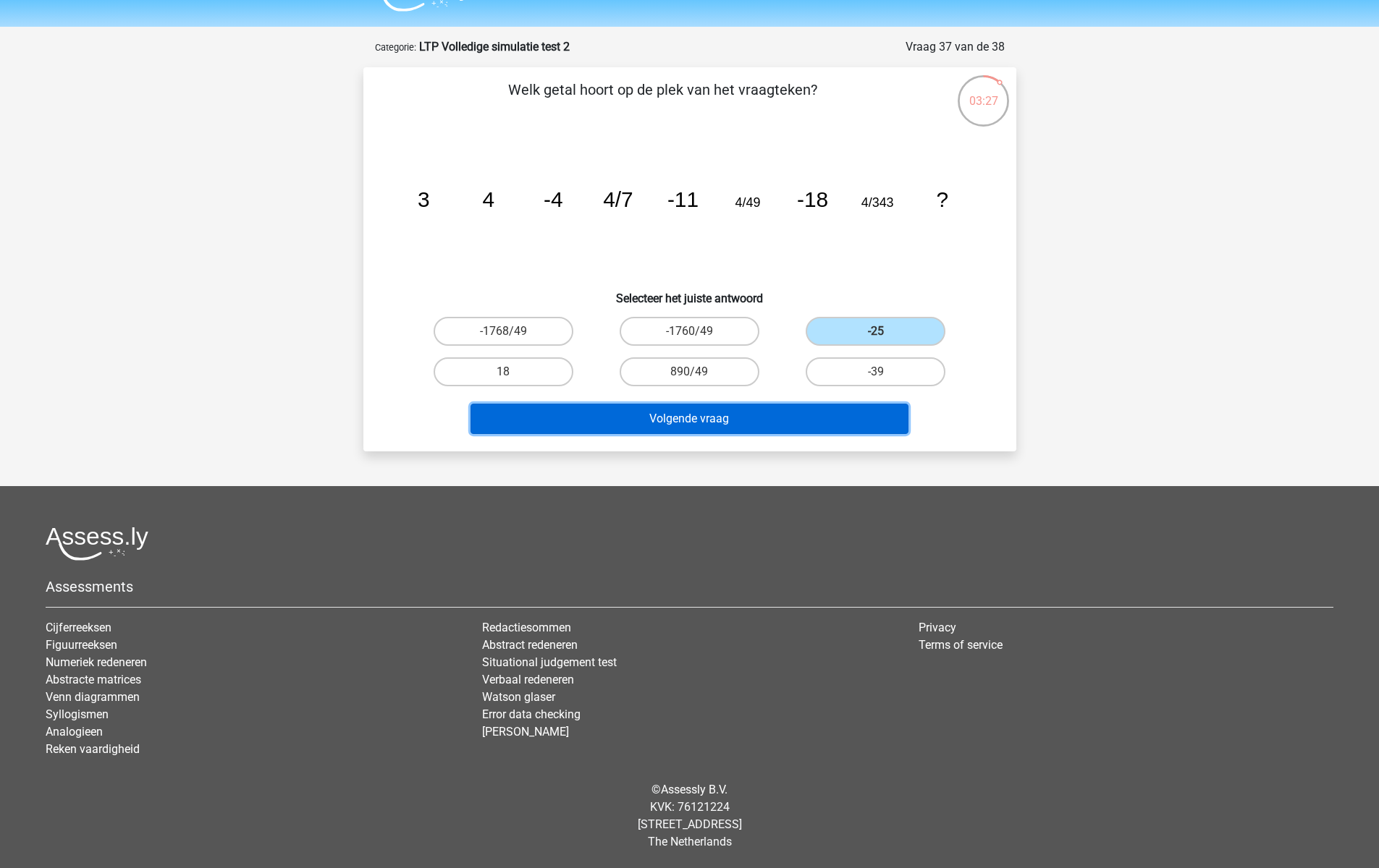
click at [832, 419] on button "Volgende vraag" at bounding box center [690, 419] width 438 height 30
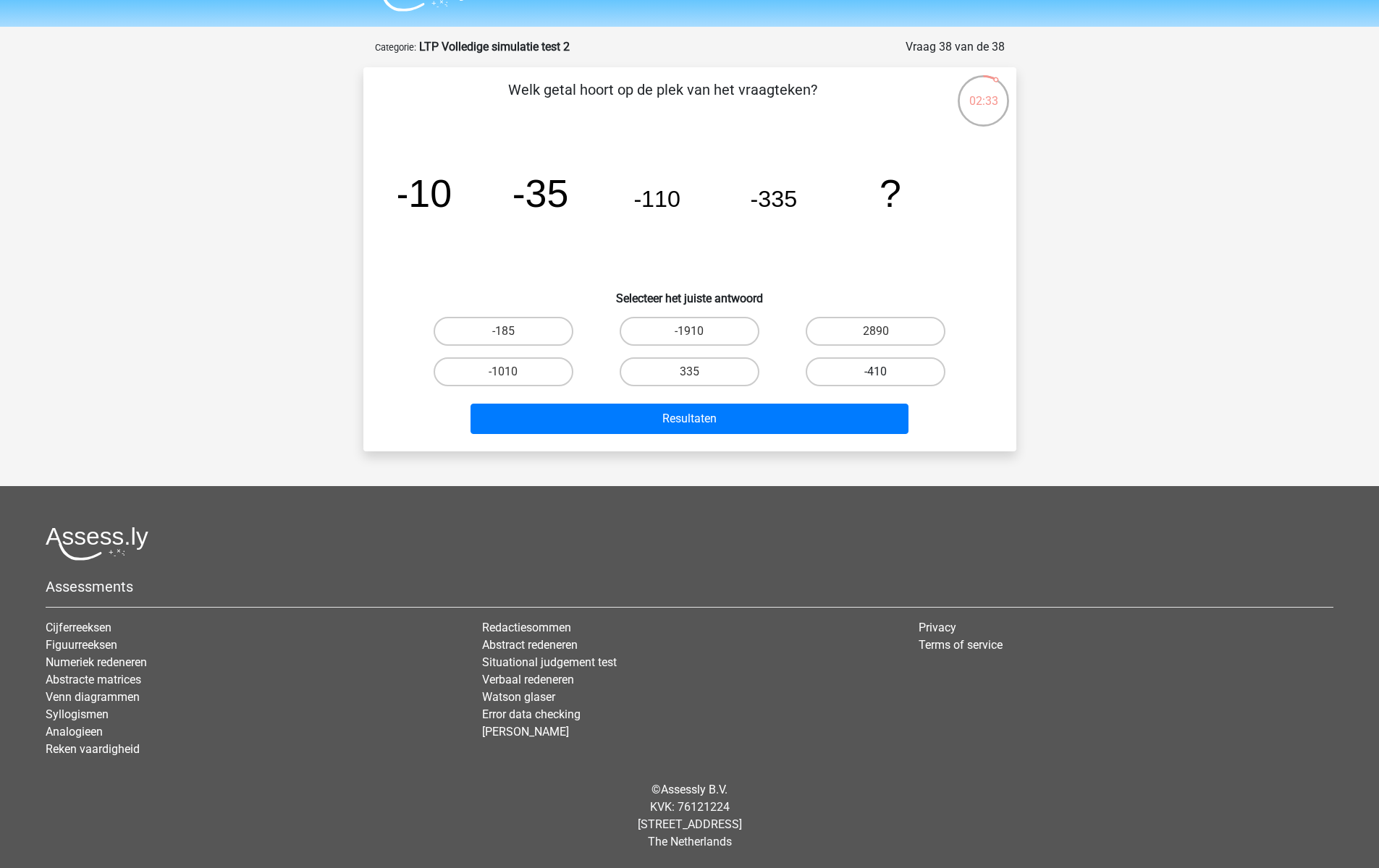
click at [856, 376] on label "-410" at bounding box center [875, 371] width 140 height 29
click at [876, 376] on input "-410" at bounding box center [880, 377] width 10 height 10
radio input "true"
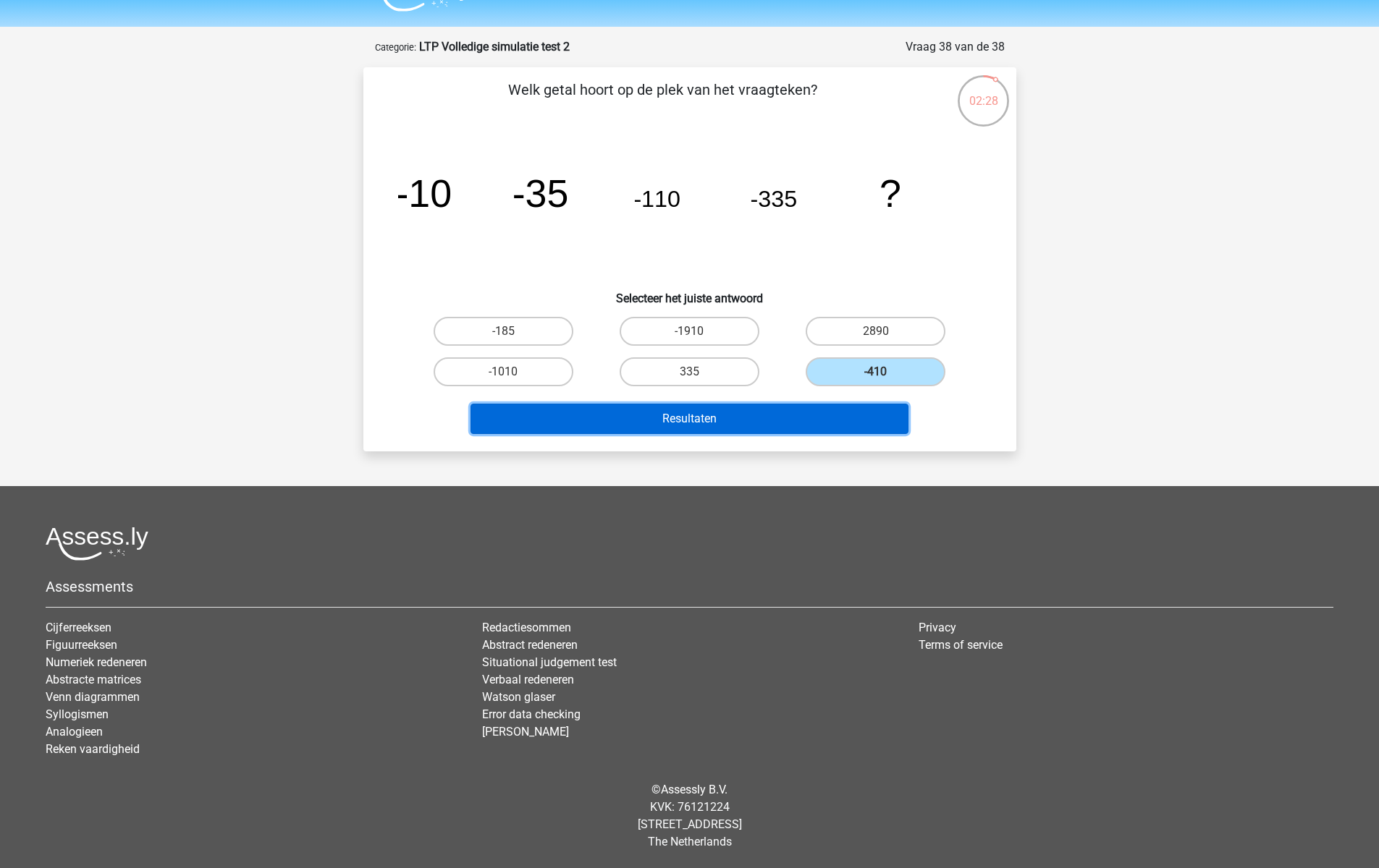
click at [695, 424] on button "Resultaten" at bounding box center [690, 419] width 438 height 30
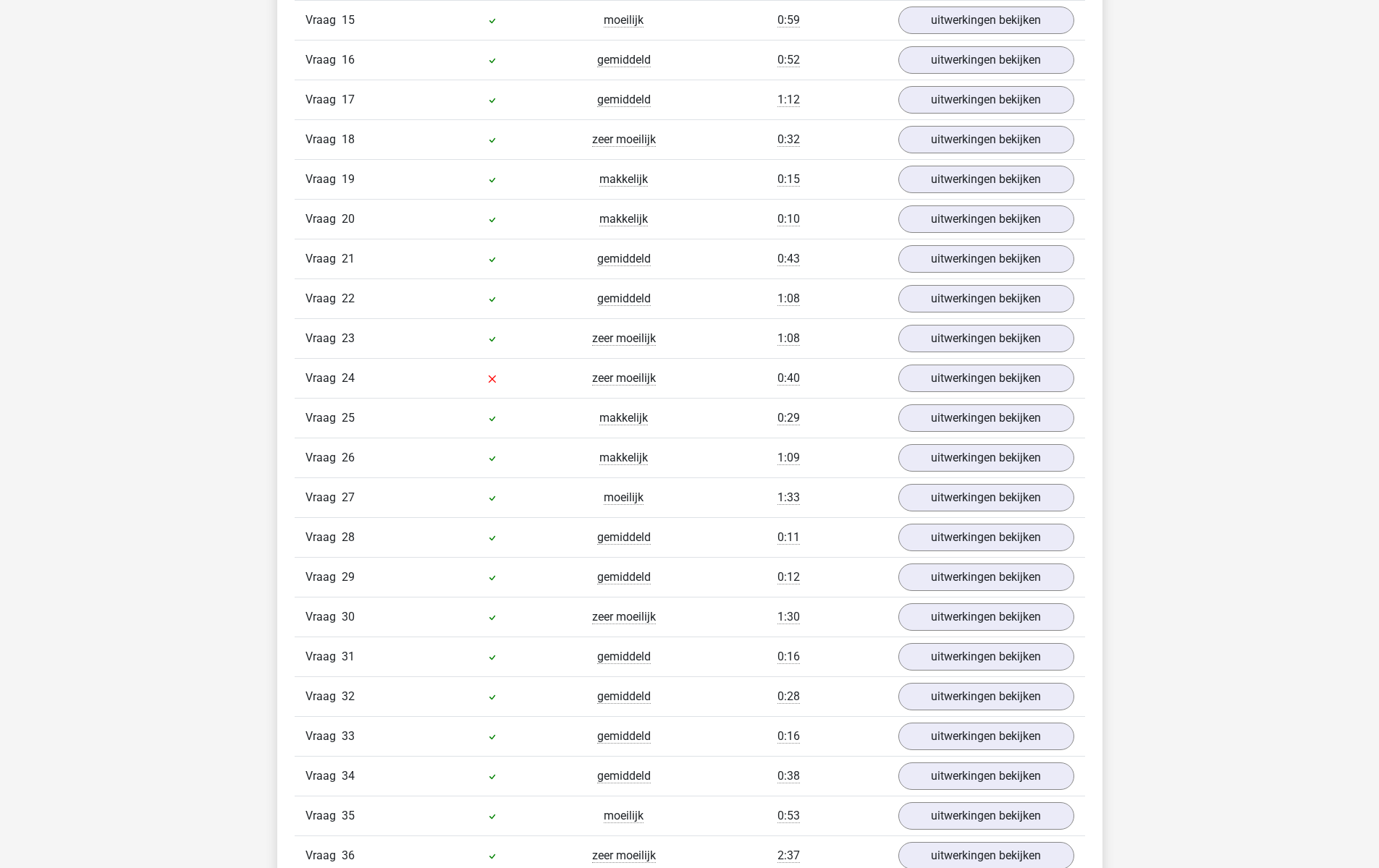
scroll to position [2125, 0]
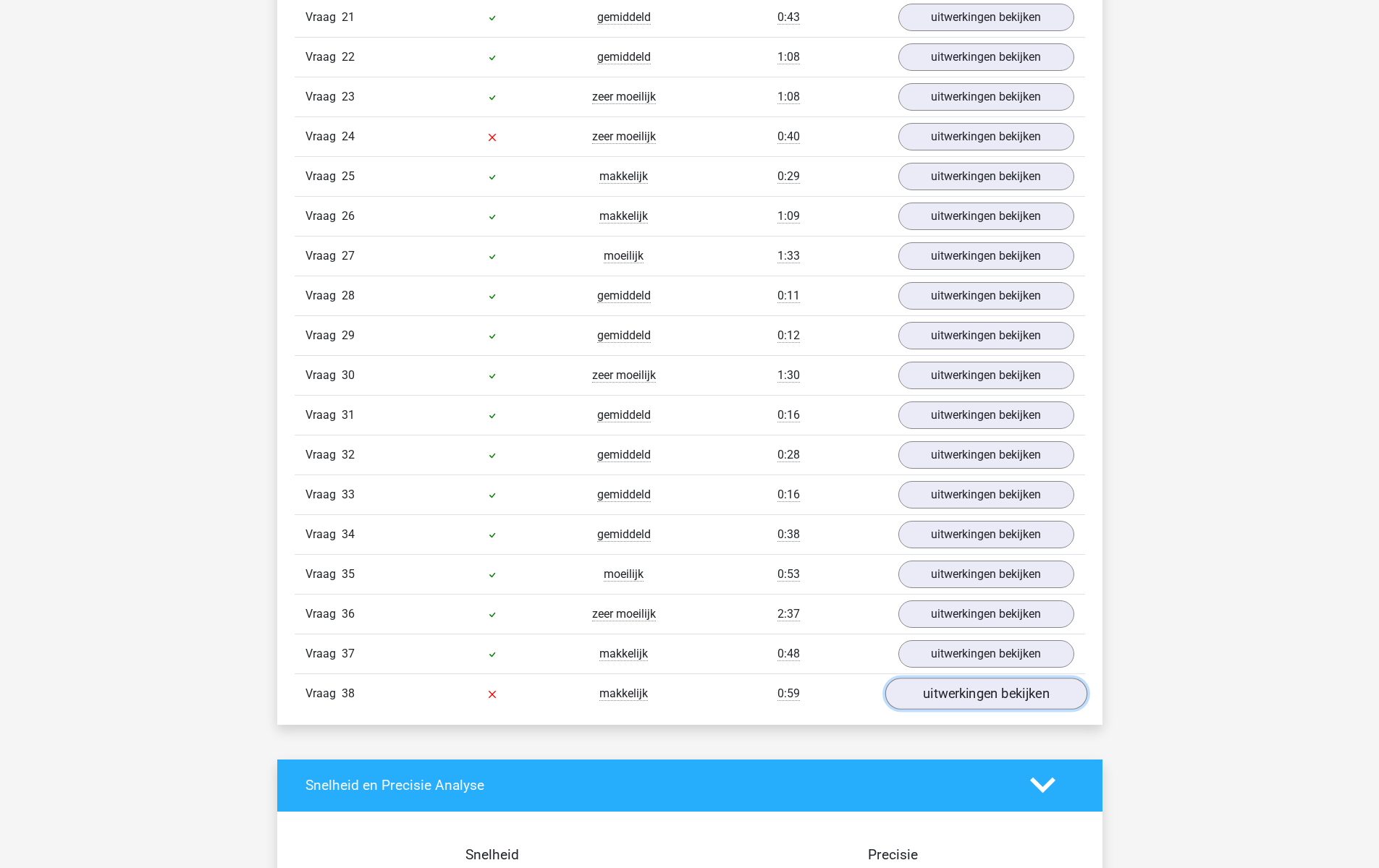
click at [1006, 689] on link "uitwerkingen bekijken" at bounding box center [985, 694] width 202 height 32
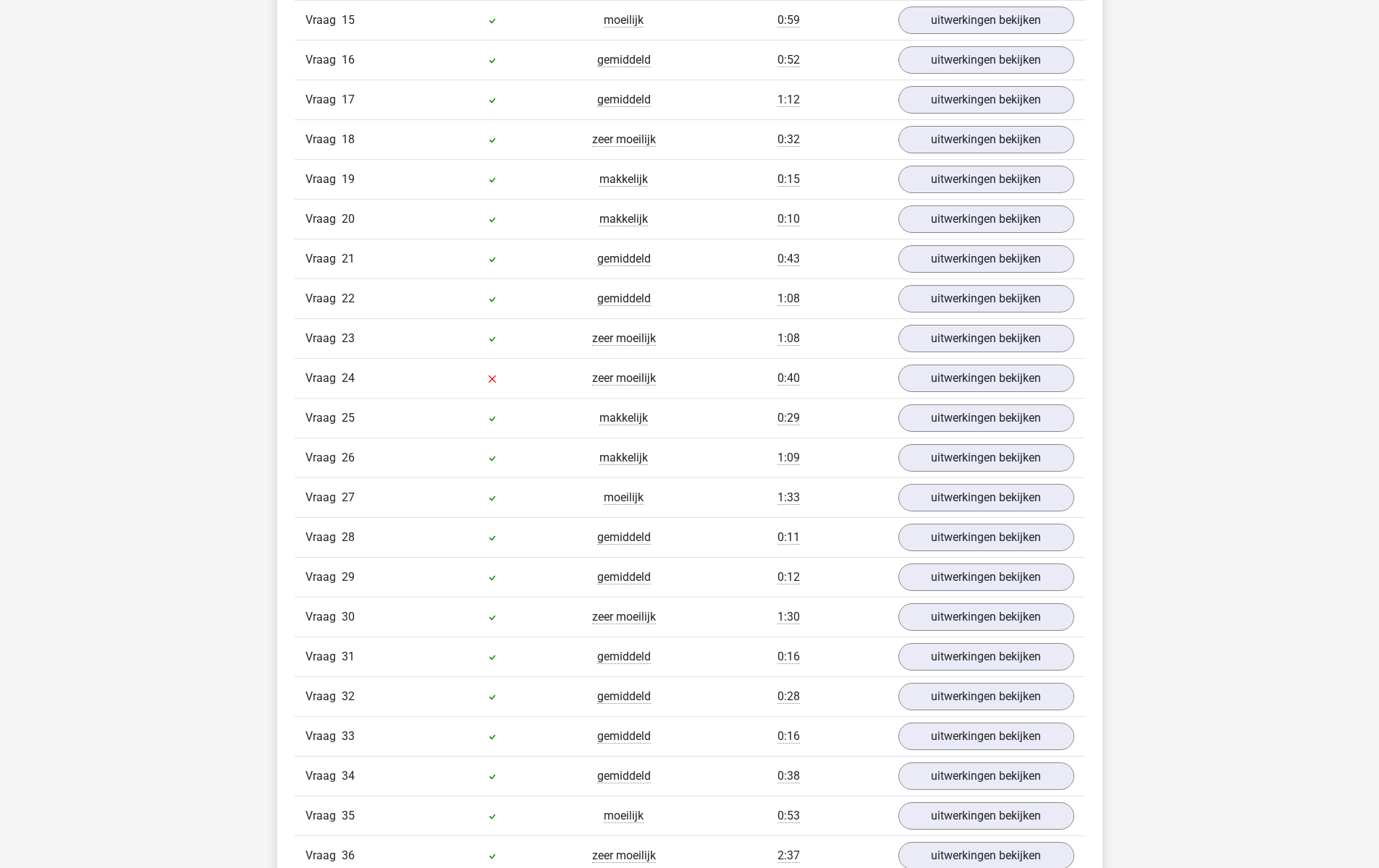
scroll to position [1642, 0]
click at [959, 623] on link "uitwerkingen bekijken" at bounding box center [985, 619] width 202 height 32
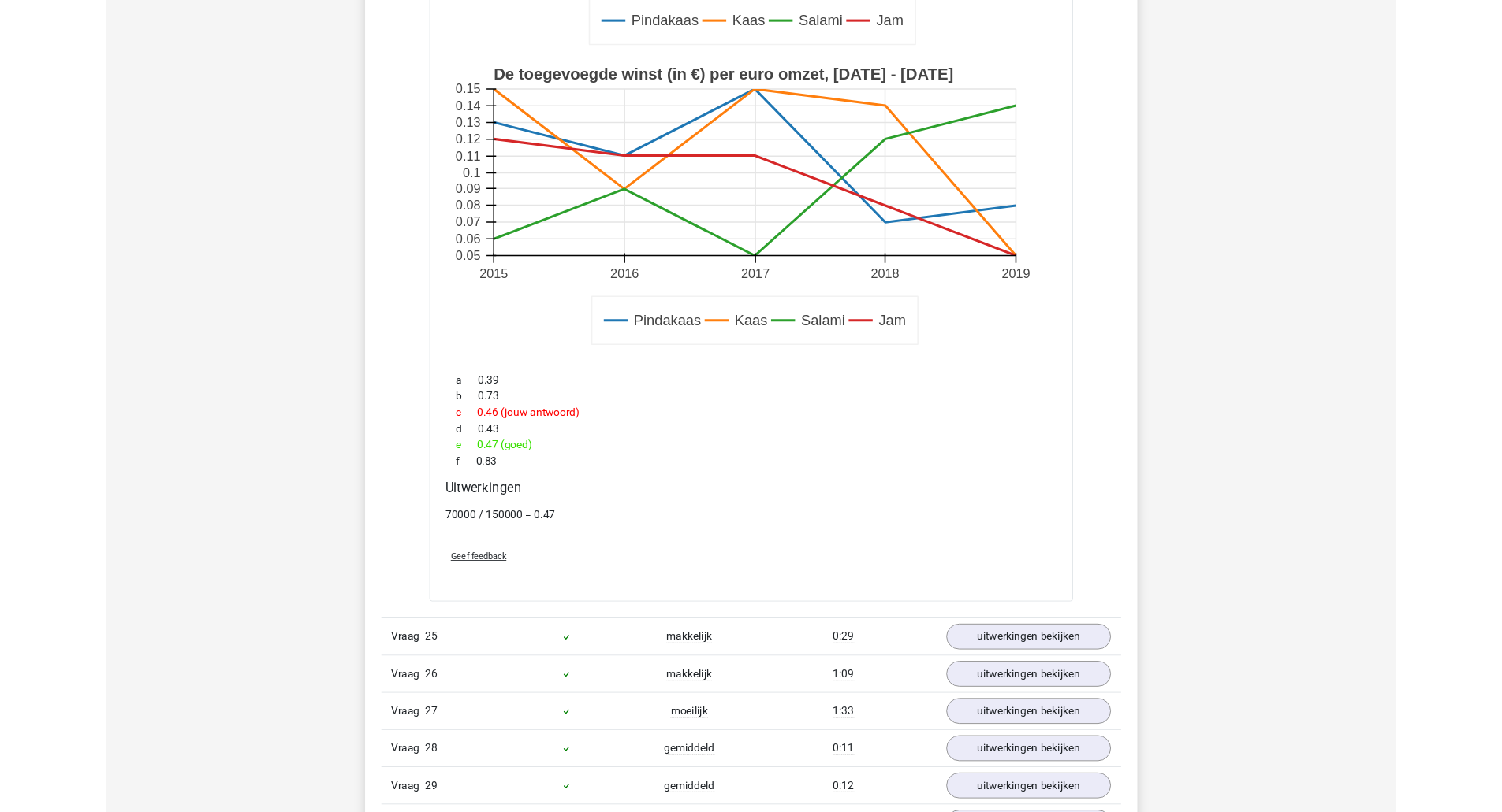
scroll to position [2839, 0]
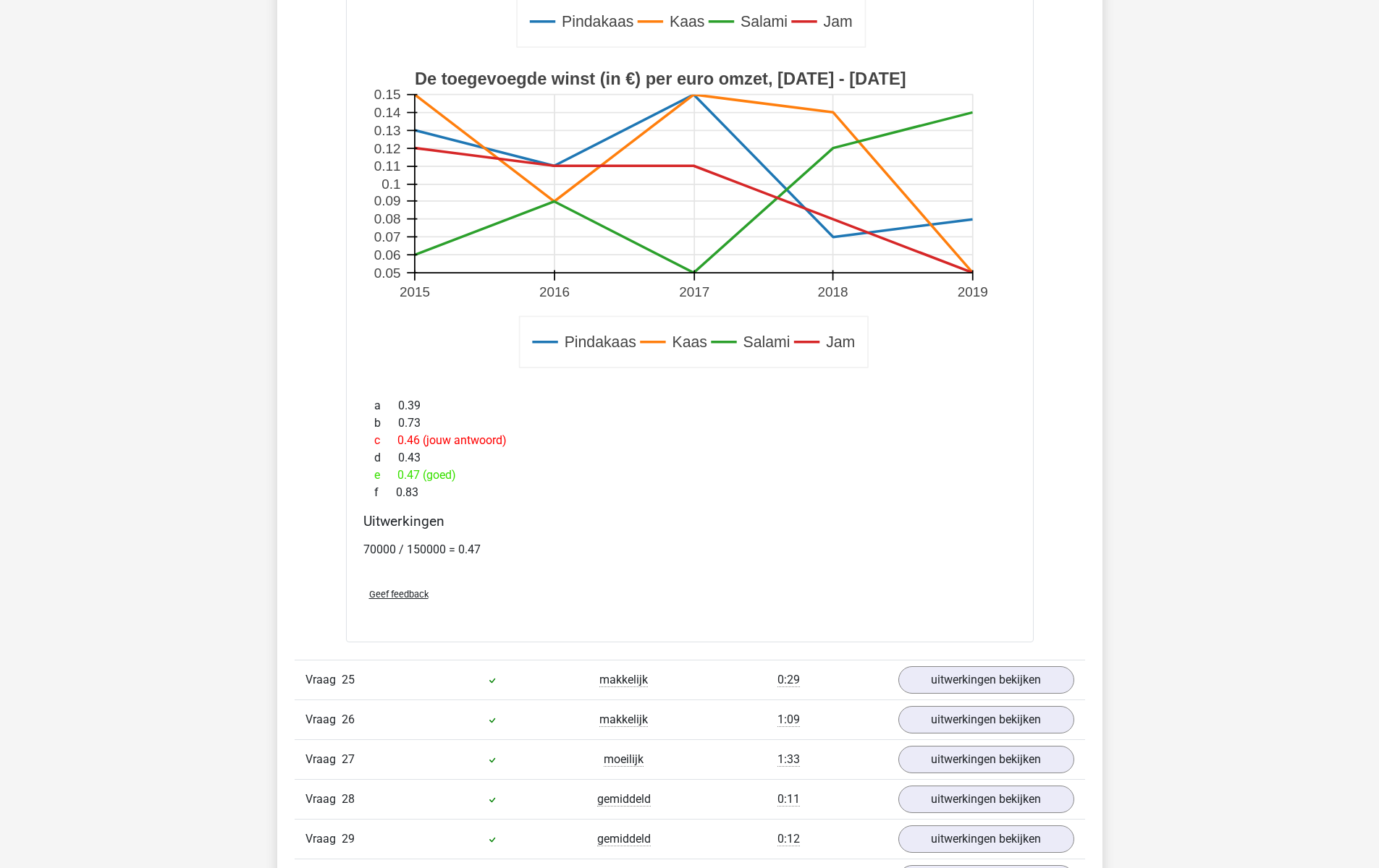
click at [636, 691] on div "Vraag 25 makkelijk 0:29 uitwerkingen bekijken" at bounding box center [690, 679] width 790 height 40
click at [1011, 649] on div "Vraag 1 makkelijk 0:02 uitwerkingen bekijken Welk getal hoort op de plek van he…" at bounding box center [690, 320] width 768 height 3201
click at [1356, 286] on div "tonpostema@gm… tonpostema@gmail.com" at bounding box center [690, 322] width 1379 height 5857
drag, startPoint x: 676, startPoint y: 293, endPoint x: 623, endPoint y: 316, distance: 57.8
click at [676, 295] on rect at bounding box center [690, 220] width 641 height 320
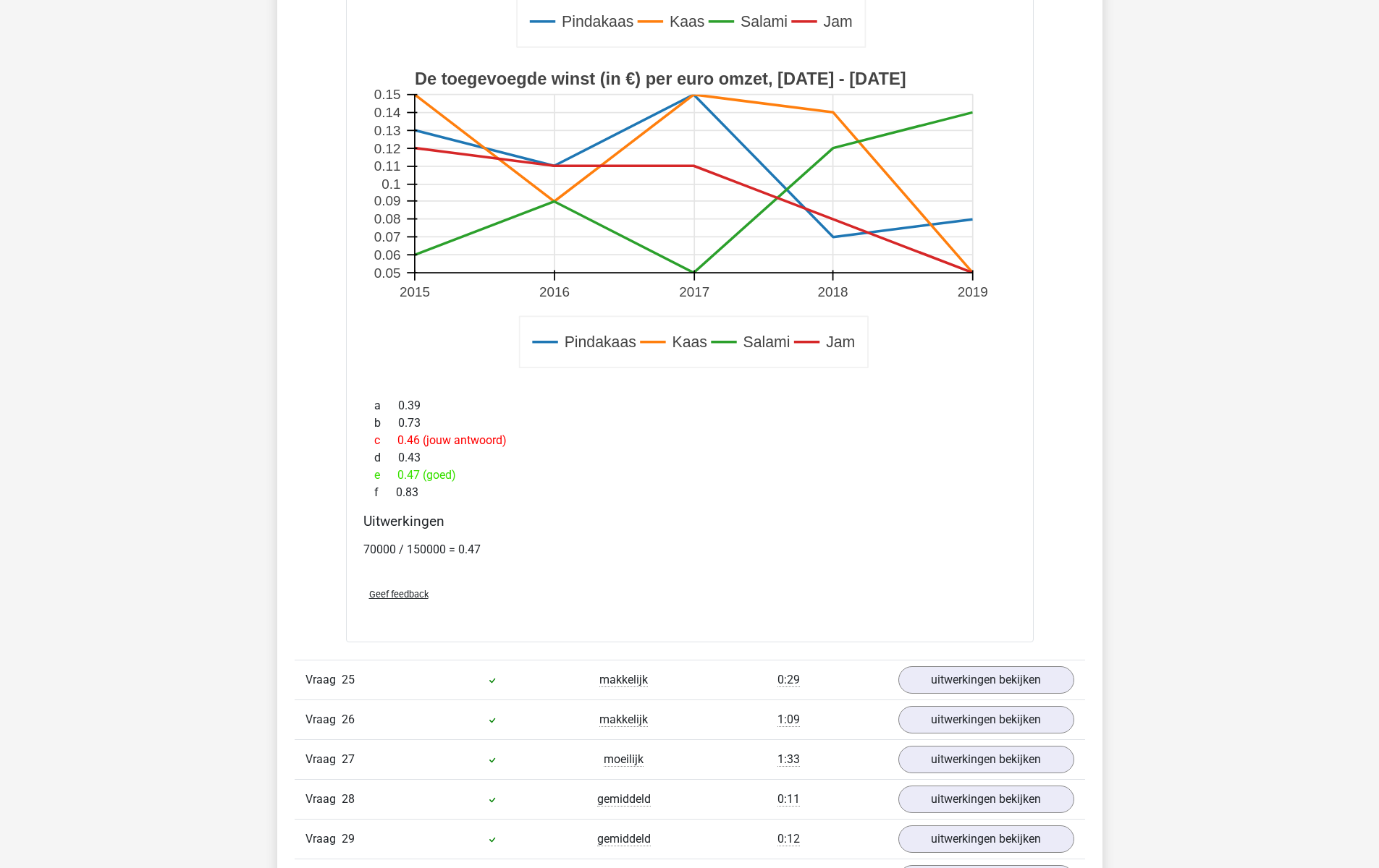
click at [232, 243] on div "tonpostema@gm… tonpostema@gmail.com" at bounding box center [690, 322] width 1379 height 5857
click at [836, 362] on icon at bounding box center [693, 342] width 348 height 51
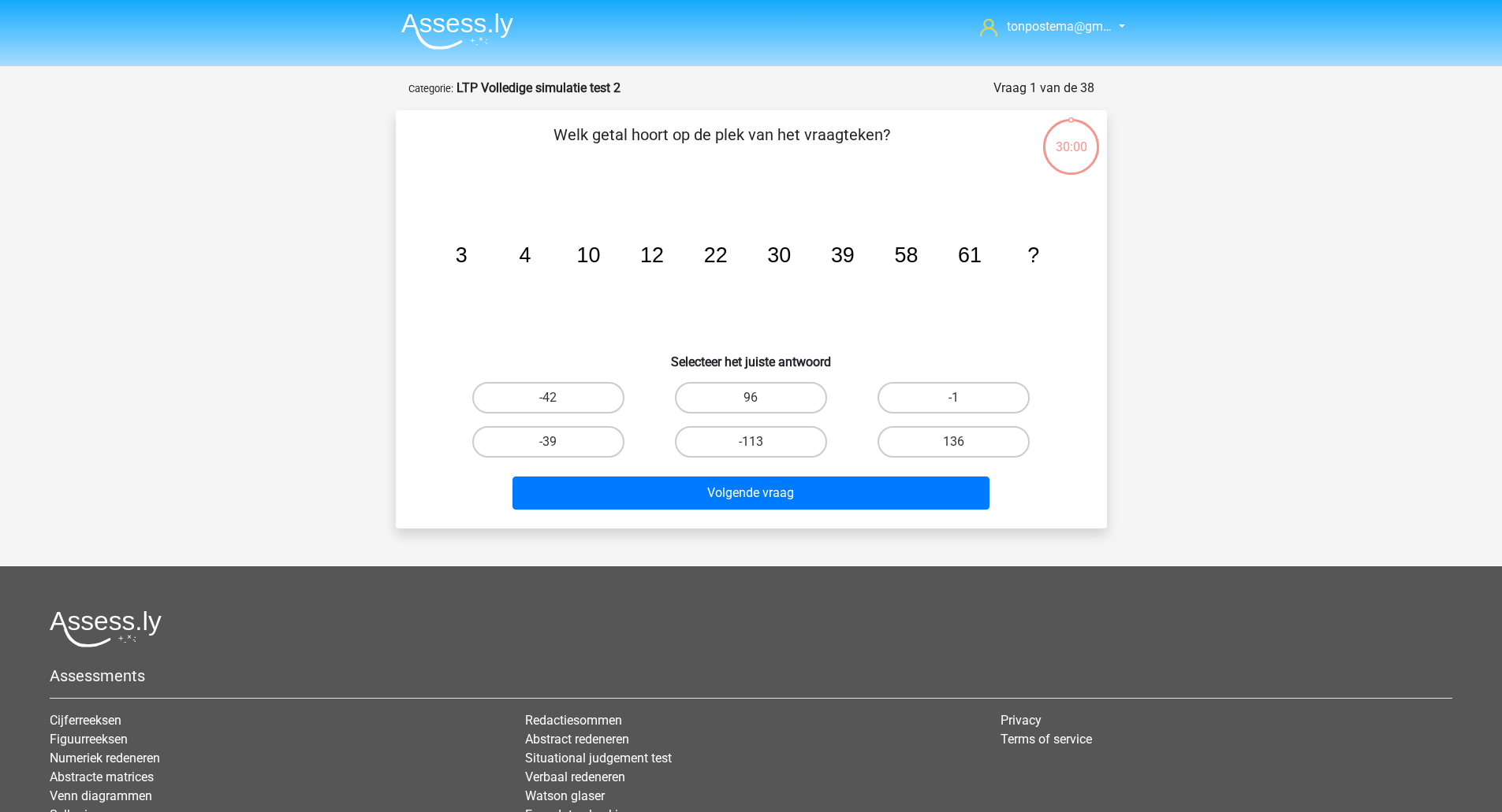
scroll to position [37, 0]
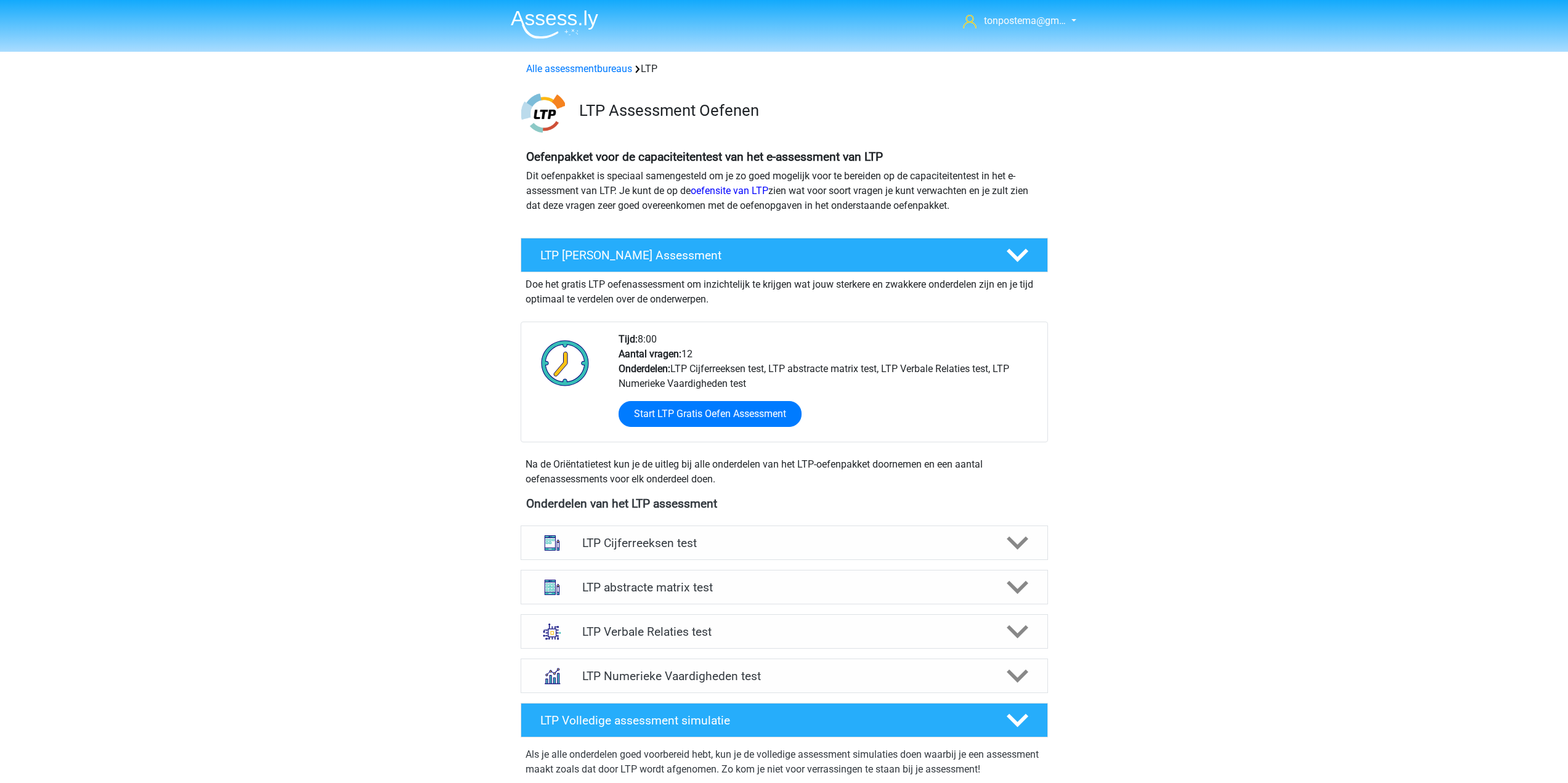
click at [567, 19] on img at bounding box center [554, 24] width 88 height 29
click at [586, 65] on link "Alle assessmentbureaus" at bounding box center [579, 69] width 106 height 12
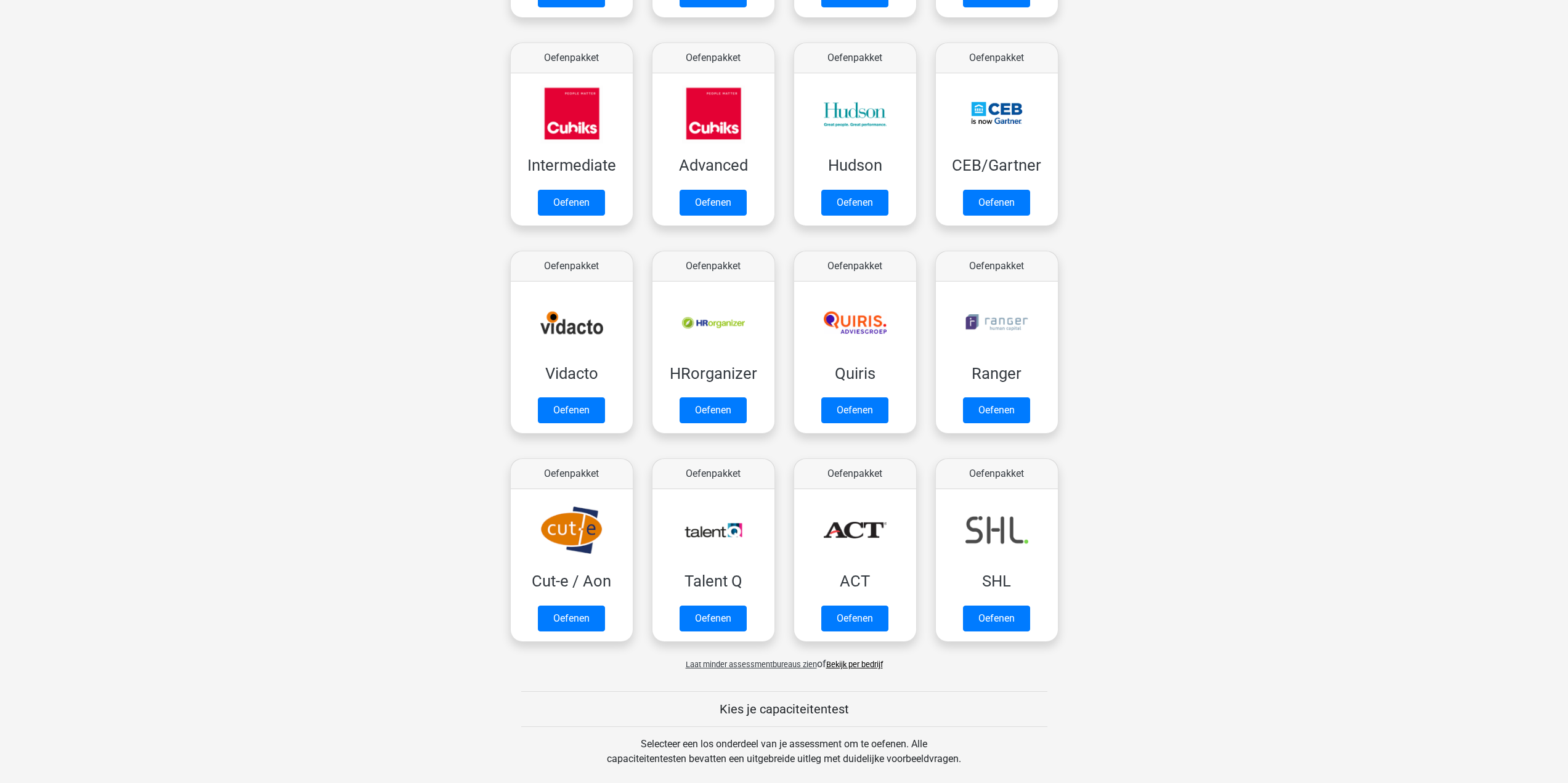
scroll to position [206, 0]
